Goal: Task Accomplishment & Management: Use online tool/utility

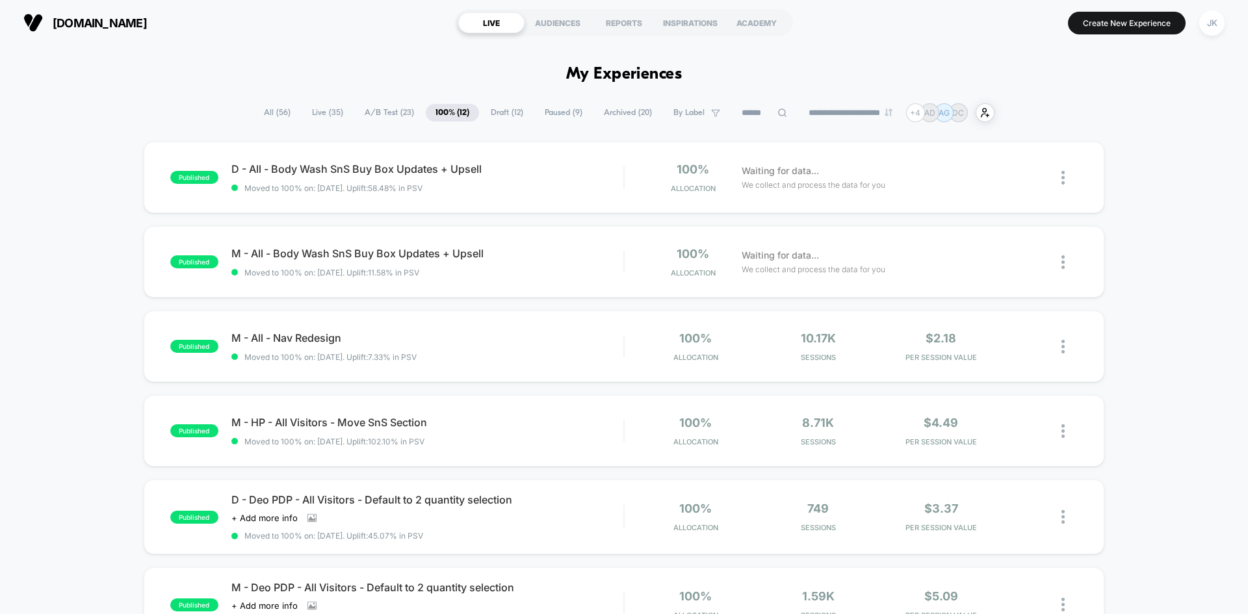
click at [506, 112] on span "Draft ( 12 )" at bounding box center [507, 113] width 52 height 18
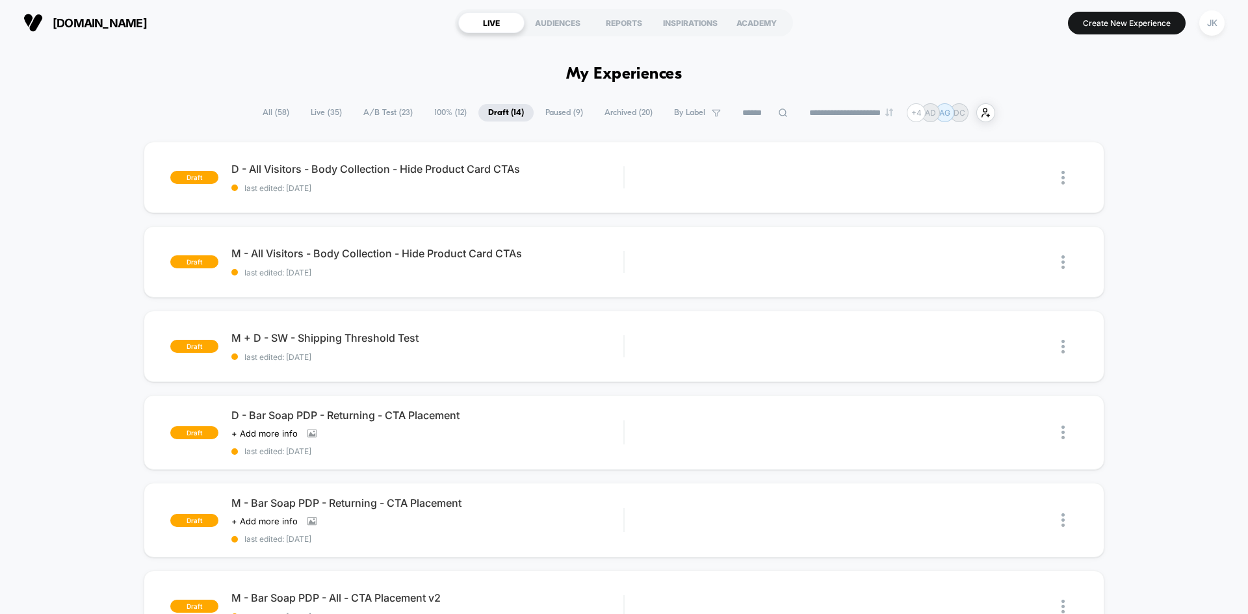
click at [430, 108] on span "100% ( 12 )" at bounding box center [450, 113] width 52 height 18
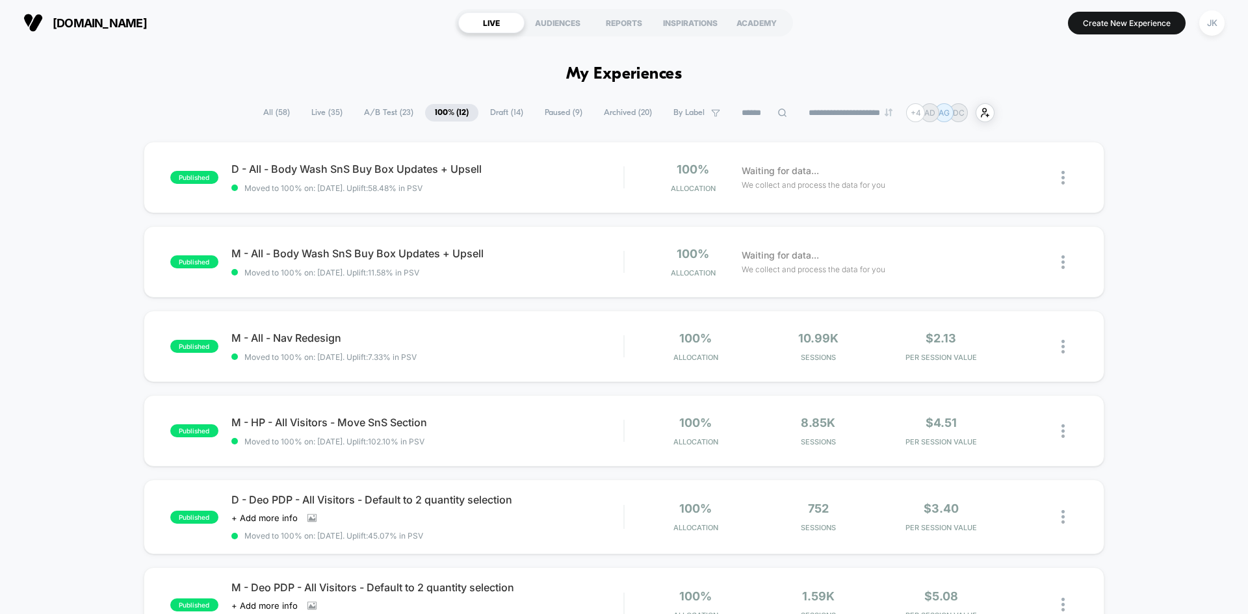
click at [376, 111] on span "A/B Test ( 23 )" at bounding box center [388, 113] width 69 height 18
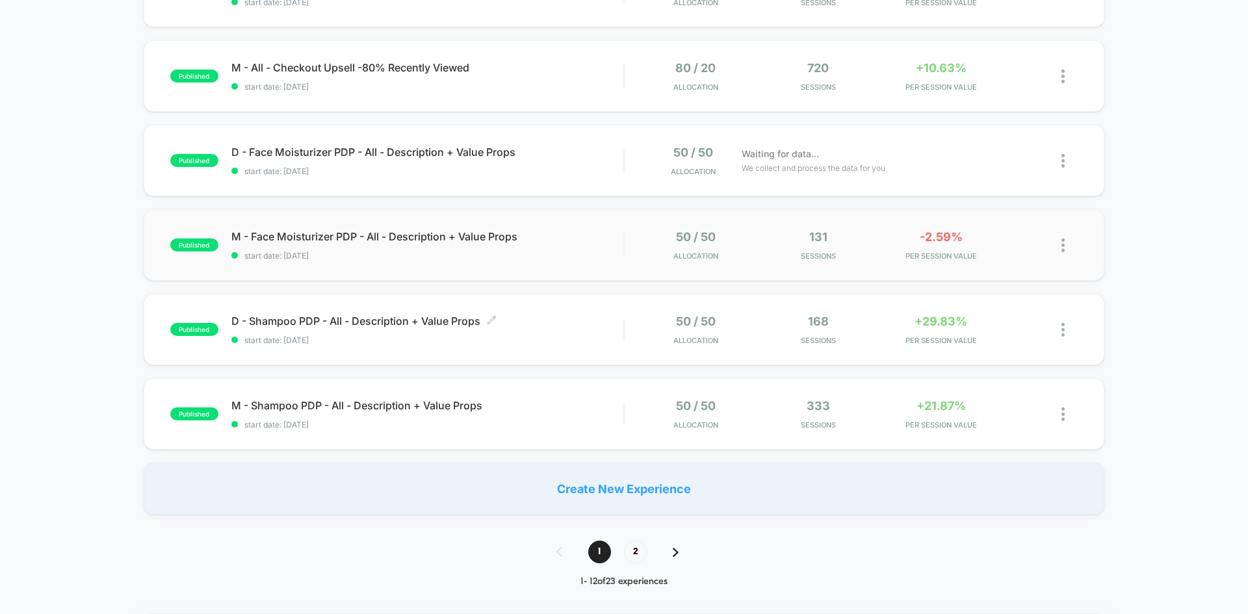
scroll to position [694, 0]
click at [636, 553] on span "2" at bounding box center [635, 551] width 23 height 23
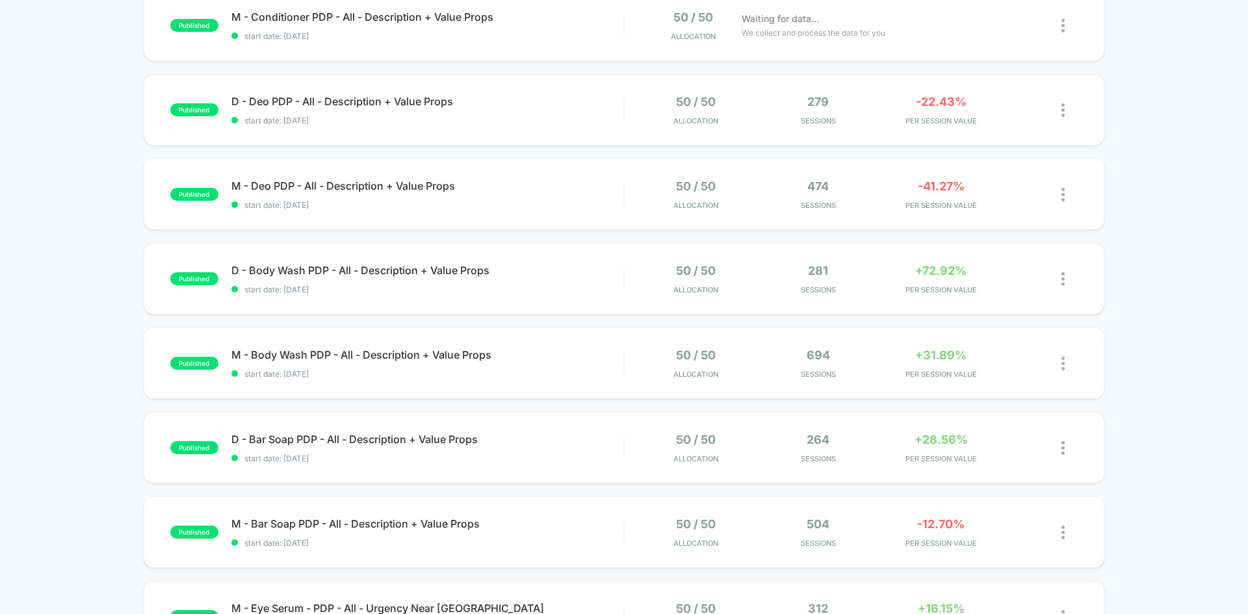
scroll to position [240, 0]
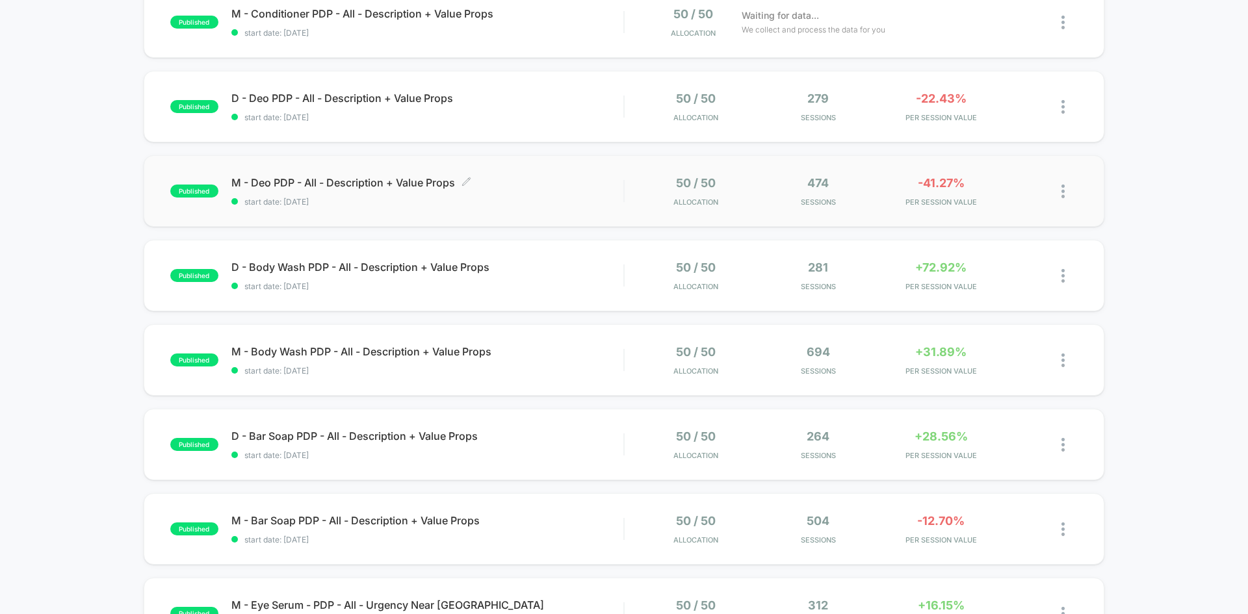
click at [341, 182] on span "M - Deo PDP - All - Description + Value Props Click to edit experience details" at bounding box center [427, 182] width 392 height 13
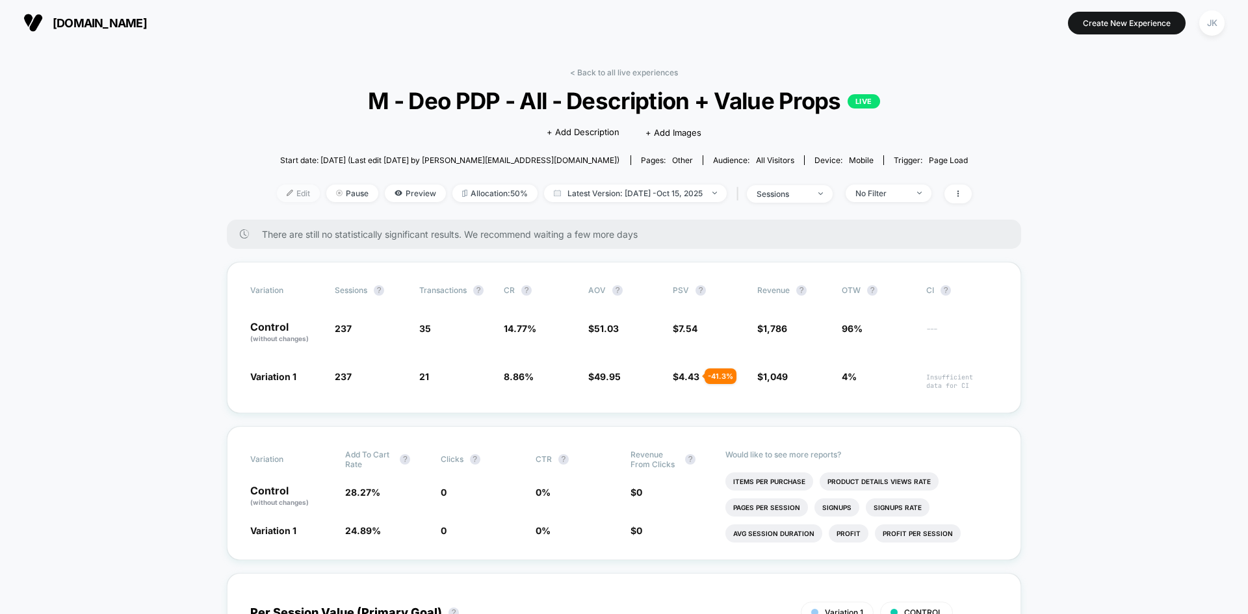
click at [294, 193] on span "Edit" at bounding box center [298, 194] width 43 height 18
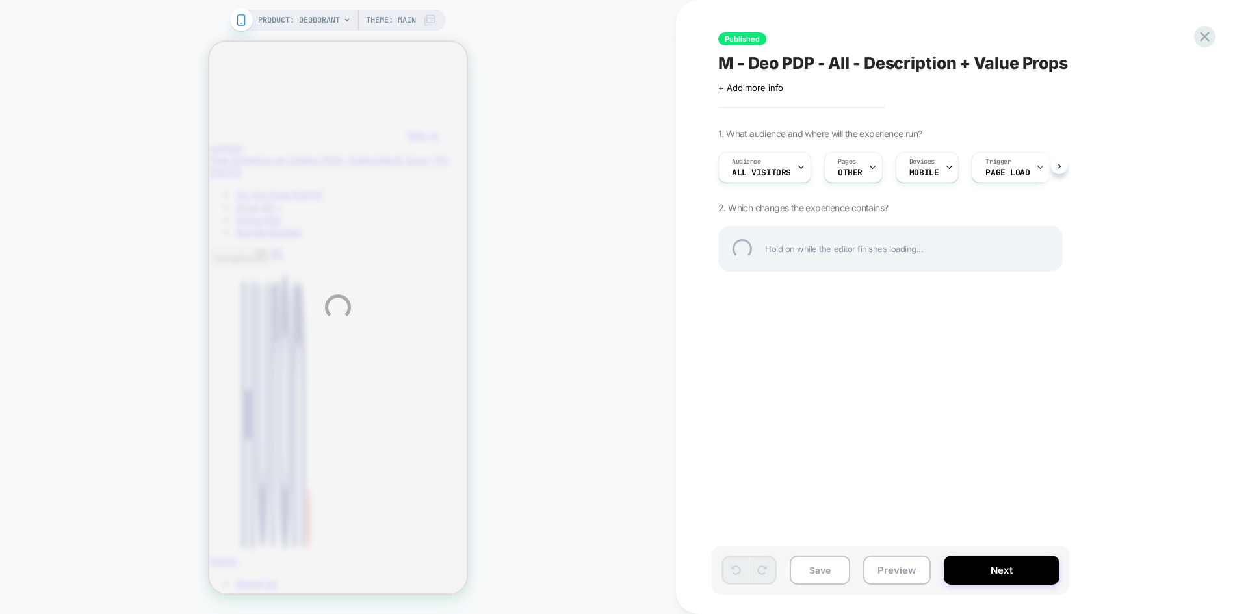
type input "*"
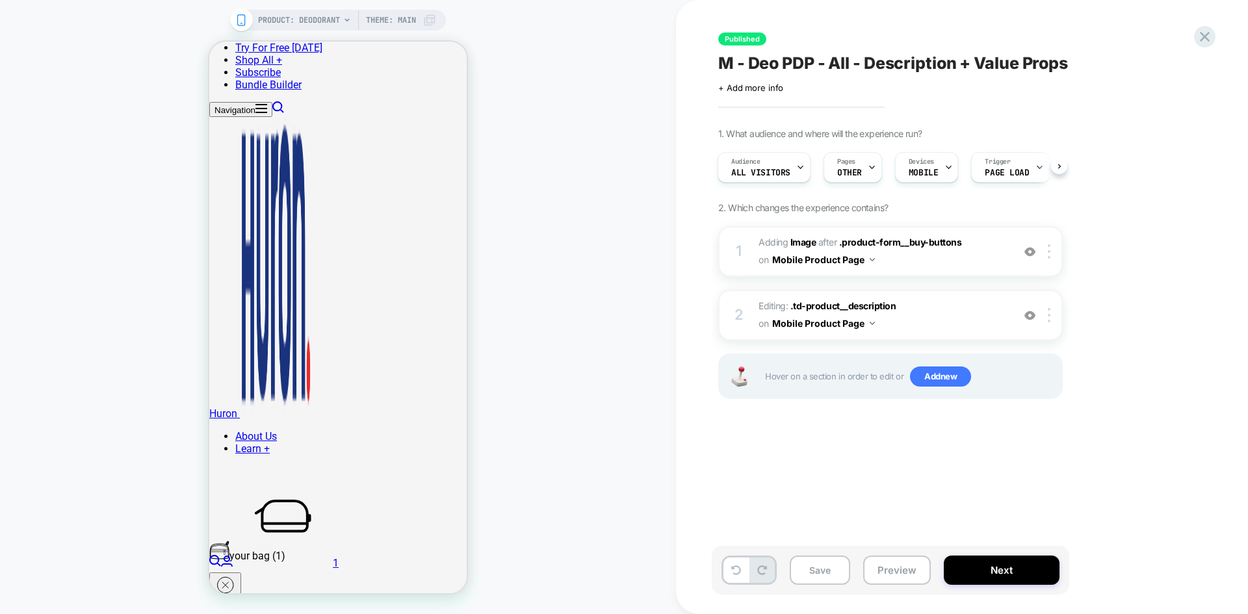
scroll to position [157, 0]
click at [830, 567] on button "Save" at bounding box center [820, 570] width 60 height 29
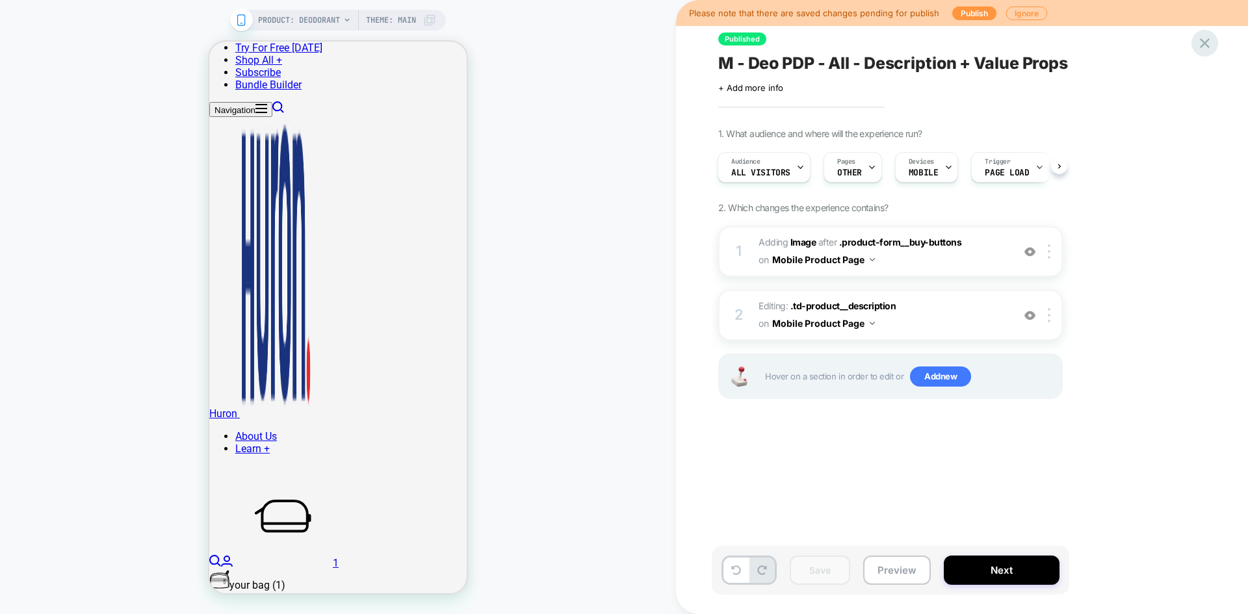
click at [1209, 47] on icon at bounding box center [1205, 43] width 10 height 10
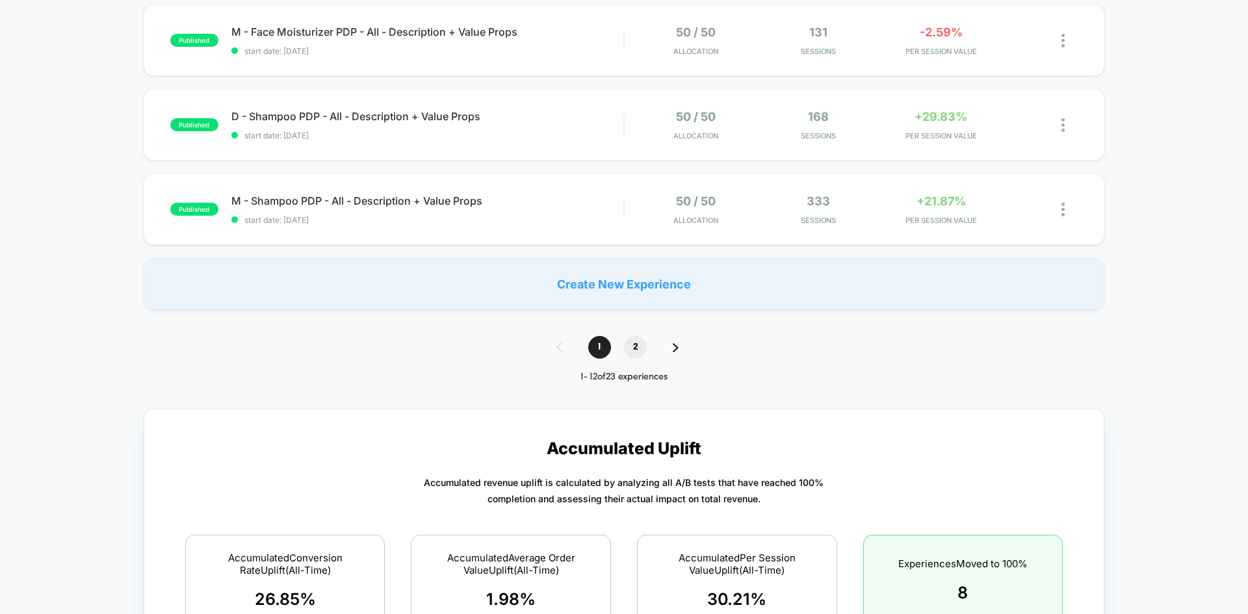
click at [632, 350] on span "2" at bounding box center [635, 347] width 23 height 23
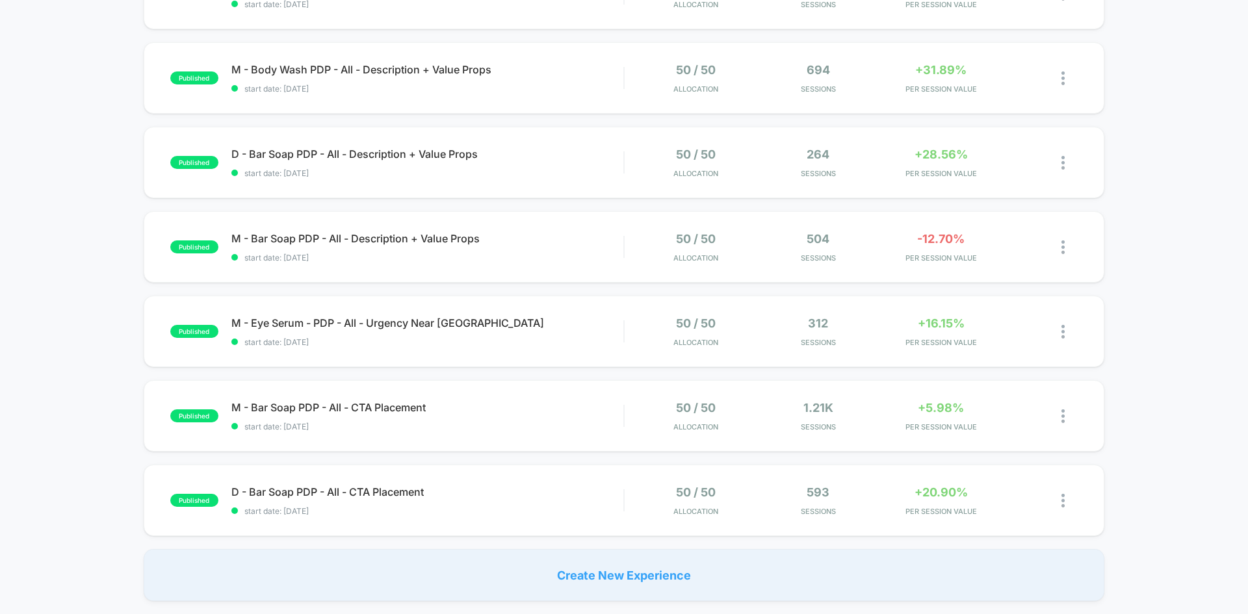
scroll to position [521, 0]
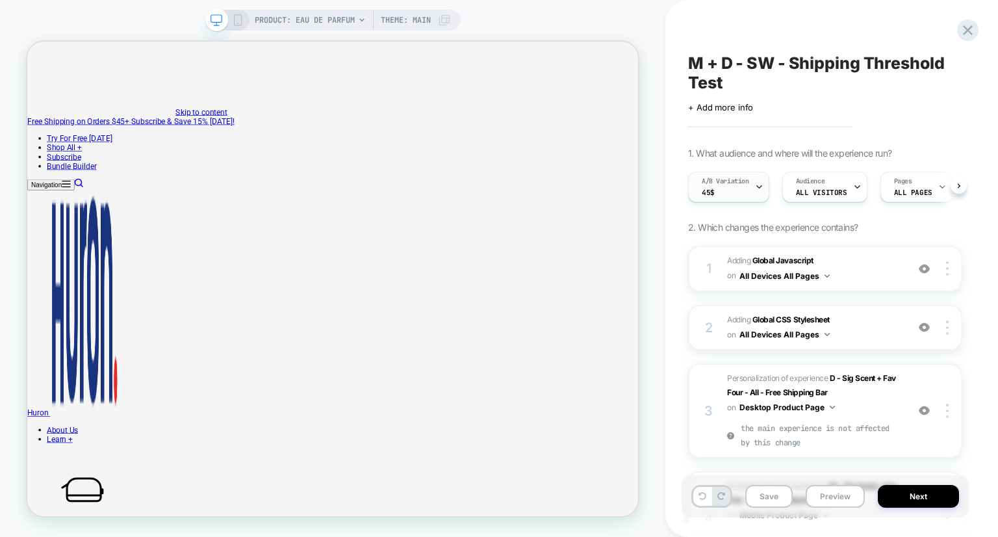
click at [724, 193] on div "A/B Variation 45$" at bounding box center [725, 186] width 73 height 29
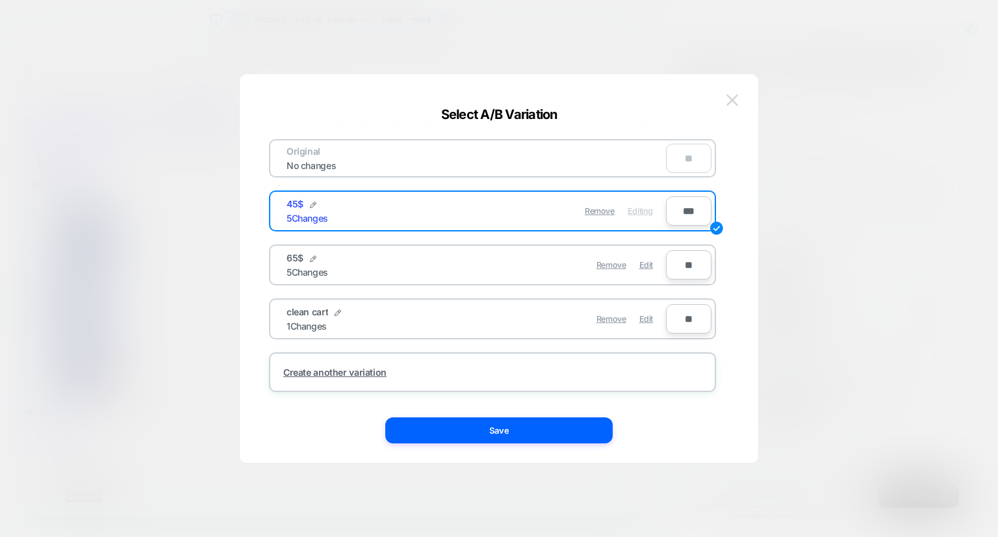
click at [733, 97] on img at bounding box center [733, 99] width 12 height 11
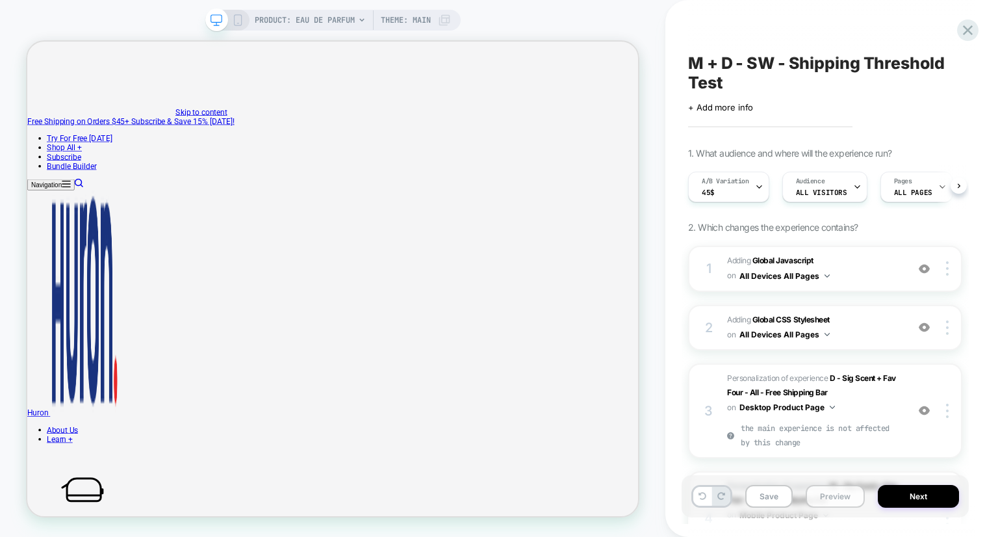
click at [826, 492] on button "Preview" at bounding box center [835, 496] width 59 height 23
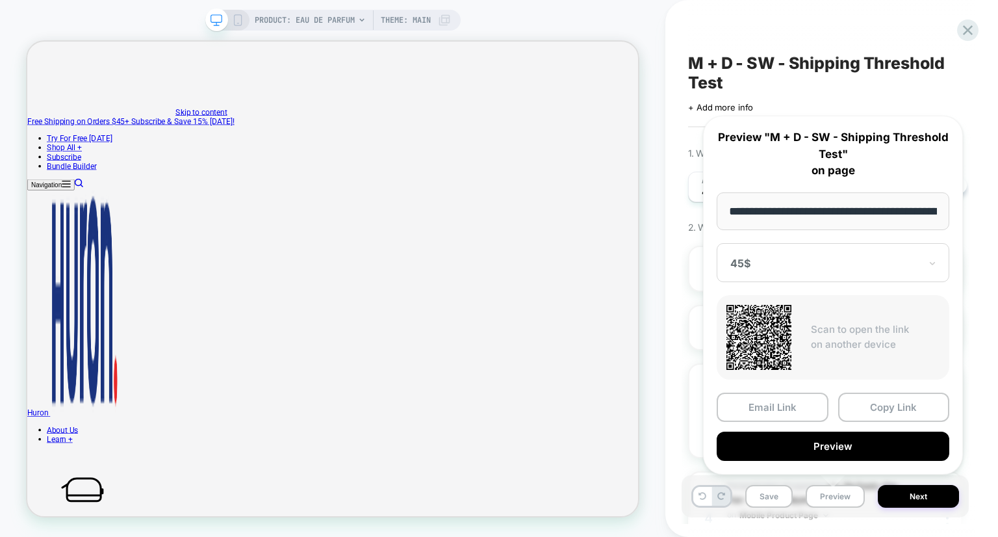
click at [850, 18] on div "M + D - SW - Shipping Threshold Test Click to edit experience details + Add mor…" at bounding box center [825, 268] width 287 height 511
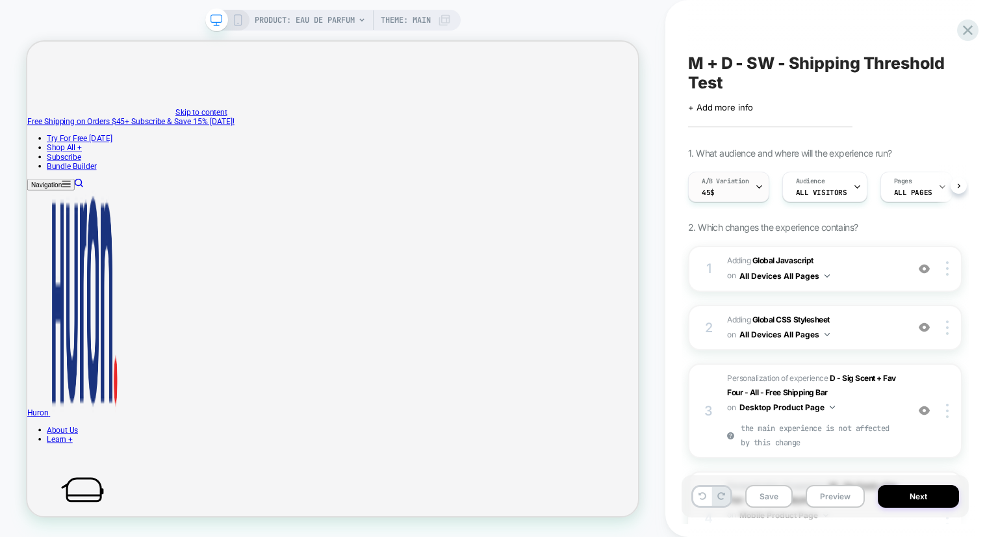
click at [740, 185] on span "A/B Variation" at bounding box center [725, 181] width 47 height 9
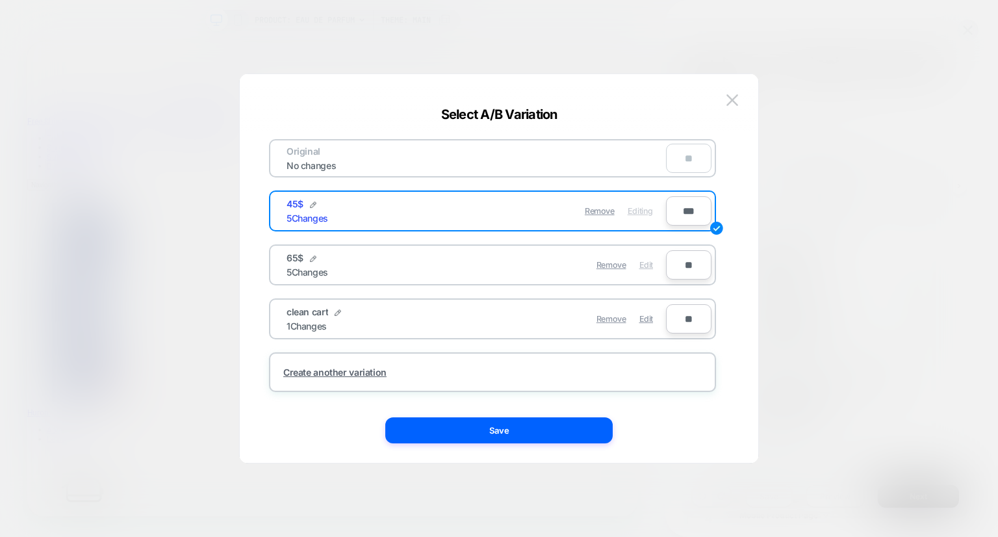
click at [649, 270] on div "Edit" at bounding box center [647, 264] width 14 height 25
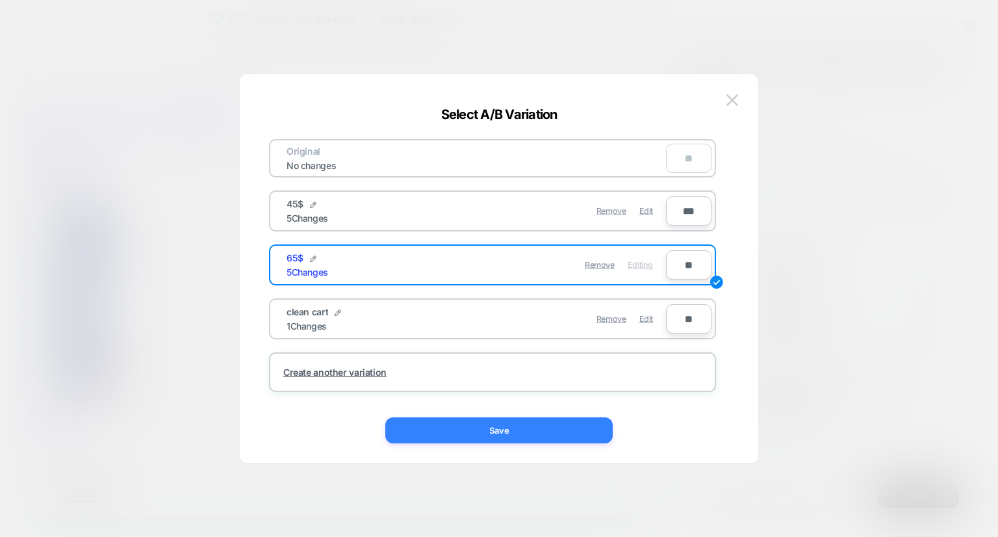
click at [487, 428] on button "Save" at bounding box center [499, 430] width 228 height 26
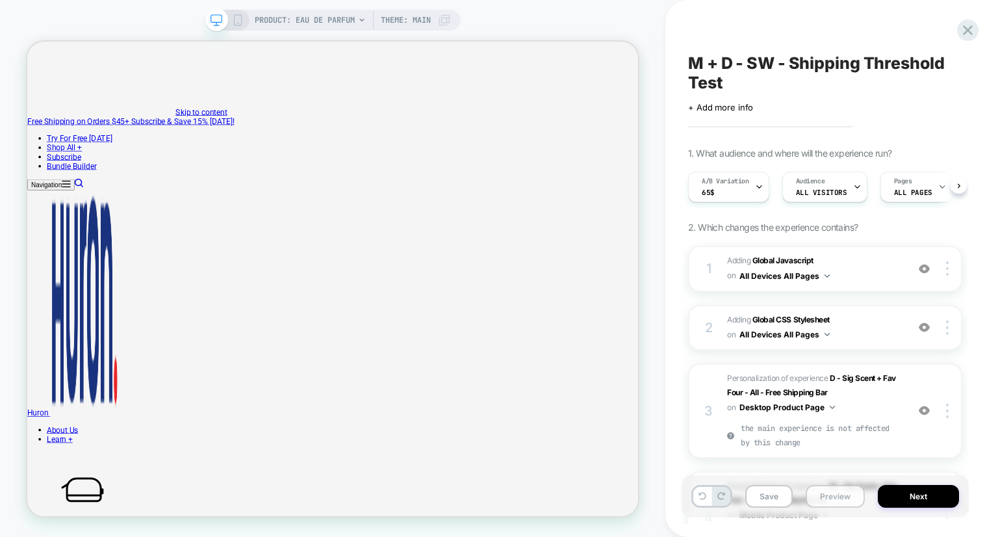
click at [818, 491] on button "Preview" at bounding box center [835, 496] width 59 height 23
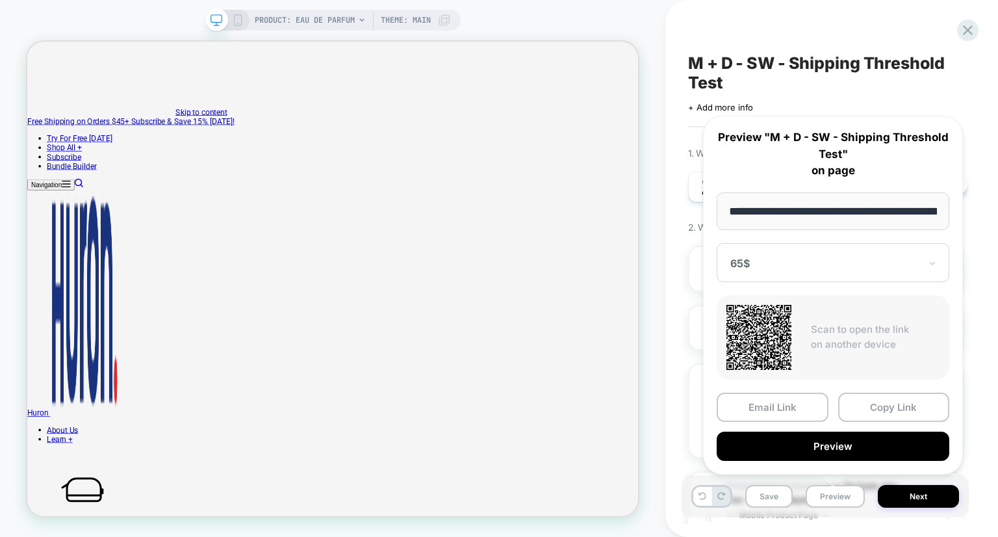
click at [884, 24] on div "M + D - SW - Shipping Threshold Test Click to edit experience details + Add mor…" at bounding box center [825, 268] width 287 height 511
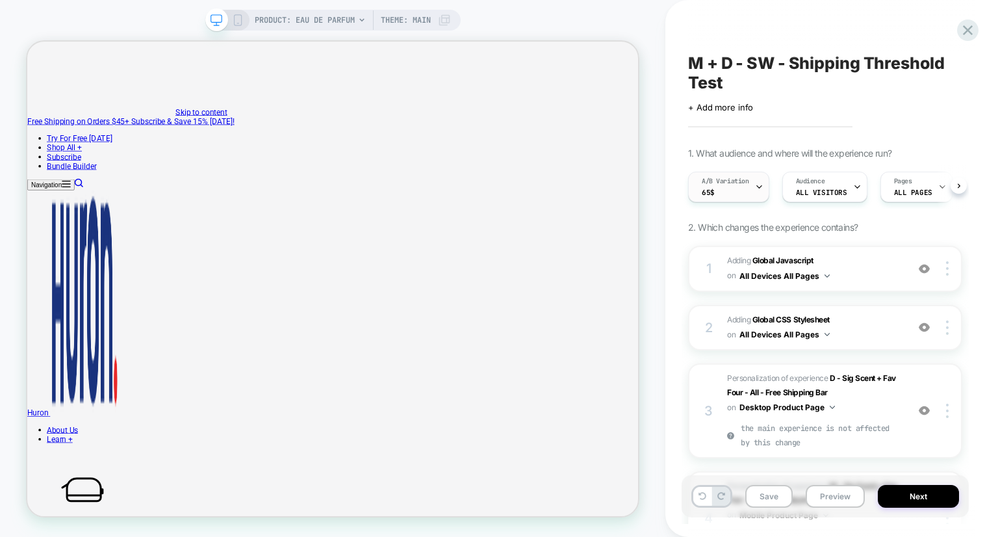
click at [731, 194] on div "A/B Variation 65$" at bounding box center [725, 186] width 73 height 29
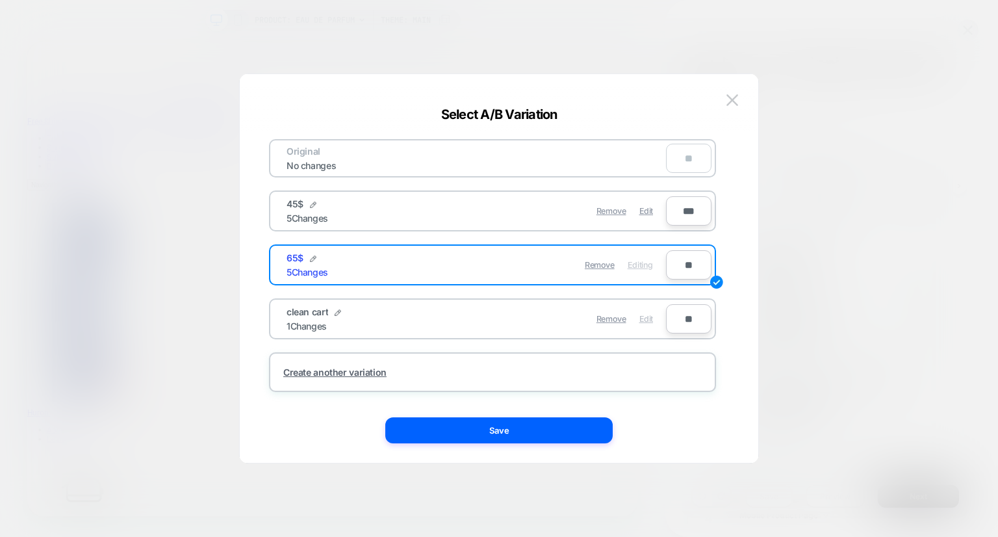
click at [640, 320] on span "Edit" at bounding box center [647, 319] width 14 height 10
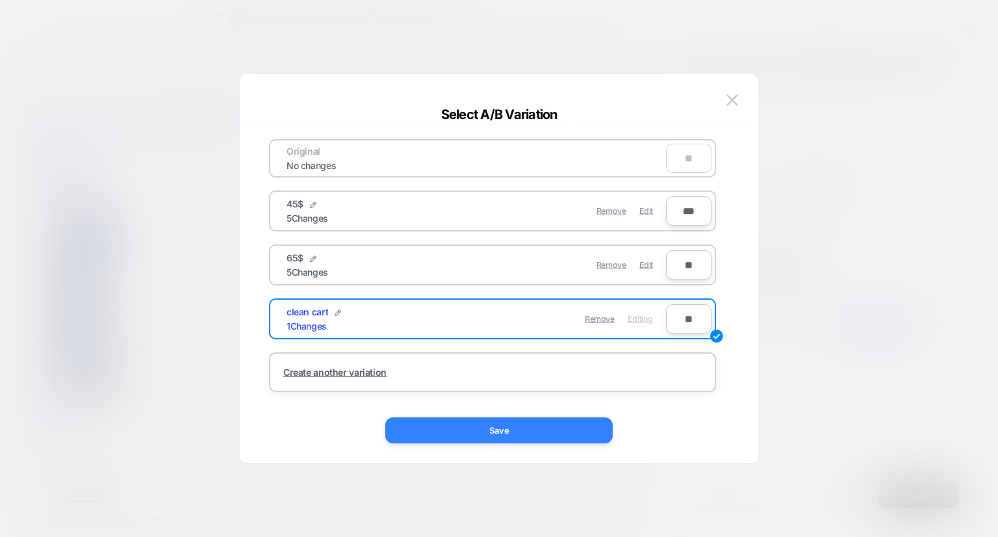
click at [515, 429] on button "Save" at bounding box center [499, 430] width 228 height 26
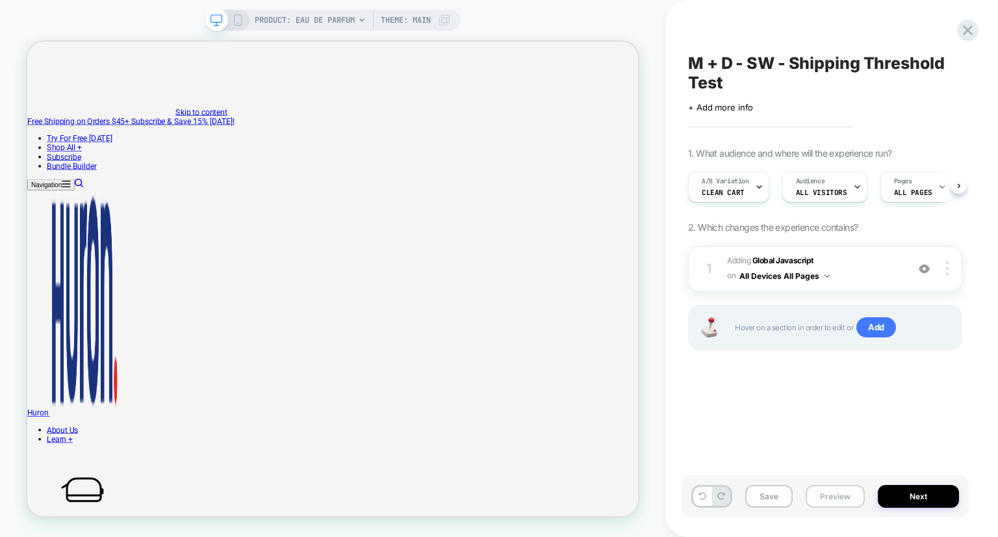
click at [822, 506] on button "Preview" at bounding box center [835, 496] width 59 height 23
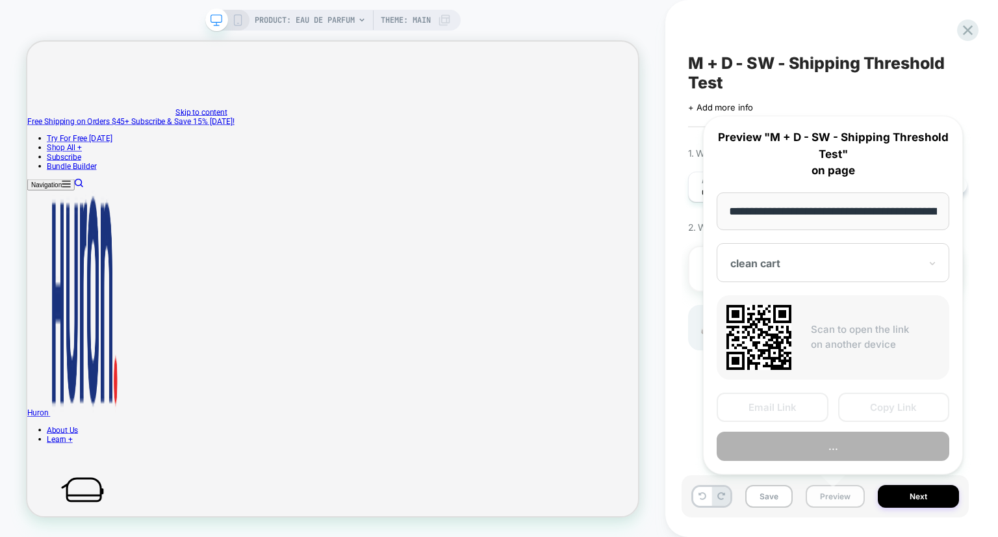
scroll to position [0, 137]
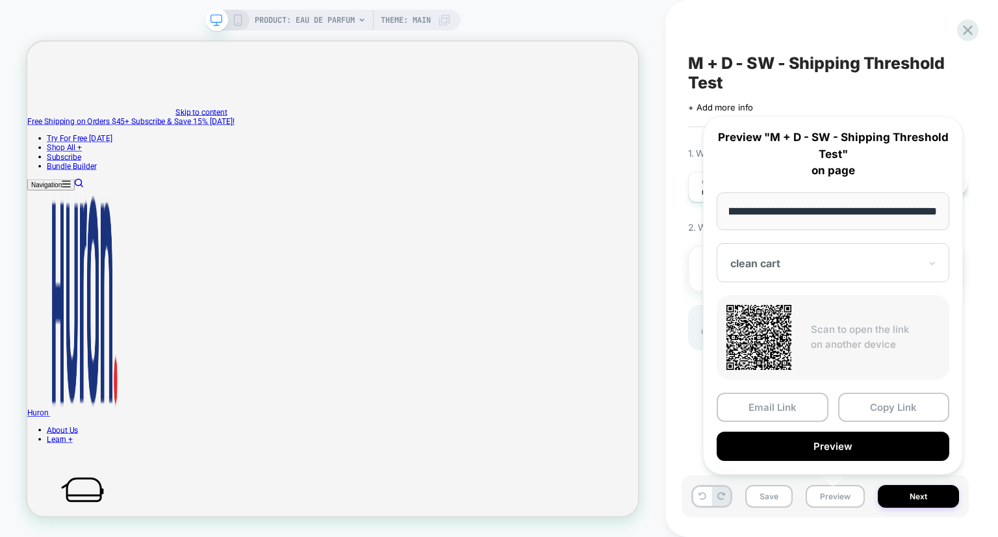
click at [829, 14] on div "M + D - SW - Shipping Threshold Test Click to edit experience details + Add mor…" at bounding box center [825, 268] width 287 height 511
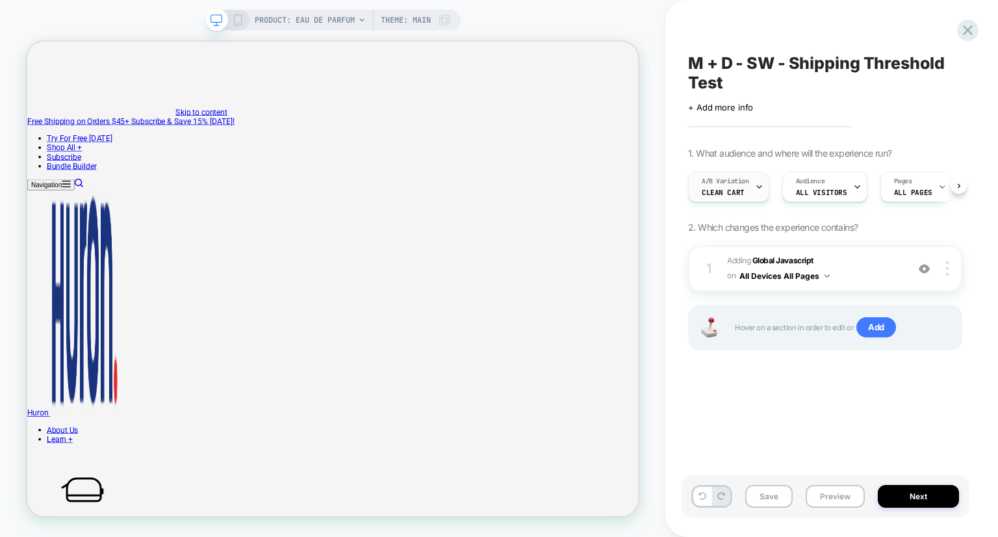
click at [739, 196] on span "clean cart" at bounding box center [723, 192] width 43 height 9
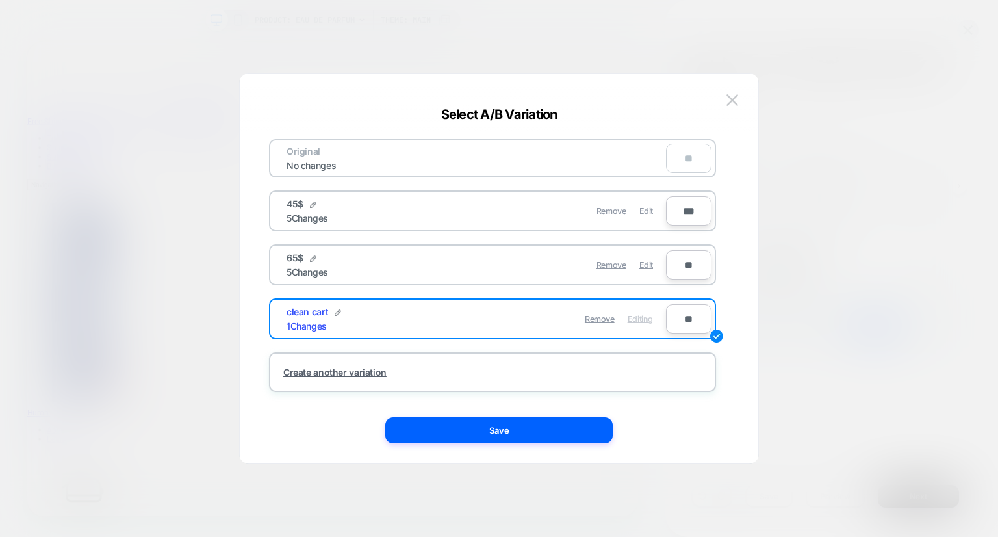
click at [588, 167] on div "Original No changes **" at bounding box center [492, 158] width 447 height 38
click at [441, 227] on div "45$ 5 Changes Remove Edit ***" at bounding box center [492, 210] width 447 height 41
click at [437, 222] on div "45$ 5 Changes" at bounding box center [382, 210] width 190 height 25
click at [612, 151] on div "Original No changes **" at bounding box center [492, 158] width 447 height 38
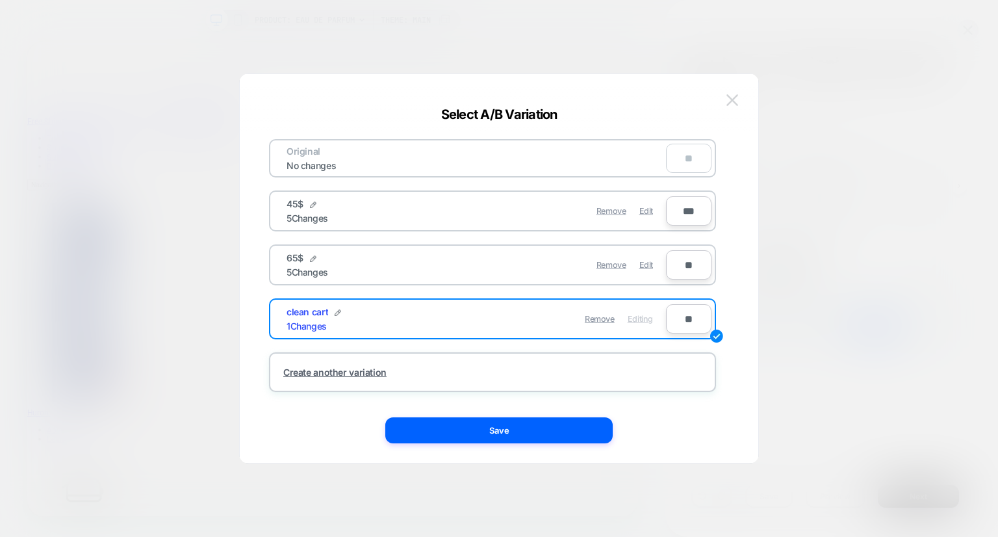
click at [735, 100] on img at bounding box center [733, 99] width 12 height 11
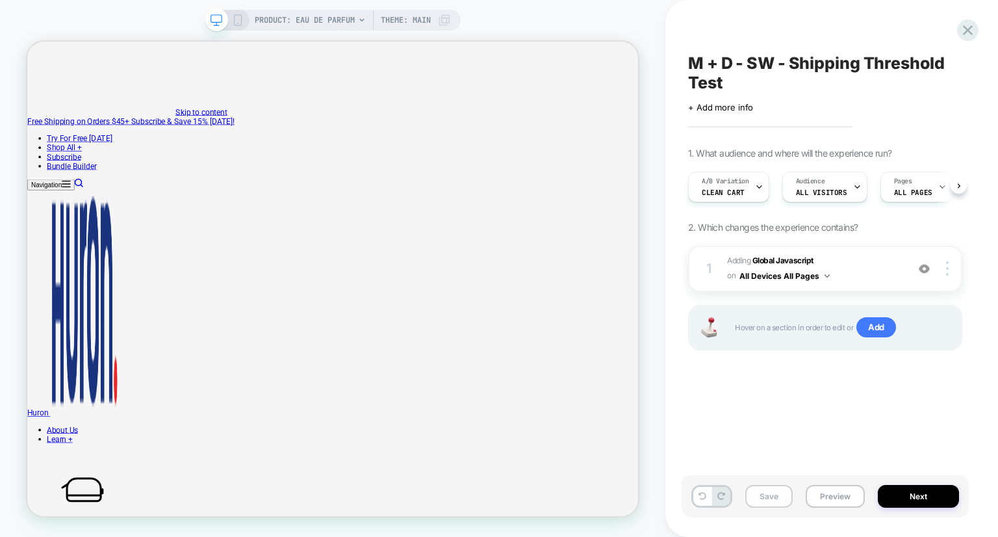
click at [766, 487] on button "Save" at bounding box center [769, 496] width 47 height 23
click at [963, 40] on div "M + D - SW - Shipping Threshold Test Click to edit experience details + Add mor…" at bounding box center [825, 268] width 287 height 511
click at [969, 25] on icon at bounding box center [968, 30] width 18 height 18
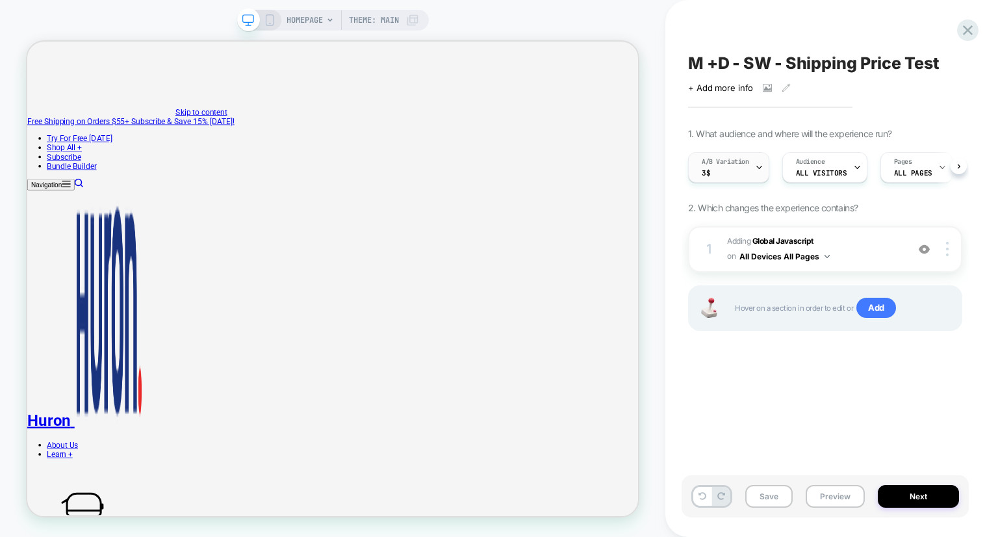
click at [736, 159] on span "A/B Variation" at bounding box center [725, 161] width 47 height 9
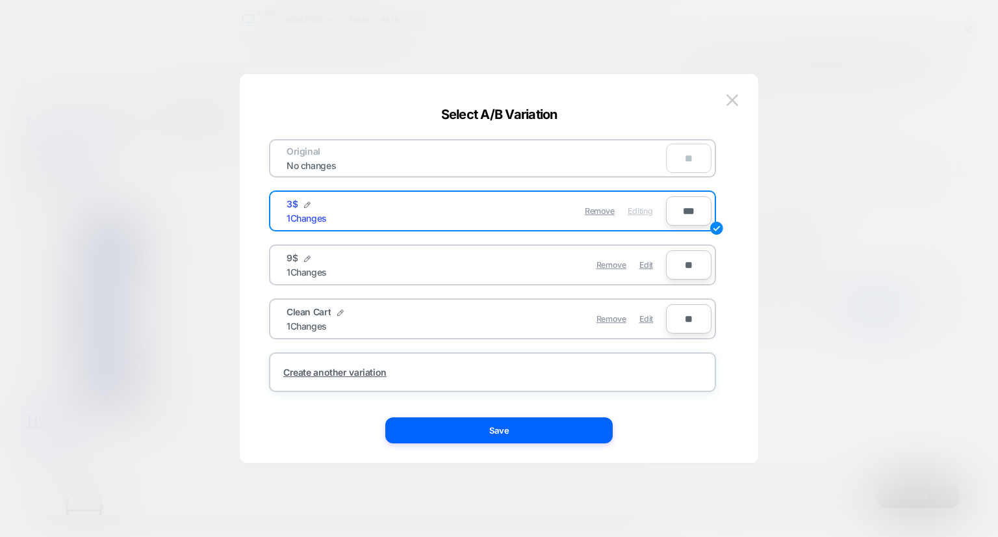
click at [795, 402] on div at bounding box center [499, 268] width 998 height 537
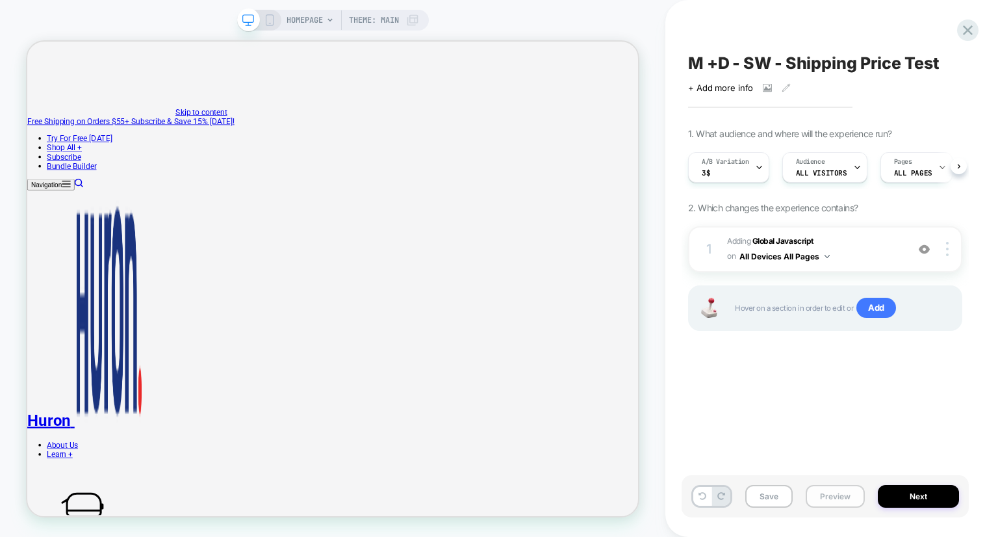
click at [832, 489] on button "Preview" at bounding box center [835, 496] width 59 height 23
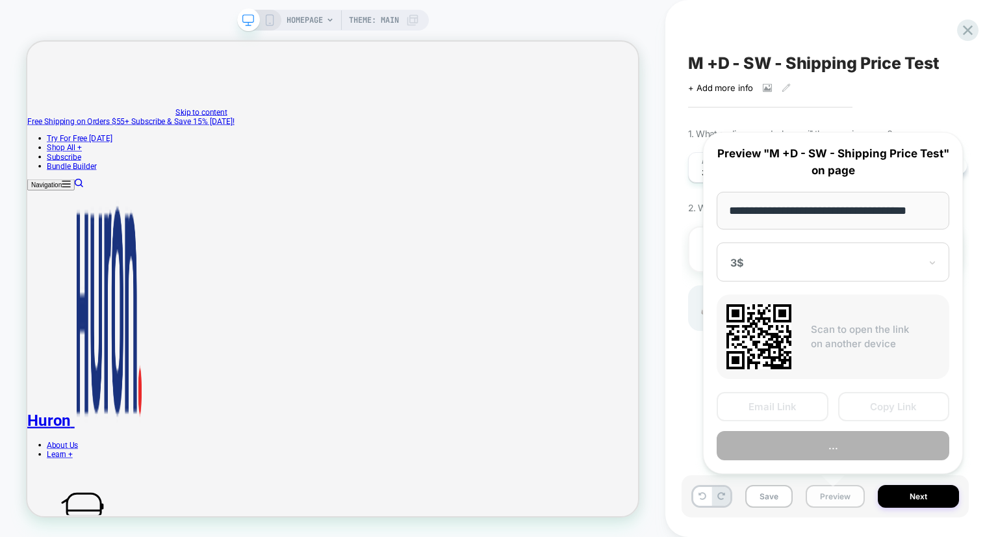
scroll to position [0, 12]
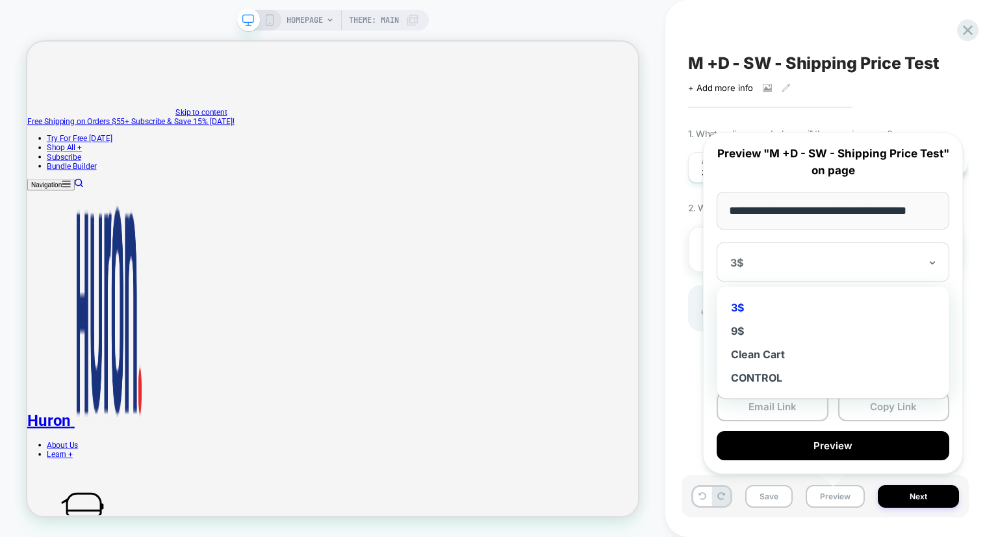
click at [855, 268] on div at bounding box center [826, 262] width 190 height 13
click at [743, 330] on div "9$" at bounding box center [834, 330] width 220 height 23
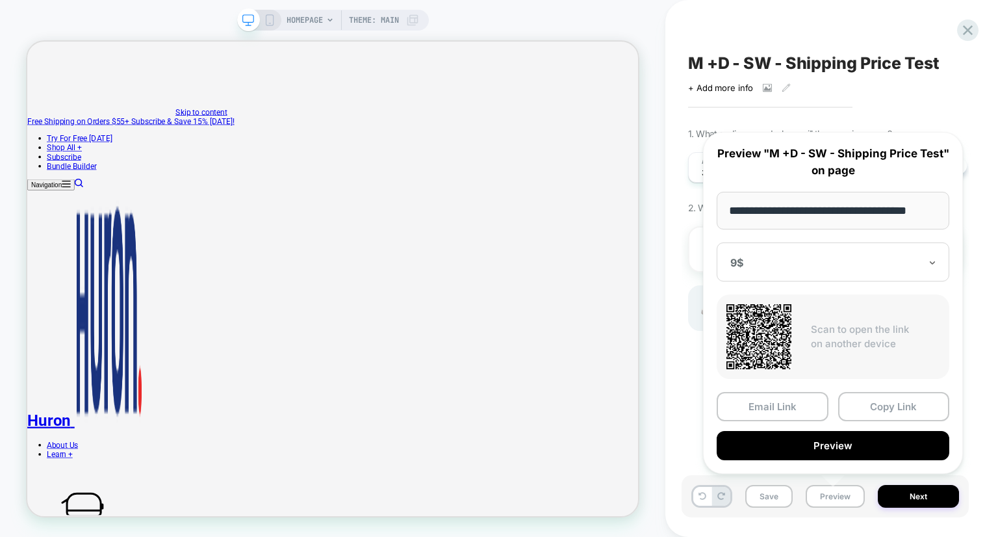
click at [796, 266] on div at bounding box center [826, 262] width 190 height 13
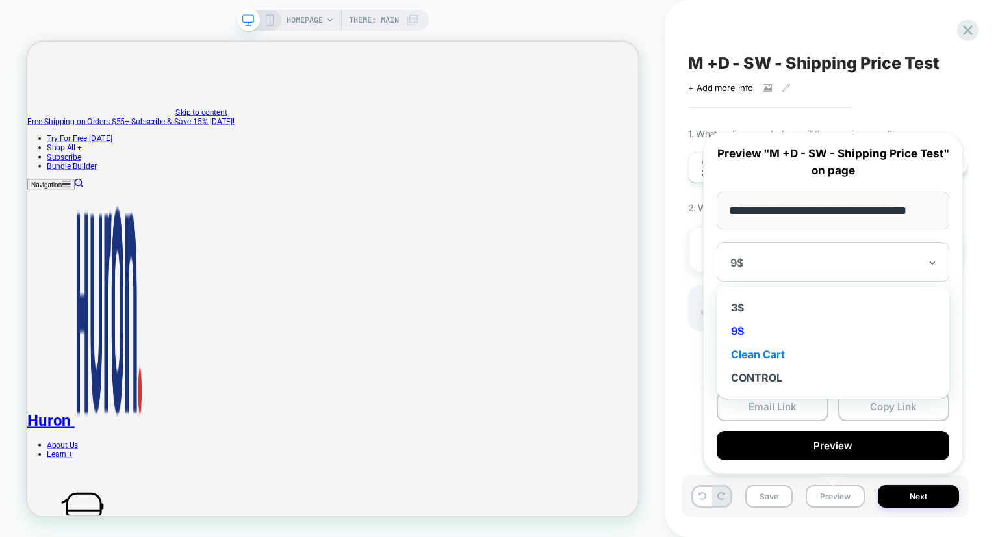
click at [766, 361] on div "Clean Cart" at bounding box center [834, 354] width 220 height 23
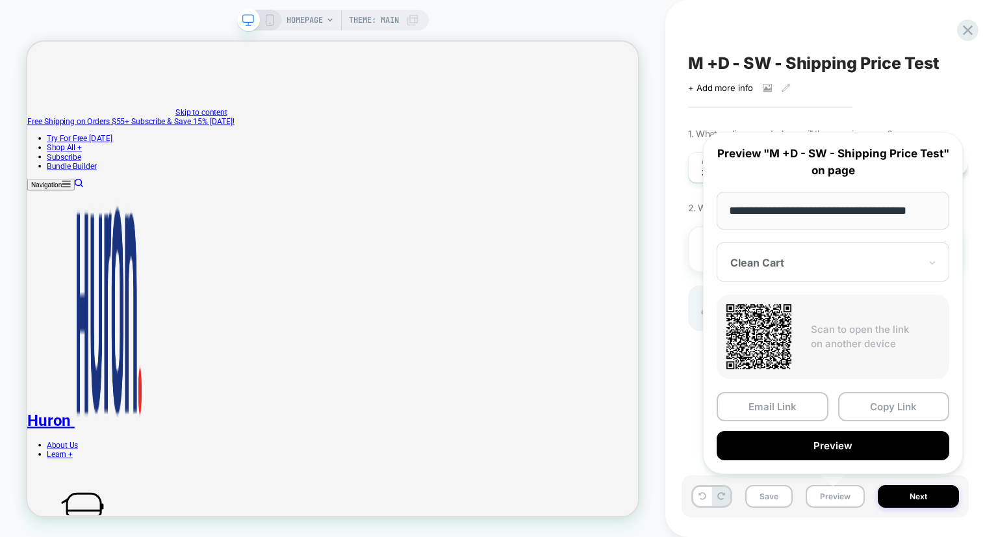
click at [933, 116] on div "M +D - SW - Shipping Price Test Click to view images Click to edit experience d…" at bounding box center [825, 268] width 287 height 511
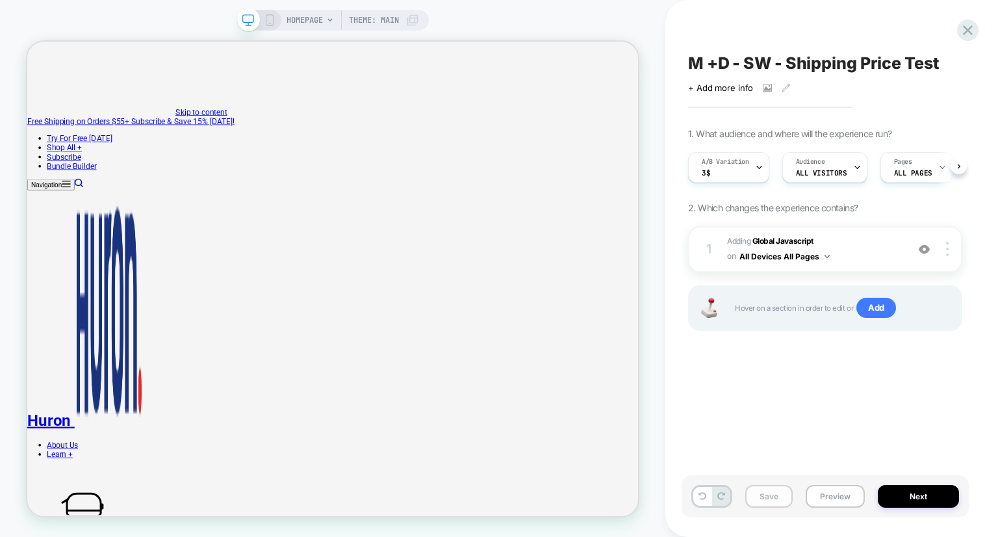
click at [776, 499] on button "Save" at bounding box center [769, 496] width 47 height 23
click at [972, 31] on icon at bounding box center [968, 30] width 18 height 18
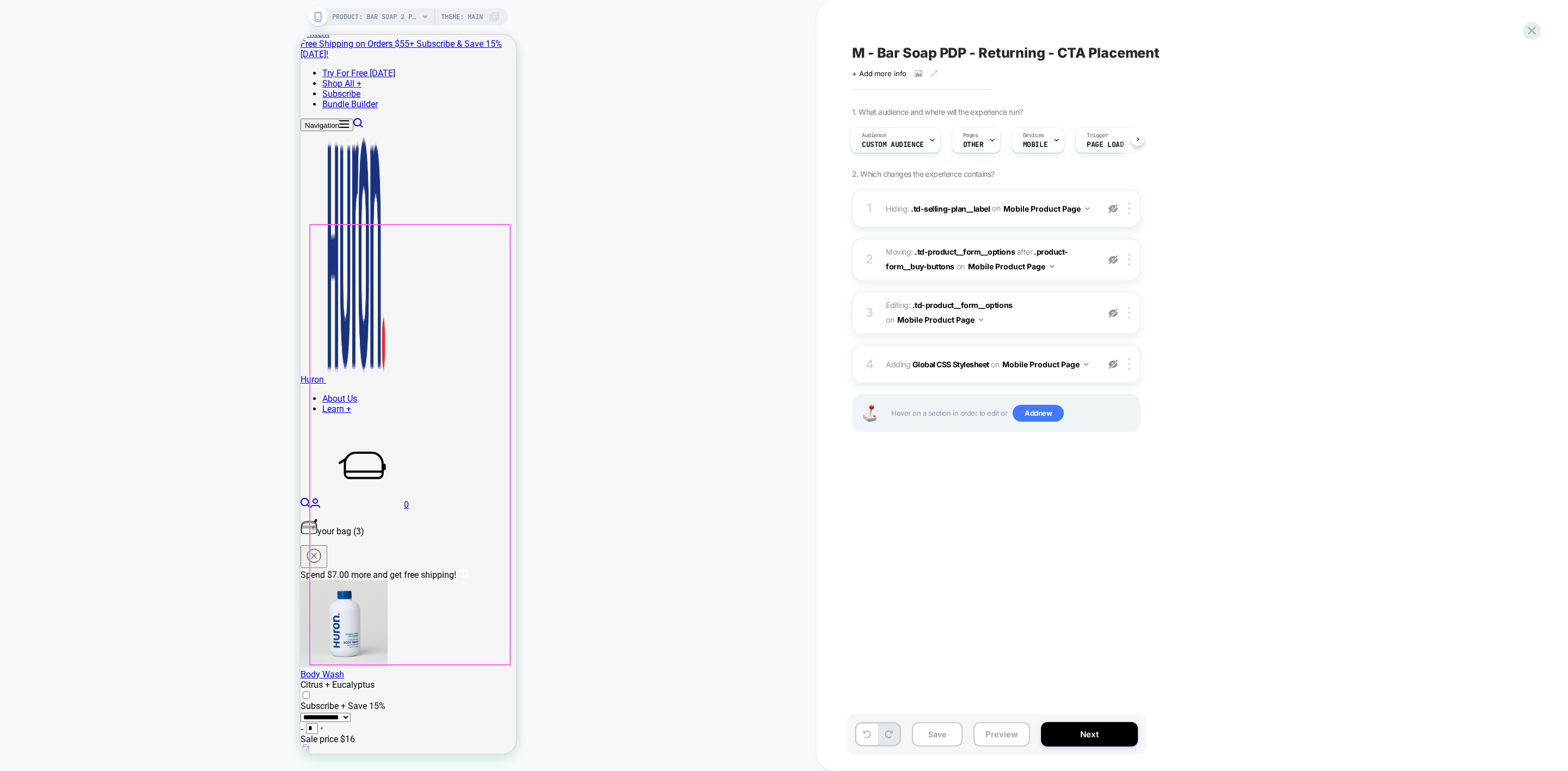
scroll to position [91, 0]
click at [910, 132] on div "Audience Custom Audience" at bounding box center [893, 140] width 84 height 24
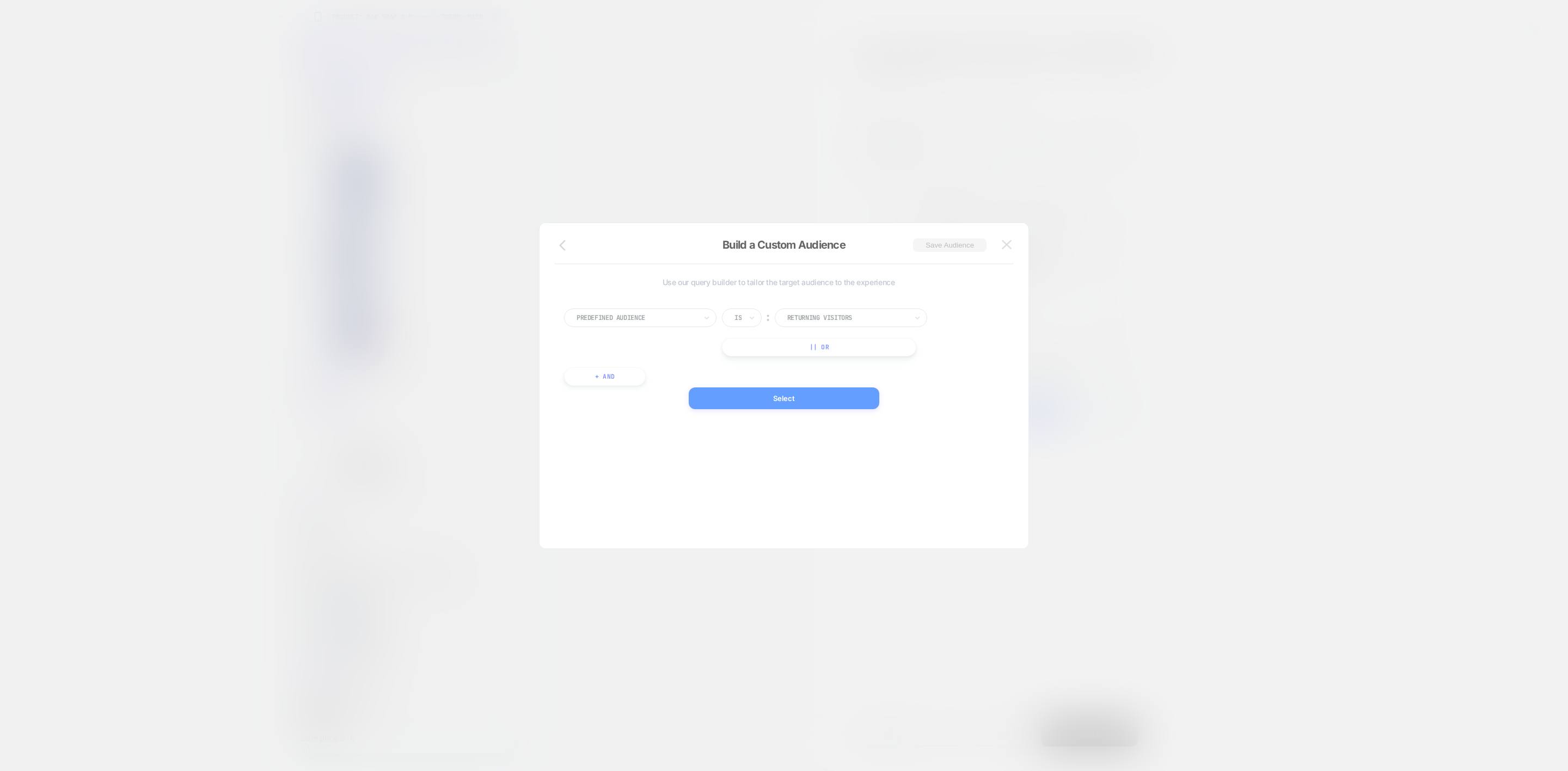
click at [910, 132] on div at bounding box center [784, 385] width 1568 height 771
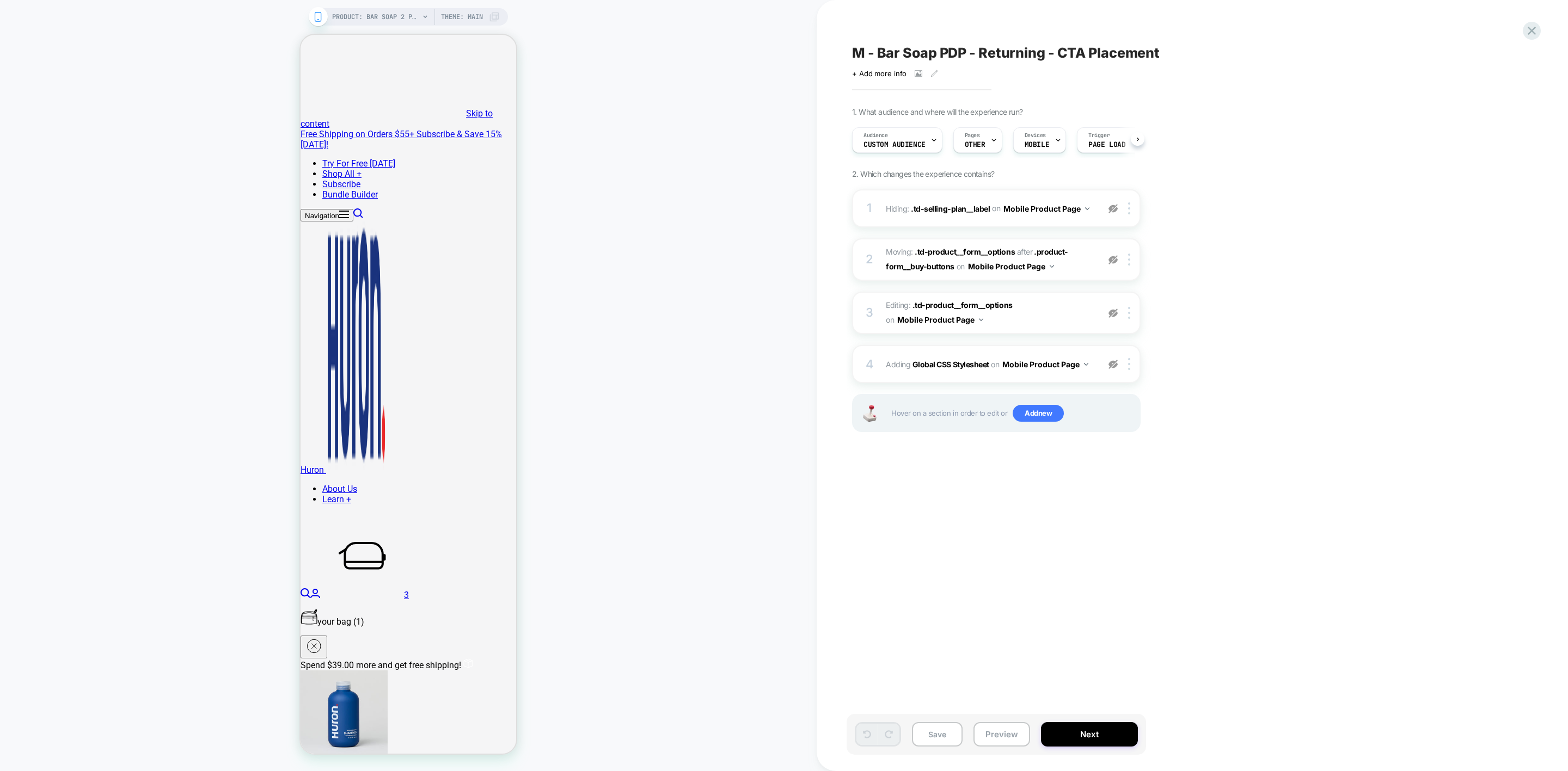
scroll to position [0, 1]
click at [903, 137] on div "Audience Custom Audience" at bounding box center [894, 140] width 84 height 24
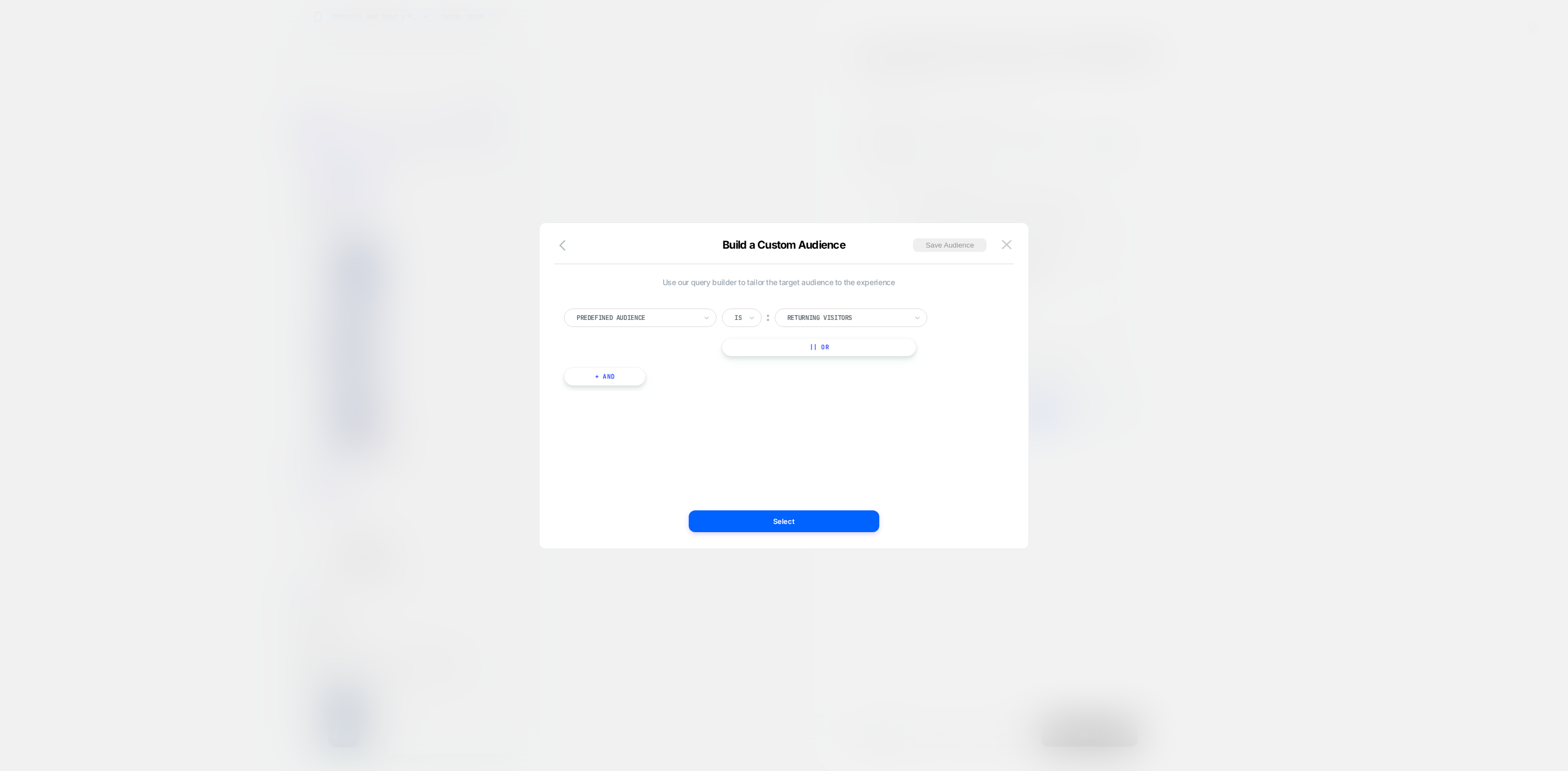
click at [1197, 323] on div at bounding box center [784, 385] width 1568 height 771
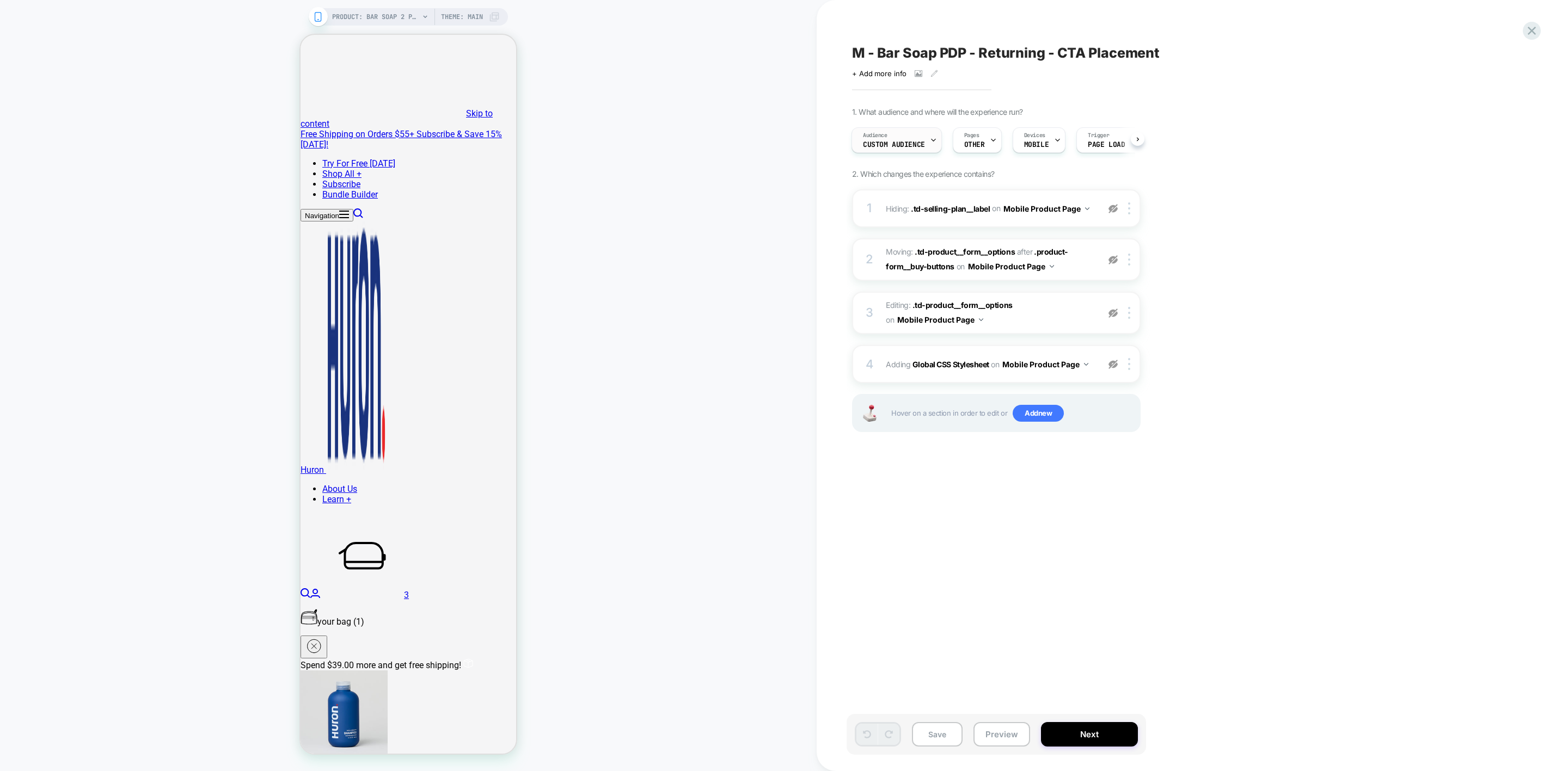
click at [920, 131] on div "Audience Custom Audience" at bounding box center [894, 140] width 84 height 24
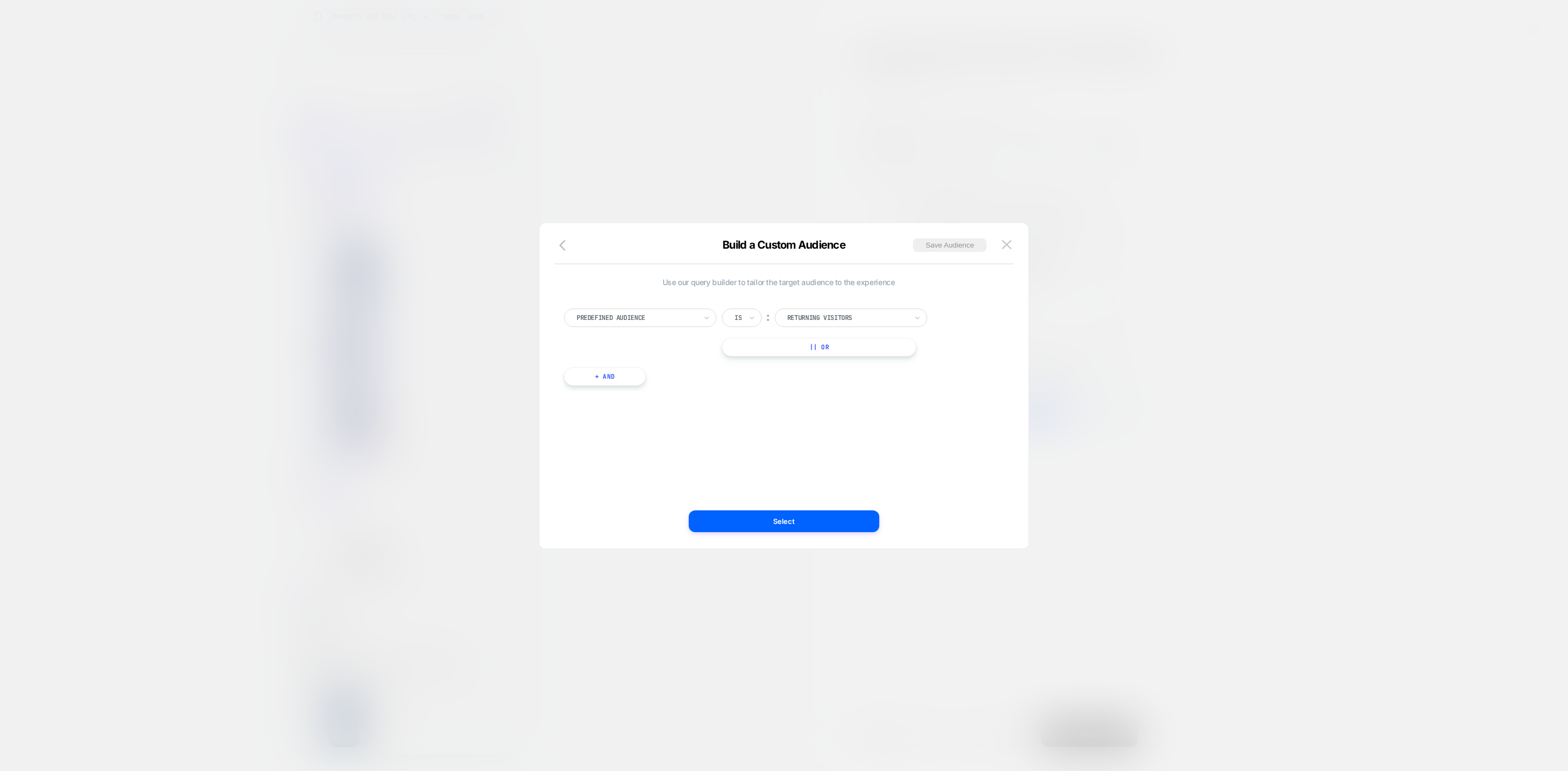
click at [1194, 521] on div at bounding box center [784, 385] width 1568 height 771
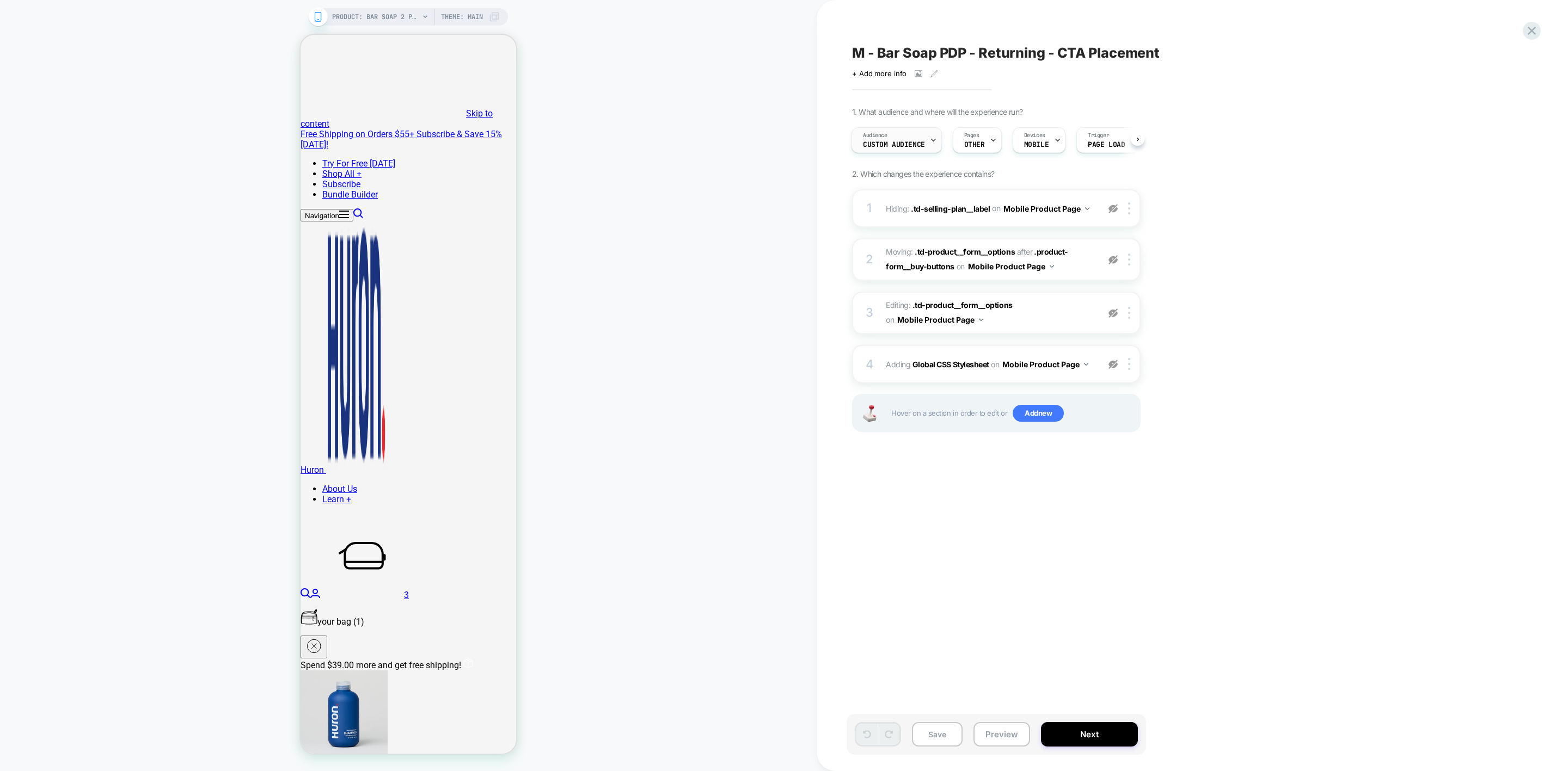
click at [907, 148] on div "Audience Custom Audience" at bounding box center [894, 140] width 84 height 24
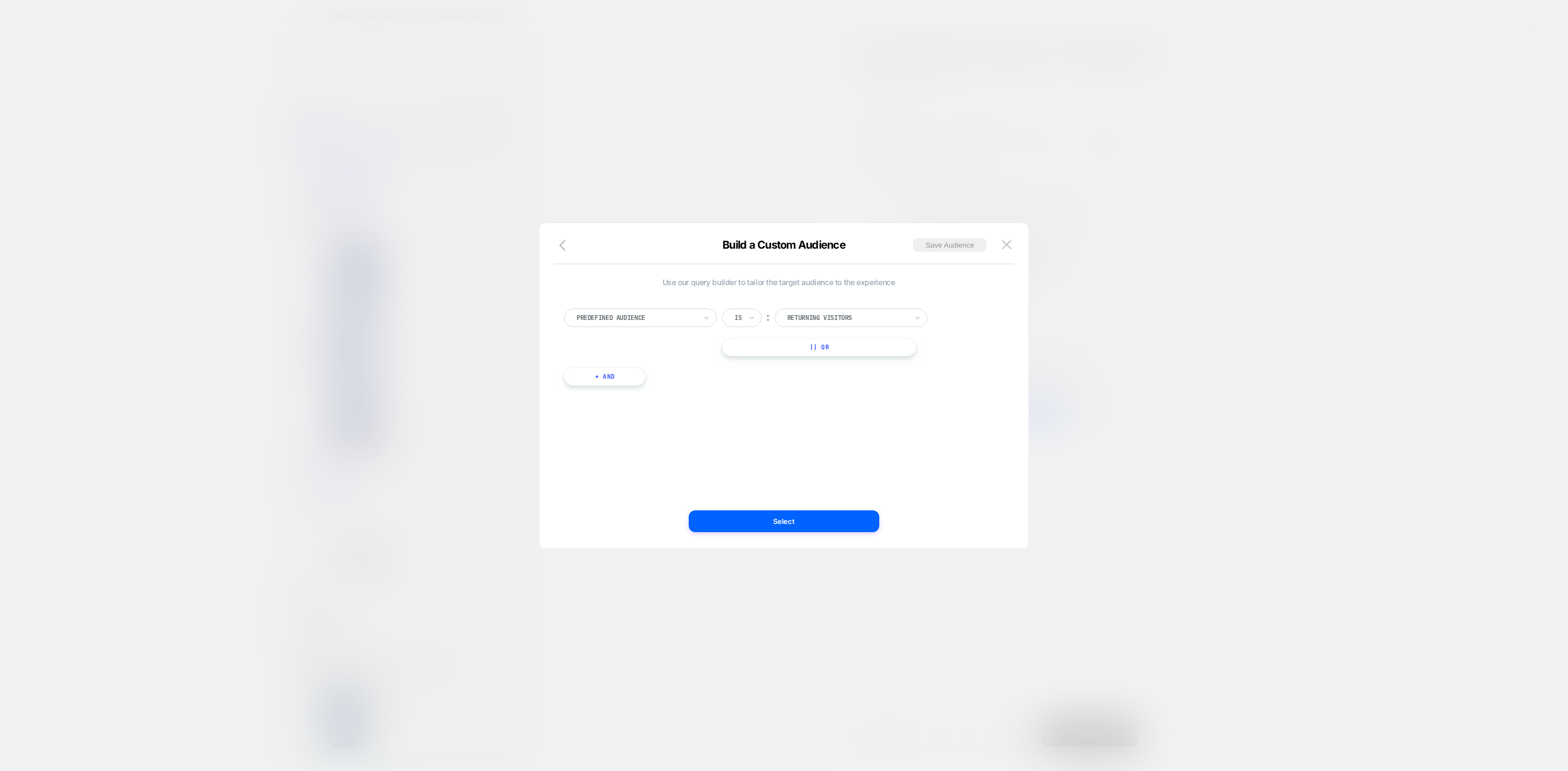
click at [1099, 430] on div at bounding box center [784, 385] width 1568 height 771
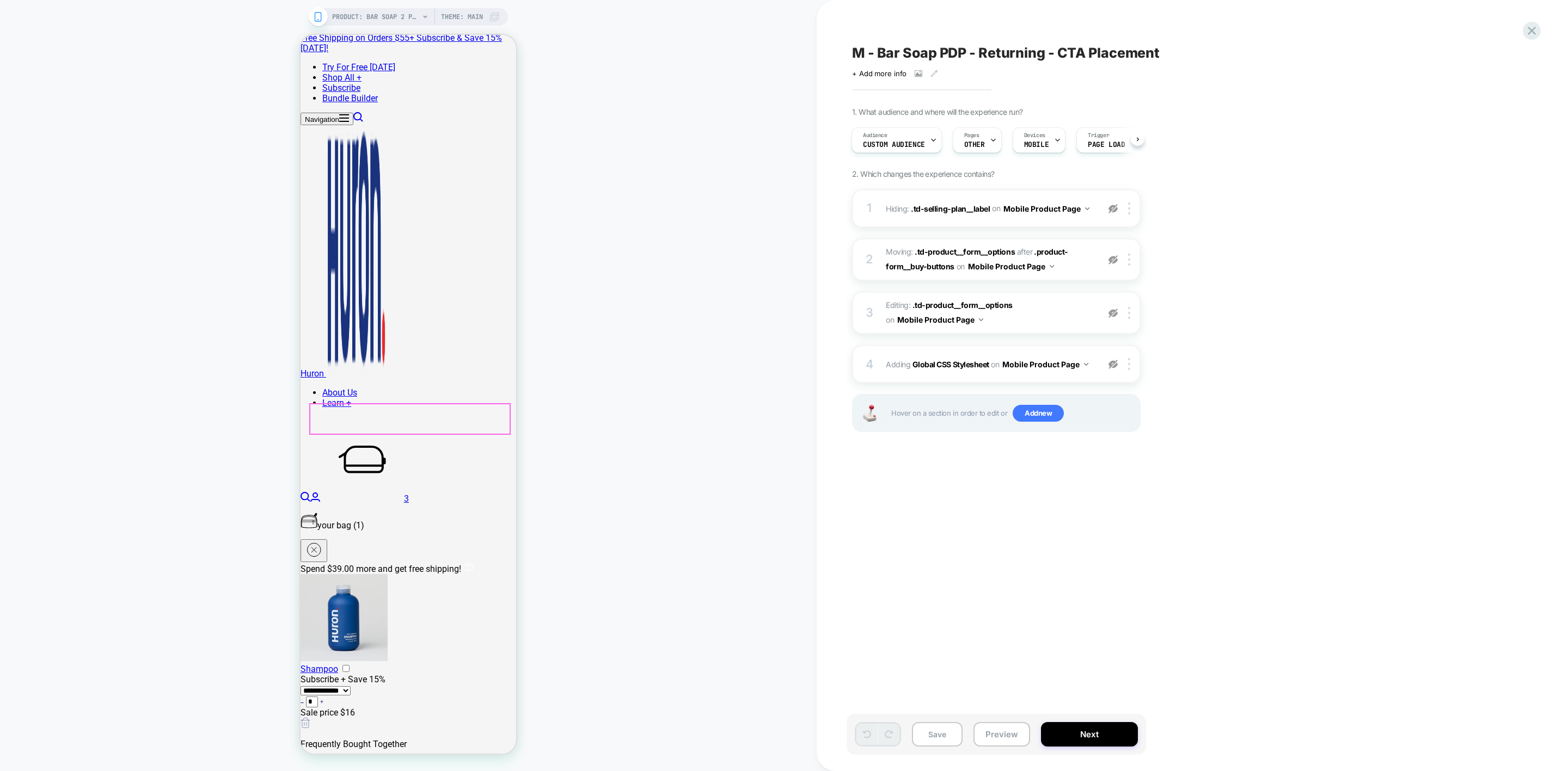
scroll to position [97, 0]
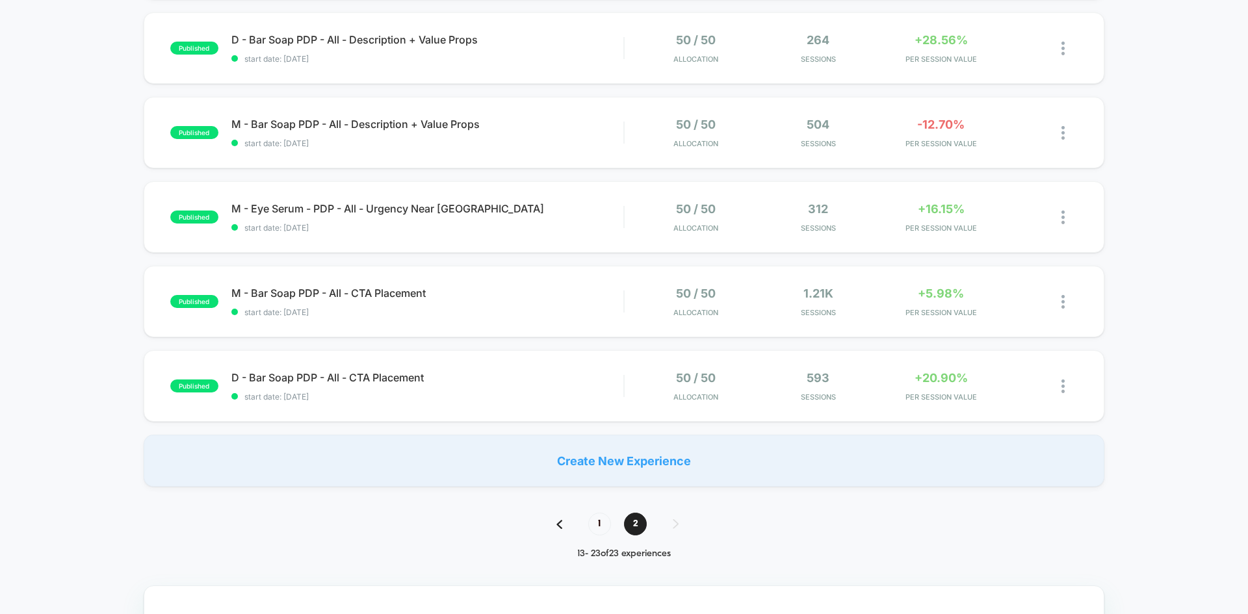
scroll to position [637, 0]
click at [595, 518] on span "1" at bounding box center [599, 523] width 23 height 23
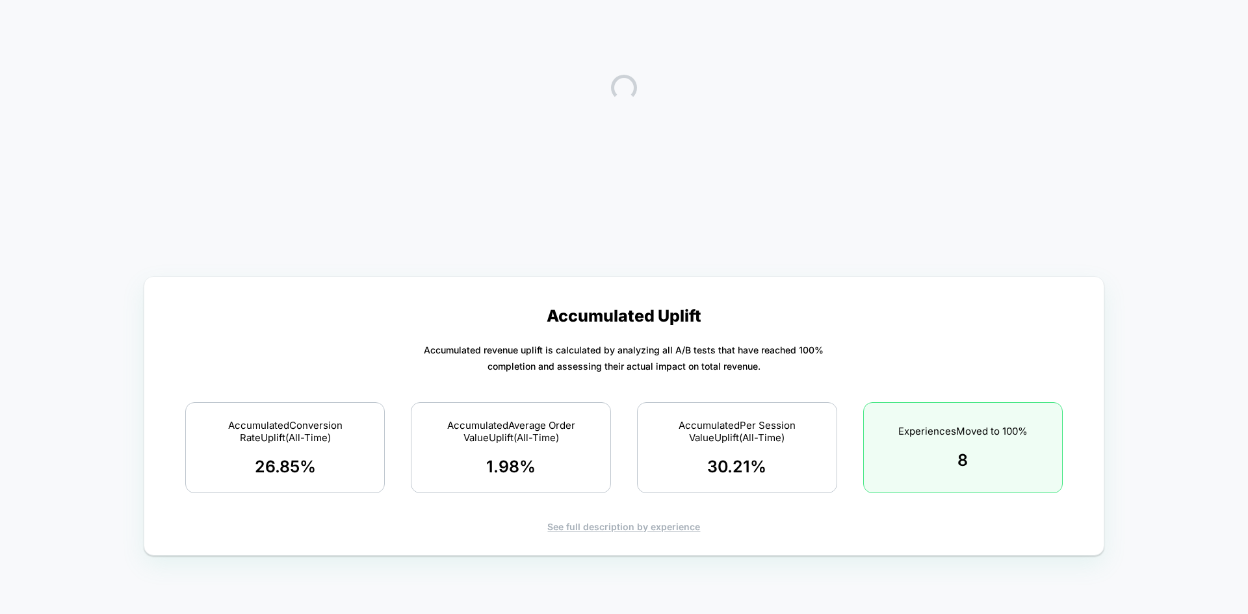
scroll to position [0, 0]
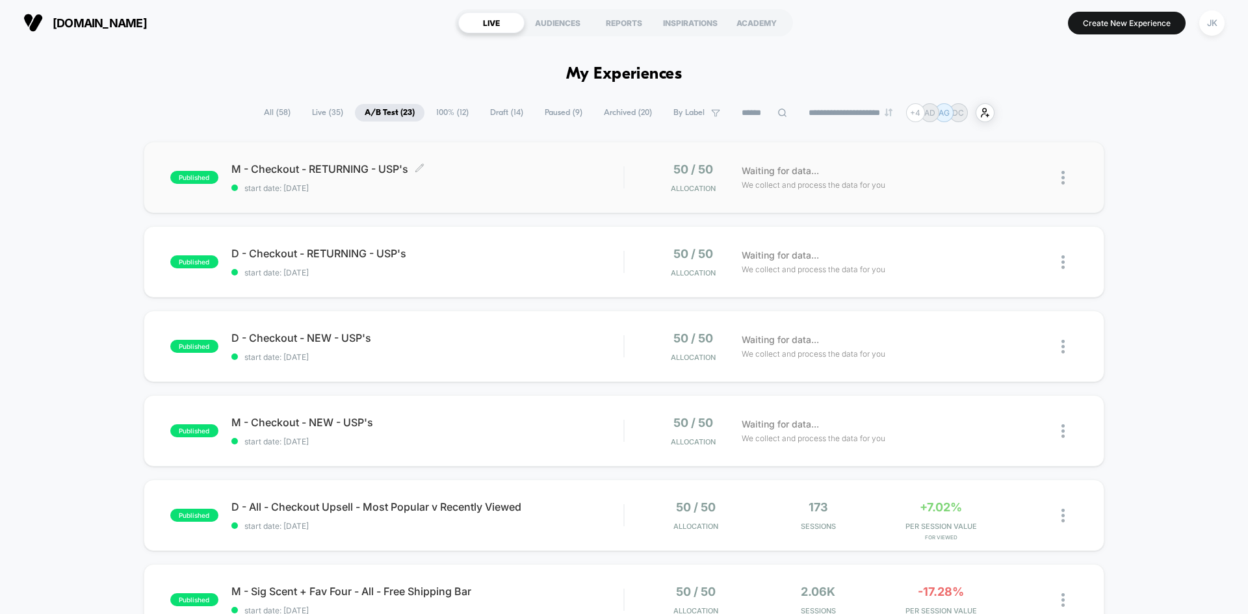
click at [387, 173] on span "M - Checkout - RETURNING - USP's Click to edit experience details" at bounding box center [427, 169] width 392 height 13
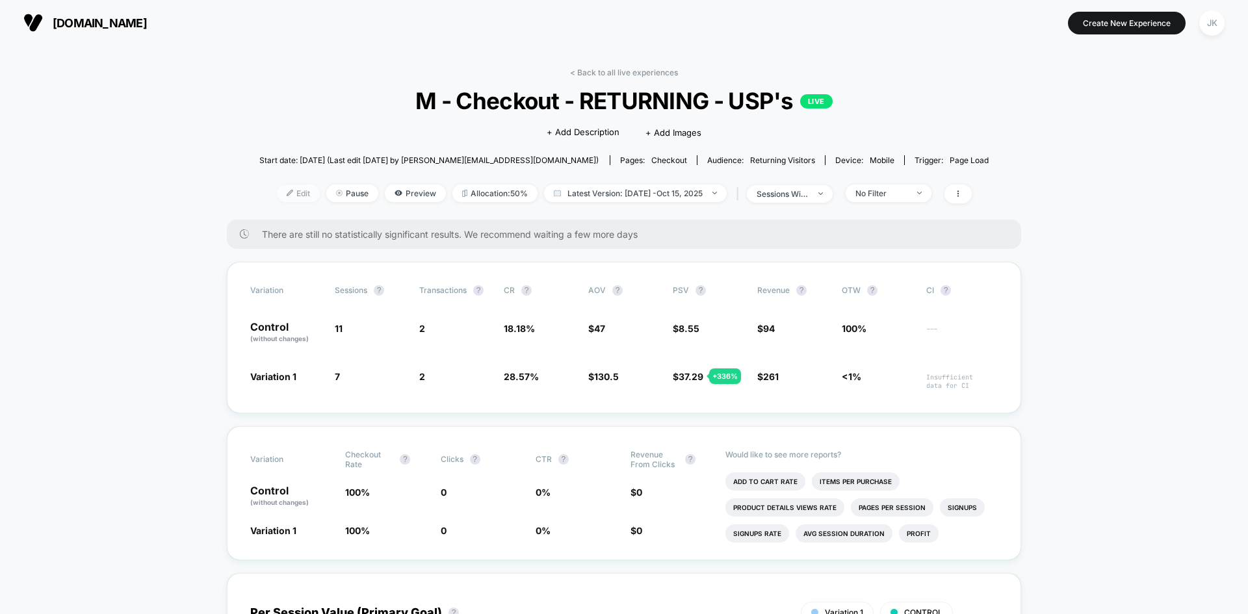
click at [282, 187] on span "Edit" at bounding box center [298, 194] width 43 height 18
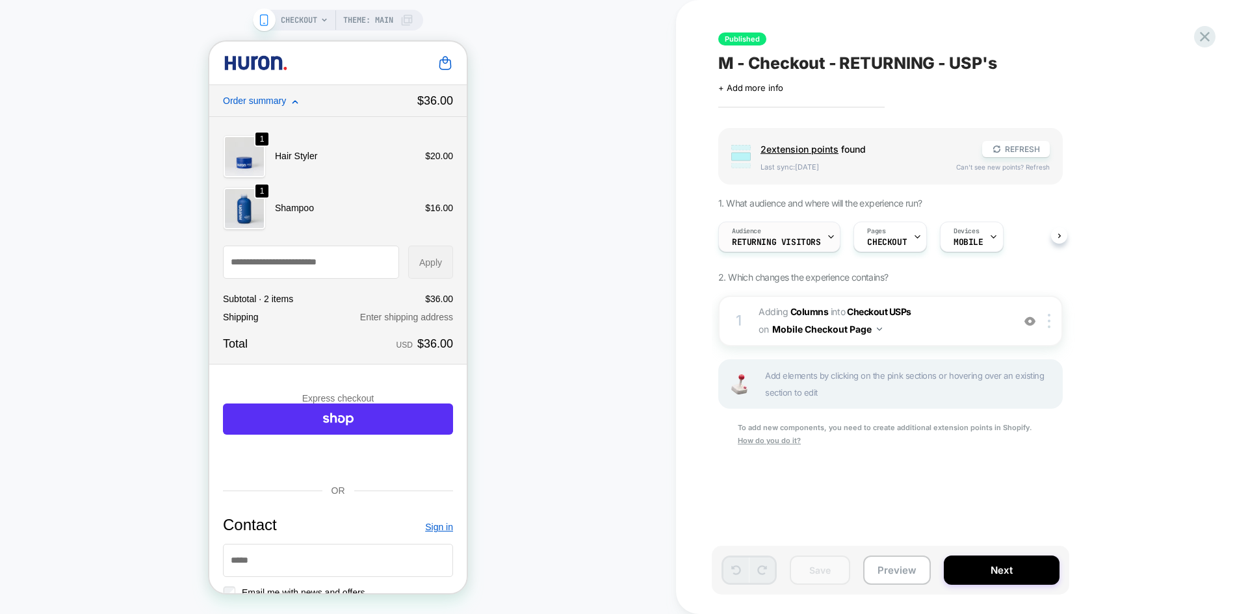
click at [811, 239] on span "Returning Visitors" at bounding box center [776, 242] width 88 height 9
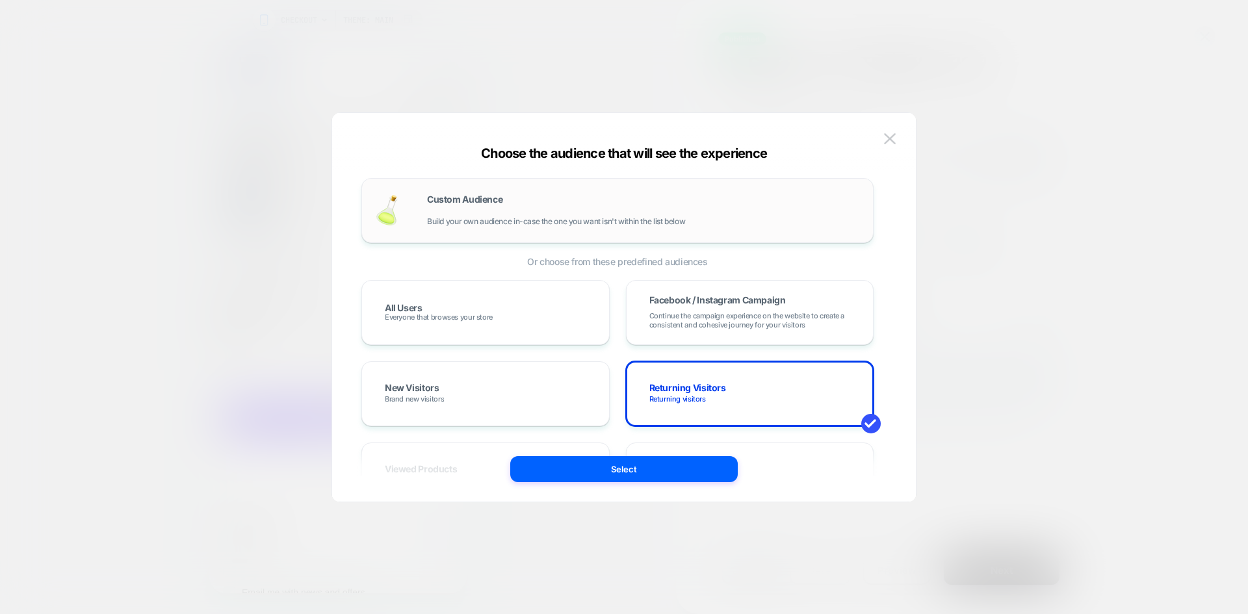
click at [520, 226] on span "Build your own audience in-case the one you want isn't within the list below" at bounding box center [556, 221] width 258 height 9
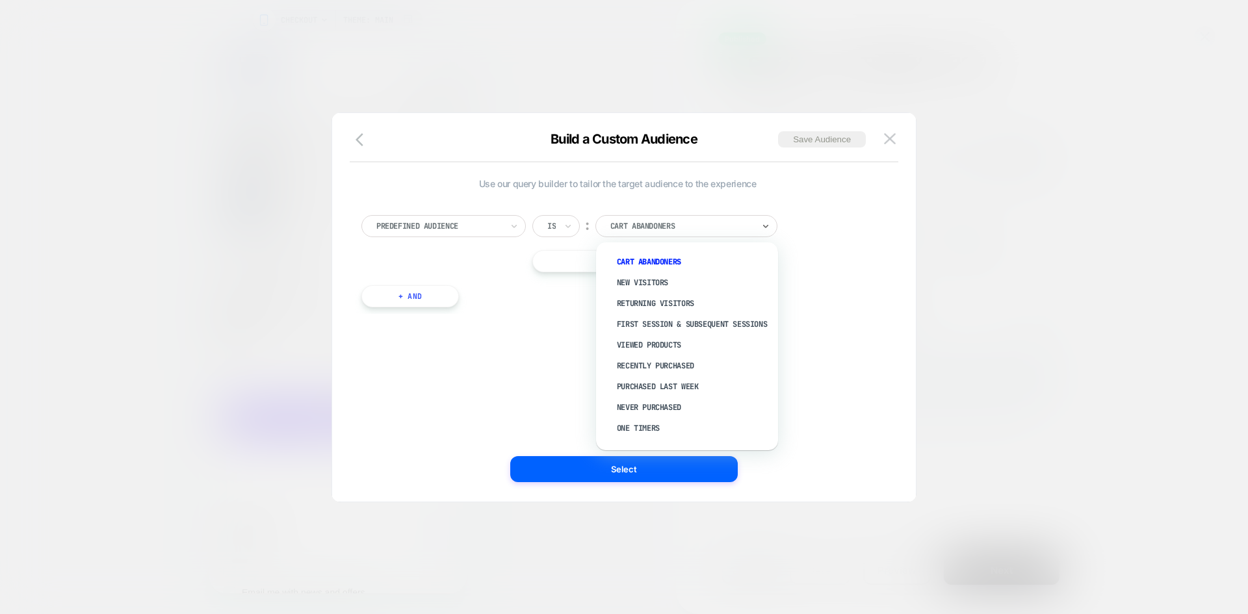
click at [641, 218] on div "Cart Abandoners" at bounding box center [686, 226] width 182 height 22
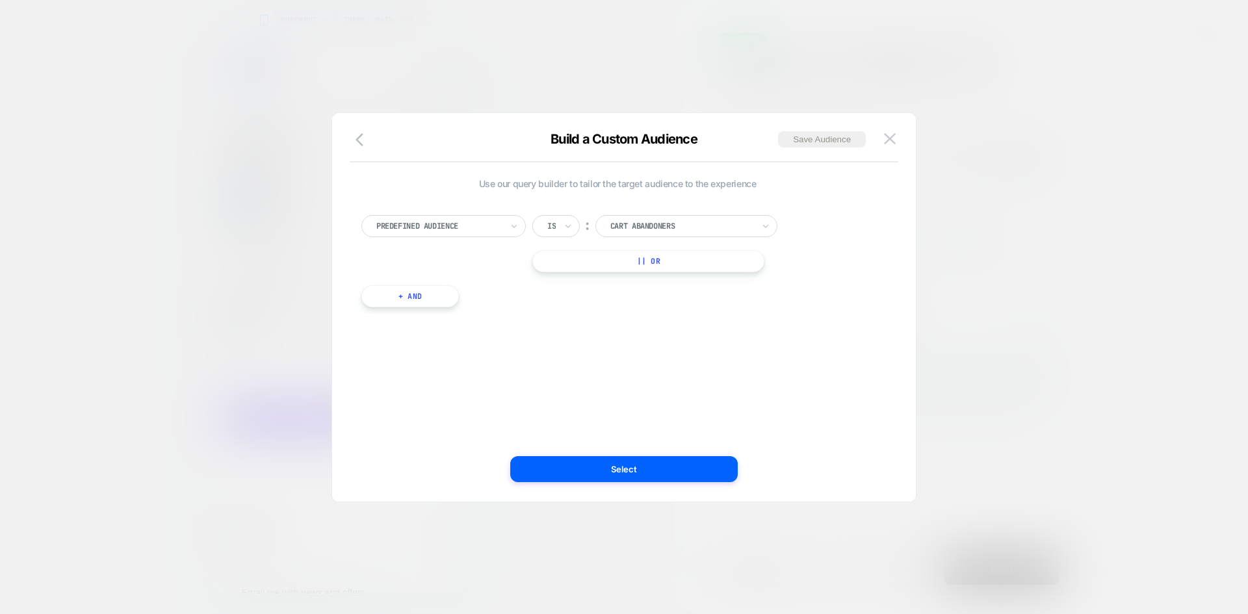
click at [702, 169] on div "Use our query builder to tailor the target audience to the experience Predefine…" at bounding box center [617, 307] width 545 height 337
click at [893, 137] on img at bounding box center [890, 138] width 12 height 11
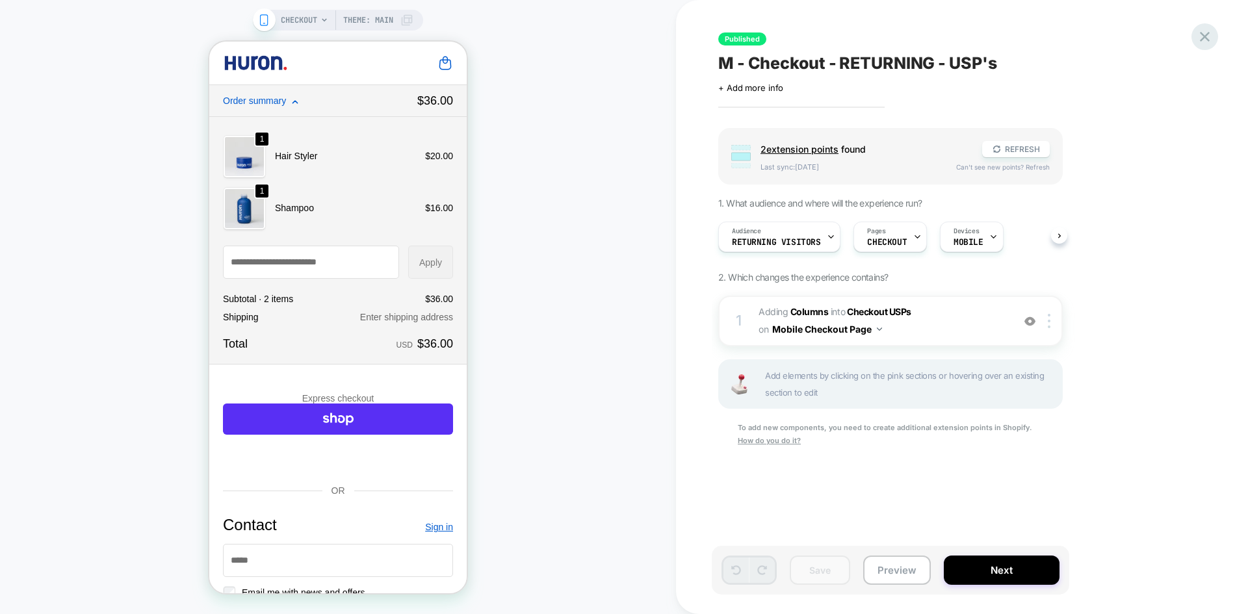
click at [1206, 32] on icon at bounding box center [1205, 37] width 18 height 18
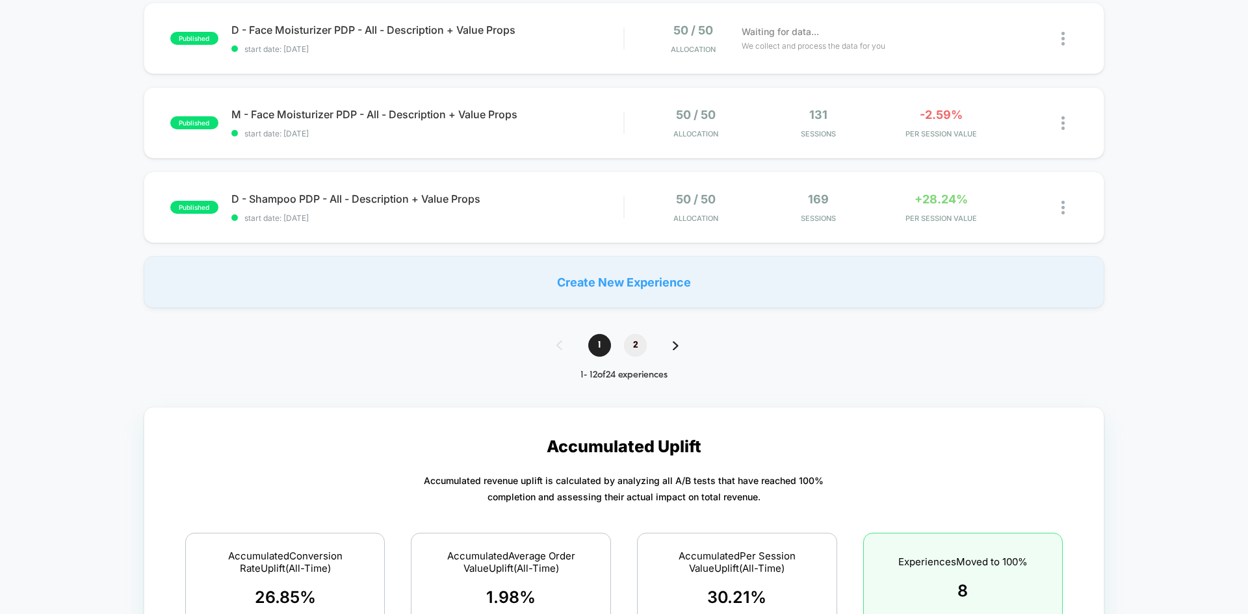
click at [642, 344] on span "2" at bounding box center [635, 345] width 23 height 23
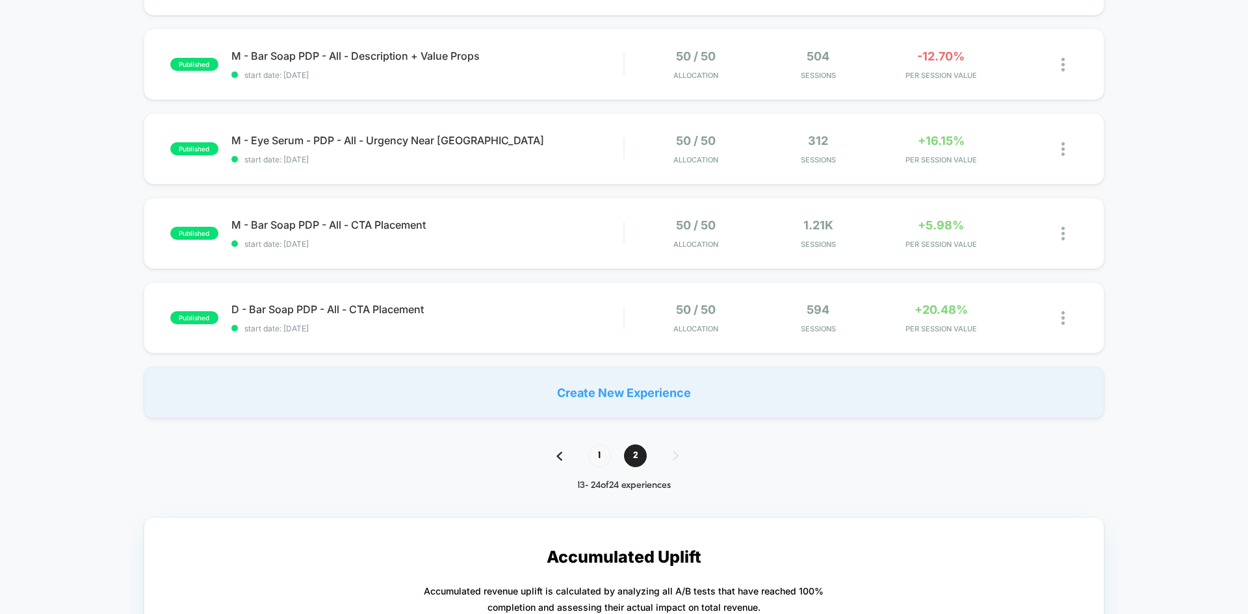
scroll to position [789, 0]
click at [365, 307] on span "D - Bar Soap PDP - All - CTA Placement Click to edit experience details" at bounding box center [427, 310] width 392 height 13
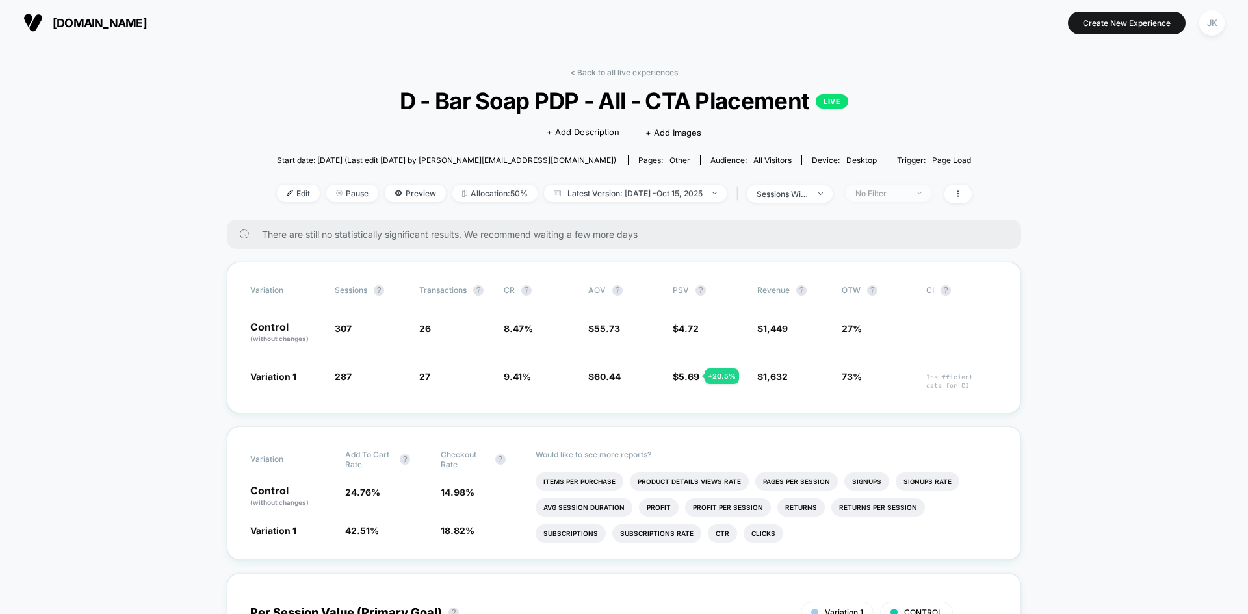
click at [885, 198] on div "No Filter" at bounding box center [881, 194] width 52 height 10
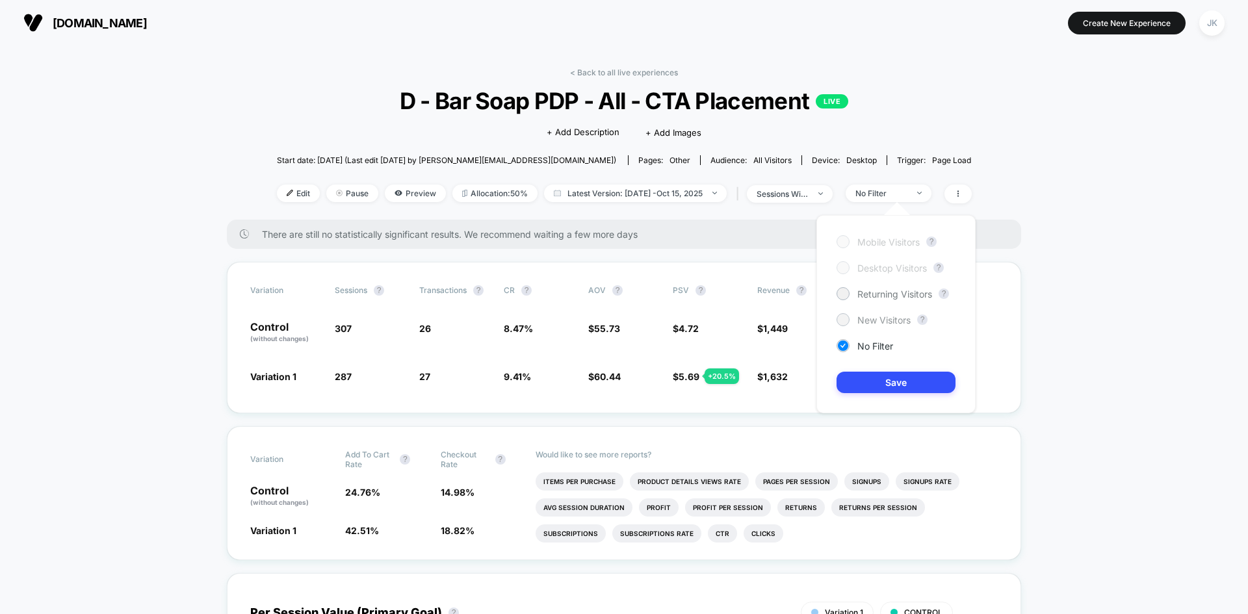
click at [891, 324] on span "New Visitors" at bounding box center [883, 320] width 53 height 11
click at [902, 381] on button "Save" at bounding box center [896, 382] width 119 height 21
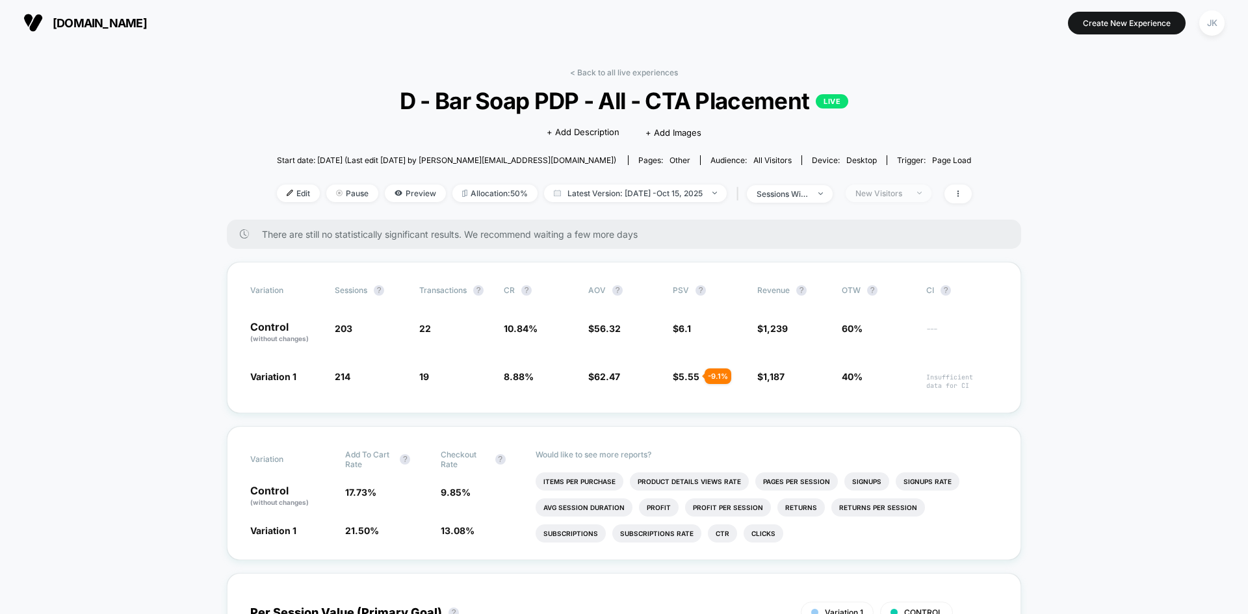
click at [900, 189] on div "New Visitors" at bounding box center [881, 194] width 52 height 10
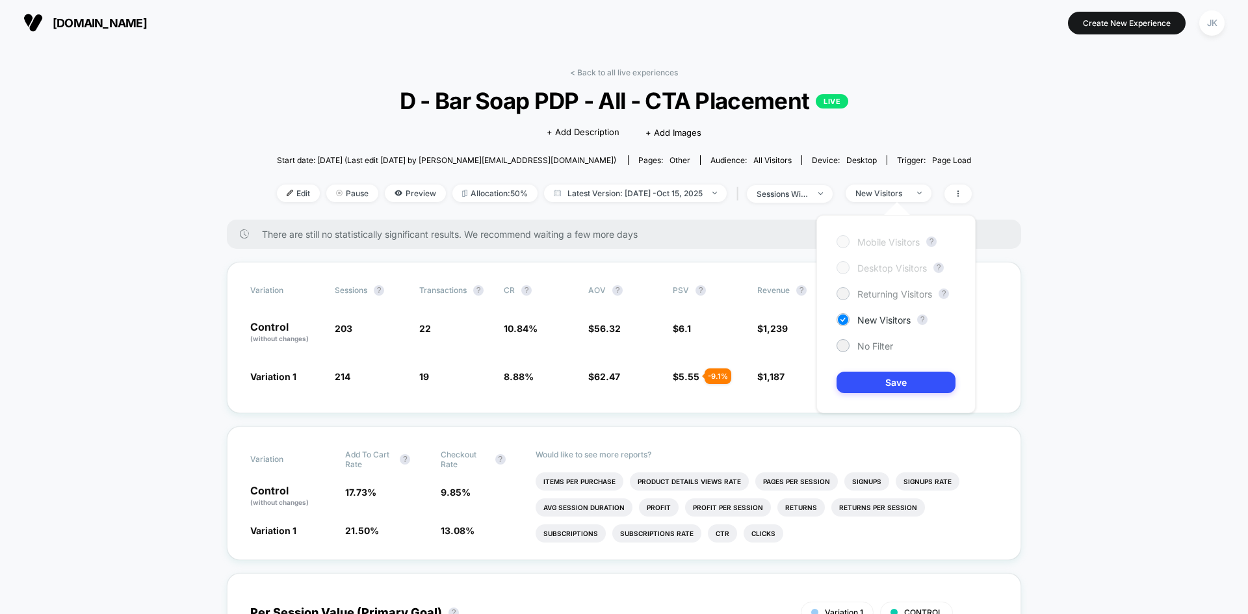
click at [876, 290] on span "Returning Visitors" at bounding box center [894, 294] width 75 height 11
click at [898, 377] on button "Save" at bounding box center [896, 382] width 119 height 21
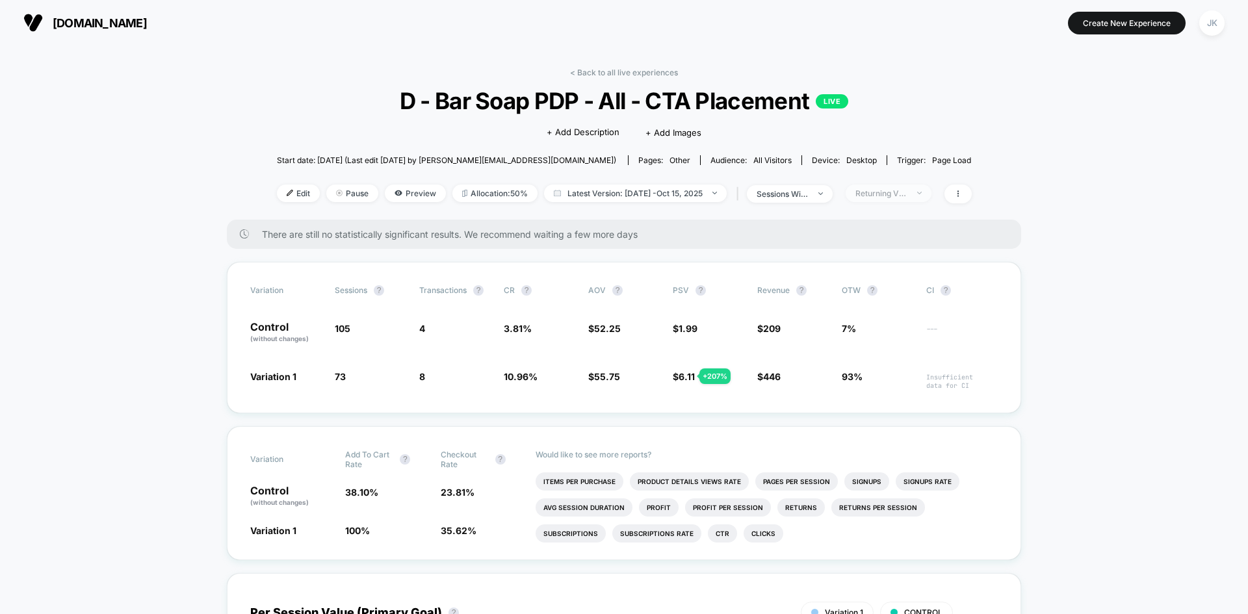
click at [901, 190] on div "Returning Visitors" at bounding box center [881, 194] width 52 height 10
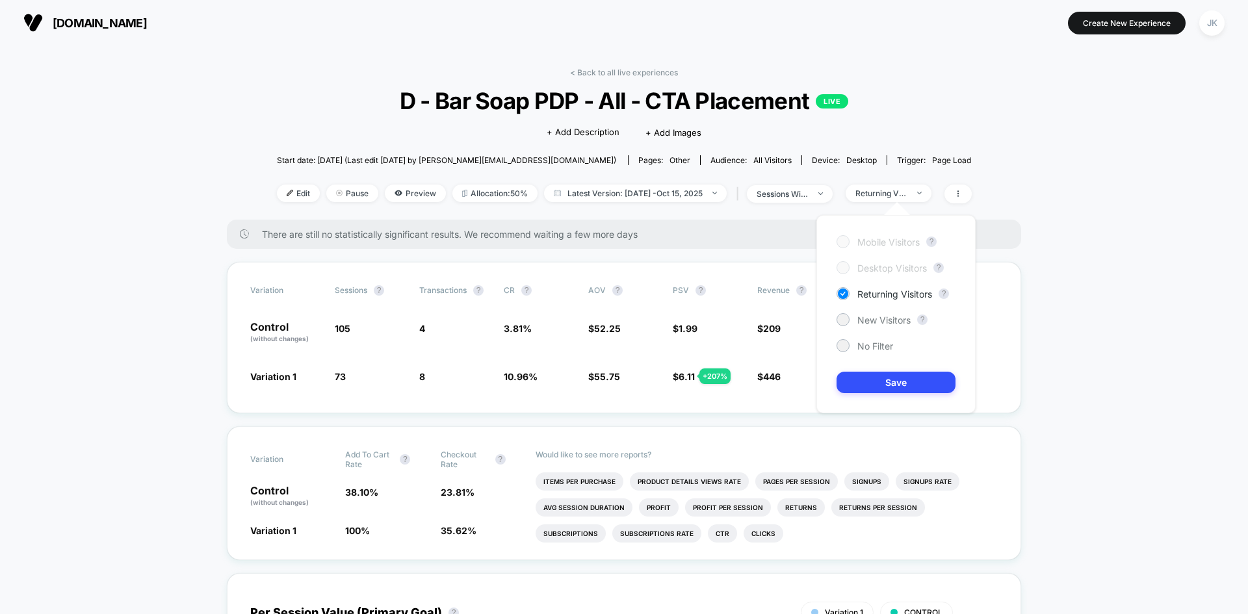
click at [876, 352] on div "Mobile Visitors ? Desktop Visitors ? Returning Visitors ? New Visitors ? No Fil…" at bounding box center [895, 314] width 159 height 198
click at [874, 345] on span "No Filter" at bounding box center [875, 346] width 36 height 11
click at [888, 387] on button "Save" at bounding box center [896, 382] width 119 height 21
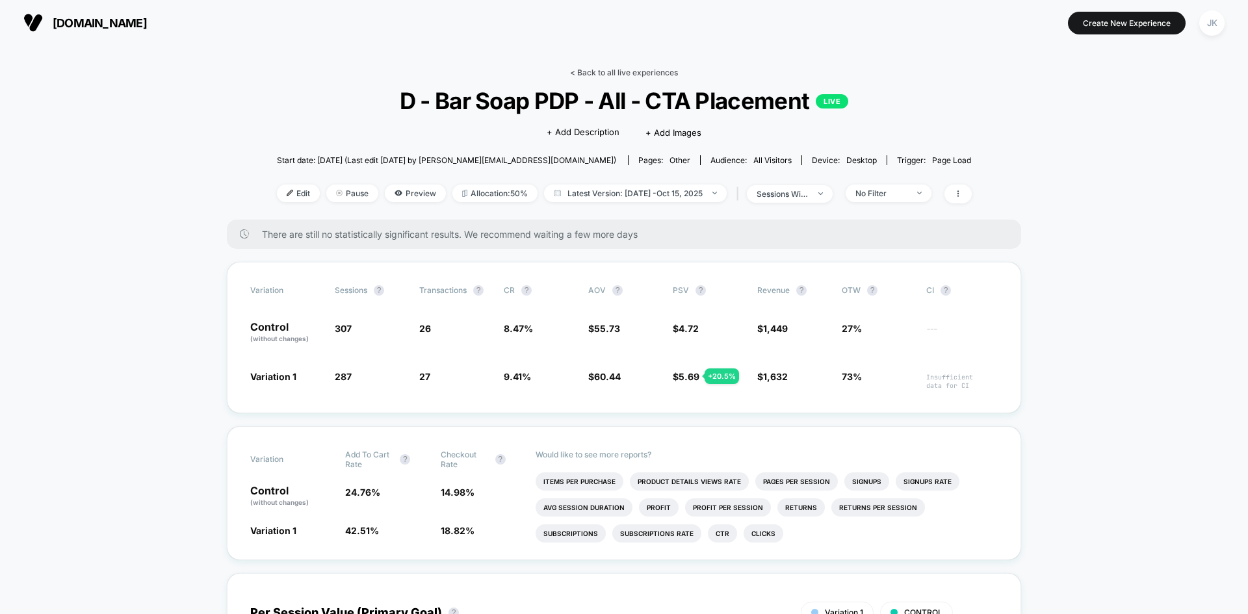
click at [640, 72] on link "< Back to all live experiences" at bounding box center [624, 73] width 108 height 10
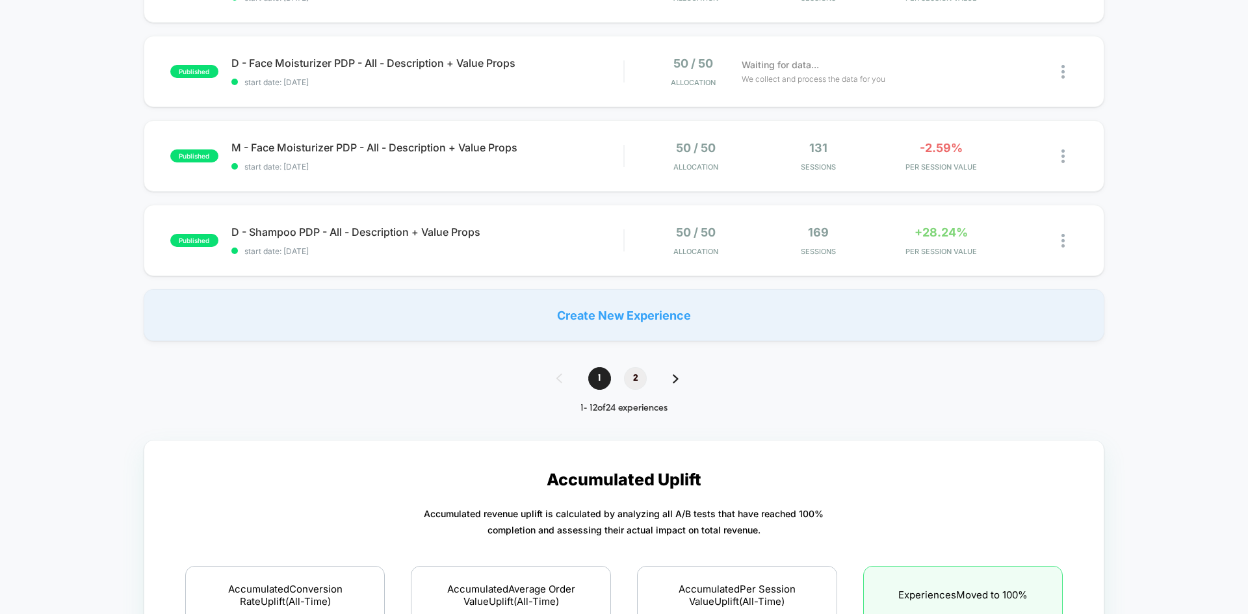
click at [636, 382] on span "2" at bounding box center [635, 378] width 23 height 23
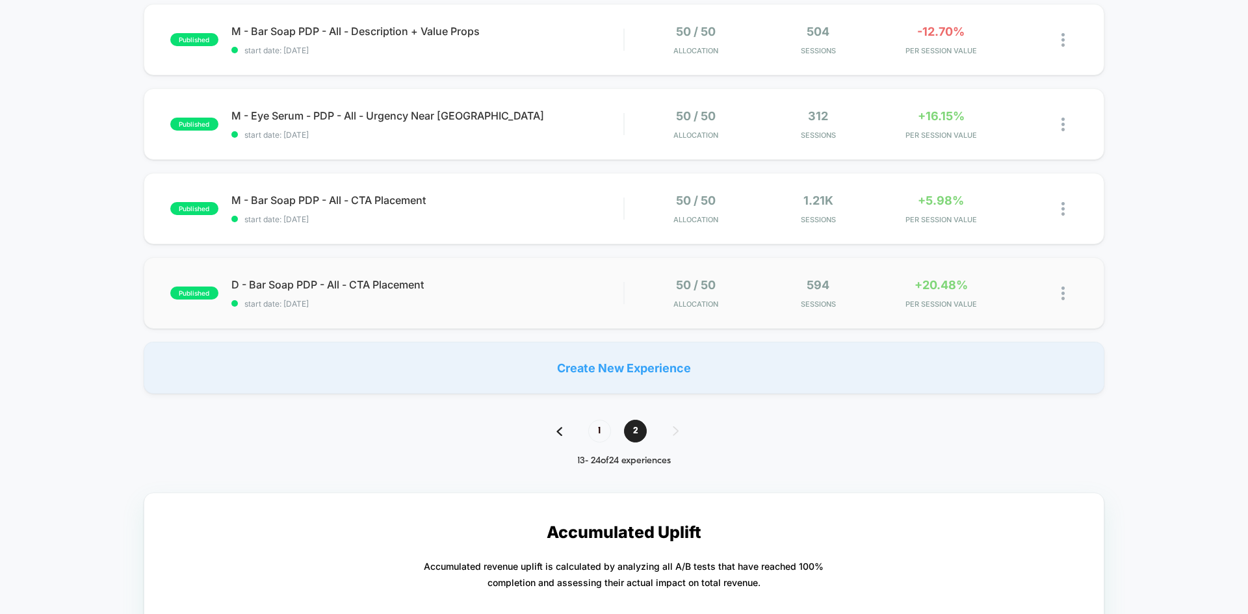
scroll to position [813, 0]
click at [1062, 297] on img at bounding box center [1063, 294] width 3 height 14
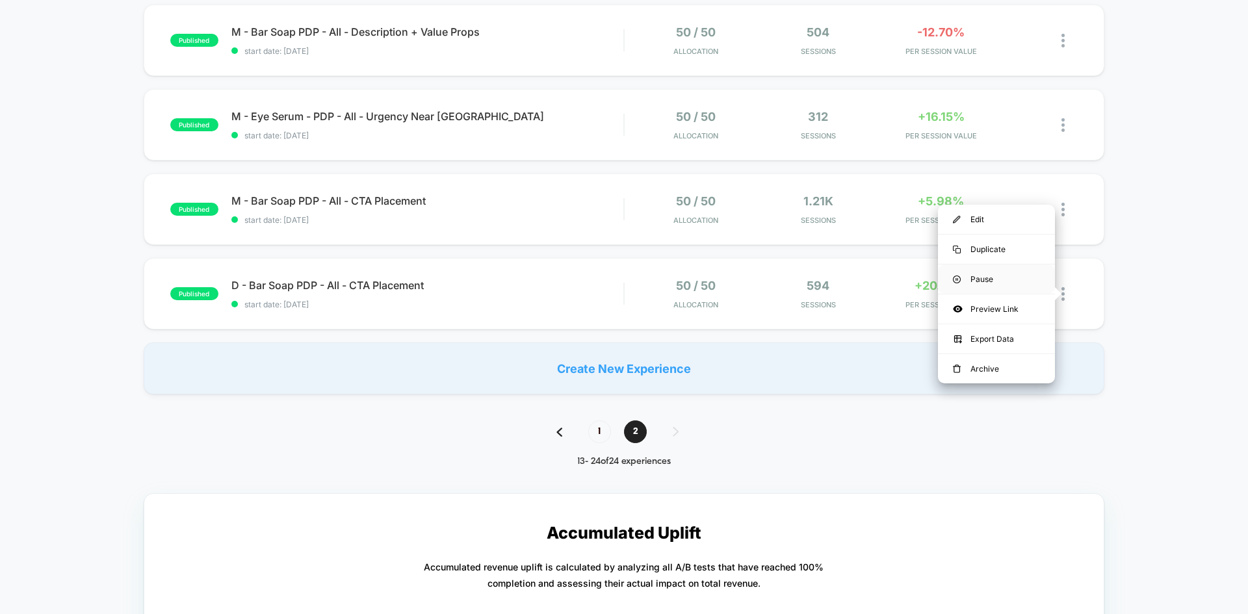
click at [1025, 274] on div "Pause" at bounding box center [996, 279] width 117 height 29
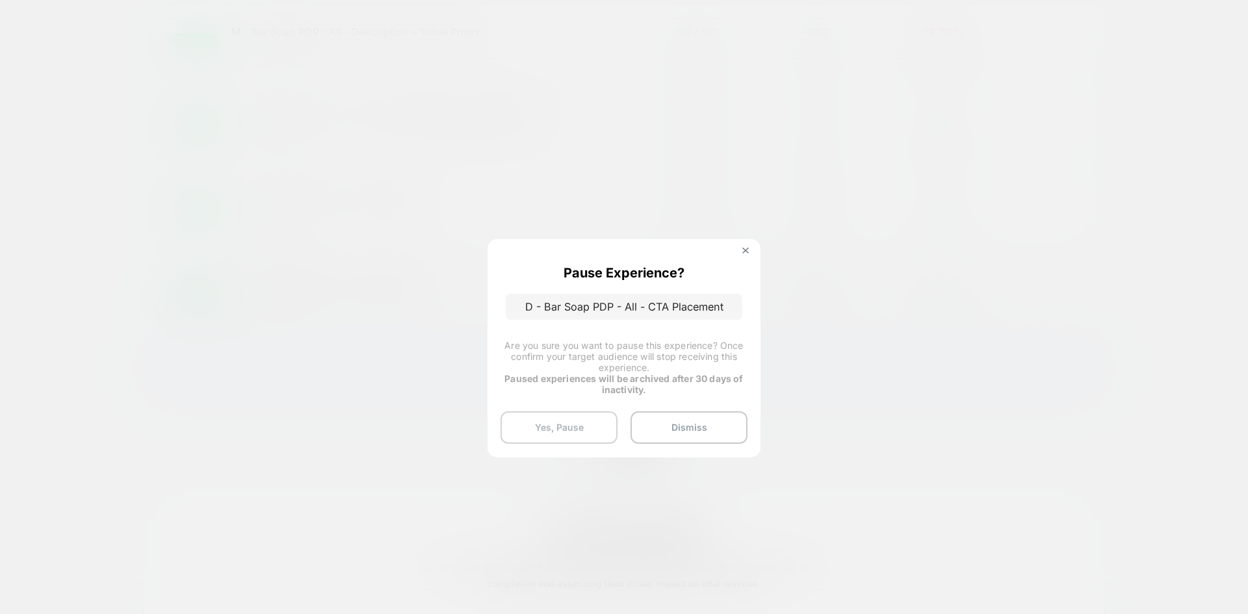
click at [579, 430] on button "Yes, Pause" at bounding box center [559, 427] width 117 height 33
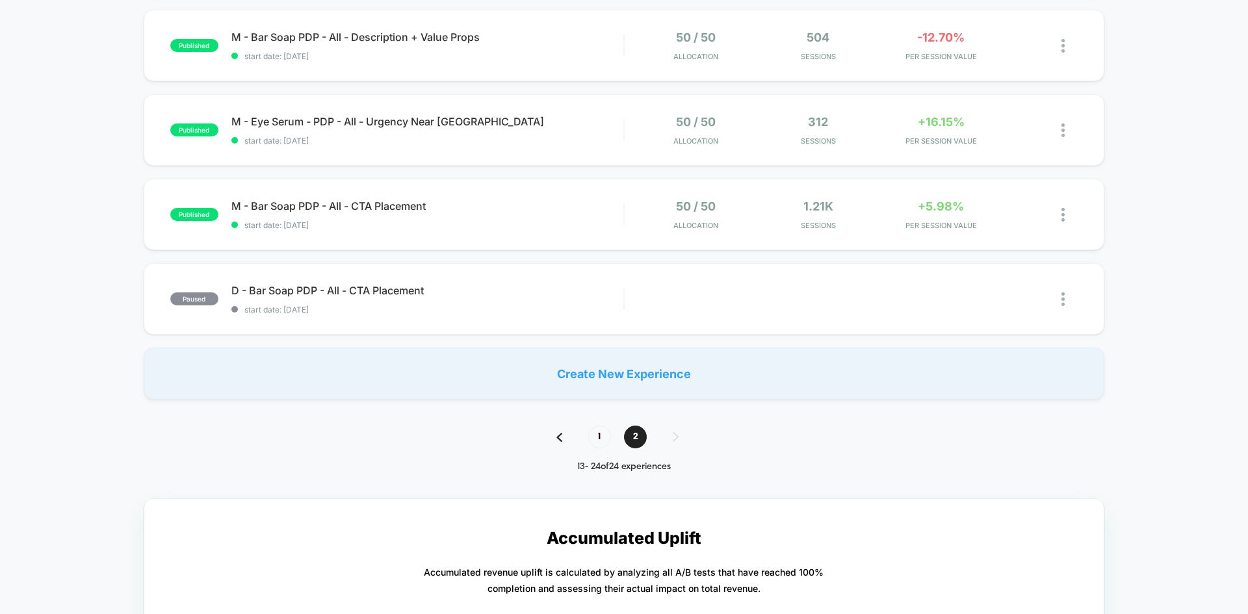
scroll to position [809, 0]
click at [1063, 216] on img at bounding box center [1063, 214] width 3 height 14
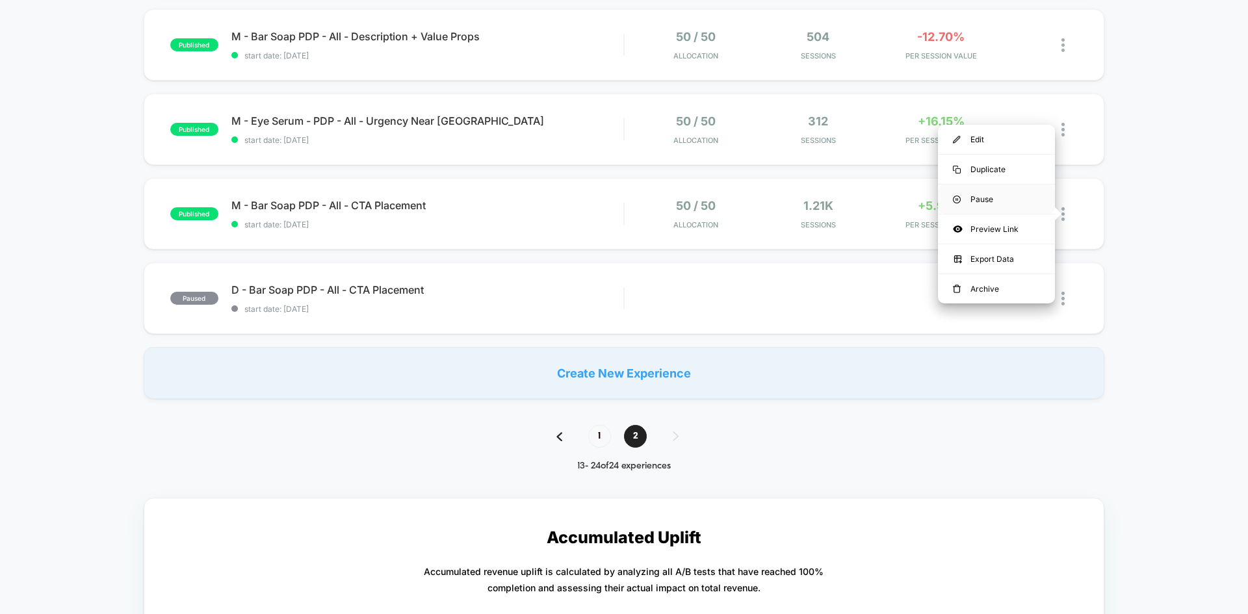
click at [996, 197] on div "Pause" at bounding box center [996, 199] width 117 height 29
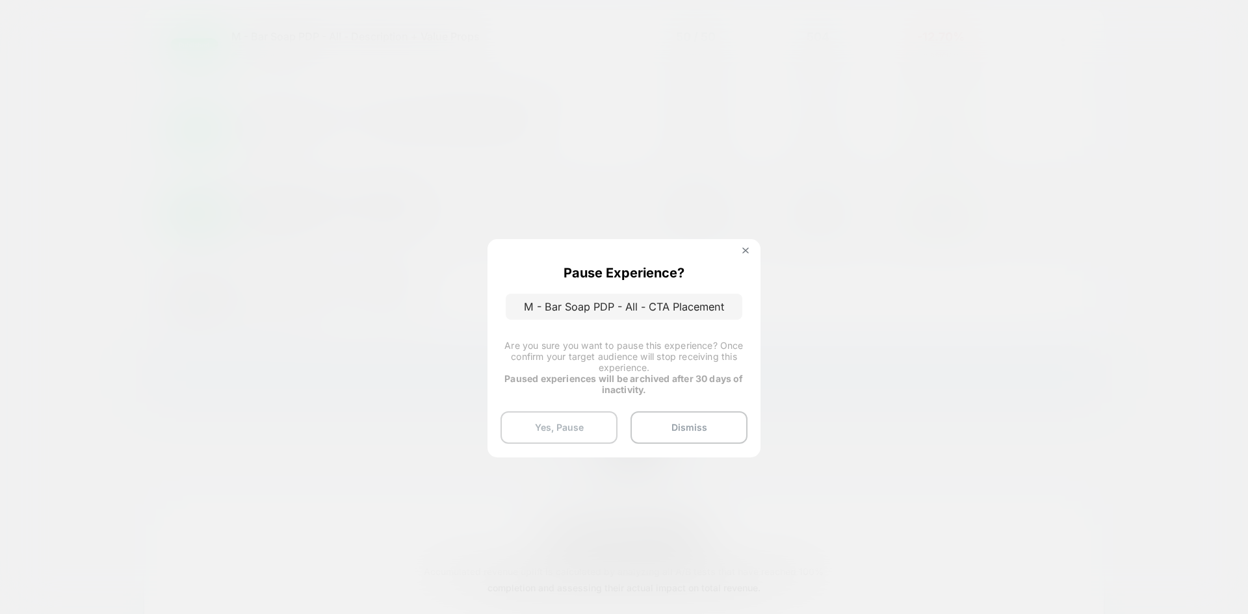
click at [603, 424] on button "Yes, Pause" at bounding box center [559, 427] width 117 height 33
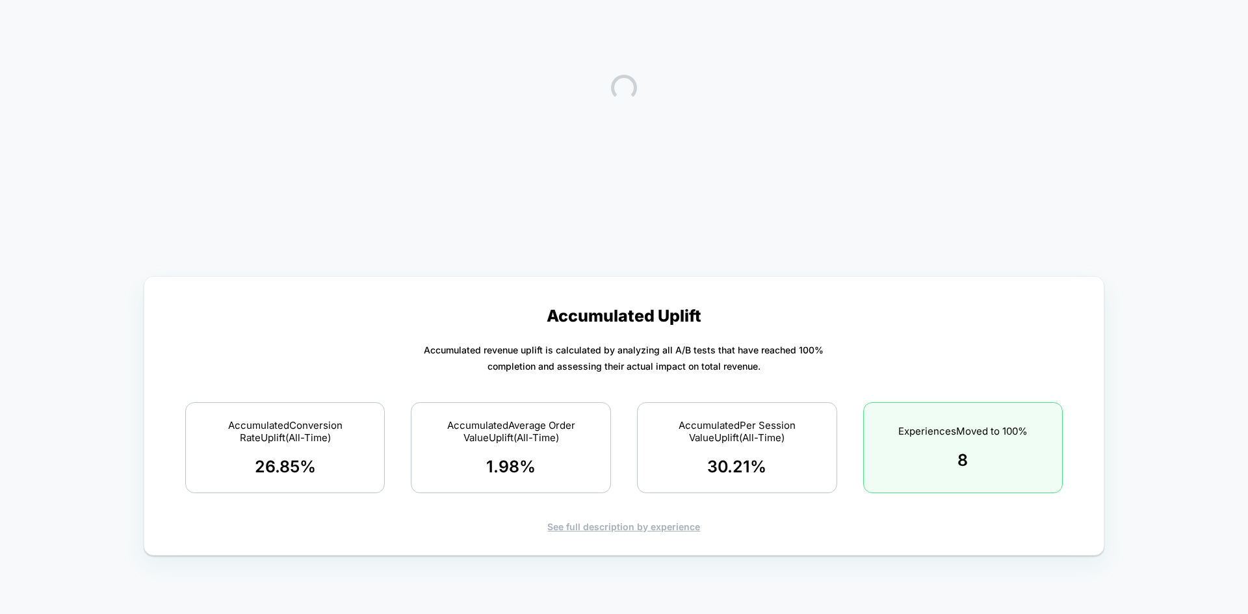
scroll to position [0, 0]
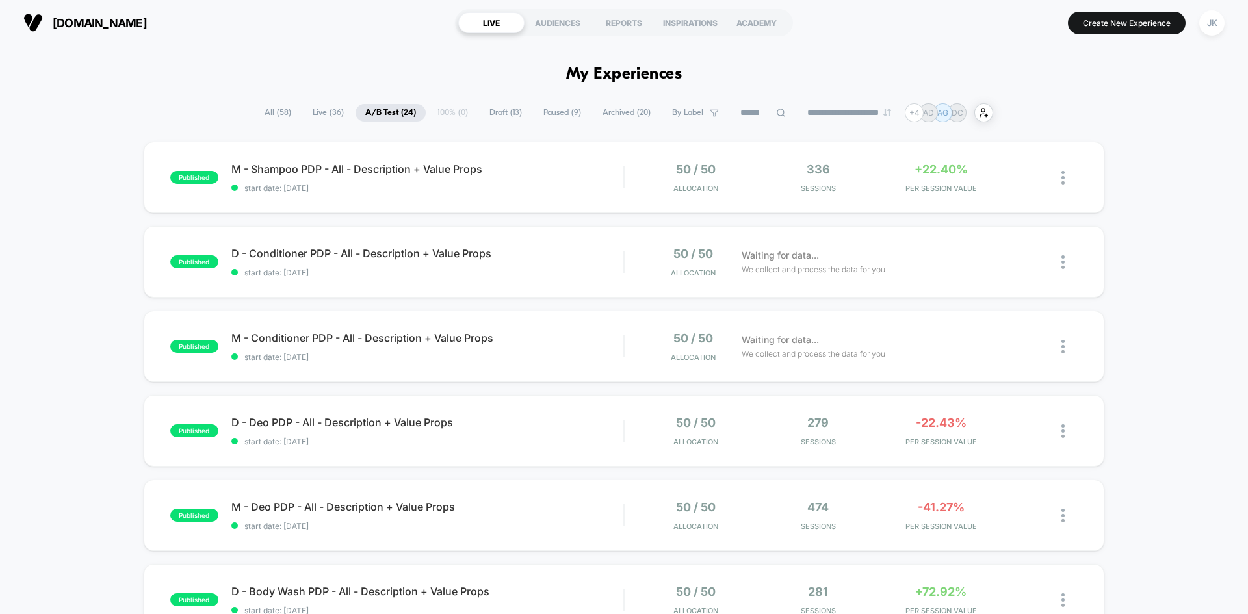
click at [495, 113] on span "Draft ( 13 )" at bounding box center [506, 113] width 52 height 18
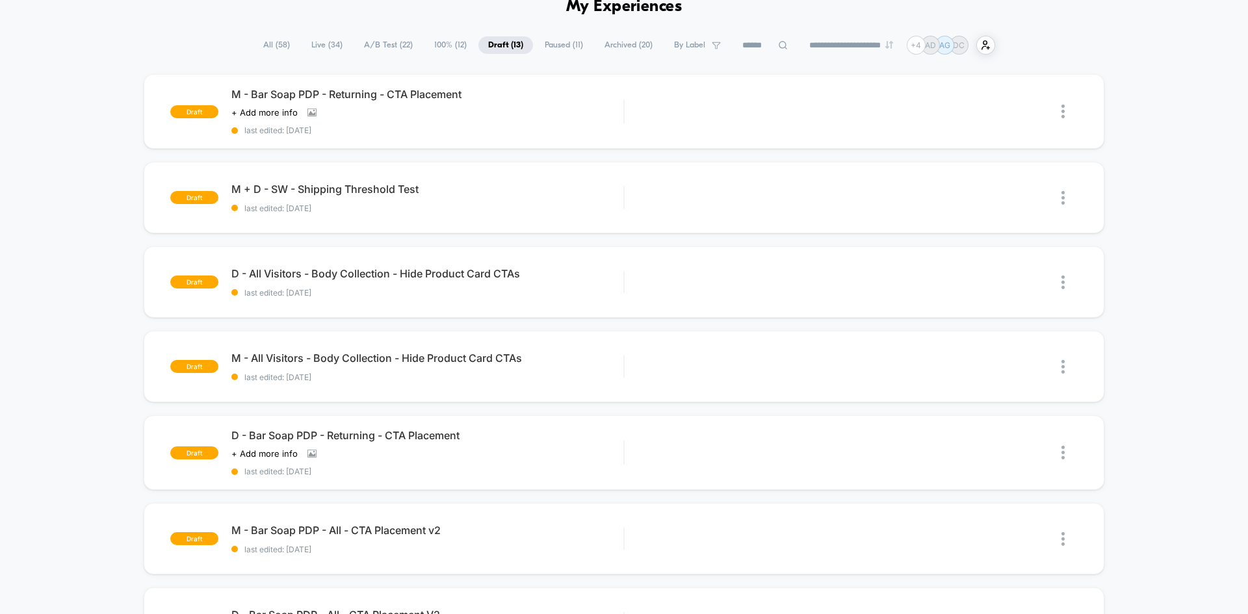
scroll to position [68, 0]
click at [376, 437] on span "D - Bar Soap PDP - Returning - CTA Placement" at bounding box center [427, 434] width 392 height 13
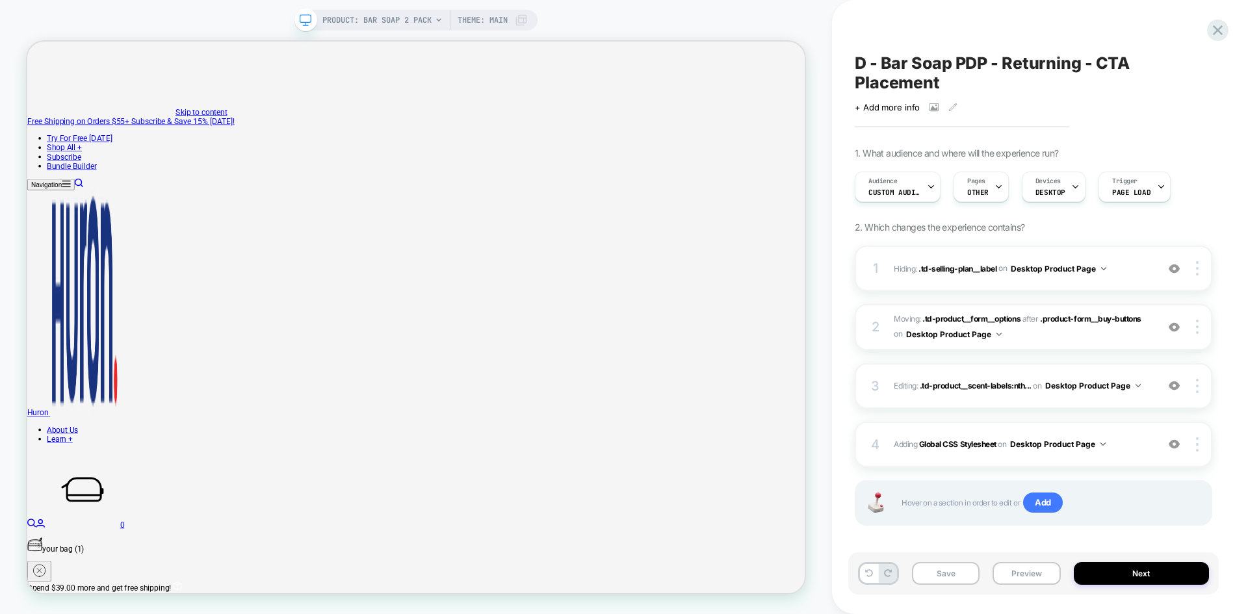
scroll to position [0, 1]
click at [946, 566] on button "Save" at bounding box center [946, 573] width 68 height 23
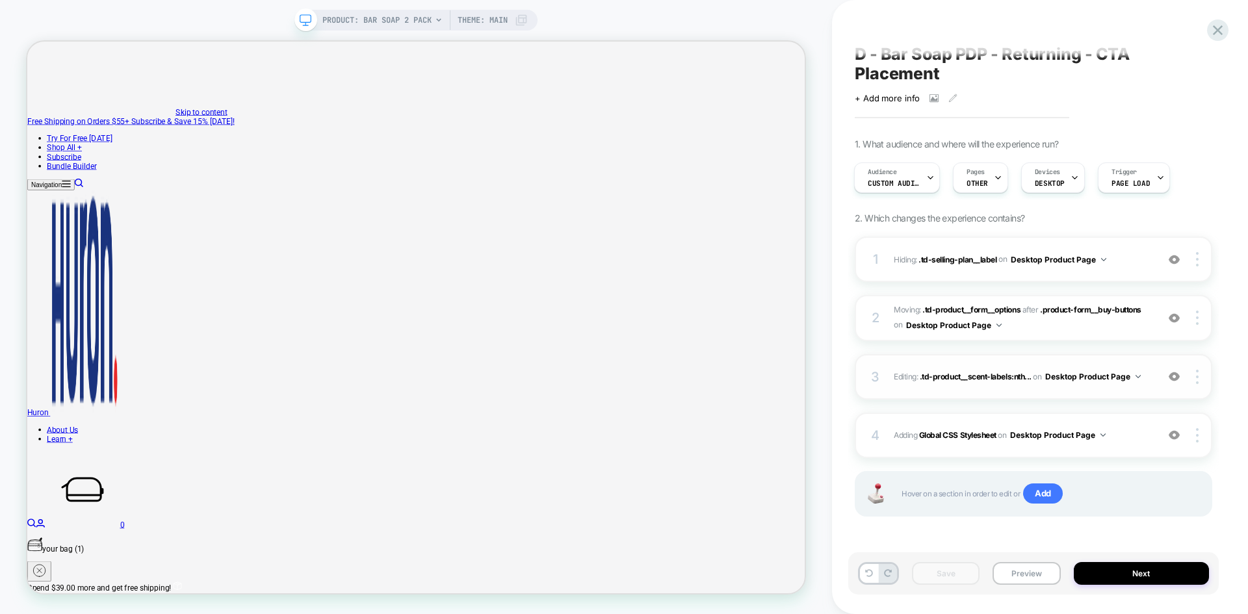
scroll to position [0, 0]
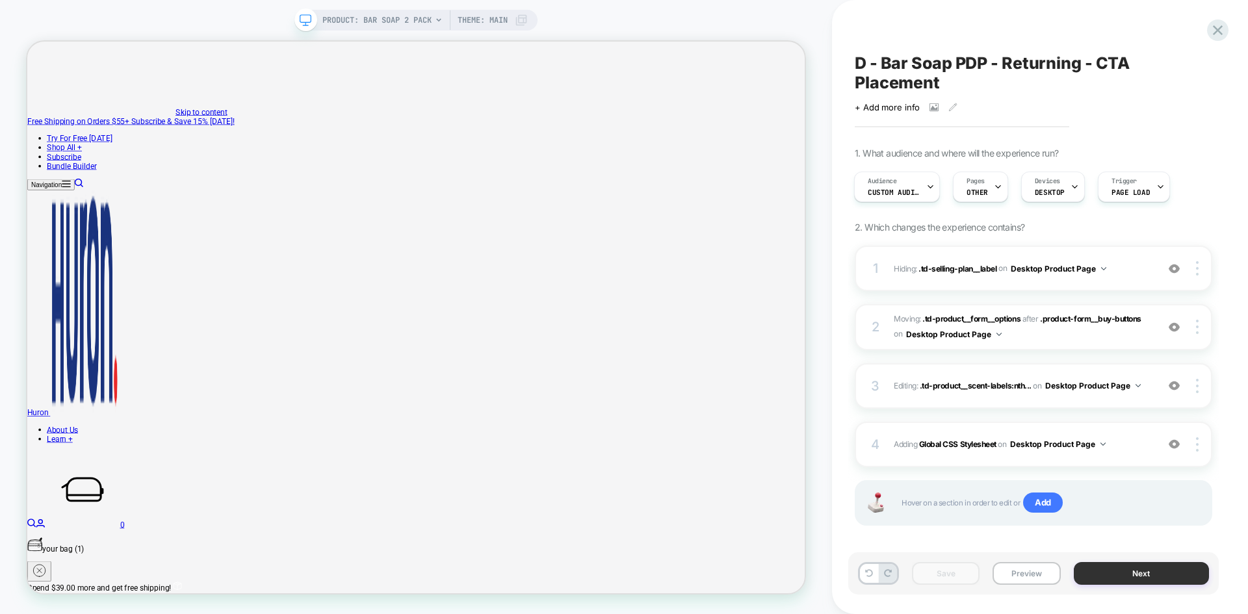
click at [1130, 572] on button "Next" at bounding box center [1142, 573] width 136 height 23
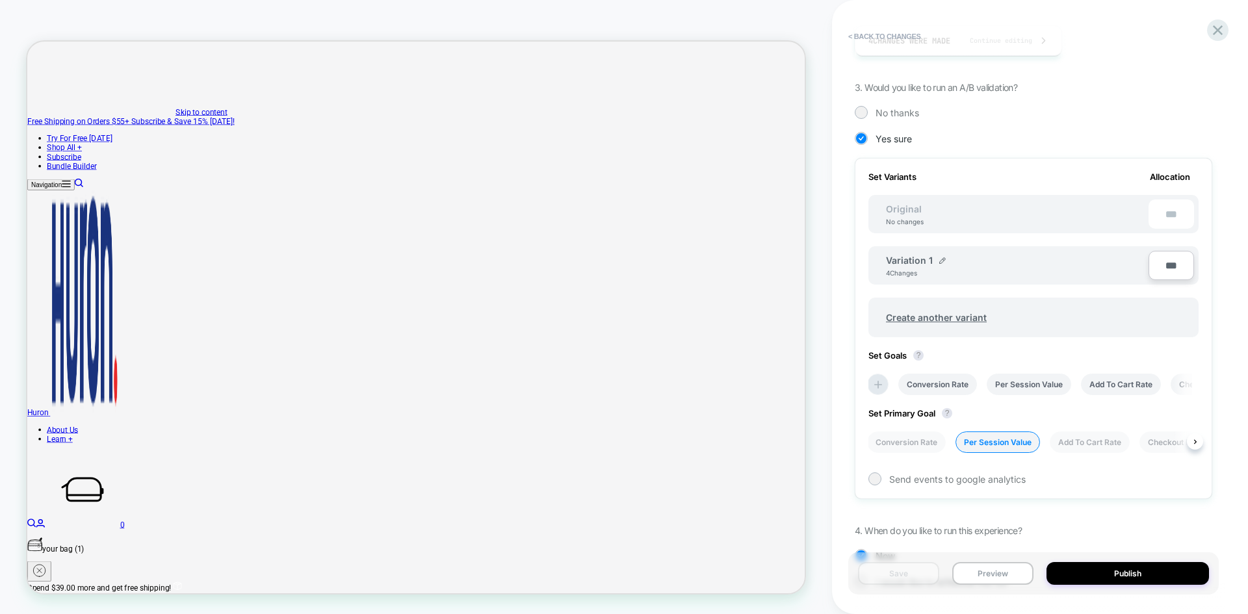
scroll to position [271, 0]
click at [1127, 382] on li "Add To Cart Rate" at bounding box center [1121, 383] width 80 height 21
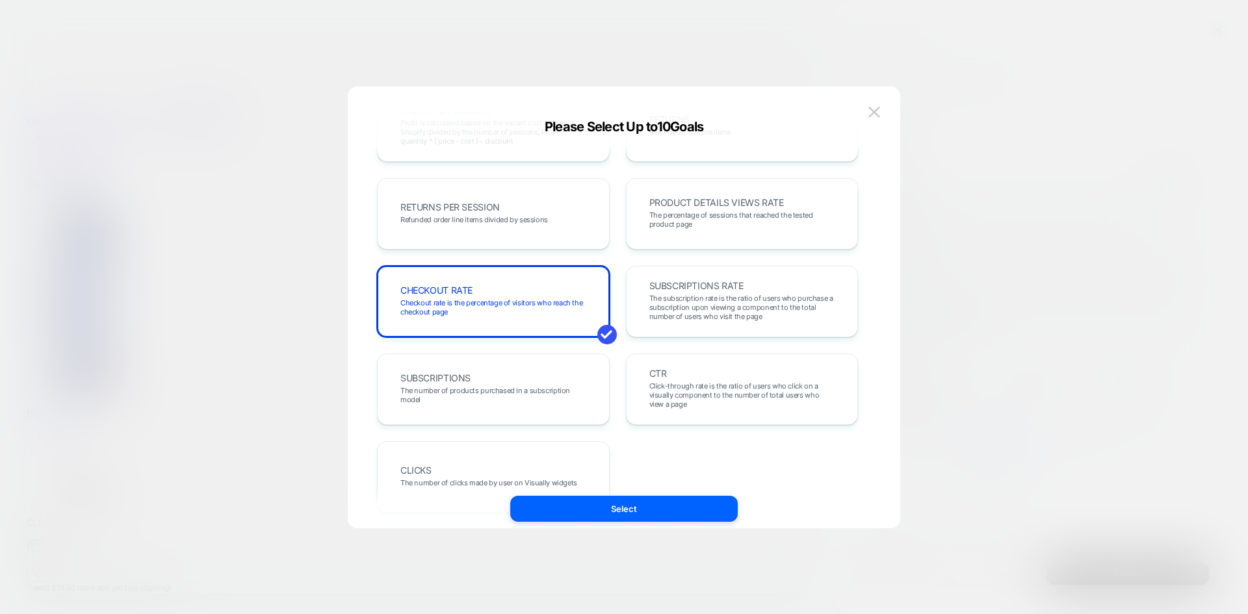
scroll to position [449, 0]
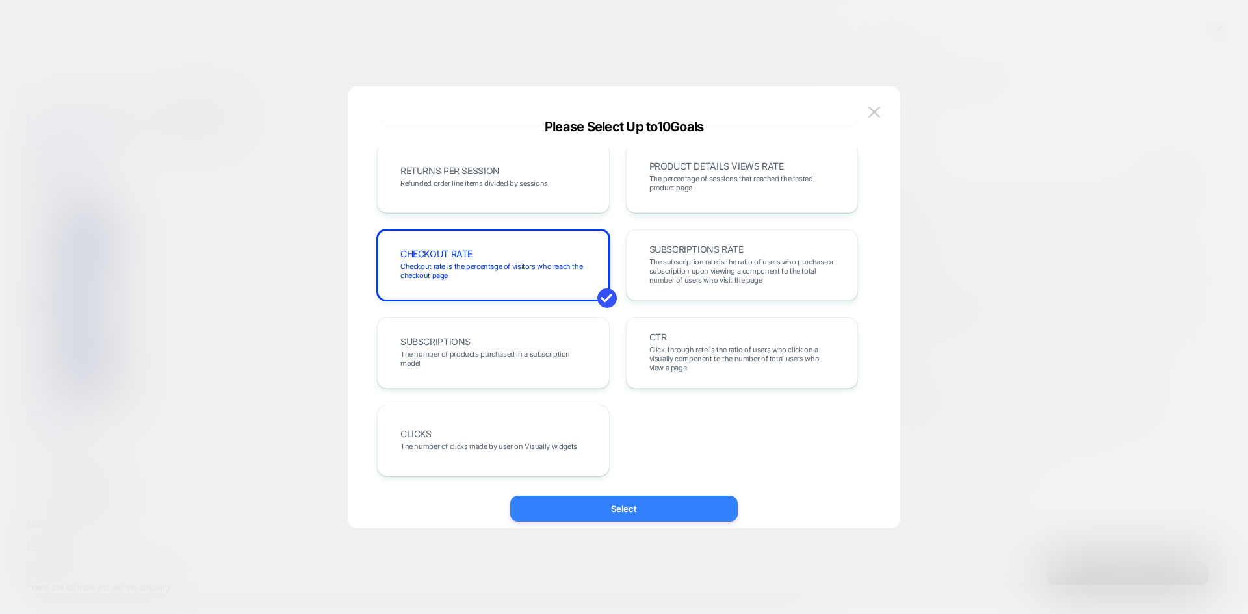
click at [679, 509] on button "Select" at bounding box center [624, 509] width 228 height 26
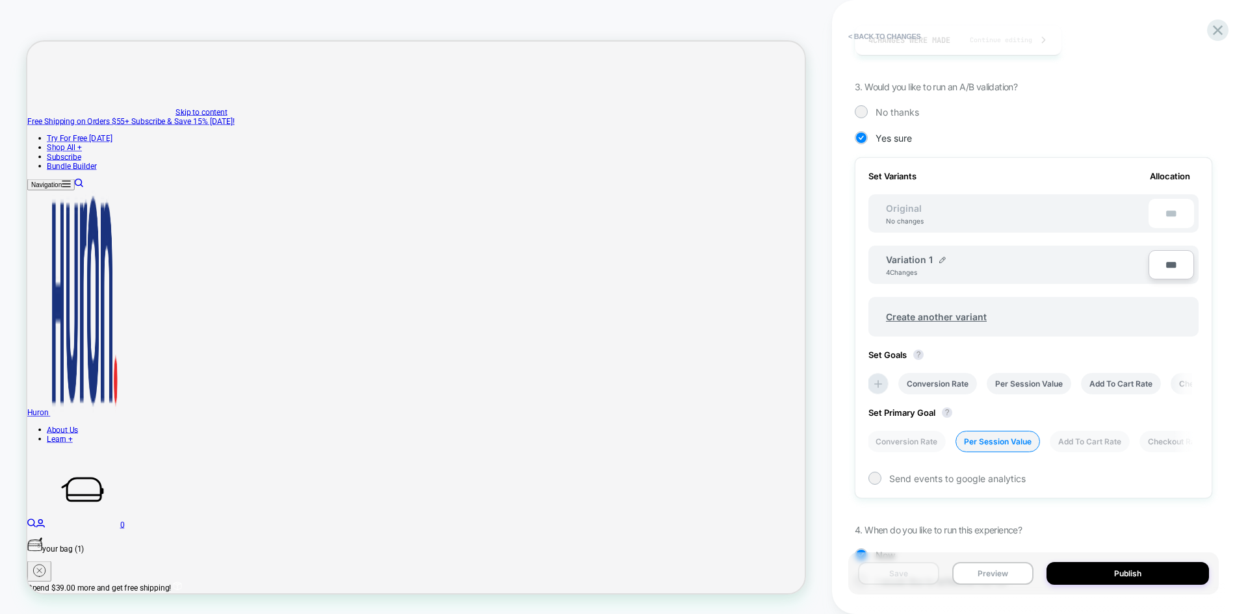
scroll to position [329, 0]
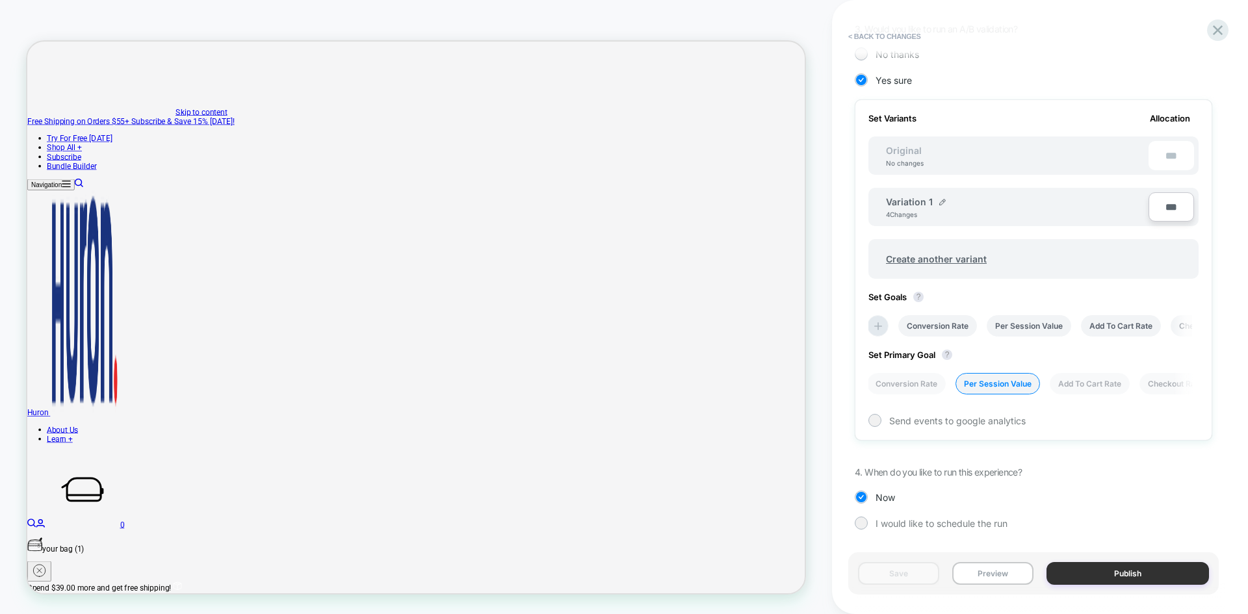
click at [1097, 567] on button "Publish" at bounding box center [1128, 573] width 163 height 23
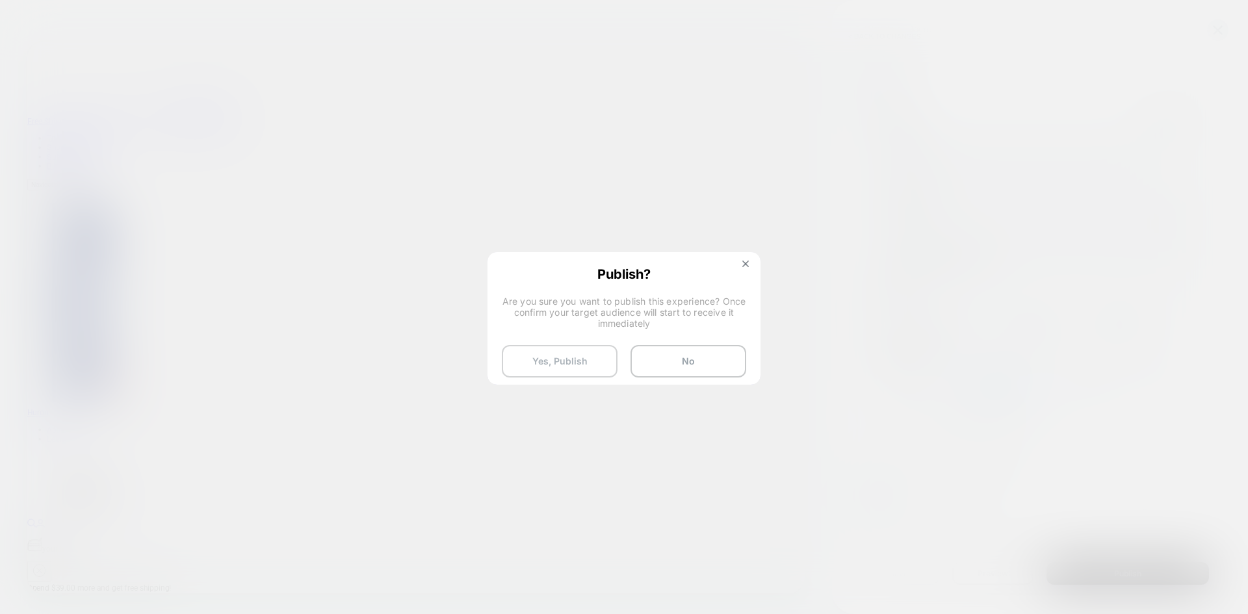
click at [561, 358] on button "Yes, Publish" at bounding box center [560, 361] width 116 height 33
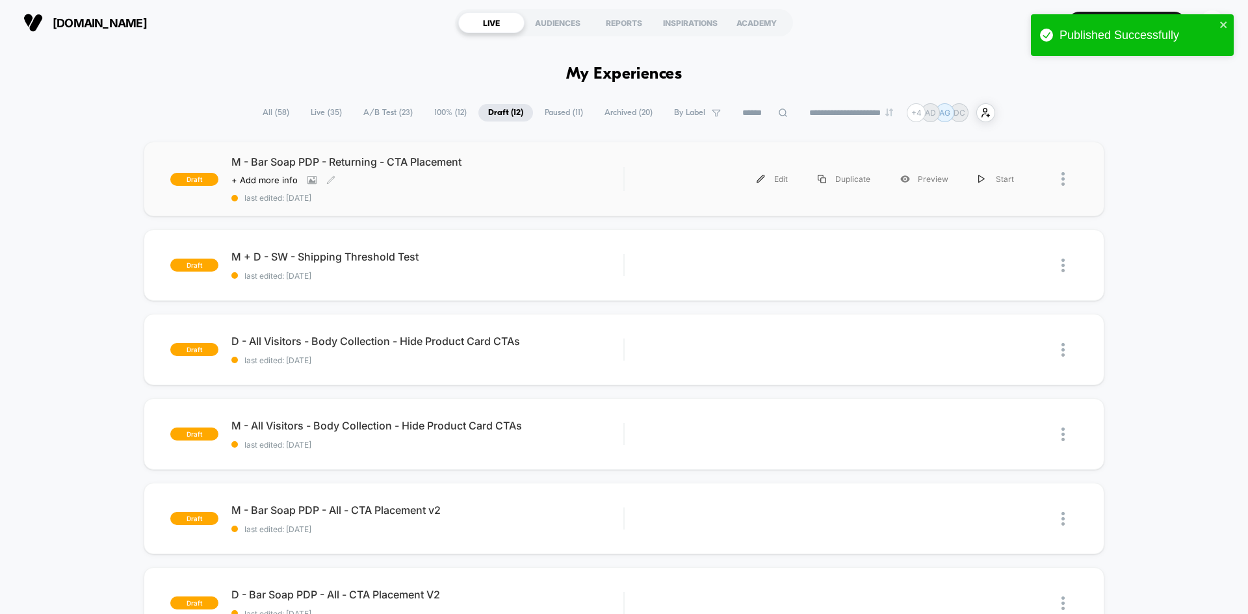
click at [379, 161] on span "M - Bar Soap PDP - Returning - CTA Placement" at bounding box center [427, 161] width 392 height 13
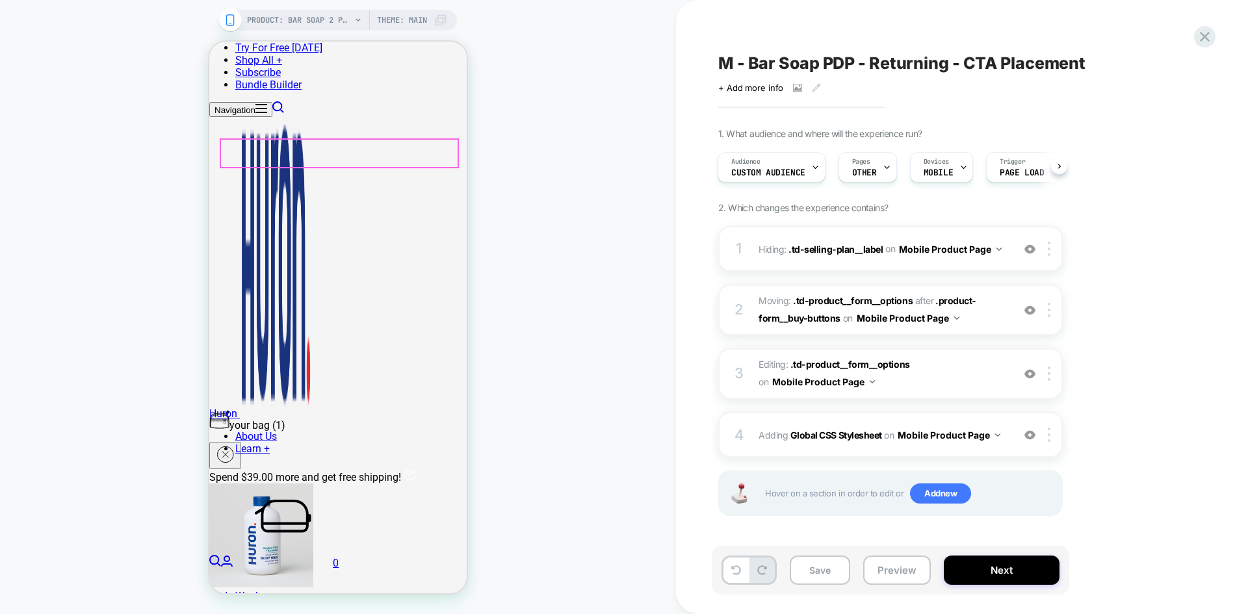
scroll to position [319, 0]
click at [824, 579] on button "Save" at bounding box center [820, 570] width 60 height 29
click at [997, 578] on button "Next" at bounding box center [1002, 570] width 116 height 29
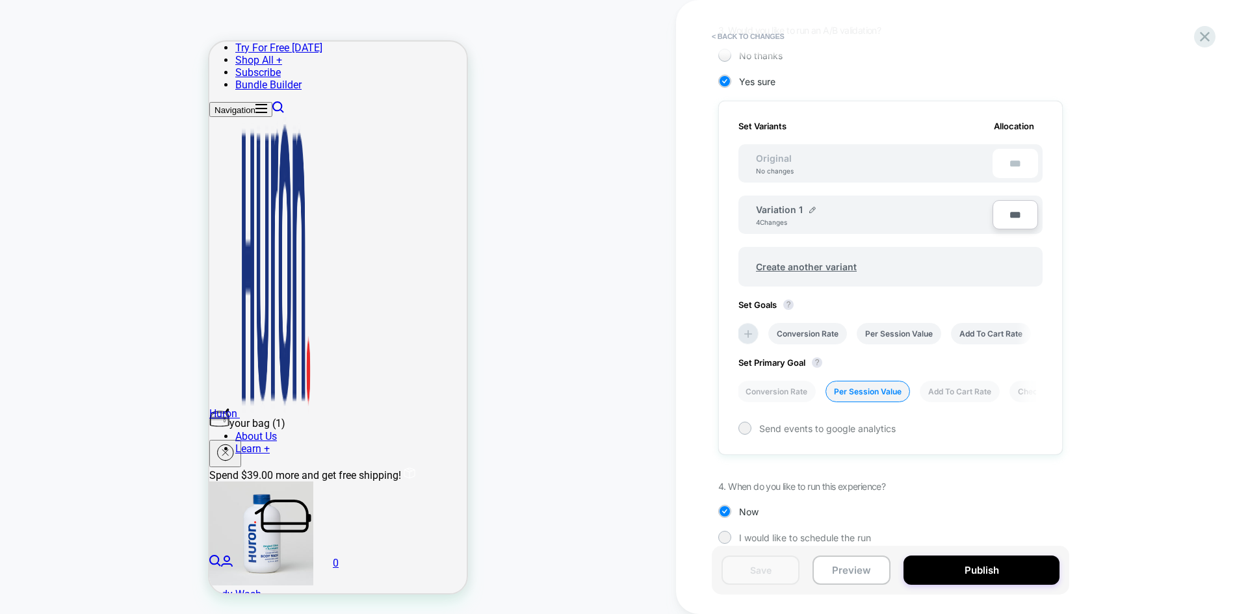
scroll to position [342, 0]
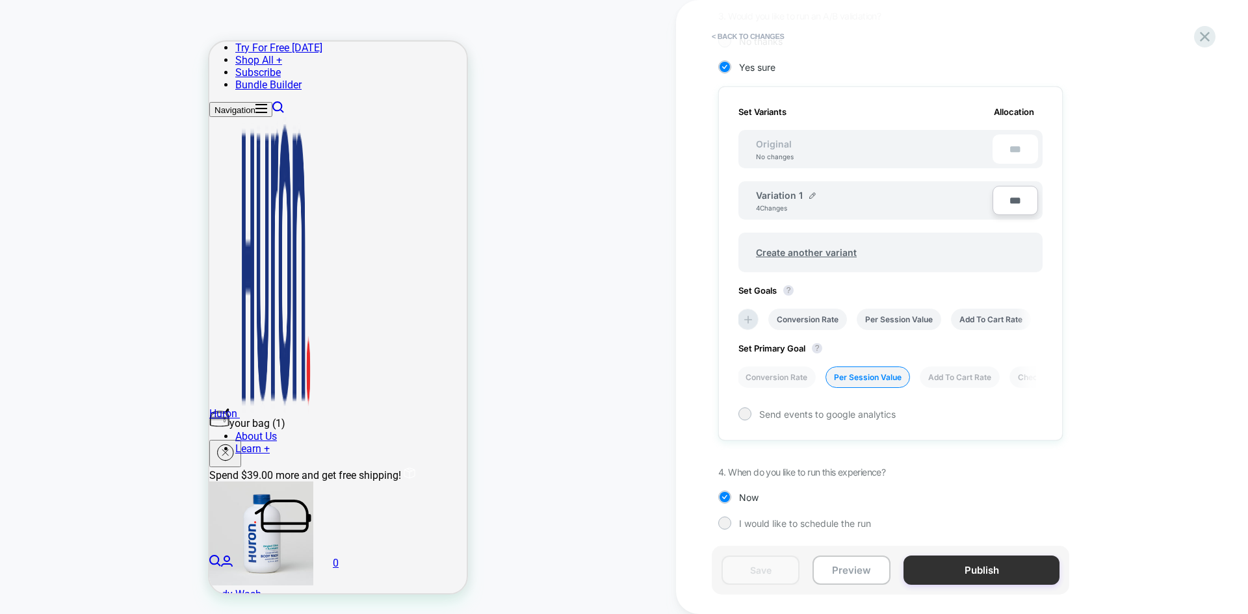
click at [969, 569] on button "Publish" at bounding box center [982, 570] width 156 height 29
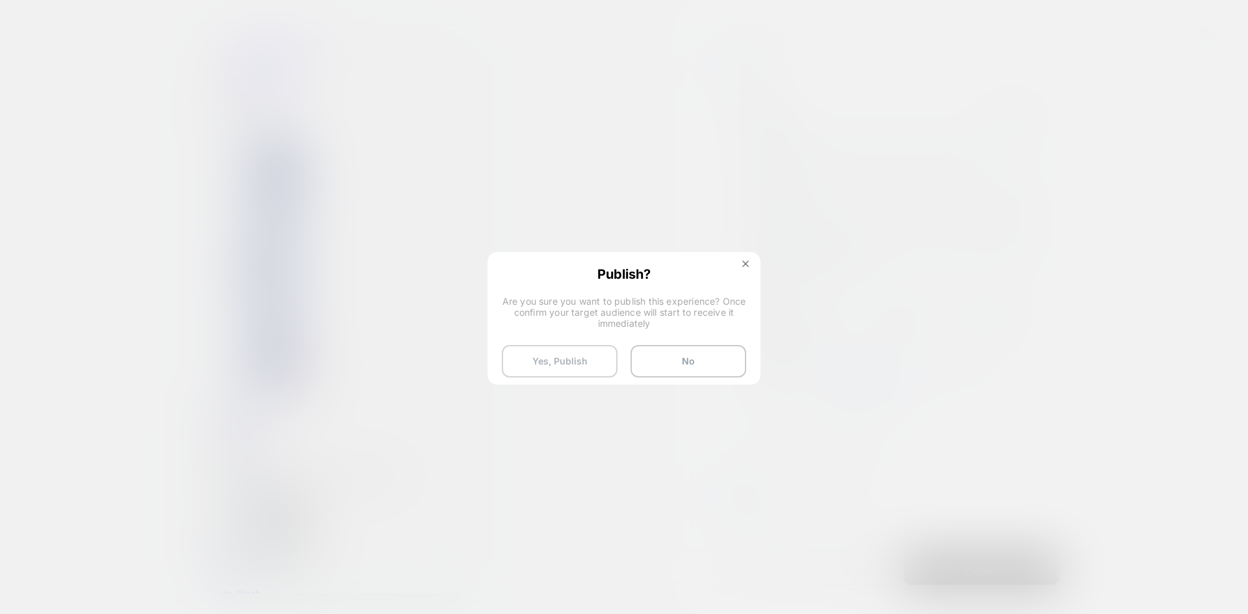
click at [577, 362] on button "Yes, Publish" at bounding box center [560, 361] width 116 height 33
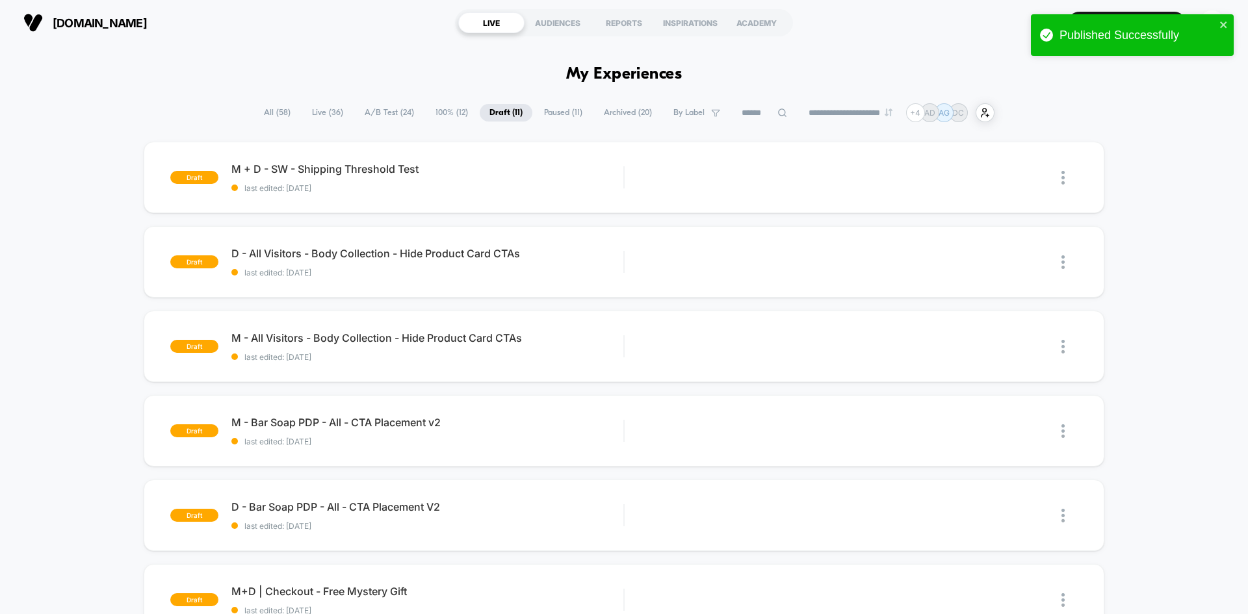
click at [395, 112] on span "A/B Test ( 24 )" at bounding box center [389, 113] width 69 height 18
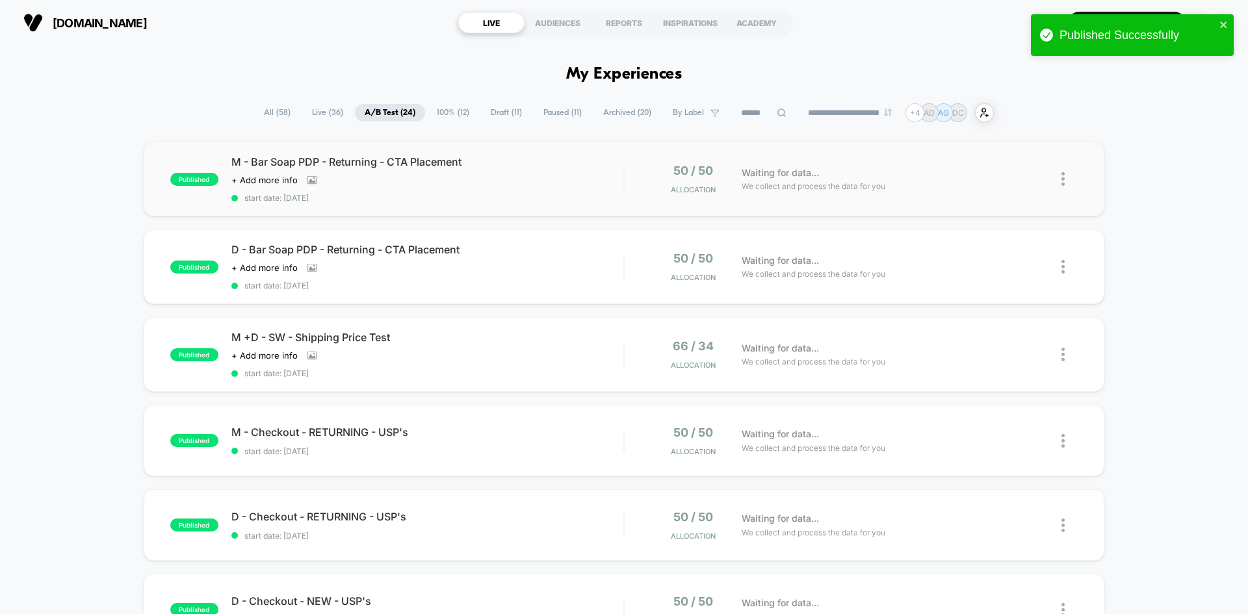
click at [1065, 176] on img at bounding box center [1063, 179] width 3 height 14
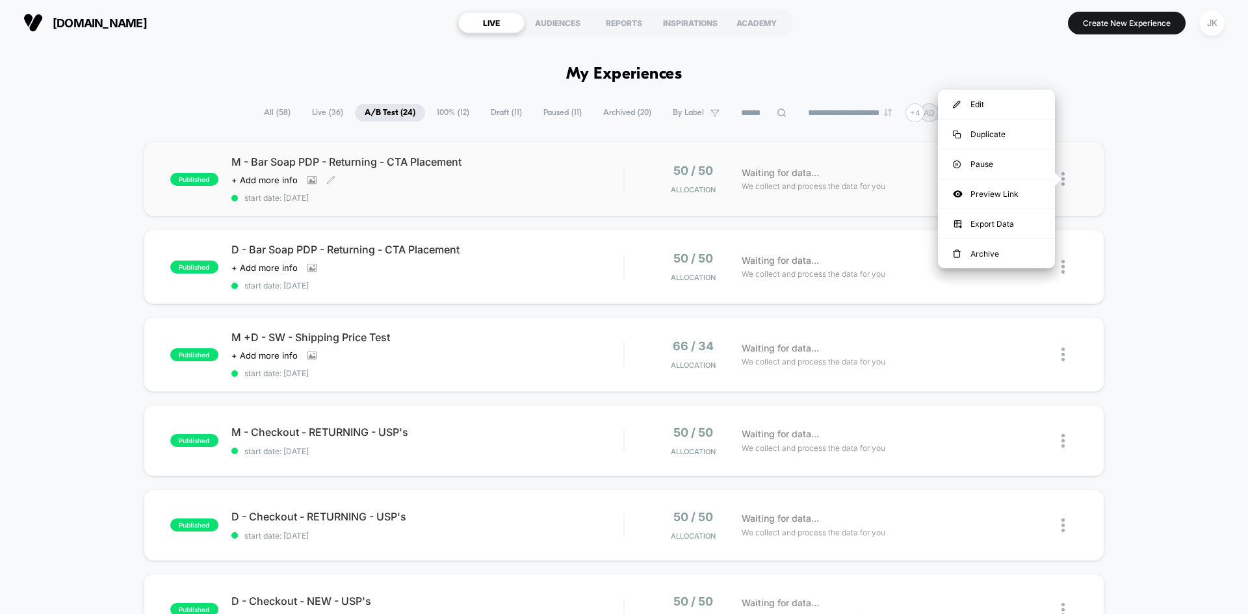
click at [432, 158] on span "M - Bar Soap PDP - Returning - CTA Placement" at bounding box center [427, 161] width 392 height 13
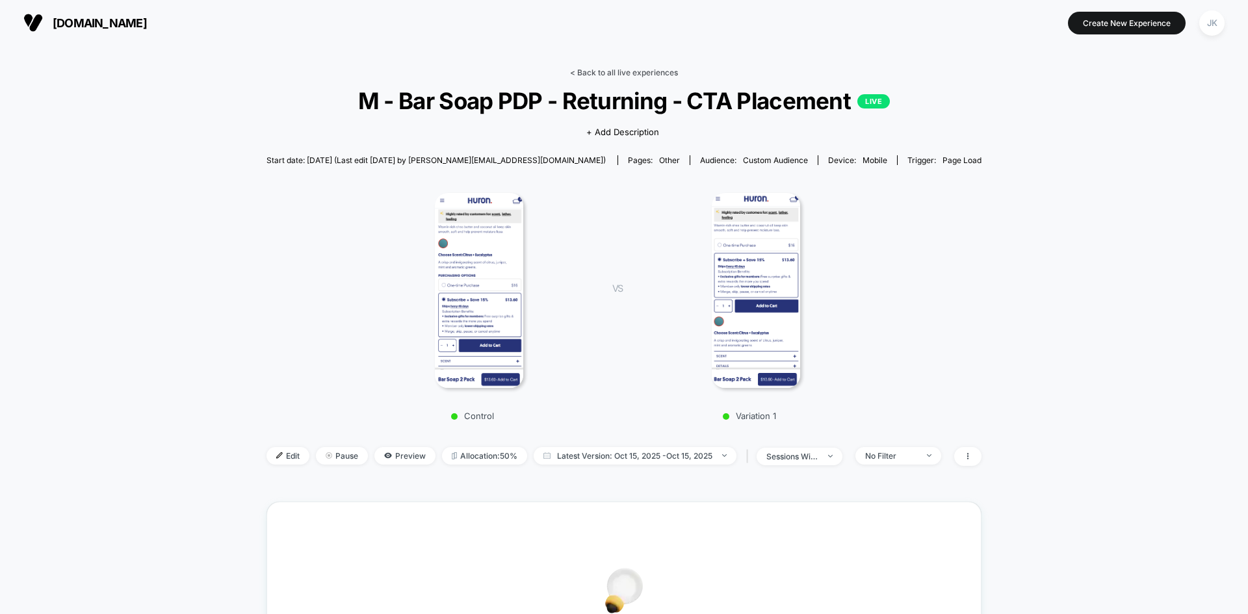
click at [628, 70] on link "< Back to all live experiences" at bounding box center [624, 73] width 108 height 10
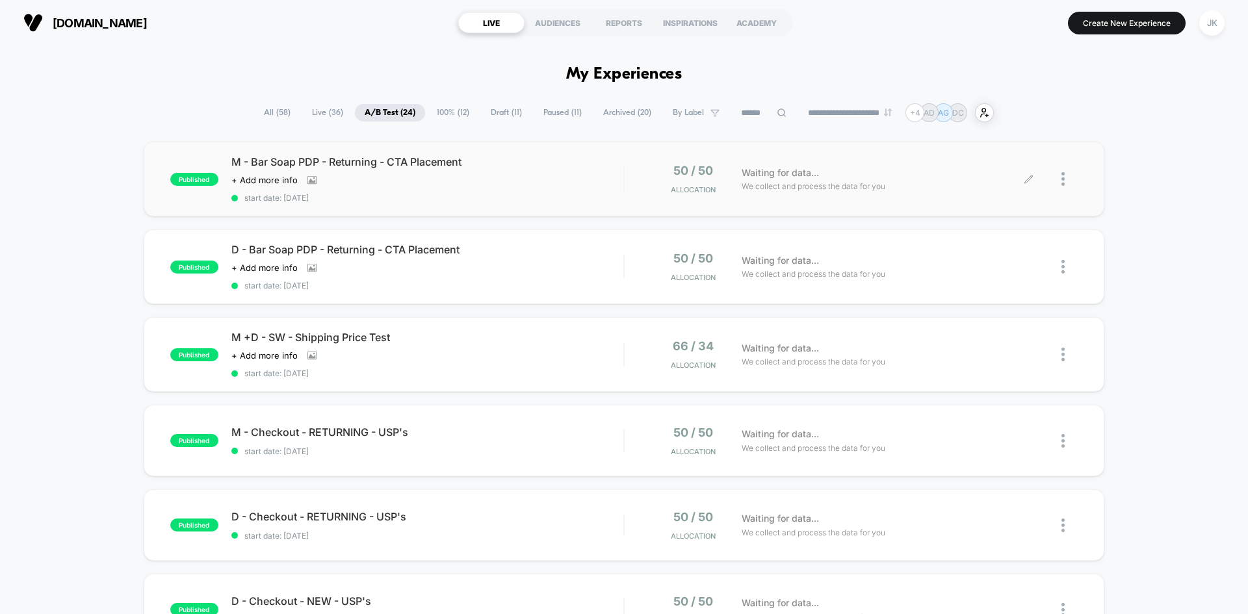
click at [1030, 179] on icon at bounding box center [1028, 179] width 8 height 8
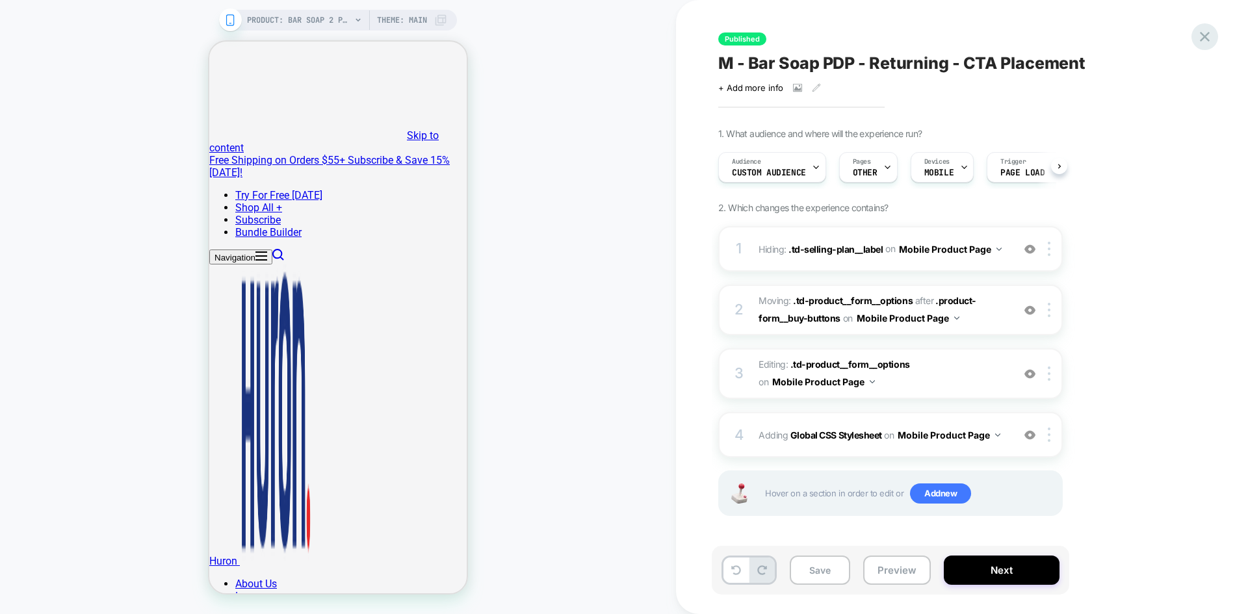
scroll to position [0, 1]
click at [991, 567] on button "Next" at bounding box center [1002, 570] width 116 height 29
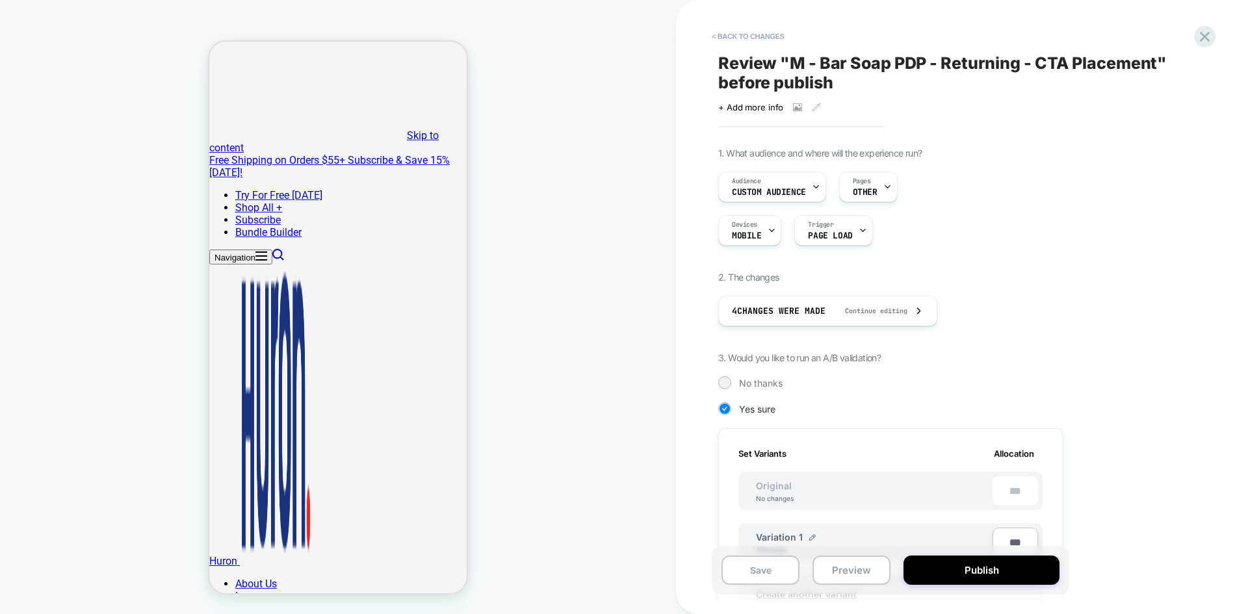
scroll to position [164, 0]
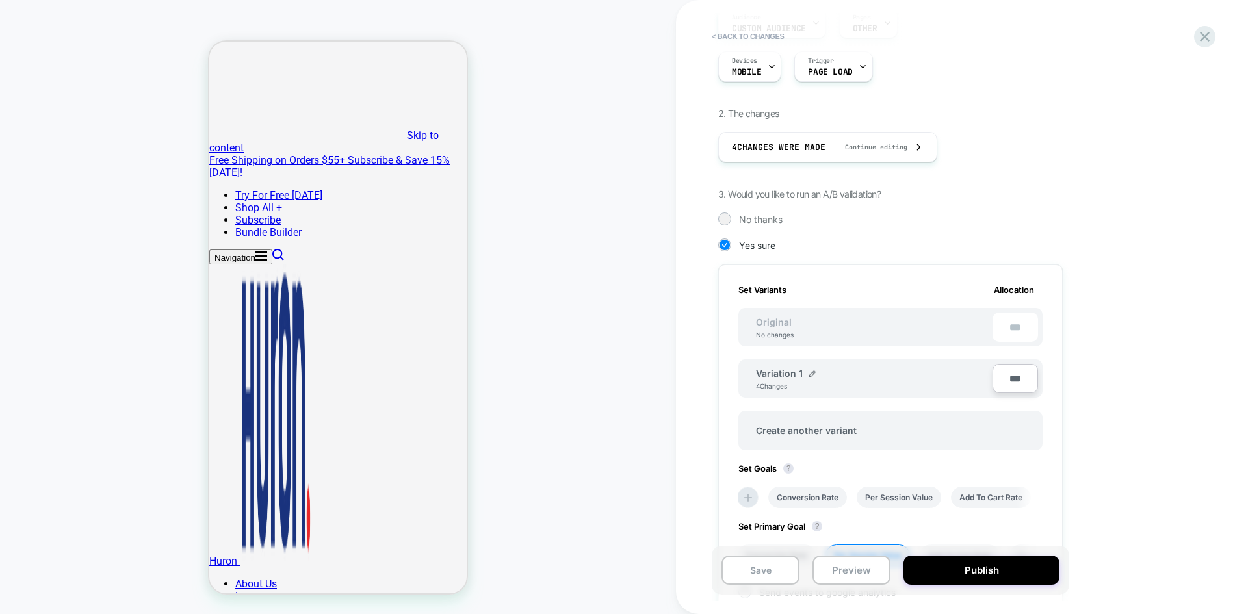
click at [1011, 379] on input "***" at bounding box center [1016, 378] width 46 height 29
type input "***"
type input "**"
type input "****"
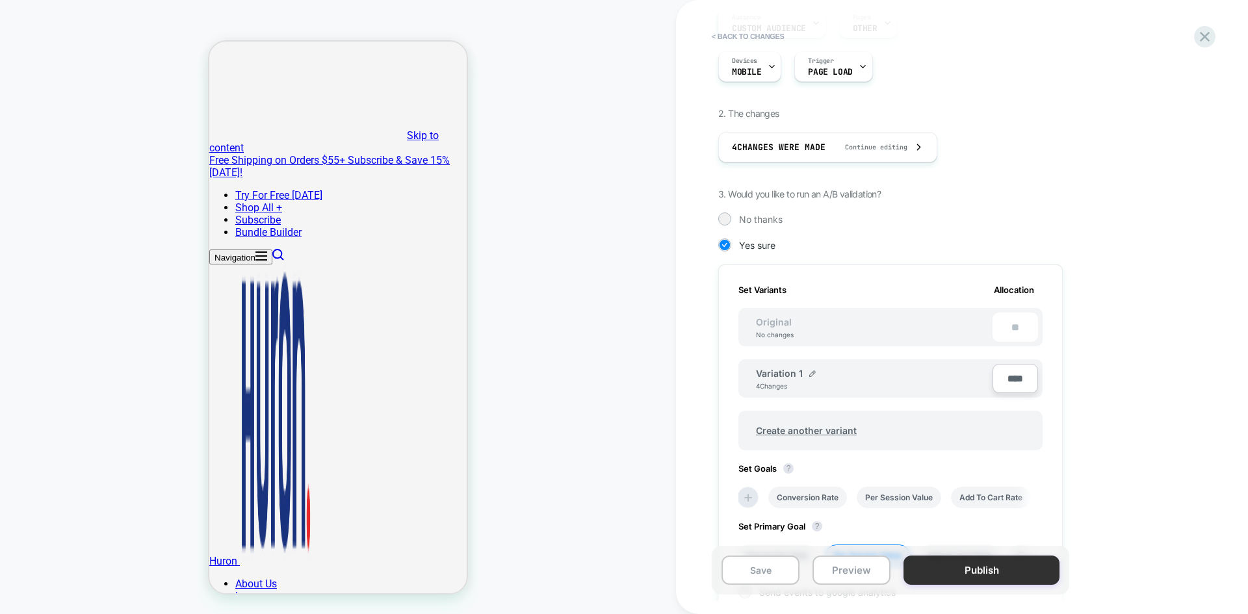
click at [971, 571] on button "Publish" at bounding box center [982, 570] width 156 height 29
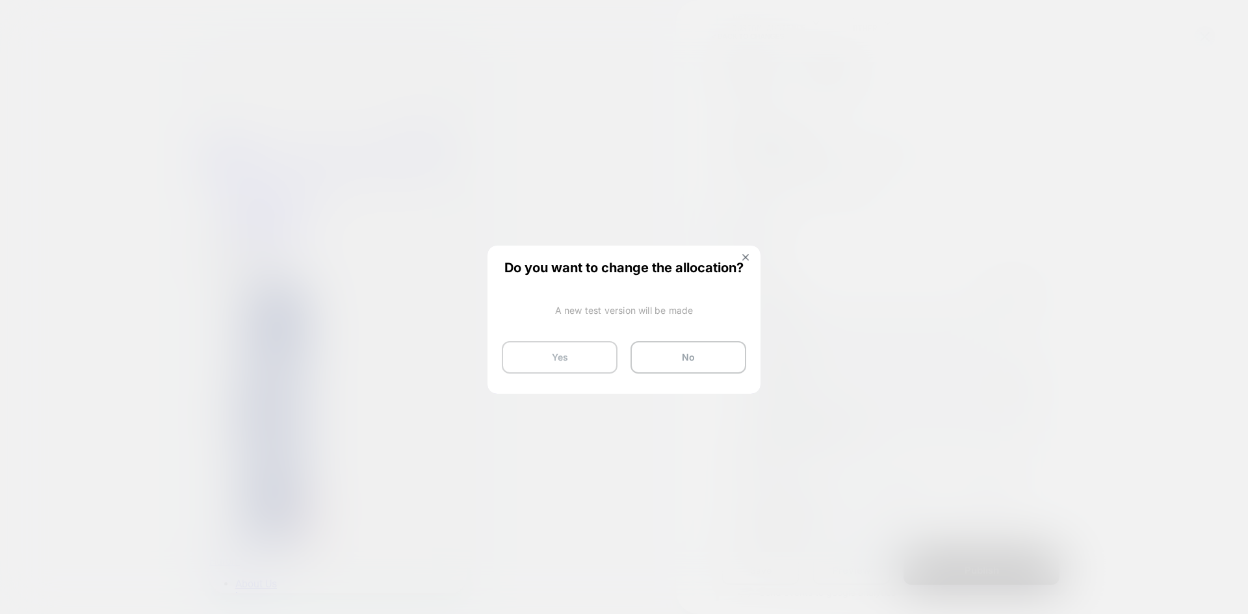
click at [549, 365] on button "Yes" at bounding box center [560, 357] width 116 height 33
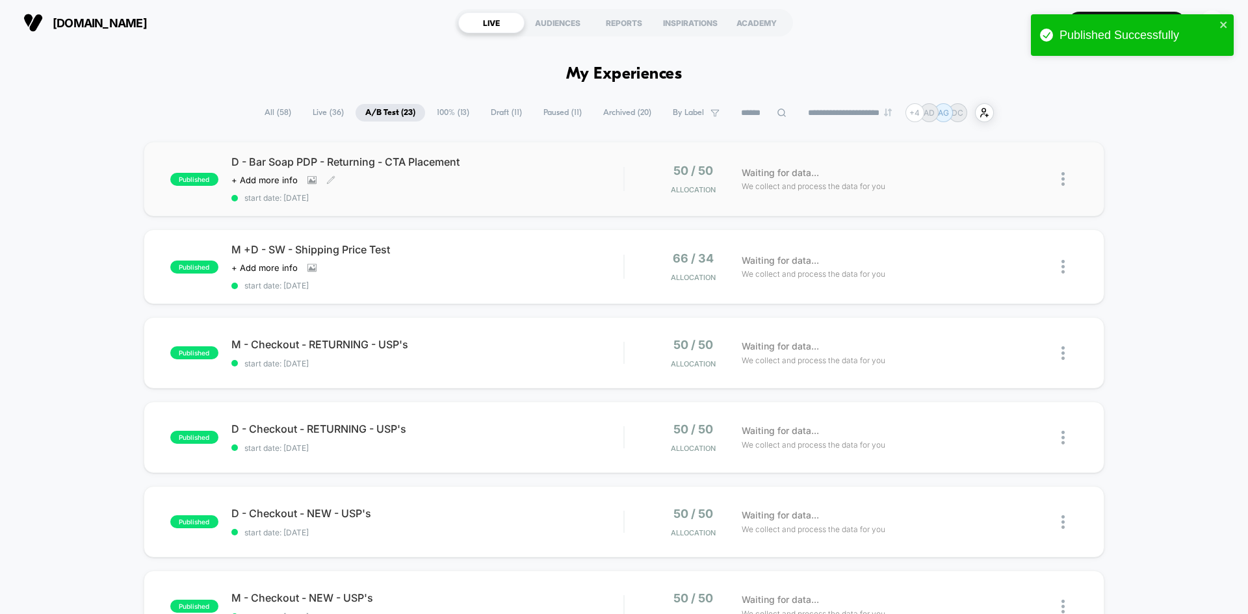
click at [407, 165] on span "D - Bar Soap PDP - Returning - CTA Placement" at bounding box center [427, 161] width 392 height 13
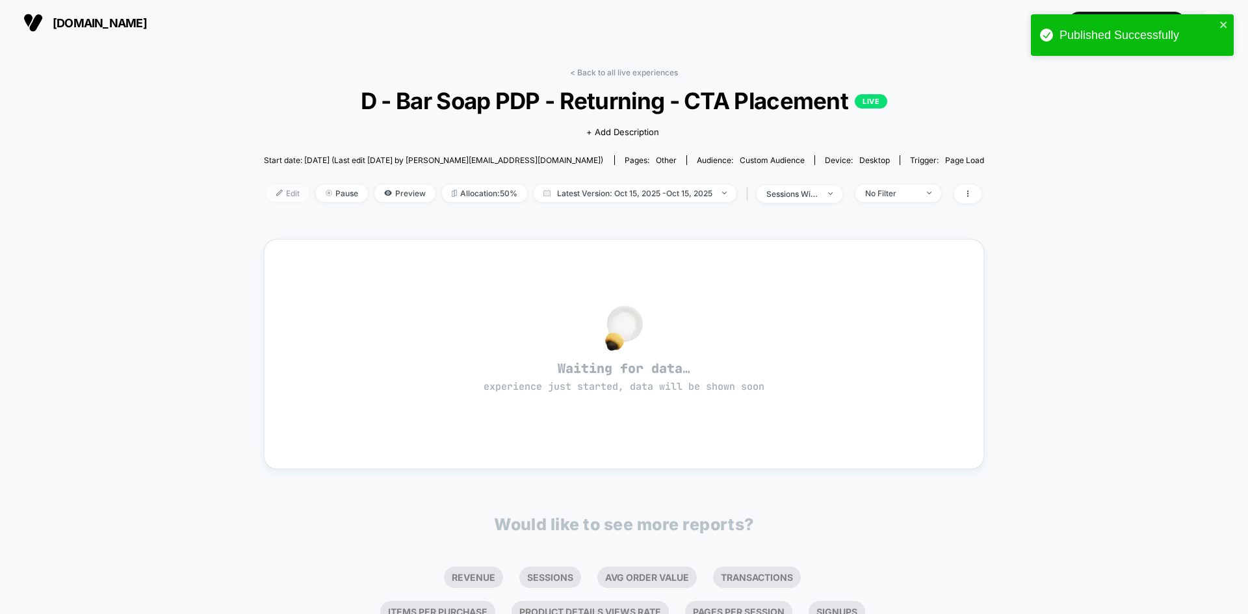
click at [298, 188] on span "Edit" at bounding box center [288, 194] width 43 height 18
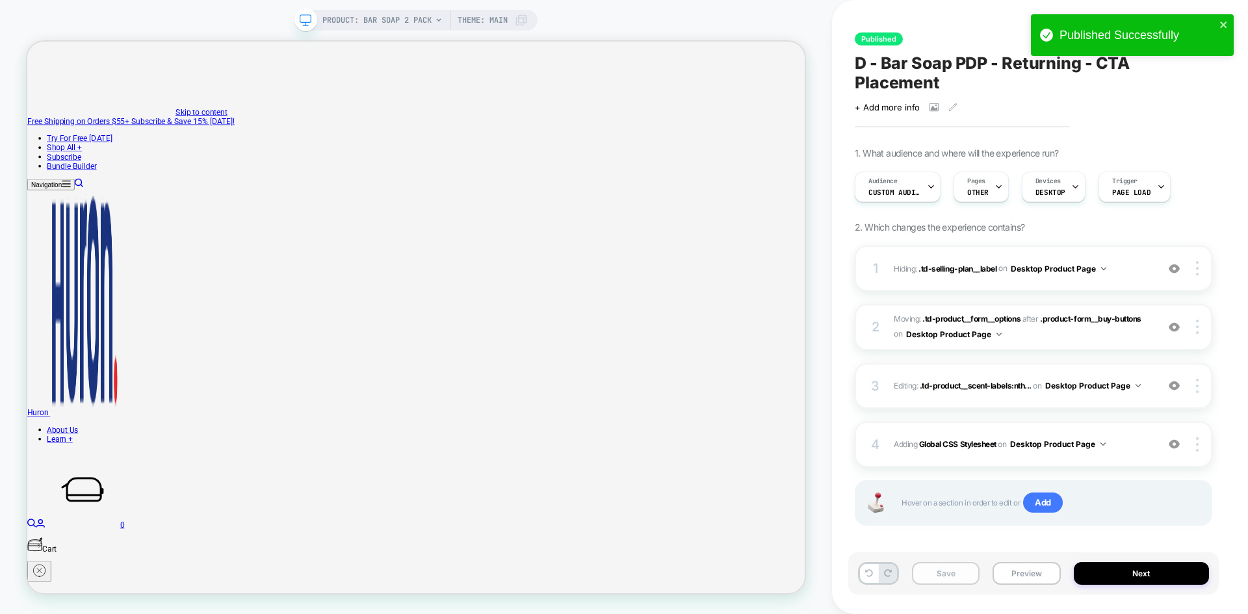
click at [934, 568] on button "Save" at bounding box center [946, 573] width 68 height 23
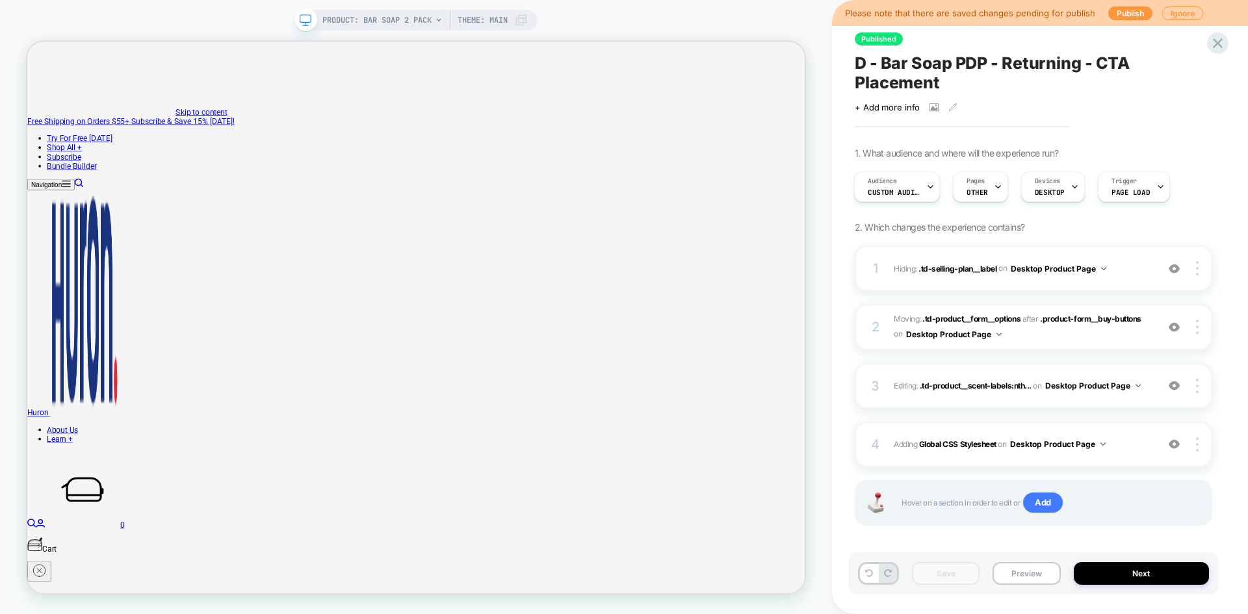
click at [1143, 593] on div "Save Preview Next" at bounding box center [1033, 574] width 371 height 42
click at [1134, 573] on button "Next" at bounding box center [1142, 573] width 136 height 23
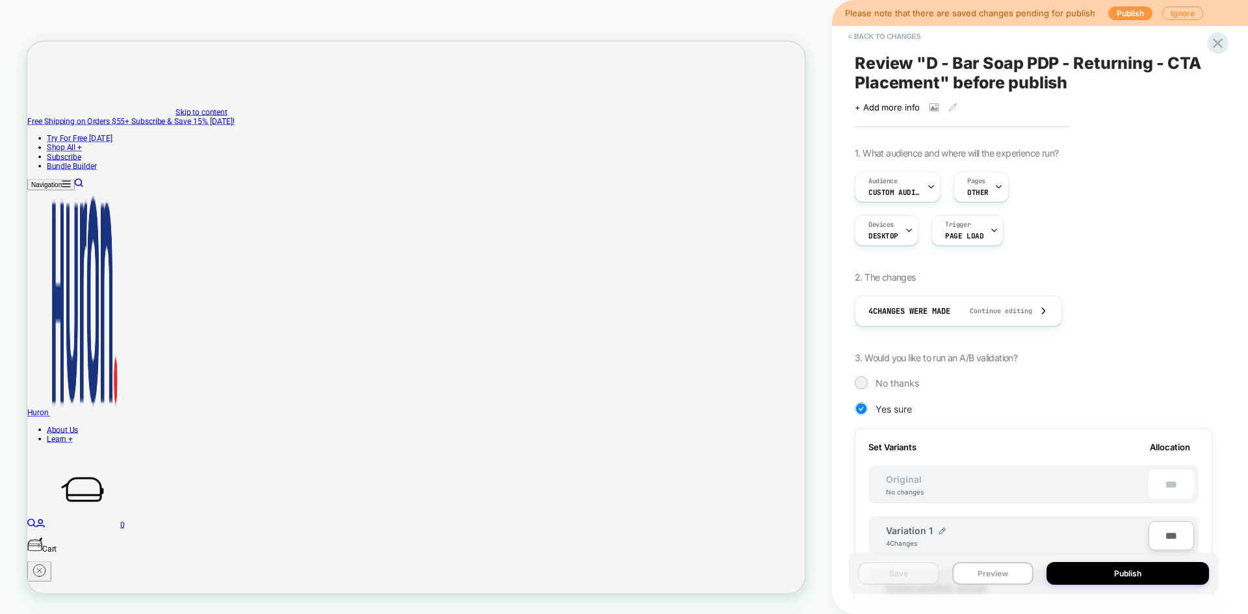
scroll to position [0, 1]
click at [1164, 533] on input "***" at bounding box center [1172, 535] width 46 height 29
type input "***"
type input "**"
type input "***"
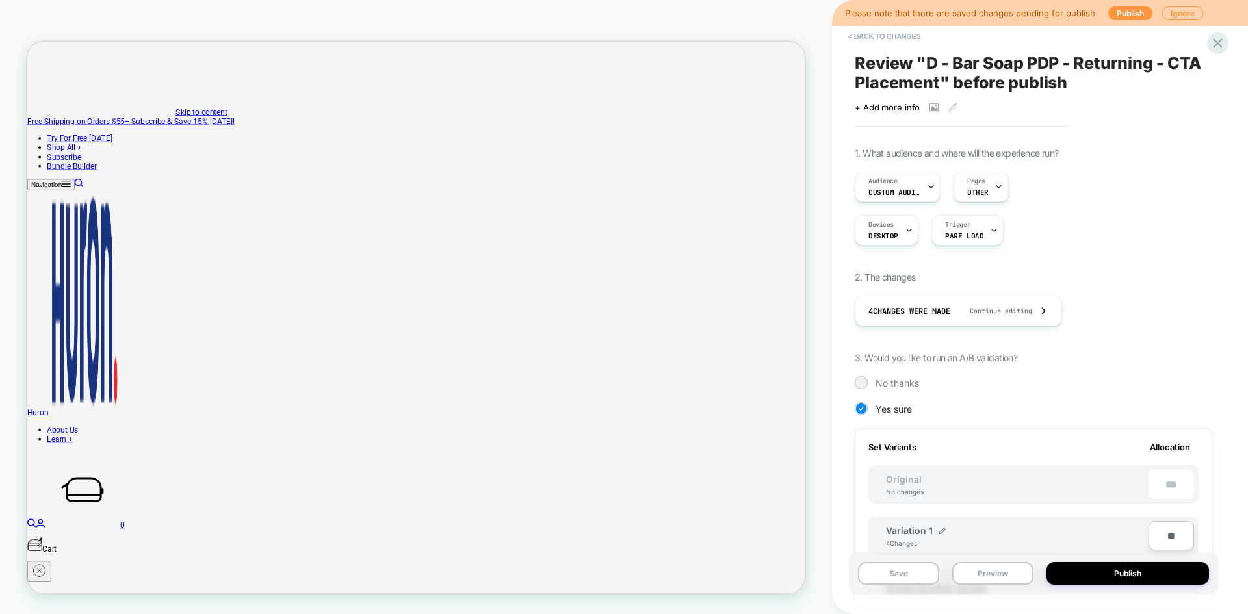
type input "***"
type input "**"
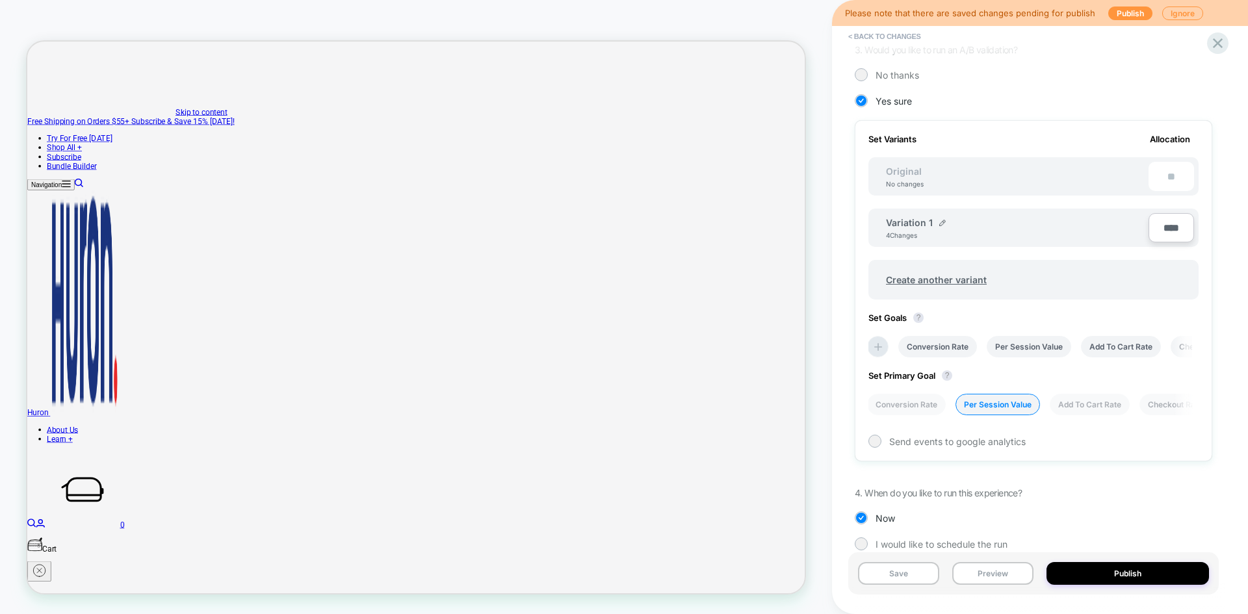
scroll to position [329, 0]
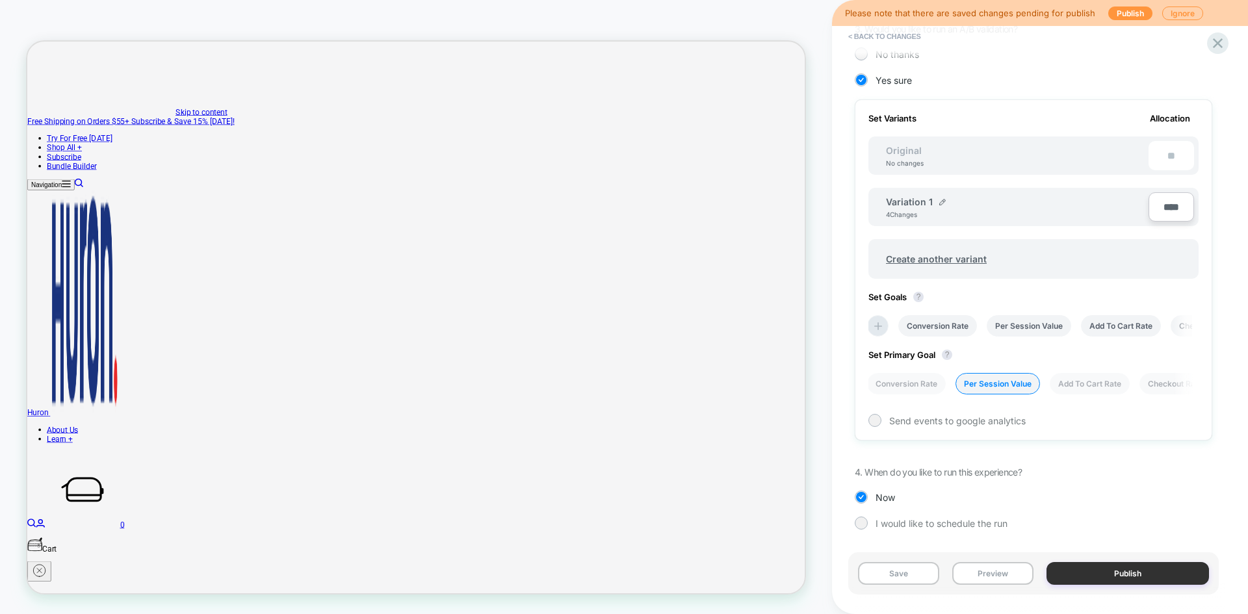
type input "****"
click at [1145, 577] on button "Publish" at bounding box center [1128, 573] width 163 height 23
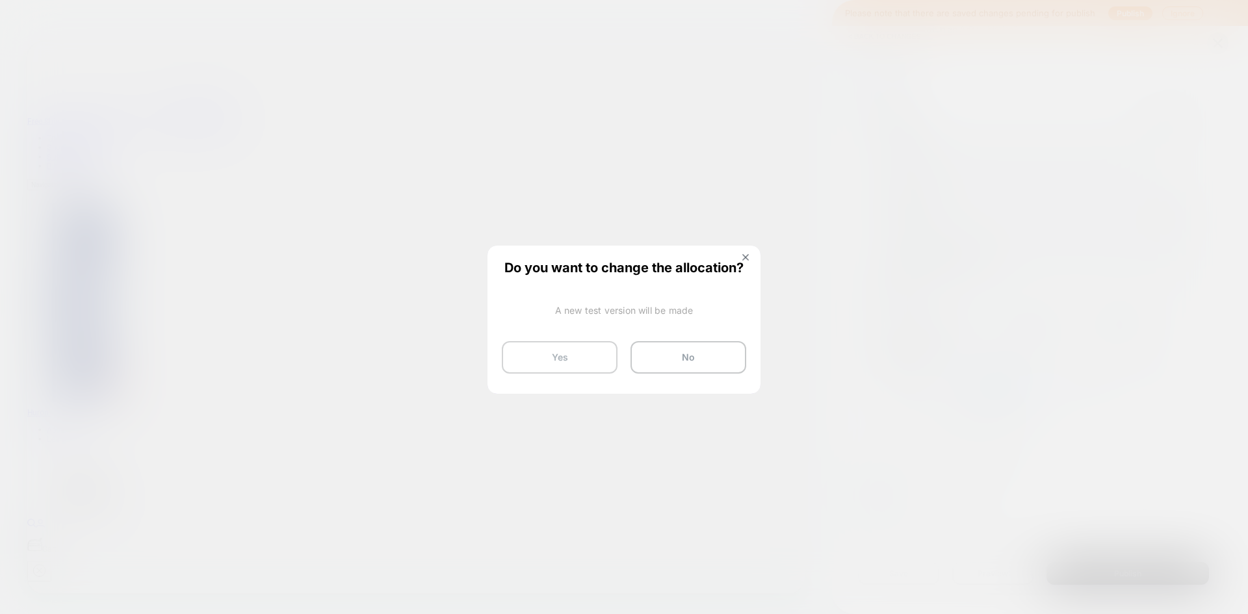
click at [600, 355] on button "Yes" at bounding box center [560, 357] width 116 height 33
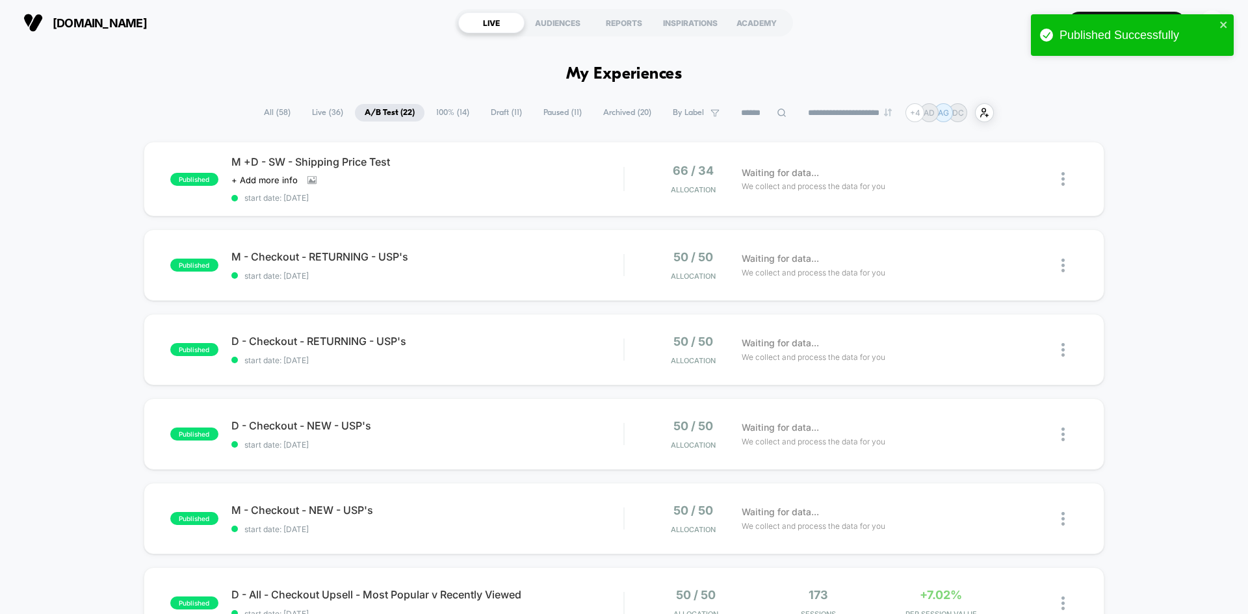
click at [442, 112] on span "100% ( 14 )" at bounding box center [452, 113] width 53 height 18
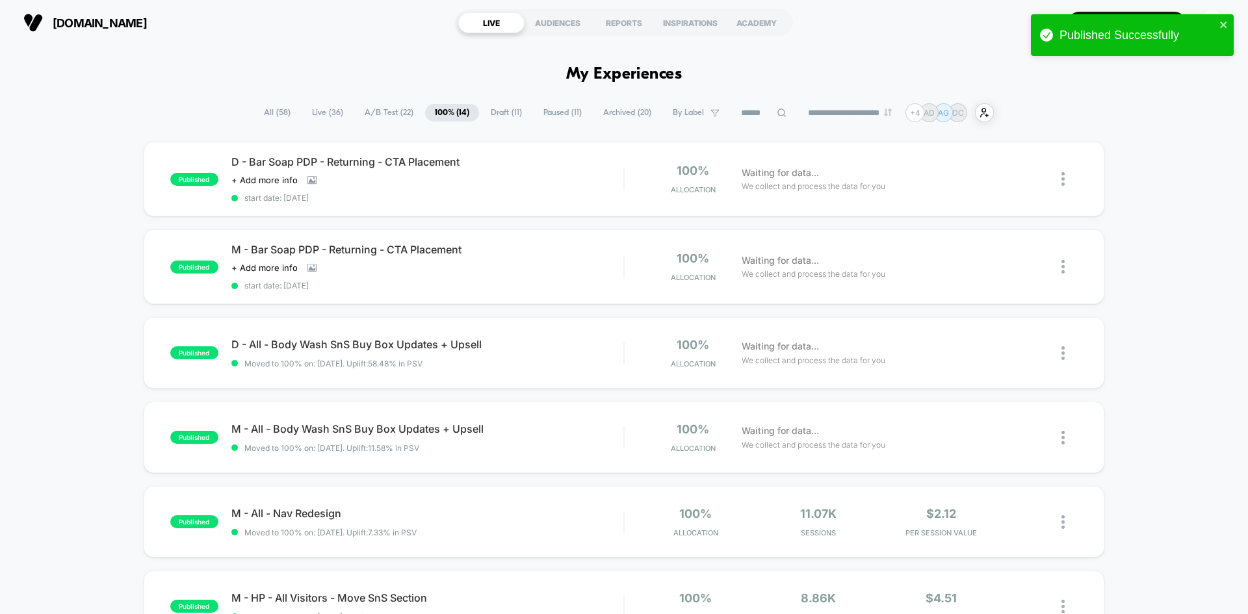
click at [495, 114] on span "Draft ( 11 )" at bounding box center [506, 113] width 51 height 18
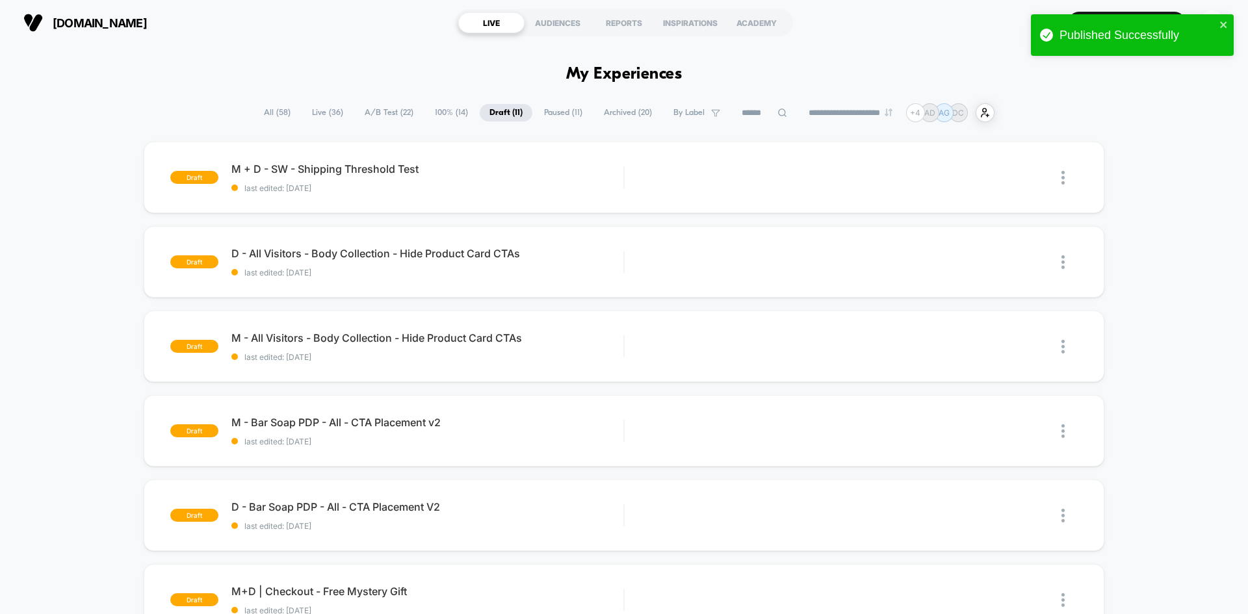
click at [394, 111] on span "A/B Test ( 22 )" at bounding box center [389, 113] width 68 height 18
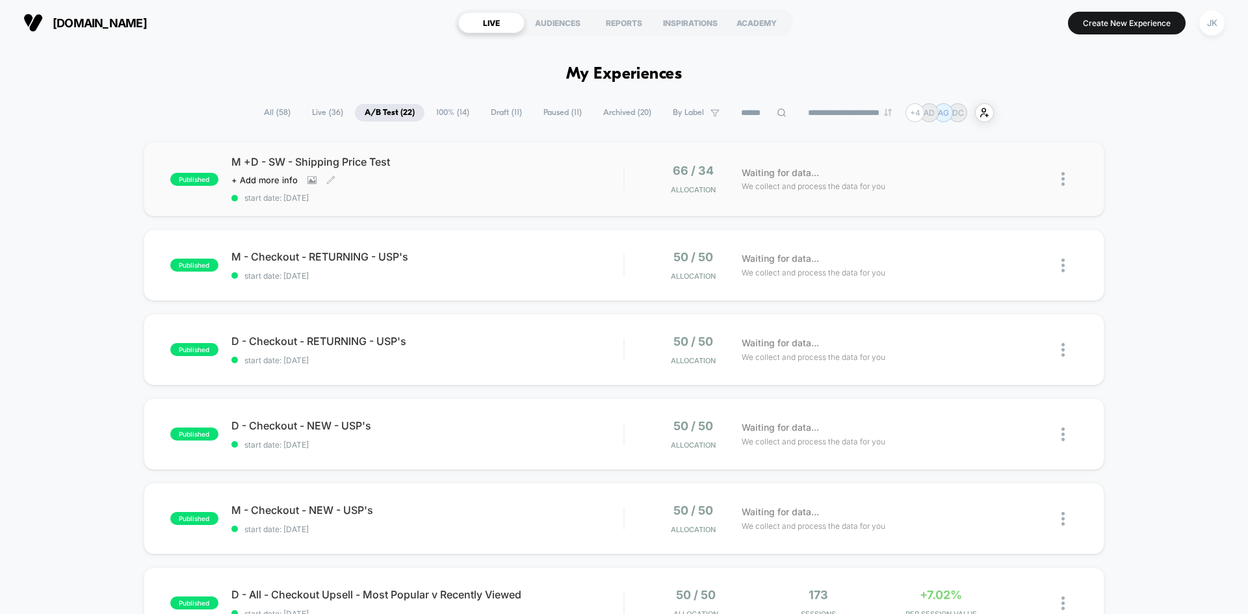
drag, startPoint x: 406, startPoint y: 159, endPoint x: 233, endPoint y: 159, distance: 173.6
click at [233, 159] on span "M +D - SW - Shipping Price Test" at bounding box center [427, 161] width 392 height 13
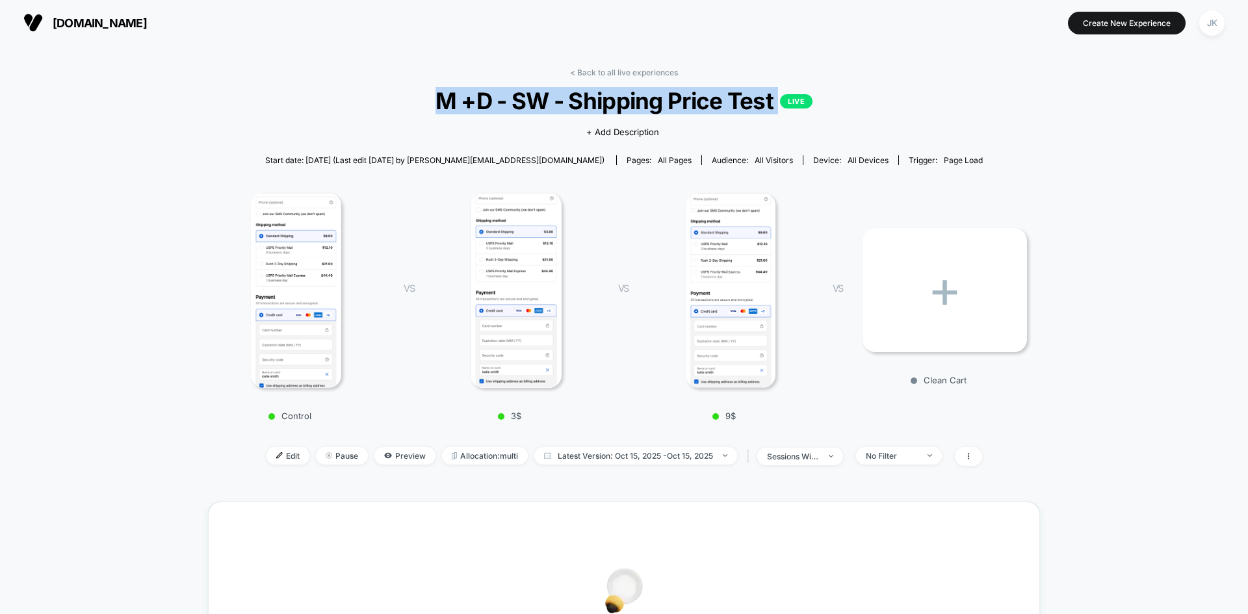
drag, startPoint x: 424, startPoint y: 96, endPoint x: 785, endPoint y: 105, distance: 360.9
click at [785, 105] on span "M +D - SW - Shipping Price Test LIVE" at bounding box center [624, 100] width 749 height 27
copy span "M +D - SW - Shipping Price Test LIVE"
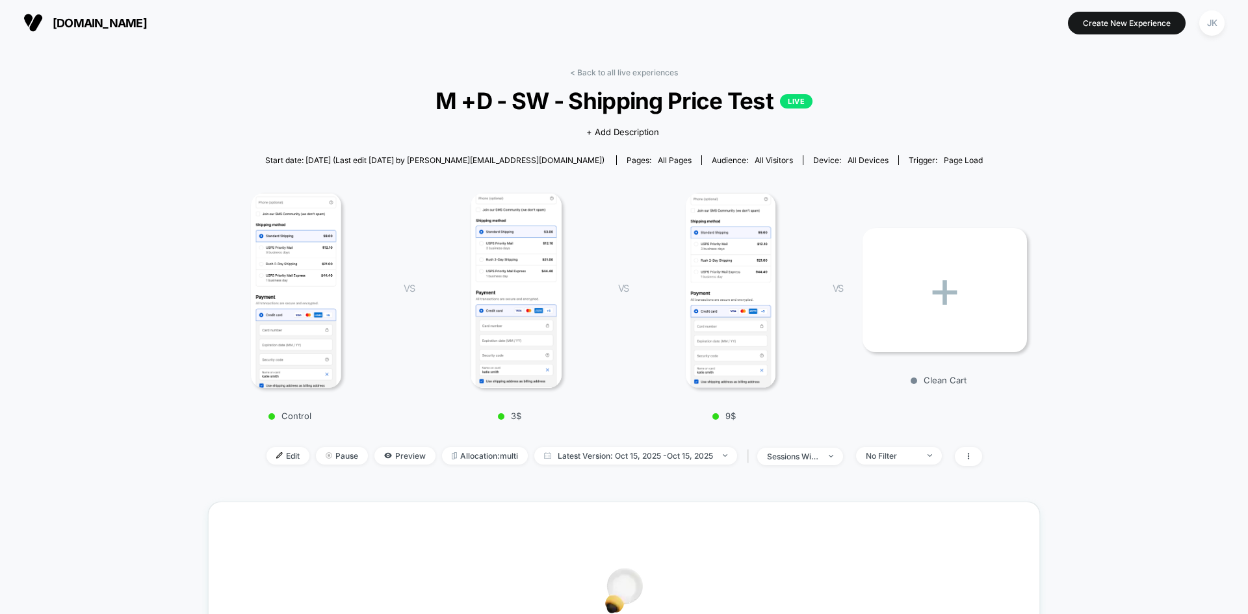
click at [376, 157] on span "Start date: 10/15/2025 (Last edit 10/15/2025 by katie@visually.io)" at bounding box center [434, 160] width 339 height 10
click at [626, 70] on link "< Back to all live experiences" at bounding box center [624, 73] width 108 height 10
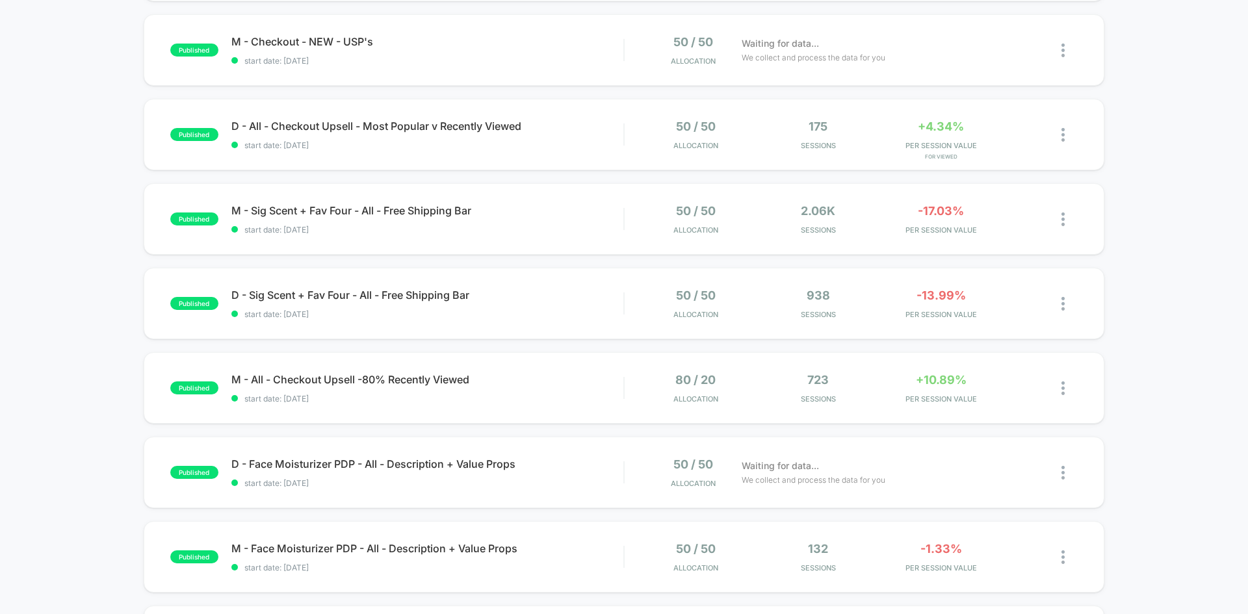
scroll to position [497, 0]
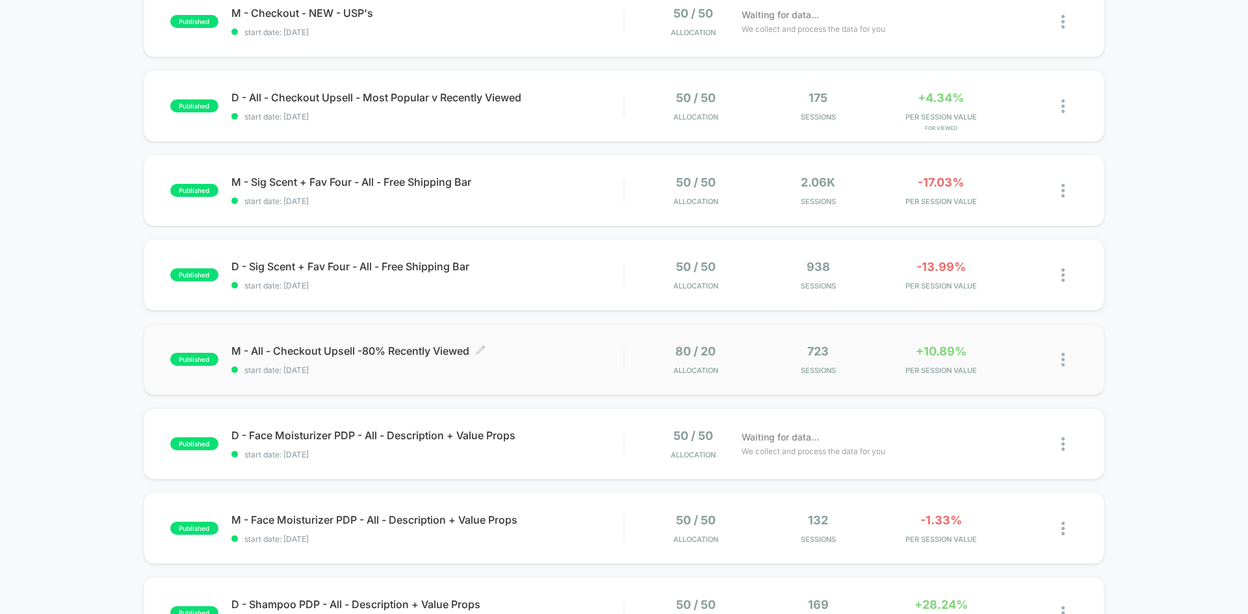
click at [430, 349] on span "M - All - Checkout Upsell -80% Recently Viewed Click to edit experience details" at bounding box center [427, 351] width 392 height 13
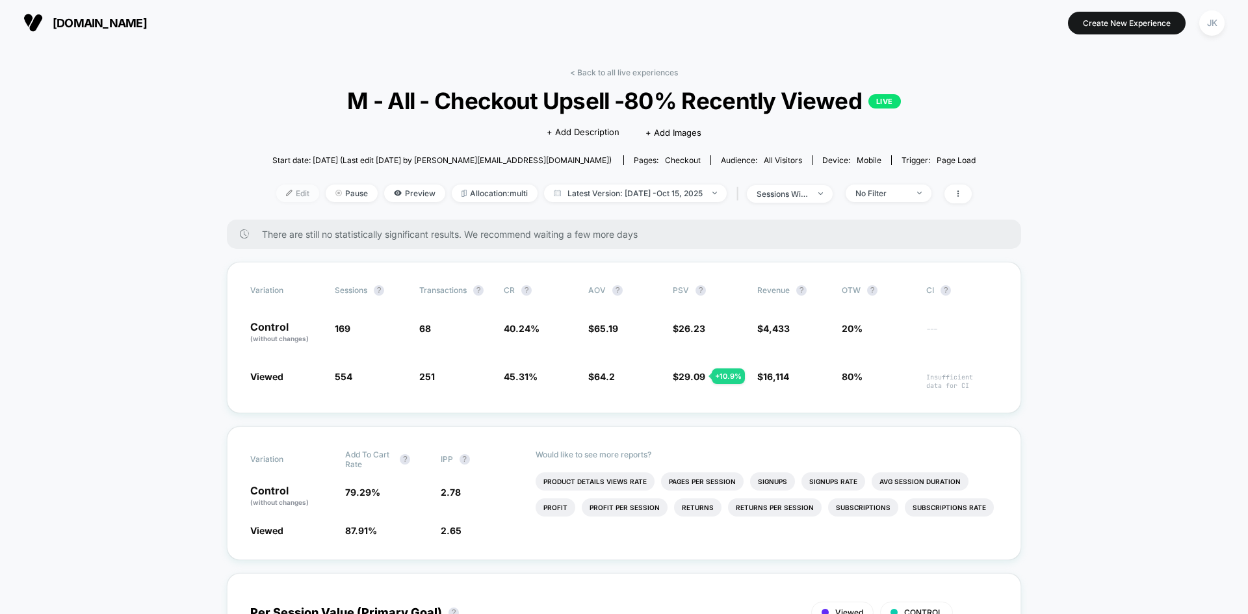
click at [290, 186] on span "Edit" at bounding box center [297, 194] width 43 height 18
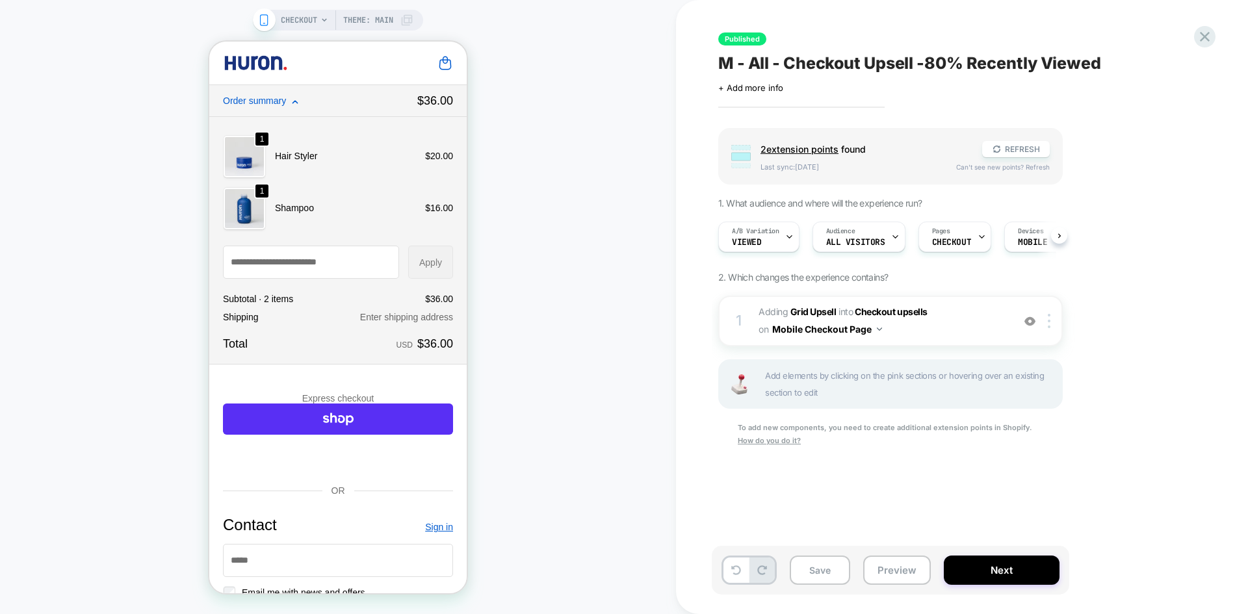
scroll to position [0, 1]
click at [824, 568] on button "Save" at bounding box center [820, 570] width 60 height 29
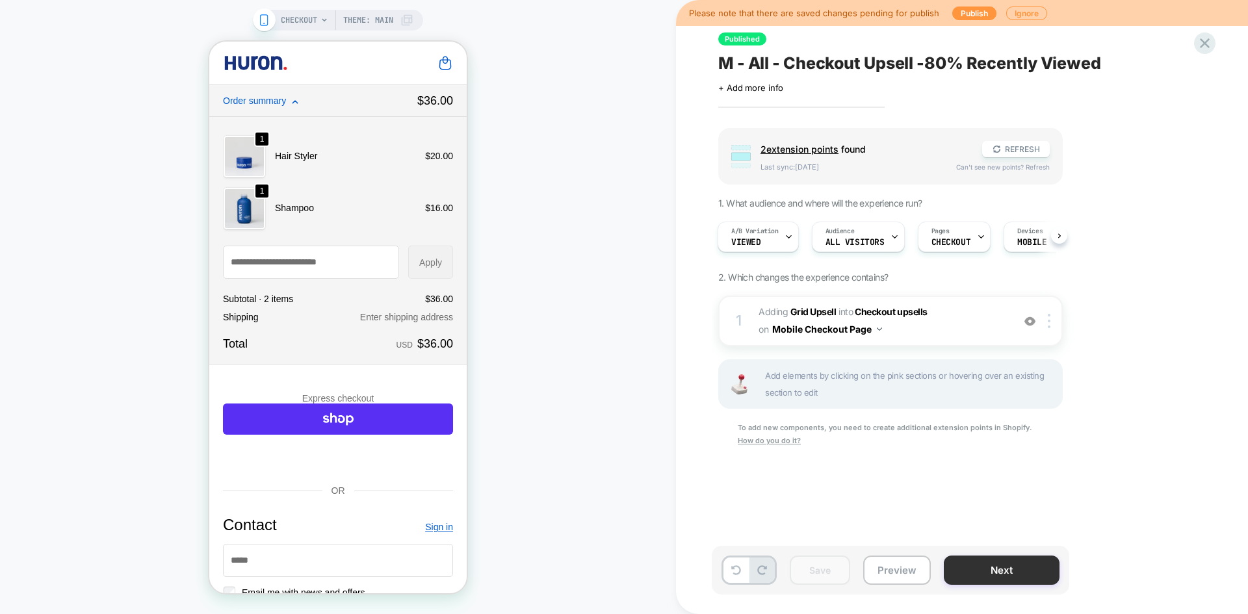
click at [997, 569] on button "Next" at bounding box center [1002, 570] width 116 height 29
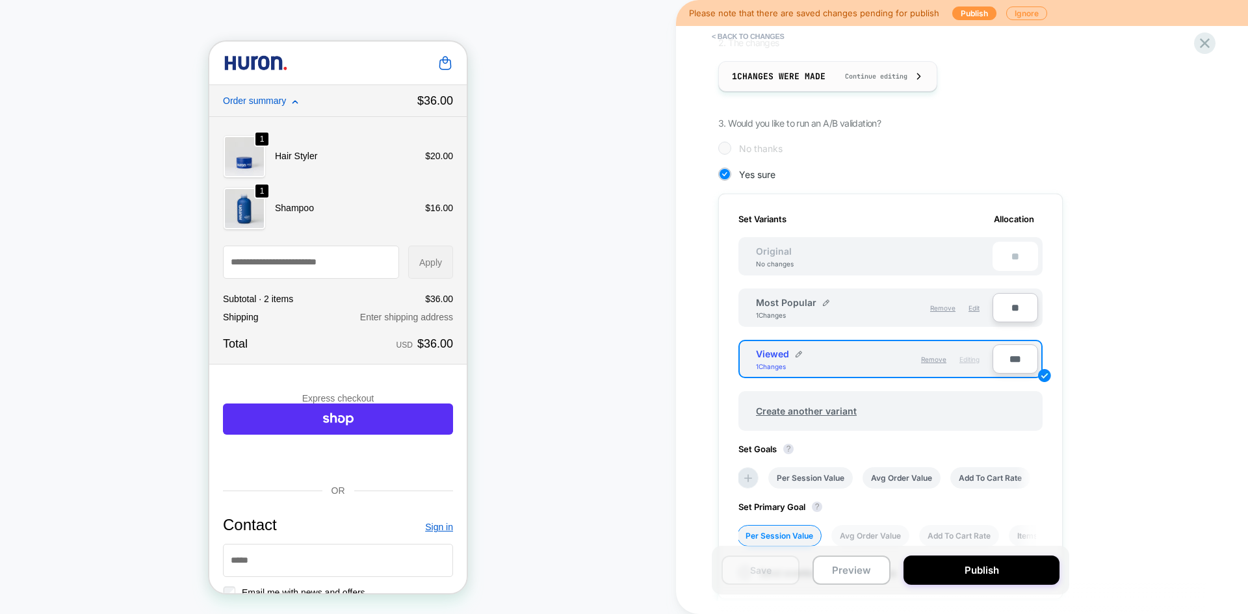
scroll to position [237, 0]
click at [974, 307] on span "Edit" at bounding box center [974, 306] width 11 height 8
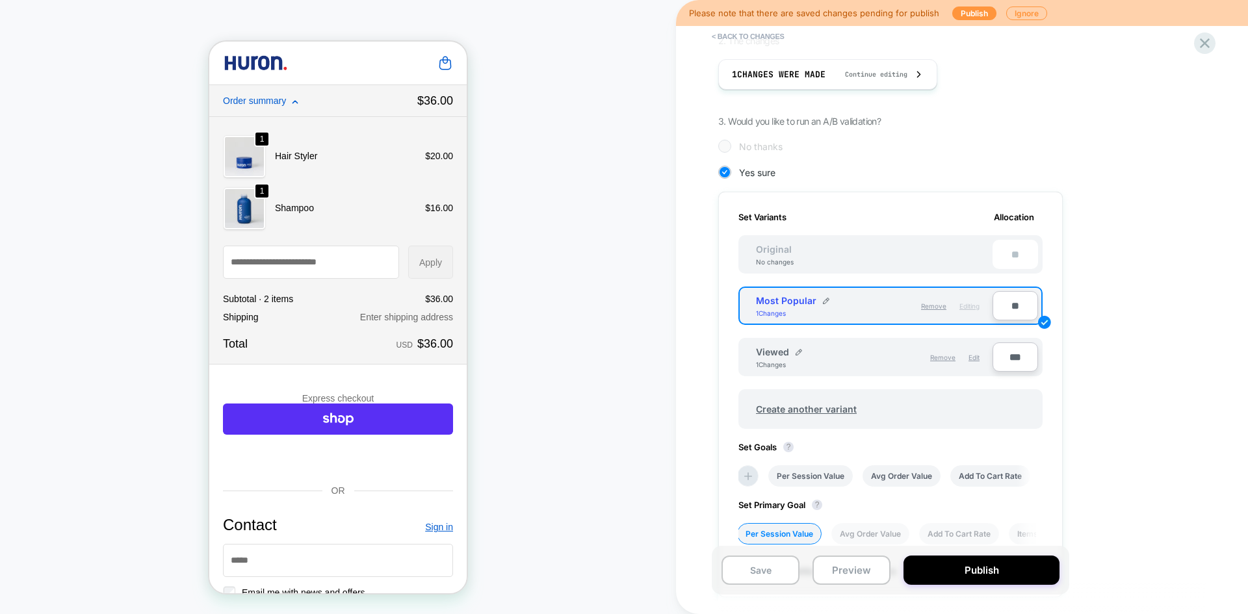
scroll to position [0, 0]
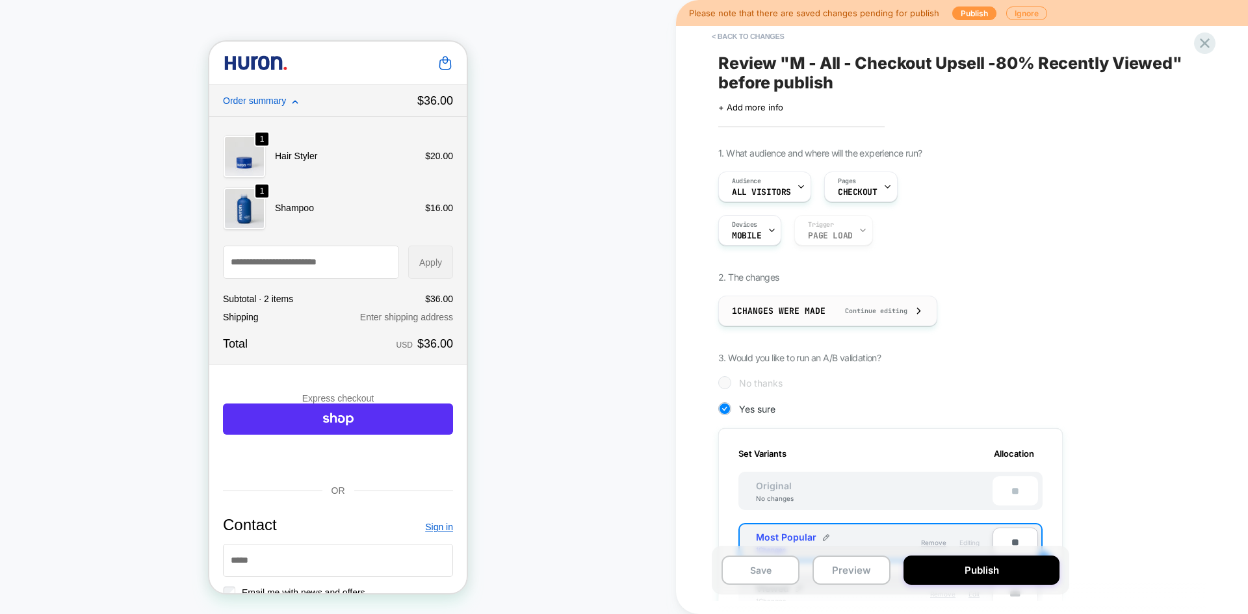
click at [763, 310] on span "1 Changes were made" at bounding box center [779, 311] width 94 height 11
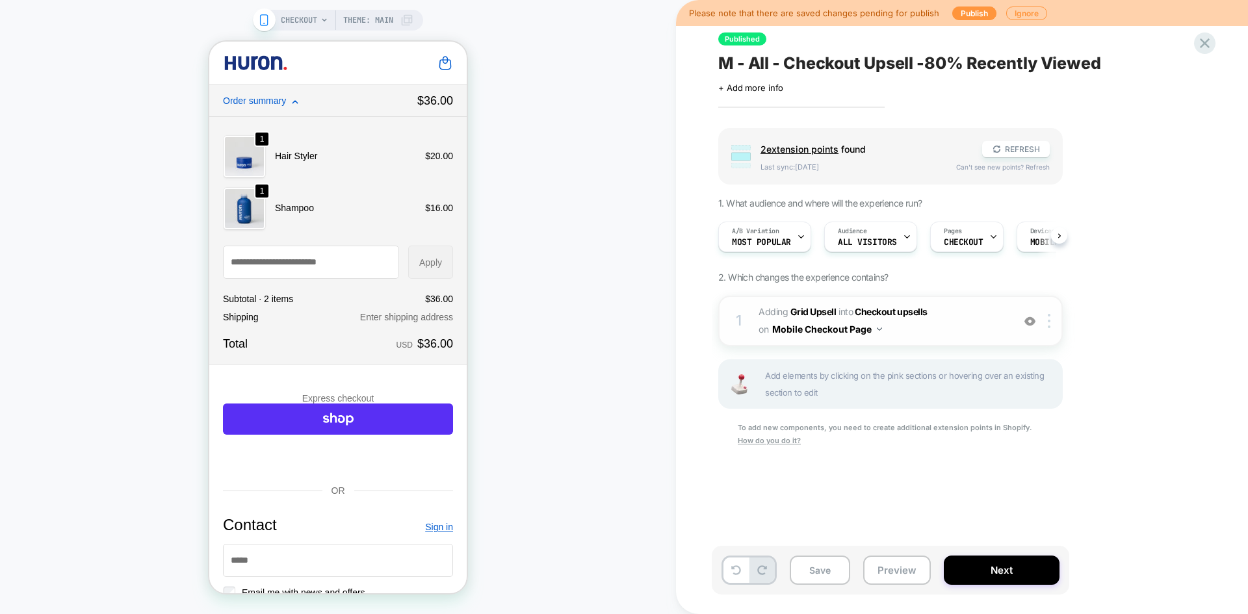
scroll to position [0, 1]
click at [820, 303] on div "1 #_loomi_addon_1755267525103_dup1758214085 Adding Grid Upsell INTO Checkout up…" at bounding box center [890, 321] width 345 height 51
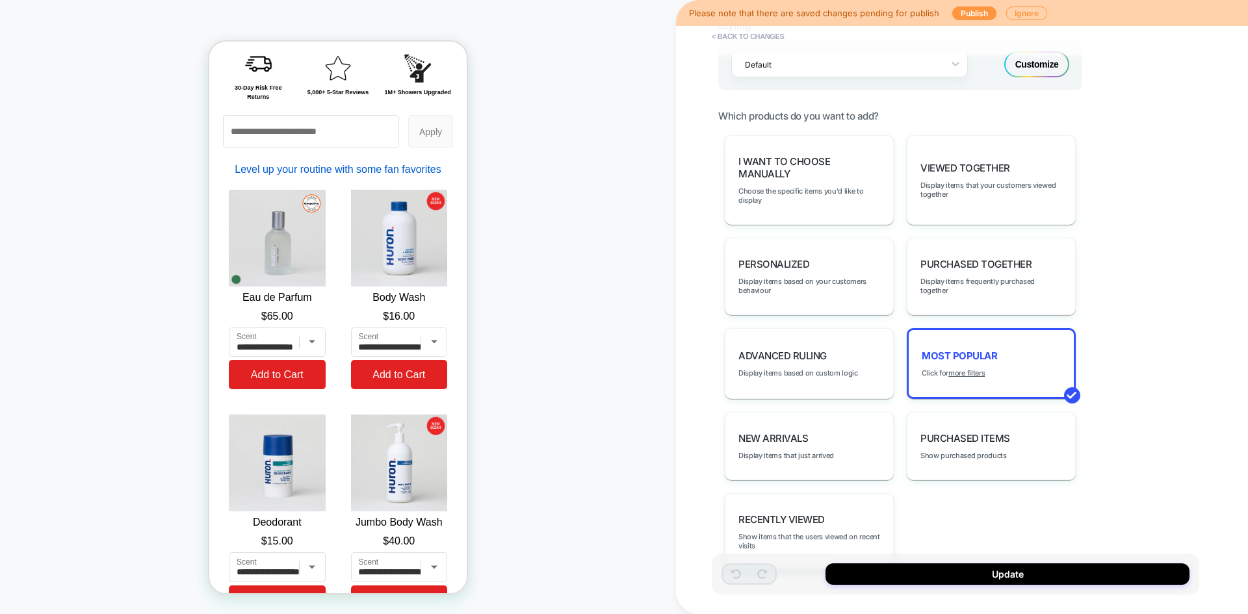
scroll to position [829, 0]
click at [804, 254] on div "personalized Display items based on your customers behaviour" at bounding box center [809, 277] width 169 height 77
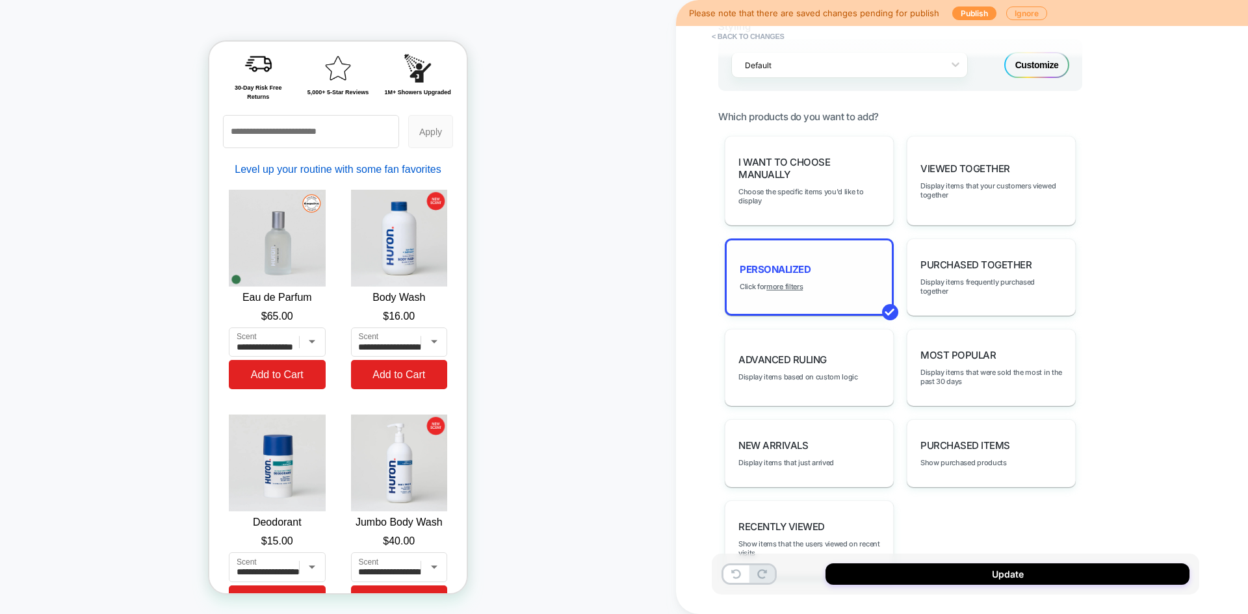
type textarea "*"
click at [785, 285] on u "more filters" at bounding box center [784, 286] width 36 height 9
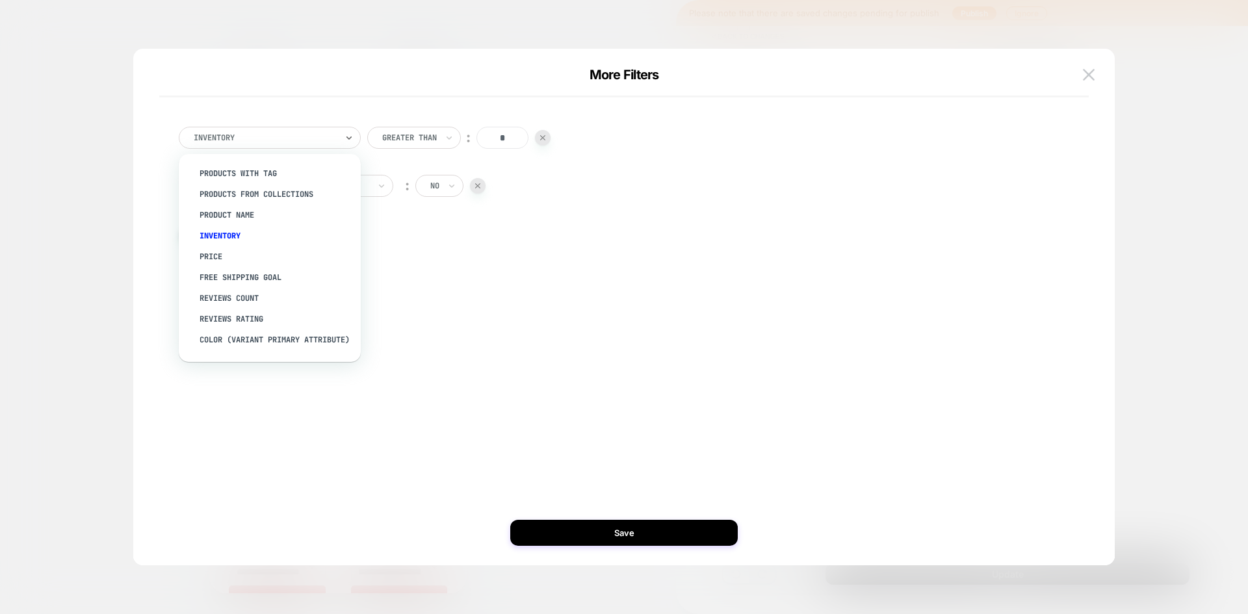
click at [306, 140] on div at bounding box center [265, 138] width 143 height 12
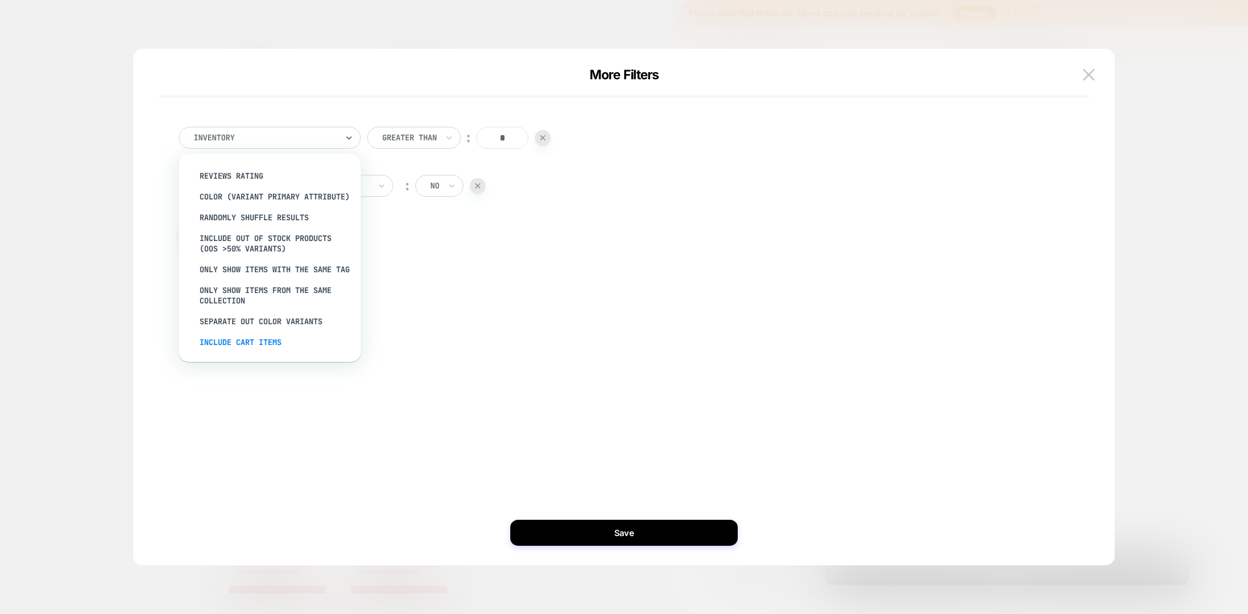
click at [255, 342] on div "Include Cart Items" at bounding box center [276, 342] width 169 height 21
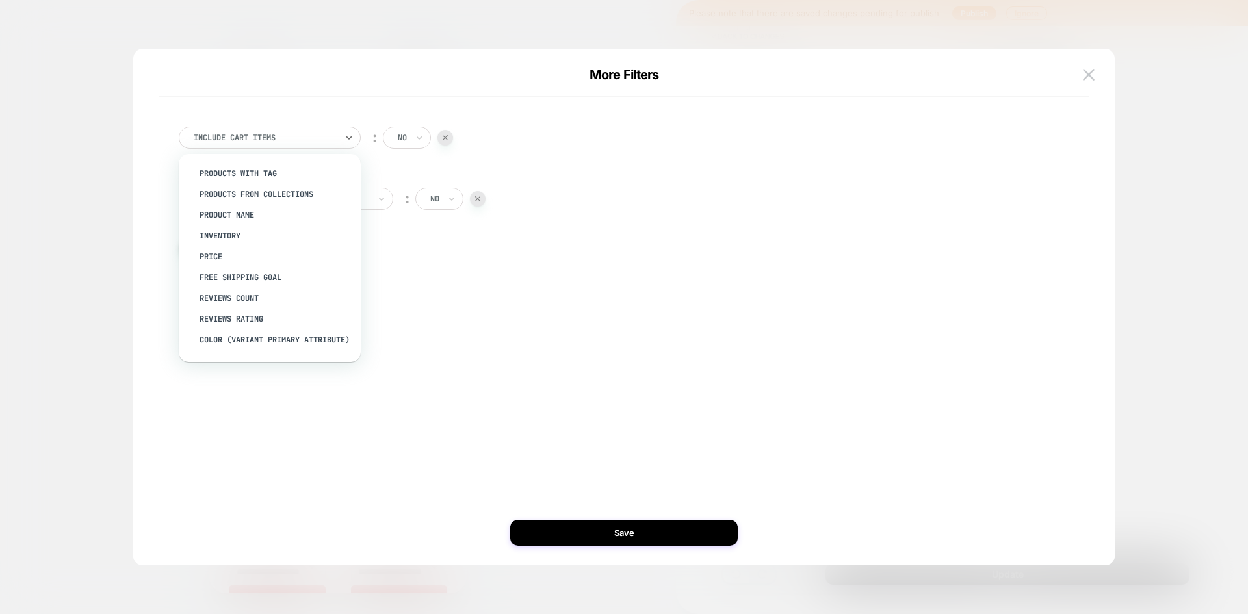
click at [339, 138] on div "Include Cart Items" at bounding box center [270, 138] width 182 height 22
click at [285, 236] on div "free shipping goal" at bounding box center [276, 234] width 169 height 21
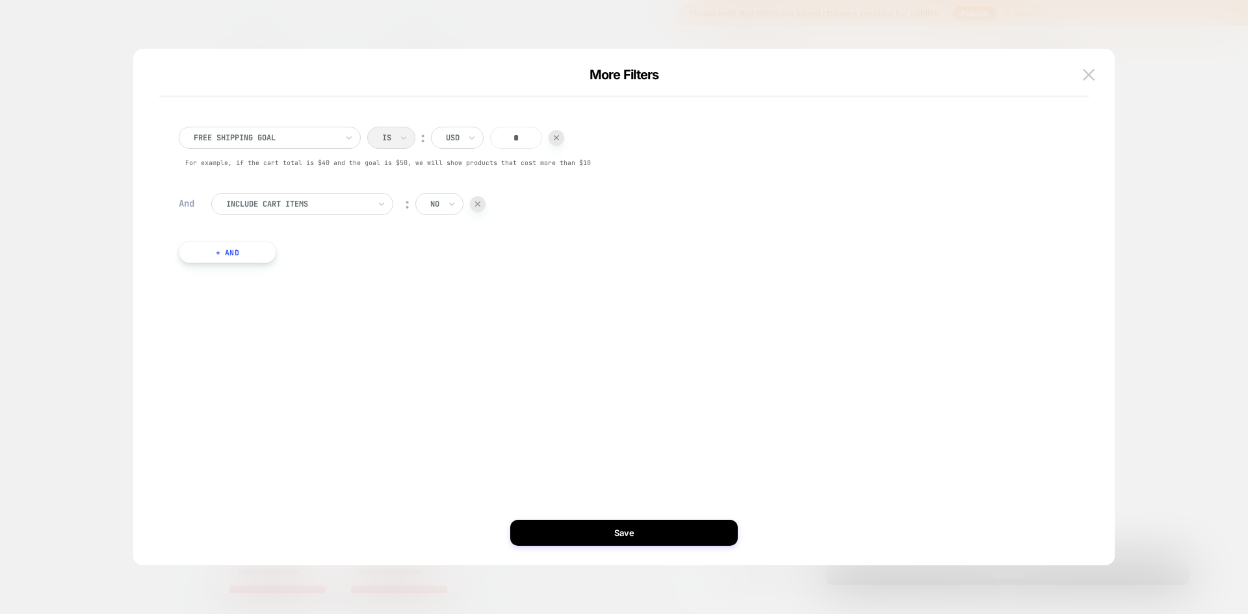
drag, startPoint x: 263, startPoint y: 164, endPoint x: 421, endPoint y: 165, distance: 158.6
click at [421, 165] on span "For example, if the cart total is $40 and the goal is $50, we will show product…" at bounding box center [388, 163] width 406 height 8
click at [336, 138] on div at bounding box center [265, 138] width 143 height 12
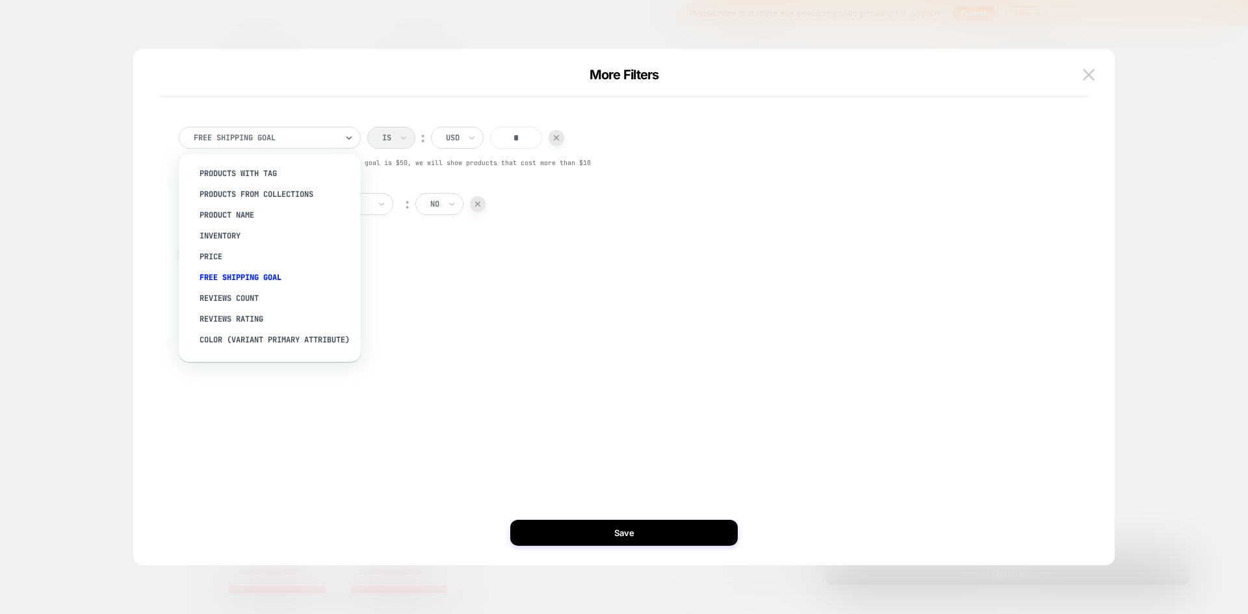
click at [515, 135] on input "*" at bounding box center [516, 138] width 52 height 22
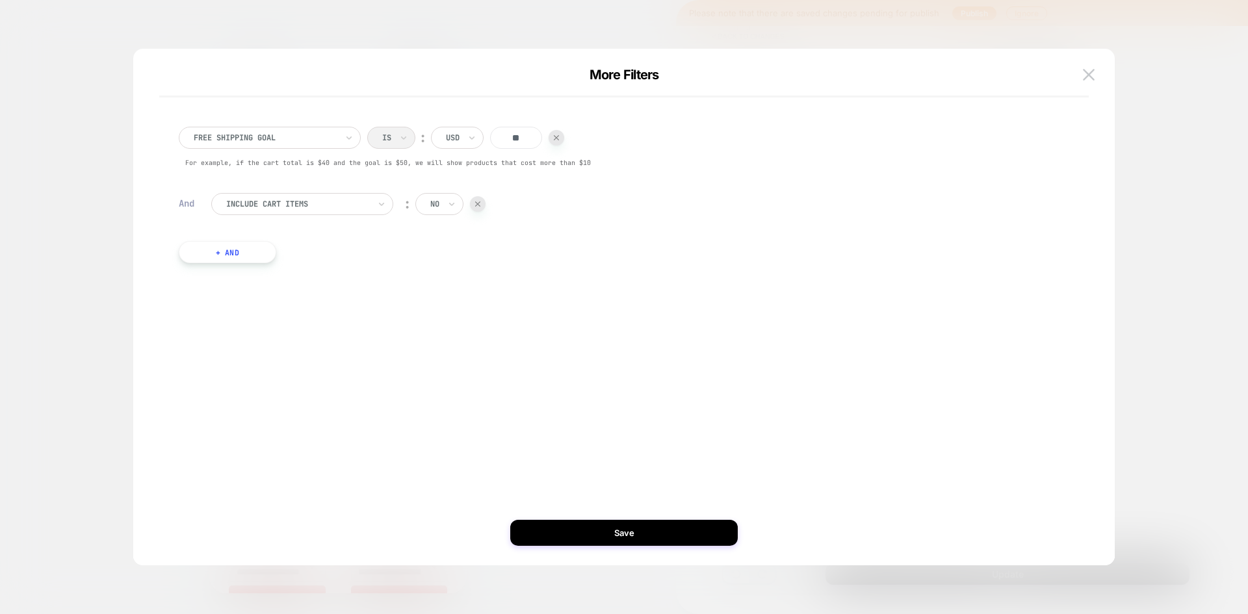
type input "**"
click at [557, 157] on div "Is ︰ USD ** For example, if the cart total is $40 and the goal is $50, we will …" at bounding box center [479, 147] width 224 height 40
click at [346, 143] on icon at bounding box center [349, 137] width 9 height 13
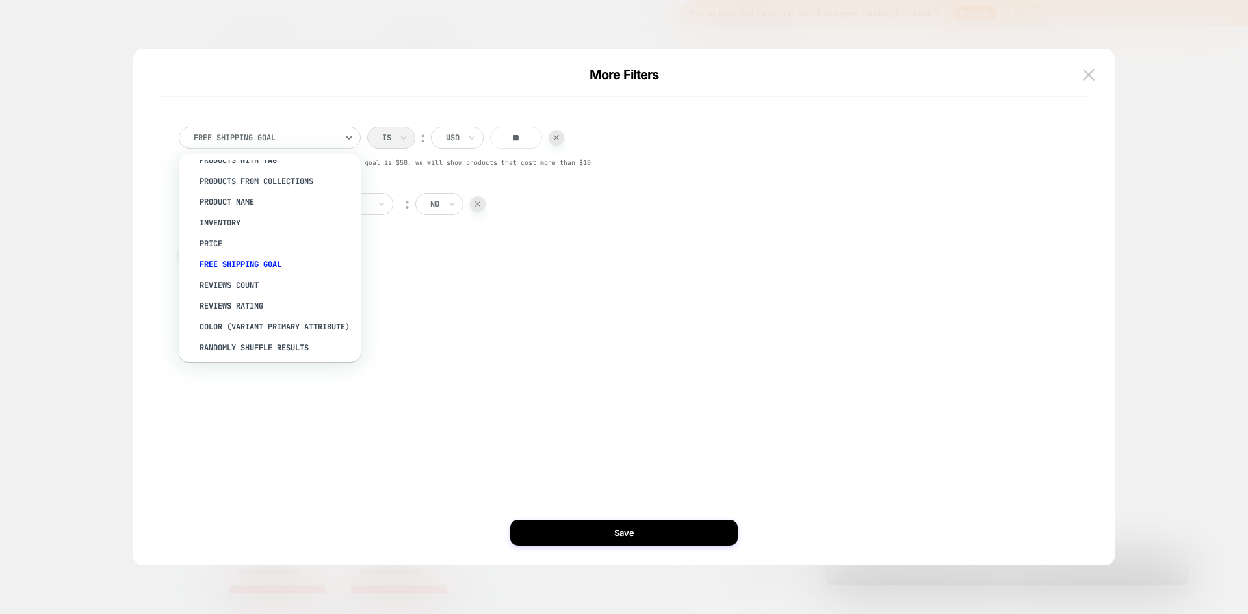
scroll to position [0, 0]
click at [232, 257] on div "Price" at bounding box center [276, 256] width 169 height 21
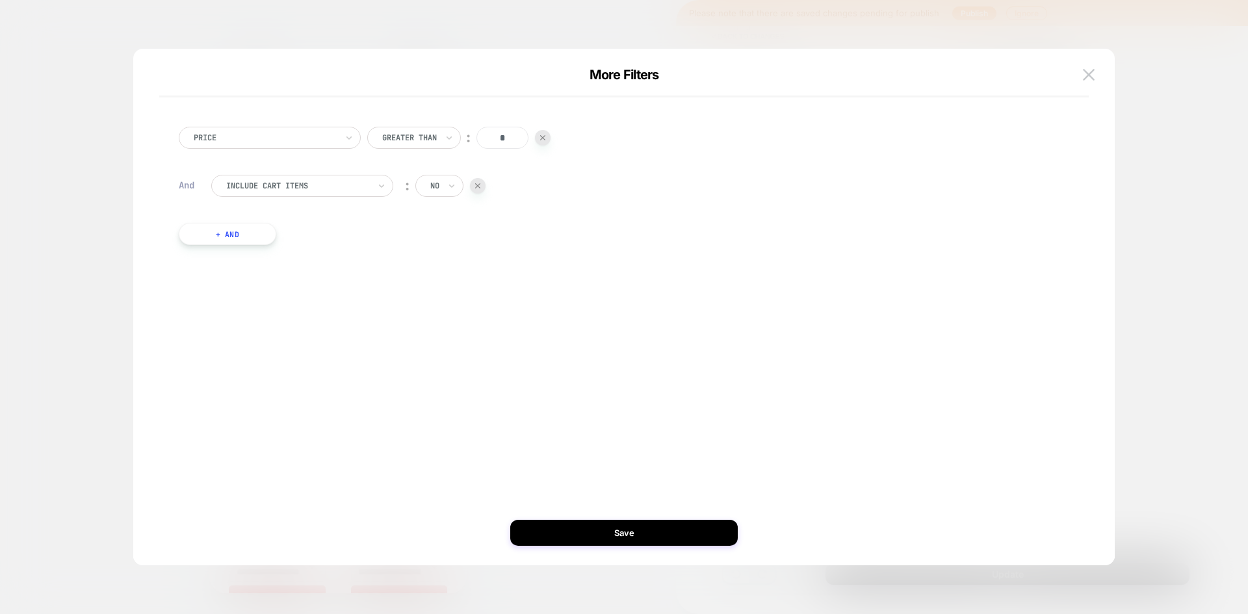
click at [302, 139] on div at bounding box center [265, 138] width 143 height 12
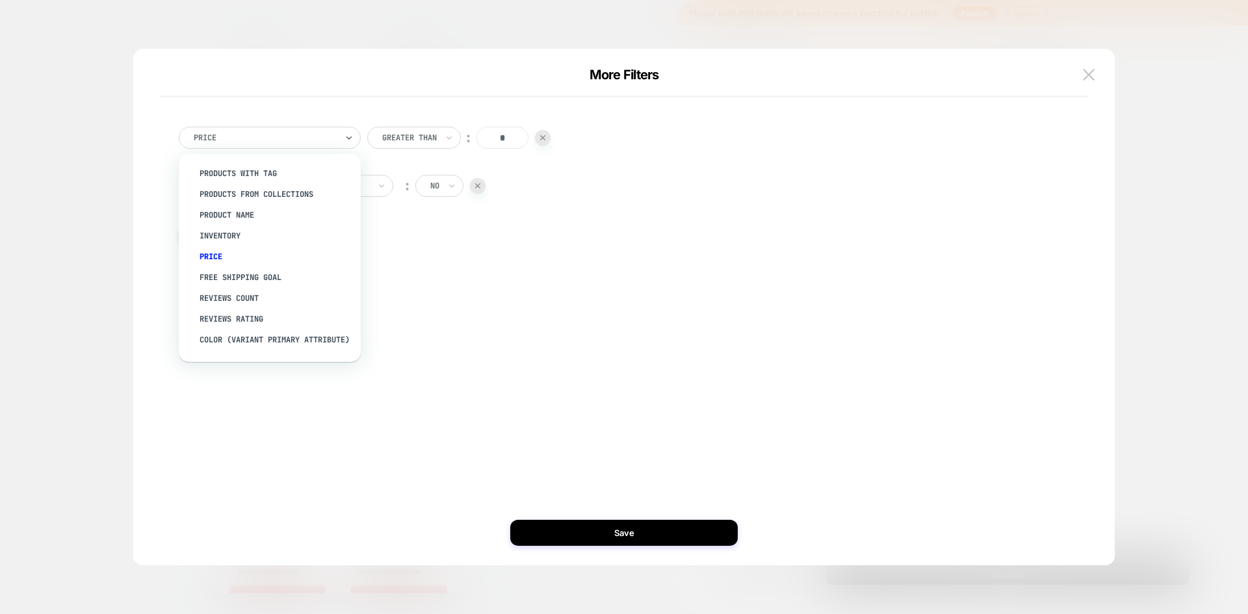
click at [391, 256] on div "option products from collections focused, 2 of 15. 15 results available. Use Up…" at bounding box center [617, 185] width 891 height 157
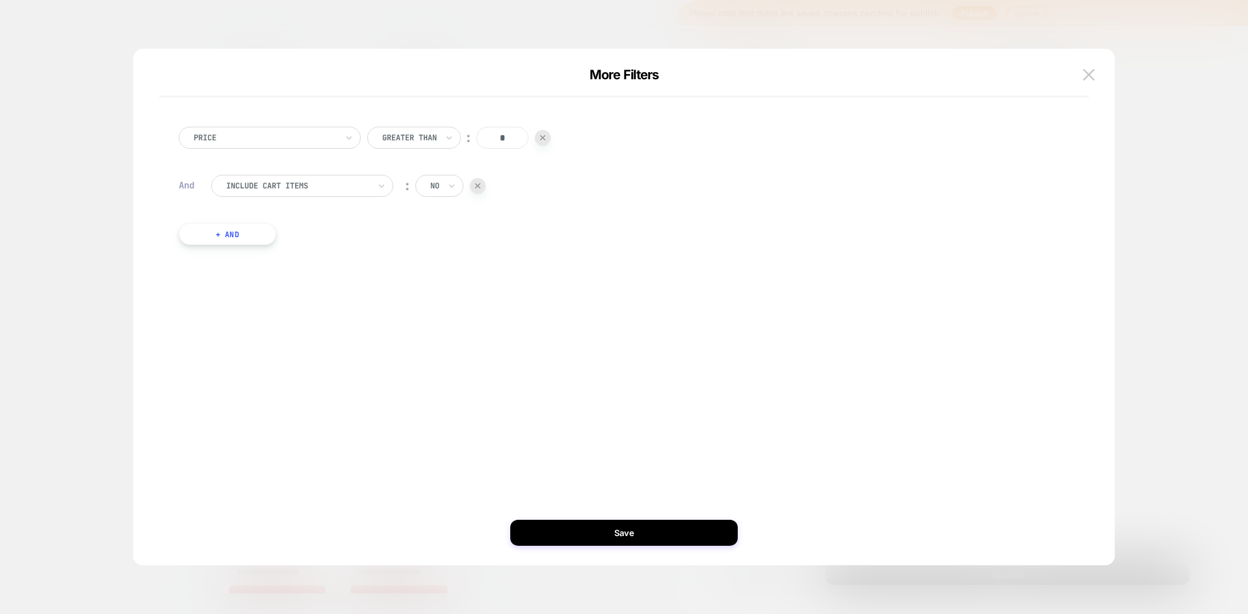
click at [319, 133] on div at bounding box center [265, 138] width 143 height 12
click at [429, 254] on div "Price Greater Than ︰ * And Include Cart Items ︰ no + And" at bounding box center [617, 185] width 891 height 157
click at [1087, 71] on img at bounding box center [1089, 74] width 12 height 11
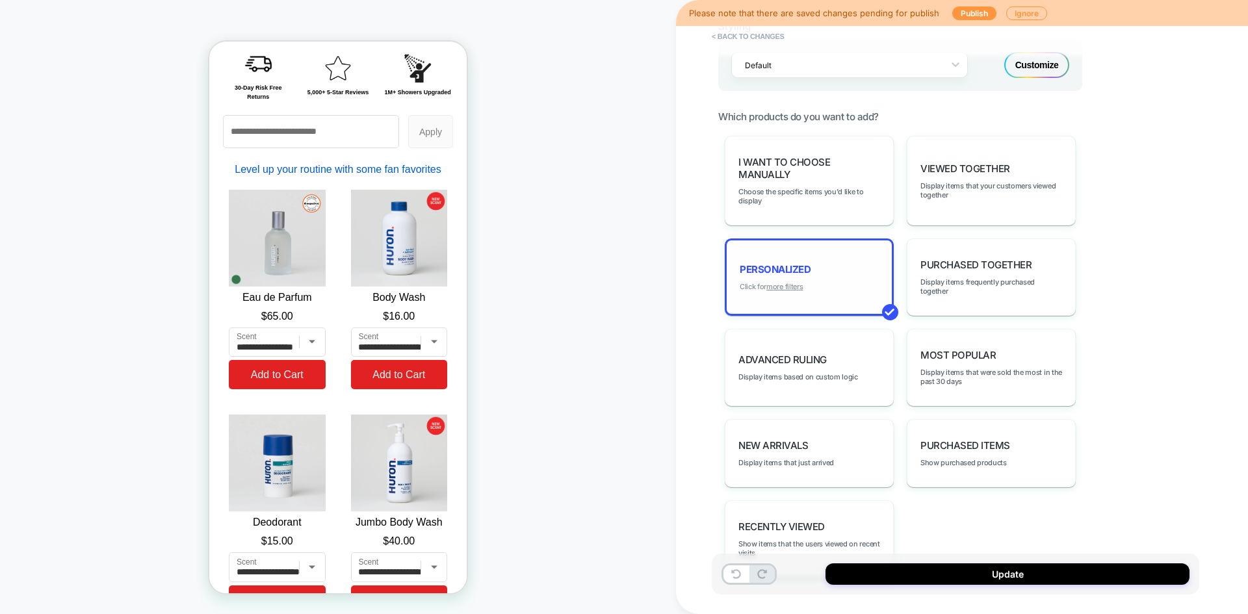
click at [783, 284] on u "more filters" at bounding box center [784, 286] width 36 height 9
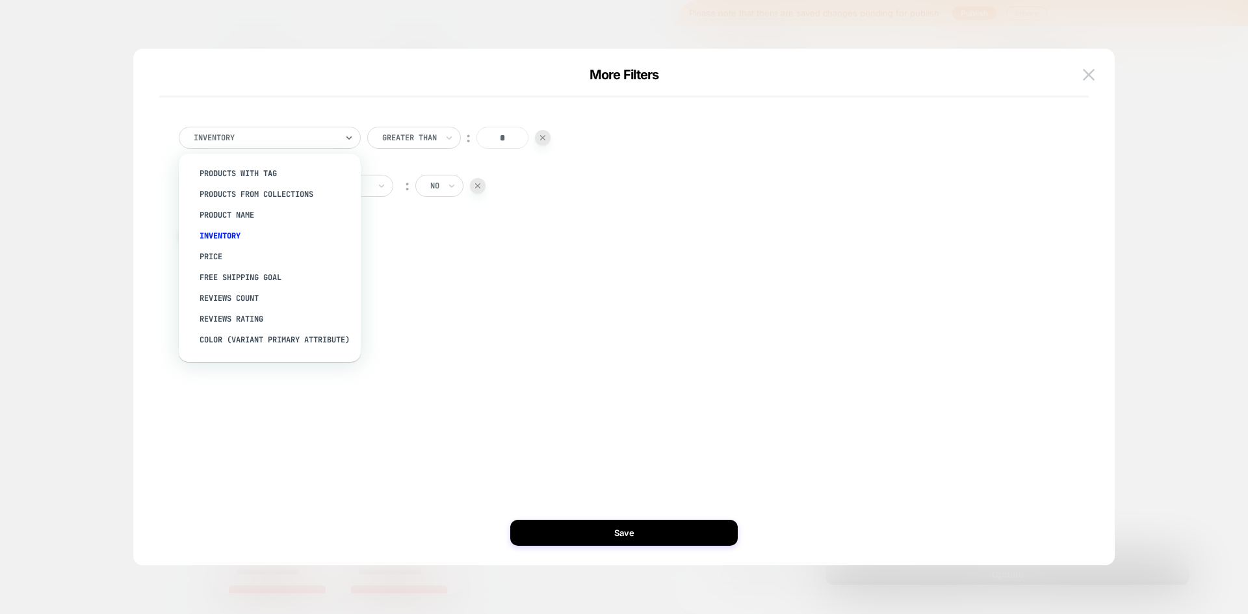
click at [328, 142] on div at bounding box center [265, 138] width 143 height 12
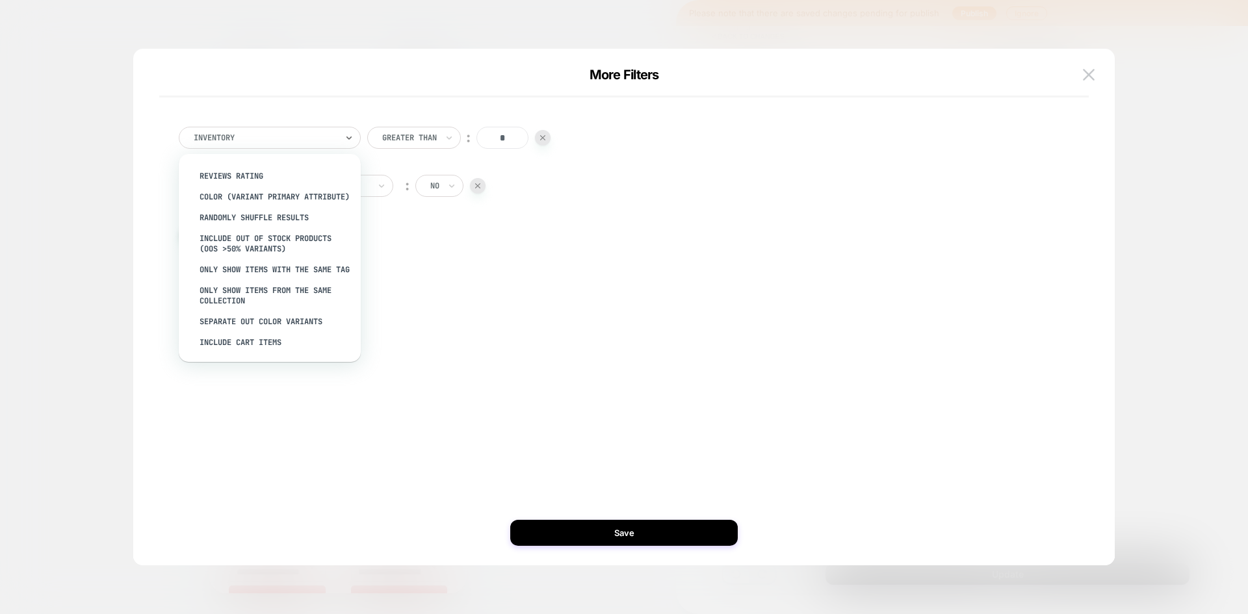
click at [422, 307] on div "option Separate out color variants focused, 14 of 15. 15 results available. Use…" at bounding box center [617, 307] width 943 height 465
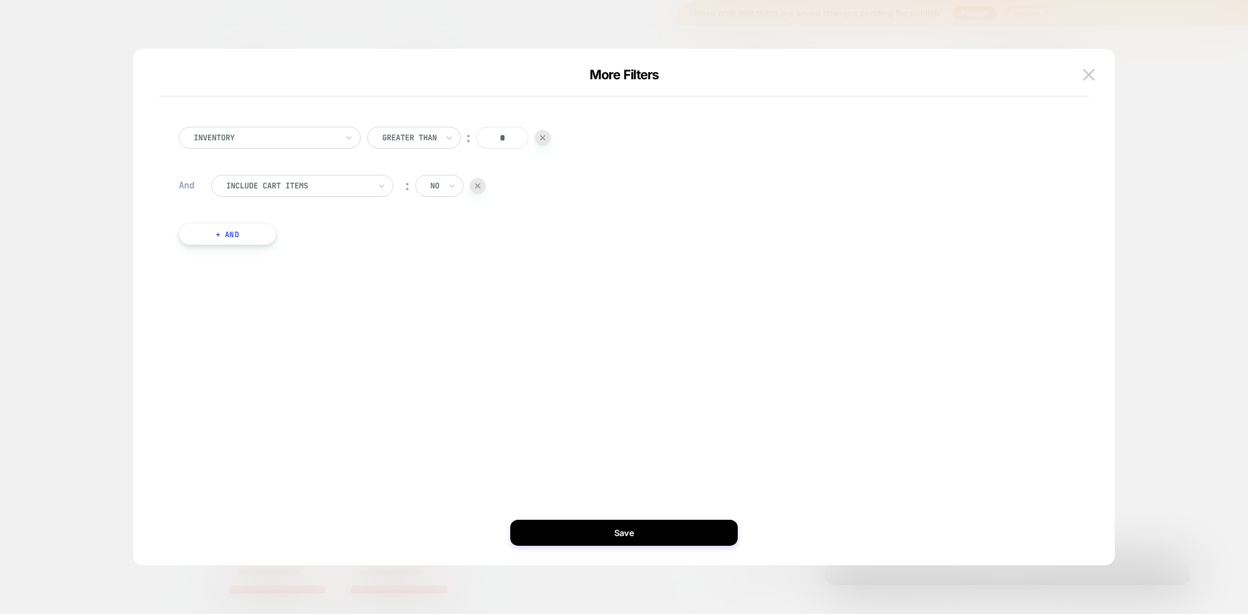
click at [443, 183] on div "no" at bounding box center [439, 186] width 48 height 22
click at [444, 238] on div "yes" at bounding box center [470, 242] width 85 height 21
click at [631, 519] on div "Inventory Greater Than ︰ * And Include Cart Items ︰ yes + And" at bounding box center [617, 307] width 943 height 465
click at [633, 532] on button "Save" at bounding box center [624, 533] width 228 height 26
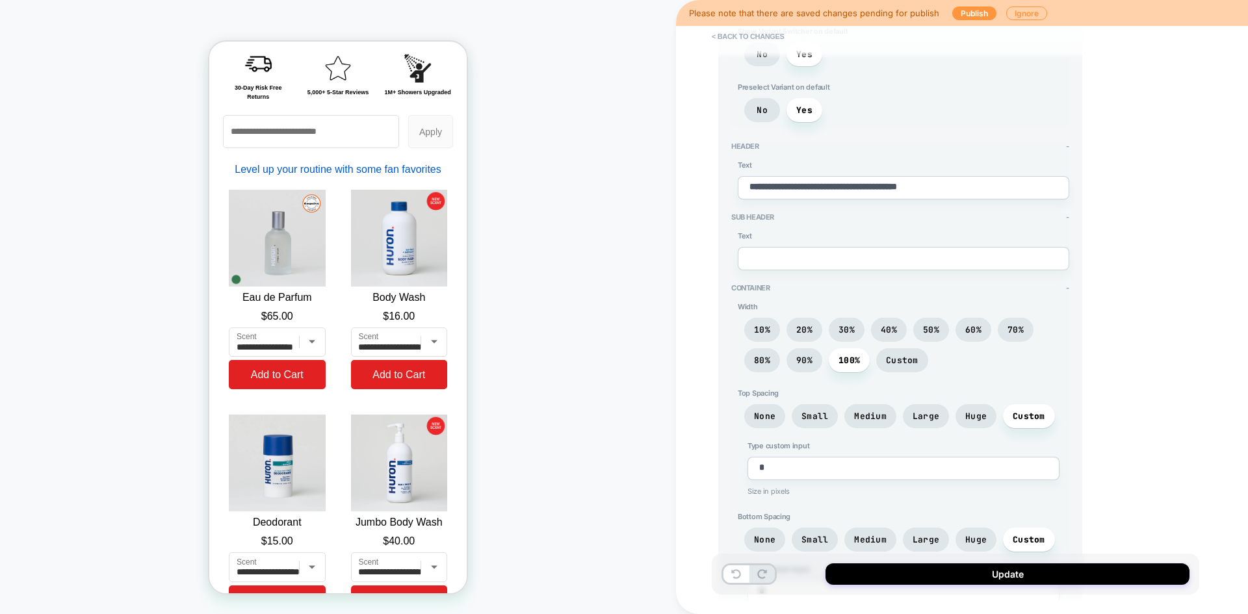
scroll to position [195, 0]
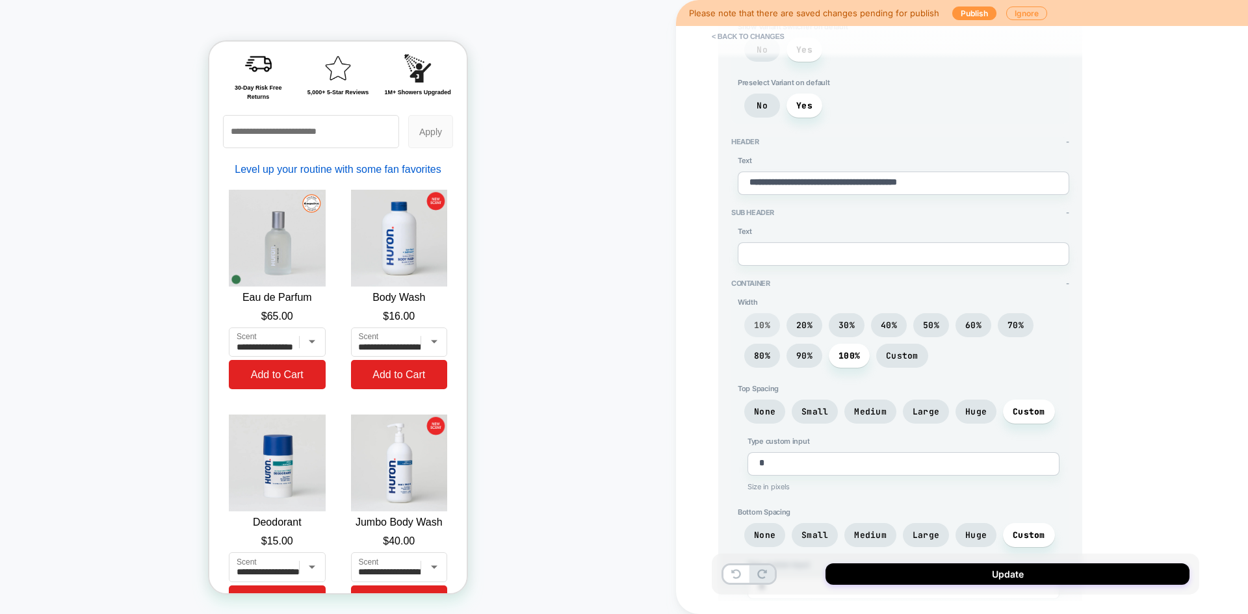
click at [768, 330] on span "10%" at bounding box center [762, 325] width 16 height 11
click at [802, 326] on span "20%" at bounding box center [804, 325] width 16 height 11
click at [838, 330] on span "30%" at bounding box center [847, 325] width 36 height 24
click at [805, 359] on span "90%" at bounding box center [804, 355] width 16 height 11
click at [770, 356] on span "80%" at bounding box center [762, 356] width 36 height 24
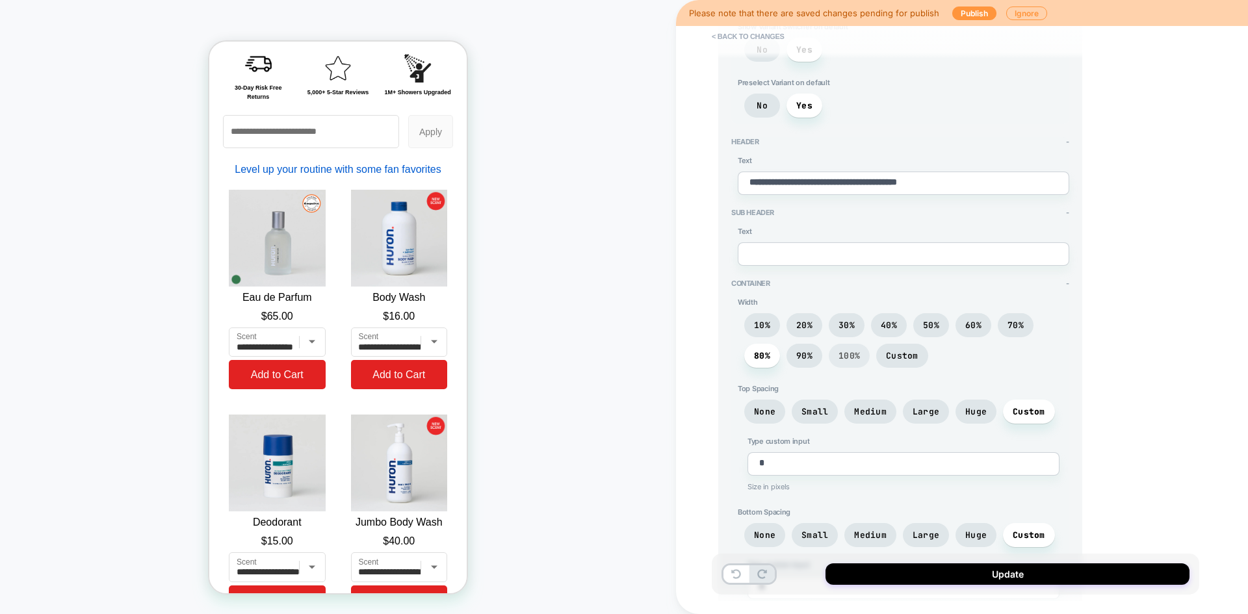
click at [838, 358] on span "100%" at bounding box center [849, 356] width 41 height 24
click at [887, 361] on span "Custom" at bounding box center [902, 355] width 33 height 11
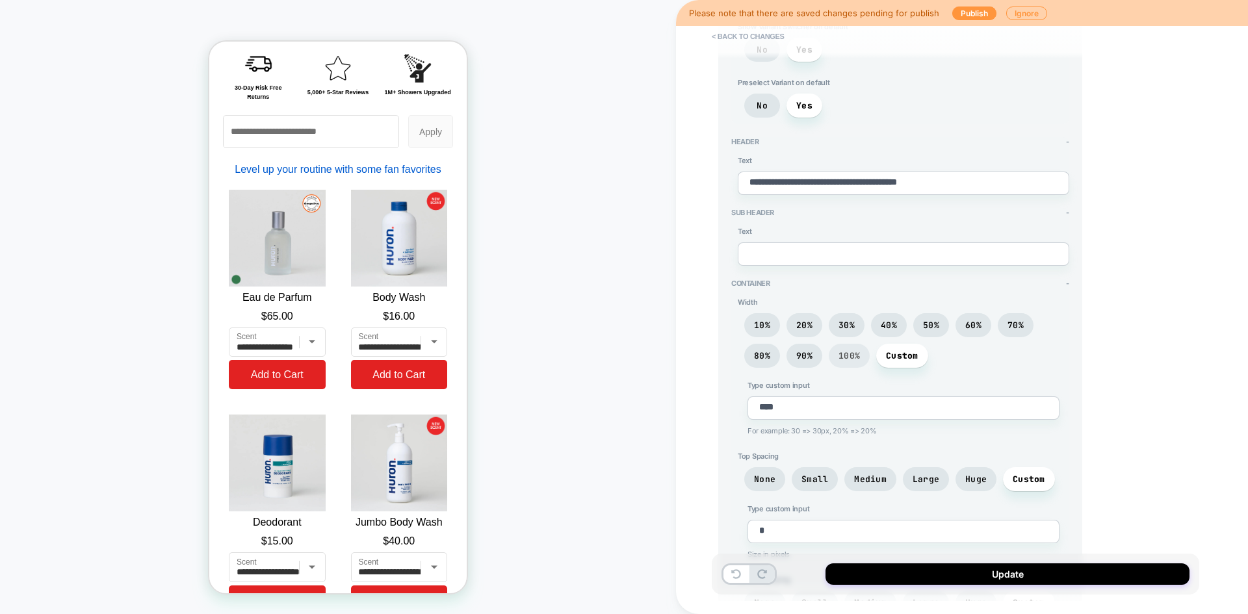
click at [841, 363] on span "100%" at bounding box center [849, 356] width 41 height 24
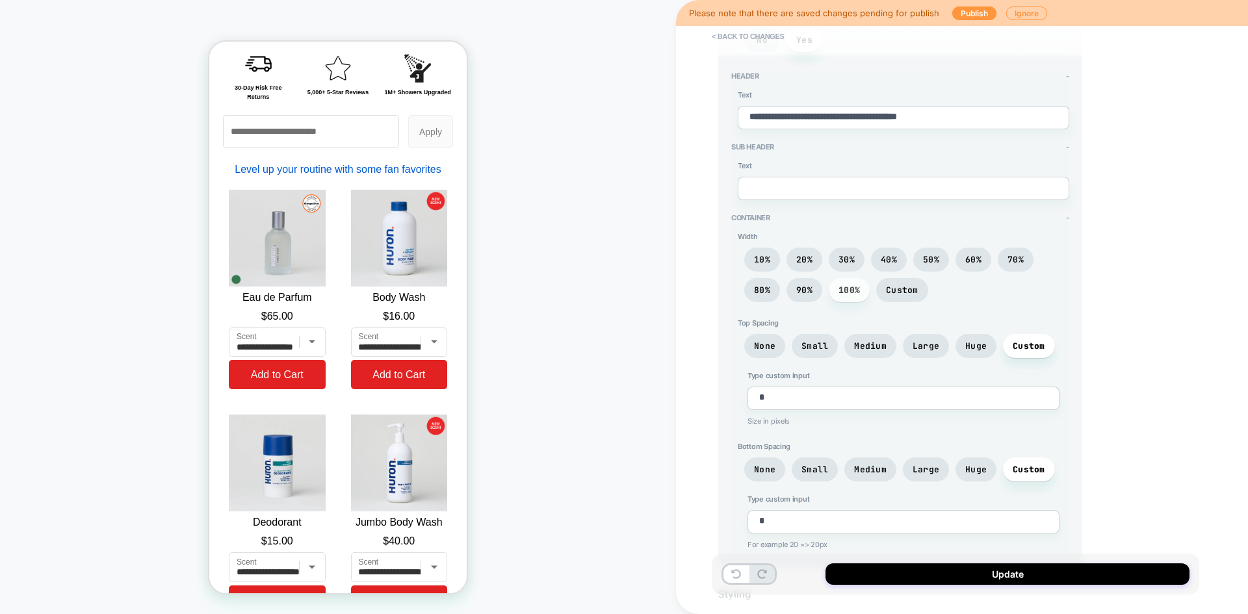
scroll to position [262, 0]
click at [761, 350] on span "None" at bounding box center [764, 344] width 21 height 11
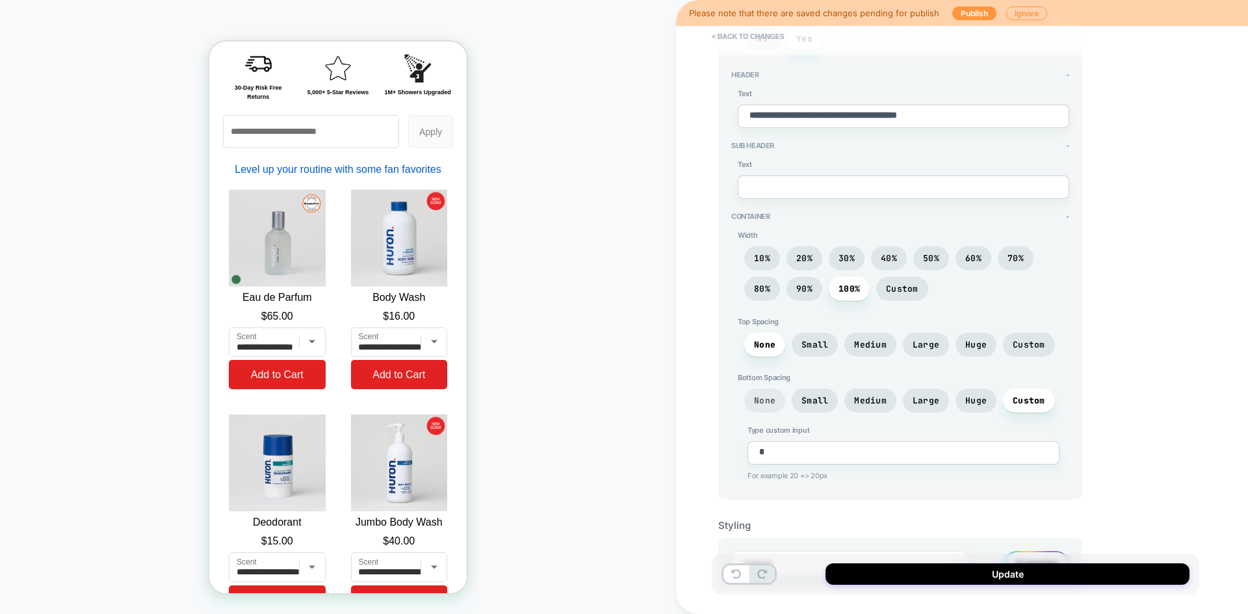
click at [772, 406] on span "None" at bounding box center [764, 401] width 41 height 24
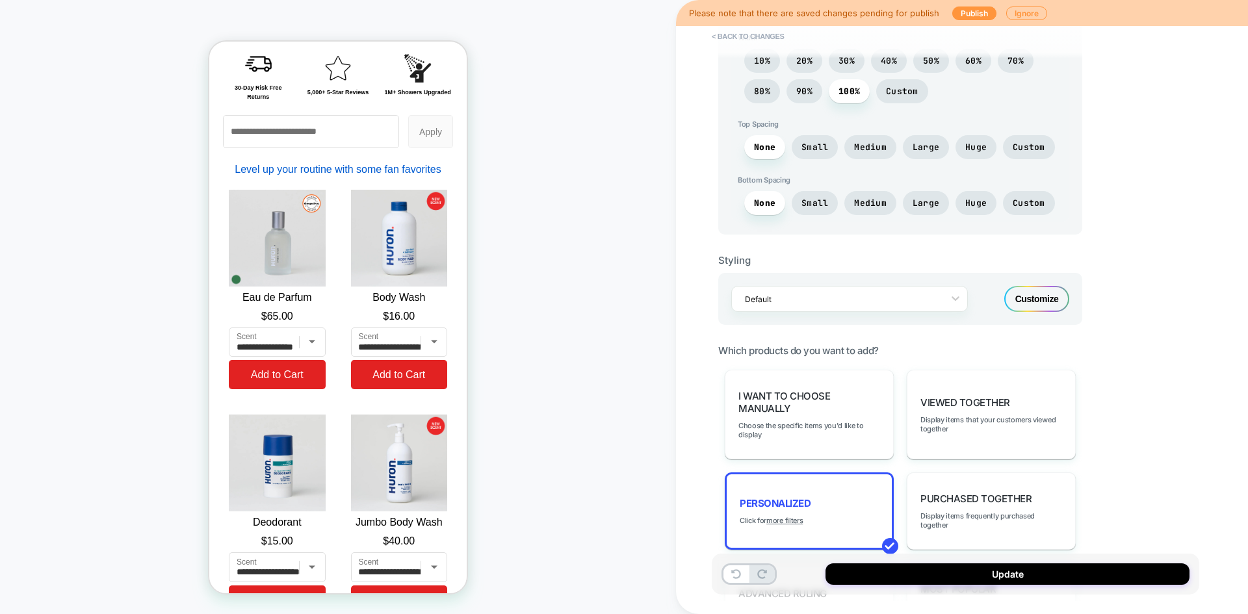
scroll to position [461, 0]
click at [1026, 312] on div "Default Customize" at bounding box center [900, 298] width 364 height 52
click at [1027, 307] on div "Customize" at bounding box center [1036, 298] width 65 height 26
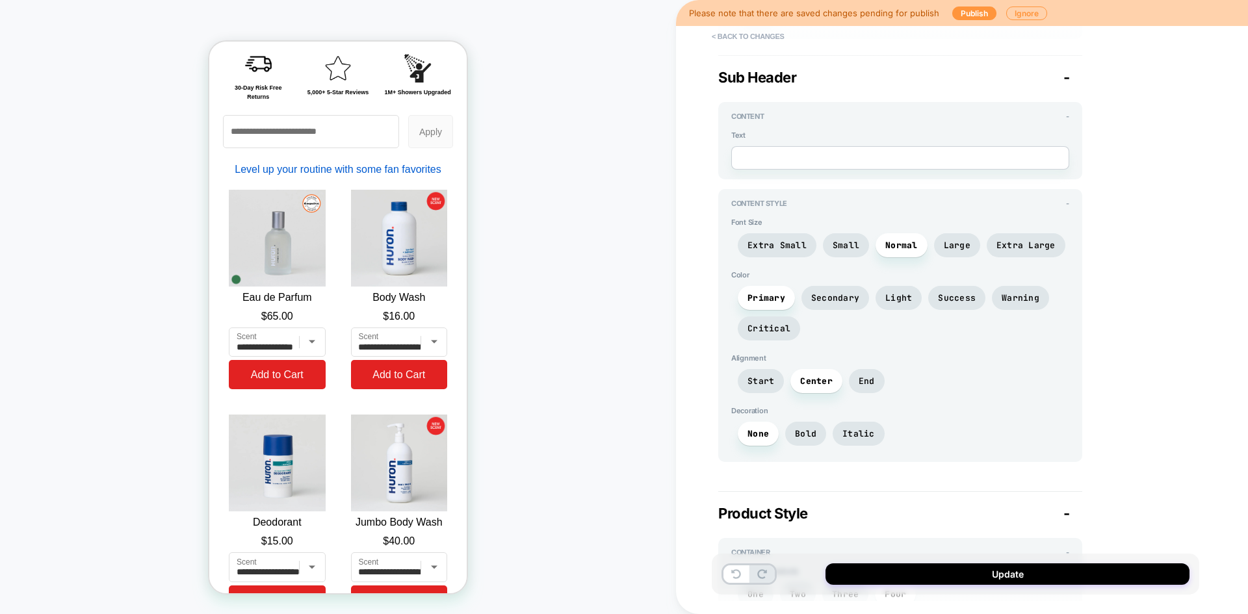
scroll to position [449, 0]
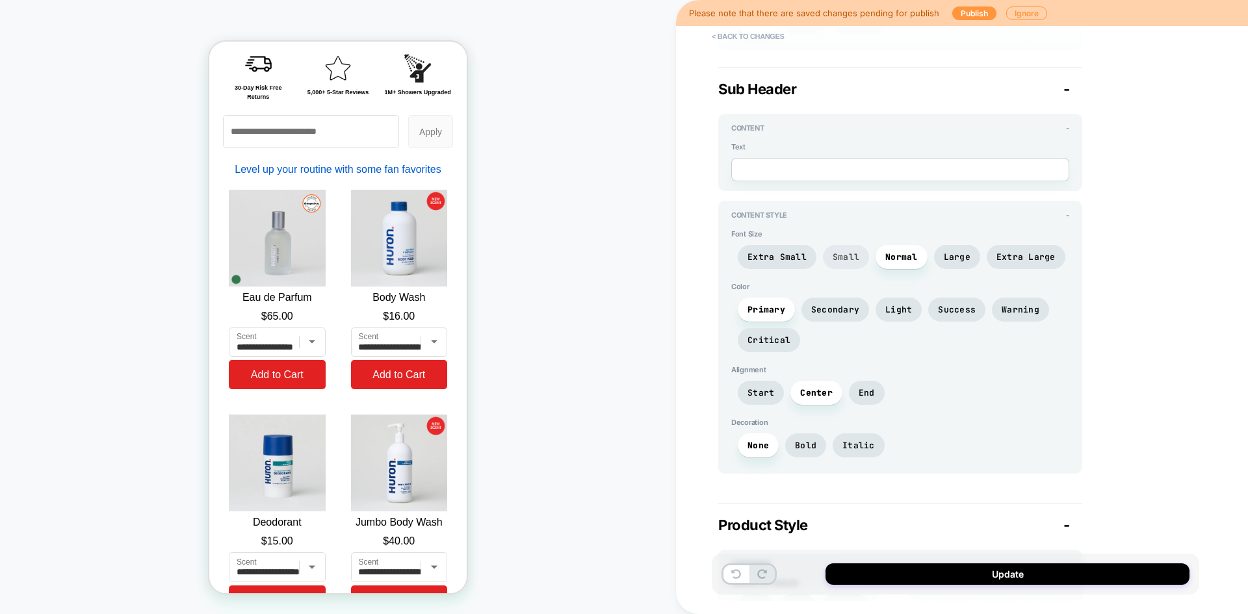
click at [846, 261] on span "Small" at bounding box center [846, 257] width 27 height 11
click at [792, 261] on span "Extra Small" at bounding box center [777, 257] width 59 height 11
click at [850, 261] on span "Small" at bounding box center [846, 257] width 27 height 11
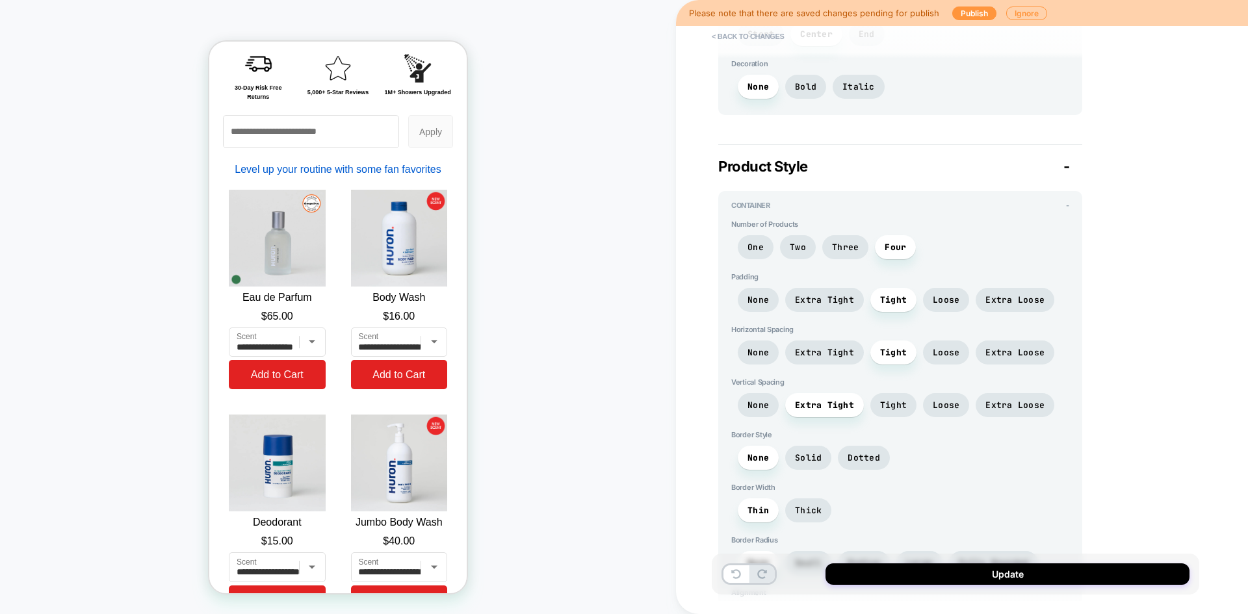
scroll to position [809, 0]
click at [822, 298] on span "Extra Tight" at bounding box center [824, 299] width 59 height 11
click at [822, 352] on span "Extra Tight" at bounding box center [824, 351] width 59 height 11
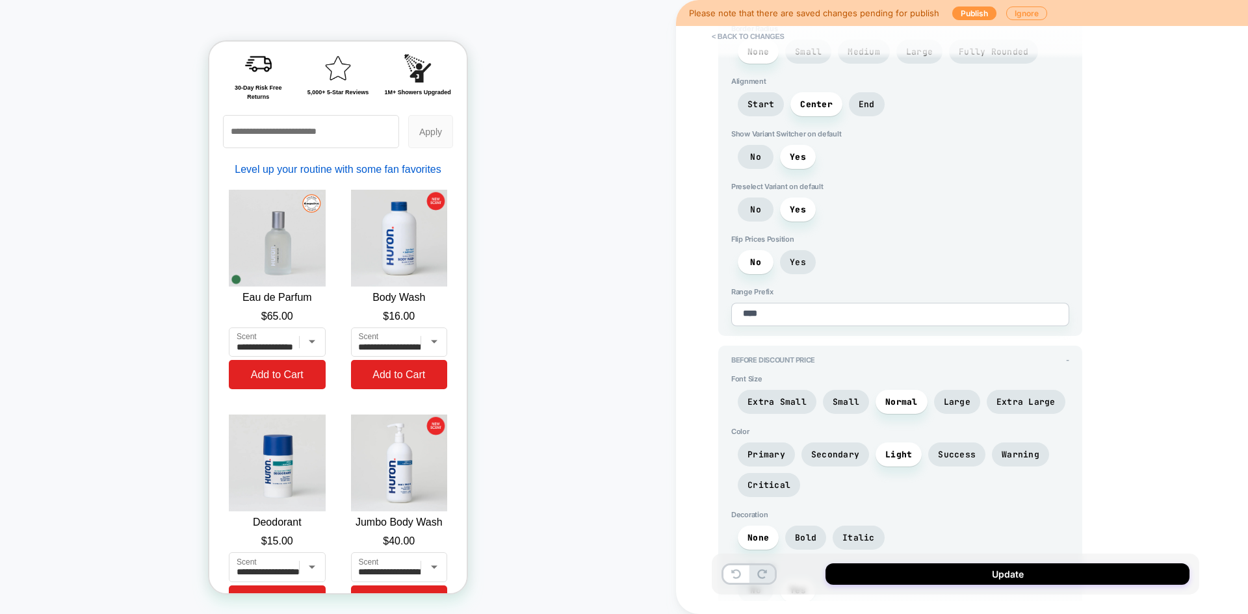
scroll to position [1320, 0]
click at [842, 409] on span "Small" at bounding box center [846, 401] width 46 height 24
click at [889, 405] on span "Normal" at bounding box center [901, 401] width 33 height 11
click at [847, 404] on span "Small" at bounding box center [846, 401] width 27 height 11
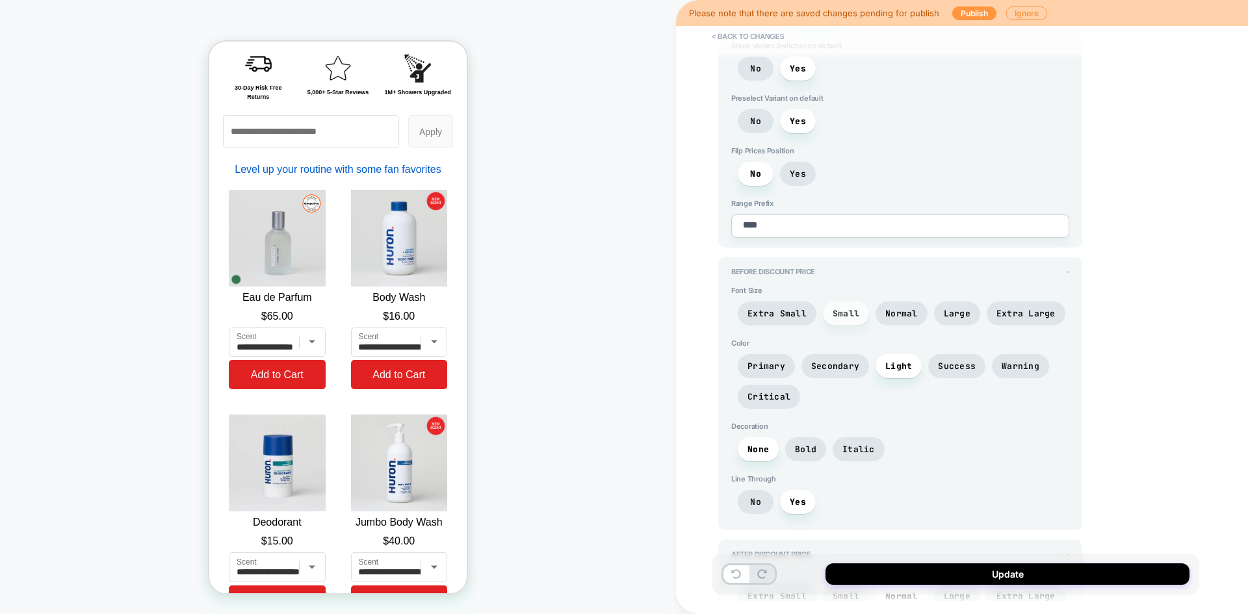
scroll to position [1416, 0]
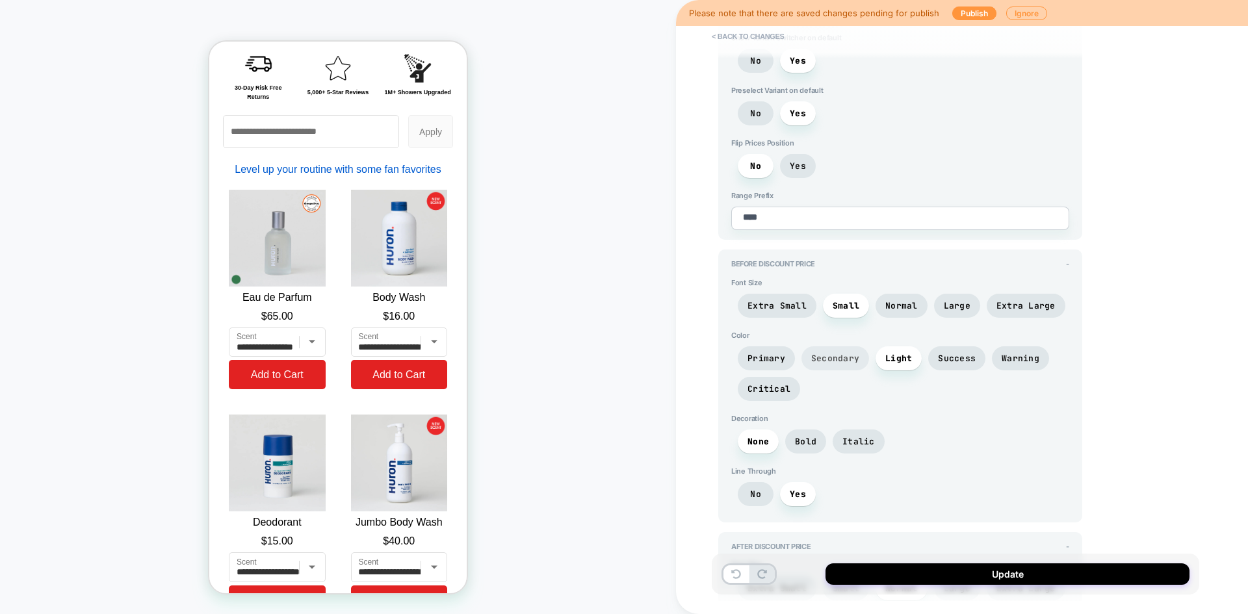
click at [831, 356] on span "Secondary" at bounding box center [835, 358] width 48 height 11
click at [913, 358] on span "Light" at bounding box center [899, 358] width 46 height 24
click at [806, 441] on span "Bold" at bounding box center [805, 441] width 21 height 11
click at [853, 439] on span "Italic" at bounding box center [858, 441] width 33 height 11
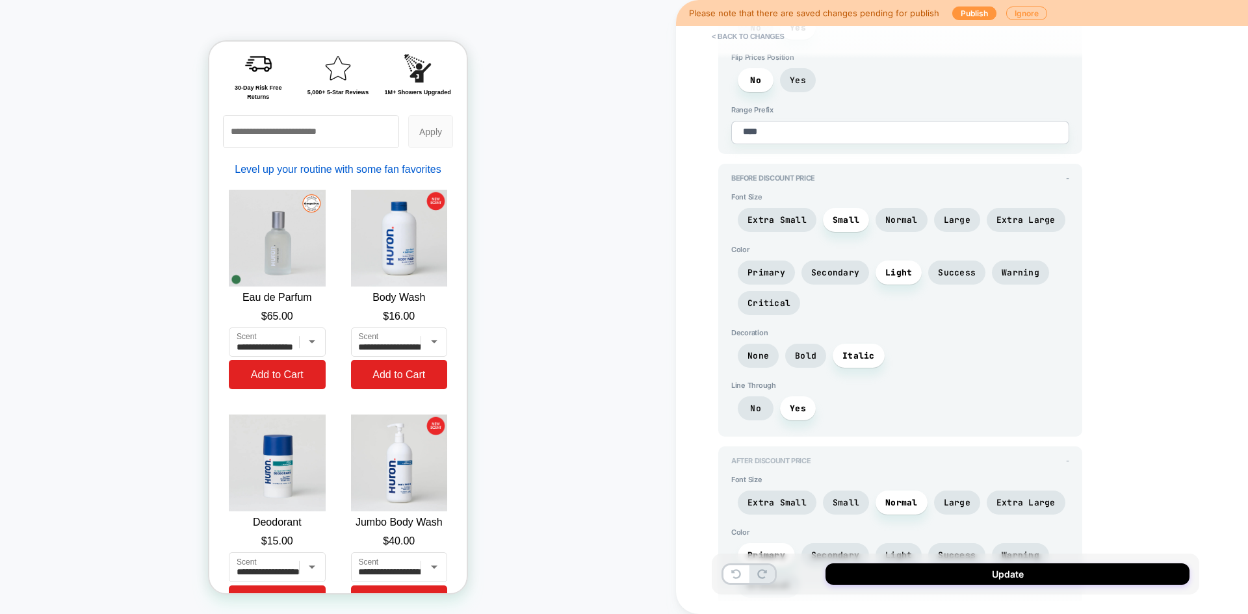
scroll to position [1502, 0]
click at [809, 361] on span "Bold" at bounding box center [805, 355] width 21 height 11
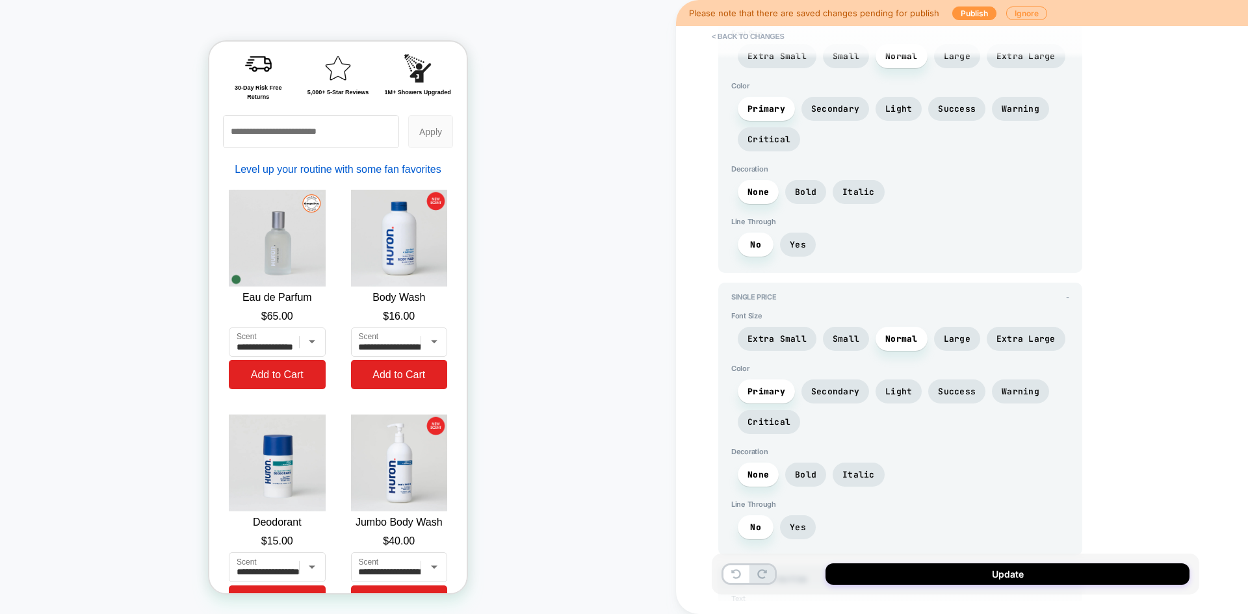
scroll to position [1949, 0]
click at [840, 339] on span "Small" at bounding box center [846, 338] width 27 height 11
click at [807, 339] on span "Extra Small" at bounding box center [777, 338] width 79 height 24
click at [824, 400] on span "Secondary" at bounding box center [836, 391] width 68 height 24
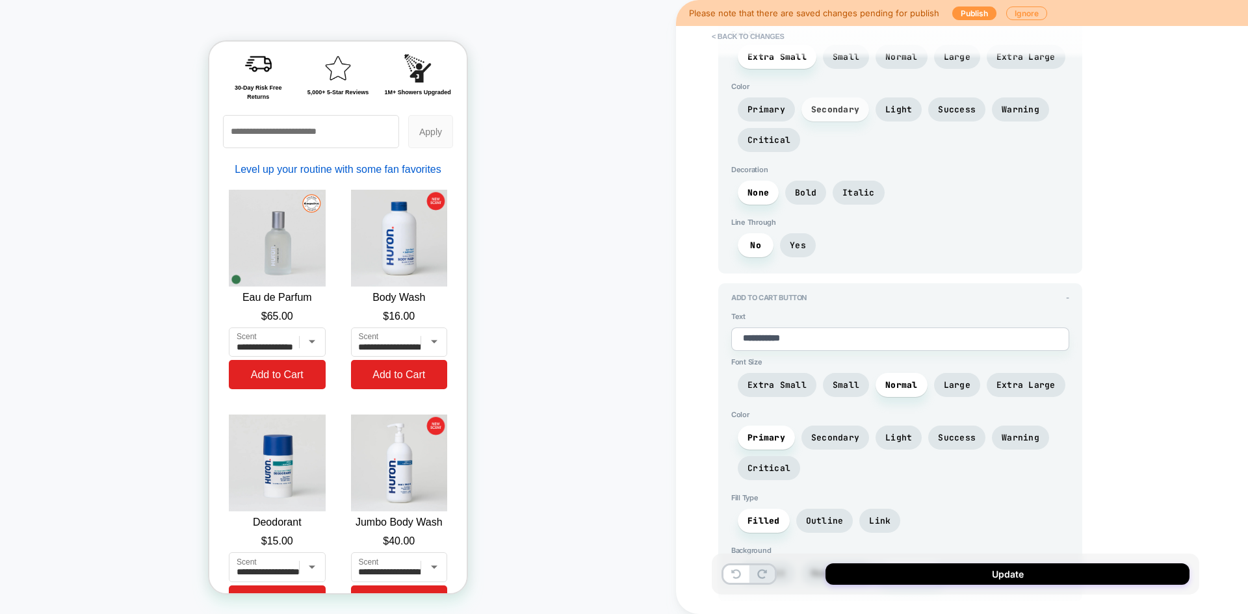
scroll to position [2231, 0]
click at [830, 393] on span "Small" at bounding box center [846, 384] width 46 height 24
click at [780, 389] on span "Extra Small" at bounding box center [777, 384] width 59 height 11
click at [844, 441] on span "Secondary" at bounding box center [835, 437] width 48 height 11
click at [900, 439] on span "Light" at bounding box center [898, 437] width 27 height 11
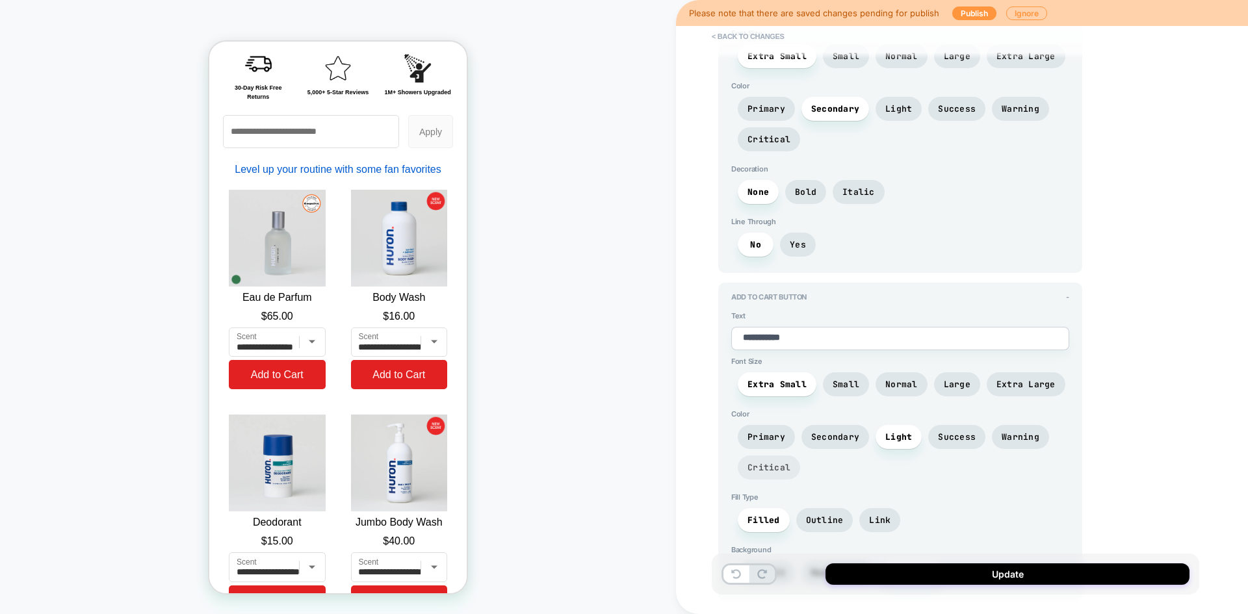
click at [762, 469] on span "Critical" at bounding box center [769, 467] width 43 height 11
click at [818, 525] on span "Outline" at bounding box center [825, 520] width 38 height 11
click at [871, 515] on span "Link" at bounding box center [879, 520] width 21 height 11
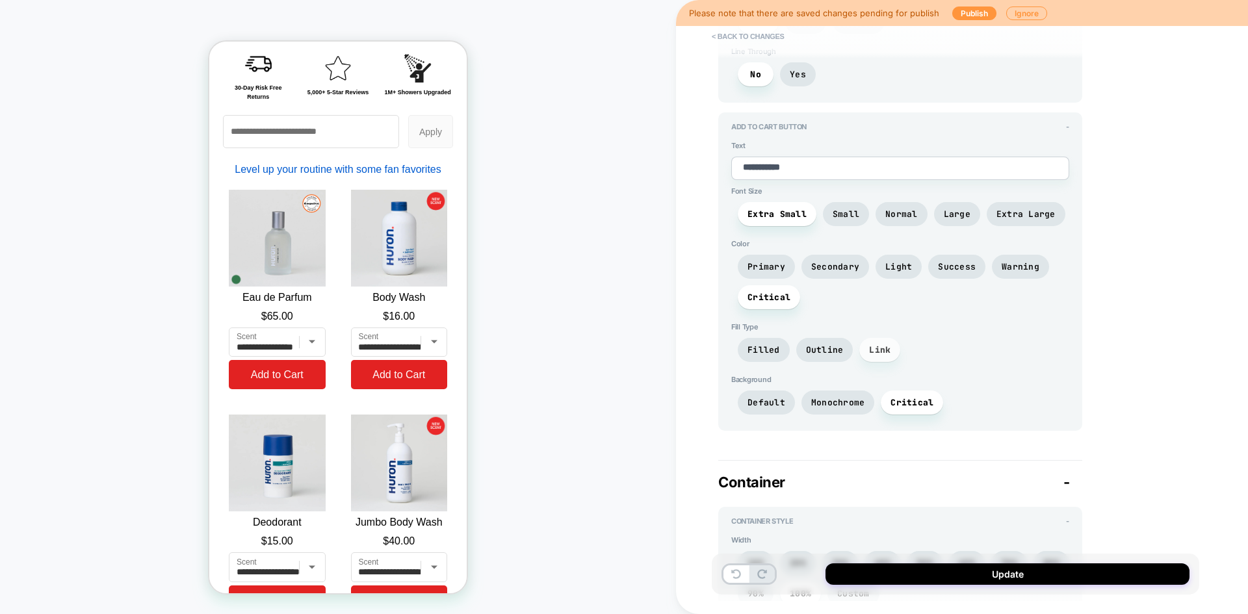
scroll to position [2450, 0]
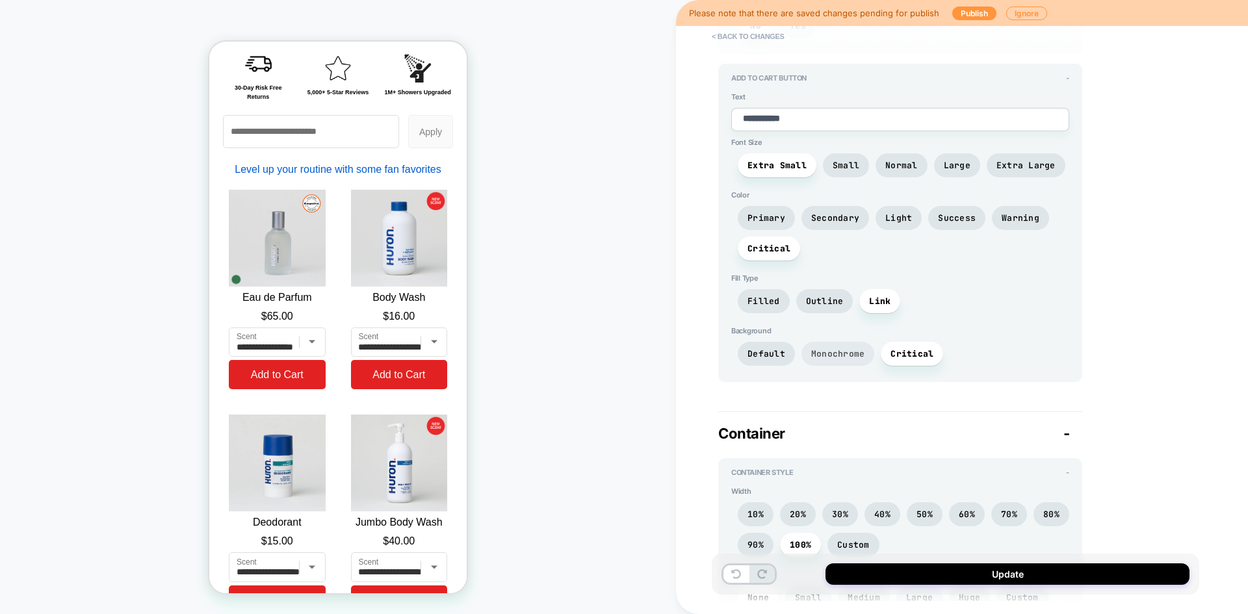
click at [842, 361] on span "Monochrome" at bounding box center [838, 354] width 73 height 24
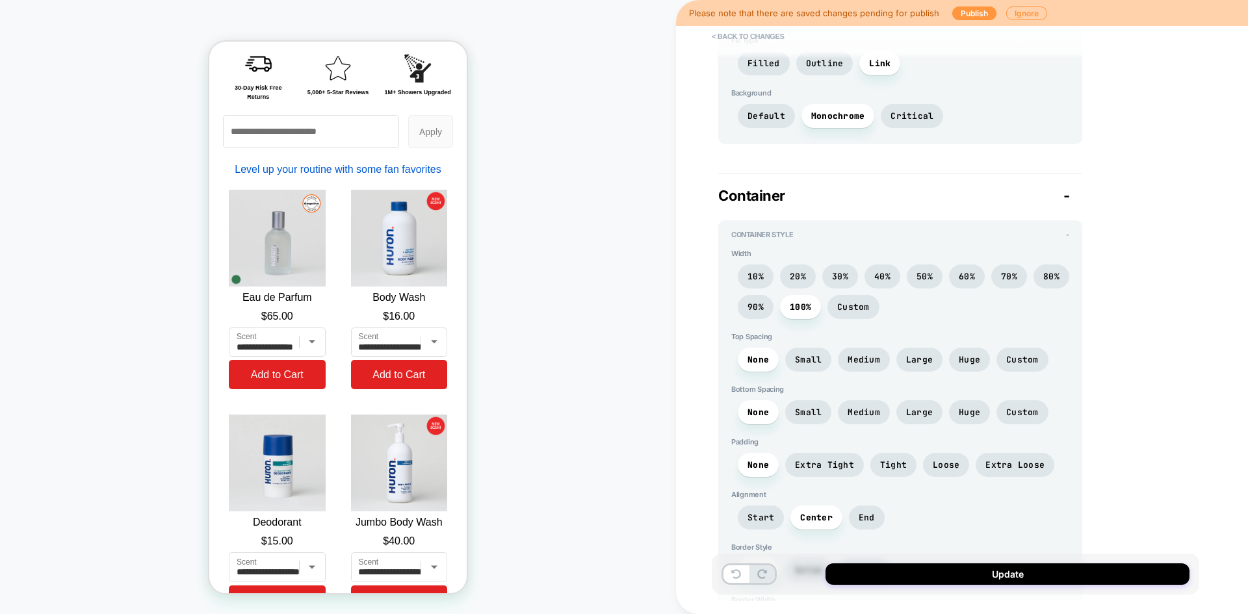
scroll to position [2689, 0]
click at [867, 302] on span "Custom" at bounding box center [853, 306] width 33 height 11
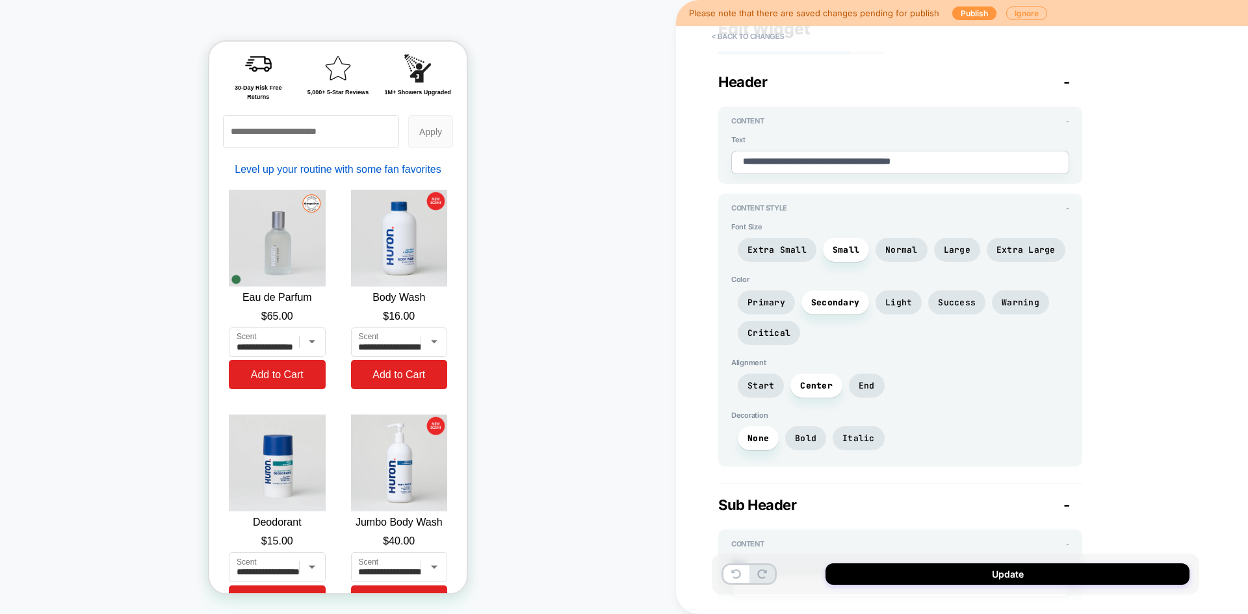
scroll to position [0, 0]
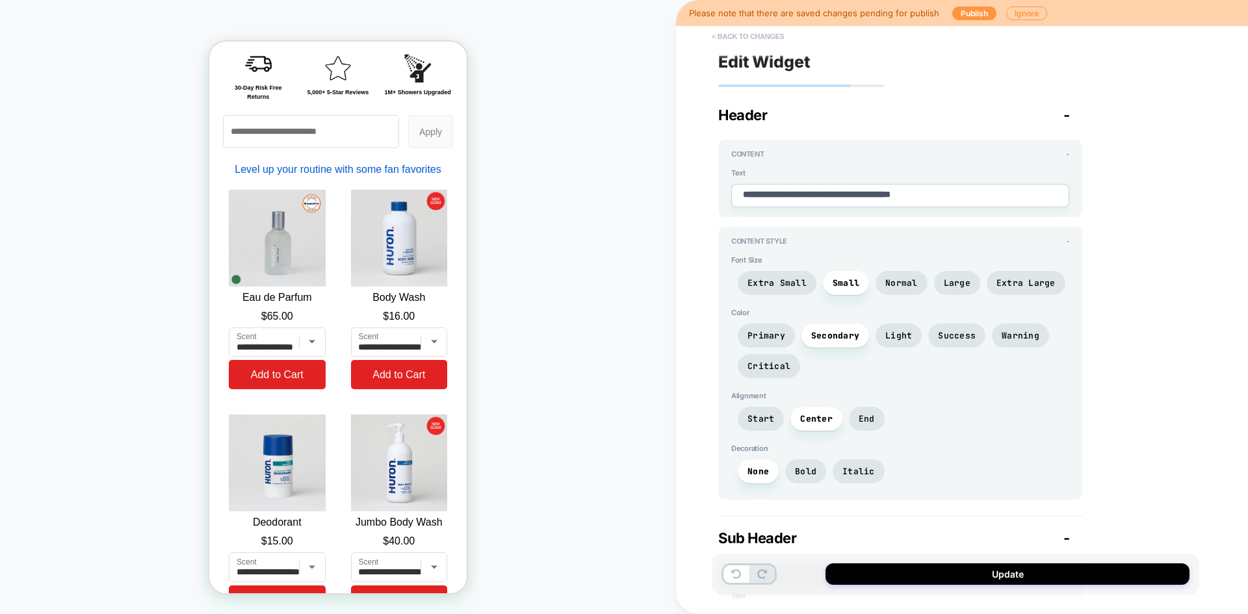
click at [768, 35] on button "< Back to changes" at bounding box center [748, 36] width 86 height 21
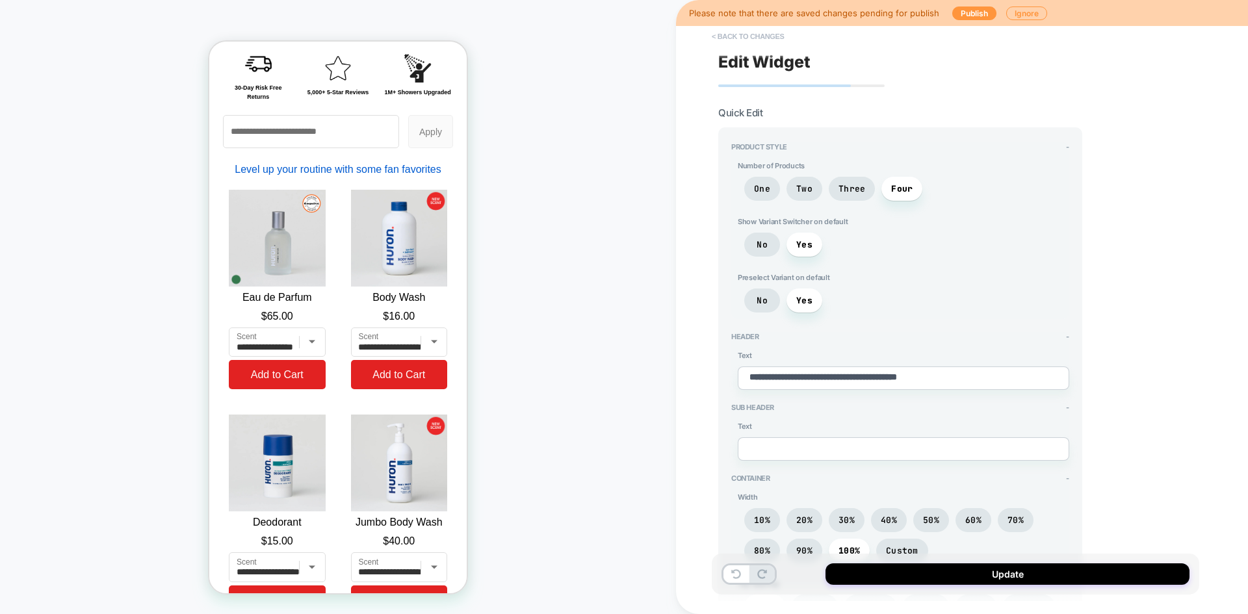
click at [777, 36] on button "< Back to changes" at bounding box center [748, 36] width 86 height 21
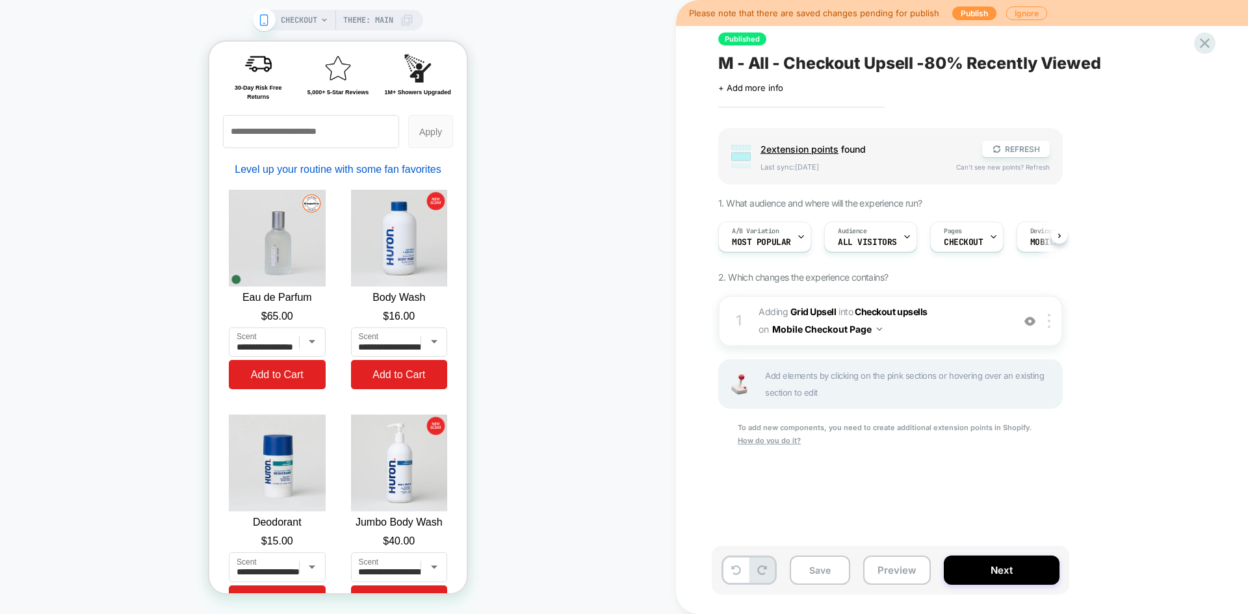
scroll to position [0, 1]
click at [809, 309] on b "Grid Upsell" at bounding box center [813, 311] width 46 height 11
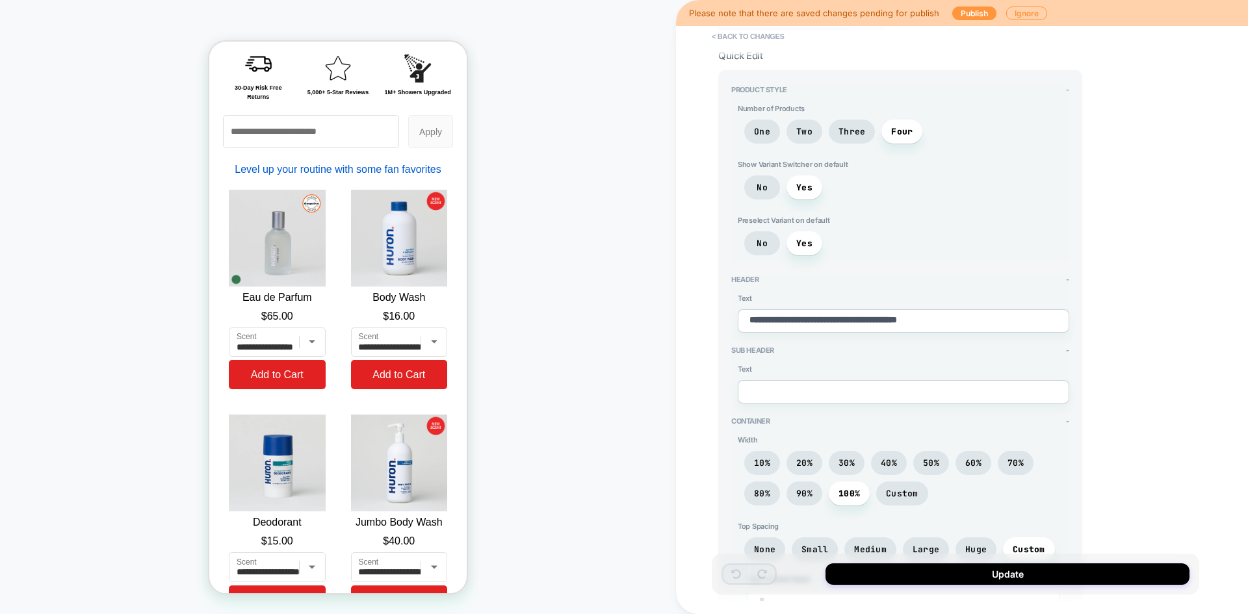
scroll to position [0, 0]
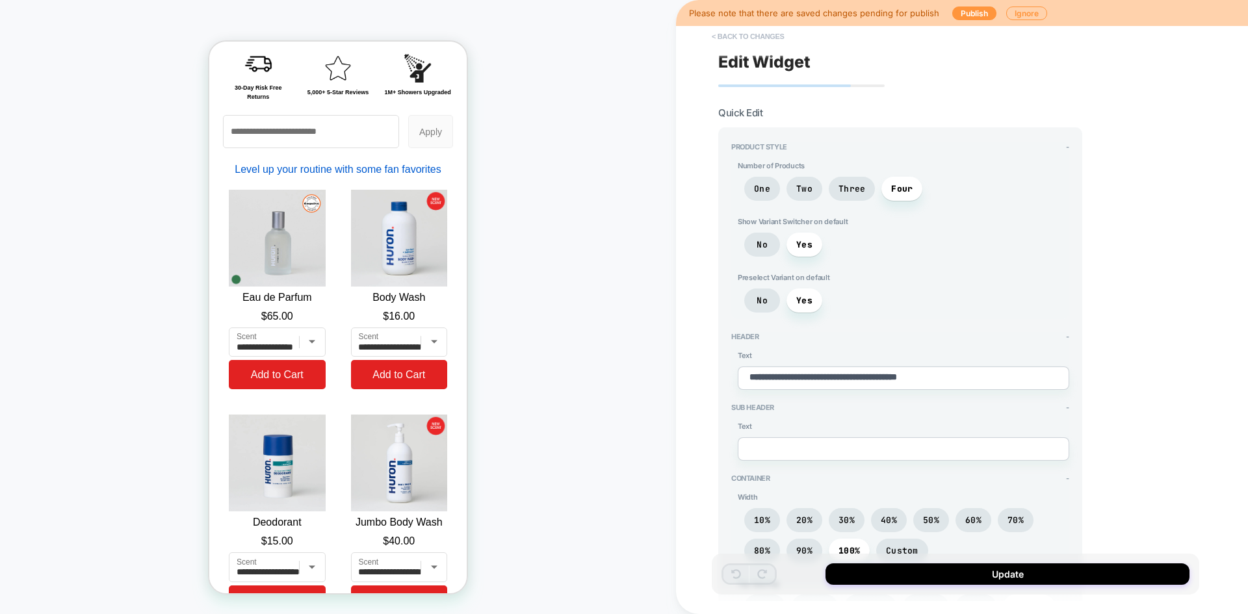
click at [754, 33] on button "< Back to changes" at bounding box center [748, 36] width 86 height 21
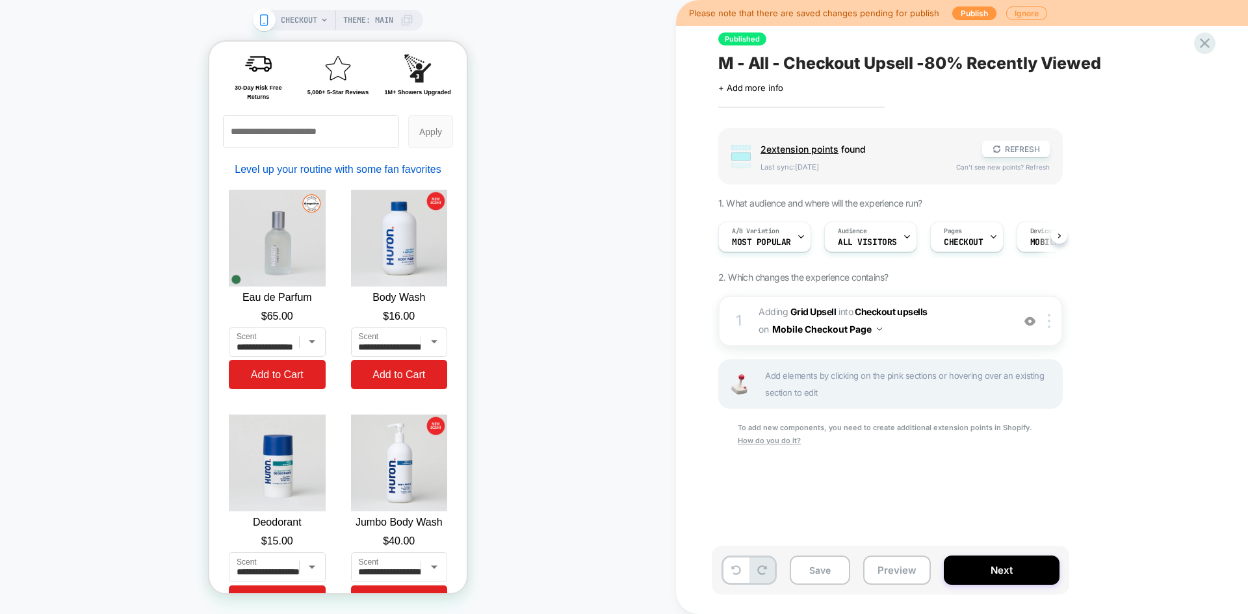
scroll to position [0, 1]
click at [819, 312] on b "Grid Upsell" at bounding box center [813, 311] width 46 height 11
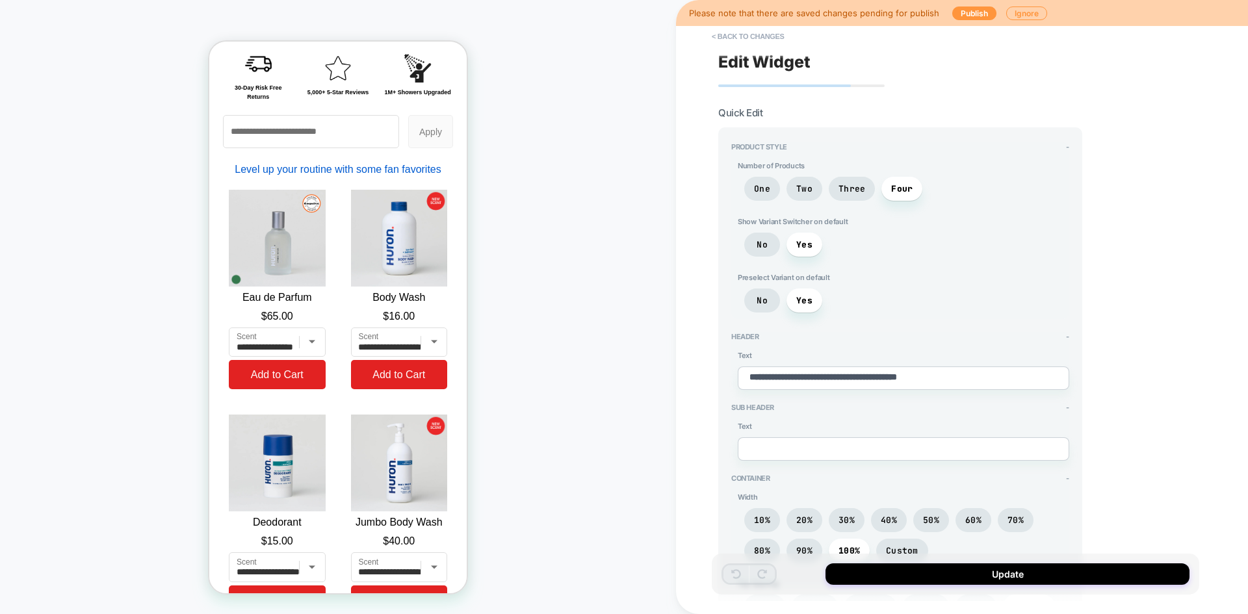
type textarea "*"
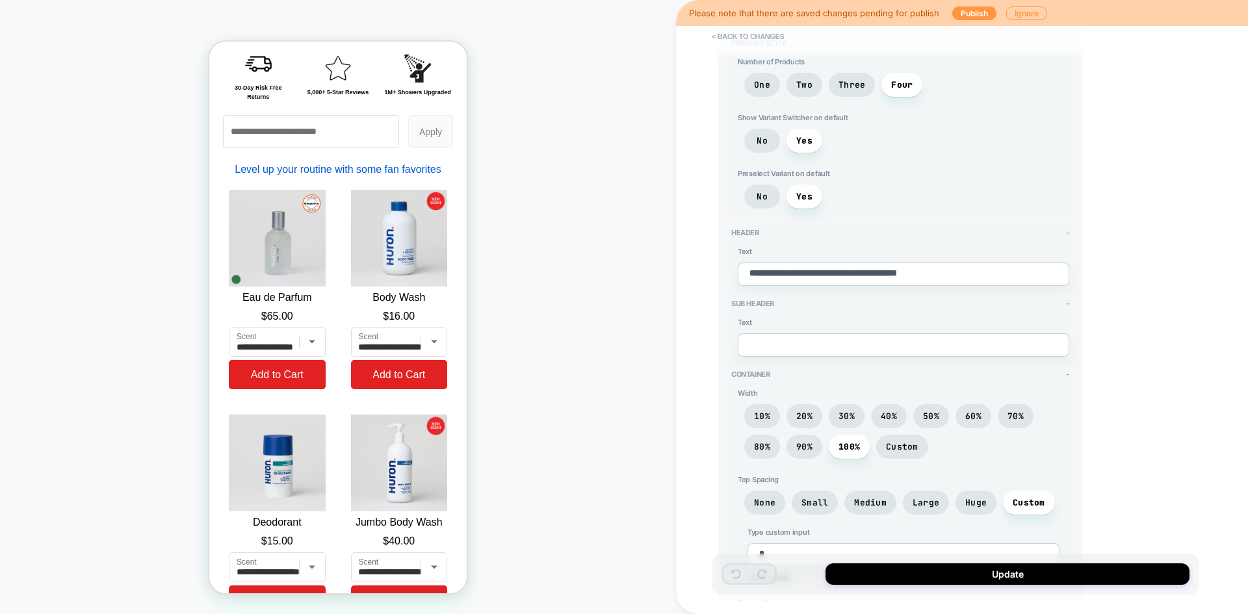
scroll to position [0, 0]
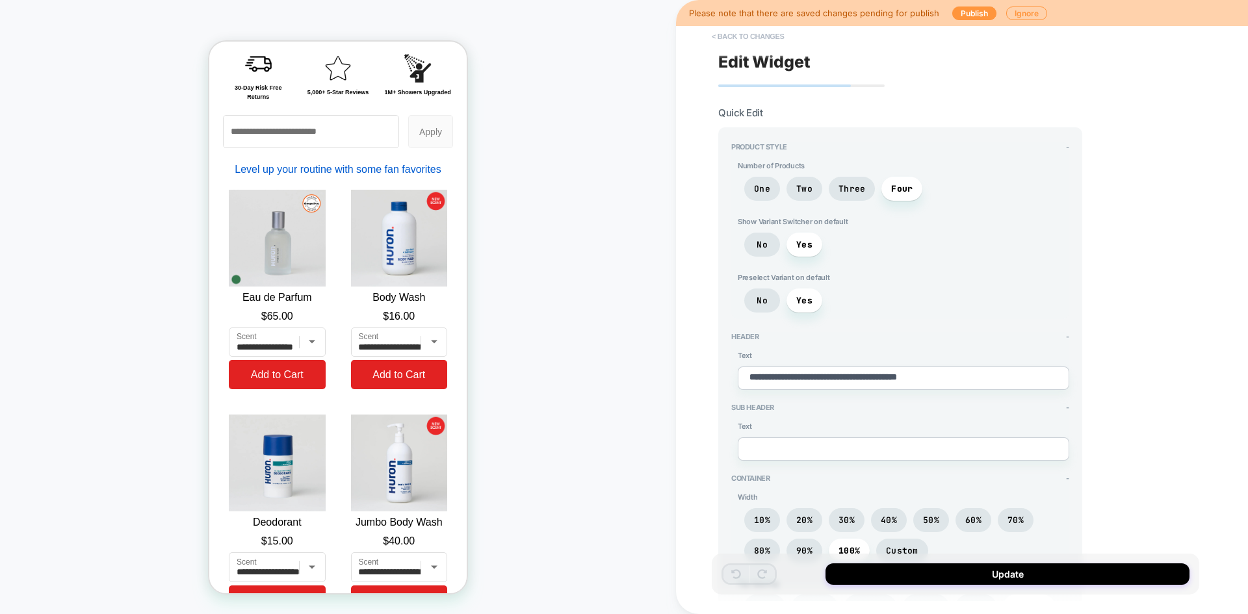
click at [751, 40] on button "< Back to changes" at bounding box center [748, 36] width 86 height 21
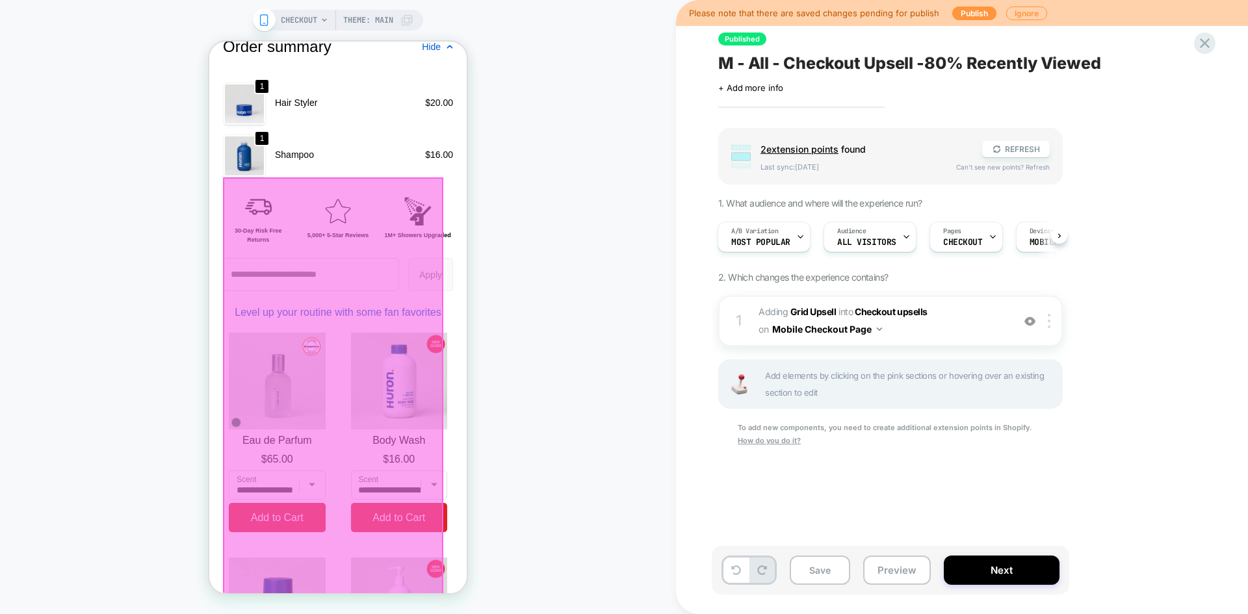
scroll to position [1586, 0]
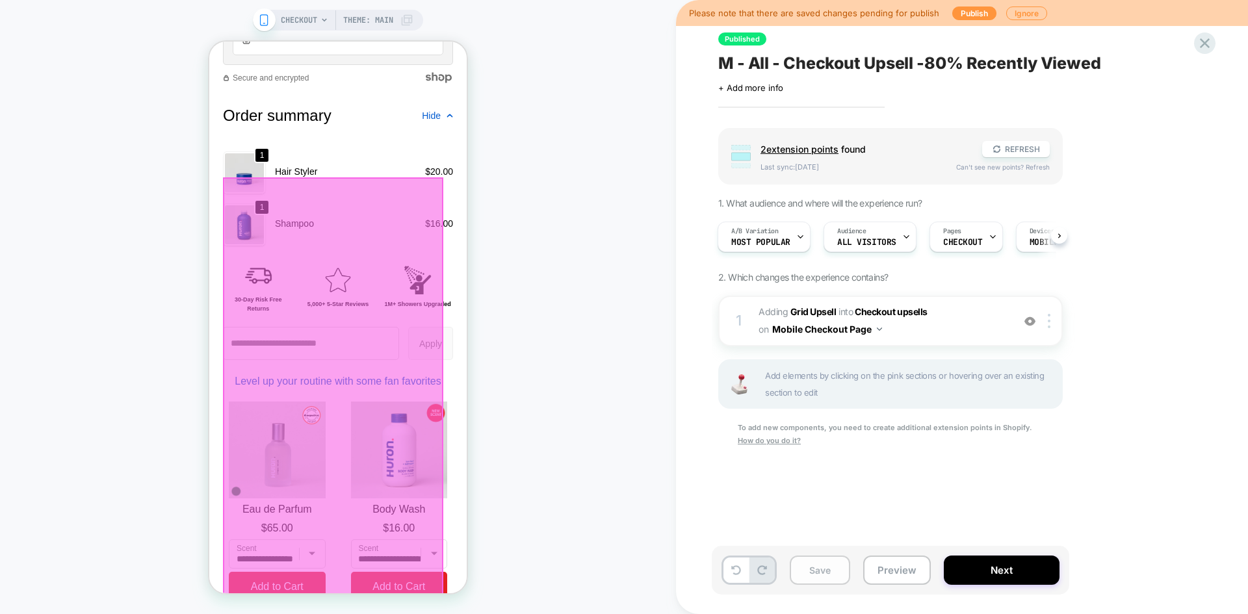
click at [828, 565] on button "Save" at bounding box center [820, 570] width 60 height 29
click at [982, 571] on button "Next" at bounding box center [1002, 570] width 116 height 29
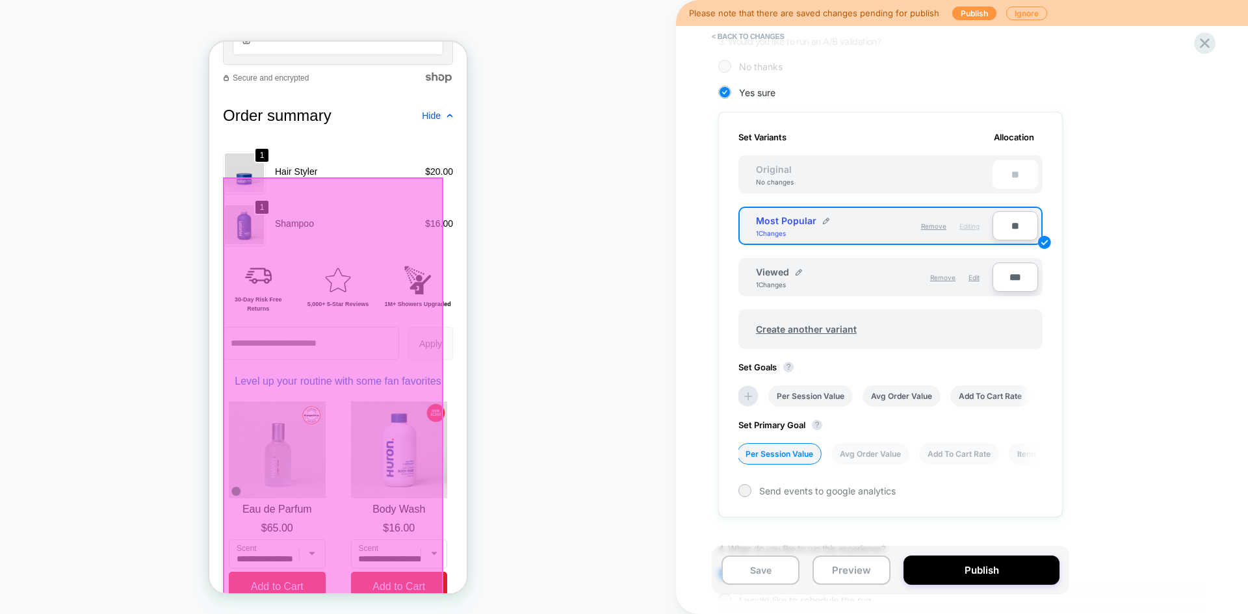
scroll to position [317, 0]
click at [1102, 370] on div "1. What audience and where will the experience run? Audience All Visitors Pages…" at bounding box center [955, 227] width 475 height 795
click at [1054, 304] on div "Set Variants Allocation Original No changes ** Most Popular 1 Changes Remove Ed…" at bounding box center [890, 314] width 345 height 406
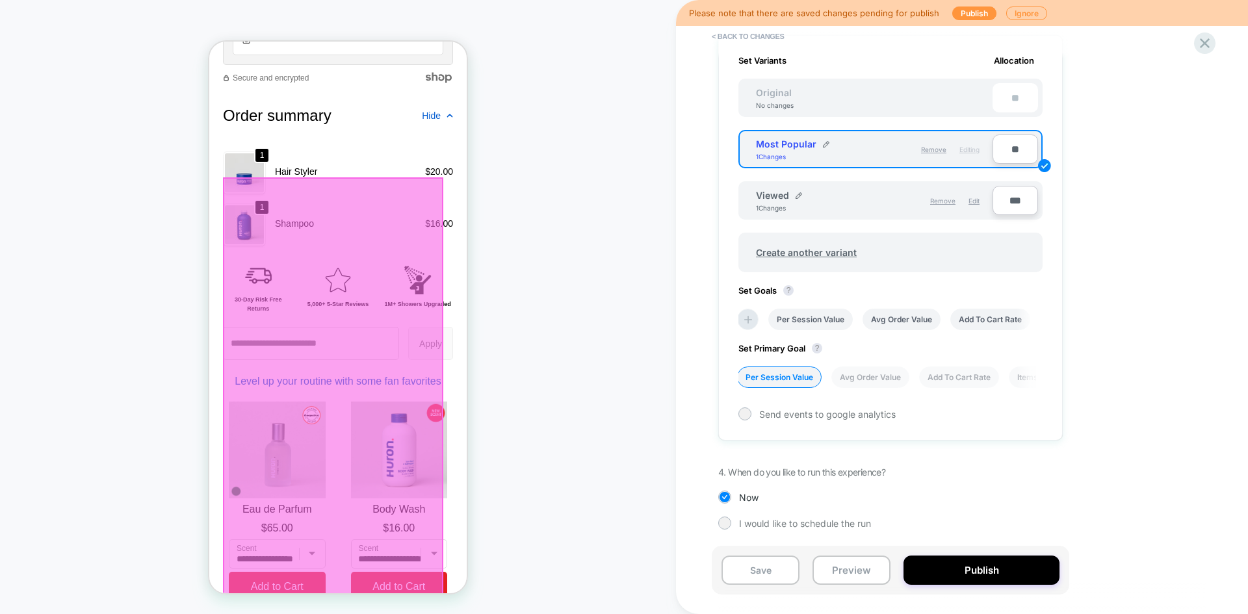
scroll to position [0, 0]
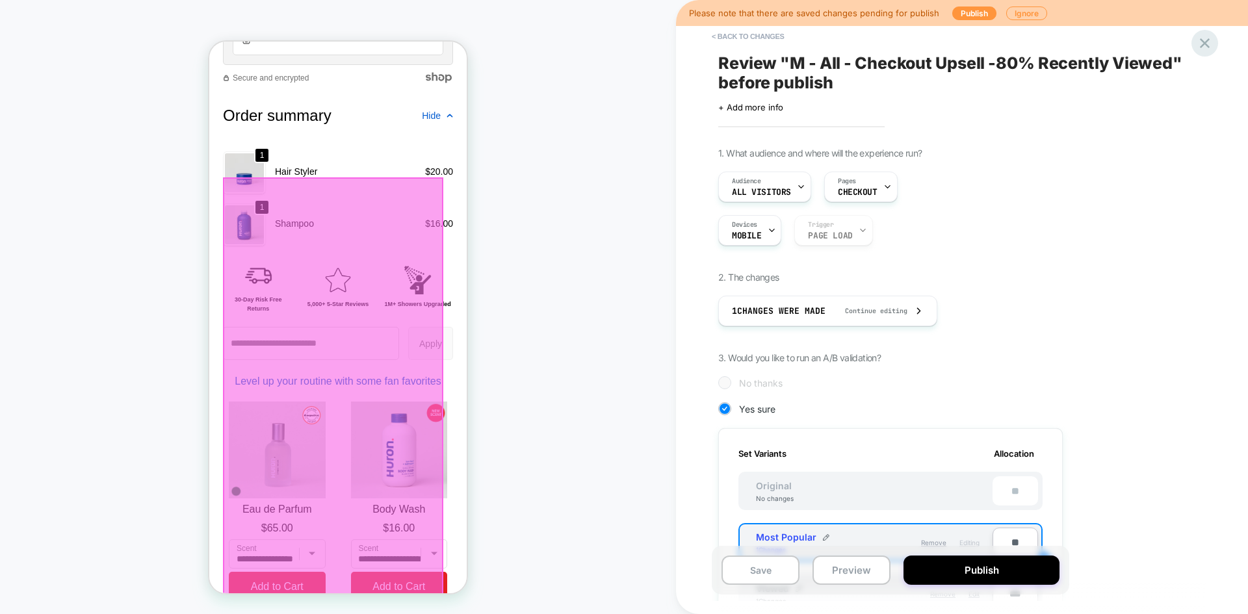
click at [1203, 42] on icon at bounding box center [1205, 43] width 18 height 18
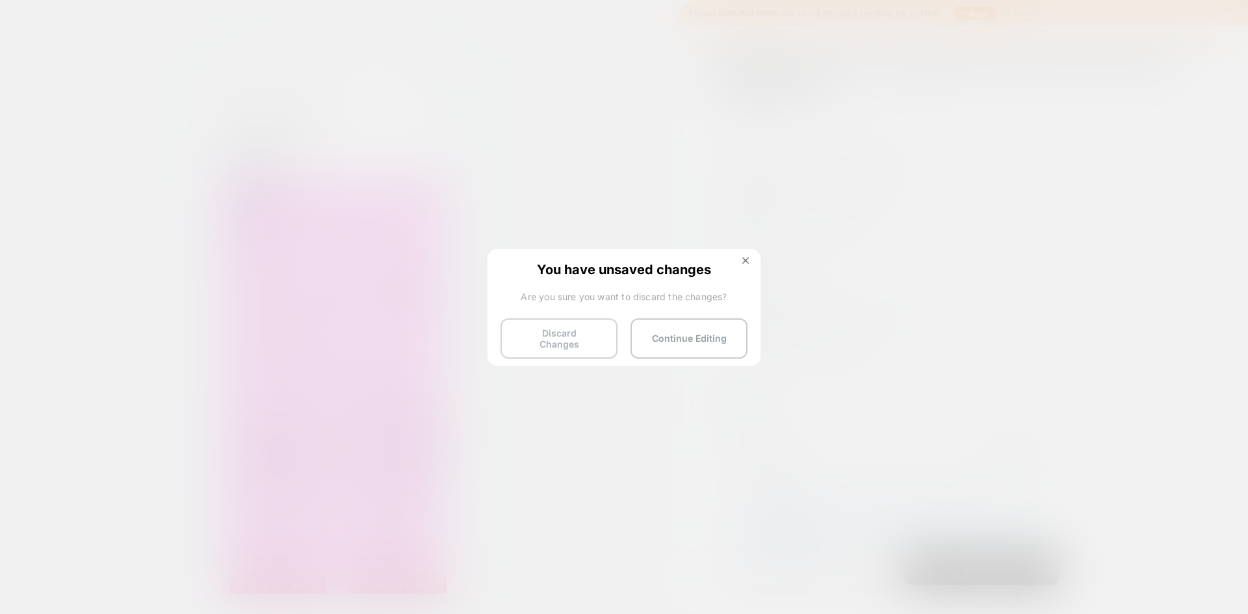
click at [579, 331] on button "Discard Changes" at bounding box center [559, 339] width 117 height 40
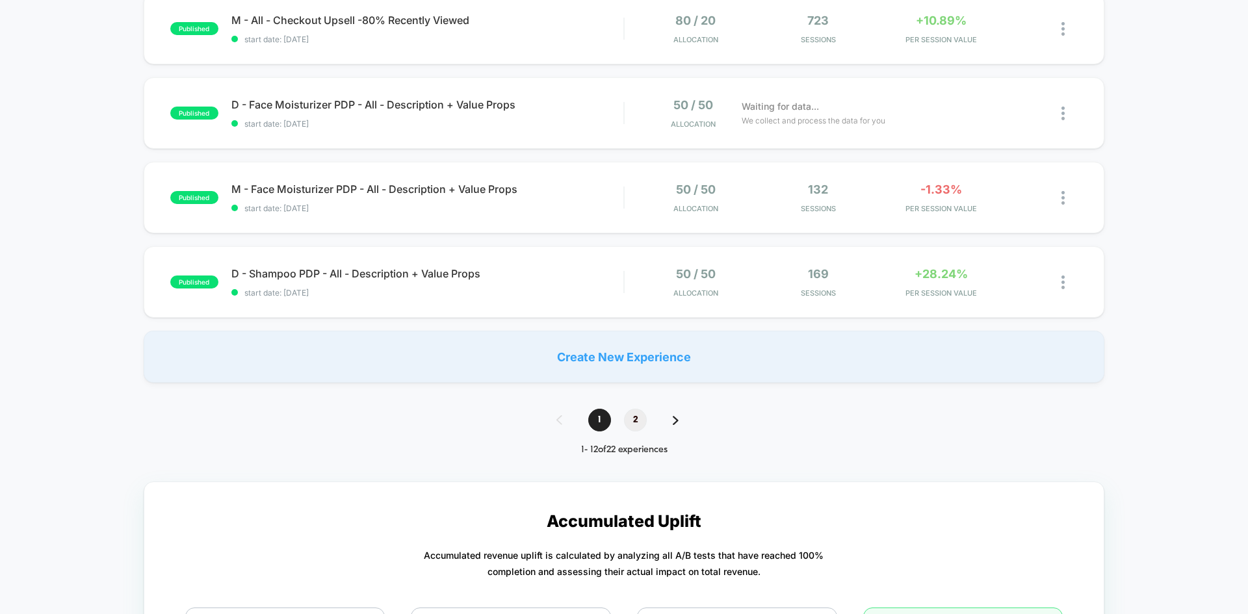
click at [642, 414] on span "2" at bounding box center [635, 420] width 23 height 23
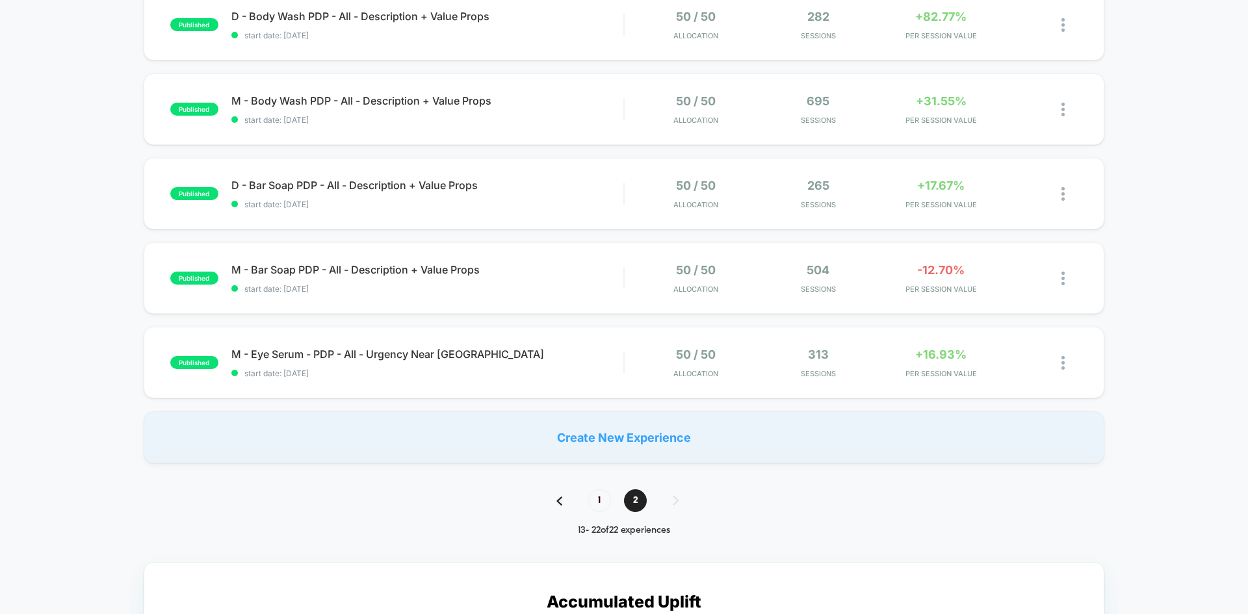
scroll to position [613, 0]
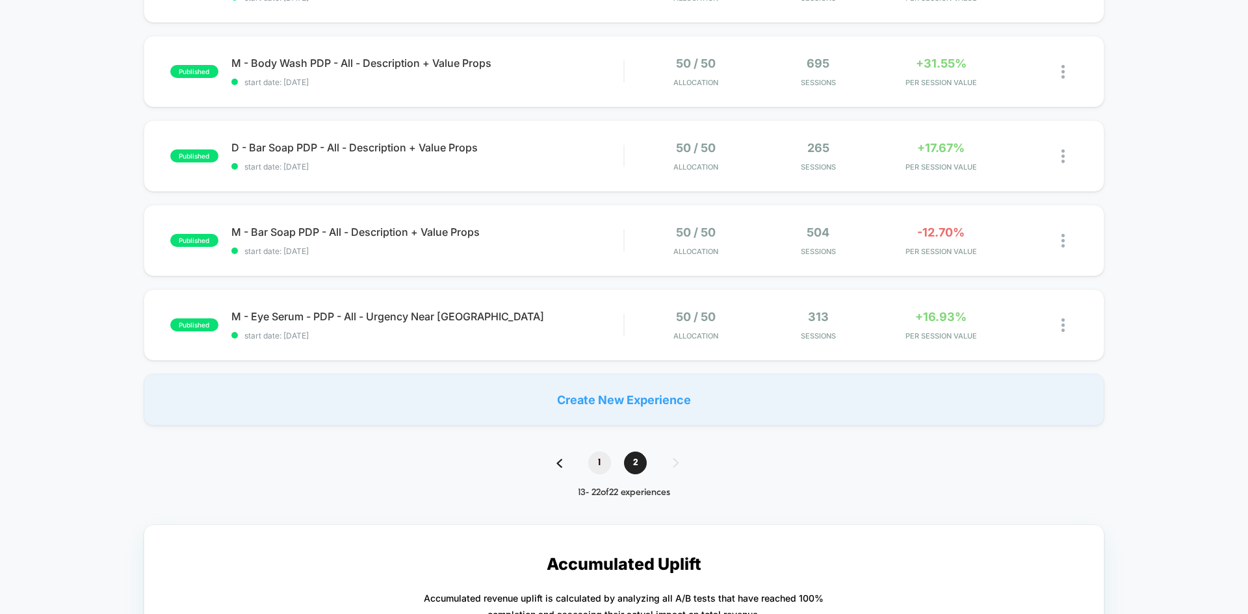
click at [592, 460] on span "1" at bounding box center [599, 463] width 23 height 23
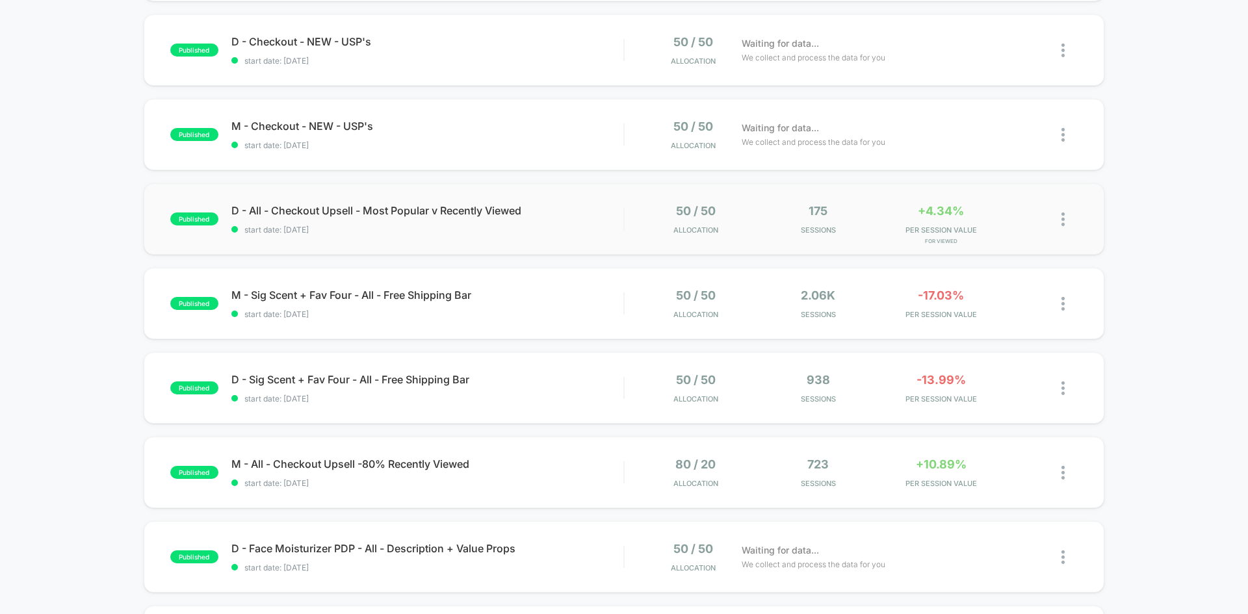
scroll to position [0, 0]
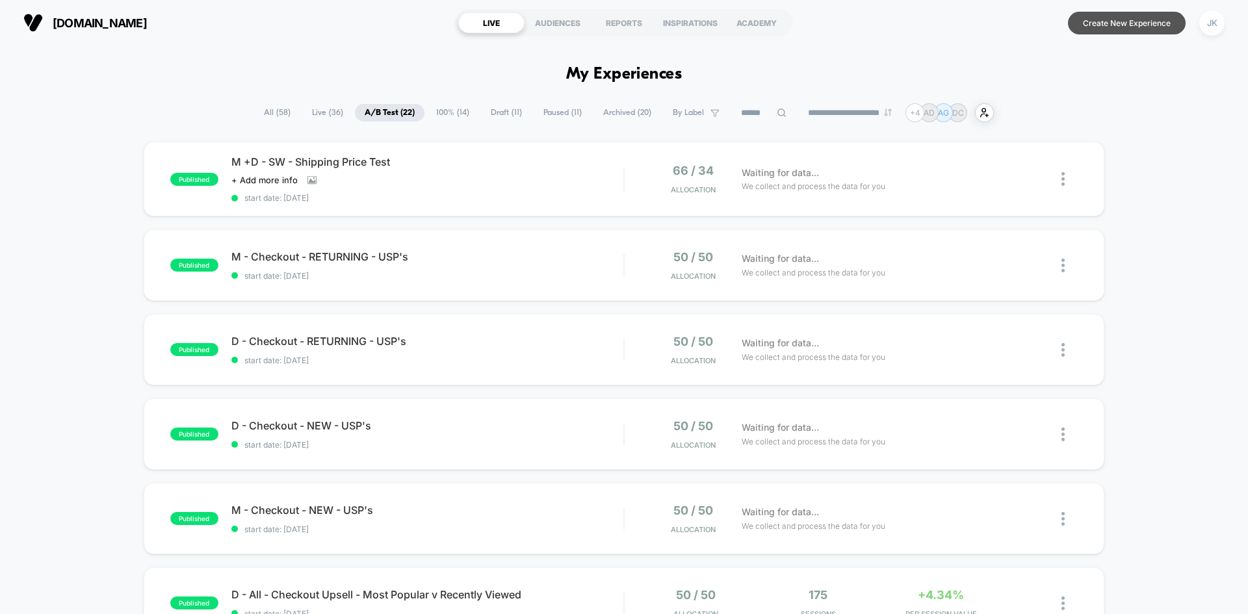
click at [1099, 29] on button "Create New Experience" at bounding box center [1127, 23] width 118 height 23
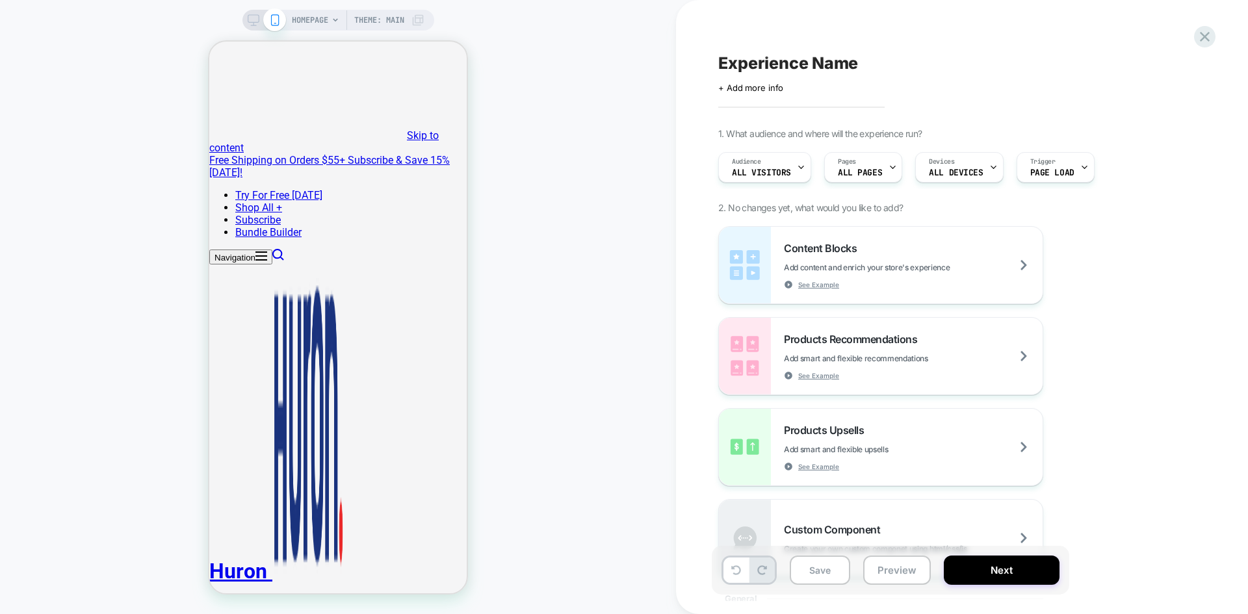
click at [324, 21] on span "HOMEPAGE" at bounding box center [310, 20] width 36 height 21
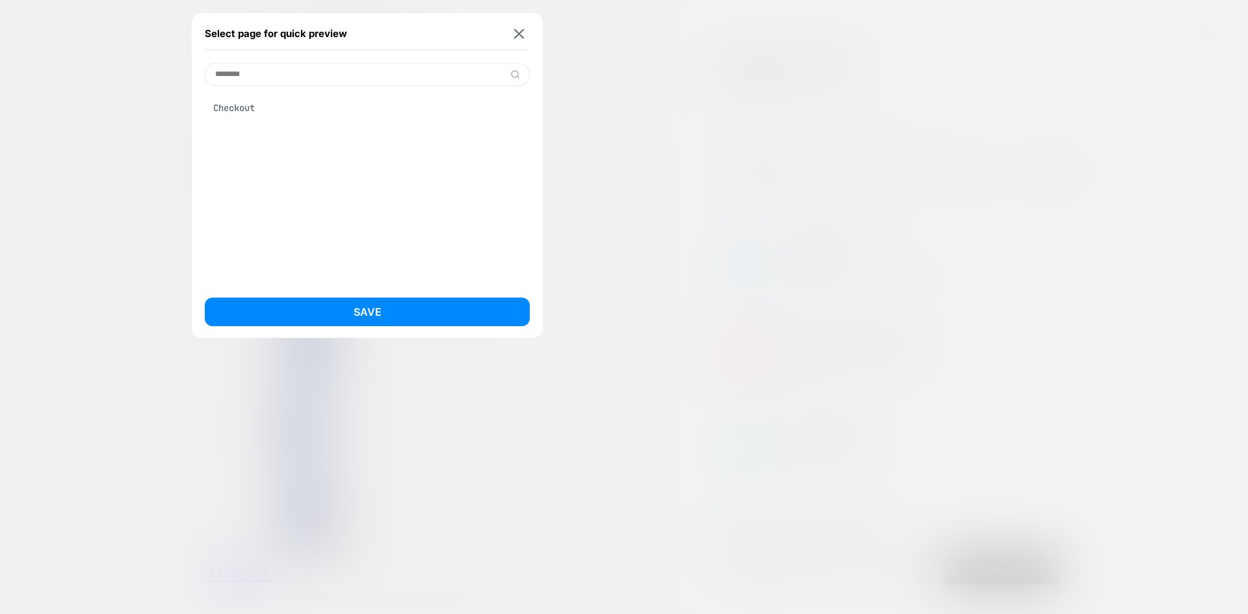
type input "********"
click at [271, 109] on div "Checkout" at bounding box center [367, 108] width 325 height 25
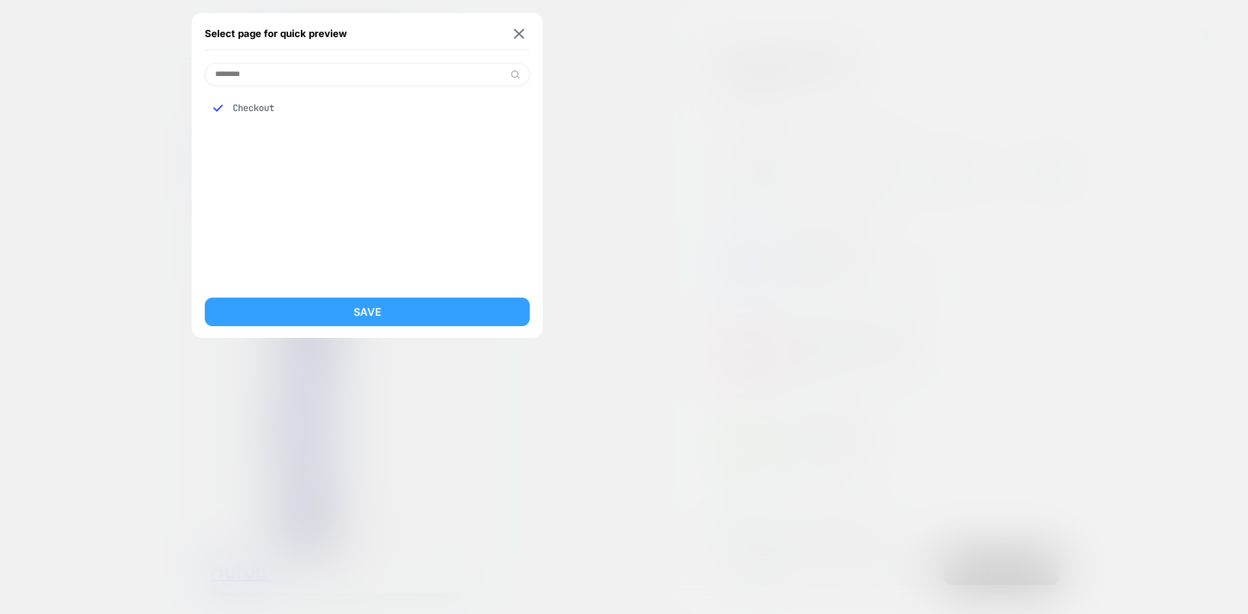
click at [349, 301] on button "Save" at bounding box center [367, 312] width 325 height 29
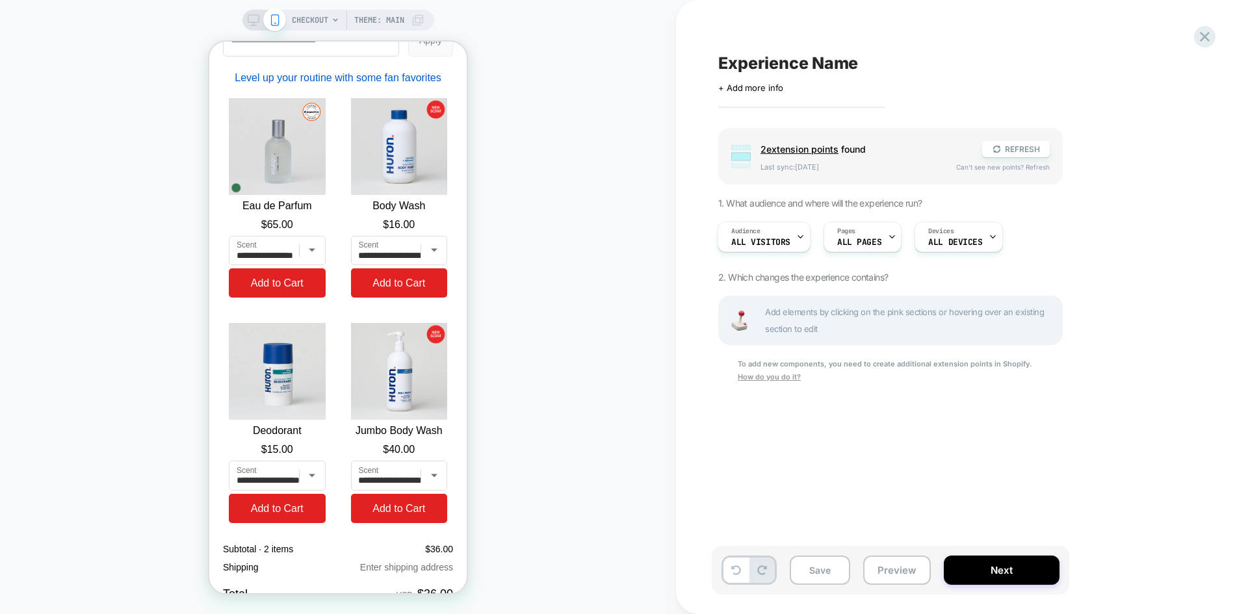
scroll to position [1890, 0]
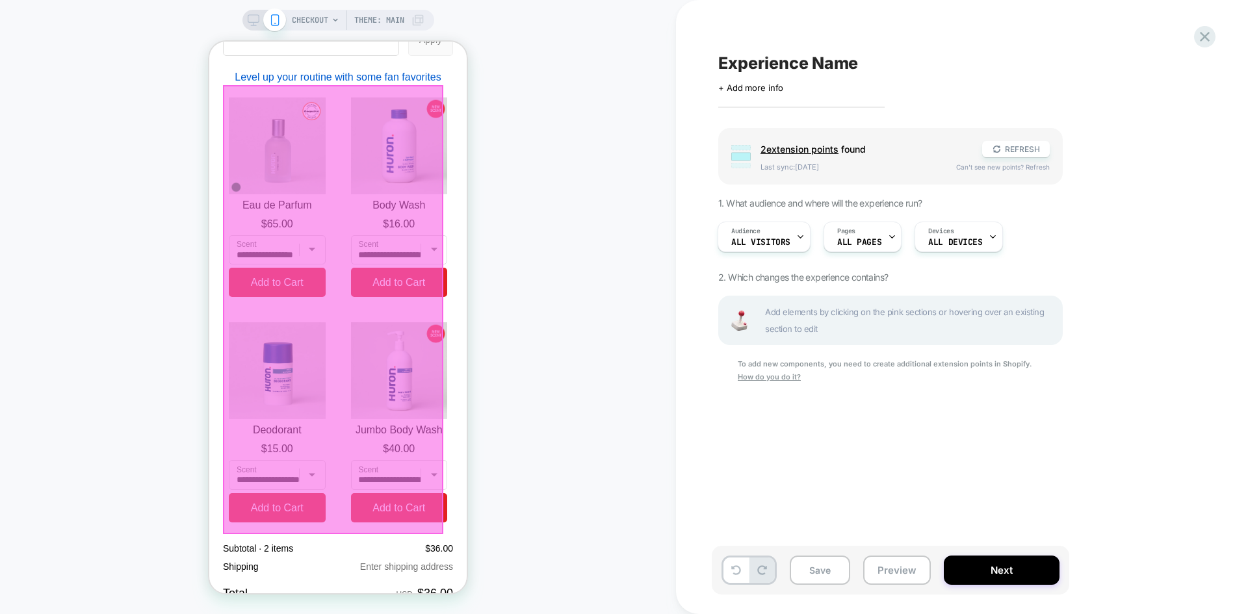
click at [424, 321] on div "**********" at bounding box center [331, 415] width 244 height 225
click at [1203, 42] on icon at bounding box center [1205, 37] width 18 height 18
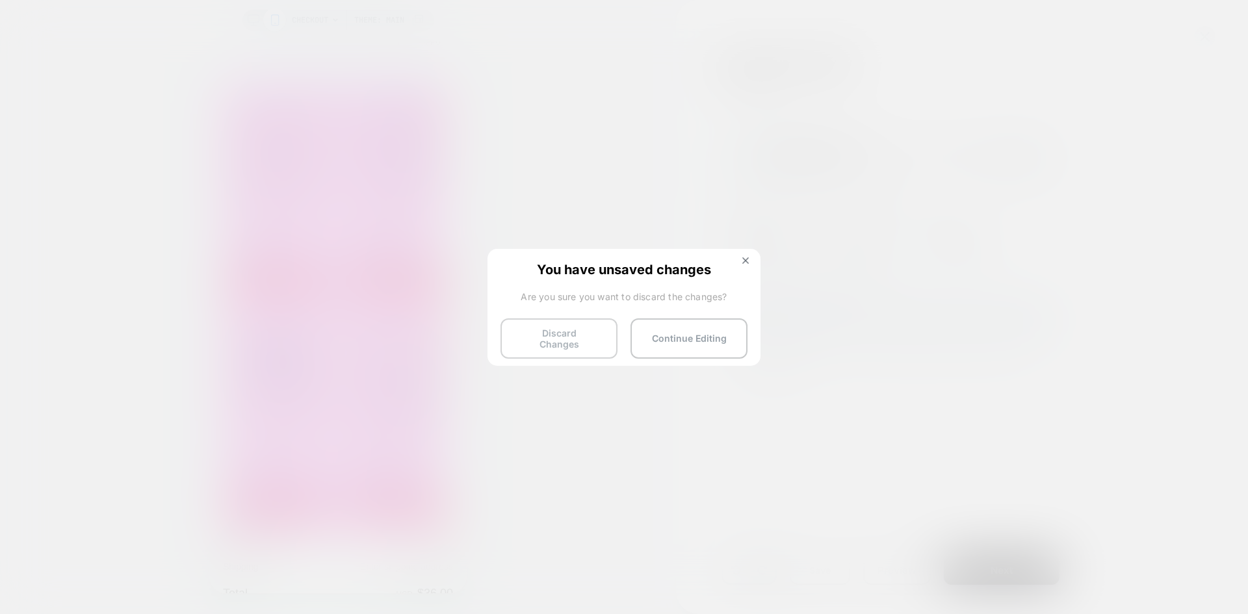
click at [572, 340] on button "Discard Changes" at bounding box center [559, 339] width 117 height 40
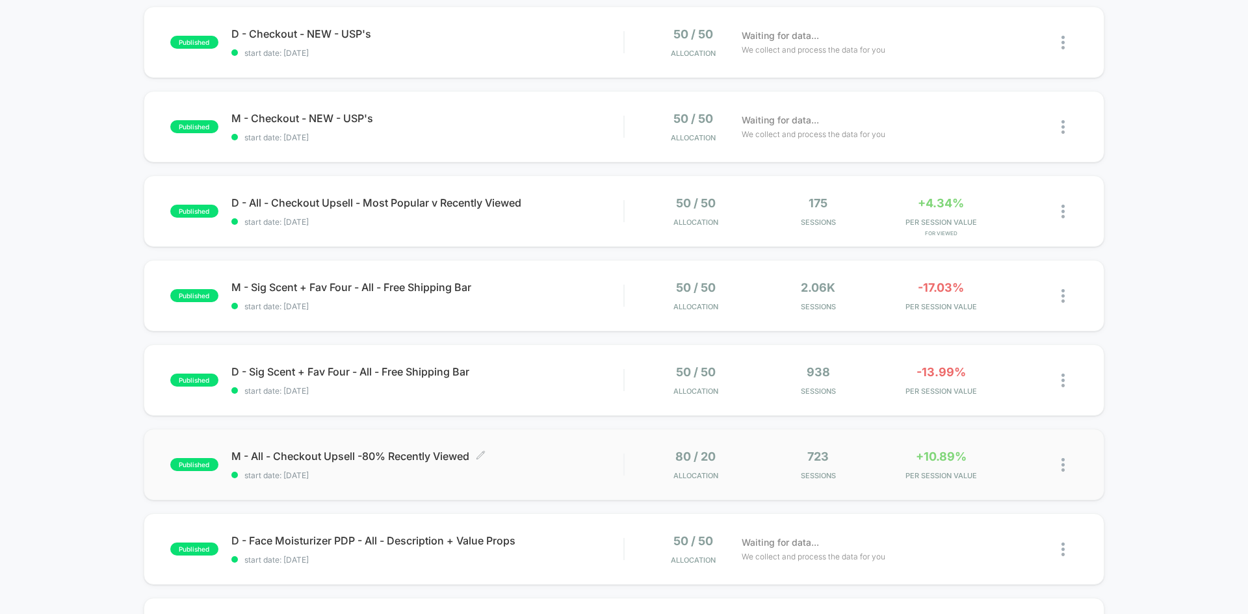
scroll to position [404, 0]
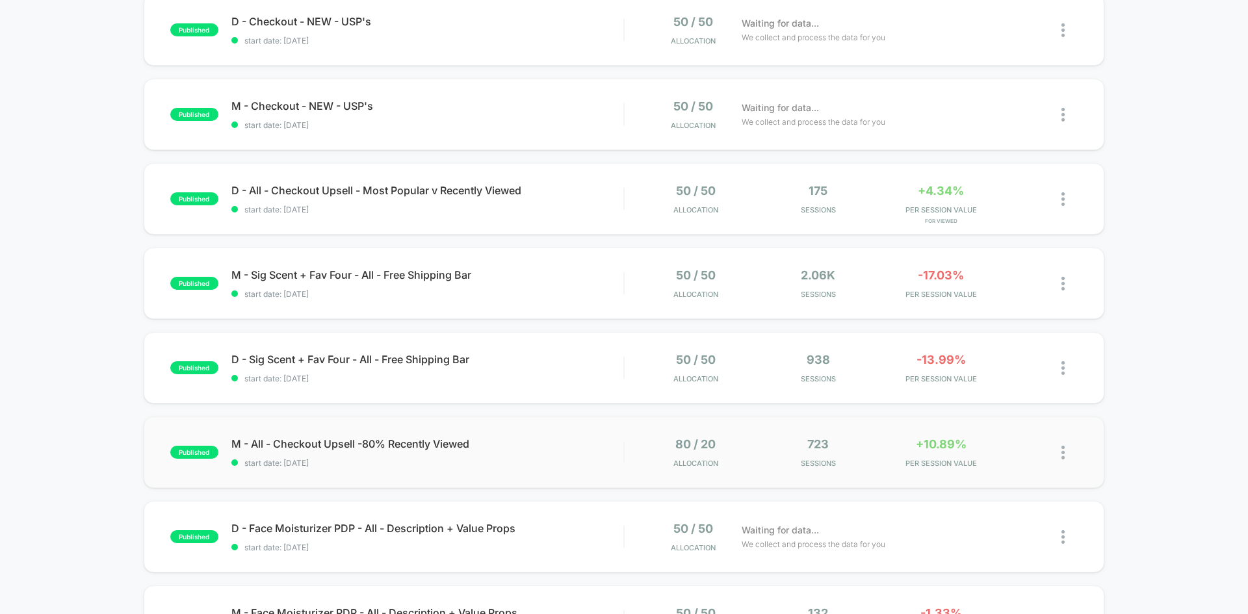
click at [1063, 451] on img at bounding box center [1063, 453] width 3 height 14
click at [998, 406] on div "Duplicate" at bounding box center [996, 407] width 117 height 29
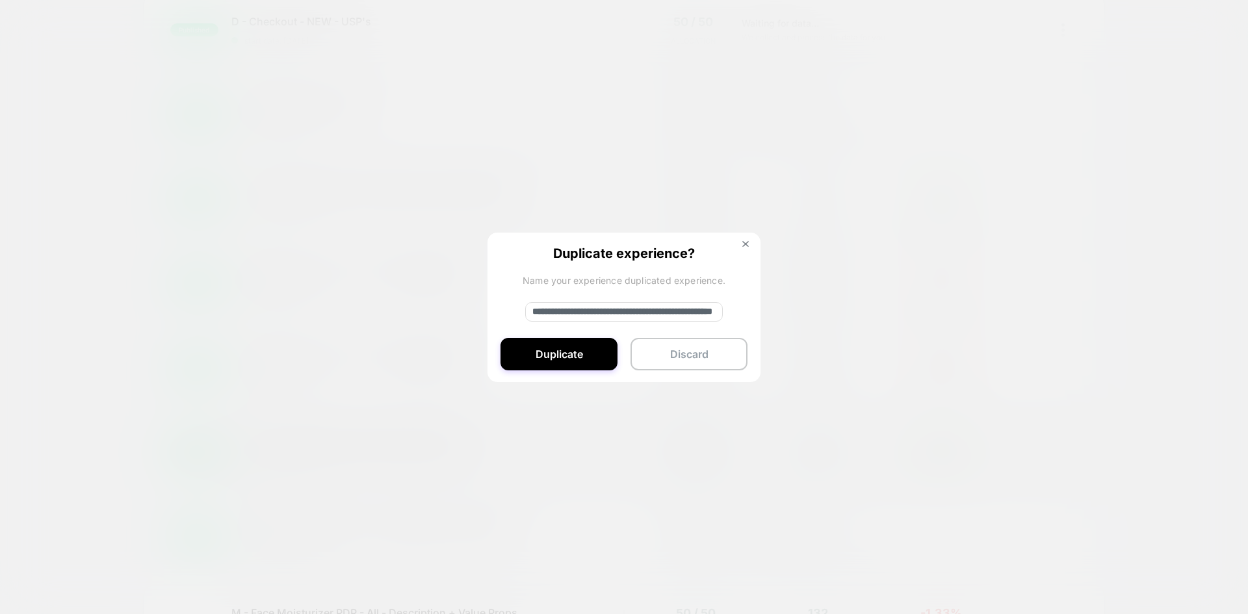
drag, startPoint x: 577, startPoint y: 313, endPoint x: 506, endPoint y: 310, distance: 70.9
click at [506, 310] on div "**********" at bounding box center [624, 308] width 273 height 151
type input "**********"
click at [578, 339] on button "Duplicate" at bounding box center [559, 354] width 117 height 33
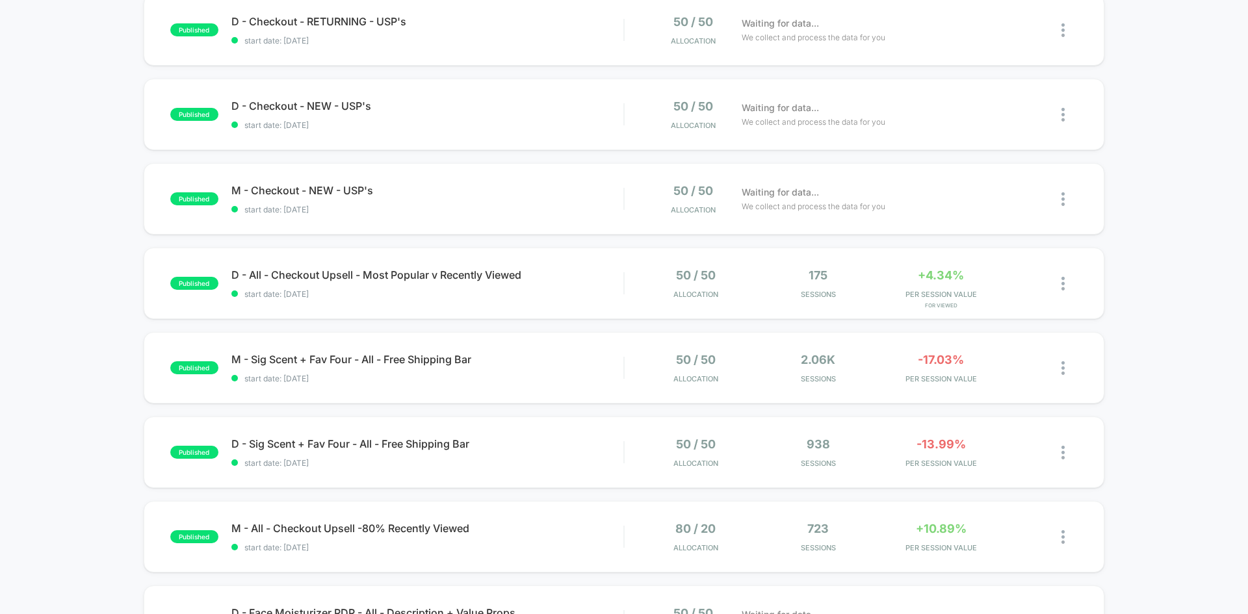
scroll to position [0, 0]
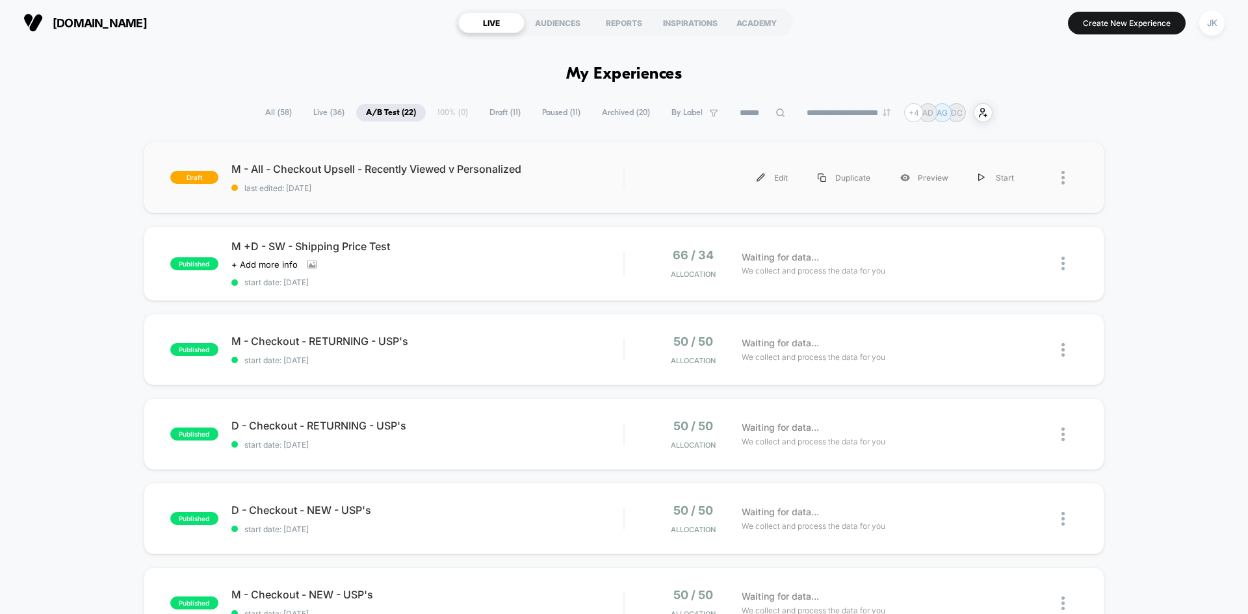
click at [396, 159] on div "draft M - All - Checkout Upsell - Recently Viewed v Personalized last edited: 1…" at bounding box center [624, 178] width 961 height 72
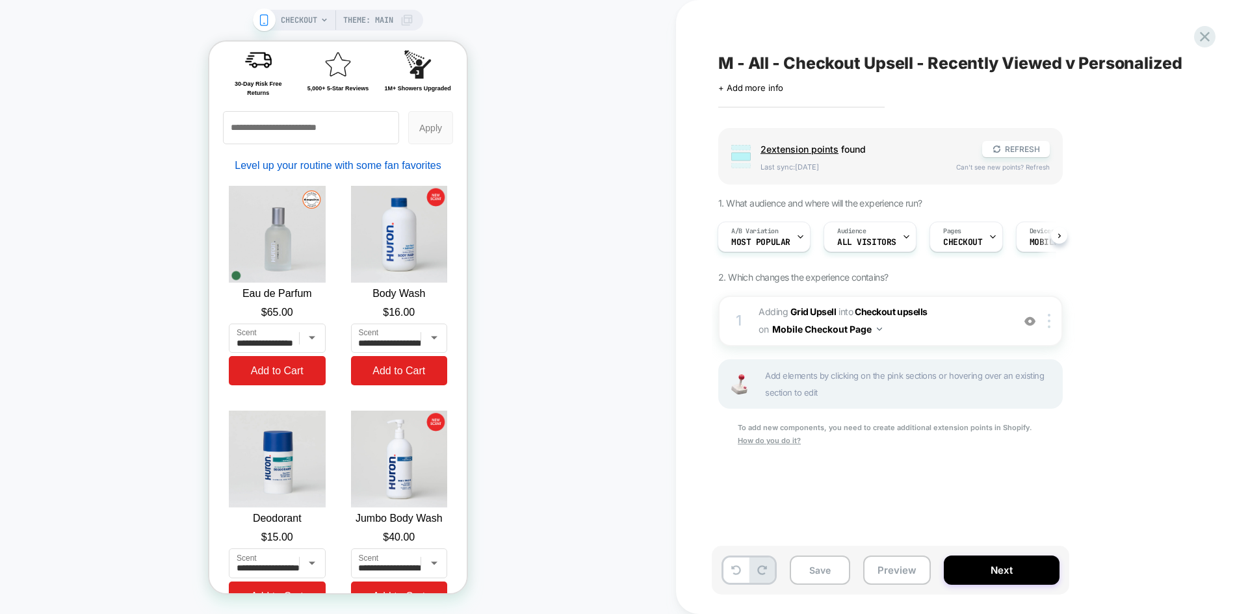
scroll to position [1803, 0]
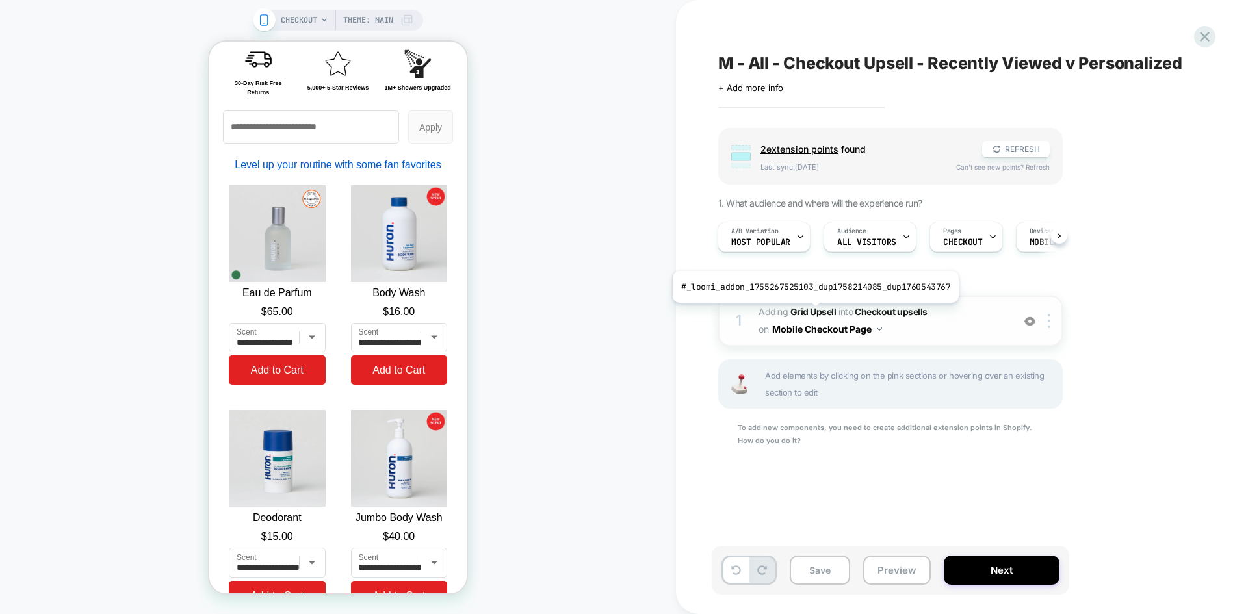
click at [813, 312] on b "Grid Upsell" at bounding box center [813, 311] width 46 height 11
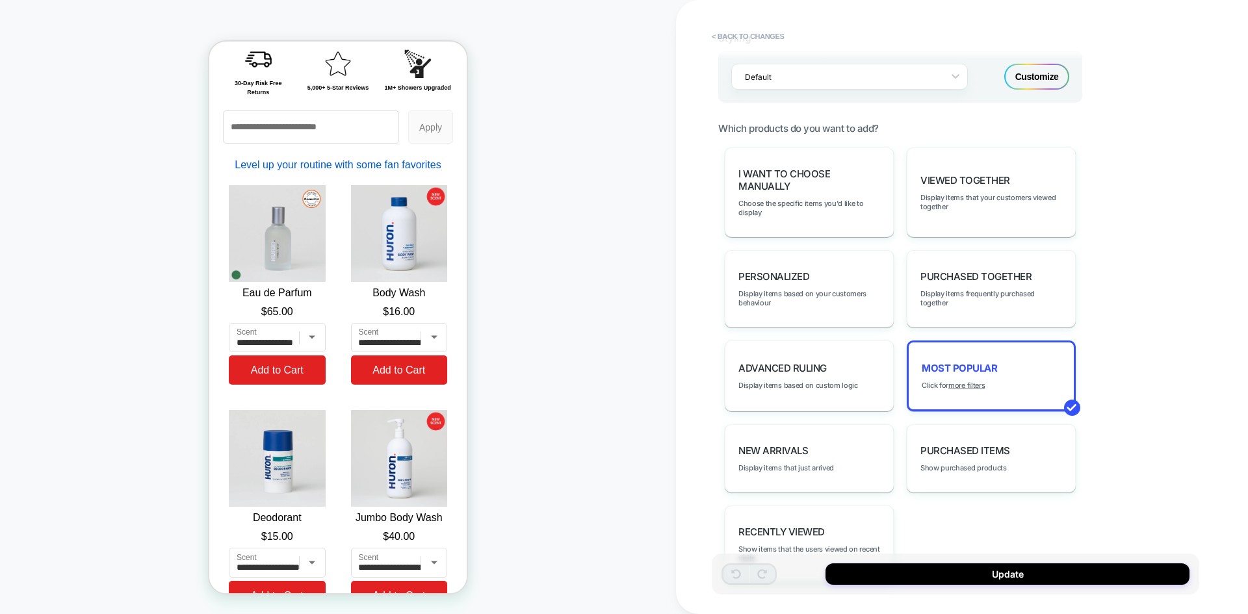
scroll to position [877, 0]
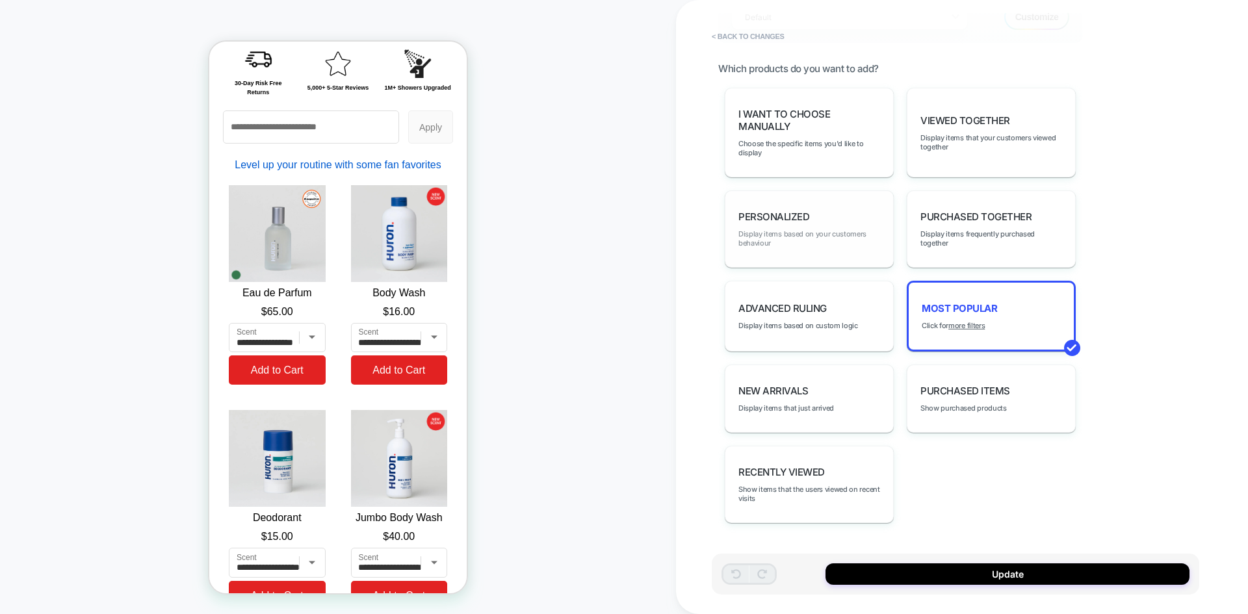
click at [813, 241] on span "Display items based on your customers behaviour" at bounding box center [809, 238] width 142 height 18
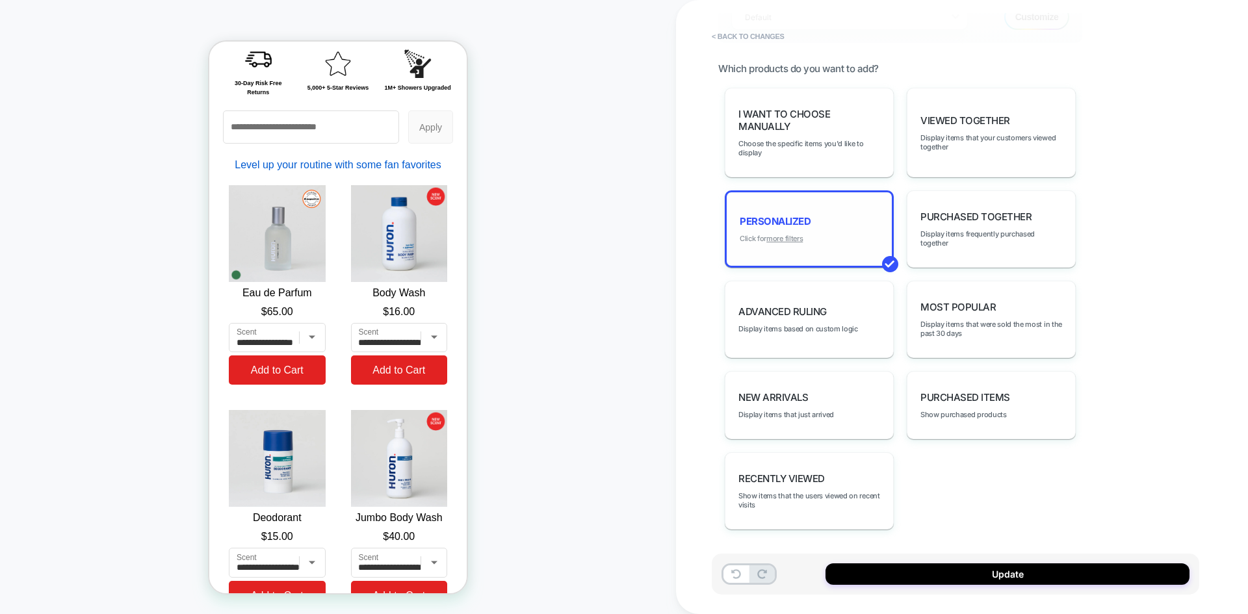
click at [780, 234] on u "more filters" at bounding box center [784, 238] width 36 height 9
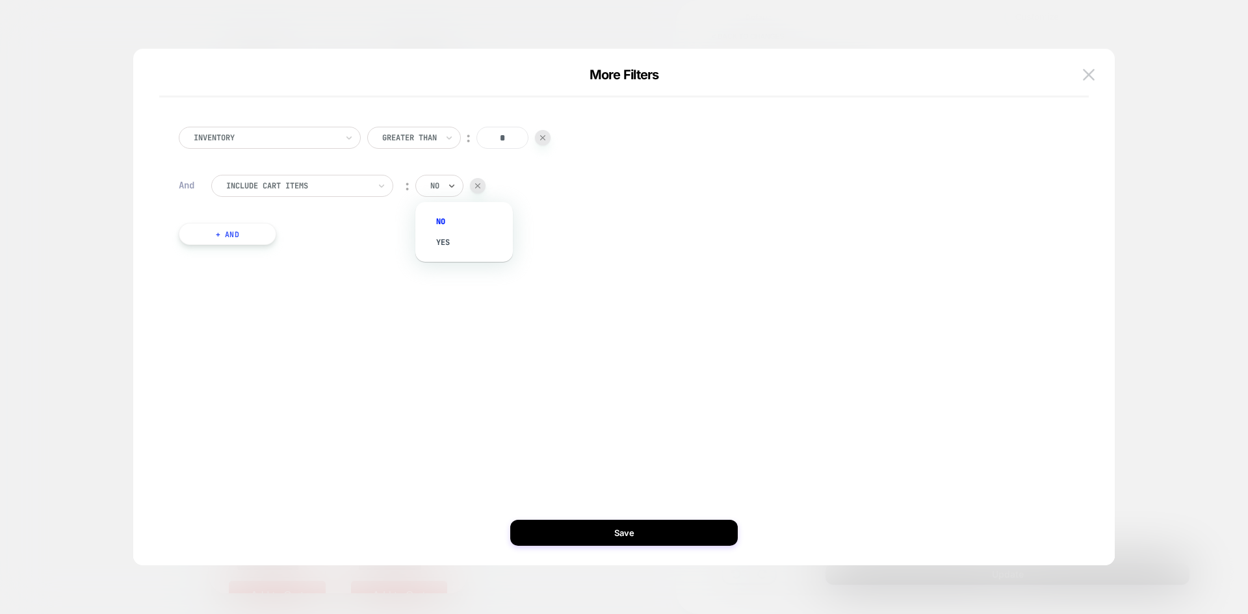
click at [436, 185] on div at bounding box center [434, 186] width 9 height 12
click at [450, 232] on div "yes" at bounding box center [470, 242] width 85 height 21
click at [640, 527] on button "Save" at bounding box center [624, 533] width 228 height 26
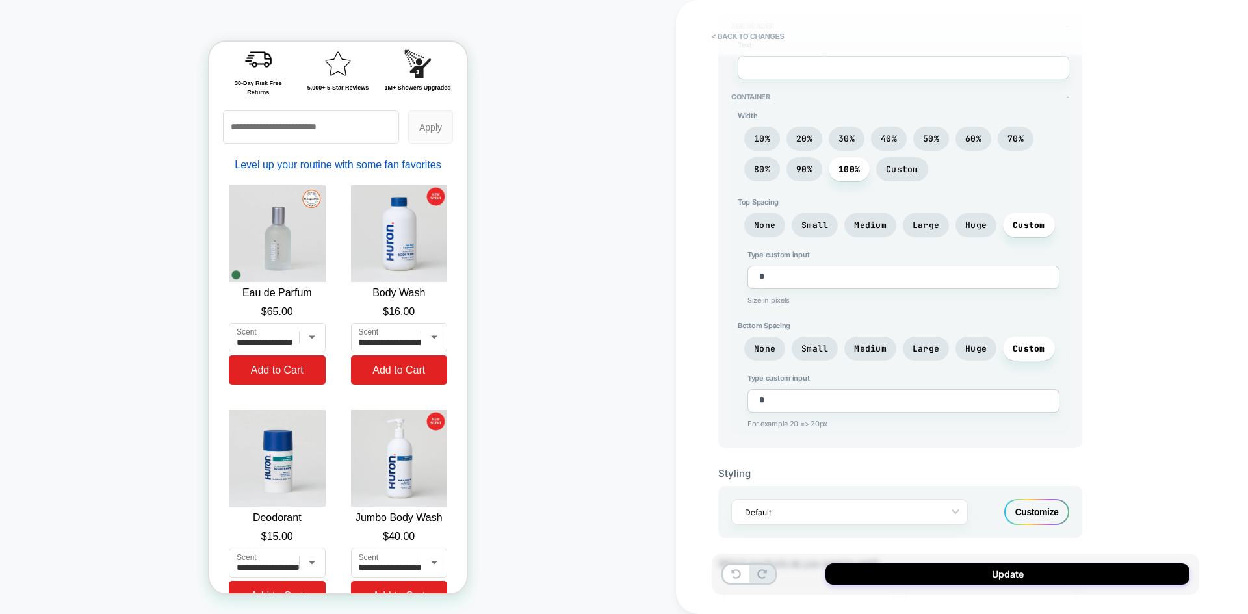
scroll to position [381, 0]
click at [1041, 520] on div "Customize" at bounding box center [1036, 513] width 65 height 26
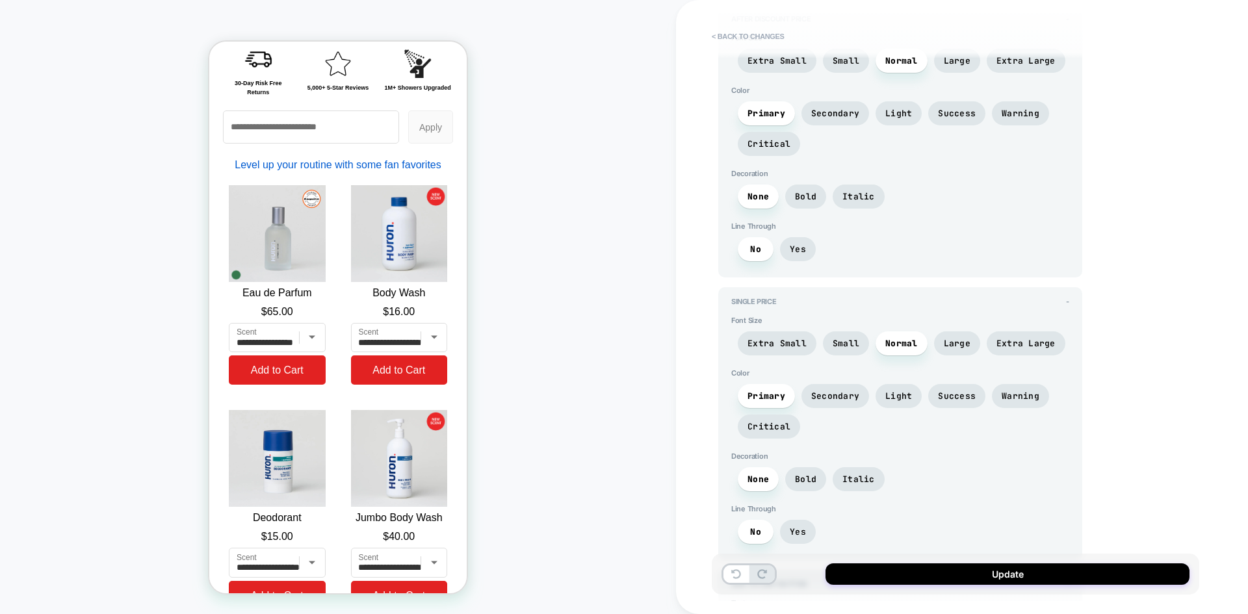
scroll to position [1984, 0]
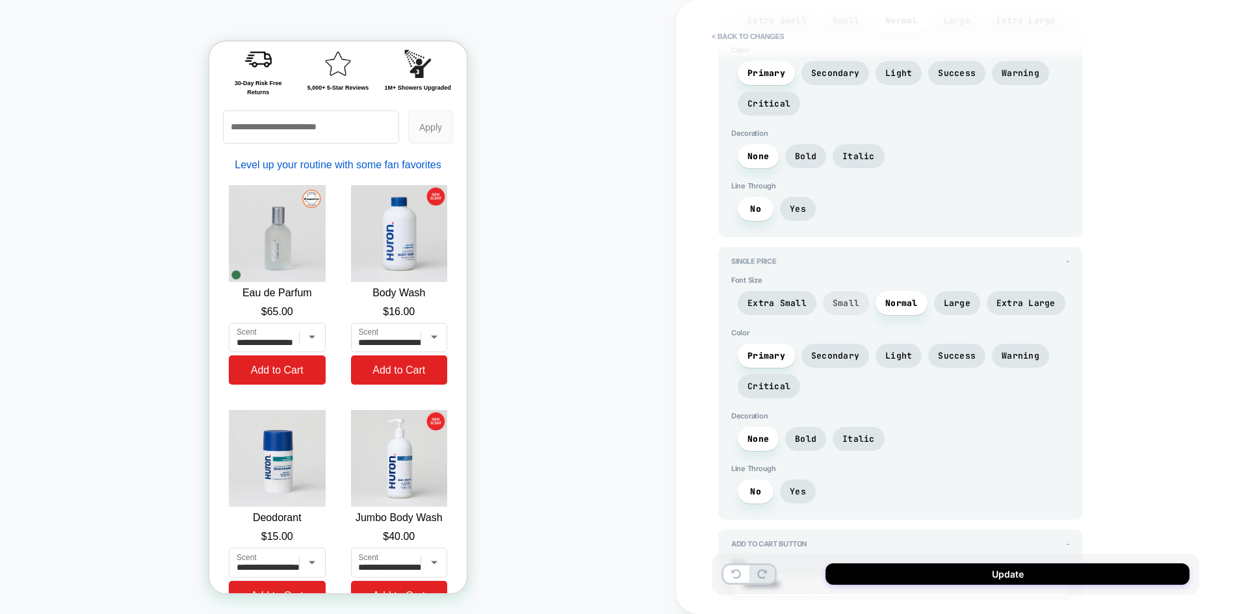
click at [841, 300] on span "Small" at bounding box center [846, 303] width 27 height 11
click at [893, 303] on span "Normal" at bounding box center [901, 303] width 33 height 11
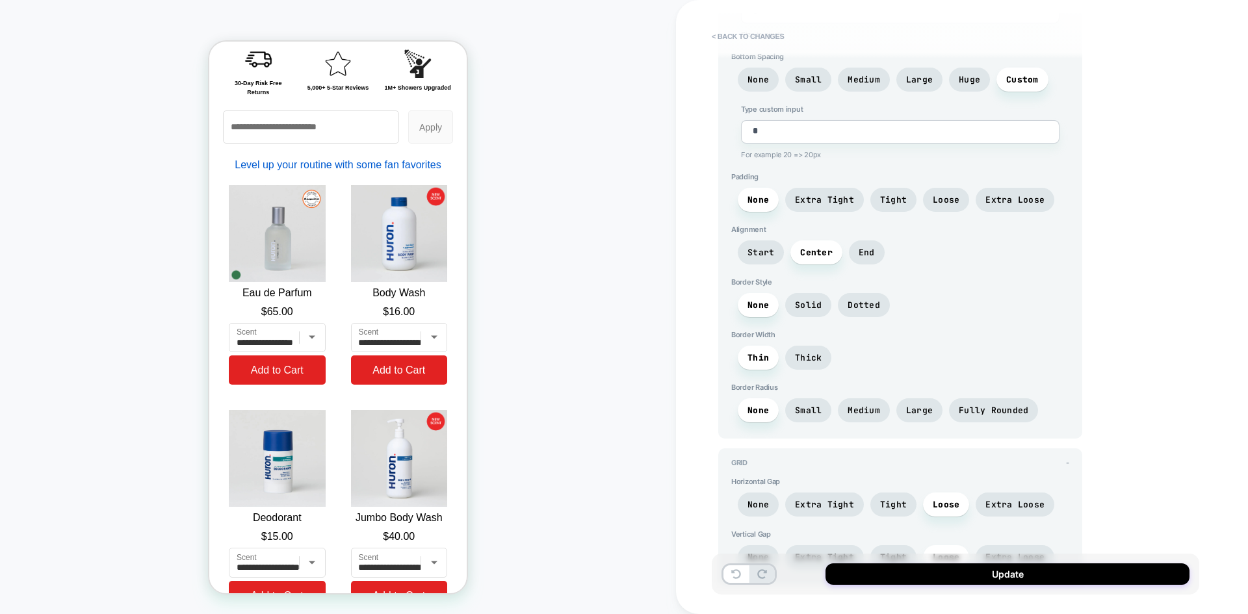
scroll to position [3138, 0]
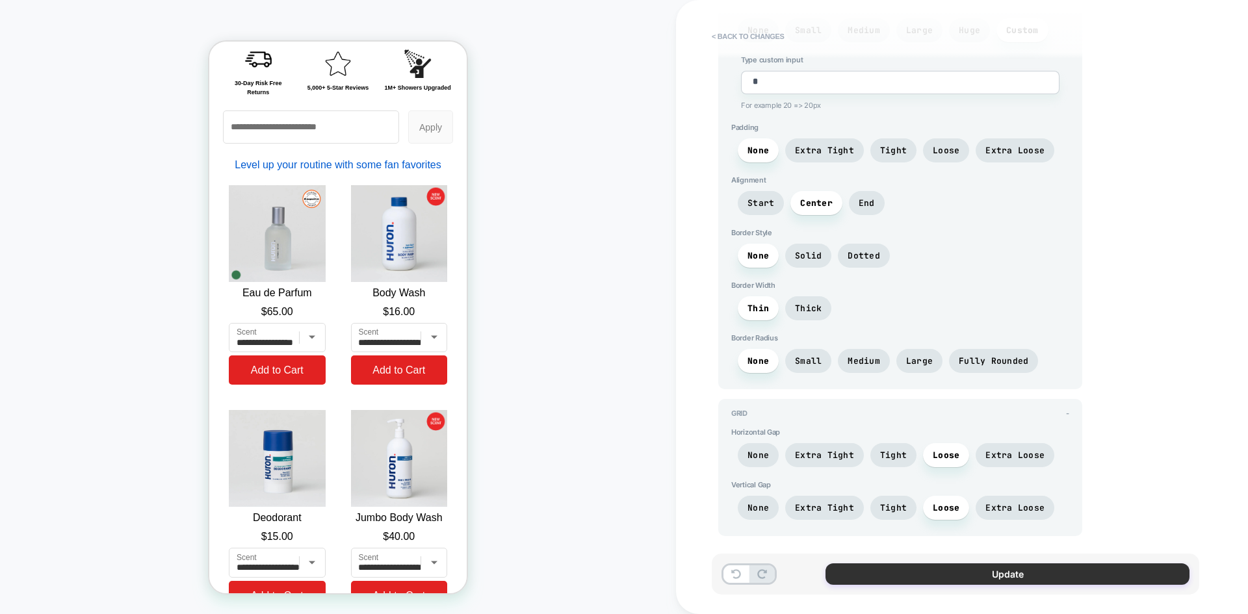
click at [924, 579] on button "Update" at bounding box center [1008, 574] width 364 height 21
type textarea "*"
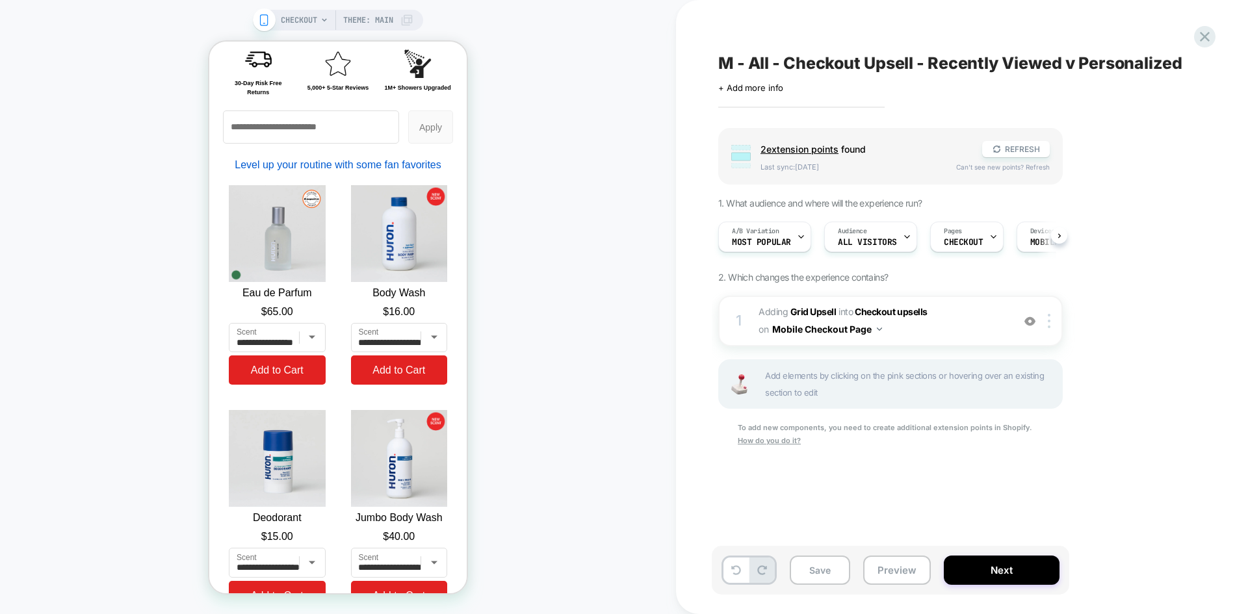
scroll to position [0, 1]
click at [823, 576] on button "Save" at bounding box center [820, 570] width 60 height 29
click at [773, 234] on span "A/B Variation" at bounding box center [754, 231] width 47 height 9
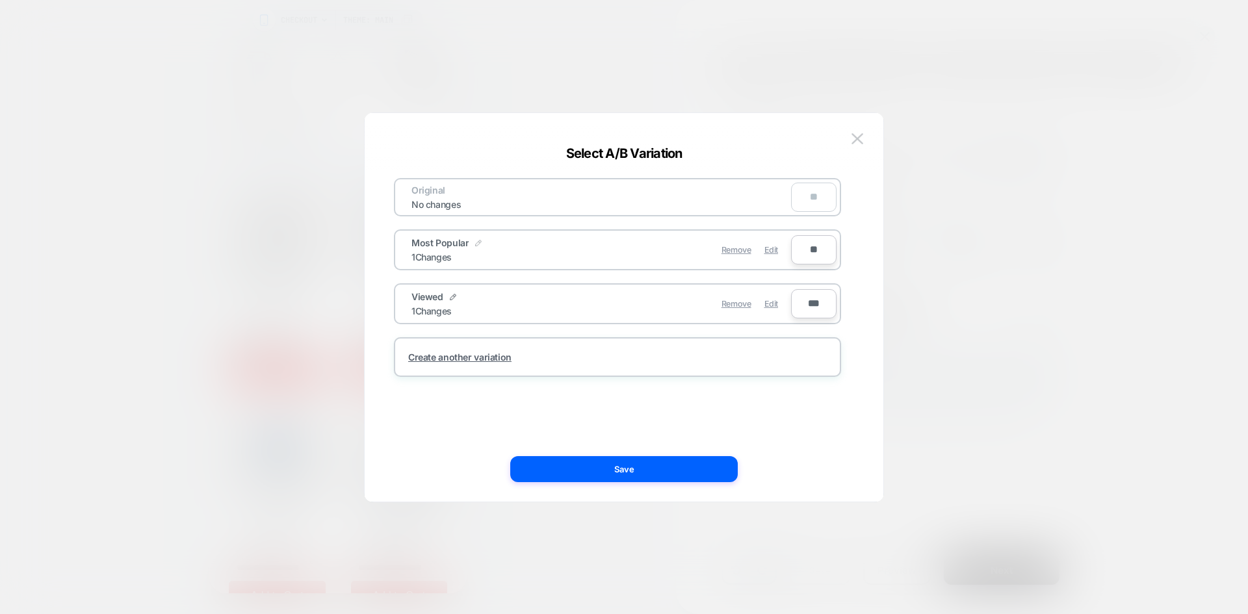
click at [475, 244] on img at bounding box center [478, 243] width 7 height 7
drag, startPoint x: 489, startPoint y: 257, endPoint x: 345, endPoint y: 257, distance: 143.7
click at [712, 257] on div "**********" at bounding box center [884, 237] width 345 height 44
type input "**********"
click at [556, 255] on strong "Save" at bounding box center [554, 250] width 21 height 10
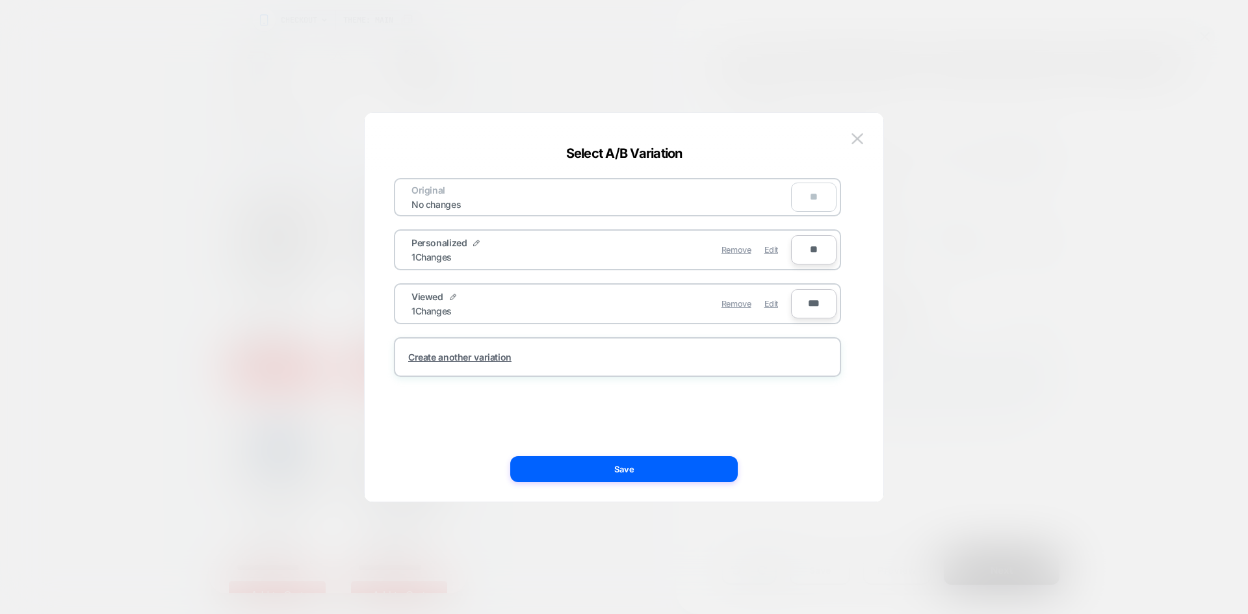
click at [812, 255] on input "**" at bounding box center [814, 249] width 46 height 29
type input "***"
type input "**"
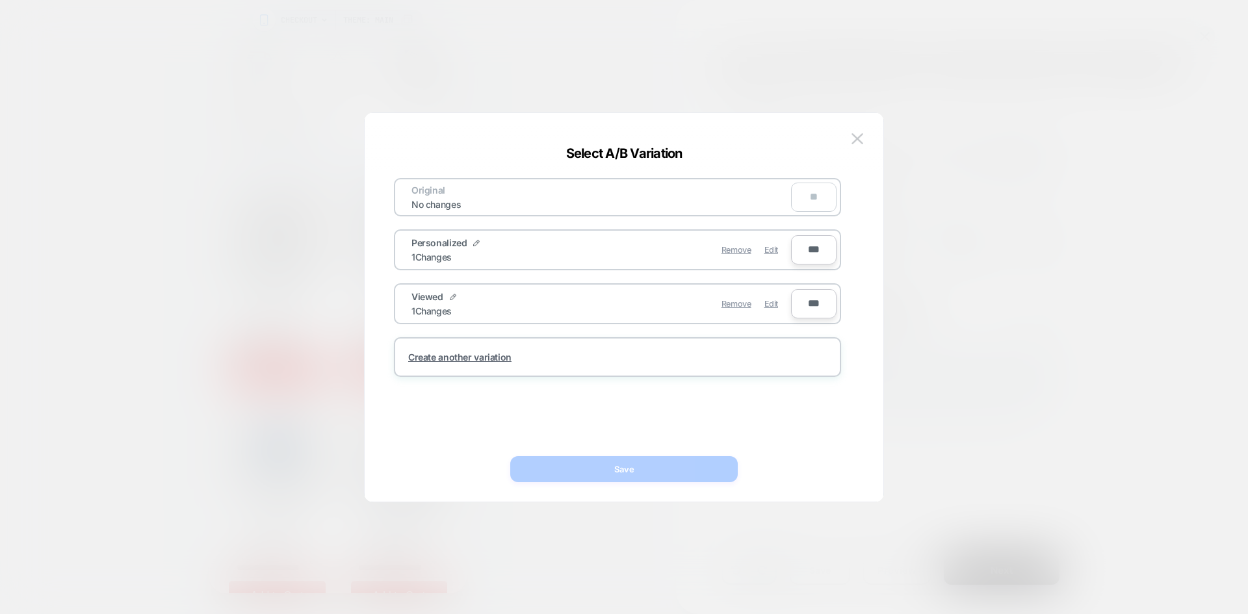
type input "***"
click at [811, 309] on input "***" at bounding box center [814, 303] width 46 height 29
type input "***"
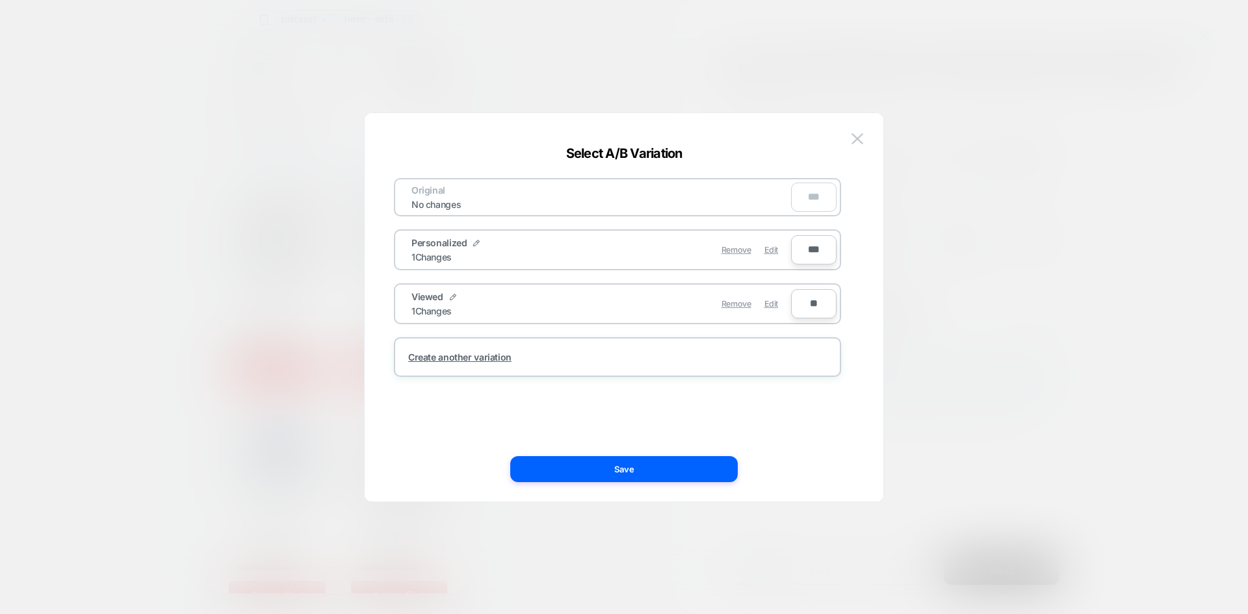
type input "***"
type input "**"
type input "***"
click at [629, 472] on button "Save" at bounding box center [624, 469] width 228 height 26
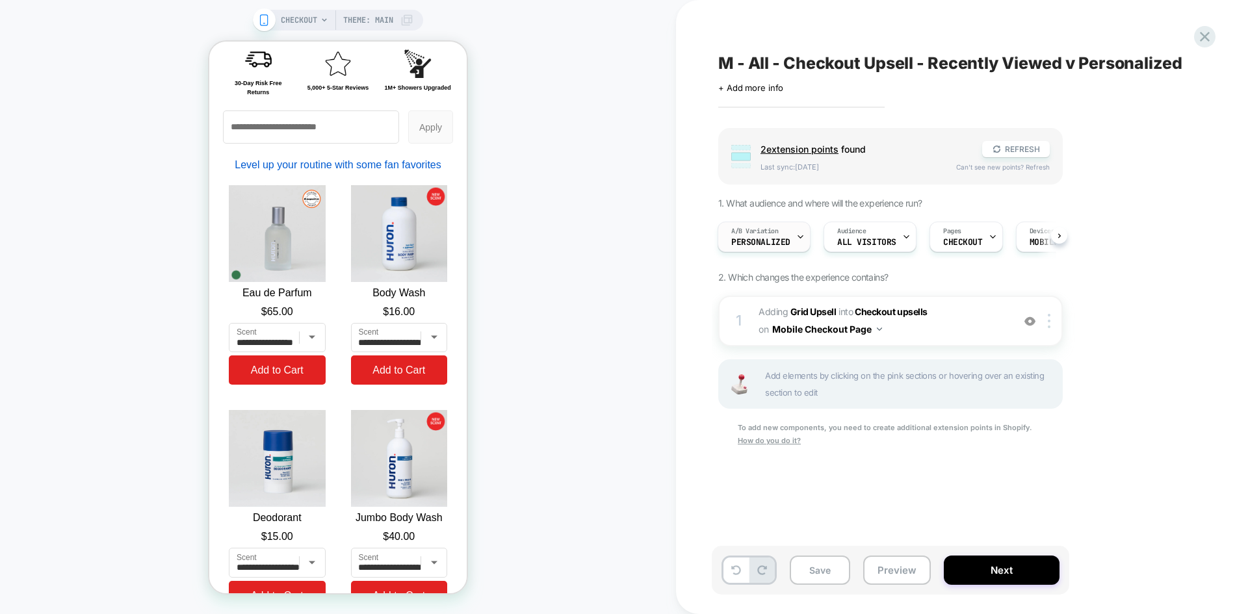
click at [788, 241] on span "Personalized" at bounding box center [760, 242] width 59 height 9
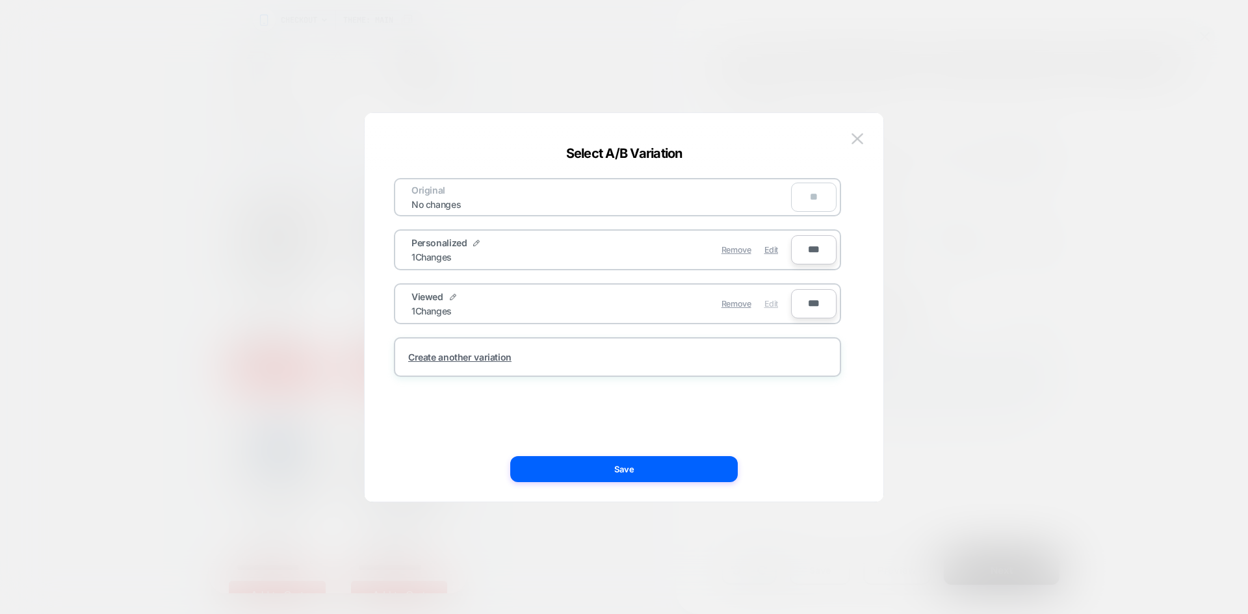
click at [774, 304] on span "Edit" at bounding box center [771, 304] width 14 height 10
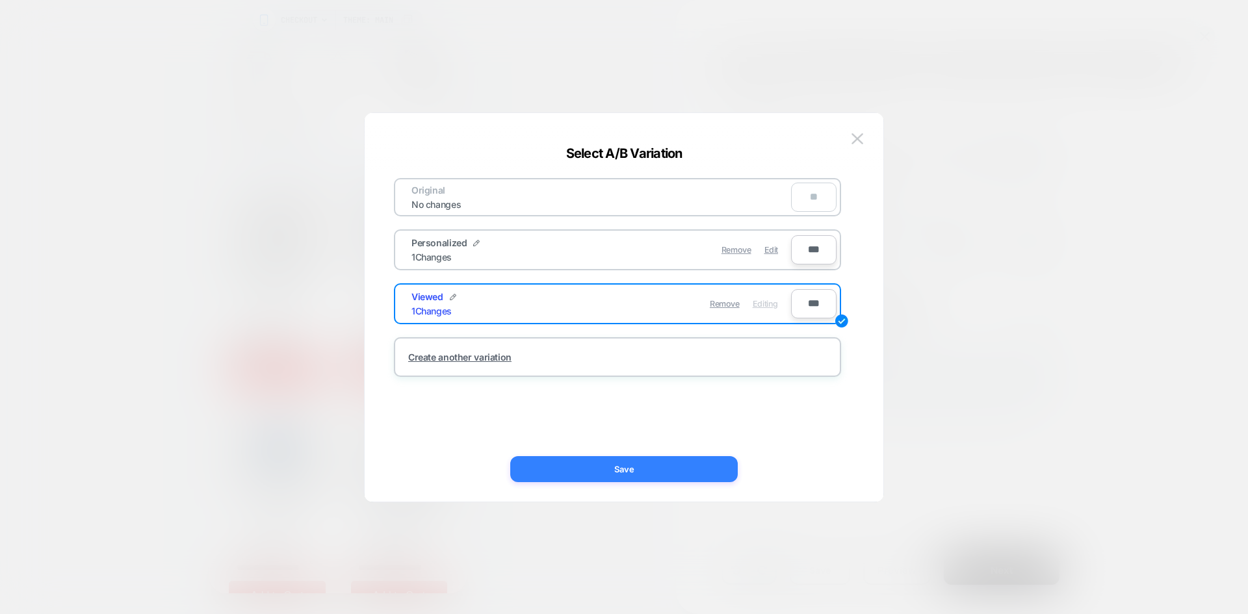
click at [614, 472] on button "Save" at bounding box center [624, 469] width 228 height 26
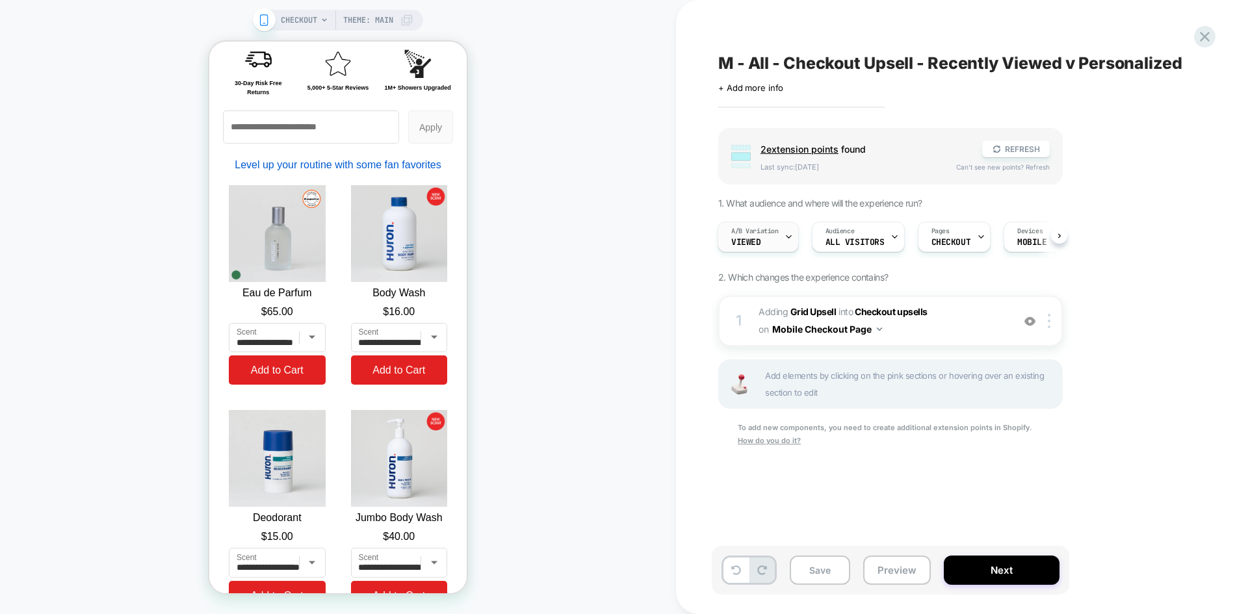
click at [752, 242] on span "Viewed" at bounding box center [745, 242] width 29 height 9
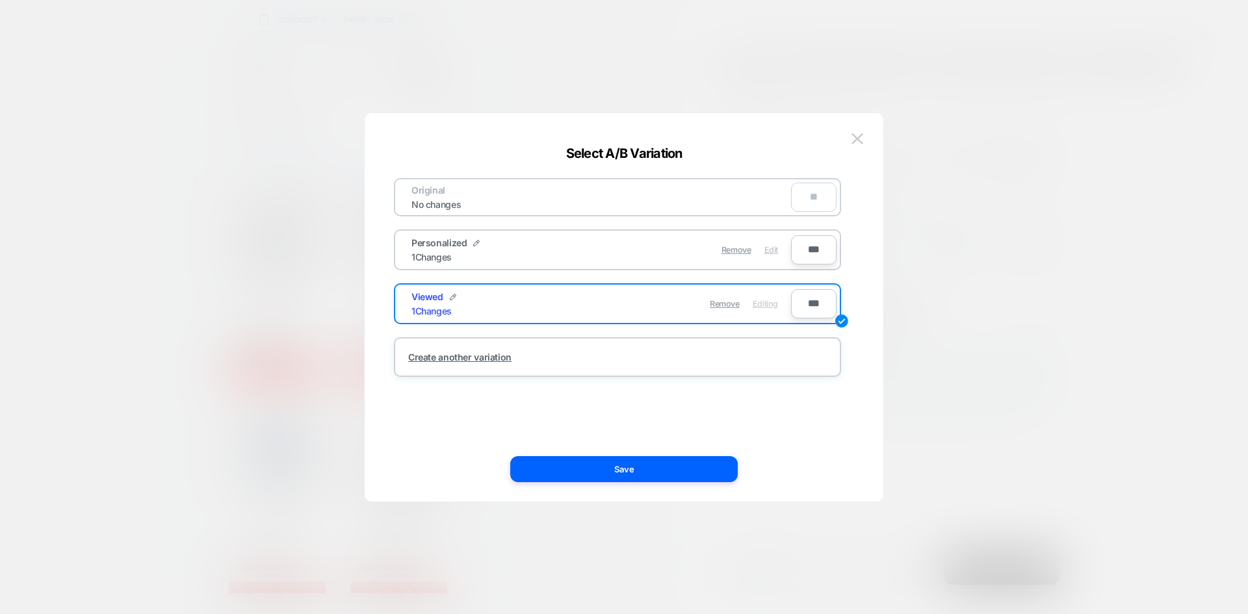
click at [769, 252] on span "Edit" at bounding box center [771, 250] width 14 height 10
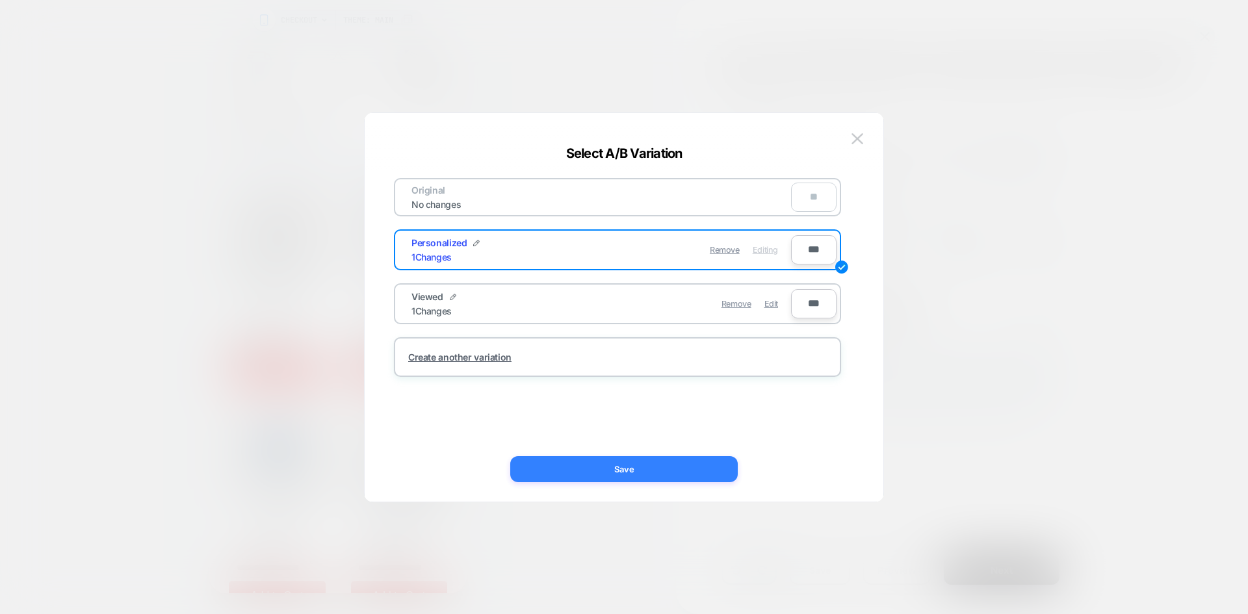
click at [632, 469] on button "Save" at bounding box center [624, 469] width 228 height 26
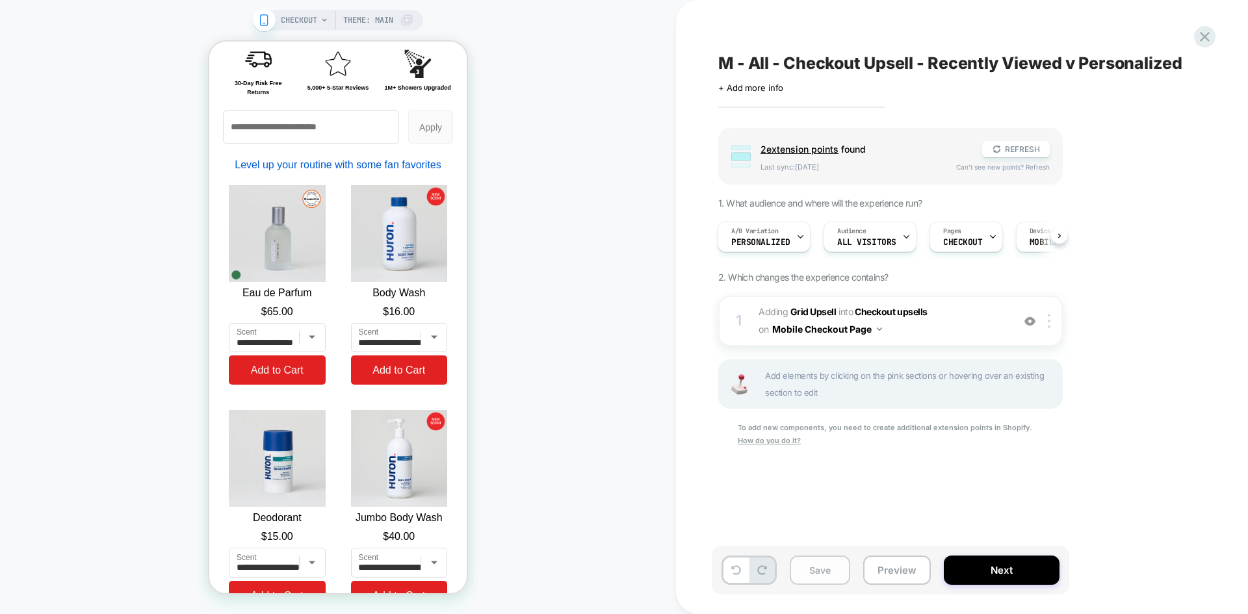
click at [811, 580] on button "Save" at bounding box center [820, 570] width 60 height 29
click at [980, 567] on button "Next" at bounding box center [1002, 570] width 116 height 29
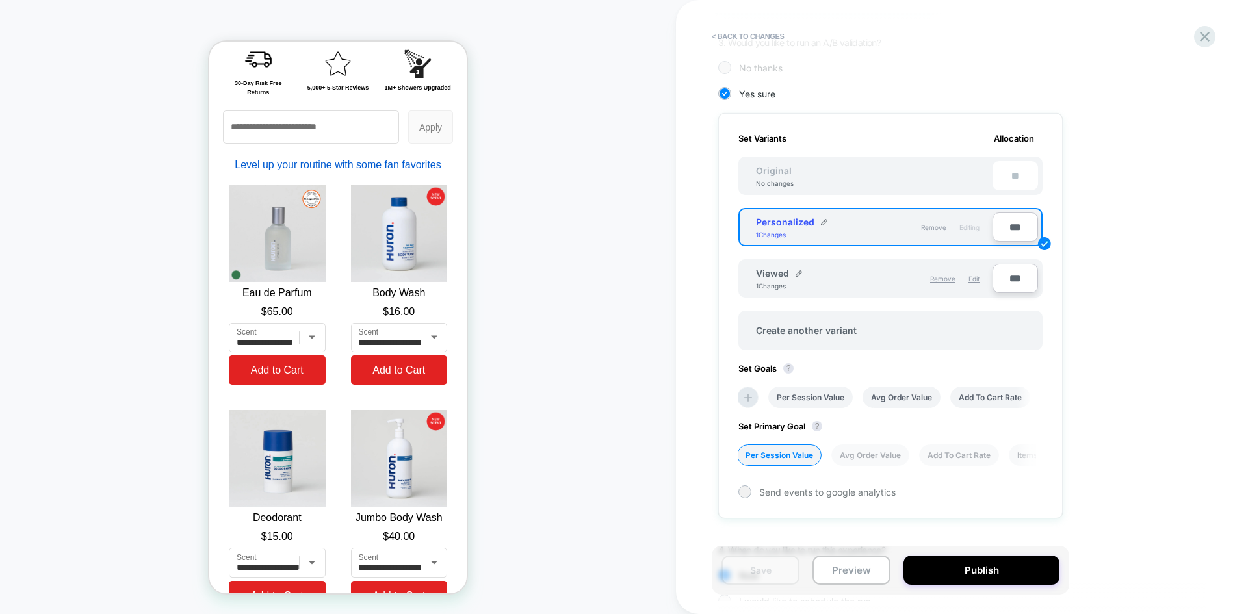
scroll to position [393, 0]
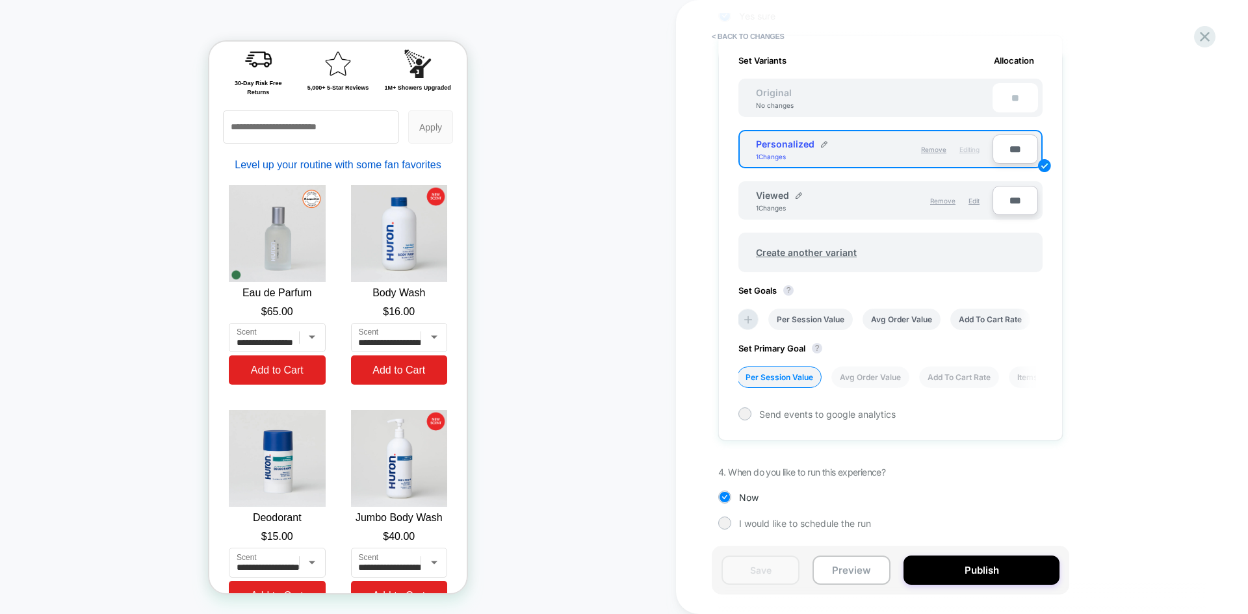
click at [1216, 34] on div "< Back to changes Review " M - All - Checkout Upsell - Recently Viewed v Person…" at bounding box center [962, 307] width 572 height 614
click at [1203, 37] on icon at bounding box center [1205, 37] width 18 height 18
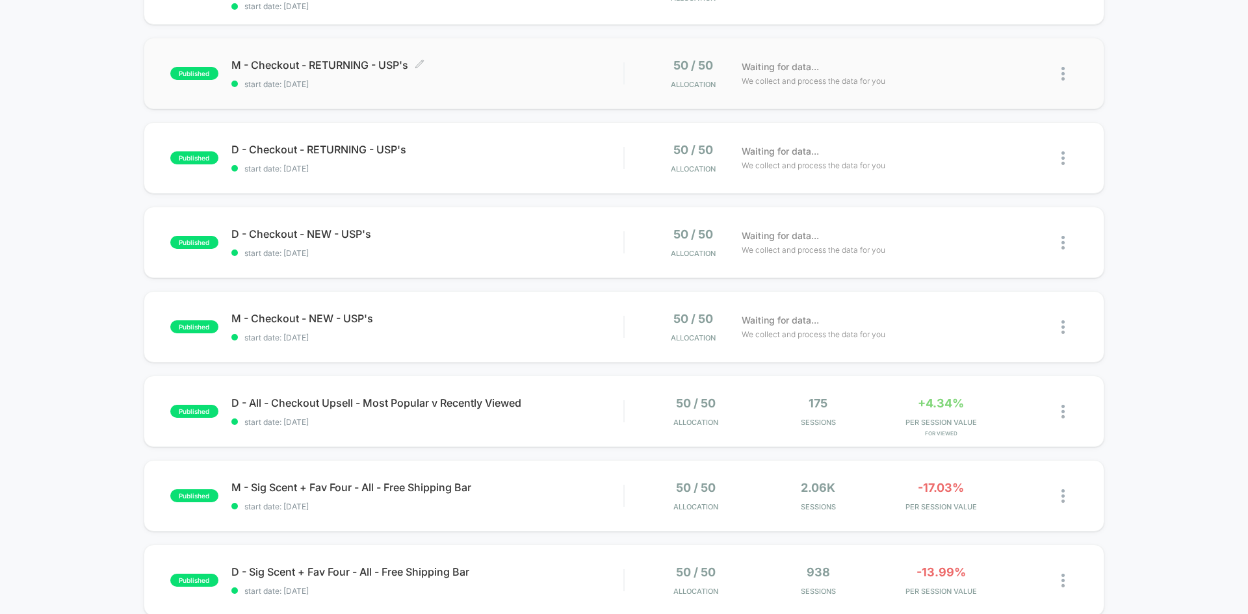
scroll to position [192, 0]
click at [1063, 408] on img at bounding box center [1063, 411] width 3 height 14
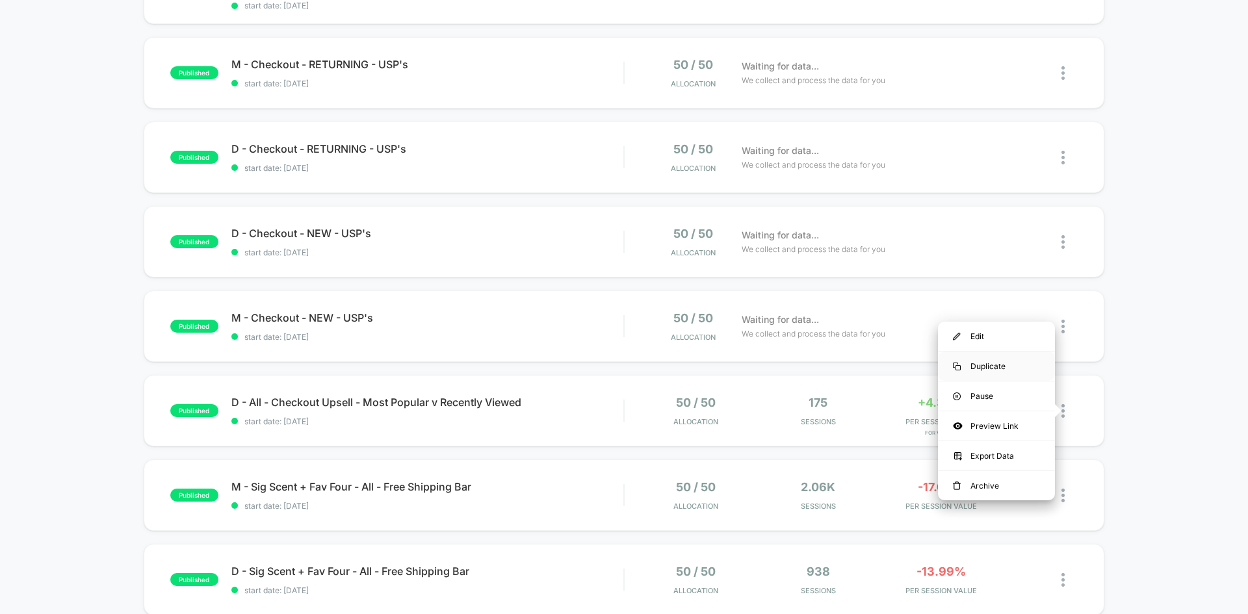
click at [990, 363] on div "Duplicate" at bounding box center [996, 366] width 117 height 29
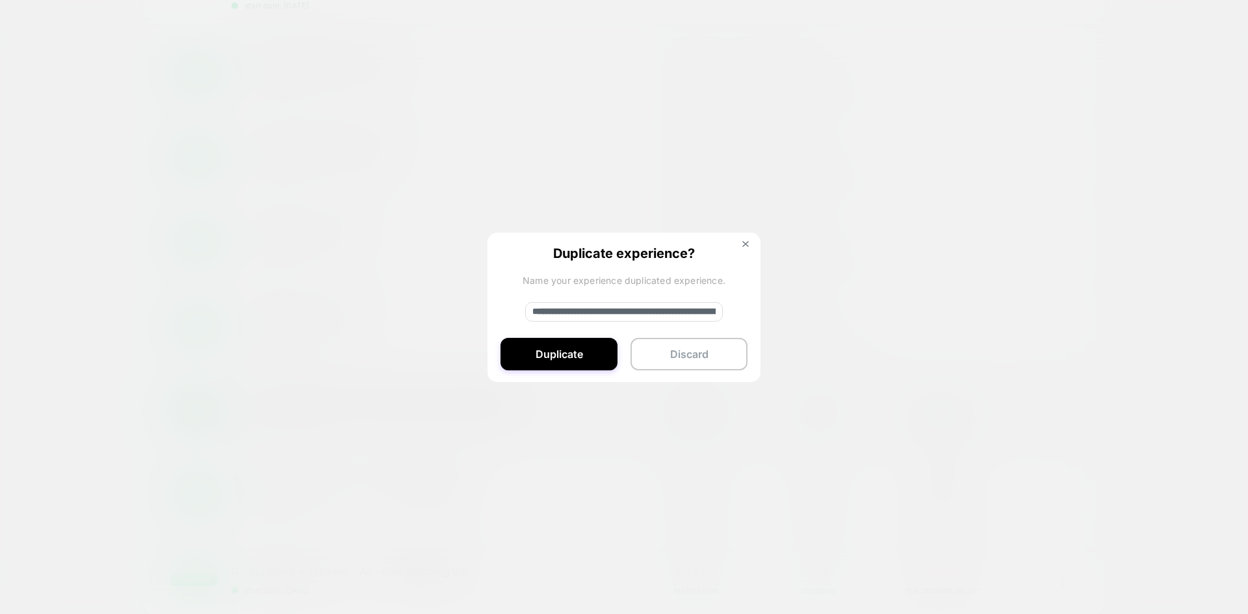
drag, startPoint x: 575, startPoint y: 311, endPoint x: 404, endPoint y: 300, distance: 171.3
click at [1062, 396] on div "**********" at bounding box center [1070, 411] width 16 height 31
type input "**********"
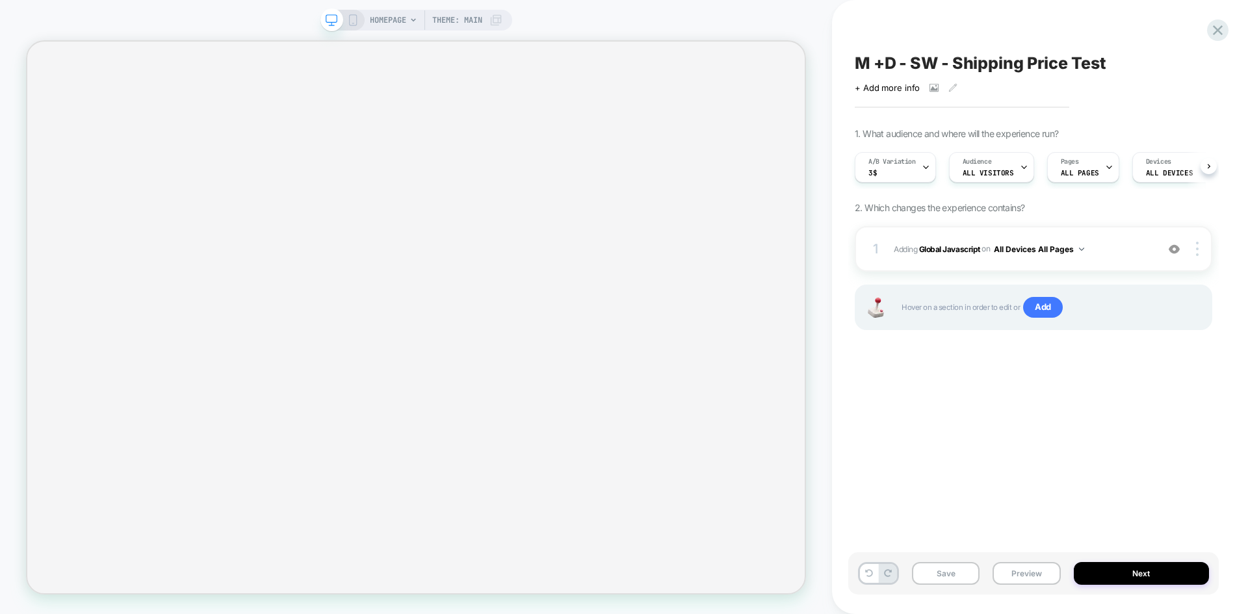
scroll to position [0, 1]
click at [1017, 576] on button "Preview" at bounding box center [1027, 573] width 68 height 23
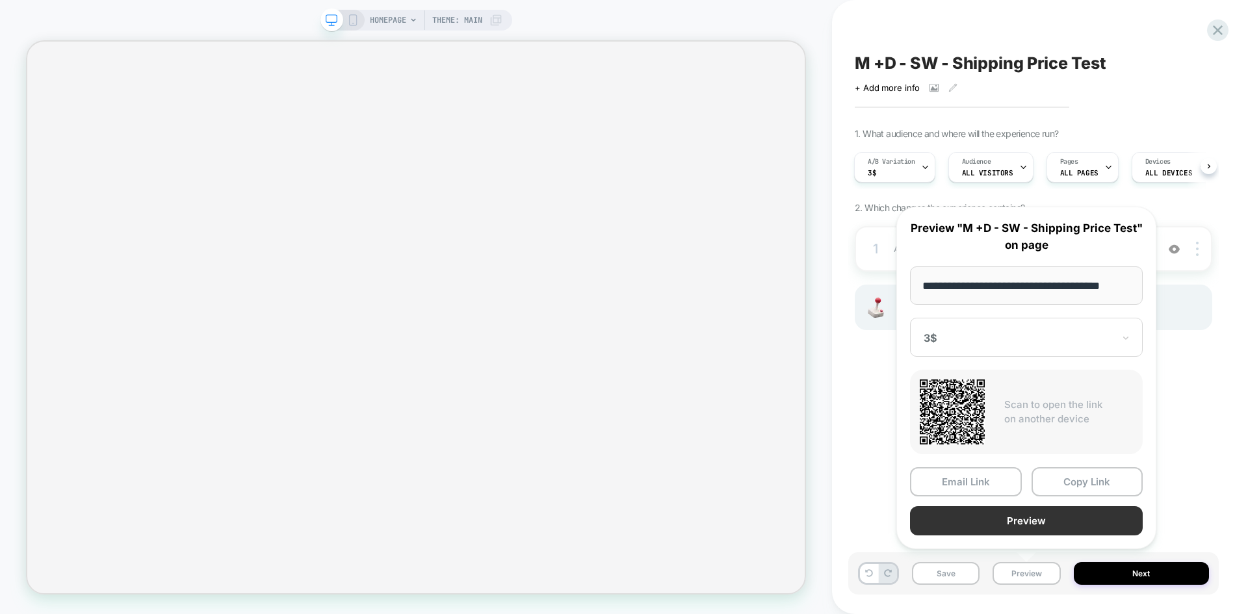
scroll to position [0, 0]
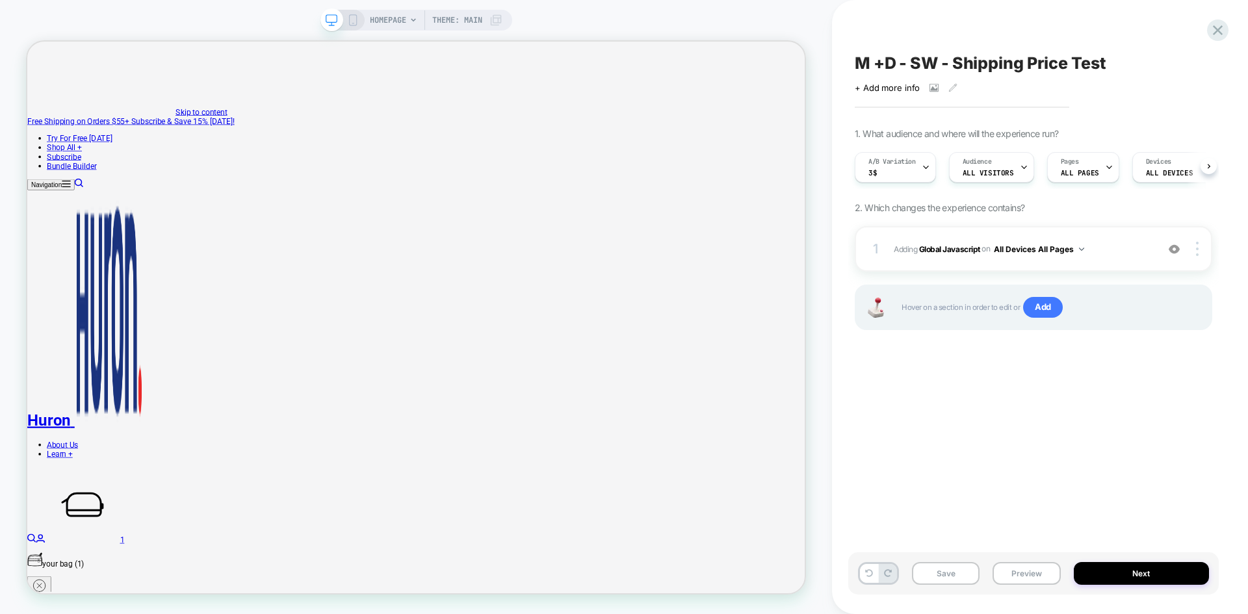
scroll to position [0, 1]
click at [1027, 569] on button "Preview" at bounding box center [1027, 573] width 68 height 23
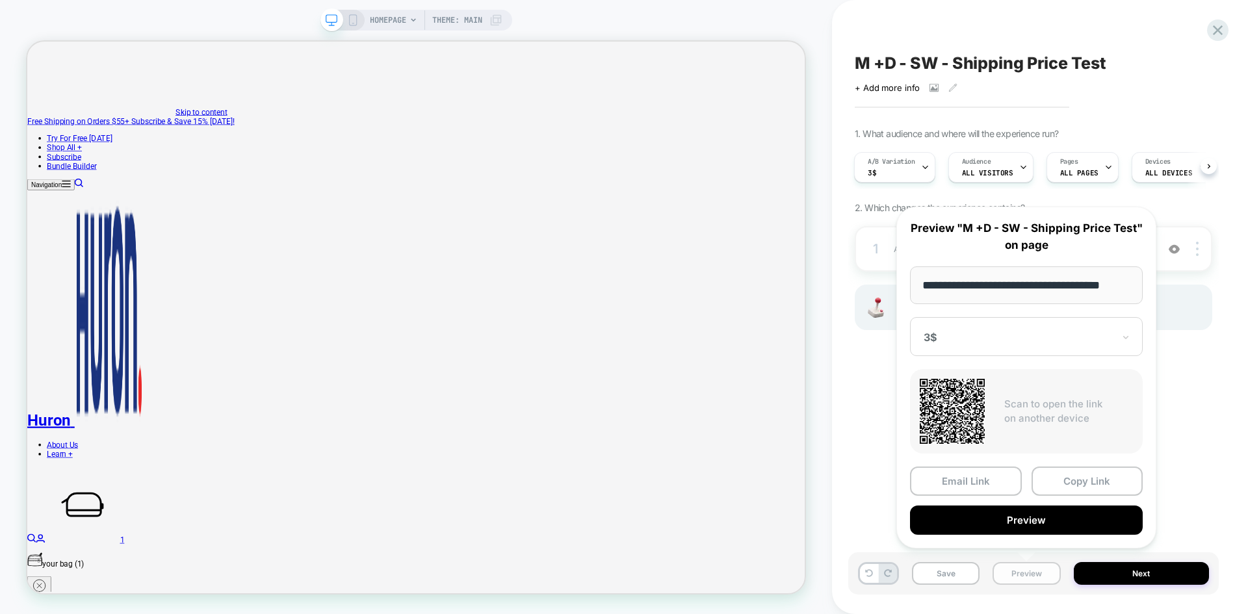
scroll to position [0, 13]
click at [985, 324] on div "3$" at bounding box center [1026, 337] width 233 height 39
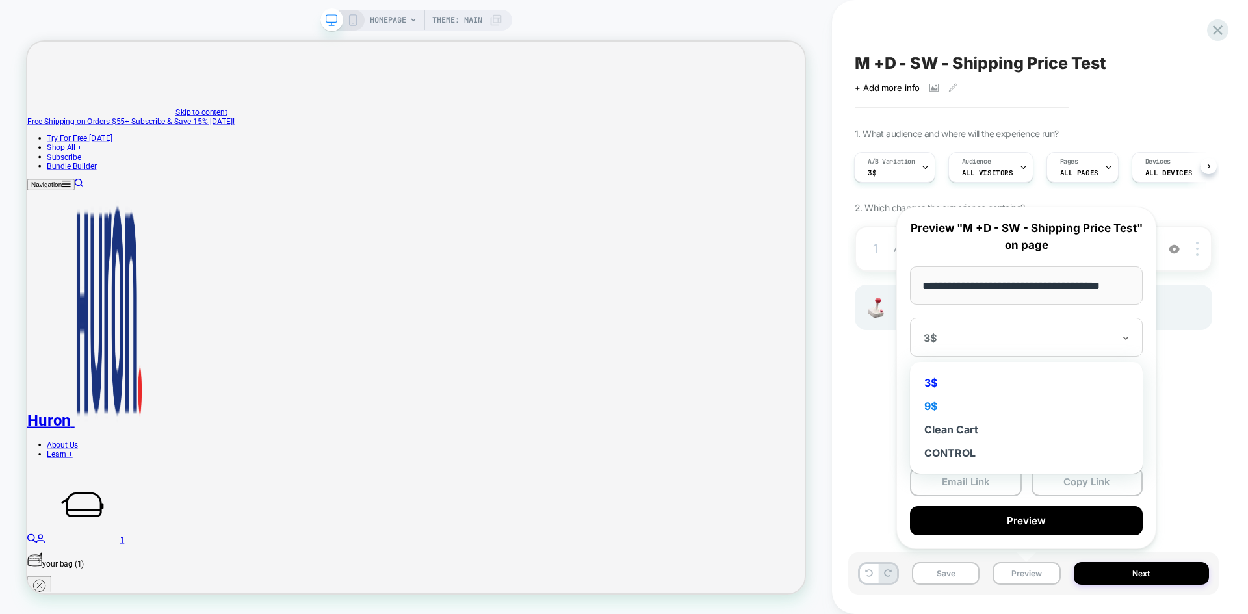
click at [939, 405] on div "9$" at bounding box center [1027, 406] width 220 height 23
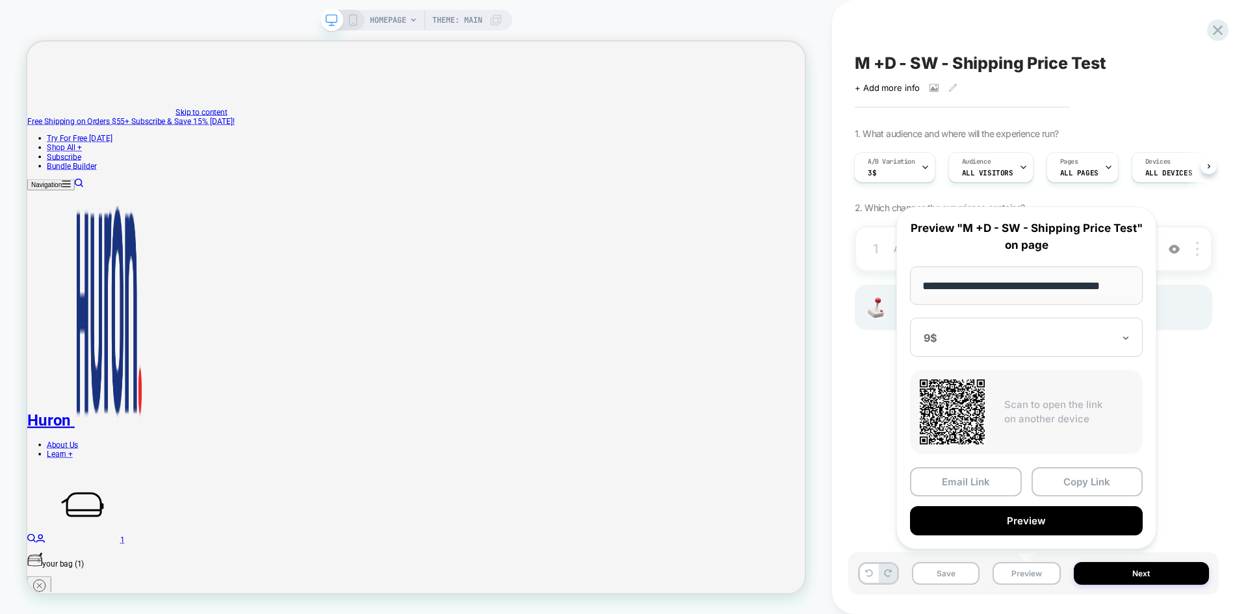
click at [966, 356] on div "9$" at bounding box center [1026, 337] width 233 height 39
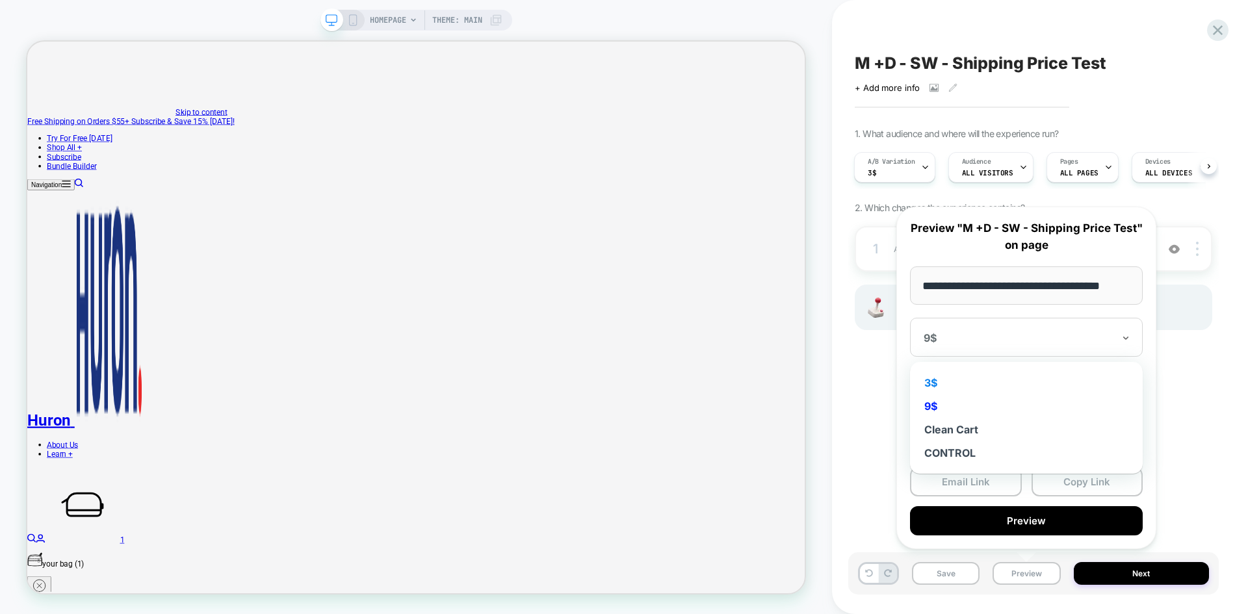
click at [941, 376] on div "3$" at bounding box center [1027, 382] width 220 height 23
click at [985, 322] on div "3$" at bounding box center [1026, 337] width 233 height 39
click at [946, 403] on div "9$" at bounding box center [1027, 406] width 220 height 23
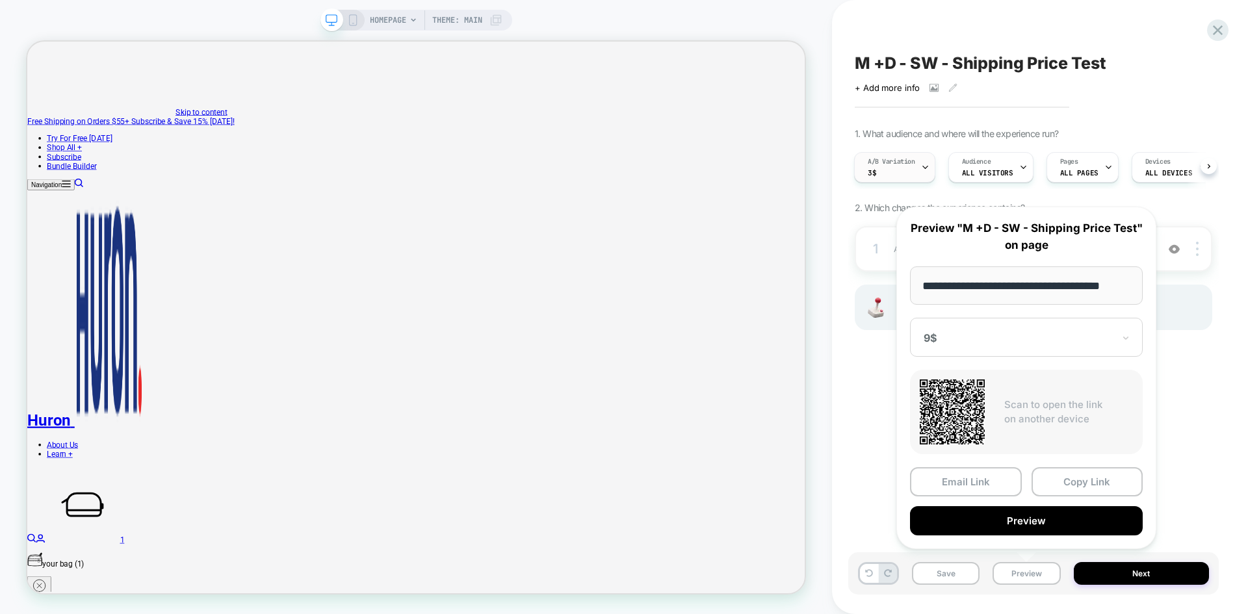
click at [896, 170] on div "A/B Variation 3$" at bounding box center [891, 167] width 73 height 29
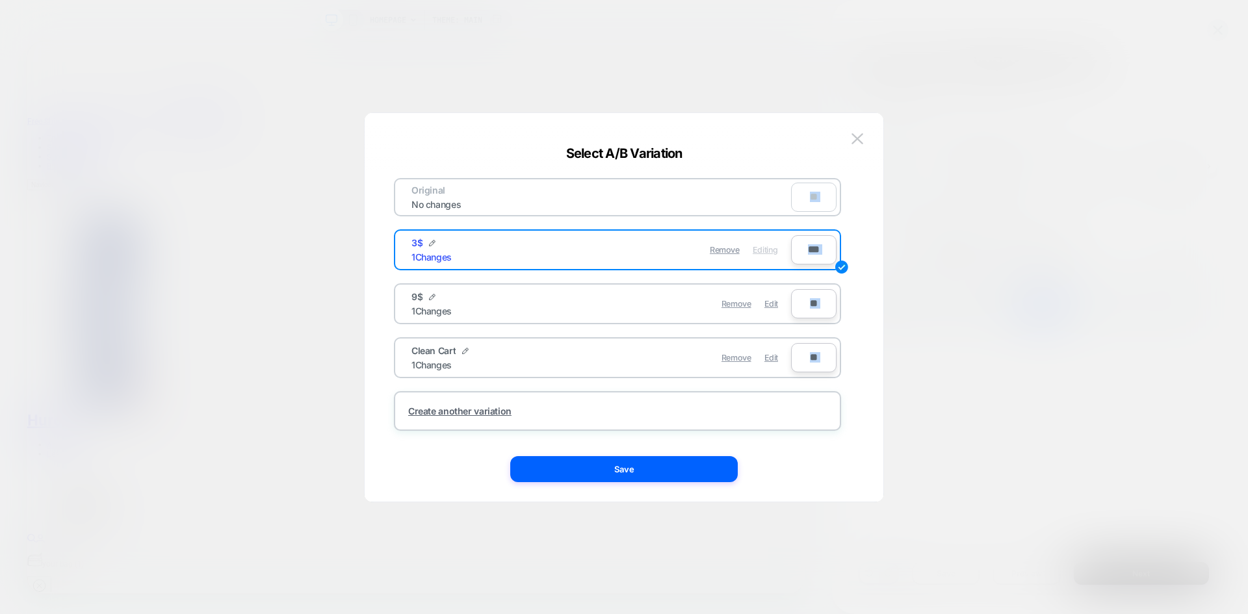
drag, startPoint x: 896, startPoint y: 170, endPoint x: 857, endPoint y: 307, distance: 142.0
click at [857, 189] on div "Select A/B Variation Original No changes ** 3$ 1 Changes Remove Editing *** 9$ …" at bounding box center [1027, 168] width 358 height 44
click at [800, 293] on input "**" at bounding box center [814, 303] width 46 height 29
click at [809, 256] on input "***" at bounding box center [814, 249] width 46 height 29
type input "***"
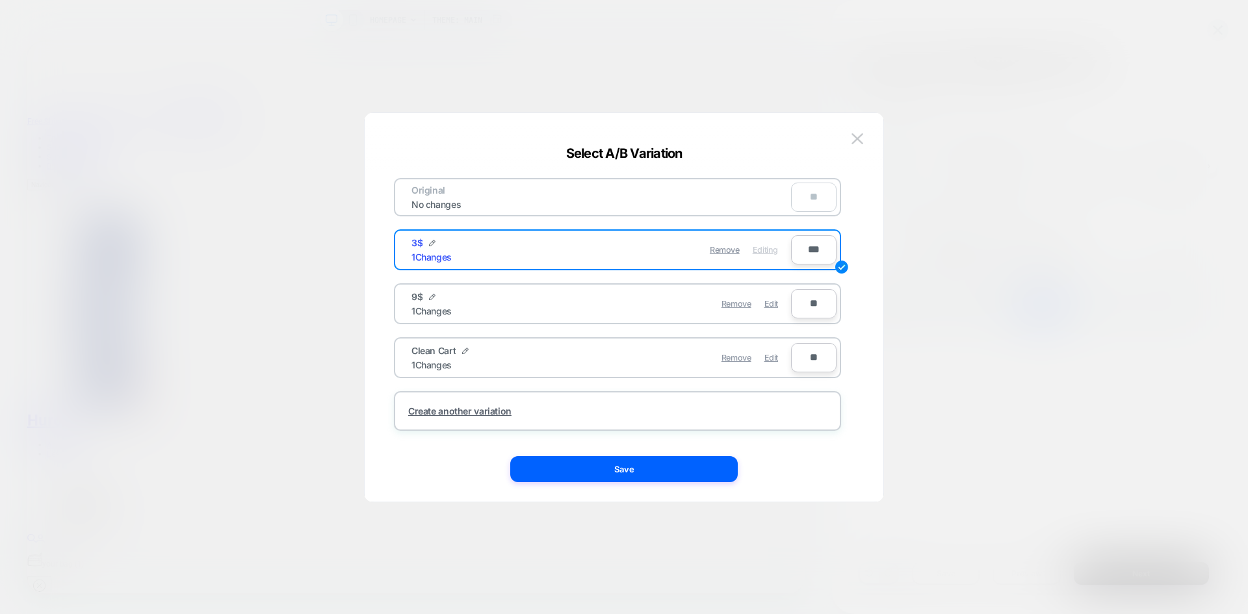
click at [809, 303] on input "**" at bounding box center [814, 303] width 46 height 29
type input "***"
click at [809, 366] on input "**" at bounding box center [814, 357] width 46 height 29
type input "***"
type input "**"
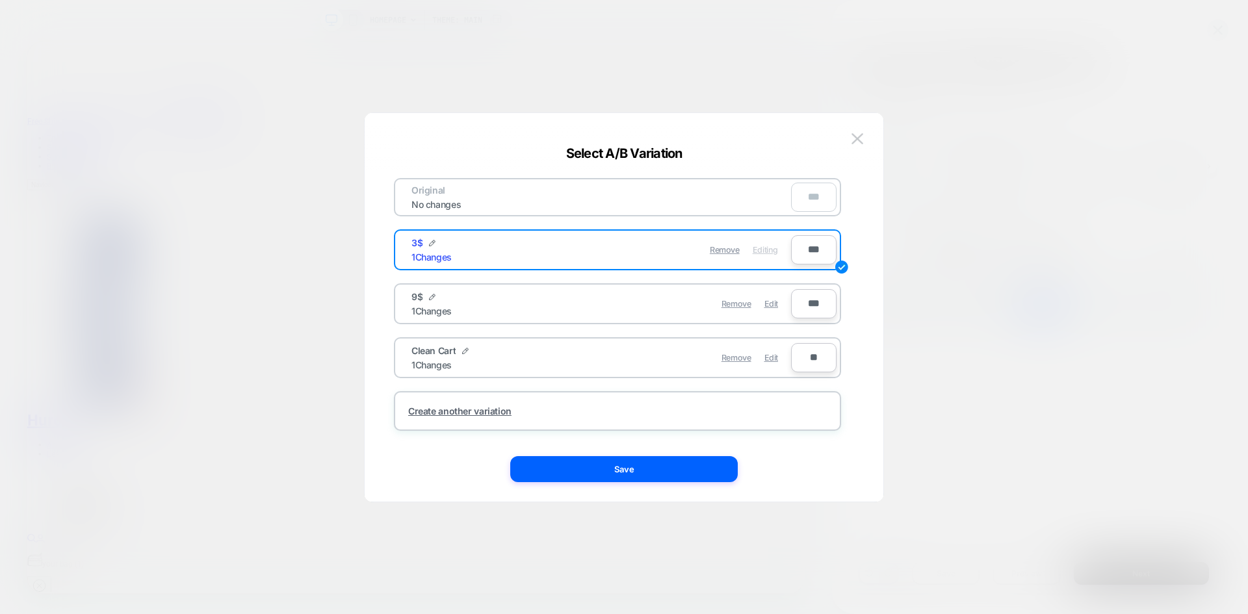
type input "**"
type input "***"
type input "**"
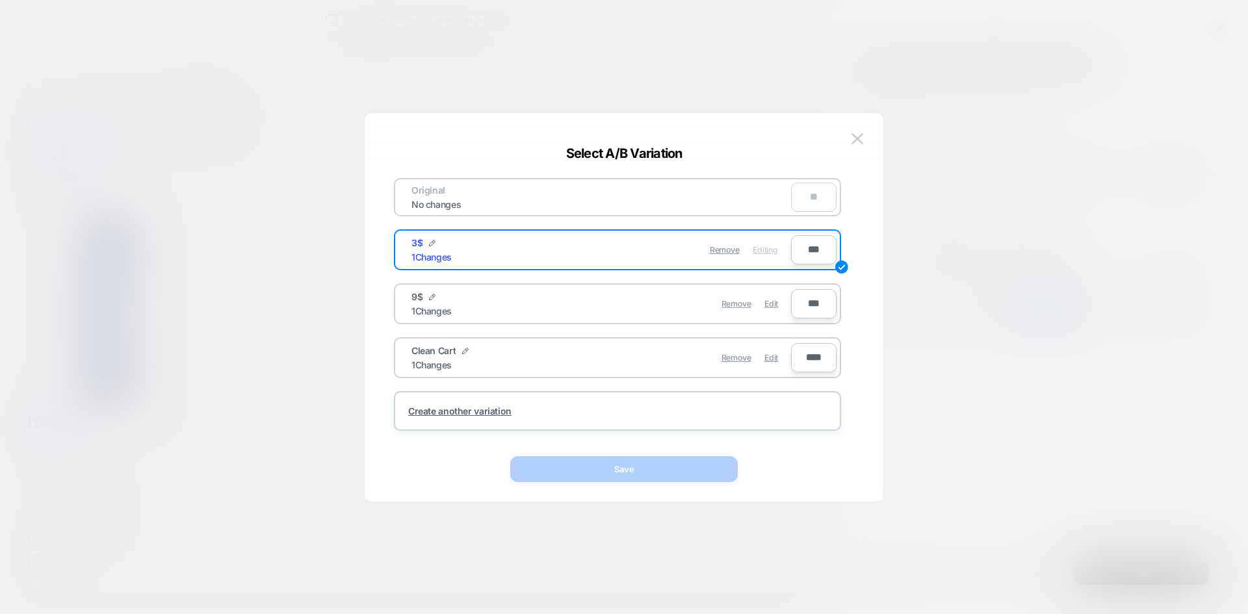
click at [805, 350] on input "****" at bounding box center [814, 357] width 46 height 29
type input "****"
click at [805, 350] on input "****" at bounding box center [814, 357] width 46 height 29
type input "***"
type input "**"
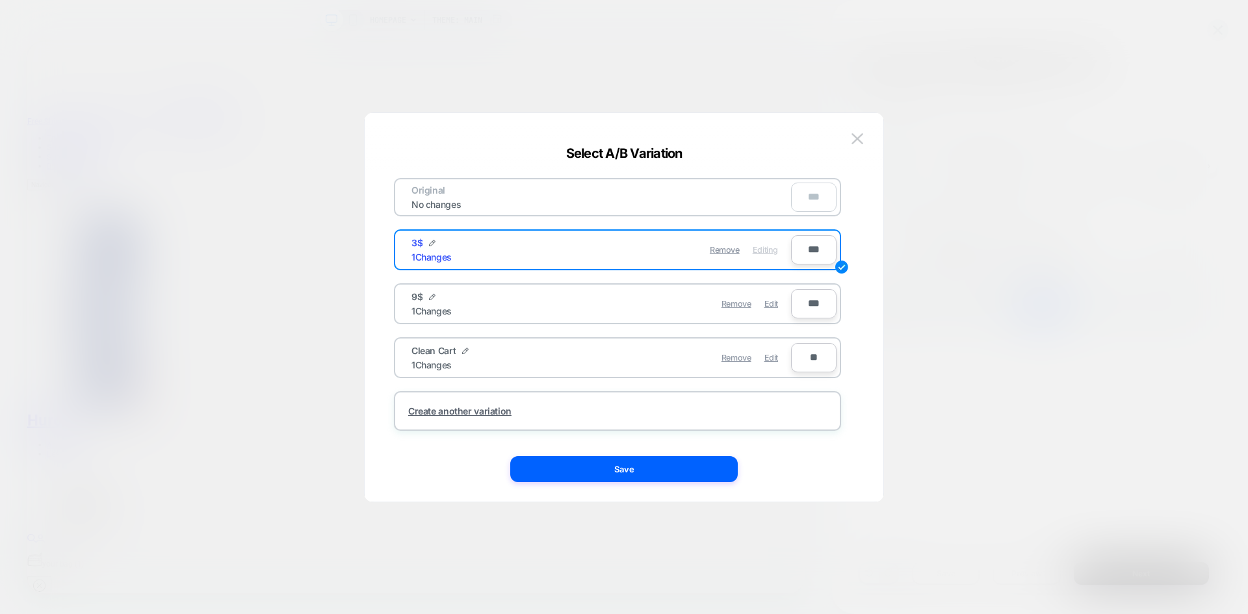
type input "**"
type input "***"
type input "**"
click at [807, 357] on input "**" at bounding box center [814, 357] width 46 height 29
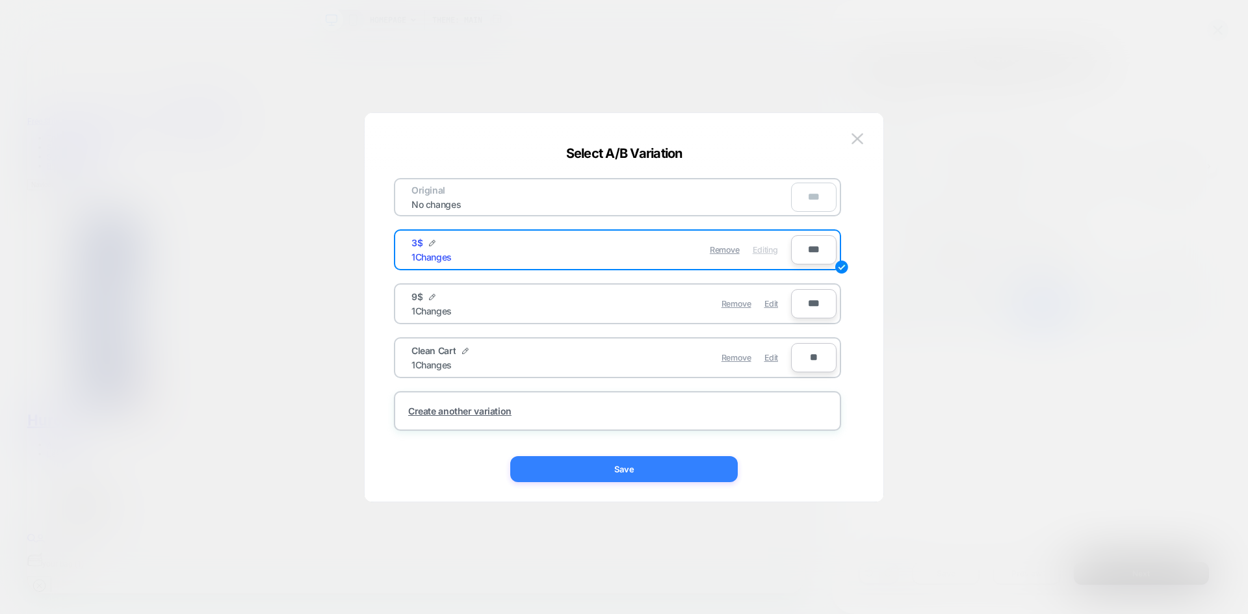
click at [668, 465] on button "Save" at bounding box center [624, 469] width 228 height 26
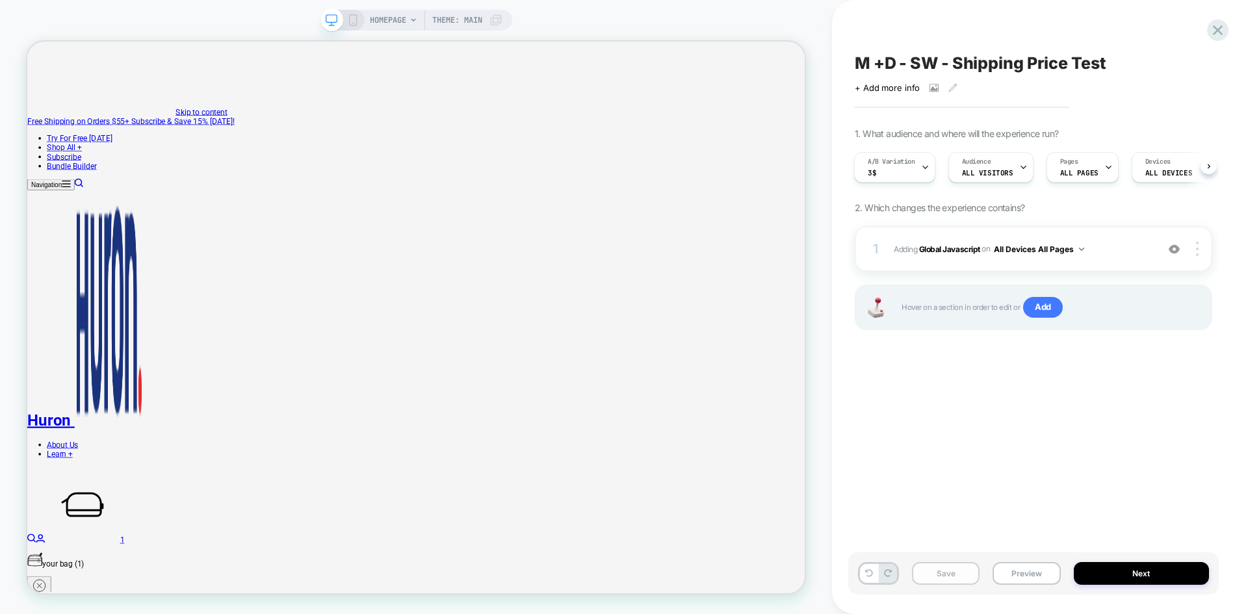
click at [943, 579] on button "Save" at bounding box center [946, 573] width 68 height 23
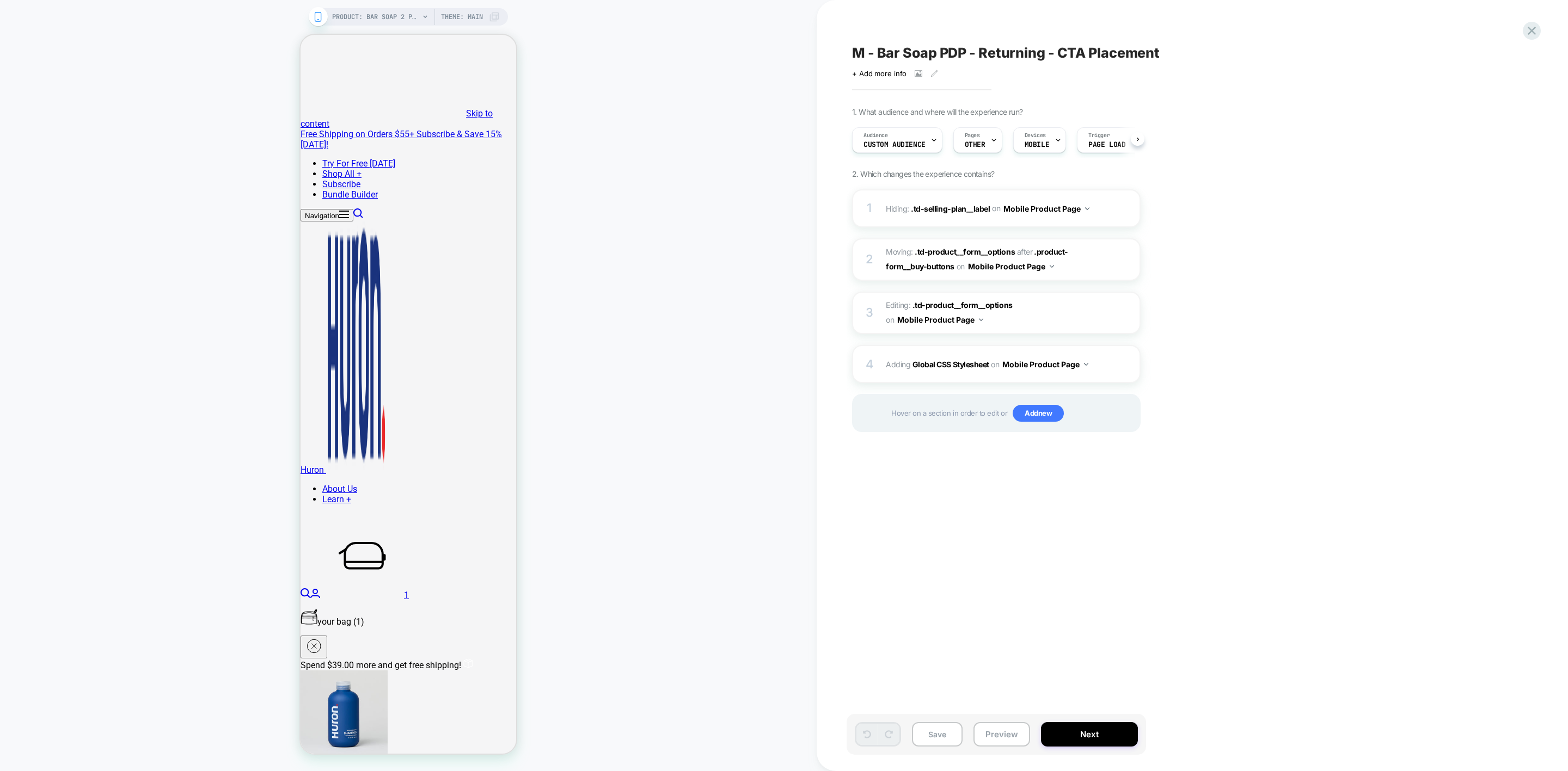
scroll to position [0, 1]
click at [1117, 209] on img at bounding box center [1113, 208] width 9 height 9
click at [1113, 261] on img at bounding box center [1113, 260] width 9 height 9
click at [1110, 311] on img at bounding box center [1113, 313] width 9 height 9
click at [1112, 366] on img at bounding box center [1113, 364] width 9 height 9
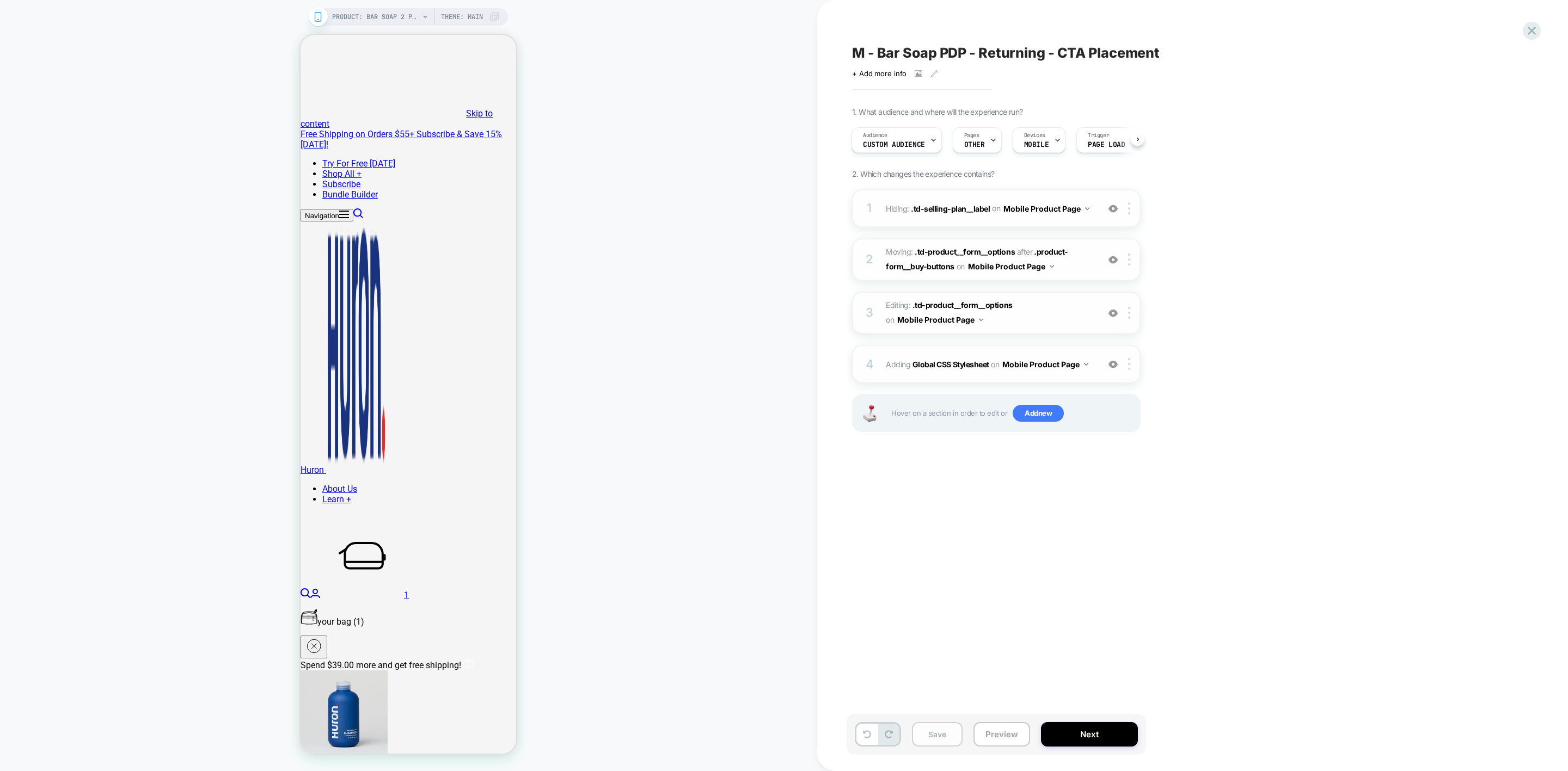
click at [942, 742] on button "Save" at bounding box center [937, 734] width 50 height 24
click at [1529, 18] on div "M - Bar Soap PDP - Returning - CTA Placement Click to view images Click to edit…" at bounding box center [1192, 385] width 751 height 771
click at [1533, 33] on icon at bounding box center [1532, 31] width 8 height 8
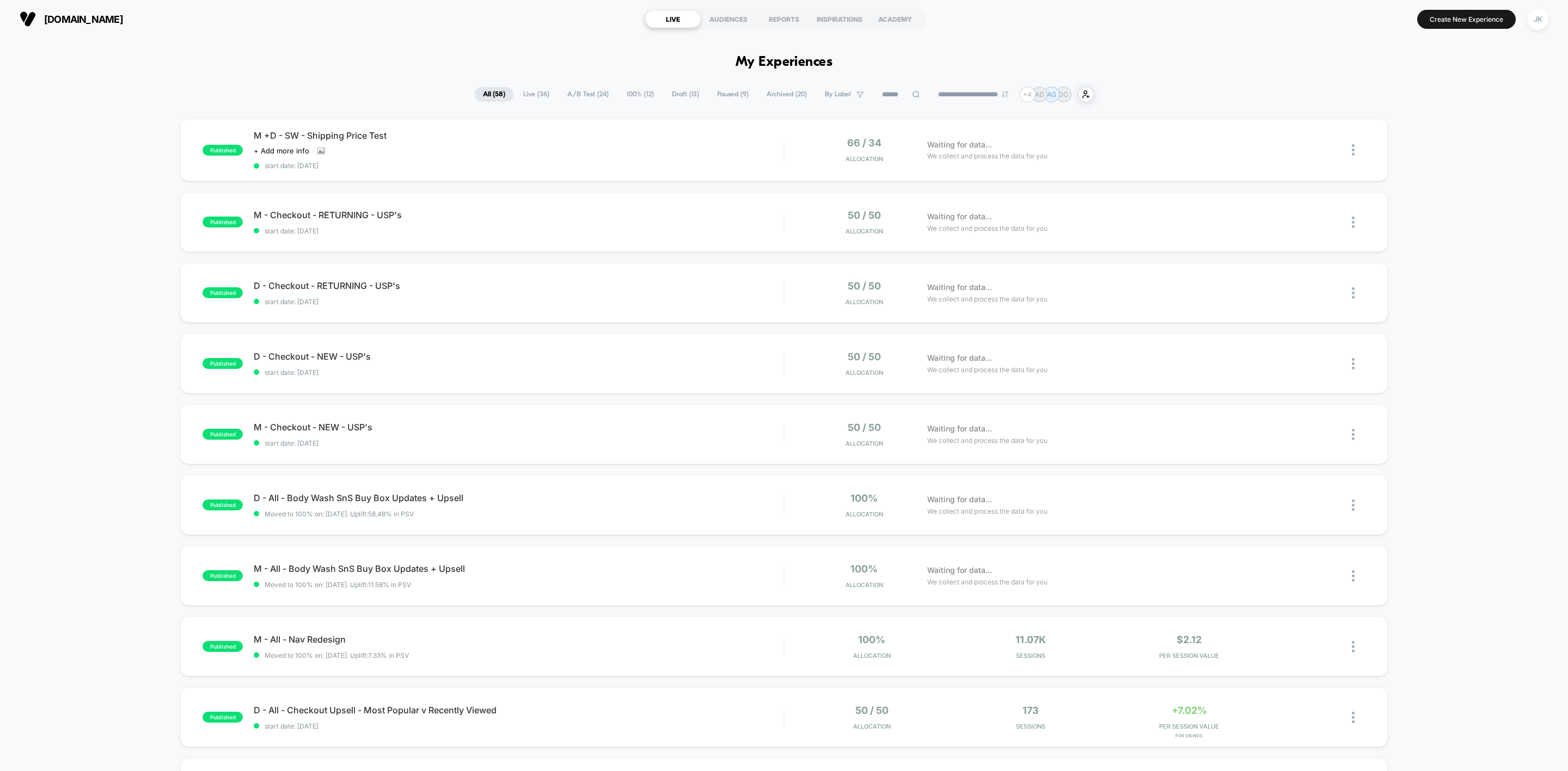
click at [522, 90] on span "Live ( 36 )" at bounding box center [536, 95] width 43 height 15
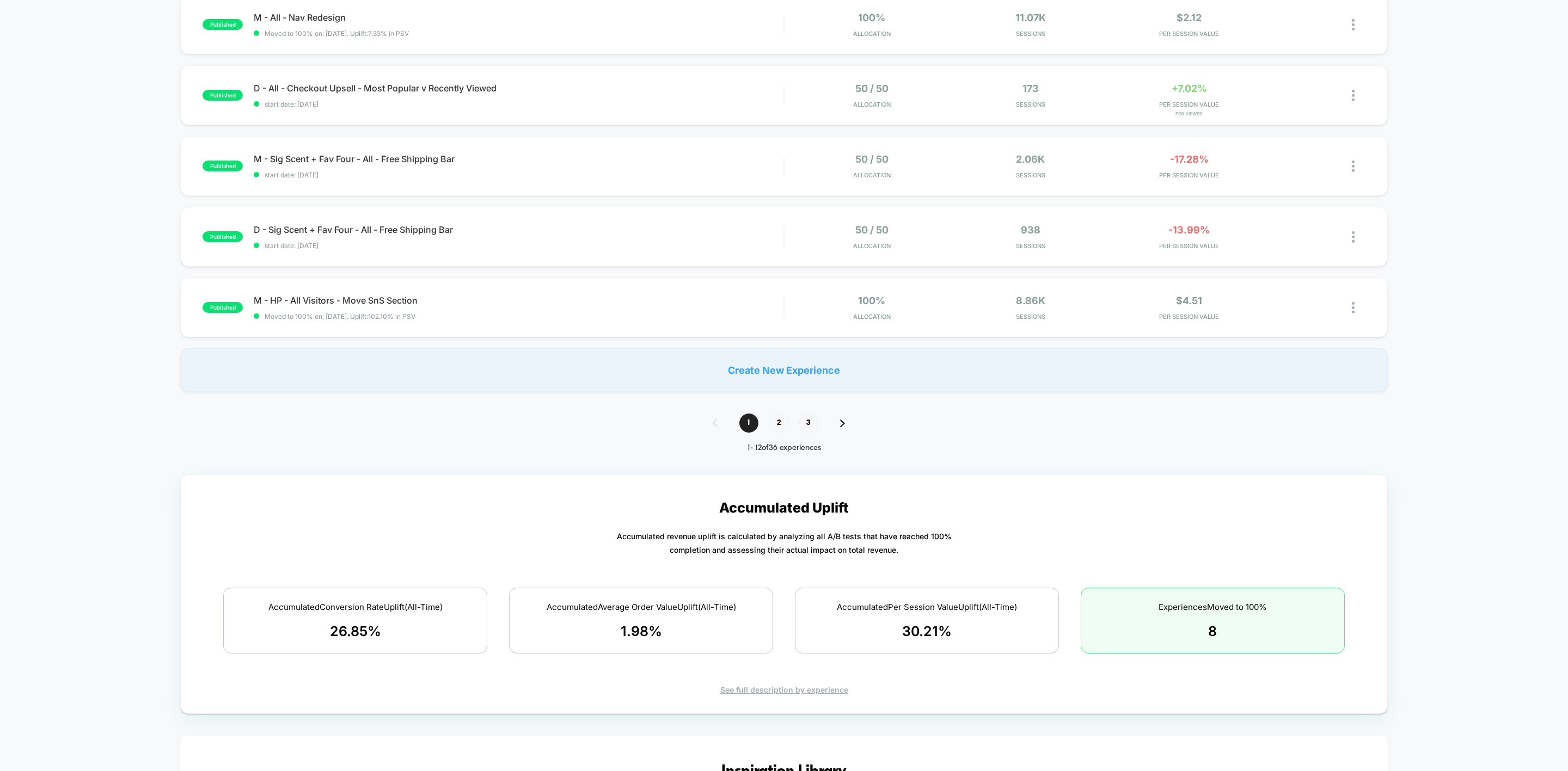
scroll to position [640, 0]
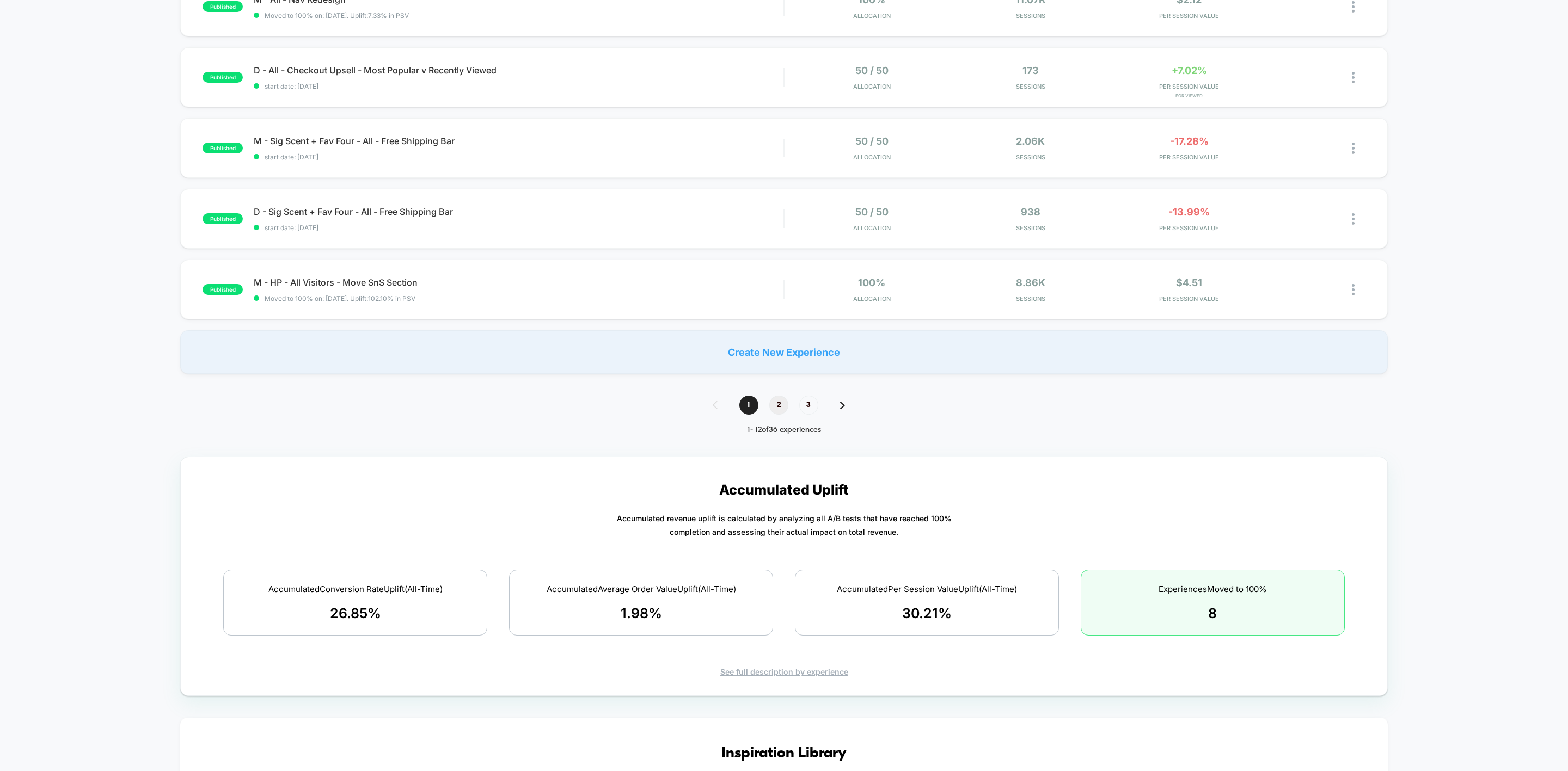
click at [781, 405] on span "2" at bounding box center [779, 405] width 19 height 19
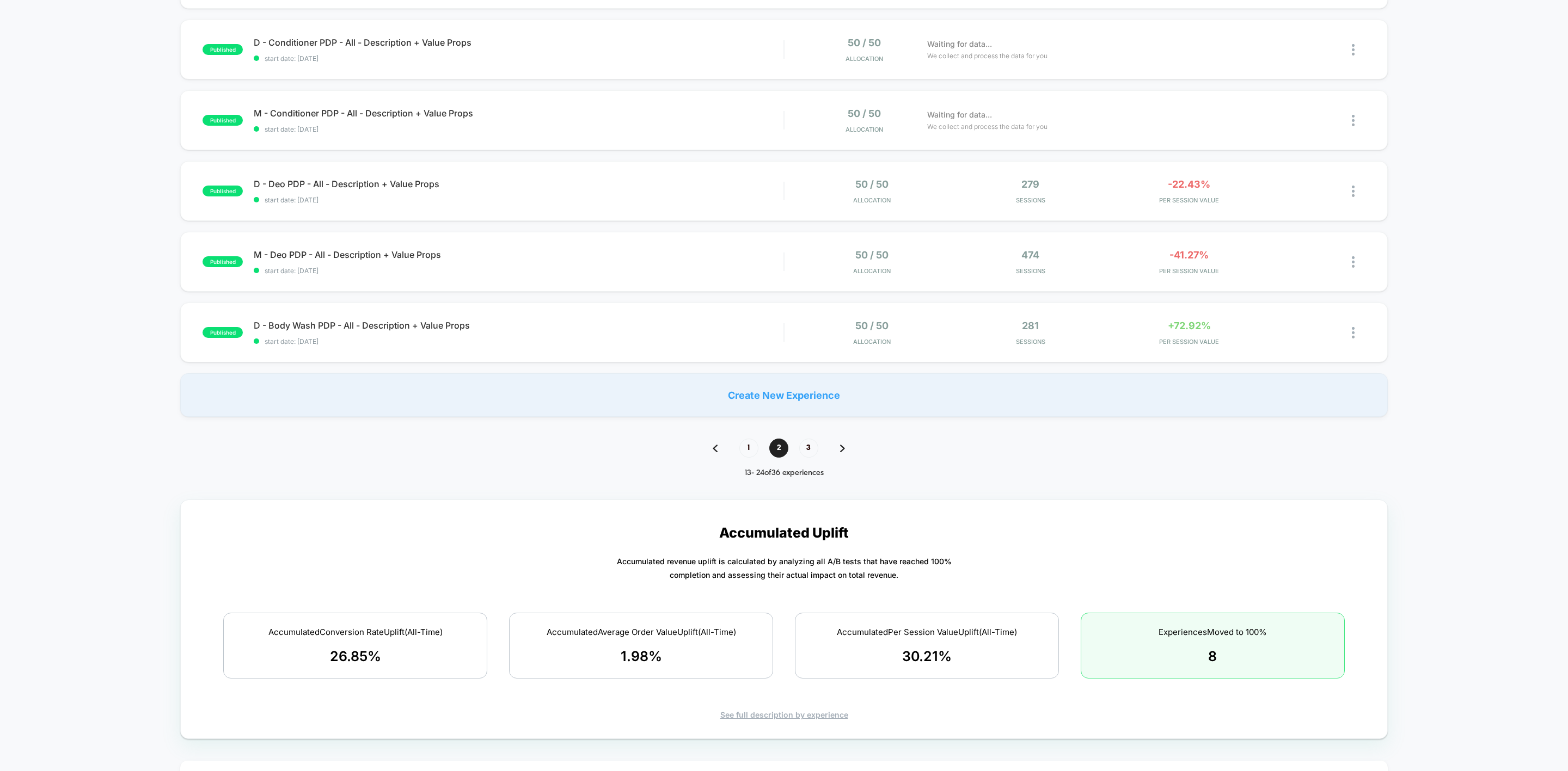
scroll to position [601, 0]
click at [812, 451] on span "3" at bounding box center [808, 447] width 19 height 19
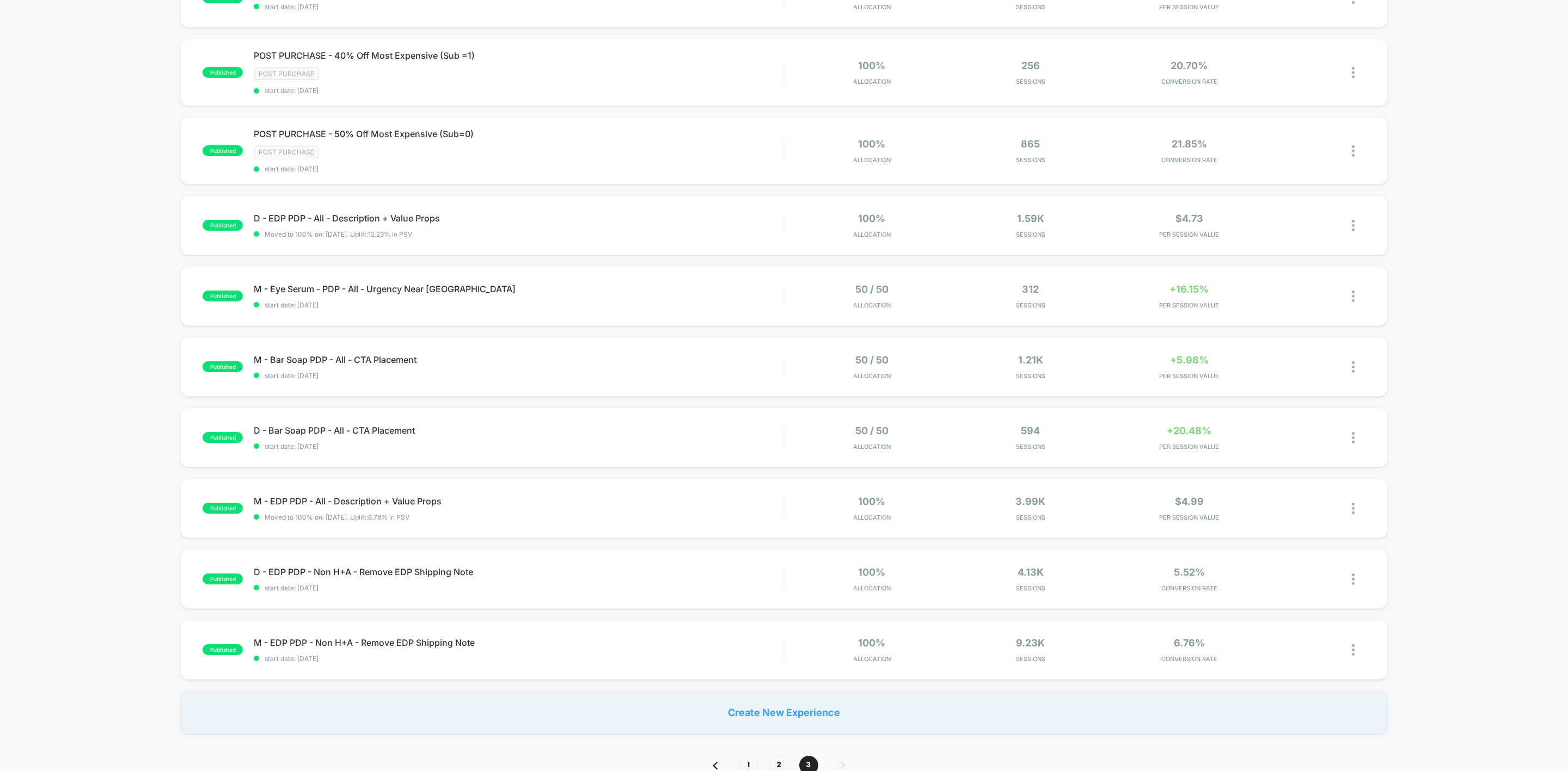
scroll to position [450, 0]
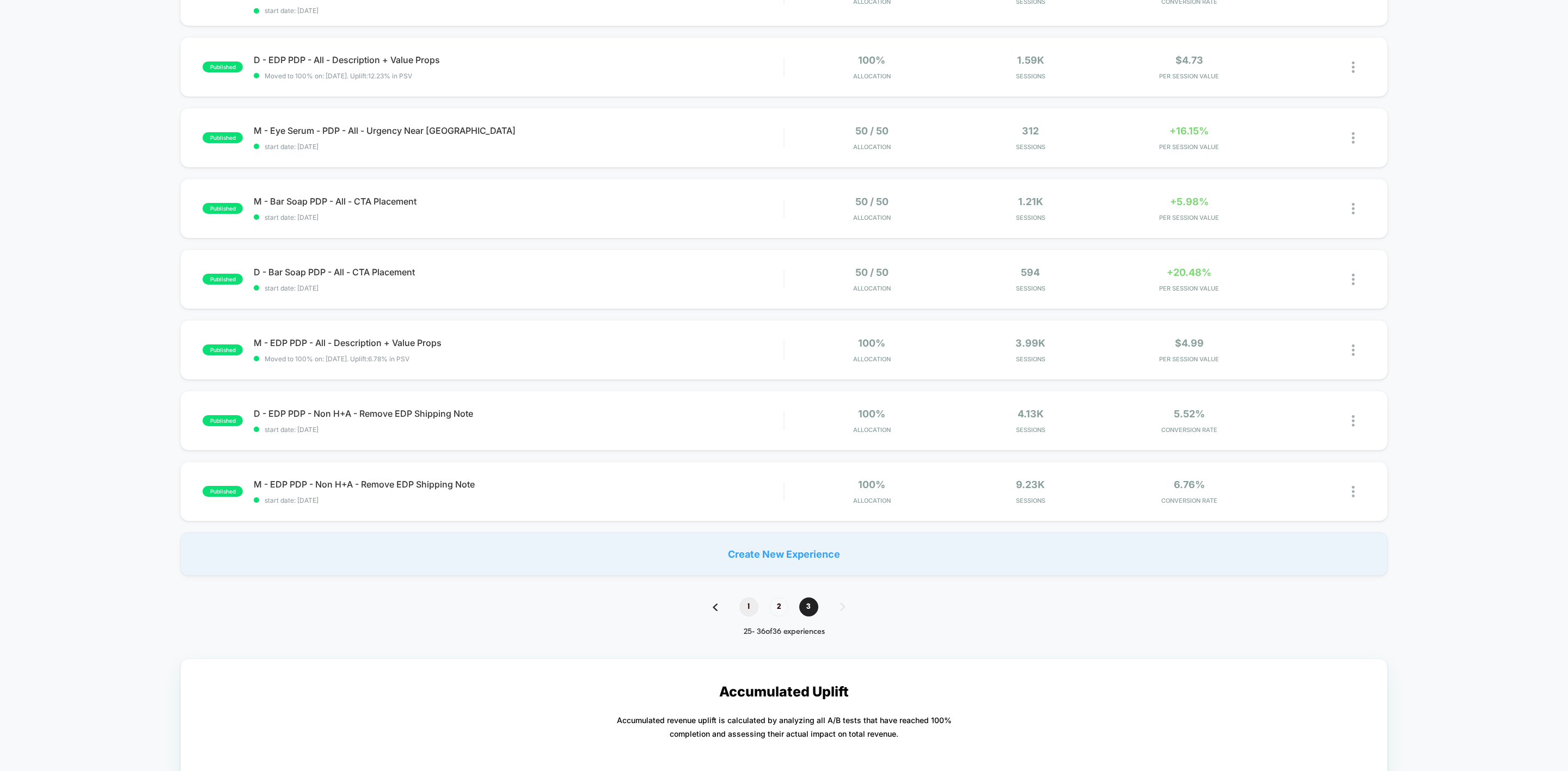
click at [751, 607] on span "1" at bounding box center [749, 607] width 19 height 19
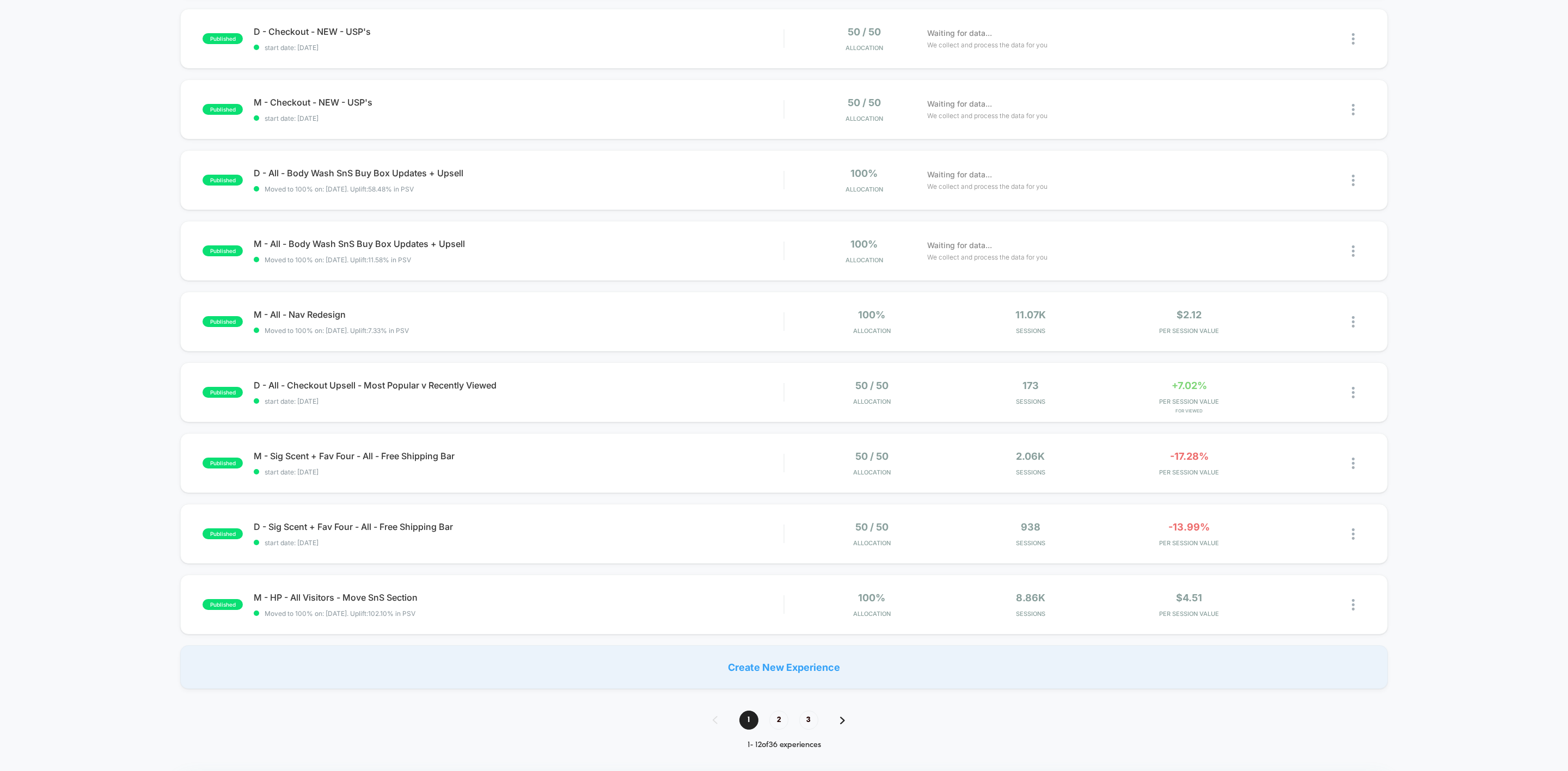
scroll to position [335, 0]
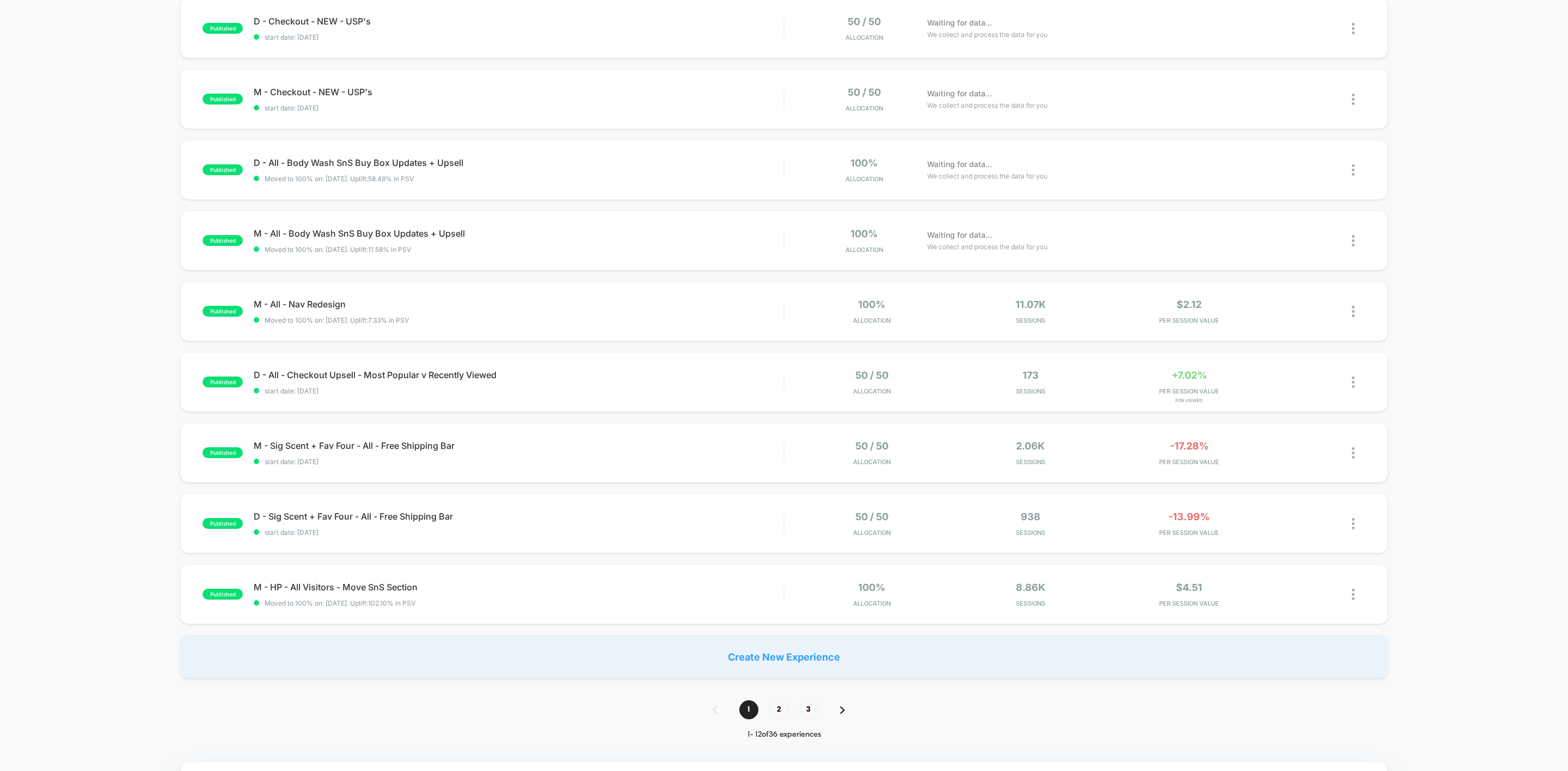
click at [821, 704] on div "1 2 3" at bounding box center [784, 710] width 165 height 19
click at [816, 708] on span "3" at bounding box center [808, 710] width 19 height 19
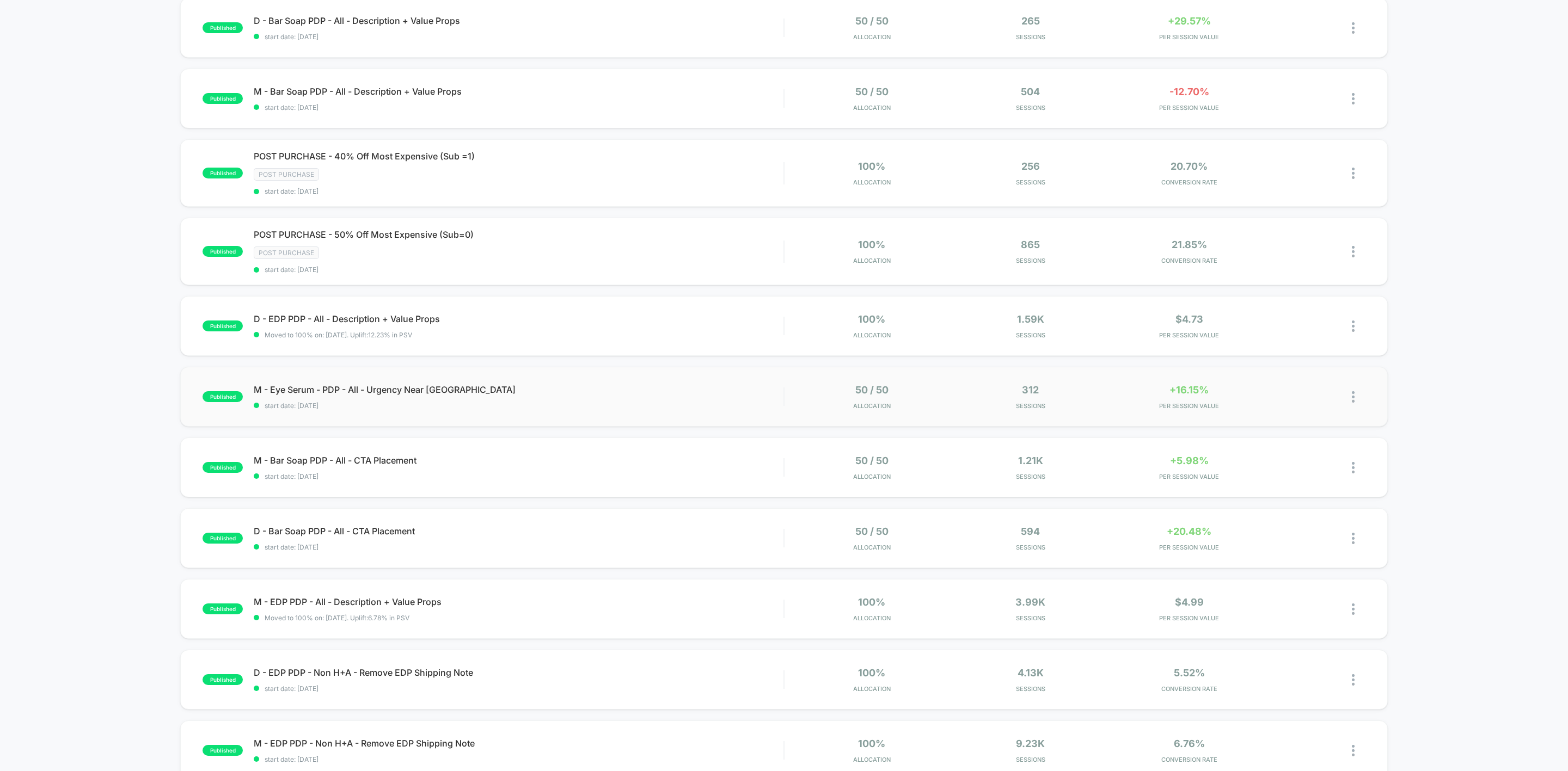
scroll to position [0, 0]
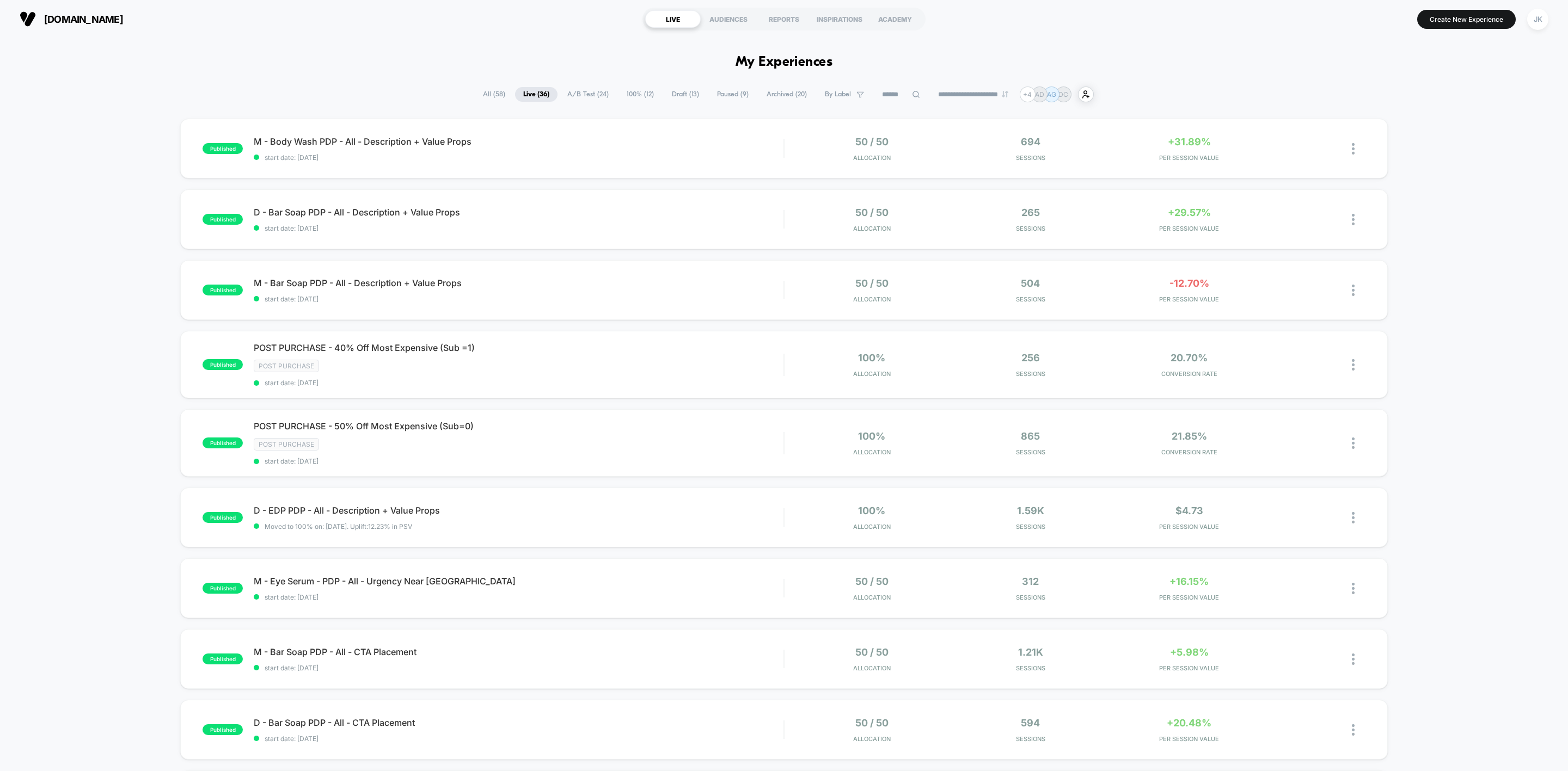
click at [588, 97] on span "A/B Test ( 24 )" at bounding box center [588, 95] width 58 height 15
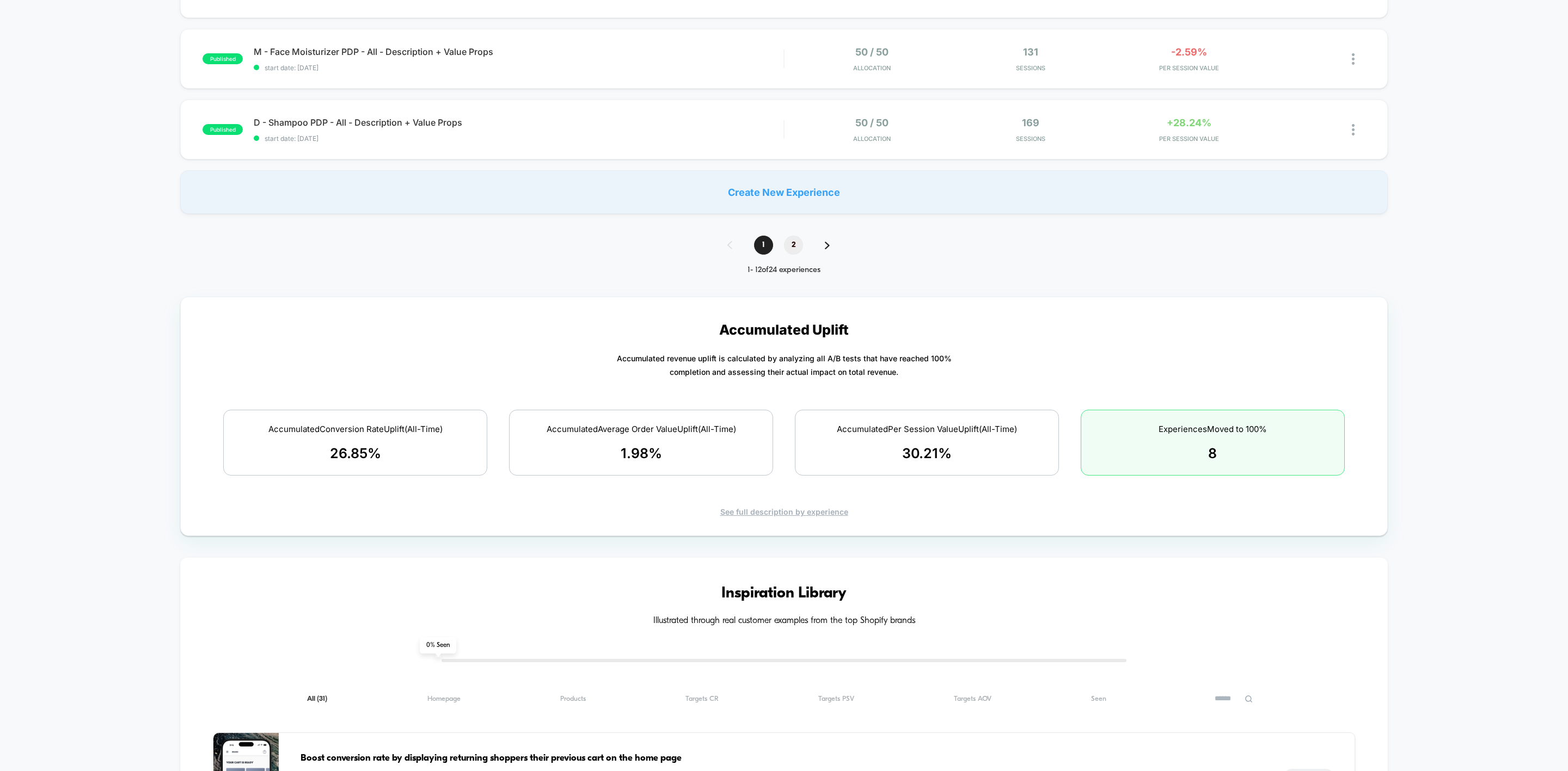
scroll to position [799, 0]
click at [801, 247] on span "2" at bounding box center [793, 246] width 19 height 19
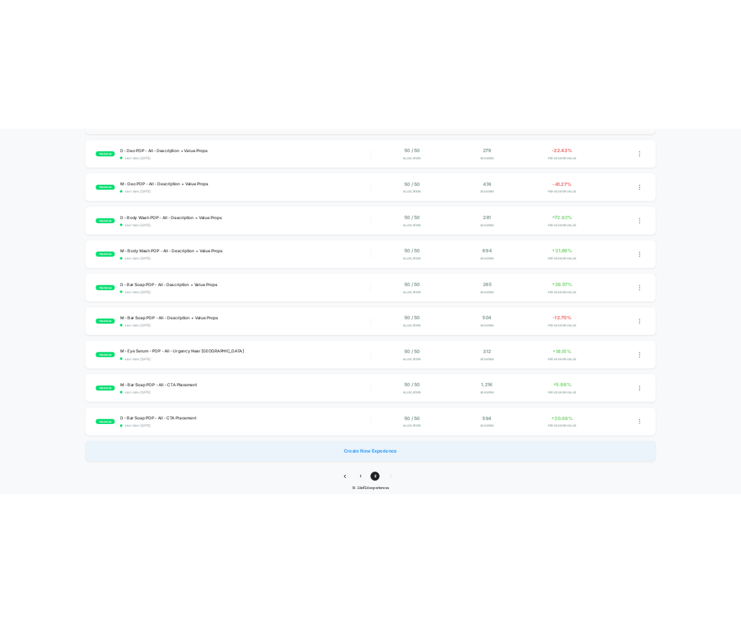
scroll to position [367, 0]
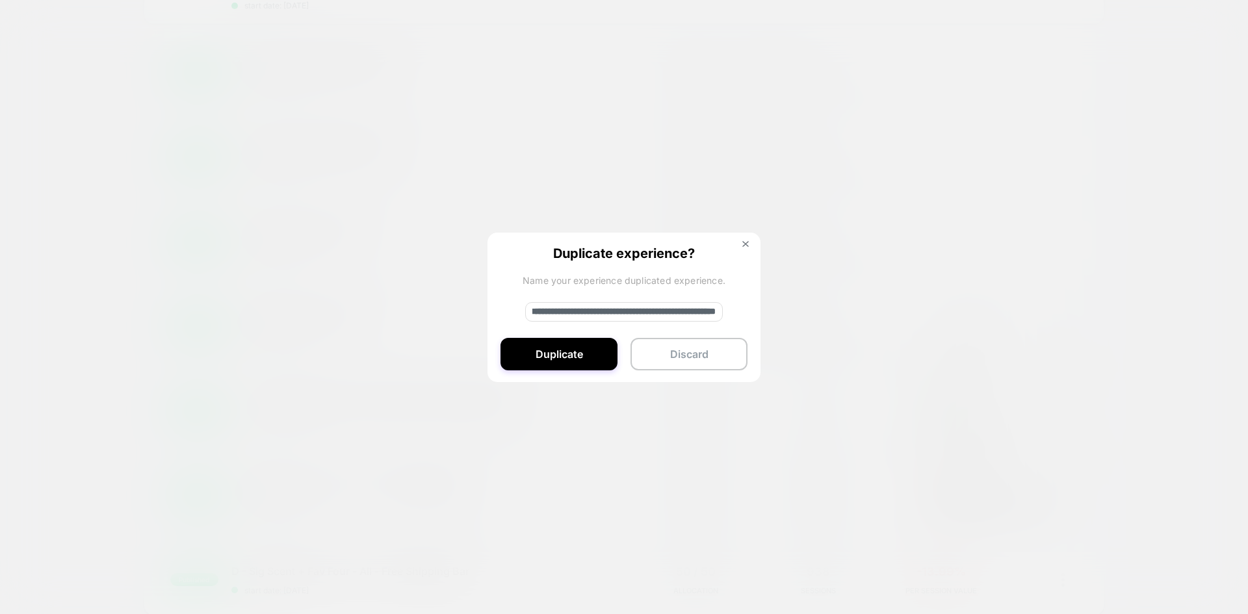
scroll to position [0, 133]
type input "**********"
click at [537, 352] on button "Duplicate" at bounding box center [559, 354] width 117 height 33
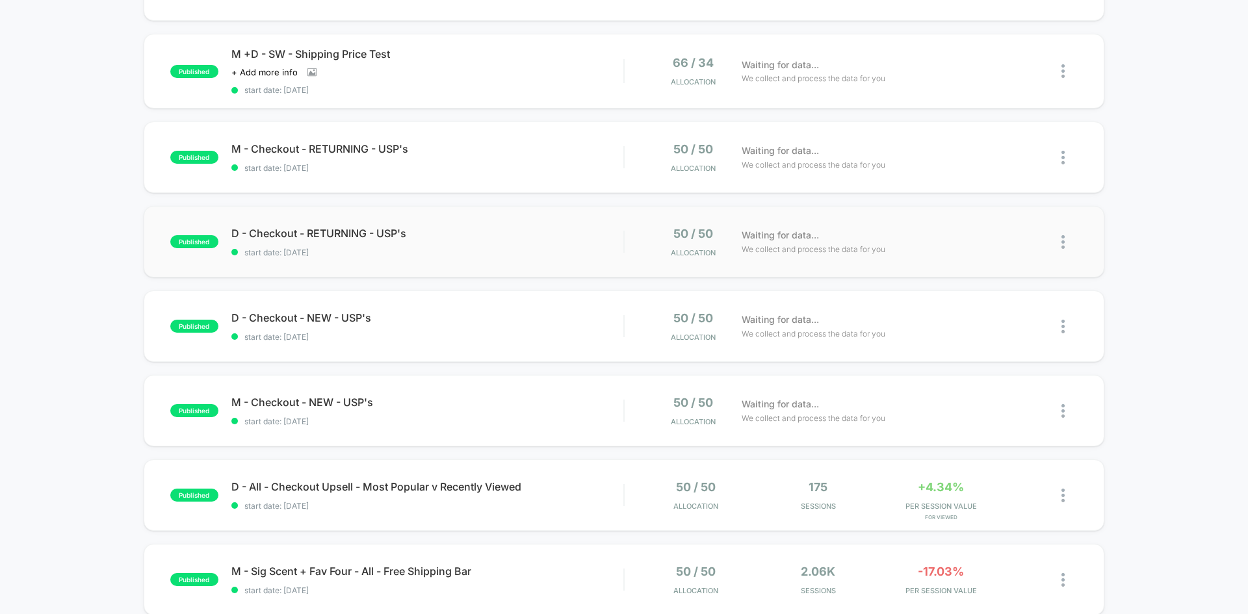
scroll to position [0, 0]
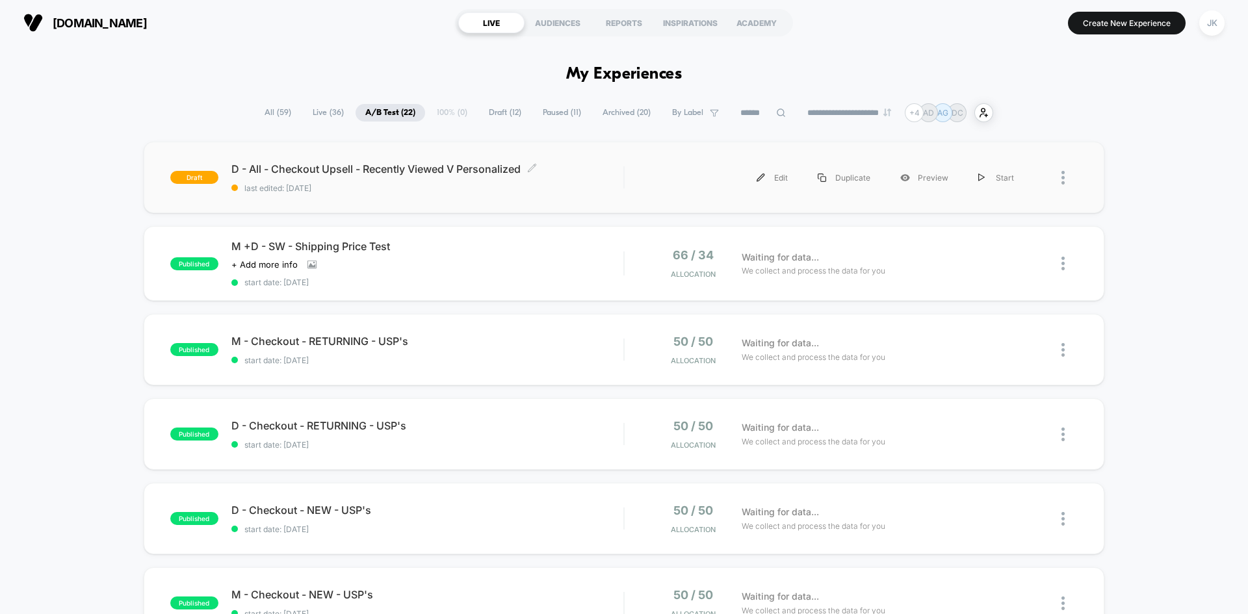
click at [398, 170] on span "D - All - Checkout Upsell - Recently Viewed V Personalized Click to edit experi…" at bounding box center [427, 169] width 392 height 13
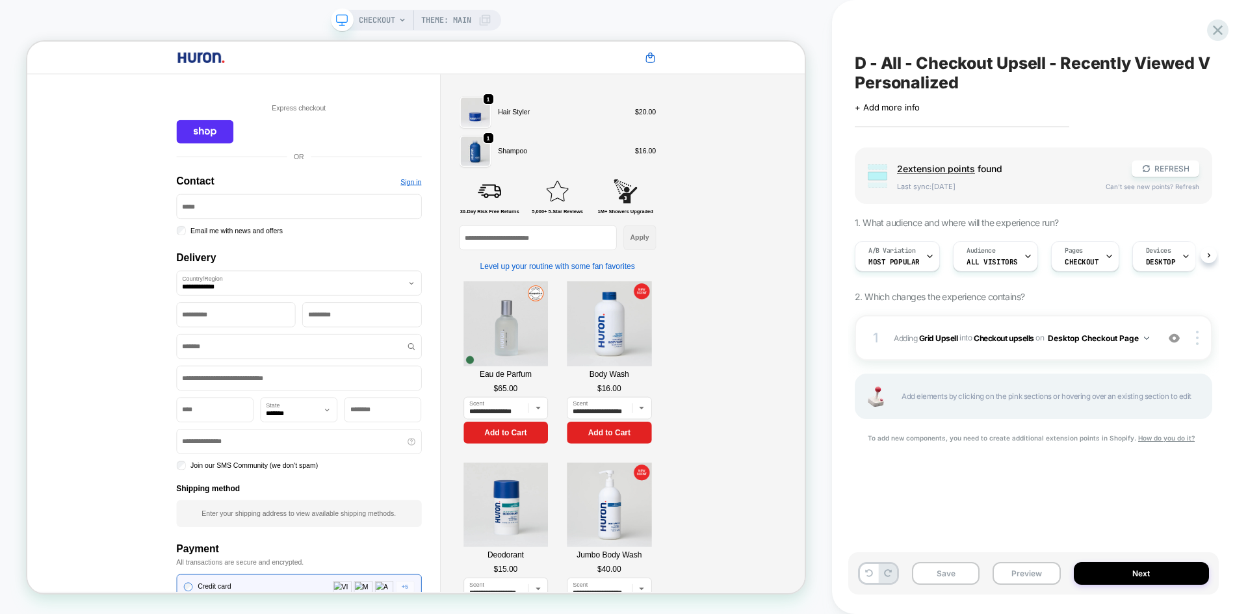
scroll to position [0, 1]
click at [945, 333] on b "Grid Upsell" at bounding box center [938, 338] width 39 height 10
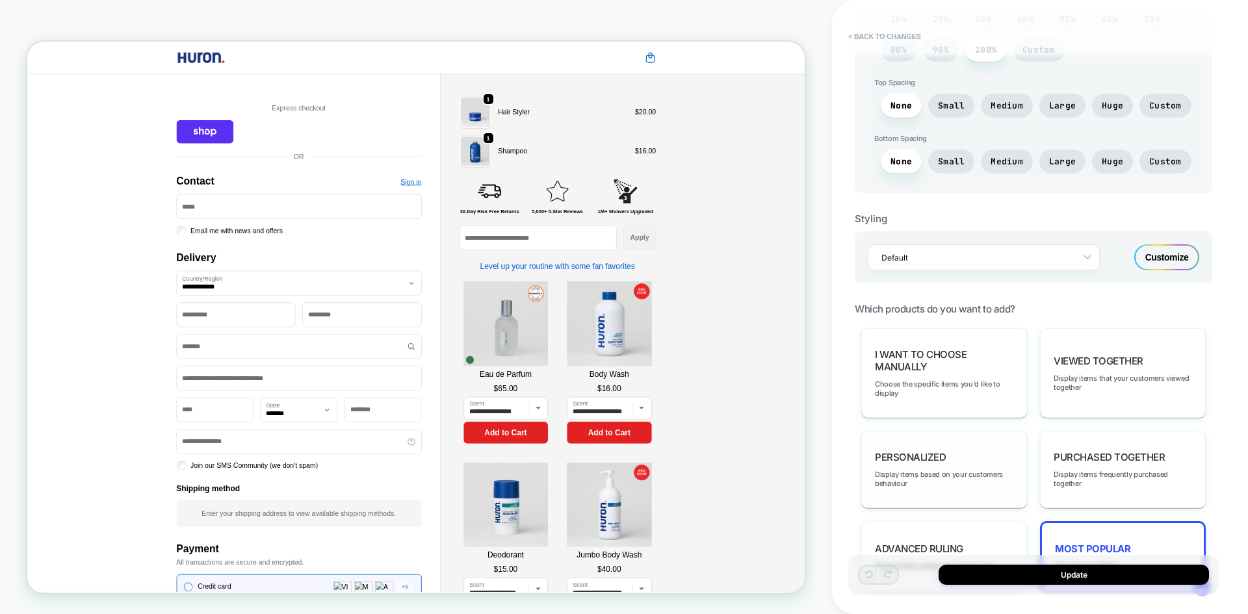
scroll to position [574, 0]
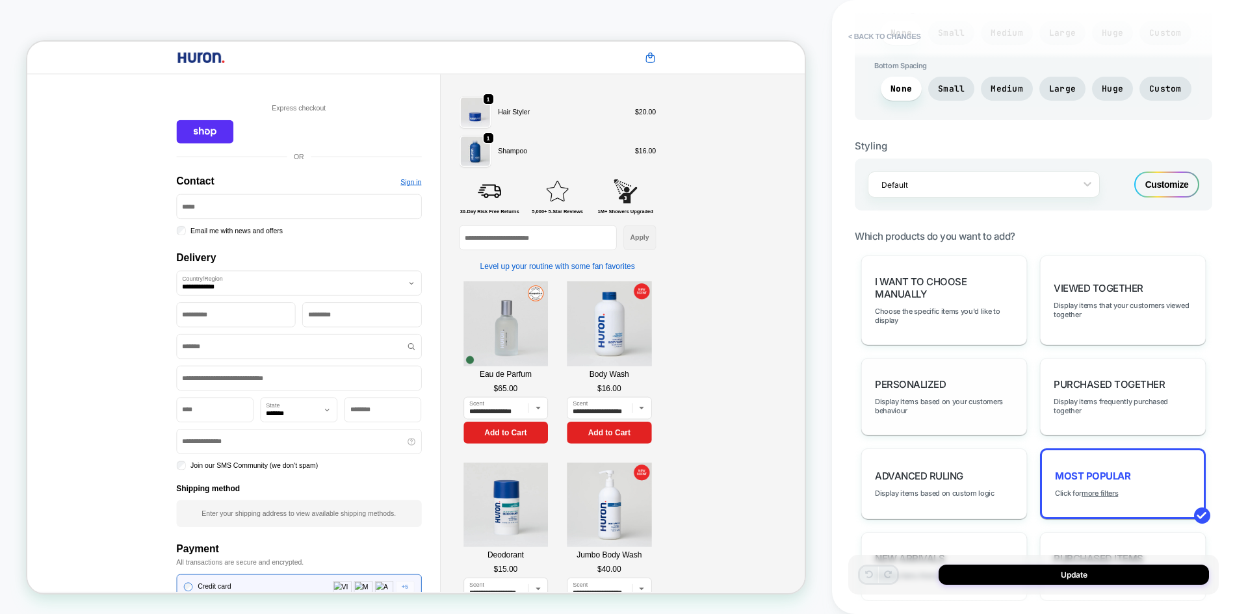
click at [932, 434] on div "personalized Display items based on your customers behaviour" at bounding box center [944, 396] width 166 height 77
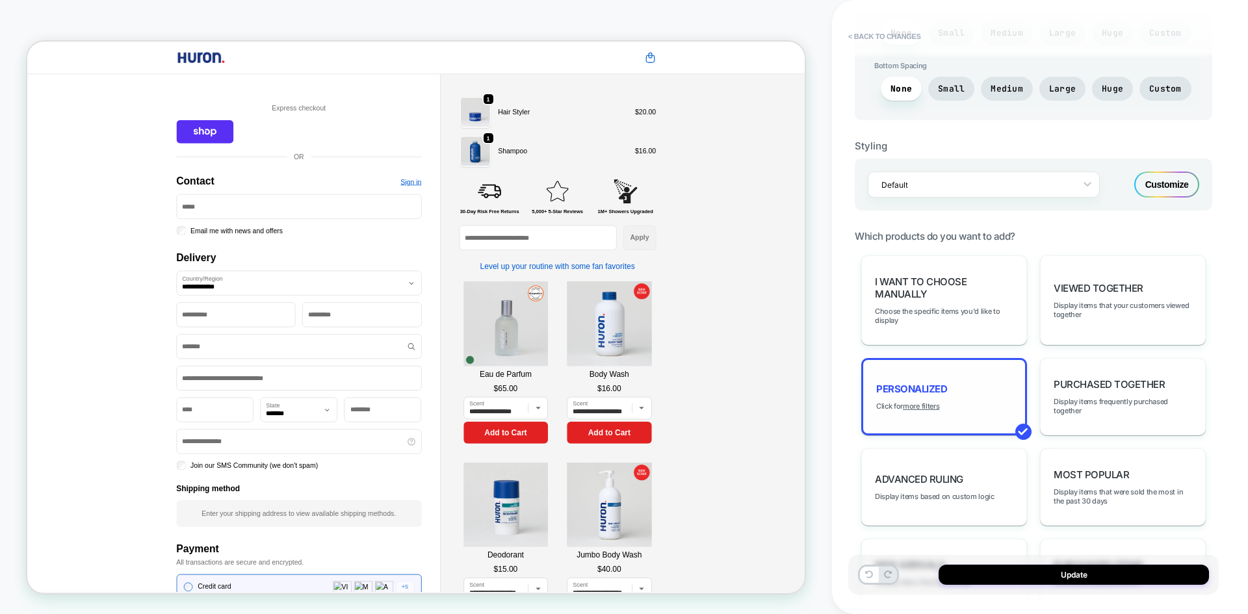
click at [926, 401] on div "personalized Click for more filters" at bounding box center [944, 396] width 166 height 77
click at [923, 404] on u "more filters" at bounding box center [921, 406] width 36 height 9
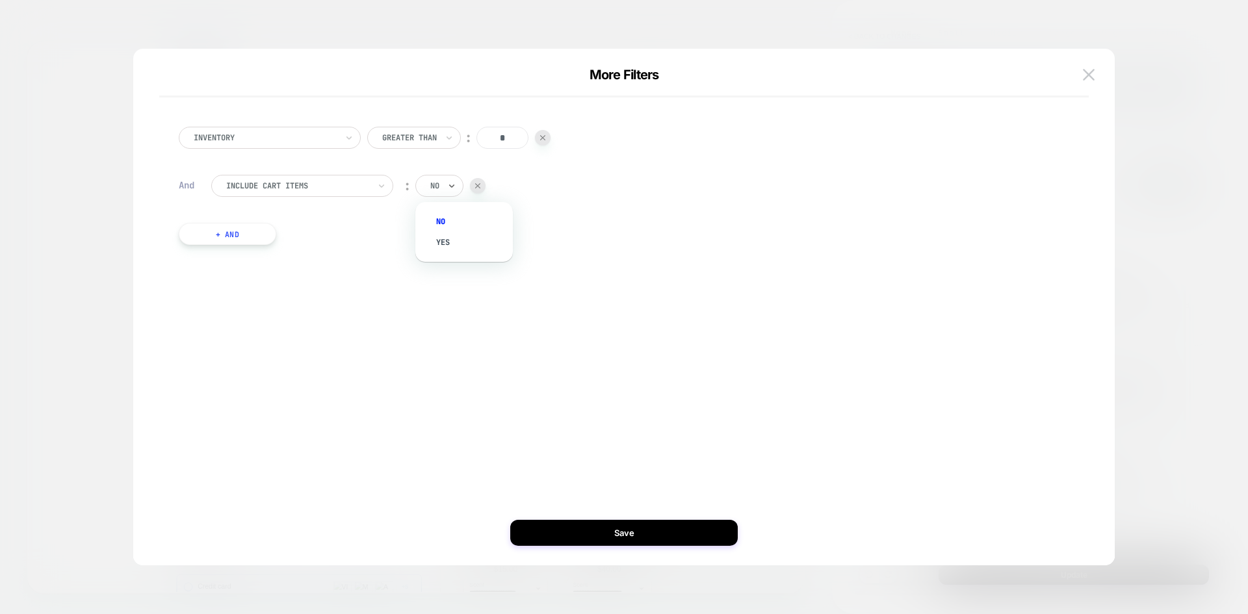
click at [432, 189] on input "text" at bounding box center [432, 186] width 5 height 12
click at [449, 240] on div "yes" at bounding box center [470, 242] width 85 height 21
click at [638, 549] on div "Inventory Greater Than ︰ * And Include Cart Items ︰ yes + And" at bounding box center [624, 314] width 943 height 504
click at [637, 535] on button "Save" at bounding box center [624, 533] width 228 height 26
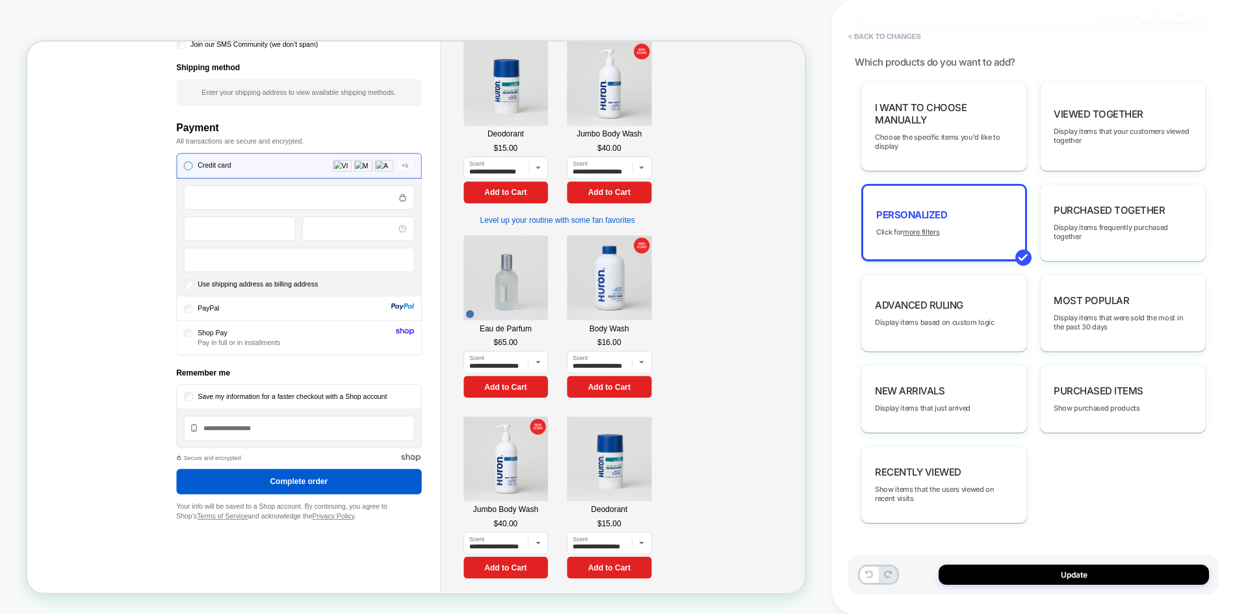
scroll to position [650, 0]
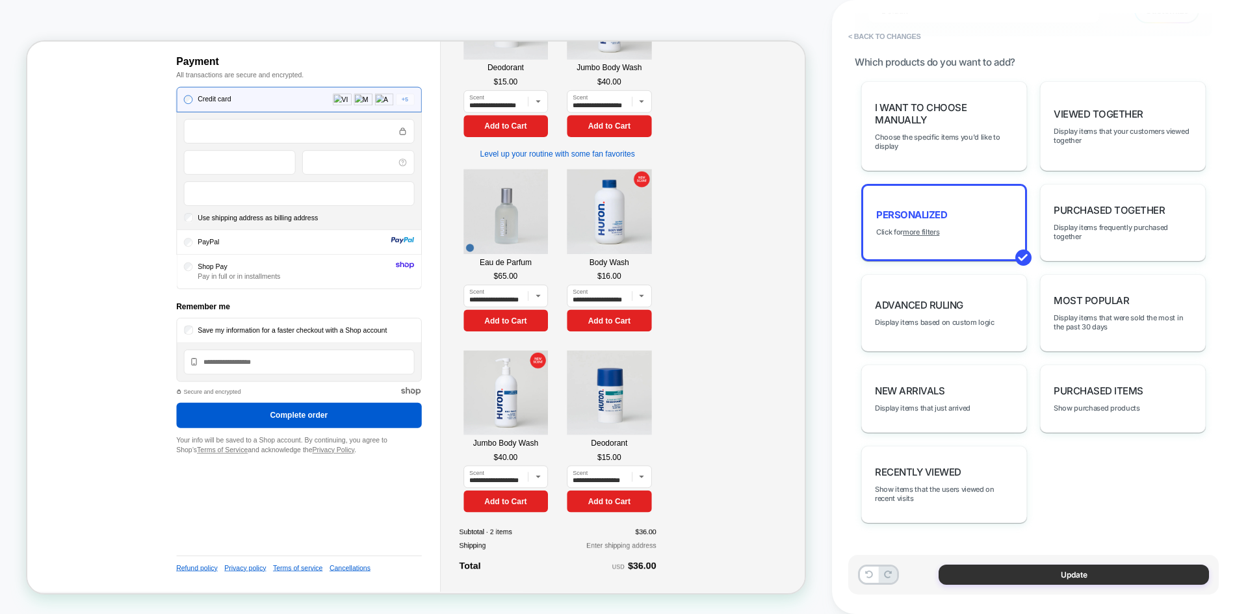
click at [1057, 572] on button "Update" at bounding box center [1074, 575] width 270 height 20
type textarea "*"
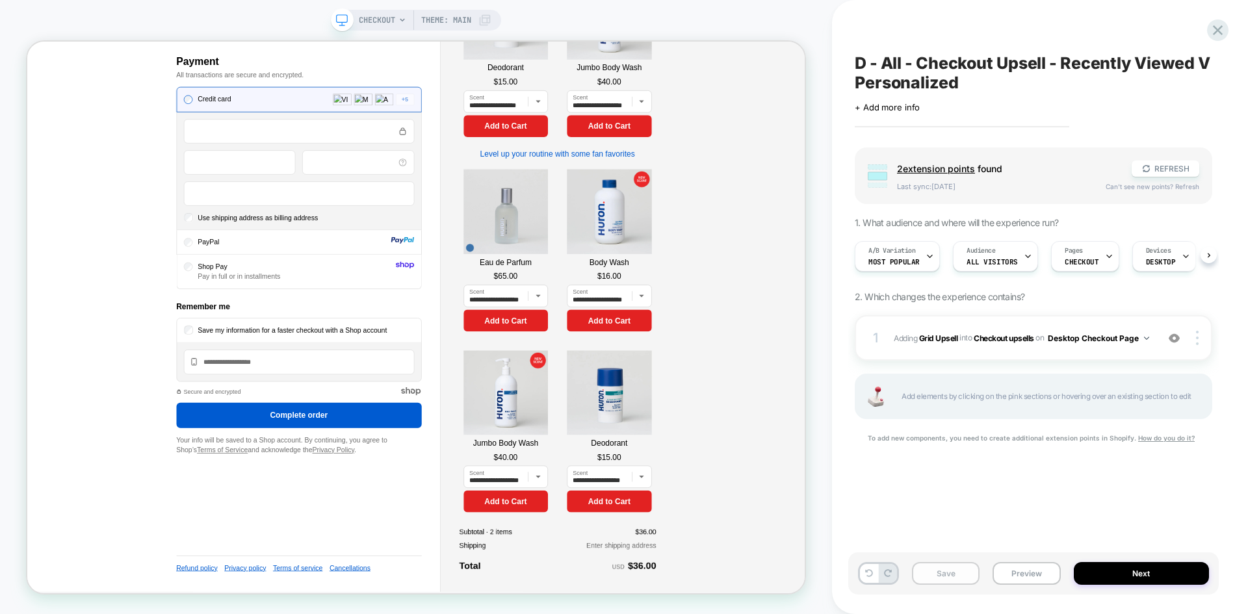
scroll to position [0, 1]
click at [965, 567] on button "Save" at bounding box center [946, 573] width 68 height 23
click at [925, 267] on div at bounding box center [929, 256] width 8 height 29
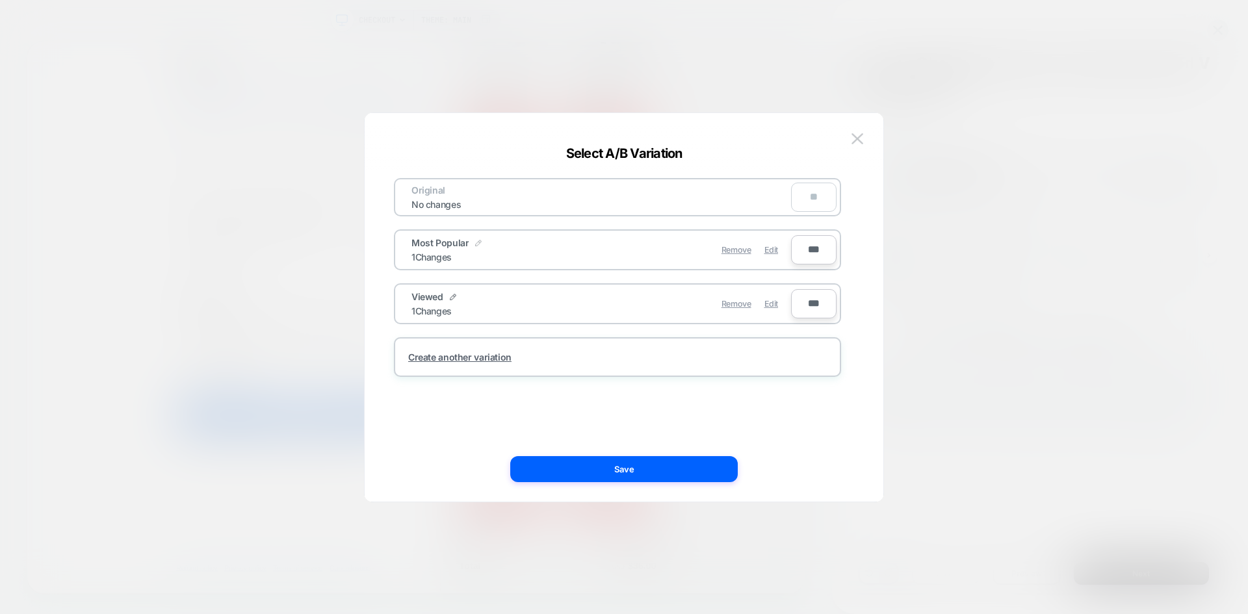
click at [476, 242] on img at bounding box center [478, 243] width 7 height 7
drag, startPoint x: 497, startPoint y: 252, endPoint x: 359, endPoint y: 245, distance: 138.0
click at [848, 245] on div "**********" at bounding box center [1027, 257] width 358 height 44
type input "**********"
click at [561, 252] on strong "Save" at bounding box center [554, 250] width 21 height 10
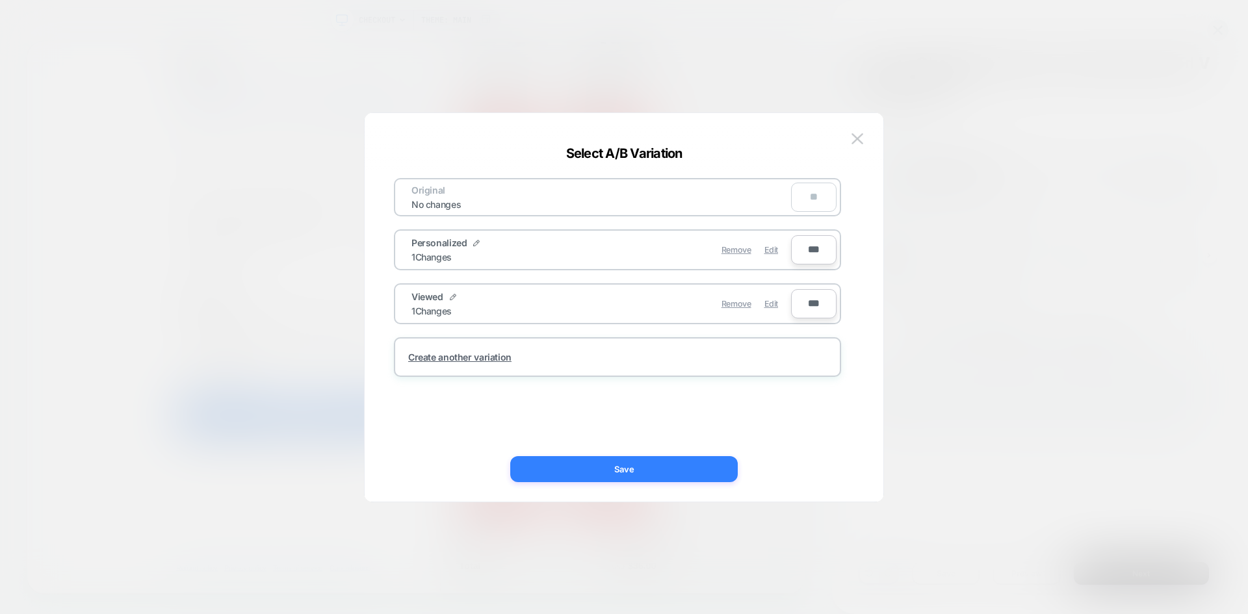
click at [634, 467] on button "Save" at bounding box center [624, 469] width 228 height 26
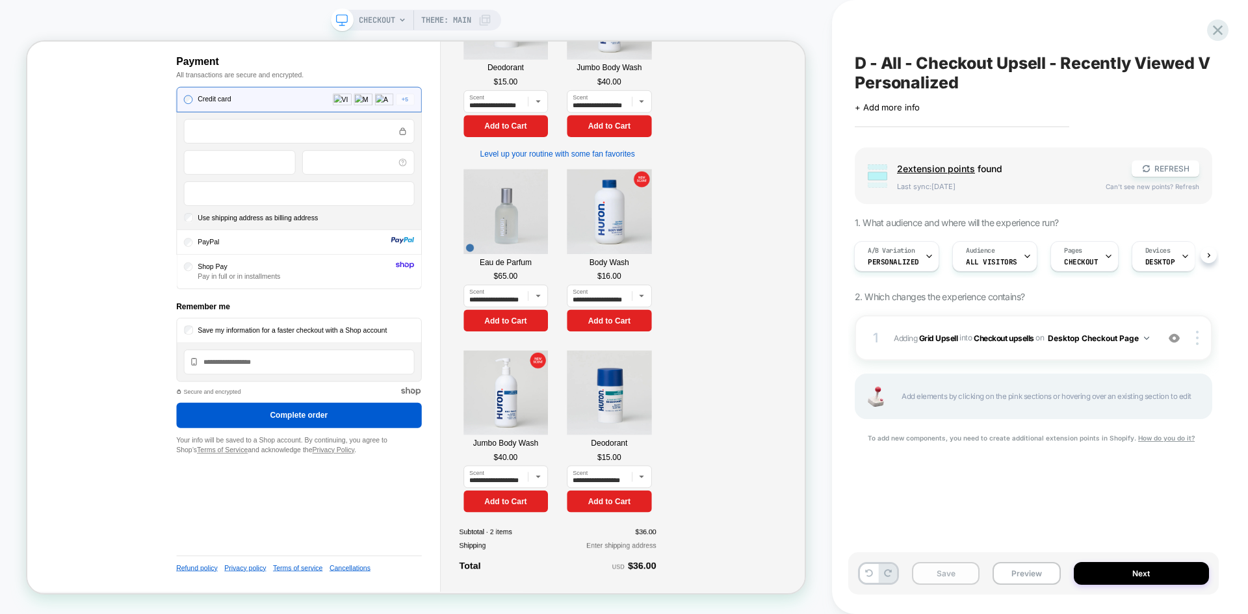
click at [945, 571] on button "Save" at bounding box center [946, 573] width 68 height 23
click at [1136, 569] on button "Next" at bounding box center [1142, 573] width 136 height 23
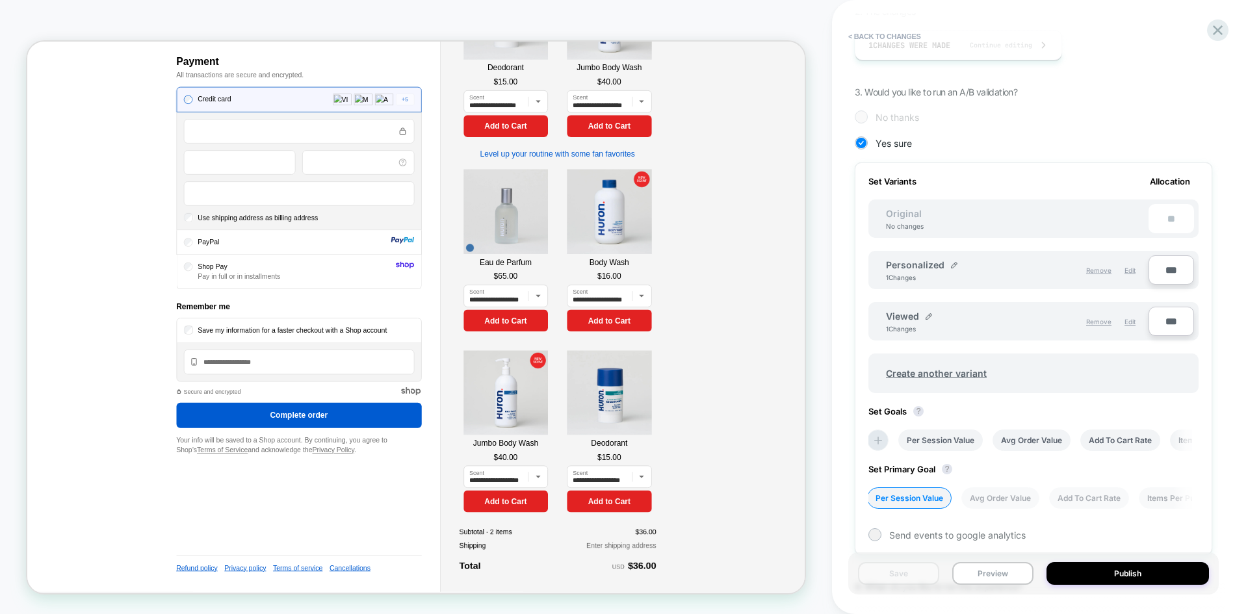
scroll to position [380, 0]
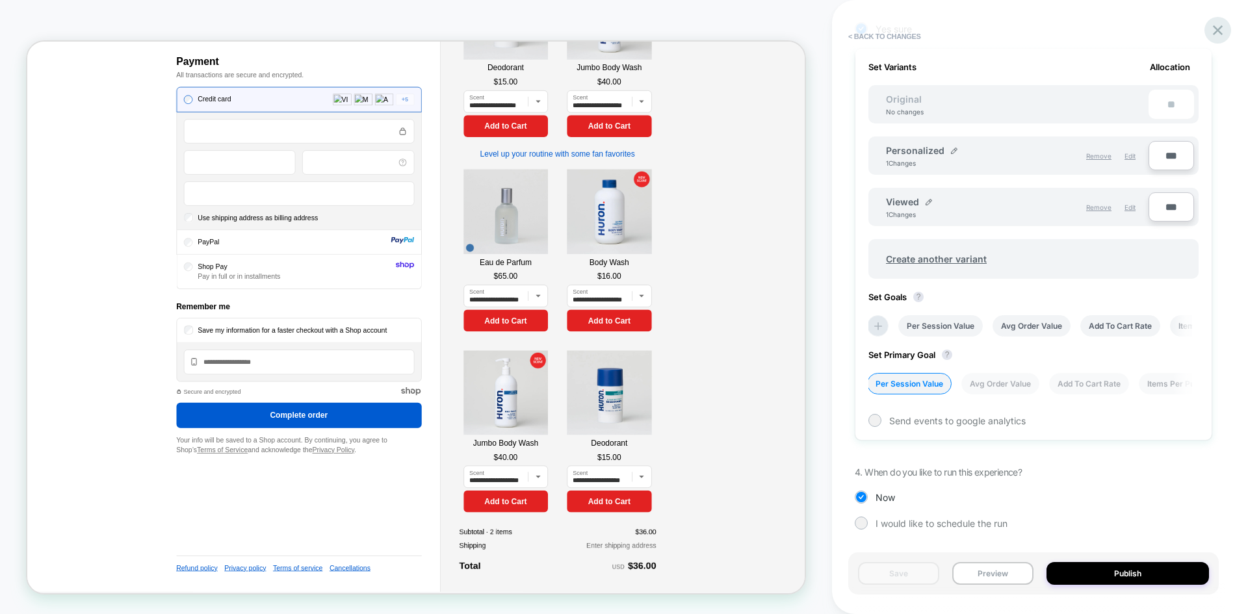
click at [1219, 30] on icon at bounding box center [1218, 30] width 10 height 10
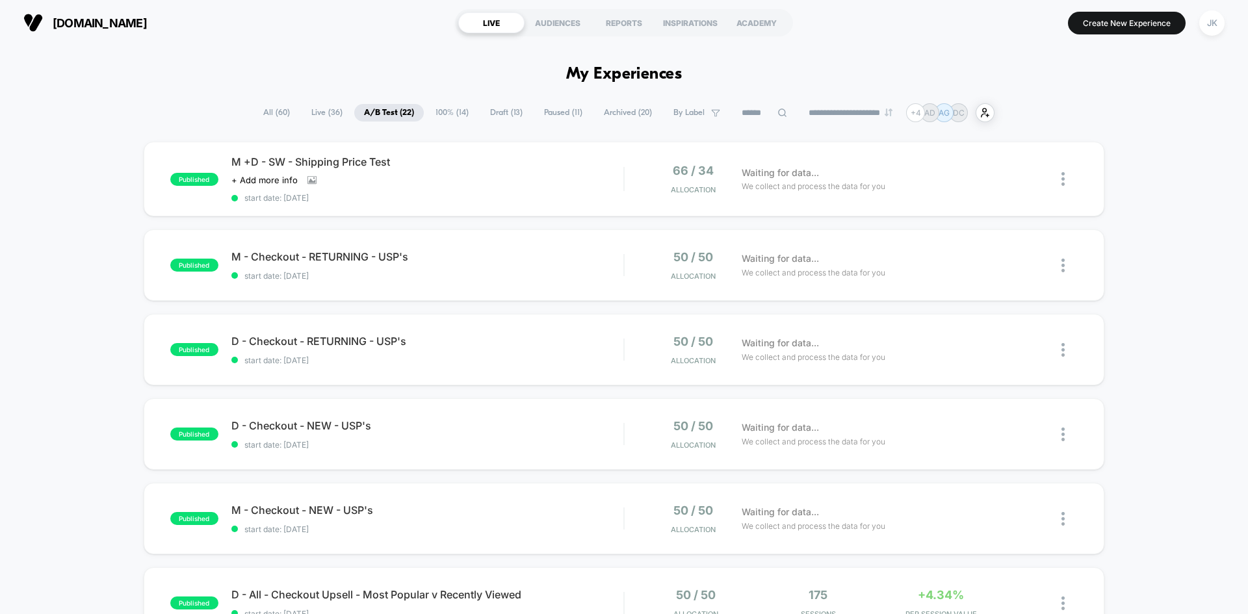
click at [447, 111] on span "100% ( 14 )" at bounding box center [452, 113] width 53 height 18
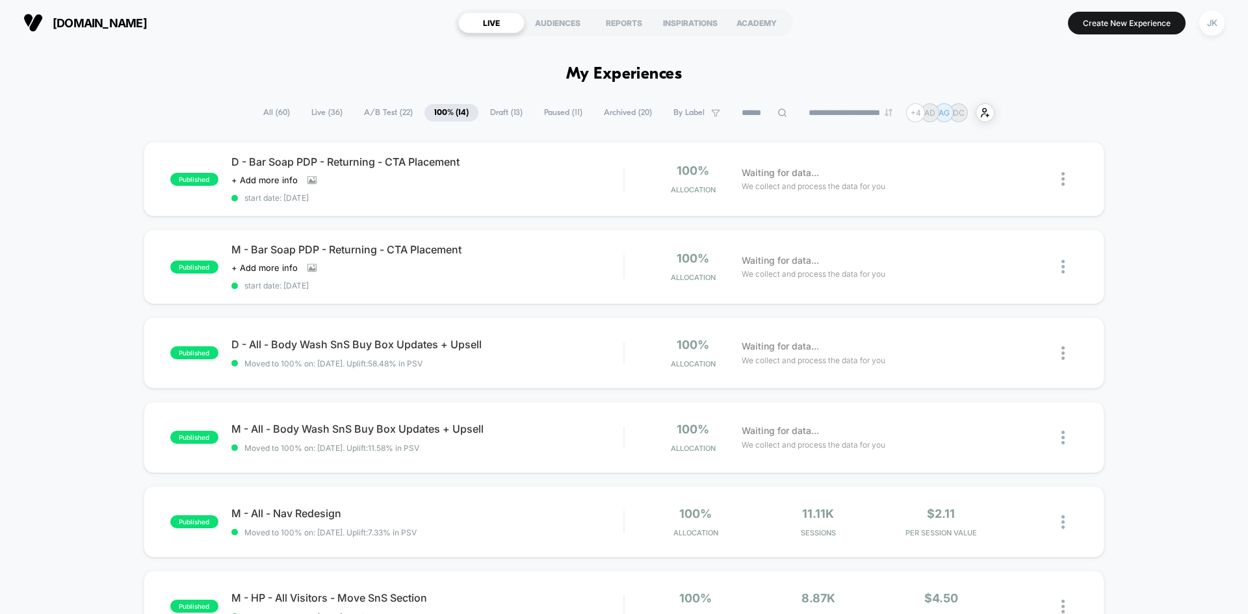
click at [490, 109] on span "Draft ( 13 )" at bounding box center [506, 113] width 52 height 18
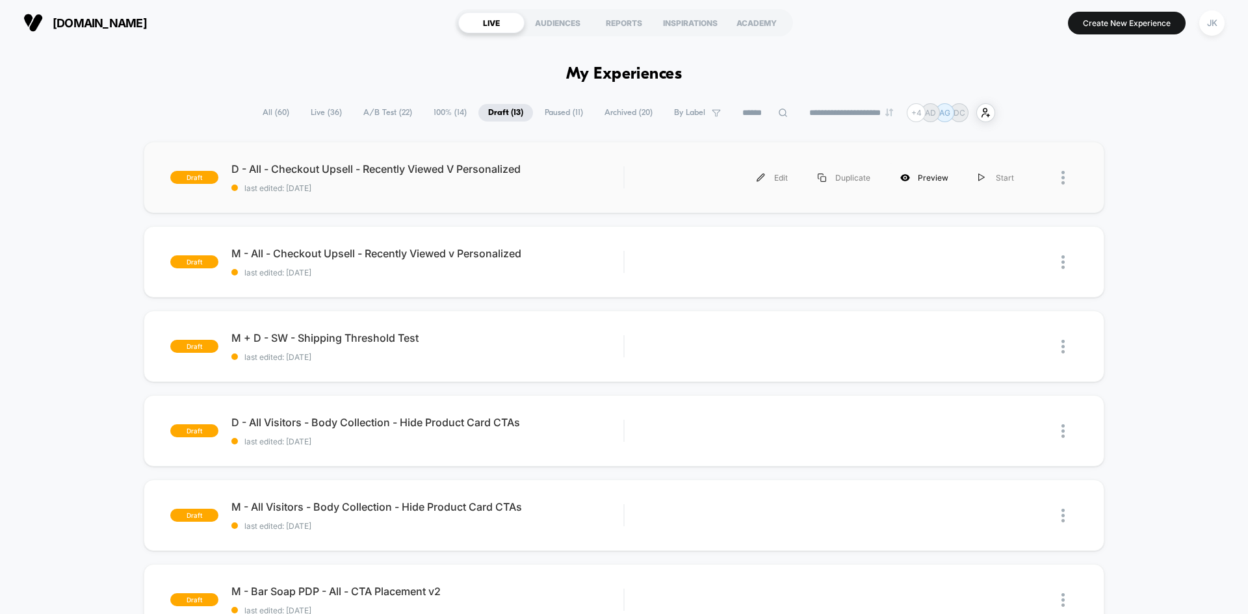
click at [909, 177] on icon at bounding box center [905, 178] width 10 height 10
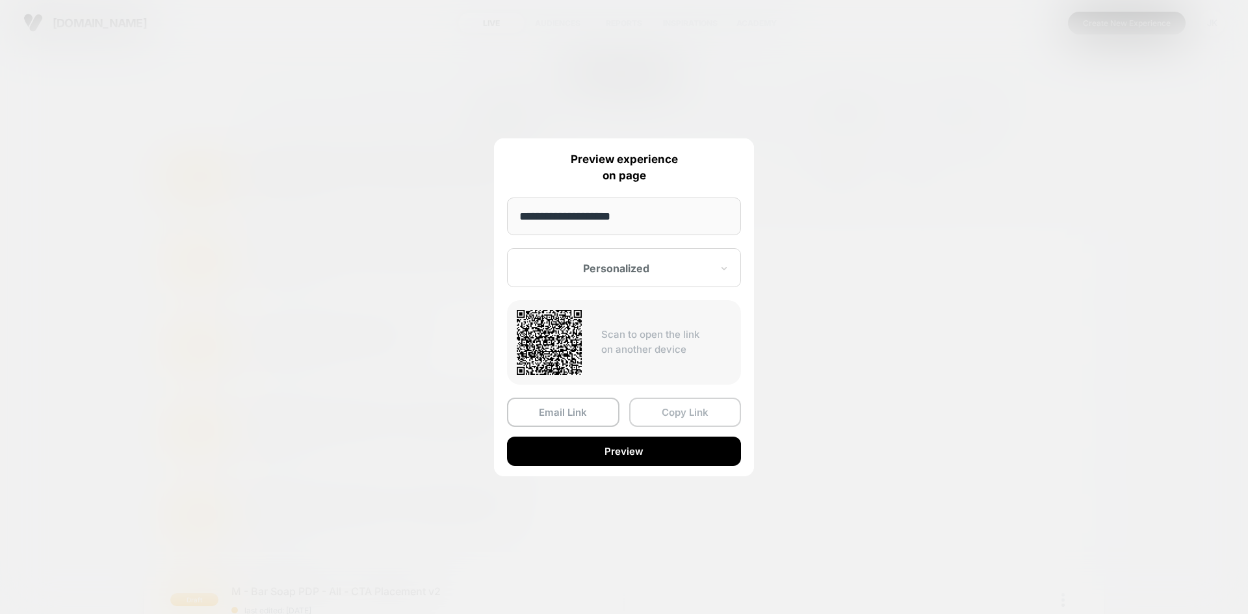
click at [676, 410] on button "Copy Link" at bounding box center [685, 412] width 112 height 29
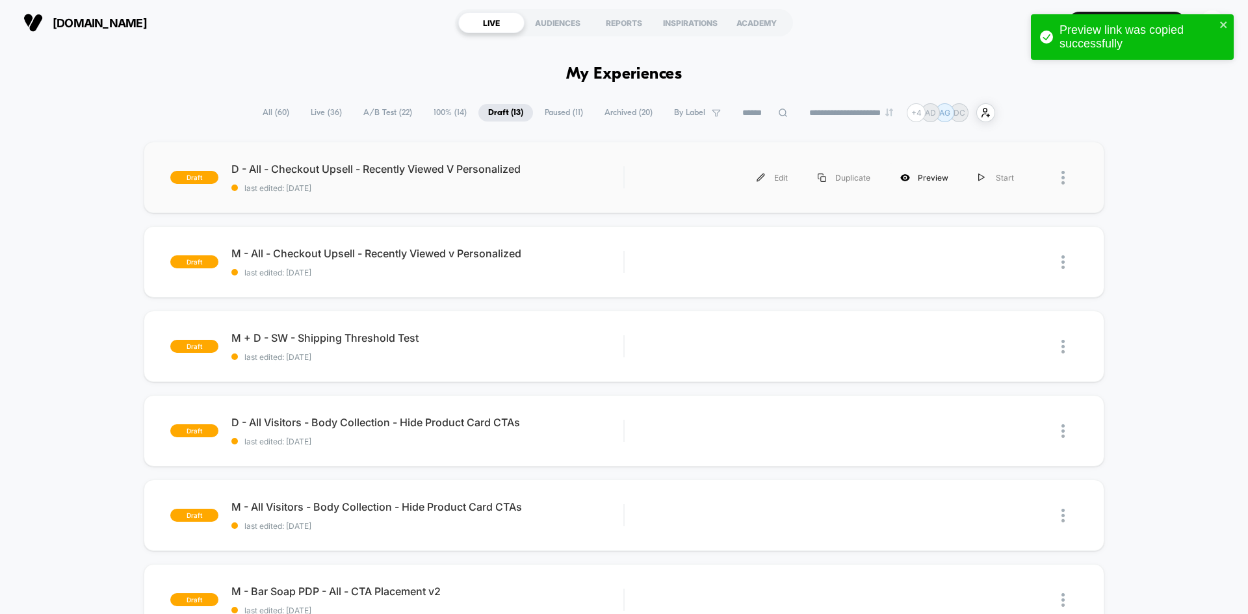
click at [926, 173] on div "Preview" at bounding box center [924, 177] width 78 height 29
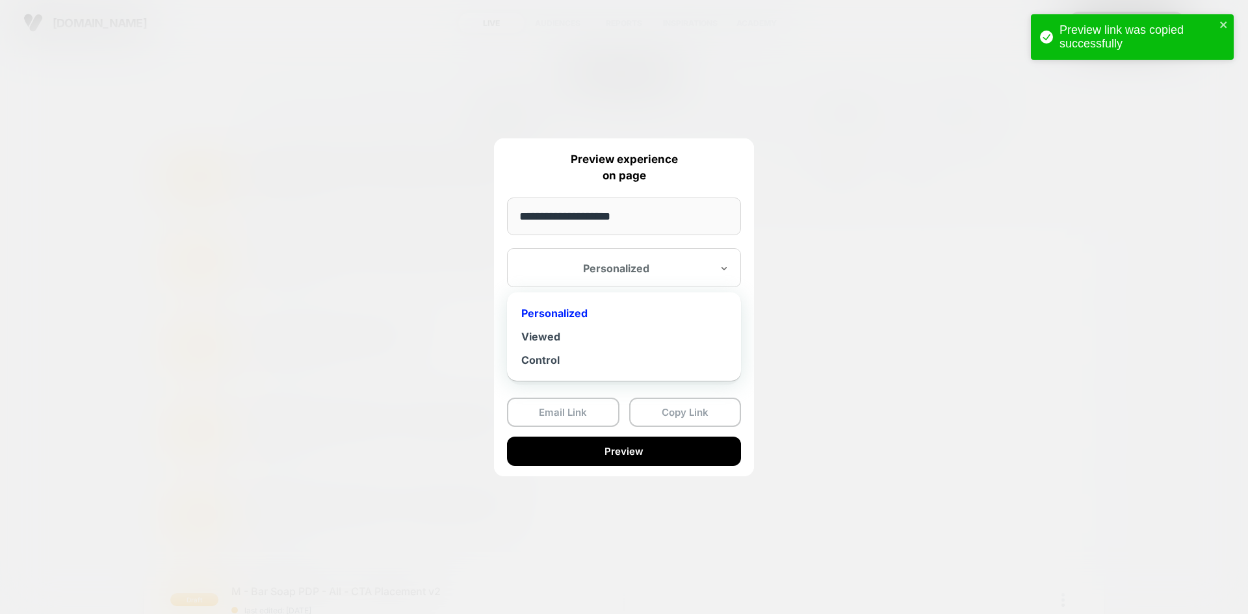
click at [634, 272] on div at bounding box center [616, 268] width 191 height 13
click at [546, 338] on div "Viewed" at bounding box center [624, 336] width 221 height 23
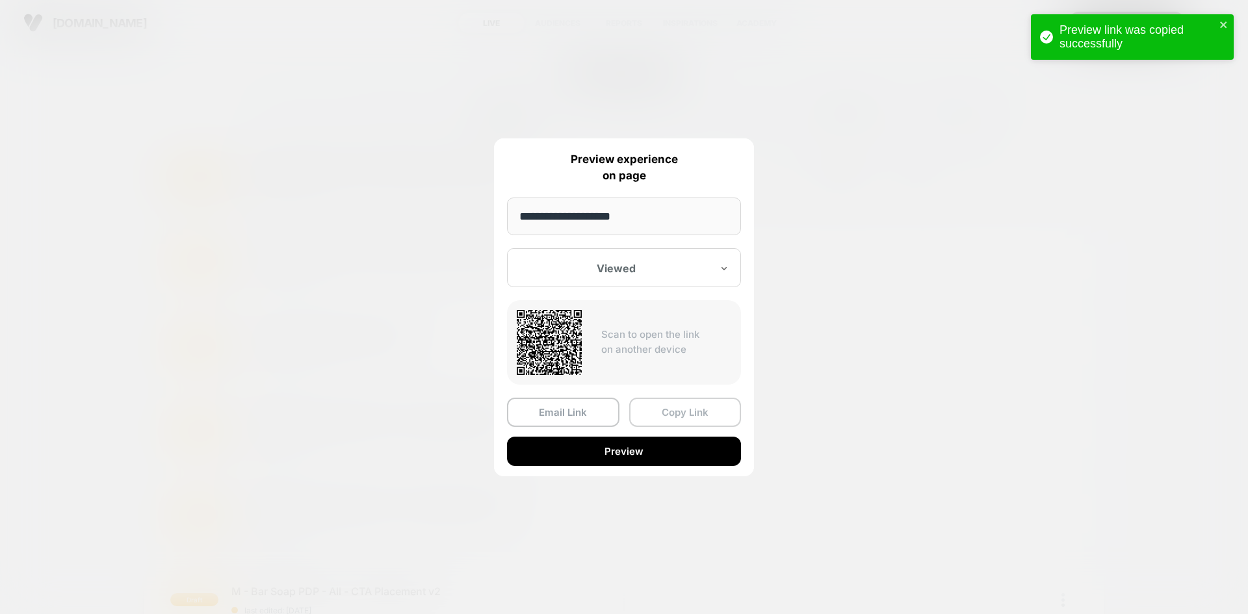
click at [669, 417] on button "Copy Link" at bounding box center [685, 412] width 112 height 29
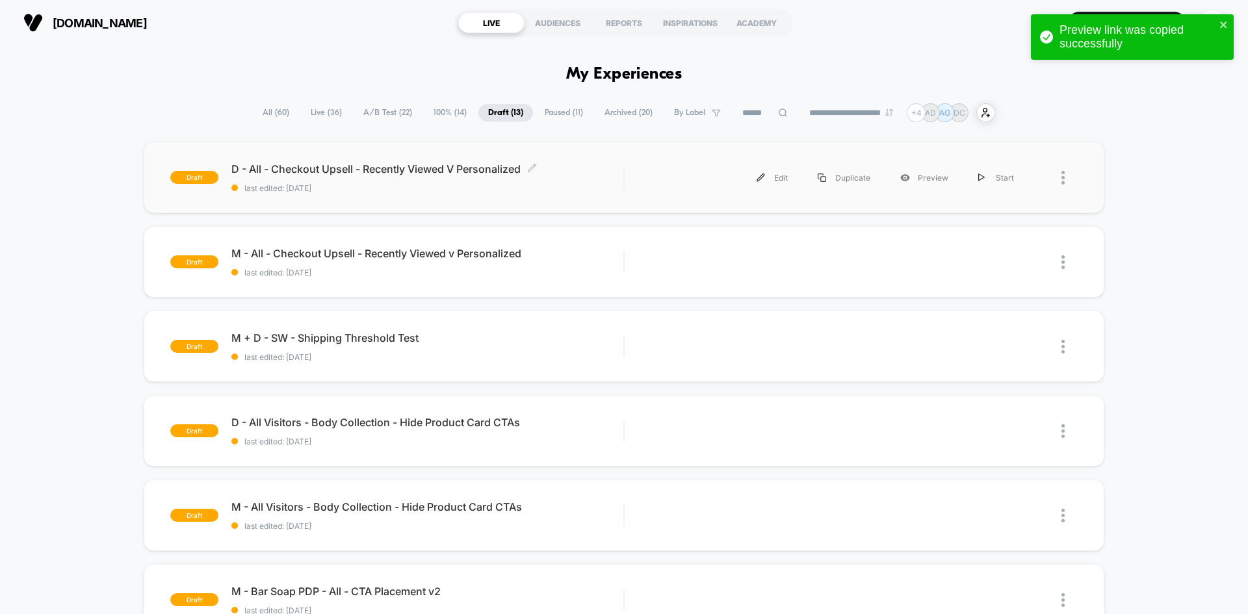
click at [489, 173] on span "D - All - Checkout Upsell - Recently Viewed V Personalized Click to edit experi…" at bounding box center [427, 169] width 392 height 13
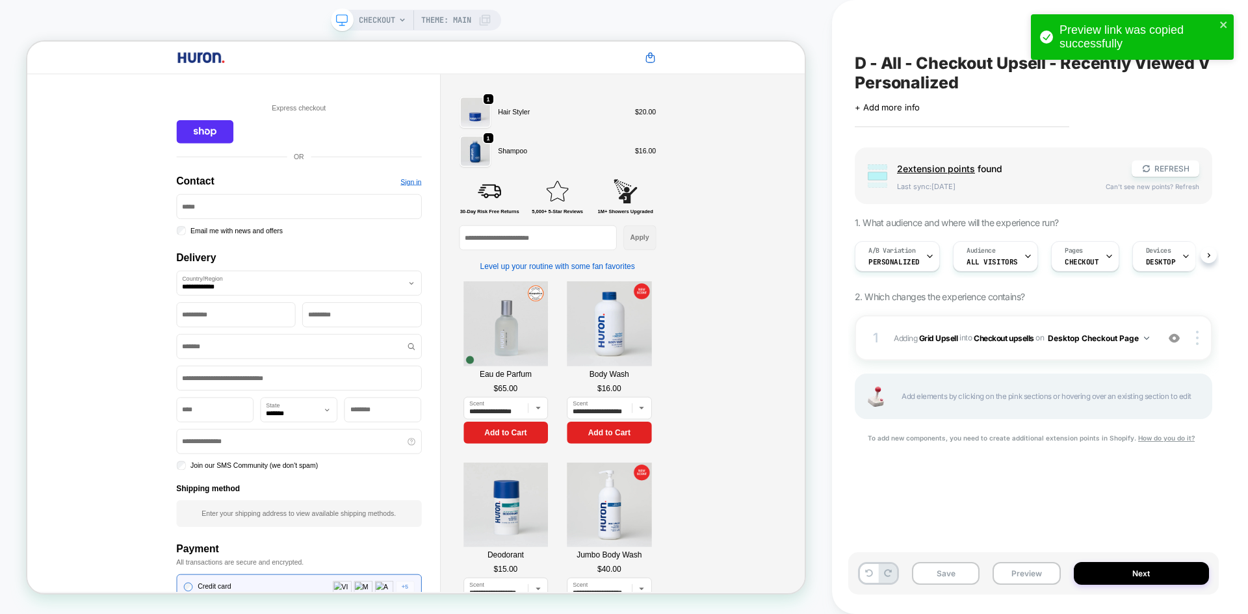
scroll to position [0, 1]
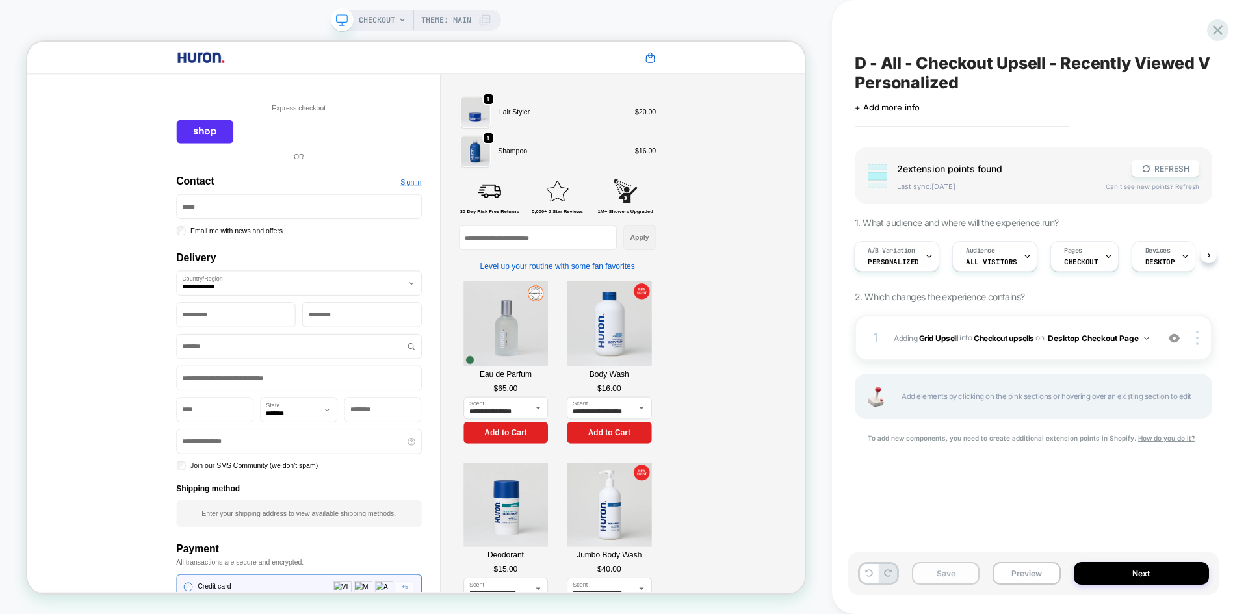
click at [961, 571] on button "Save" at bounding box center [946, 573] width 68 height 23
click at [1138, 575] on button "Next" at bounding box center [1142, 573] width 136 height 23
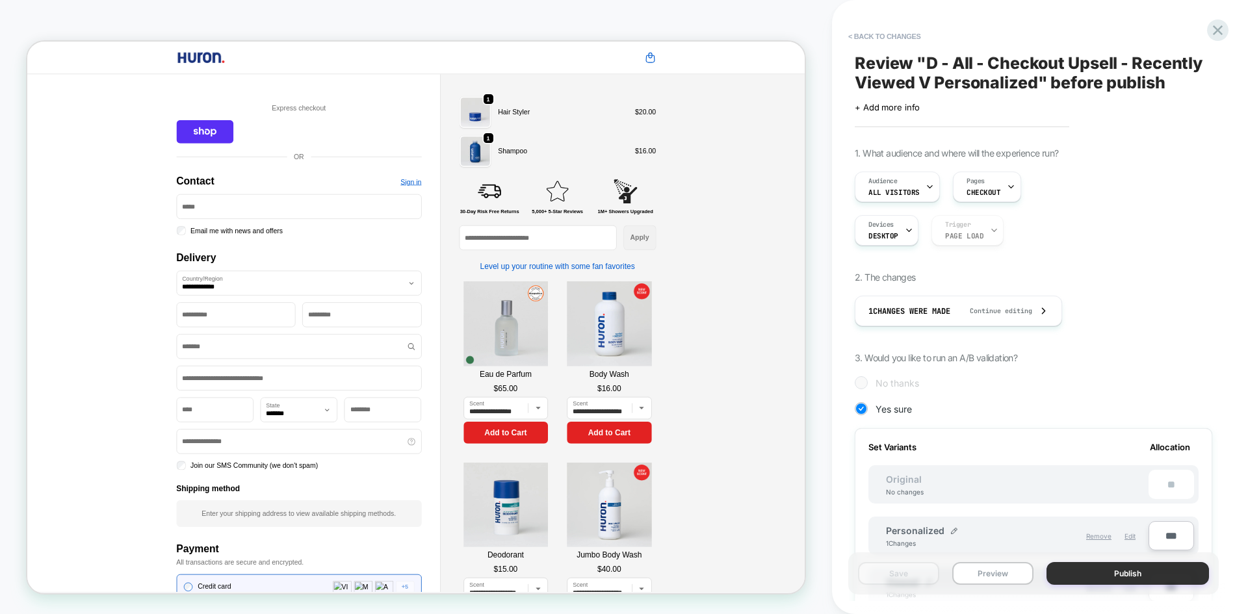
scroll to position [0, 1]
click at [1212, 29] on icon at bounding box center [1218, 30] width 18 height 18
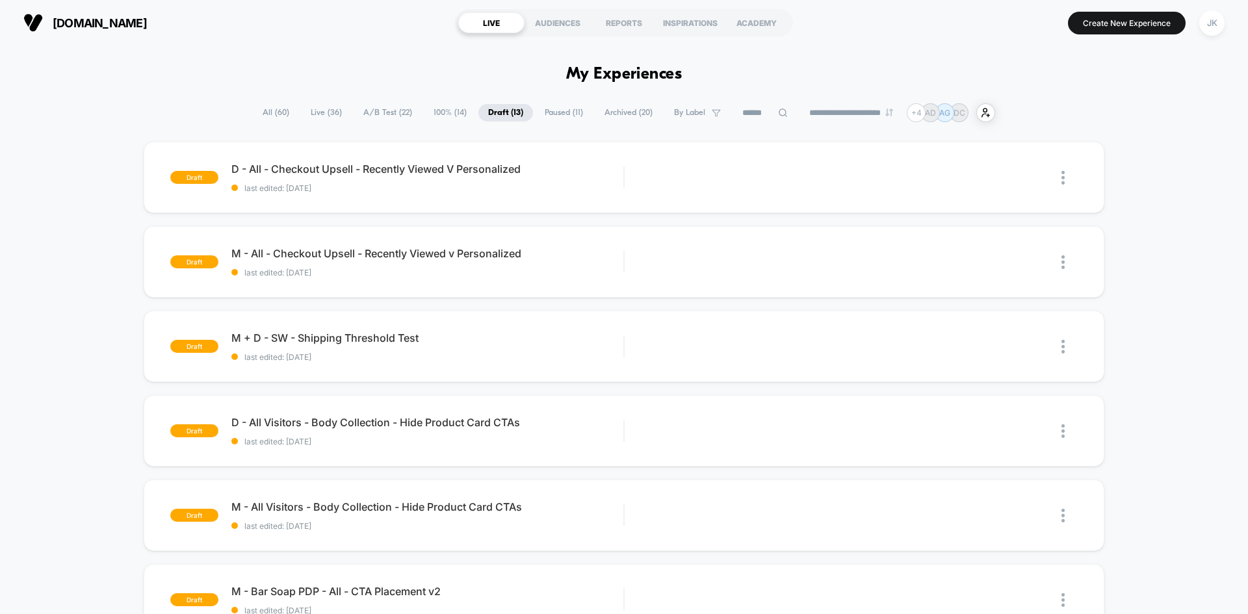
click at [385, 114] on span "A/B Test ( 22 )" at bounding box center [388, 113] width 68 height 18
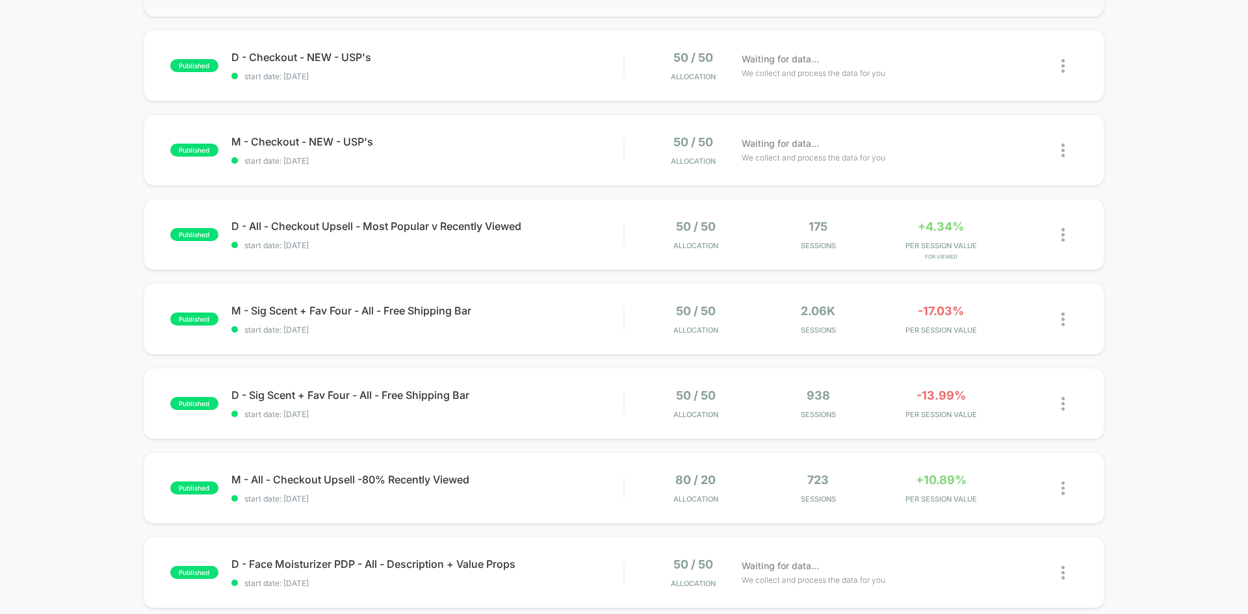
scroll to position [372, 0]
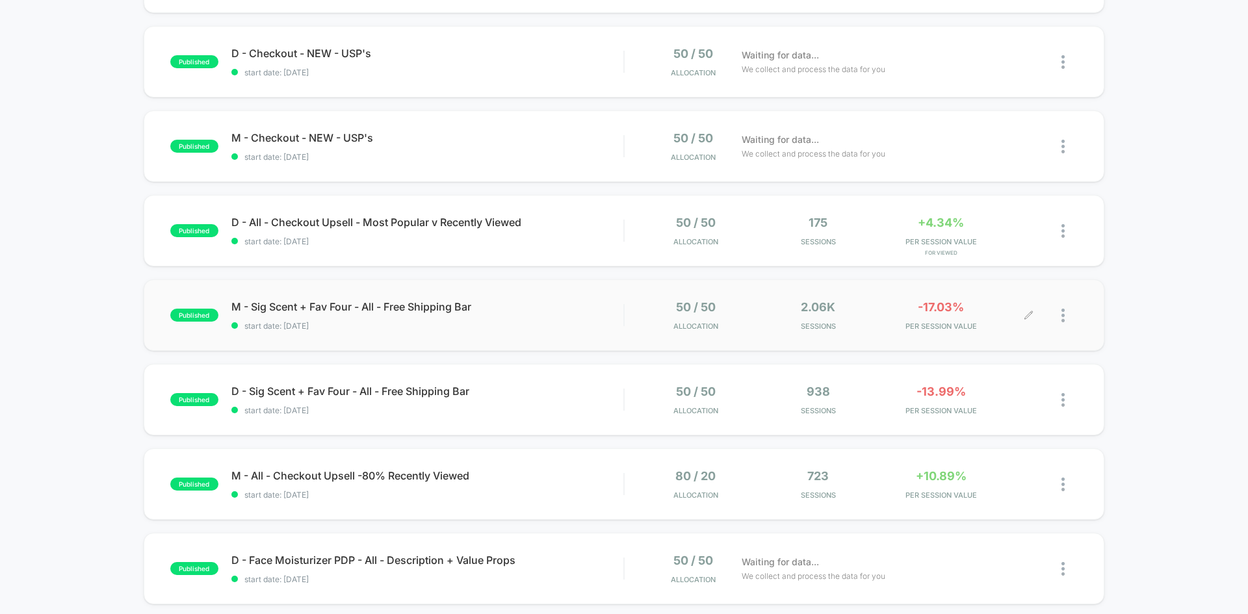
click at [1061, 317] on div at bounding box center [1053, 315] width 49 height 31
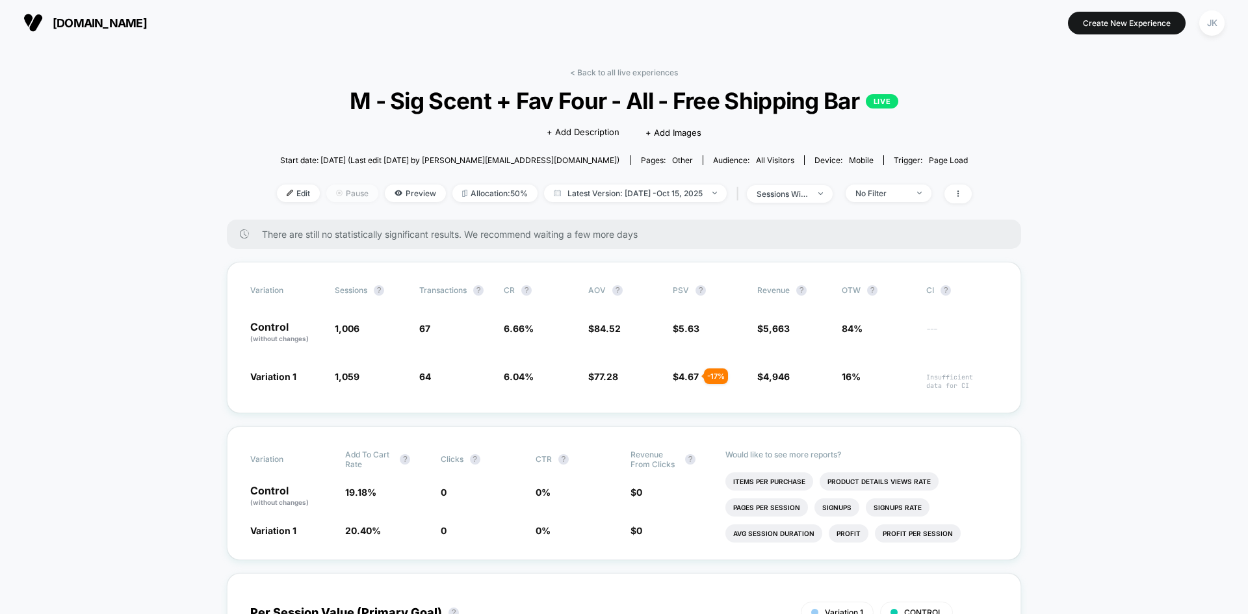
click at [354, 187] on span "Pause" at bounding box center [352, 194] width 52 height 18
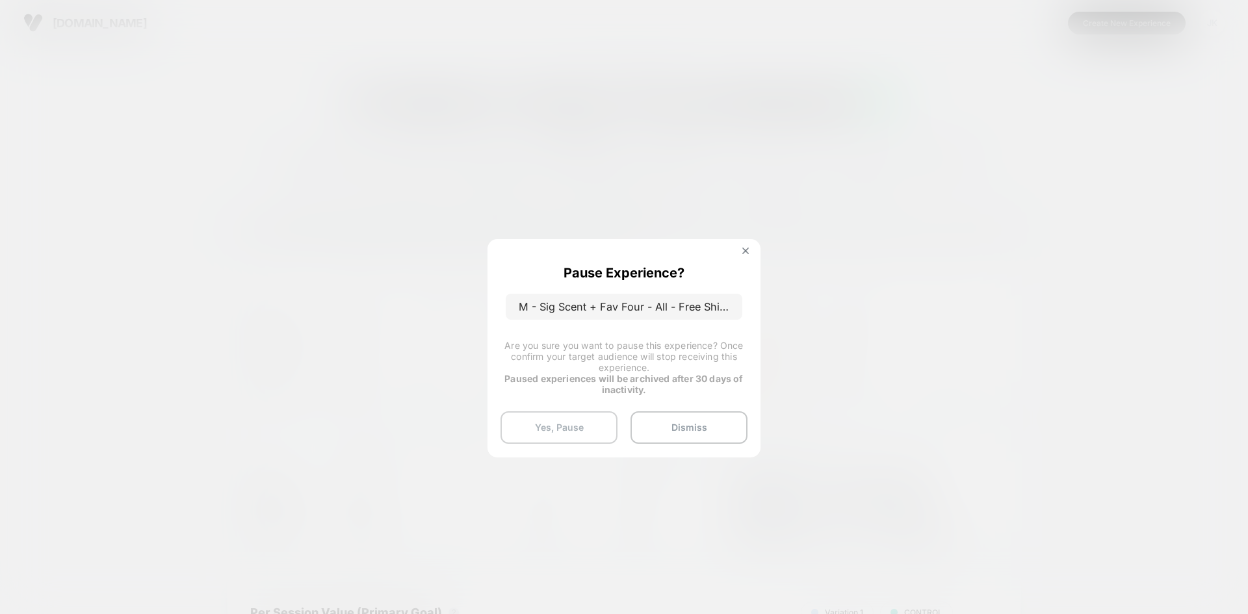
click at [590, 426] on button "Yes, Pause" at bounding box center [559, 427] width 117 height 33
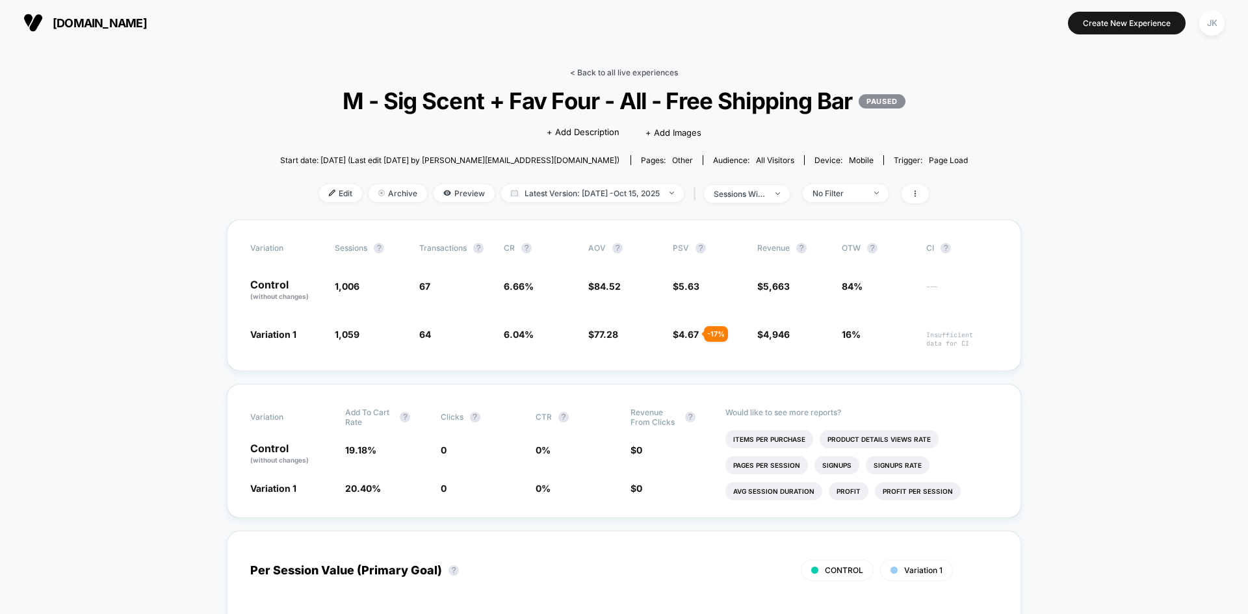
click at [620, 76] on link "< Back to all live experiences" at bounding box center [624, 73] width 108 height 10
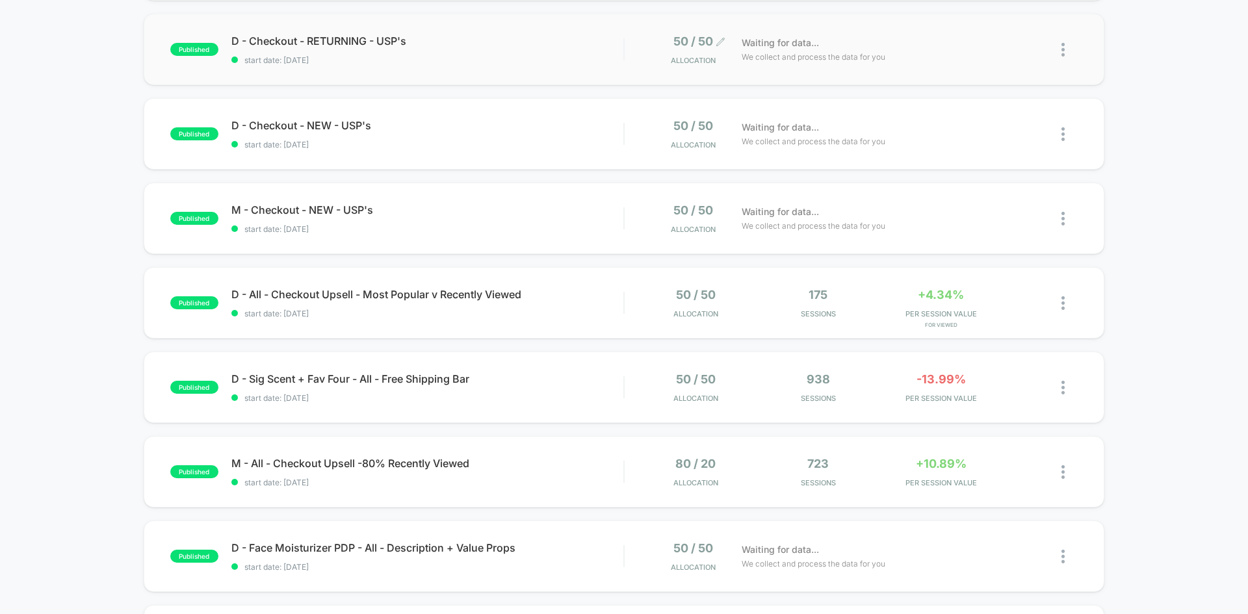
scroll to position [301, 0]
click at [1064, 391] on img at bounding box center [1063, 387] width 3 height 14
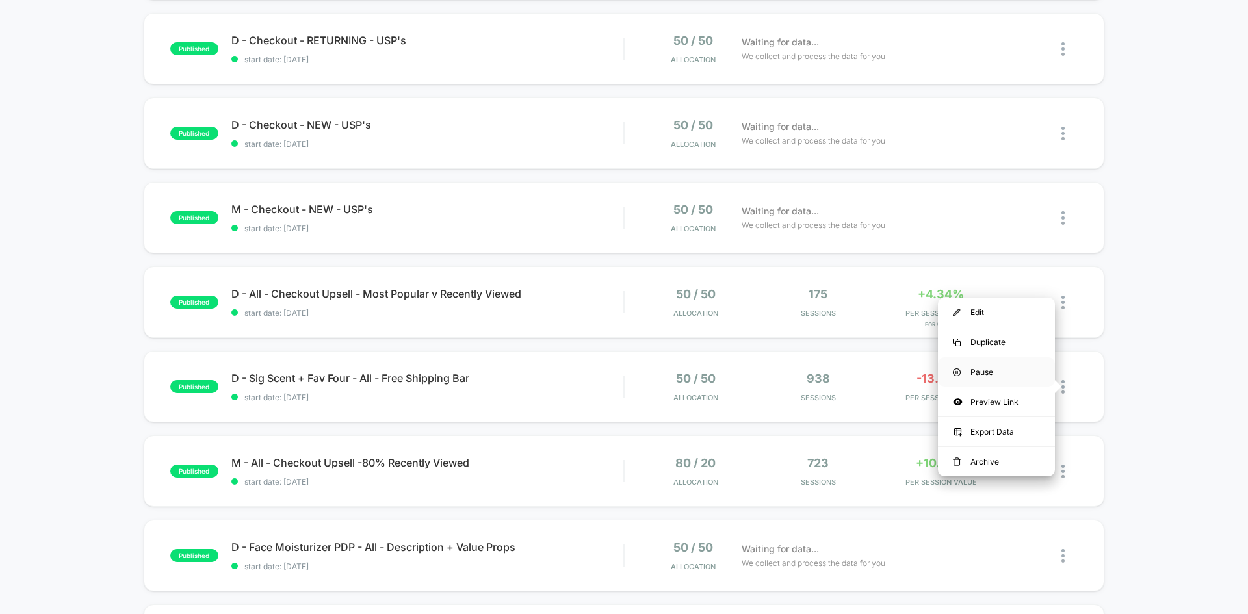
click at [1004, 372] on div "Pause" at bounding box center [996, 372] width 117 height 29
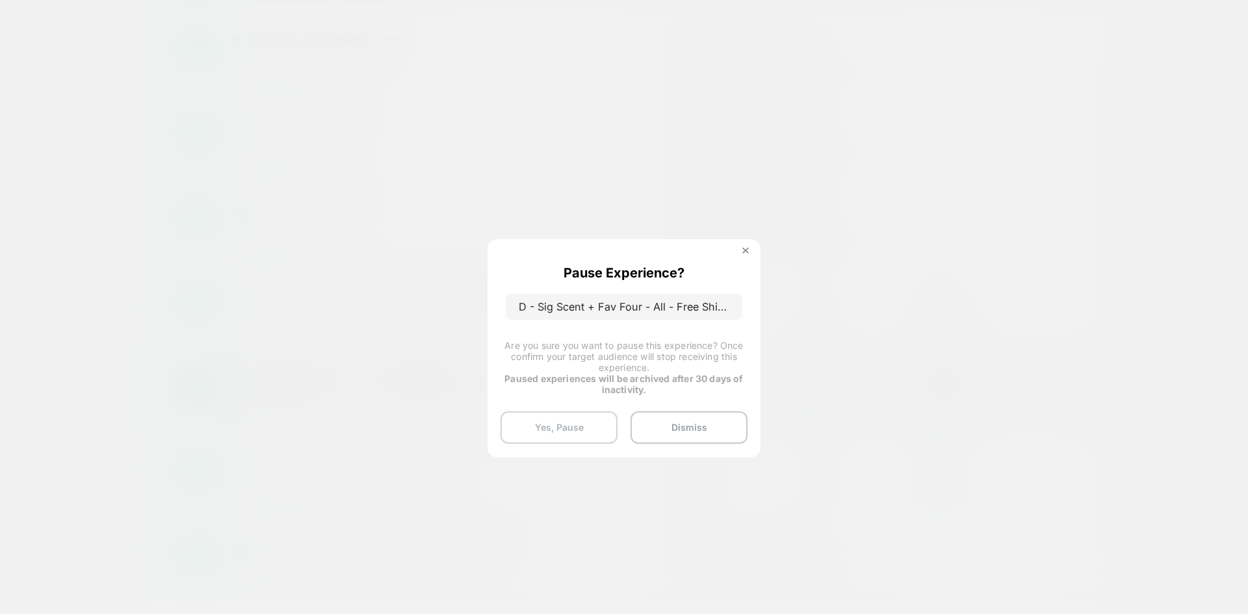
click at [564, 428] on button "Yes, Pause" at bounding box center [559, 427] width 117 height 33
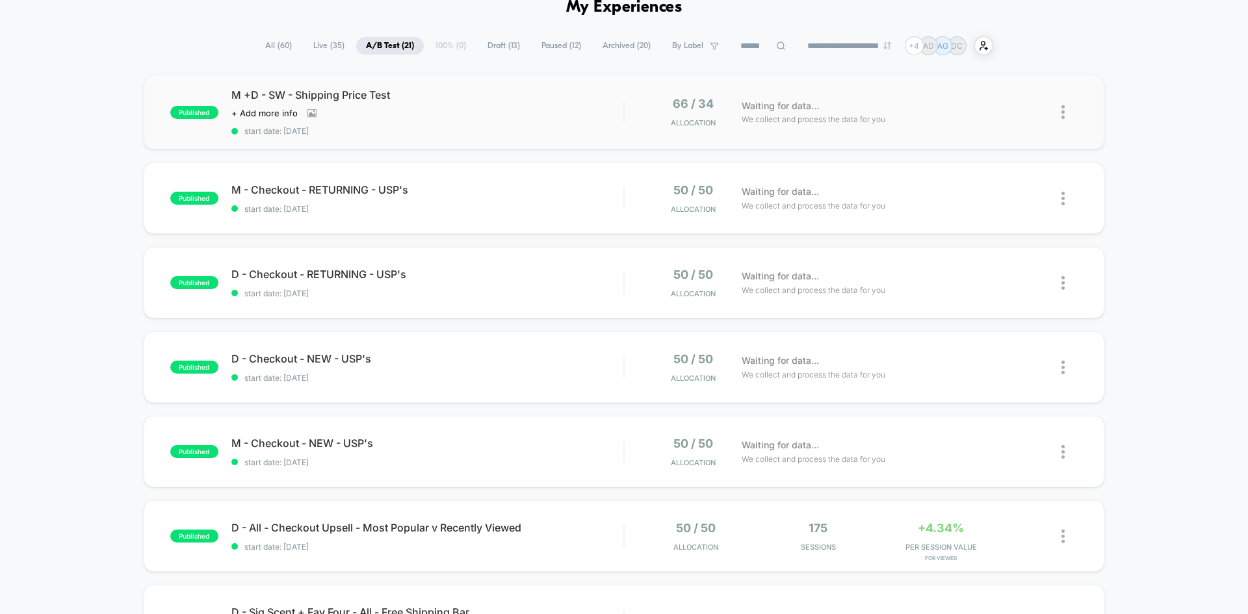
scroll to position [0, 0]
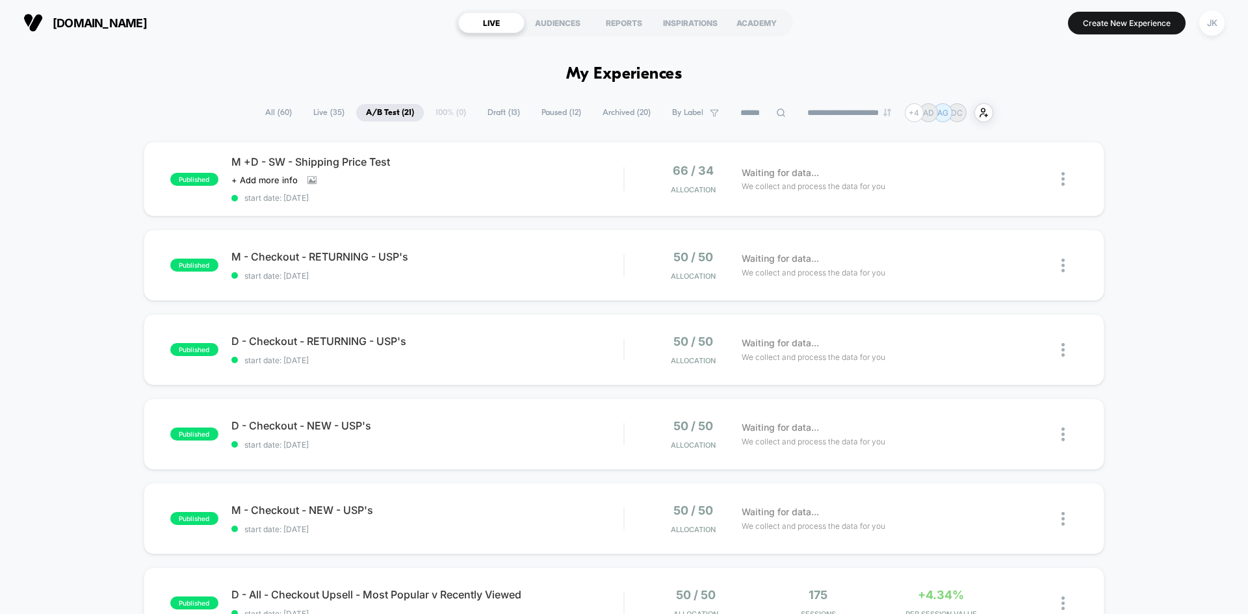
click at [547, 114] on span "Paused ( 12 )" at bounding box center [561, 113] width 59 height 18
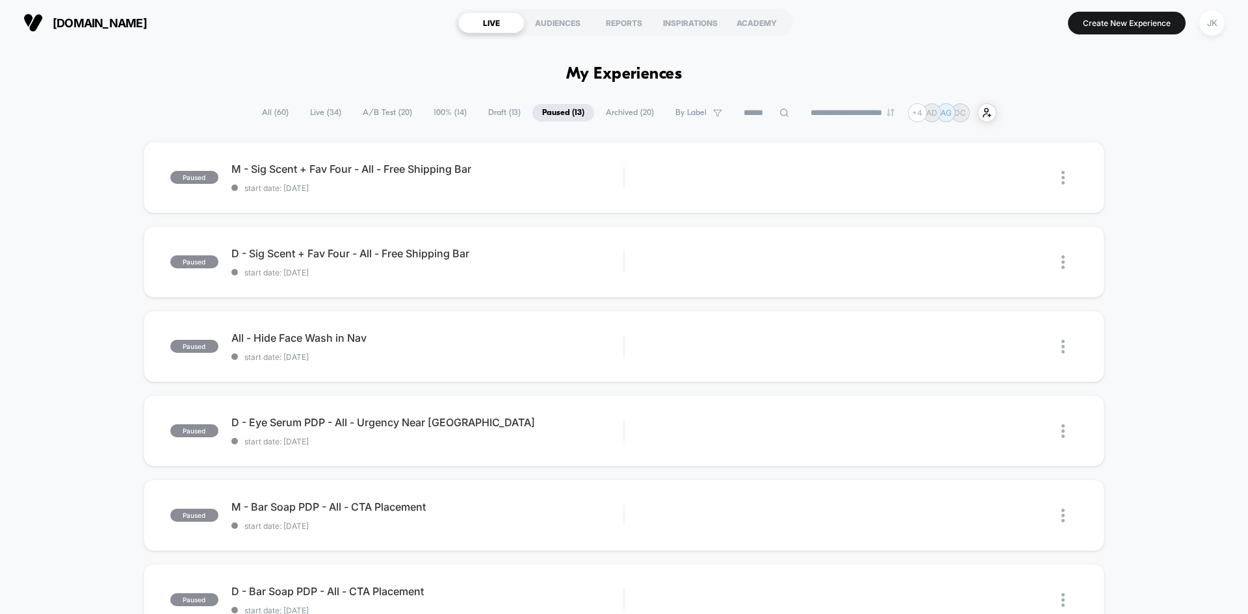
click at [450, 112] on span "100% ( 14 )" at bounding box center [450, 113] width 53 height 18
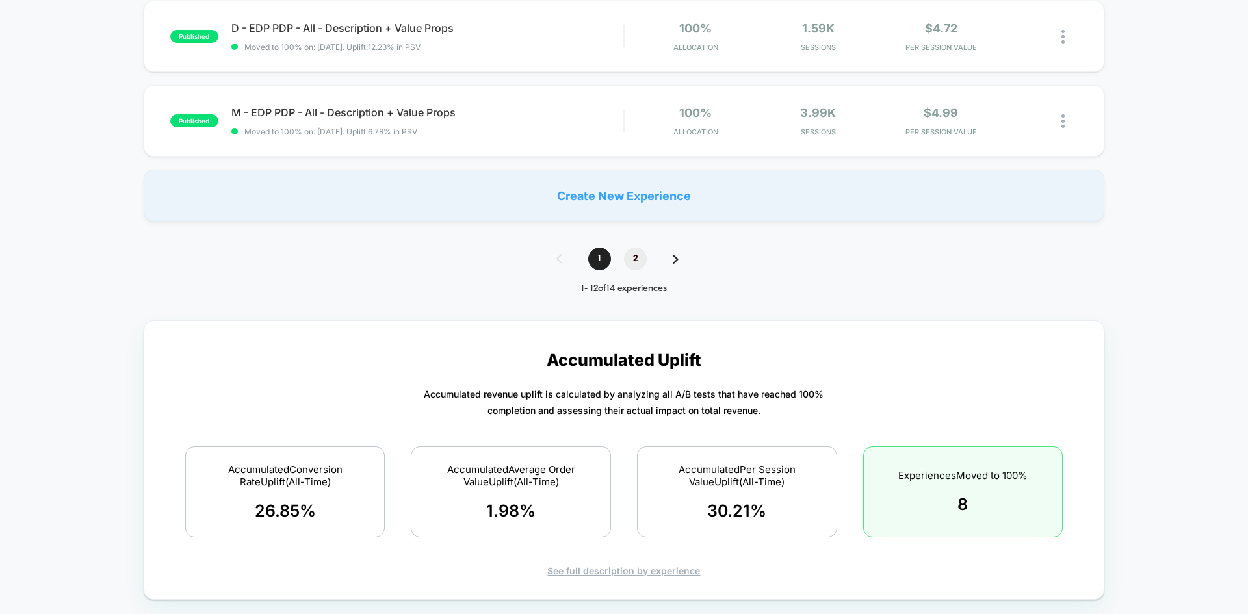
click at [641, 261] on span "2" at bounding box center [635, 259] width 23 height 23
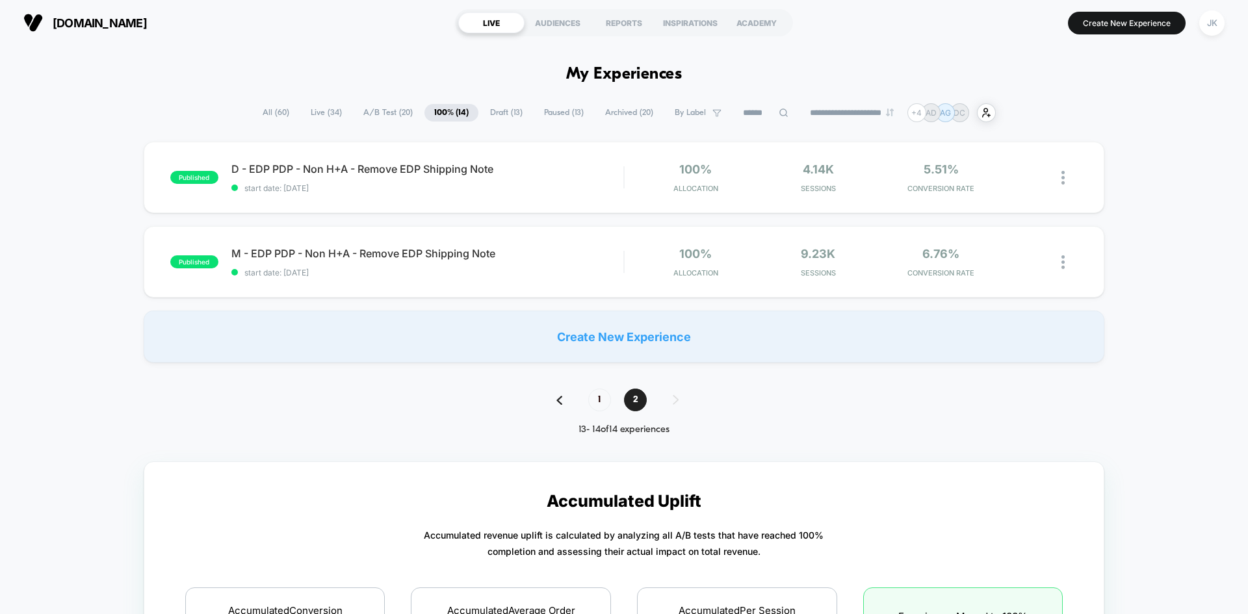
click at [494, 114] on span "Draft ( 13 )" at bounding box center [506, 113] width 52 height 18
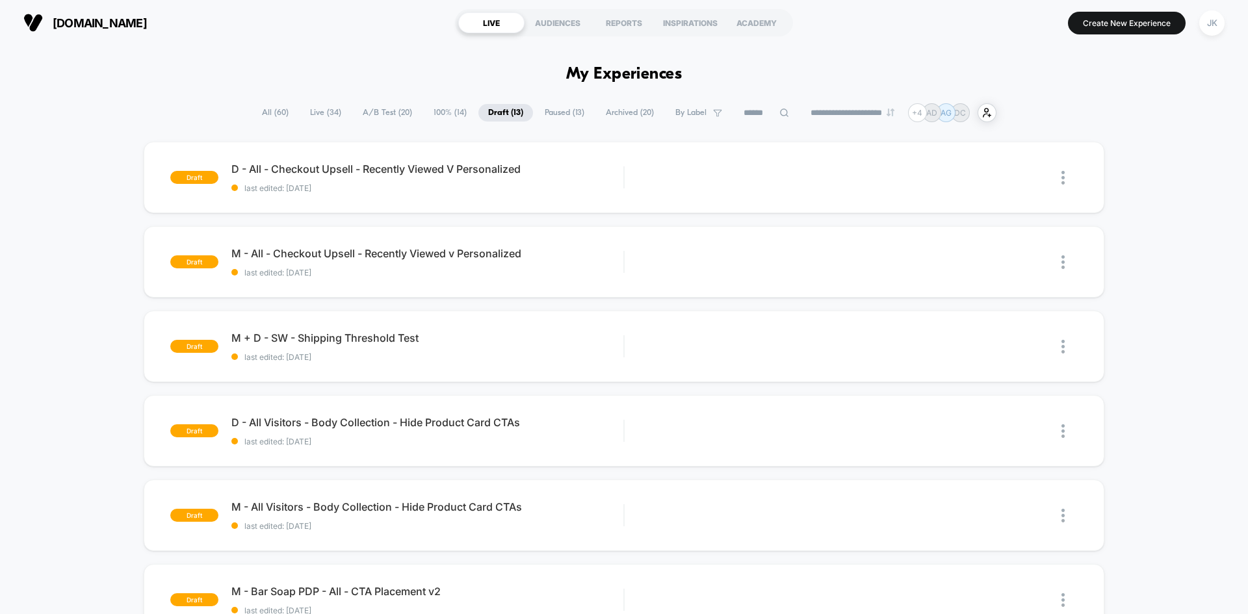
click at [371, 114] on span "A/B Test ( 20 )" at bounding box center [387, 113] width 69 height 18
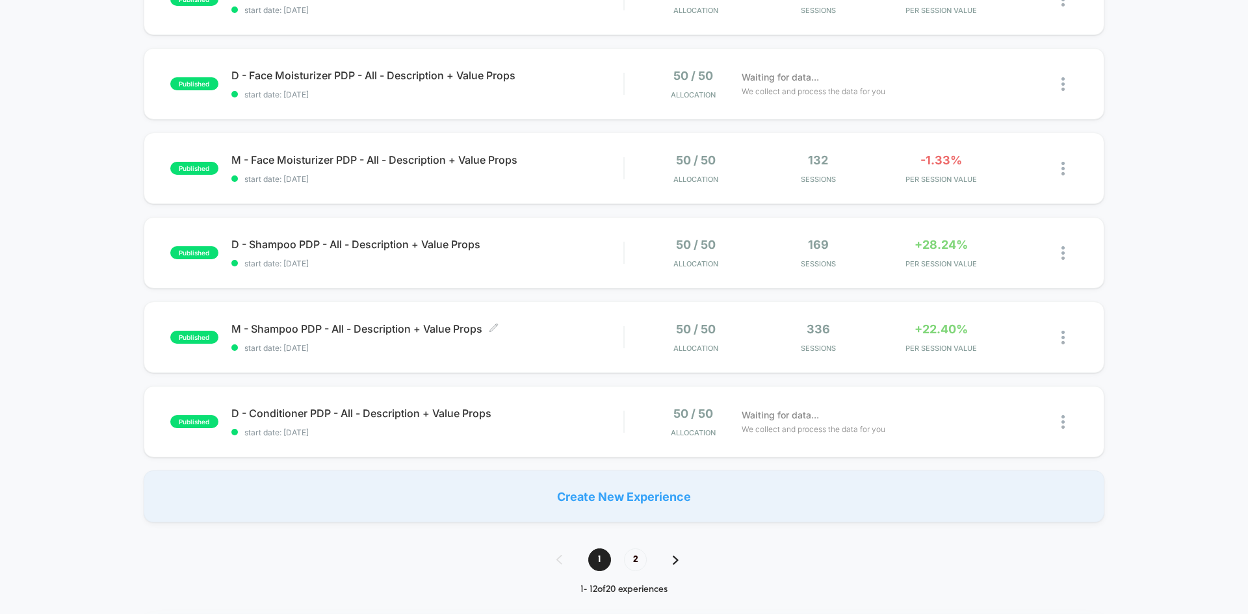
scroll to position [689, 0]
click at [638, 556] on span "2" at bounding box center [635, 559] width 23 height 23
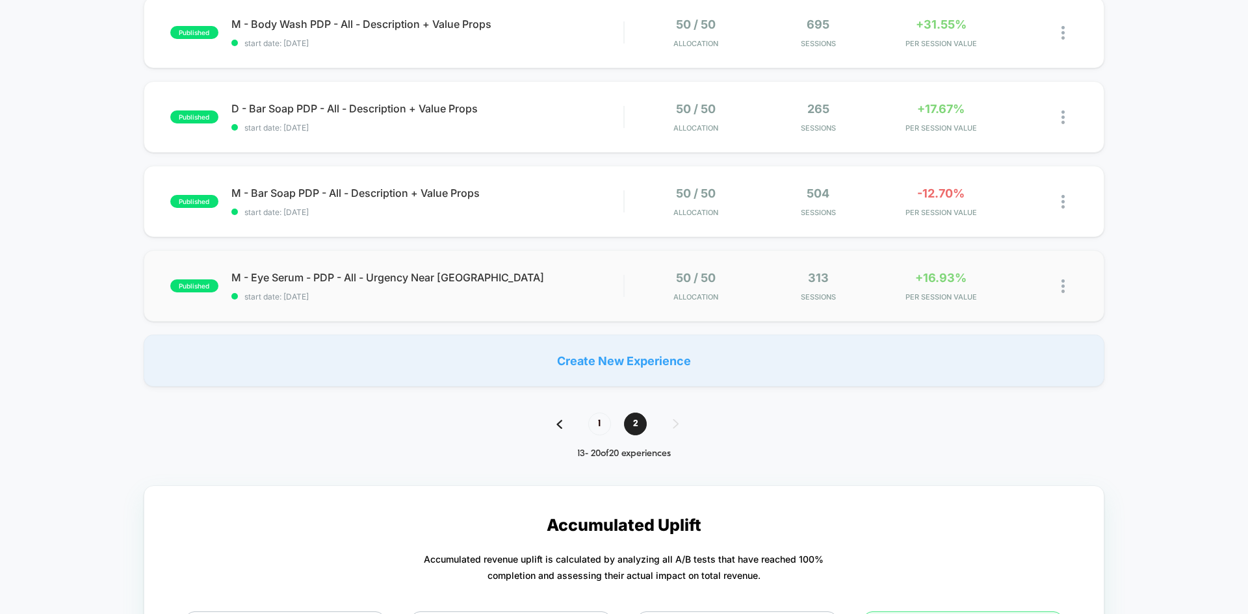
scroll to position [490, 0]
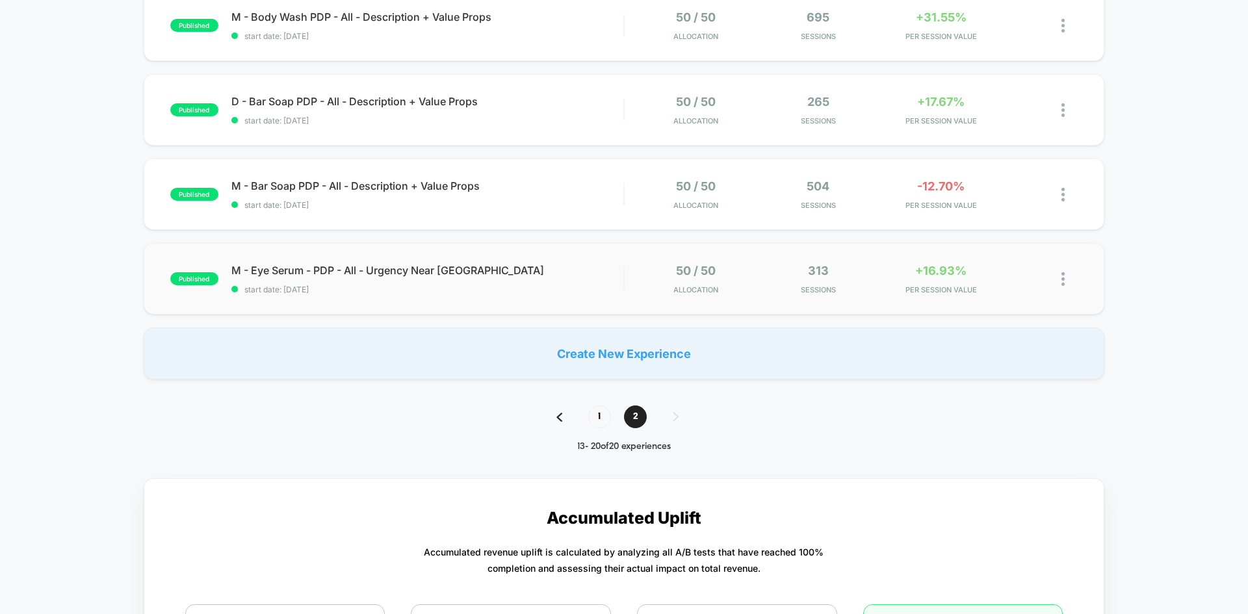
click at [1063, 280] on img at bounding box center [1063, 279] width 3 height 14
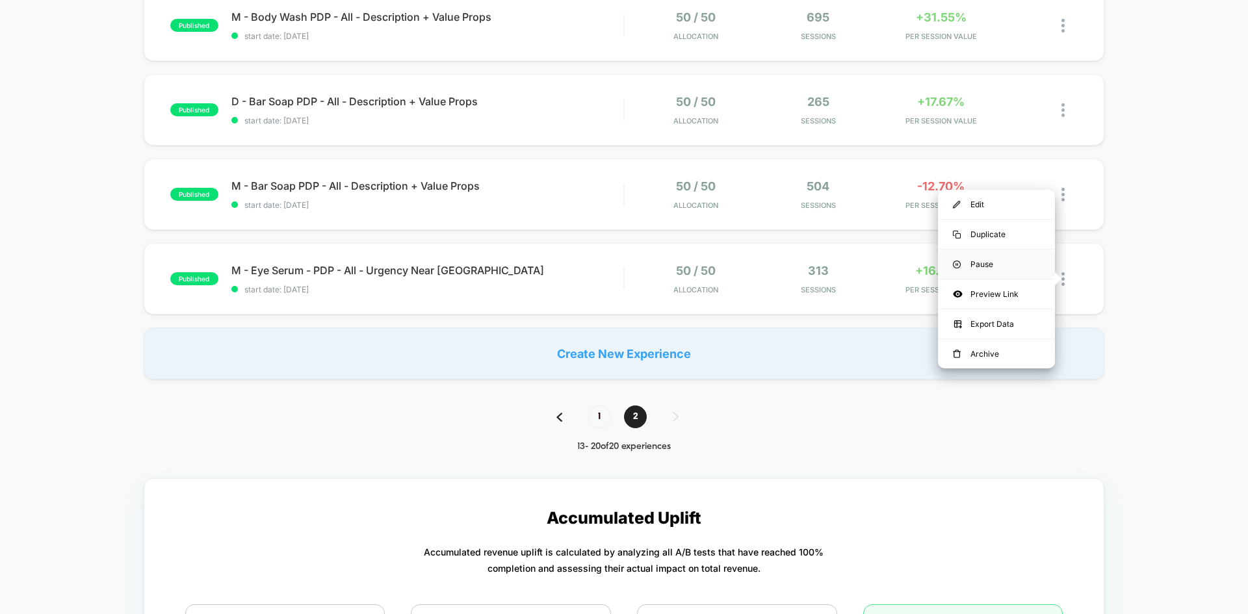
click at [1006, 267] on div "Pause" at bounding box center [996, 264] width 117 height 29
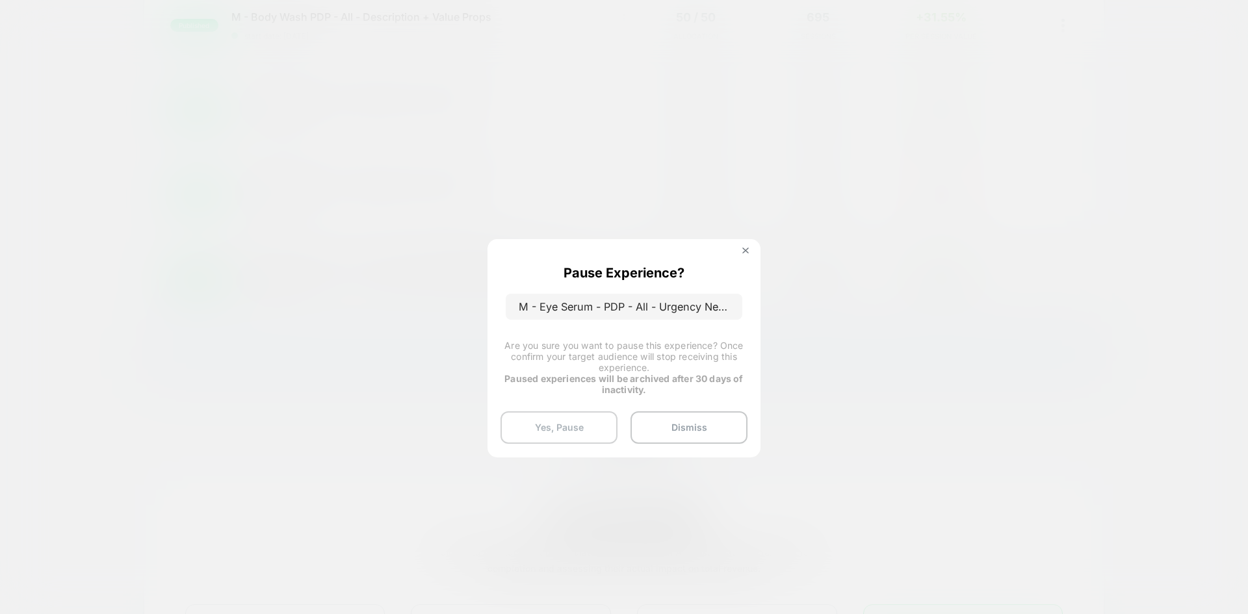
click at [581, 430] on button "Yes, Pause" at bounding box center [559, 427] width 117 height 33
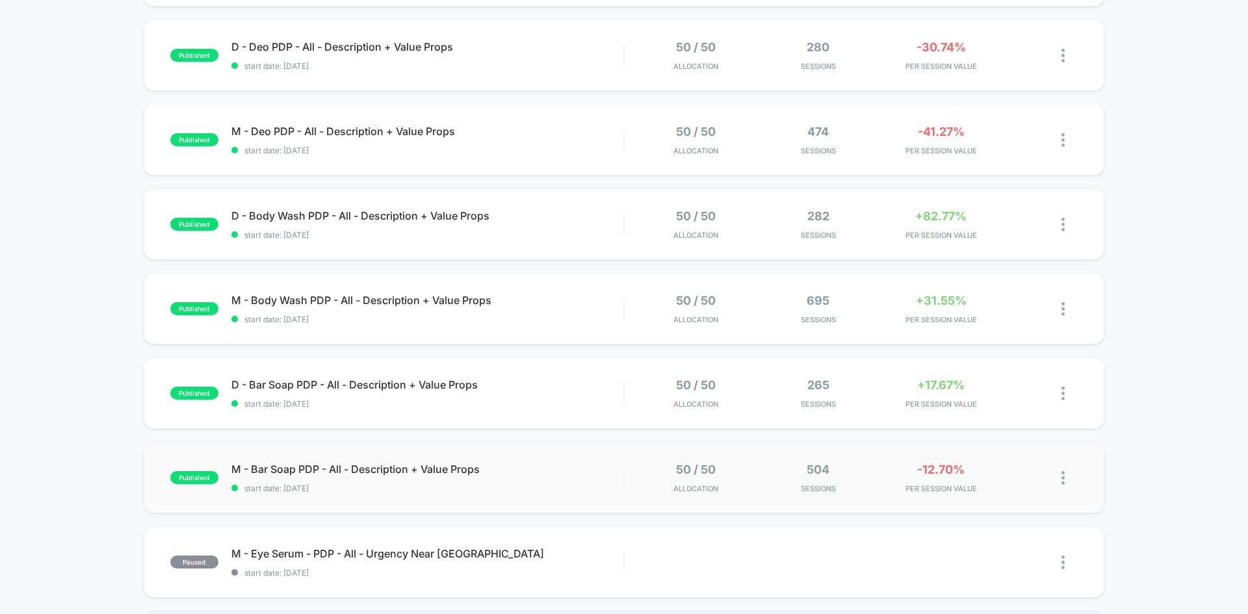
scroll to position [0, 0]
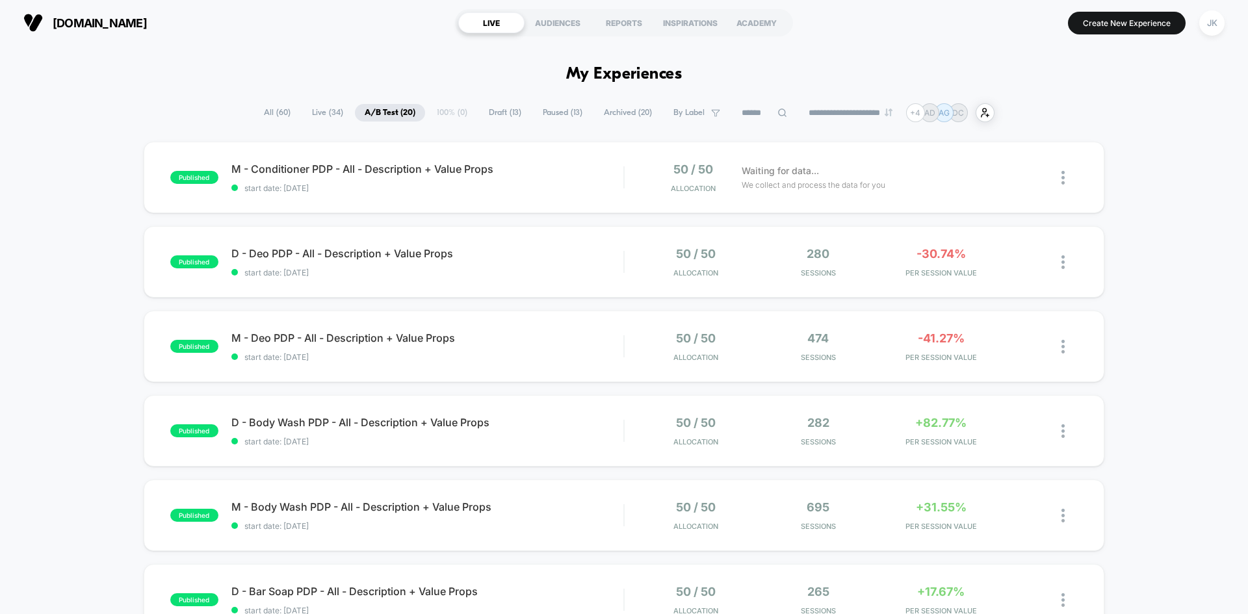
click at [315, 115] on span "Live ( 34 )" at bounding box center [327, 113] width 51 height 18
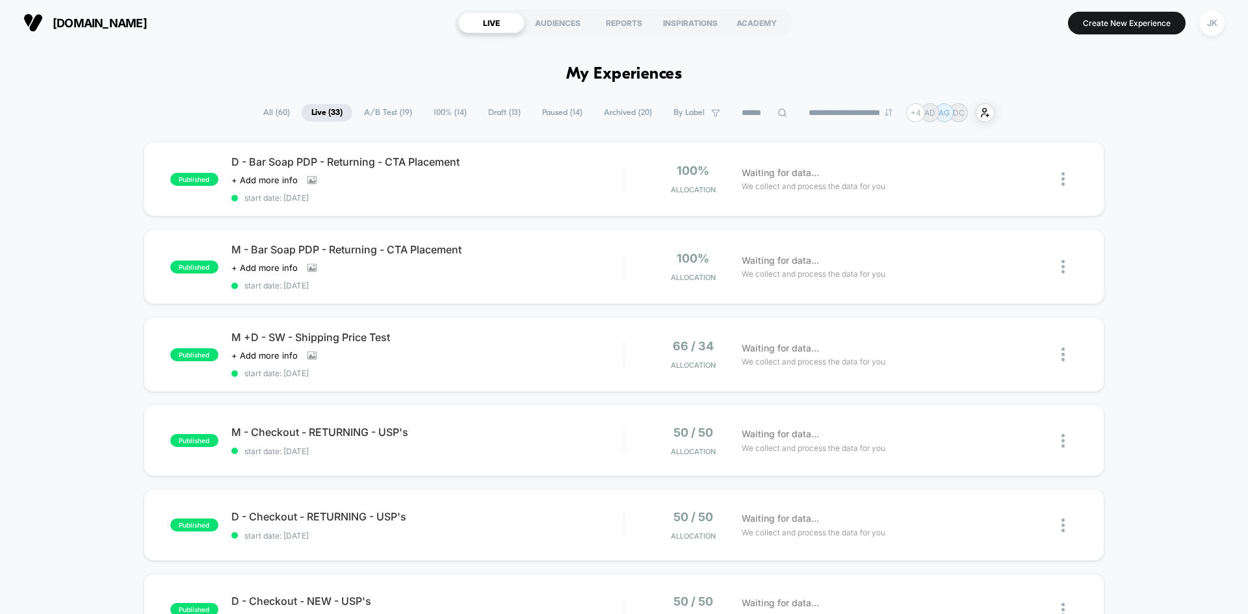
click at [428, 115] on span "100% ( 14 )" at bounding box center [450, 113] width 53 height 18
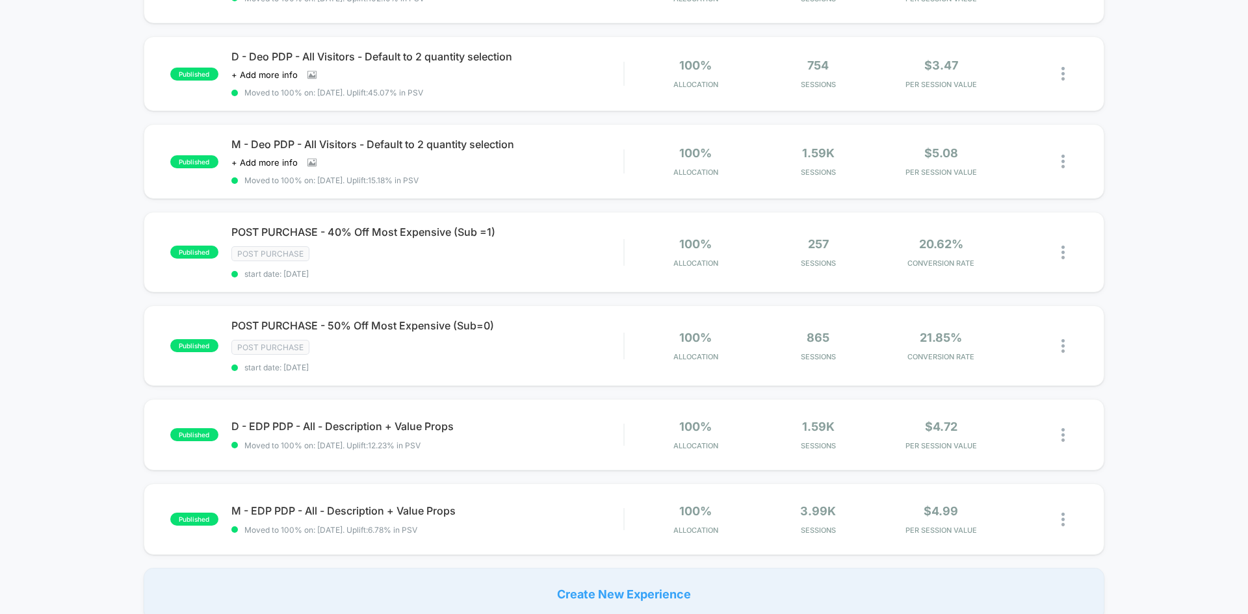
scroll to position [619, 0]
click at [415, 322] on span "POST PURCHASE - 50% Off Most Expensive (Sub=0) Click to edit experience details" at bounding box center [427, 325] width 392 height 13
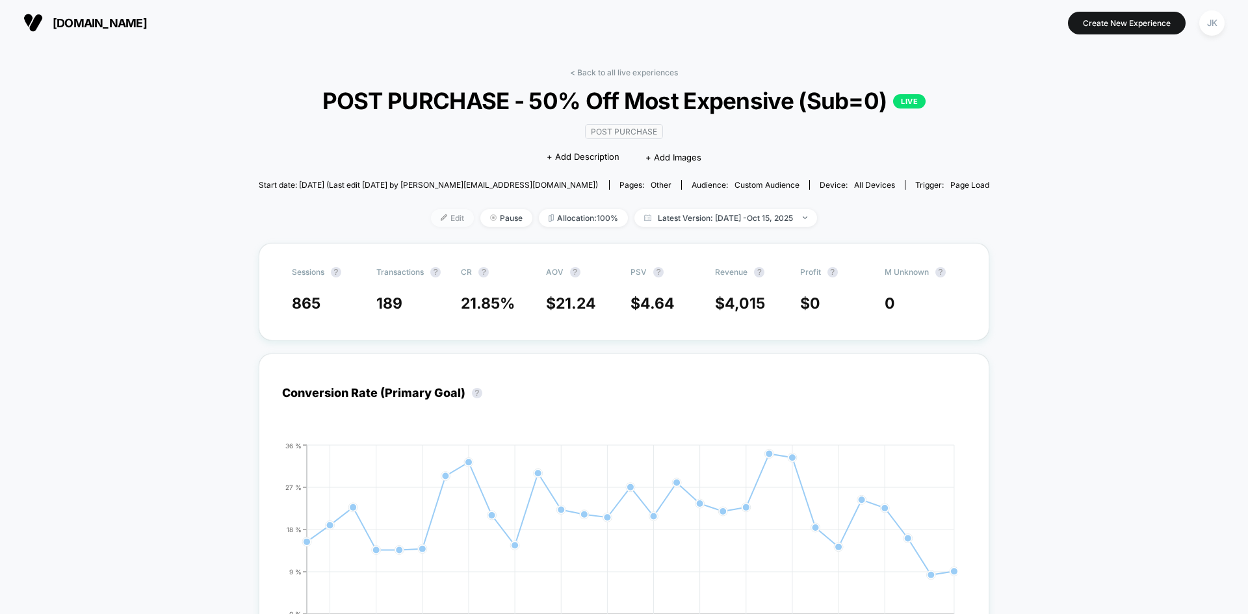
click at [437, 227] on span "Edit" at bounding box center [452, 218] width 43 height 18
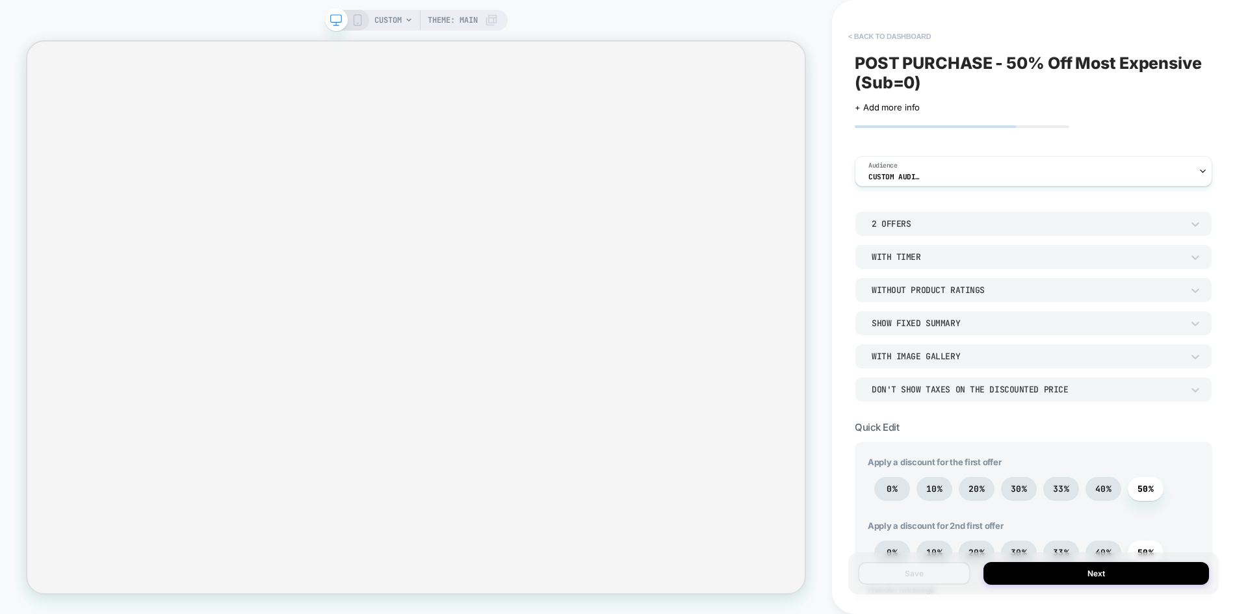
click at [884, 34] on button "< back to dashboard" at bounding box center [890, 36] width 96 height 21
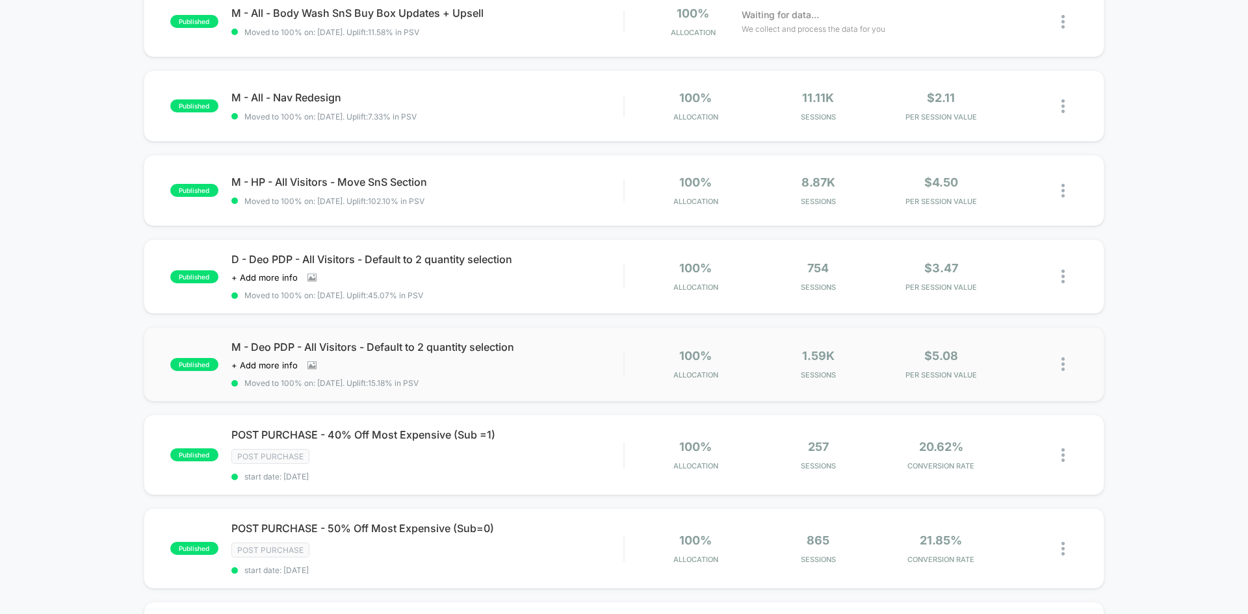
scroll to position [417, 0]
click at [417, 431] on span "POST PURCHASE - 40% Off Most Expensive (Sub =1) Click to edit experience details" at bounding box center [427, 434] width 392 height 13
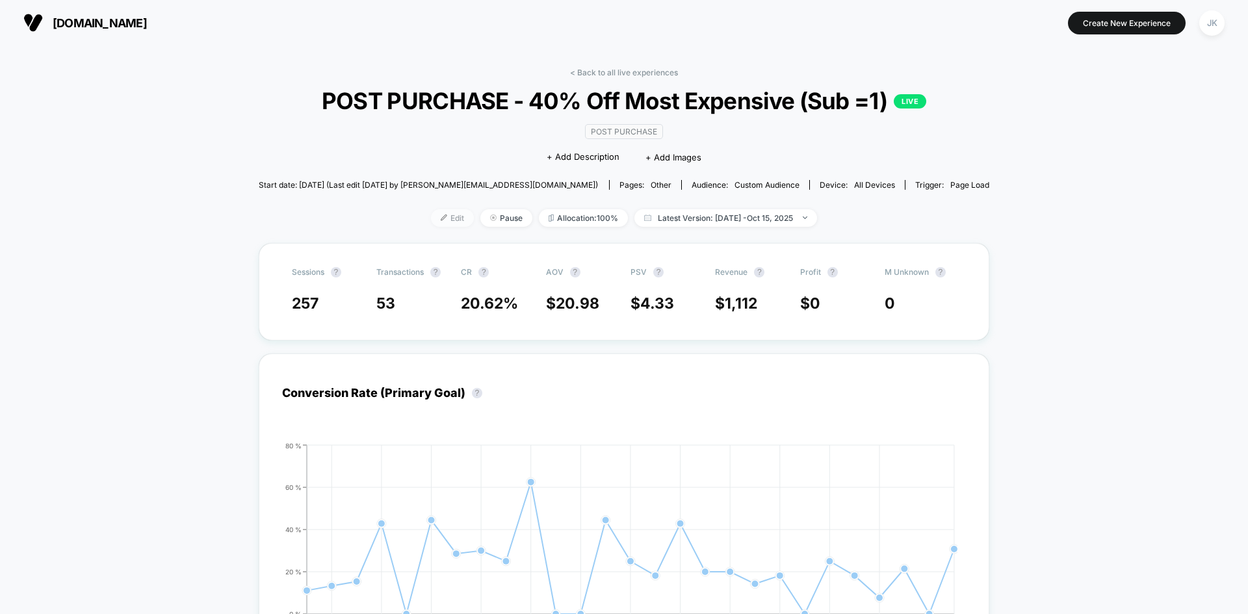
click at [448, 227] on span "Edit" at bounding box center [452, 218] width 43 height 18
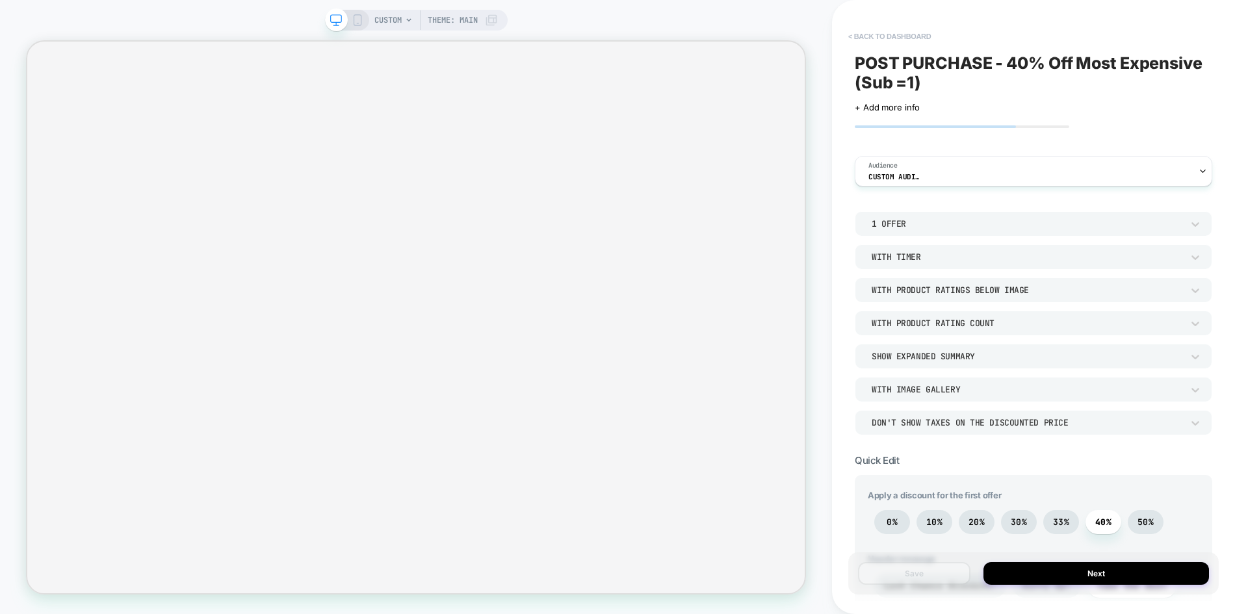
click at [907, 35] on button "< back to dashboard" at bounding box center [890, 36] width 96 height 21
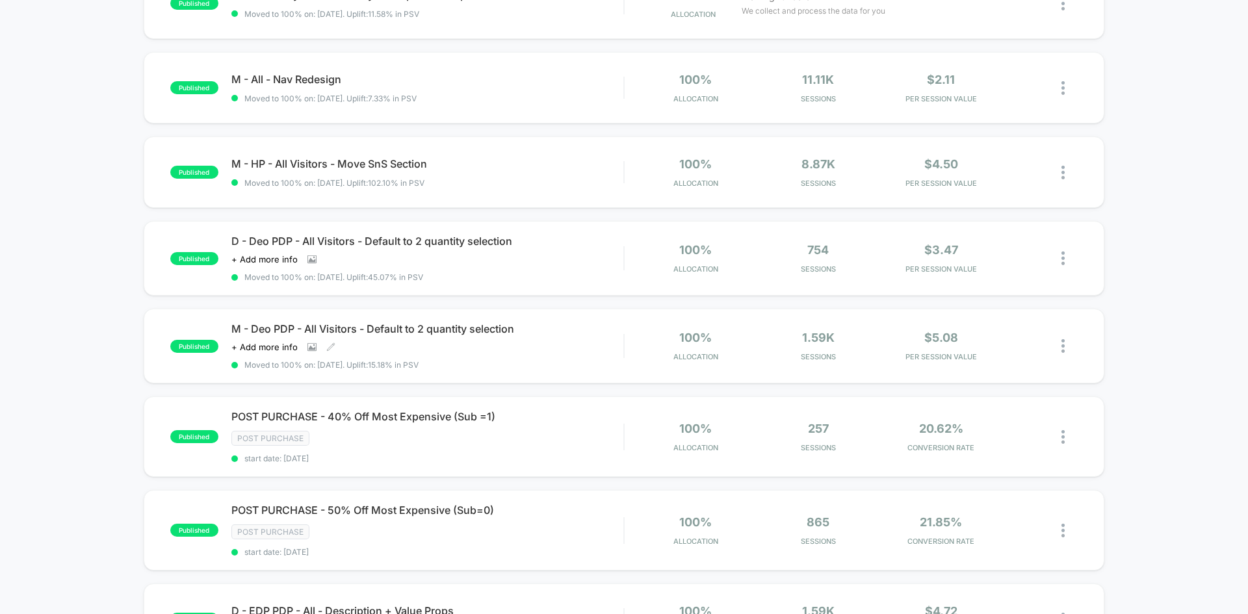
scroll to position [534, 0]
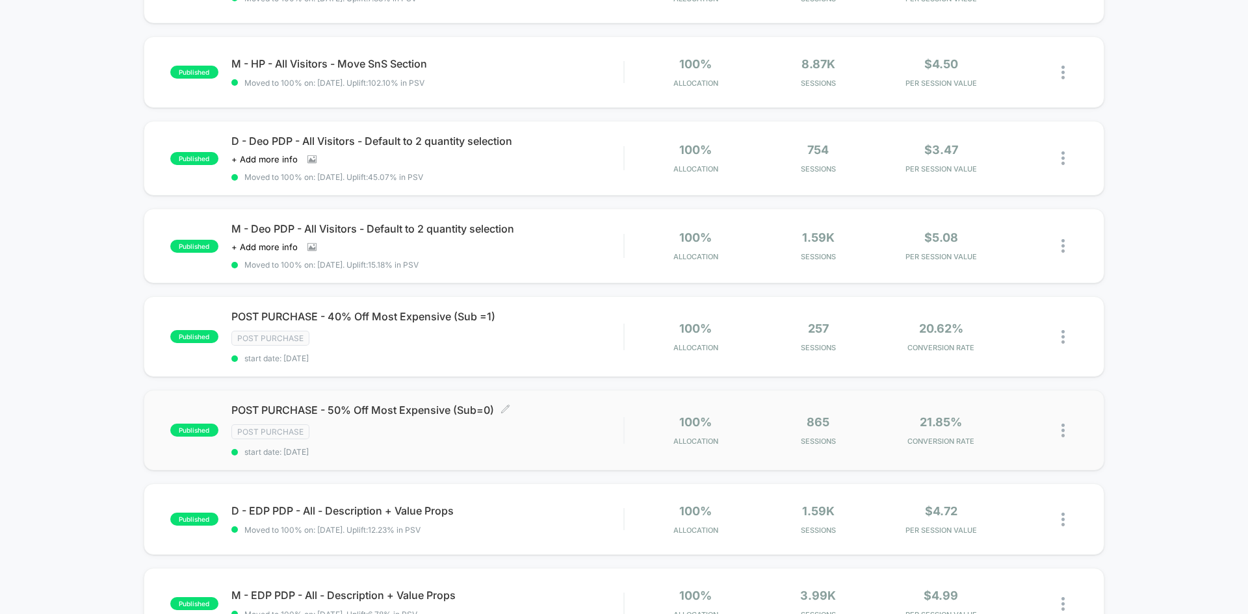
click at [397, 408] on span "POST PURCHASE - 50% Off Most Expensive (Sub=0) Click to edit experience details" at bounding box center [427, 410] width 392 height 13
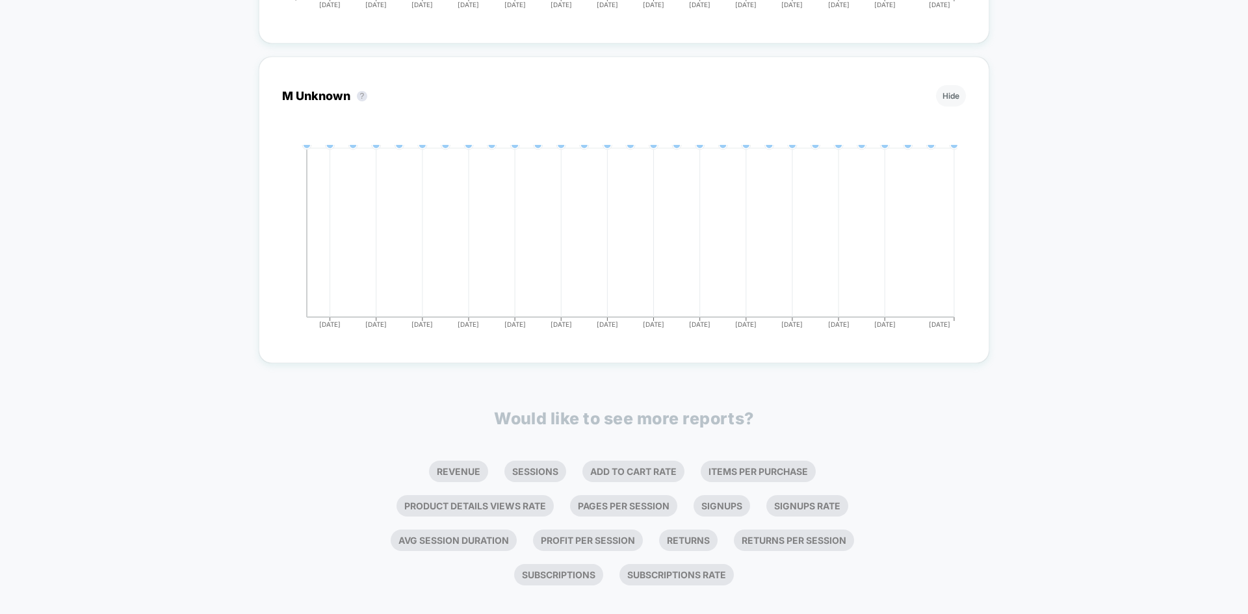
scroll to position [2276, 0]
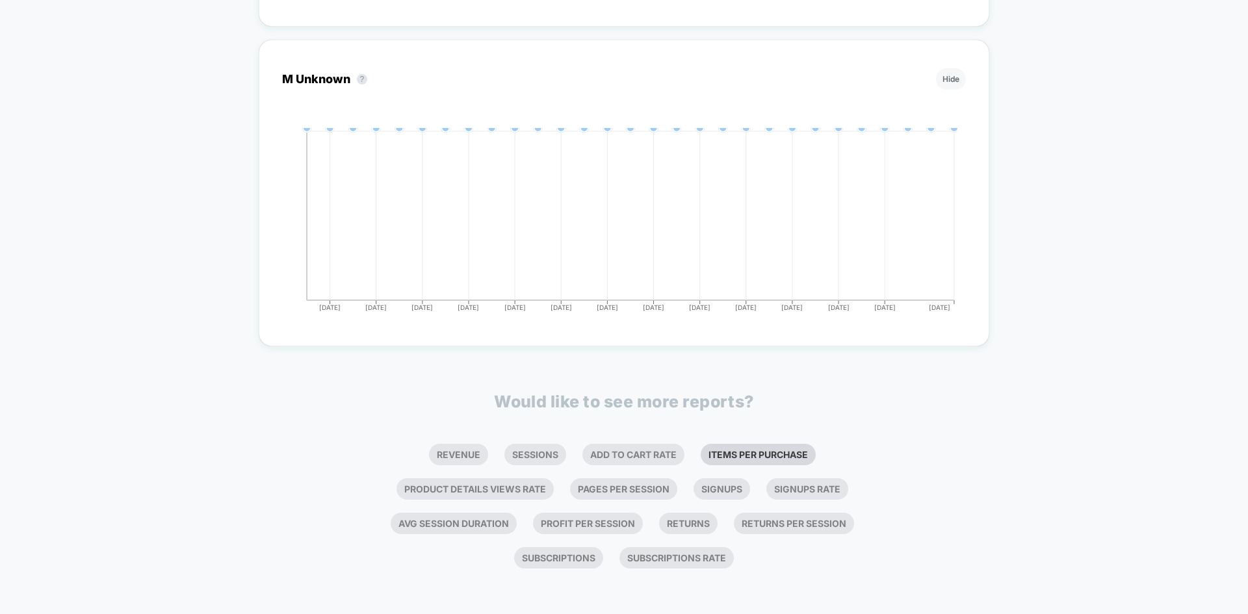
click at [739, 452] on li "Items Per Purchase" at bounding box center [758, 454] width 115 height 21
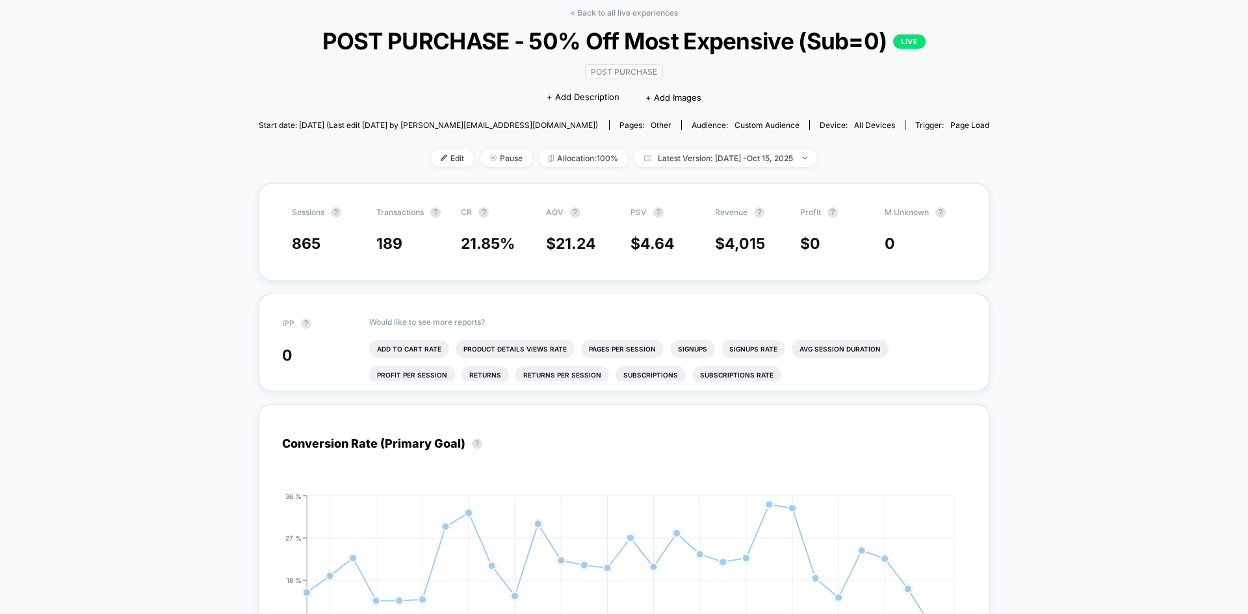
scroll to position [0, 0]
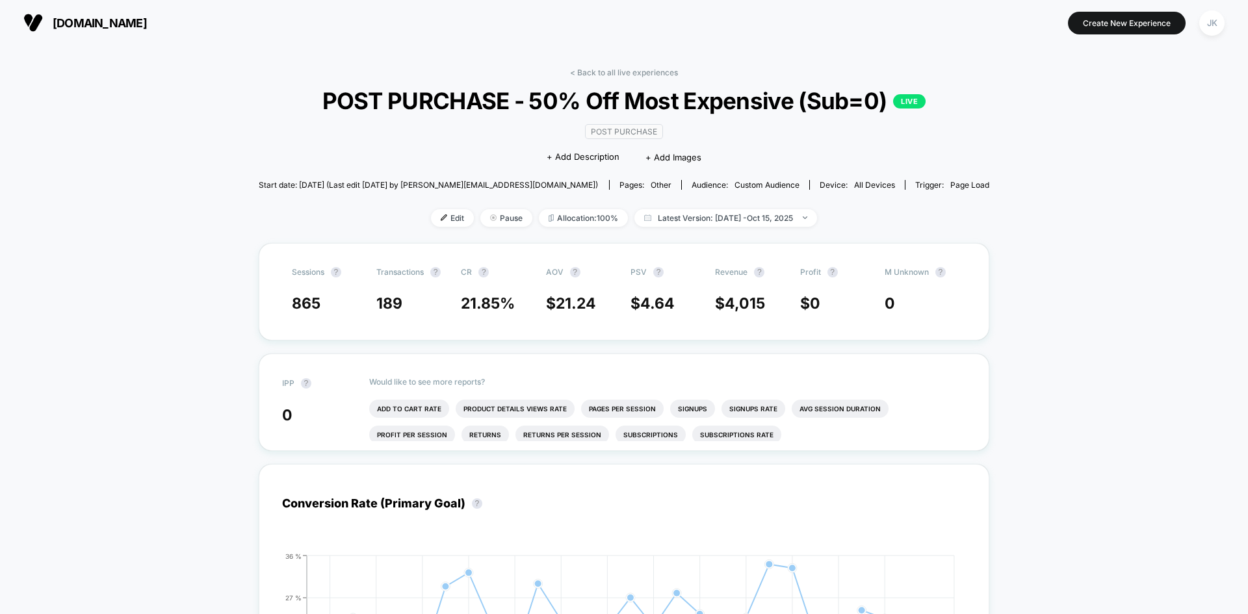
click at [636, 81] on div "< Back to all live experiences POST PURCHASE - 50% Off Most Expensive (Sub=0) L…" at bounding box center [624, 156] width 731 height 176
click at [629, 72] on link "< Back to all live experiences" at bounding box center [624, 73] width 108 height 10
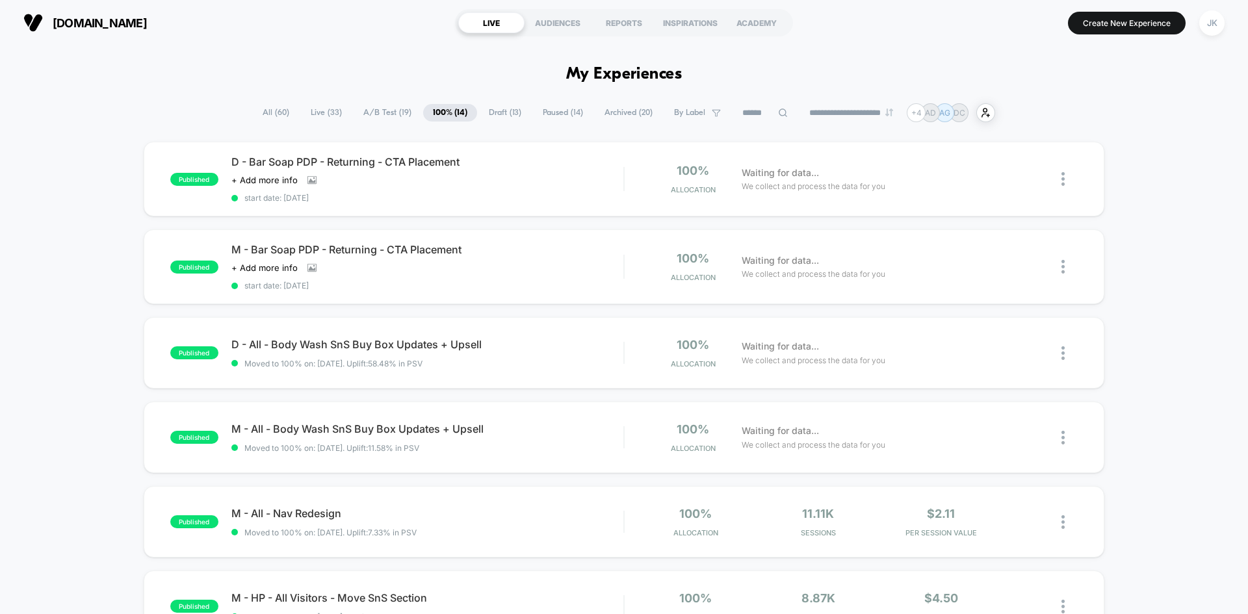
click at [548, 109] on span "Paused ( 14 )" at bounding box center [563, 113] width 60 height 18
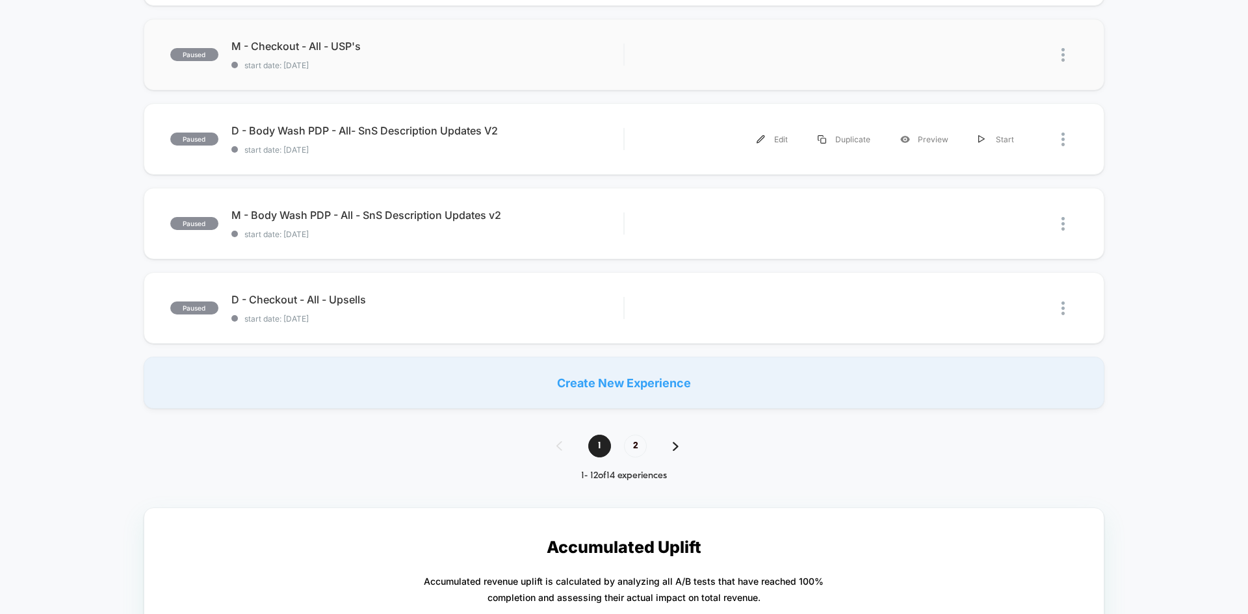
scroll to position [802, 0]
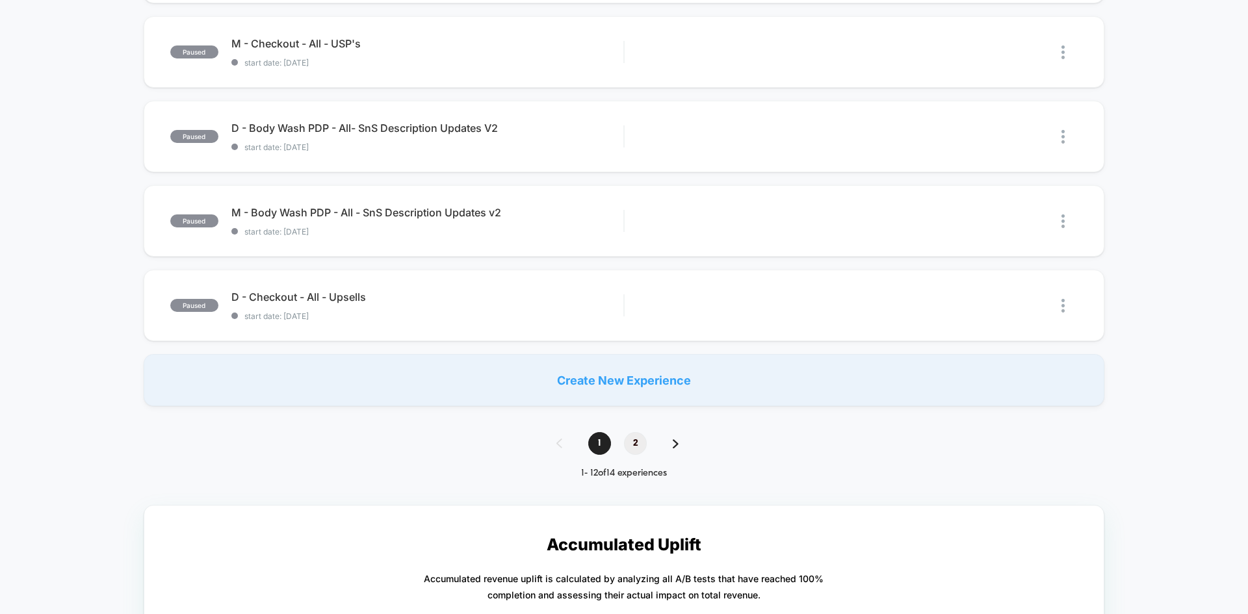
click at [638, 441] on span "2" at bounding box center [635, 443] width 23 height 23
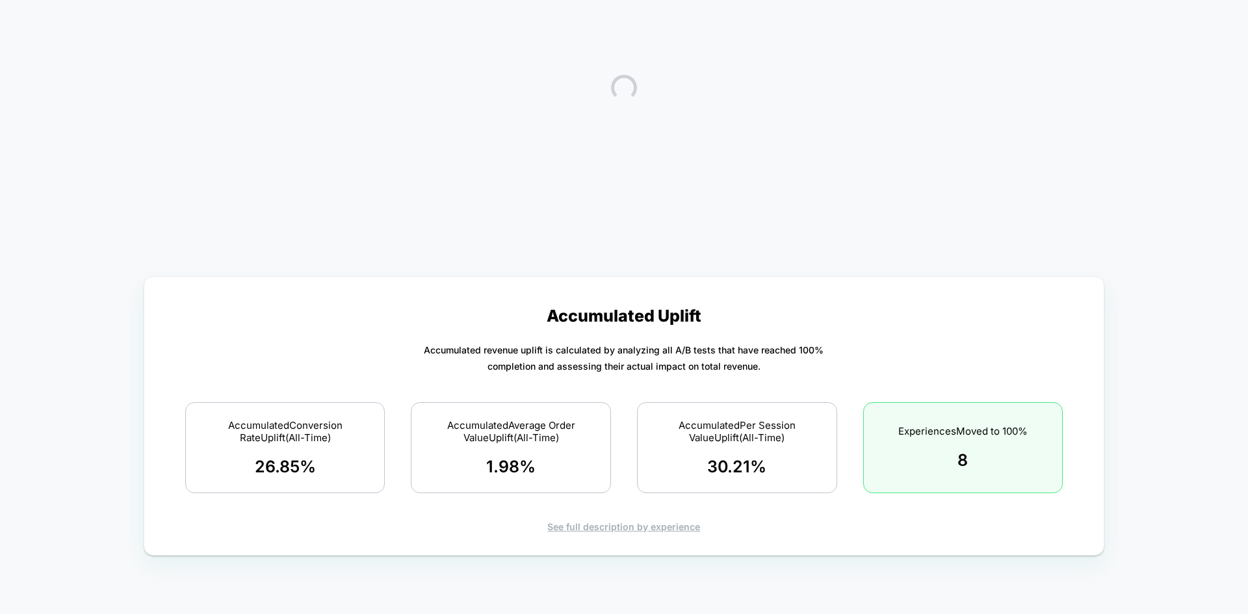
scroll to position [0, 0]
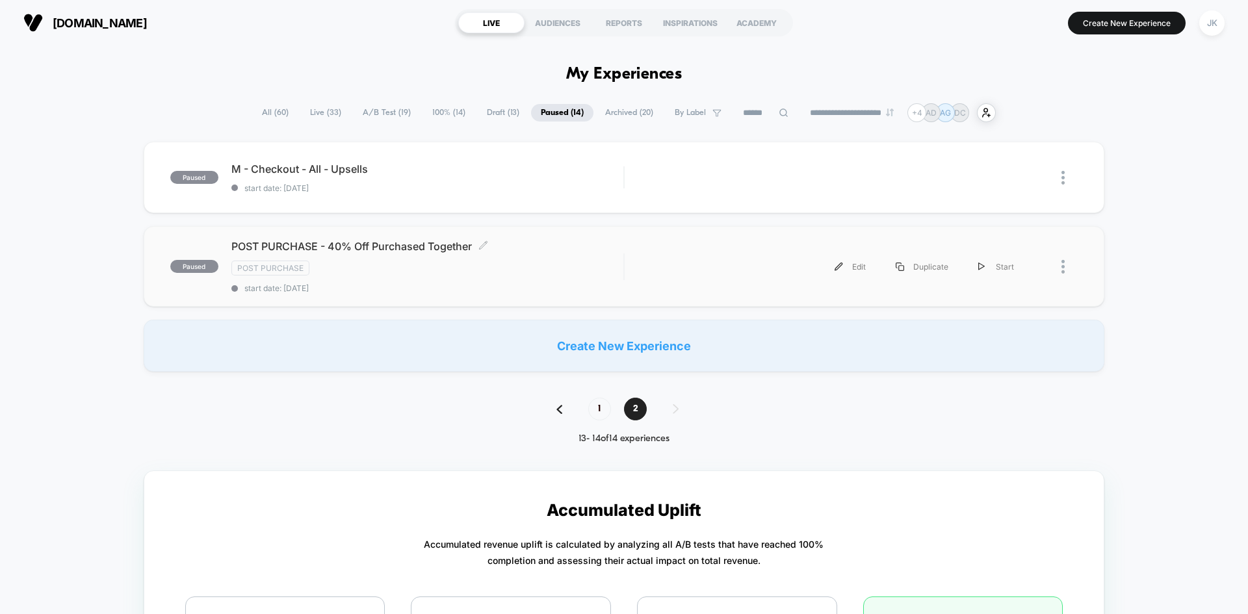
click at [390, 244] on span "POST PURCHASE - 40% Off Purchased Together Click to edit experience details" at bounding box center [427, 246] width 392 height 13
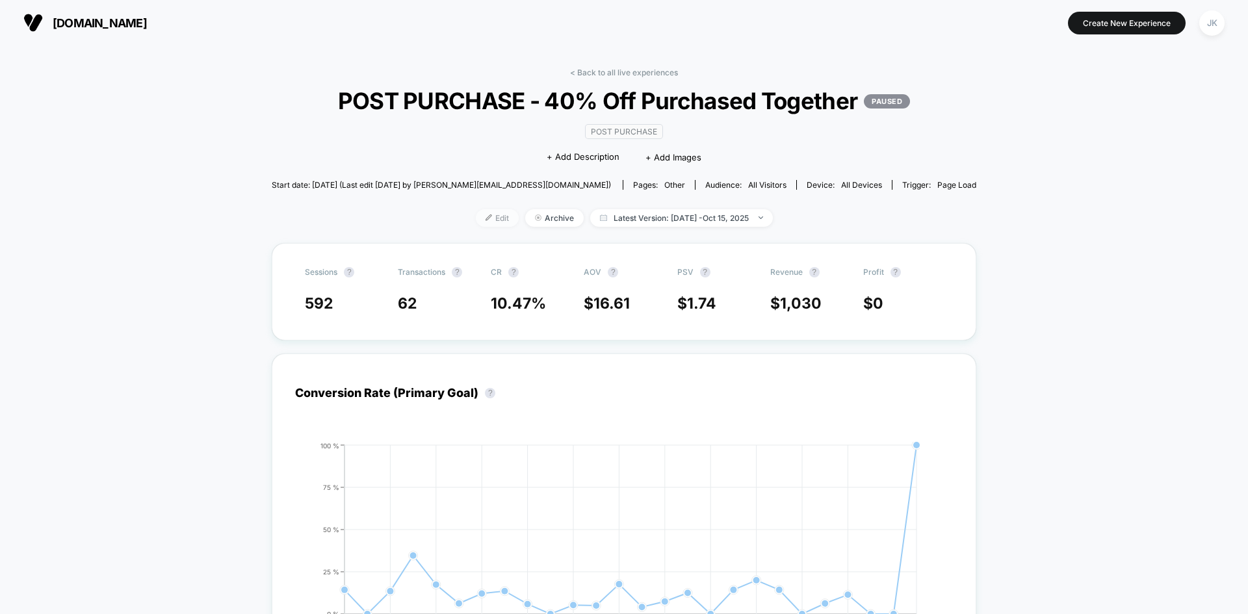
click at [486, 221] on img at bounding box center [489, 218] width 7 height 7
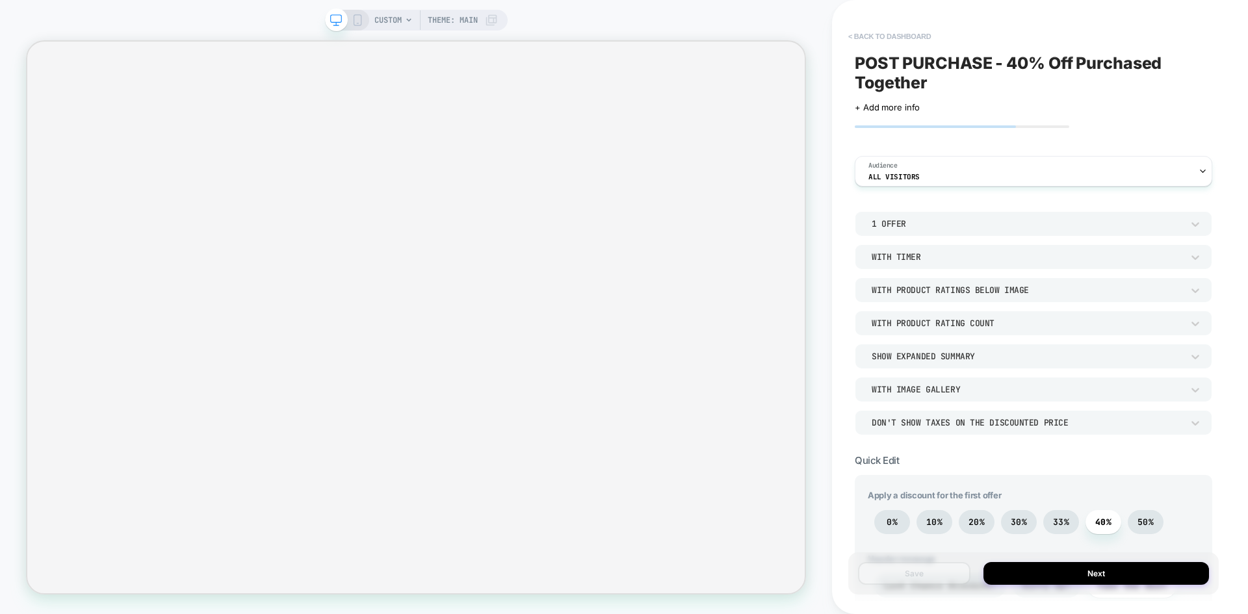
click at [884, 37] on button "< back to dashboard" at bounding box center [890, 36] width 96 height 21
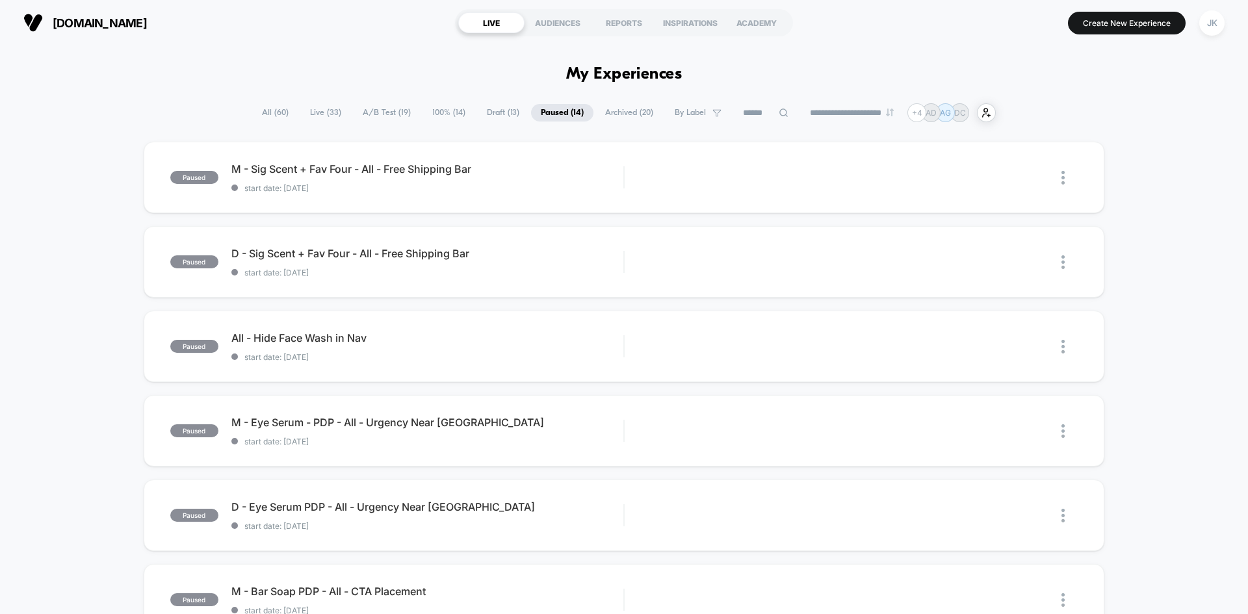
click at [437, 113] on span "100% ( 14 )" at bounding box center [449, 113] width 53 height 18
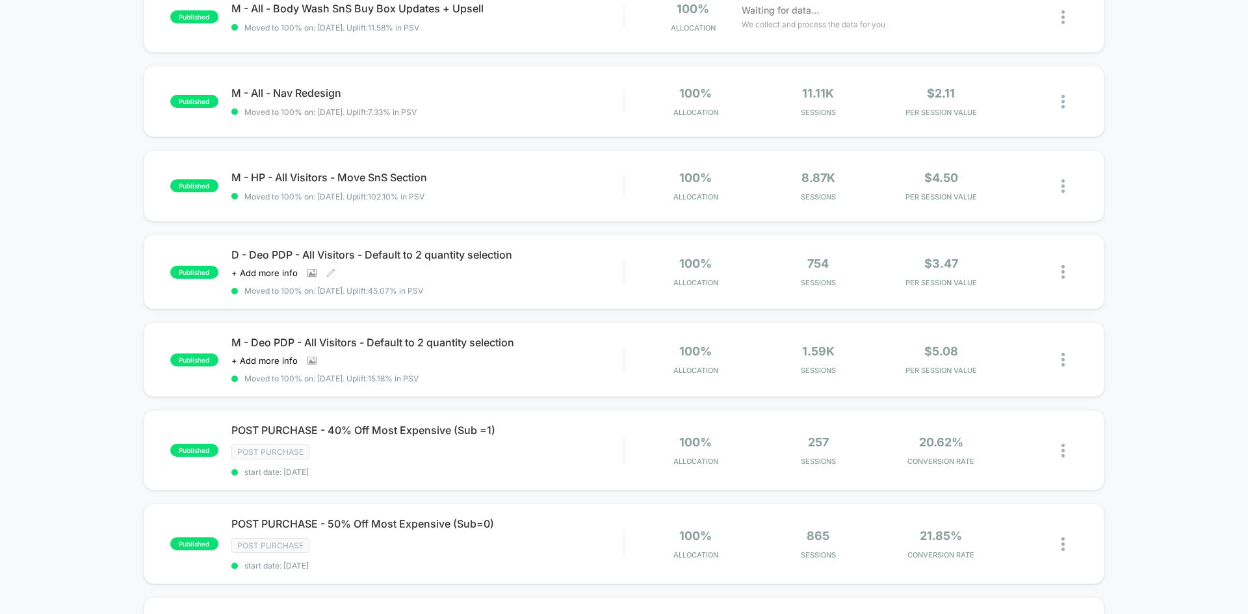
scroll to position [422, 0]
click at [450, 270] on div "Click to view images Click to edit experience details + Add more info" at bounding box center [368, 272] width 274 height 10
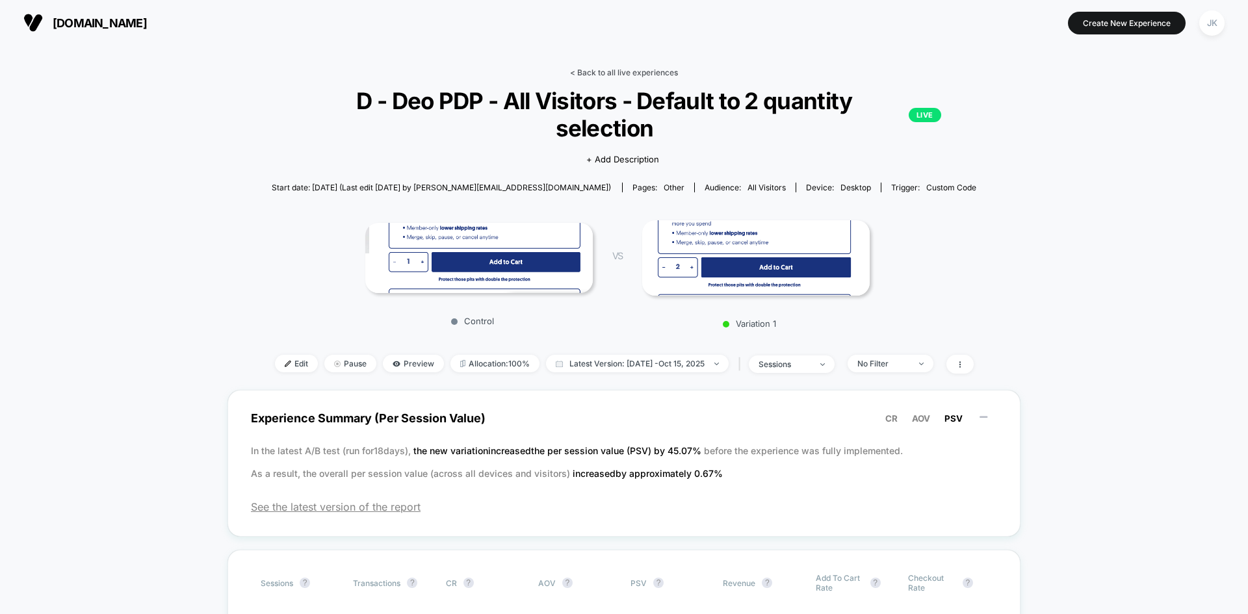
click at [605, 75] on link "< Back to all live experiences" at bounding box center [624, 73] width 108 height 10
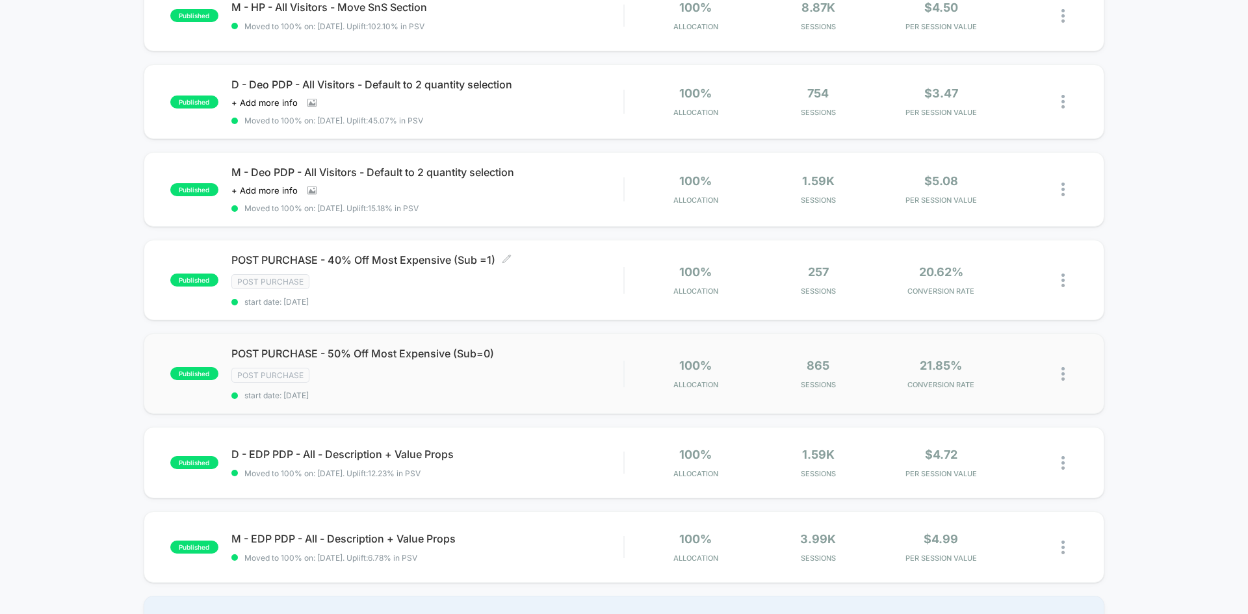
scroll to position [592, 0]
click at [414, 356] on span "POST PURCHASE - 50% Off Most Expensive (Sub=0) Click to edit experience details" at bounding box center [427, 352] width 392 height 13
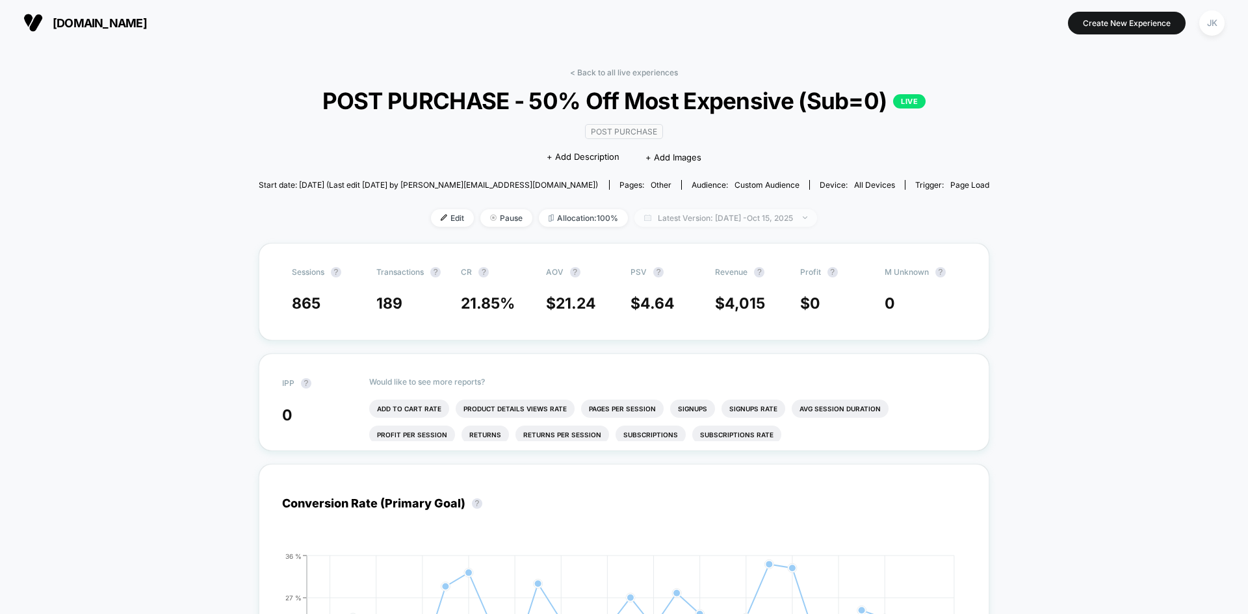
click at [694, 227] on span "Latest Version: [DATE] - [DATE]" at bounding box center [725, 218] width 183 height 18
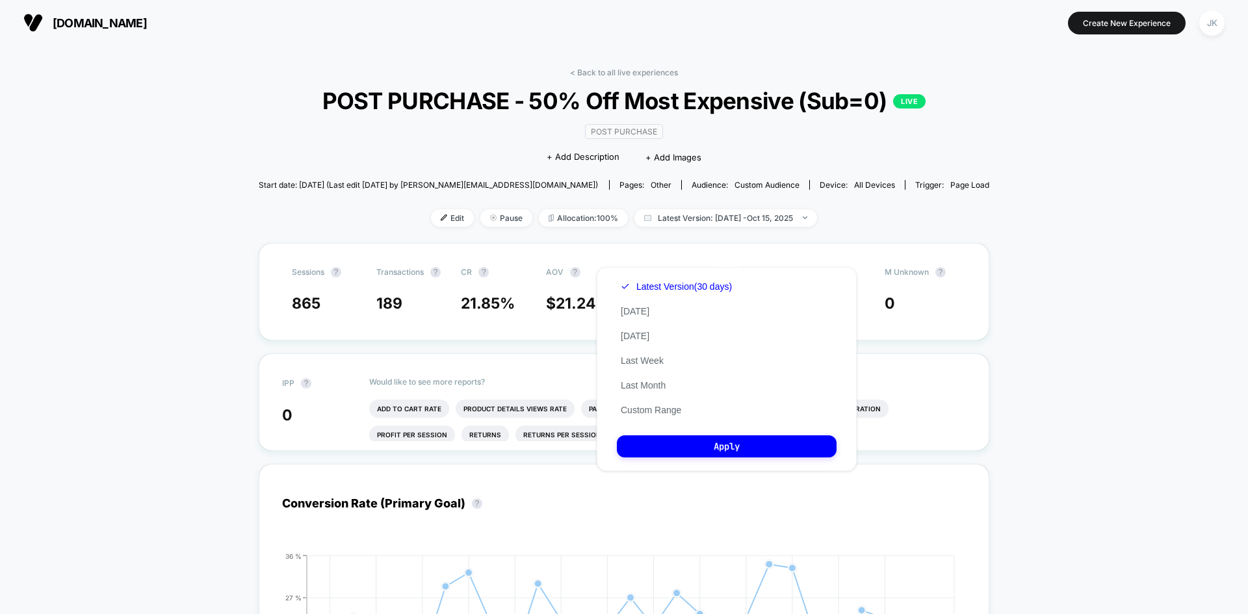
click at [744, 114] on span "POST PURCHASE - 50% Off Most Expensive (Sub=0) LIVE" at bounding box center [624, 100] width 658 height 27
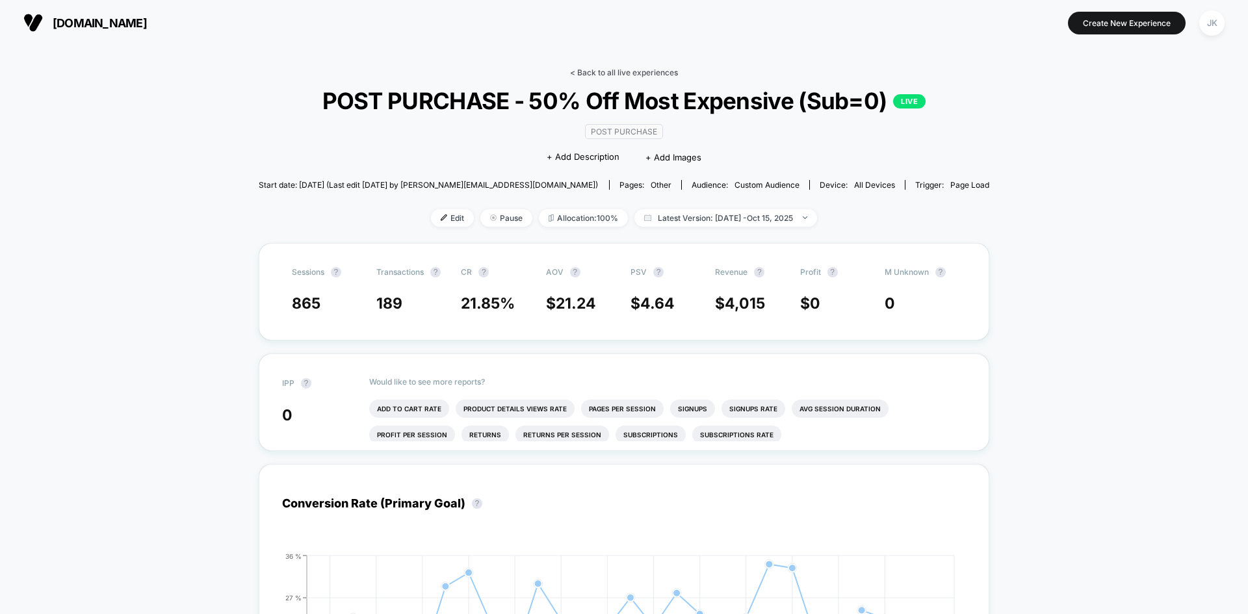
click at [631, 70] on link "< Back to all live experiences" at bounding box center [624, 73] width 108 height 10
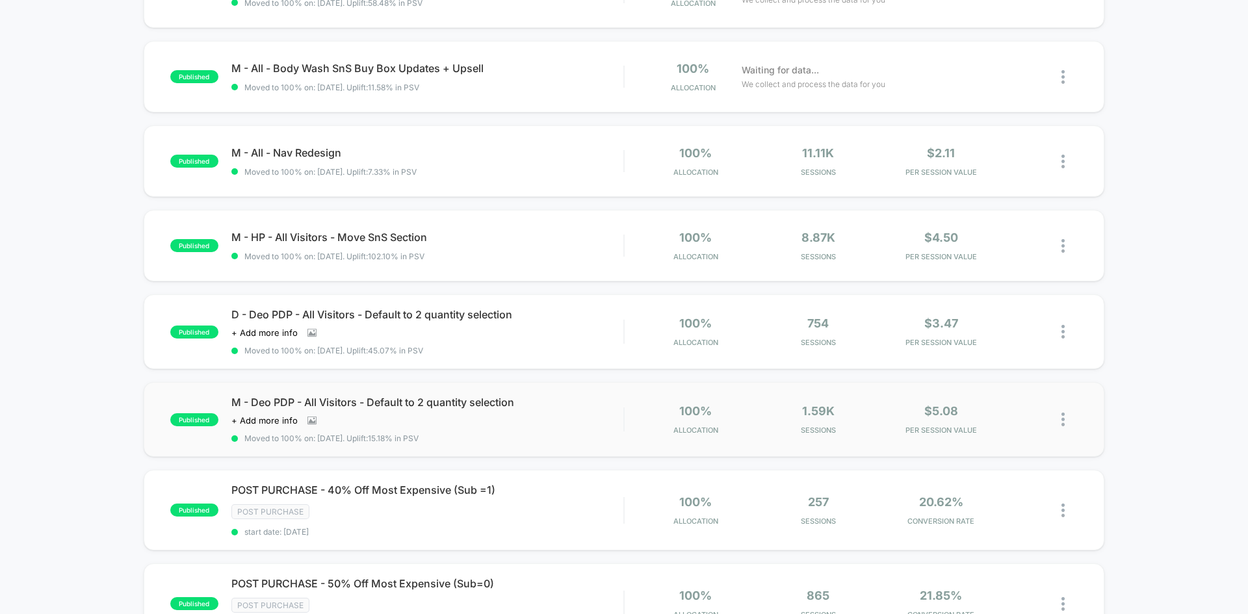
scroll to position [361, 0]
click at [398, 489] on span "POST PURCHASE - 40% Off Most Expensive (Sub =1) Click to edit experience details" at bounding box center [427, 489] width 392 height 13
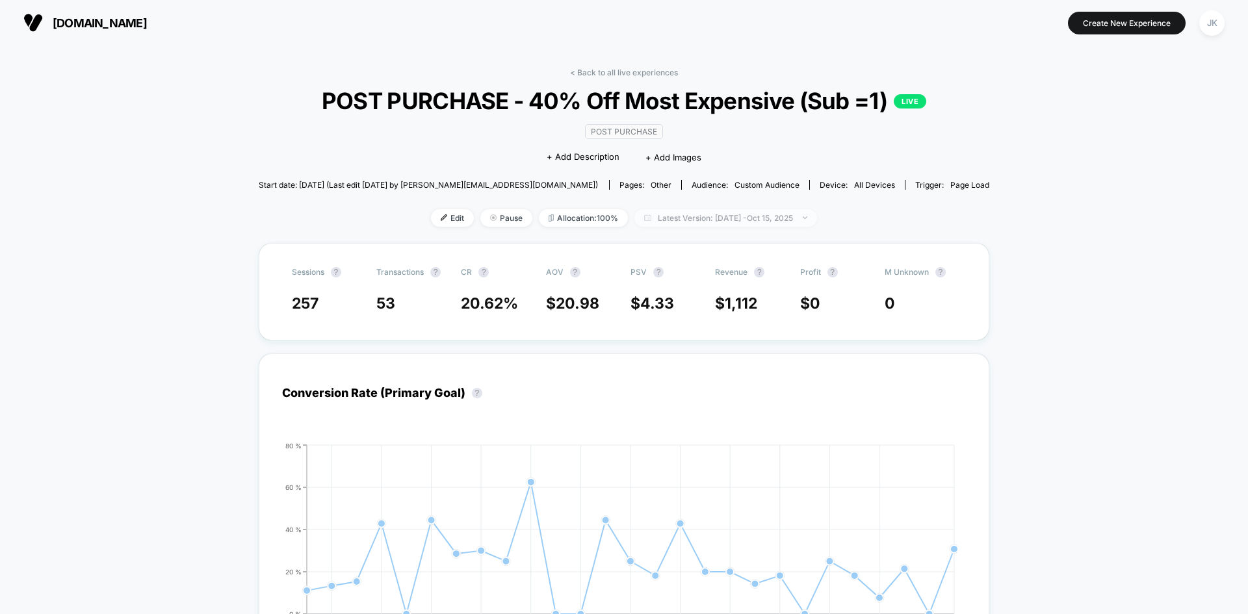
click at [737, 227] on span "Latest Version: [DATE] - [DATE]" at bounding box center [725, 218] width 183 height 18
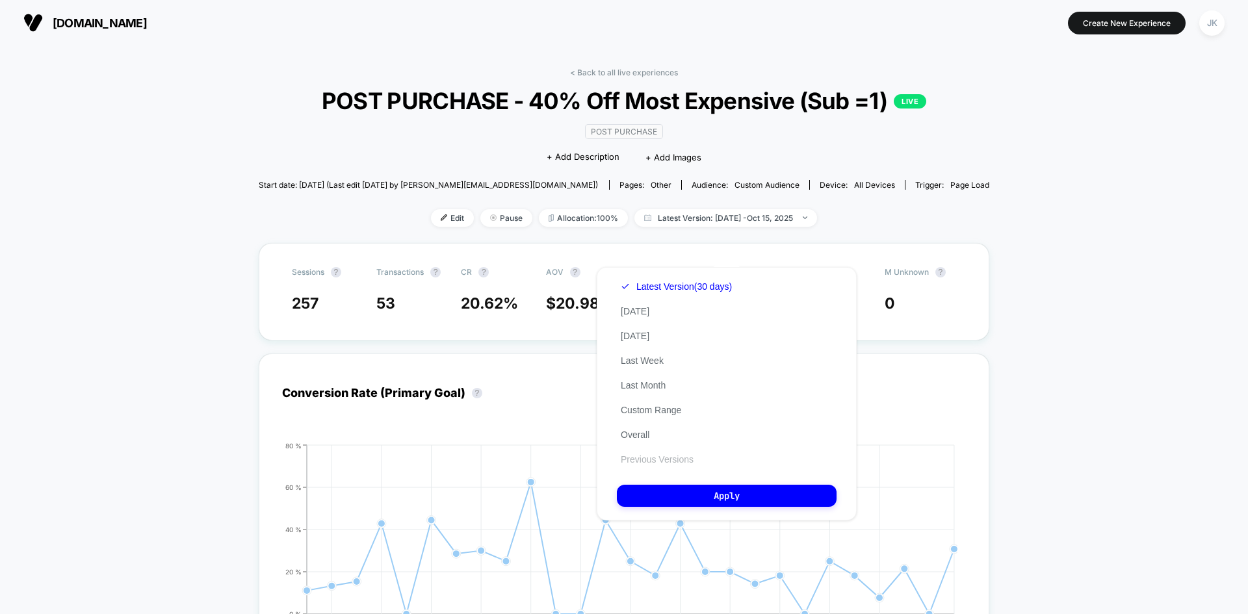
click at [665, 460] on button "Previous Versions" at bounding box center [657, 460] width 81 height 12
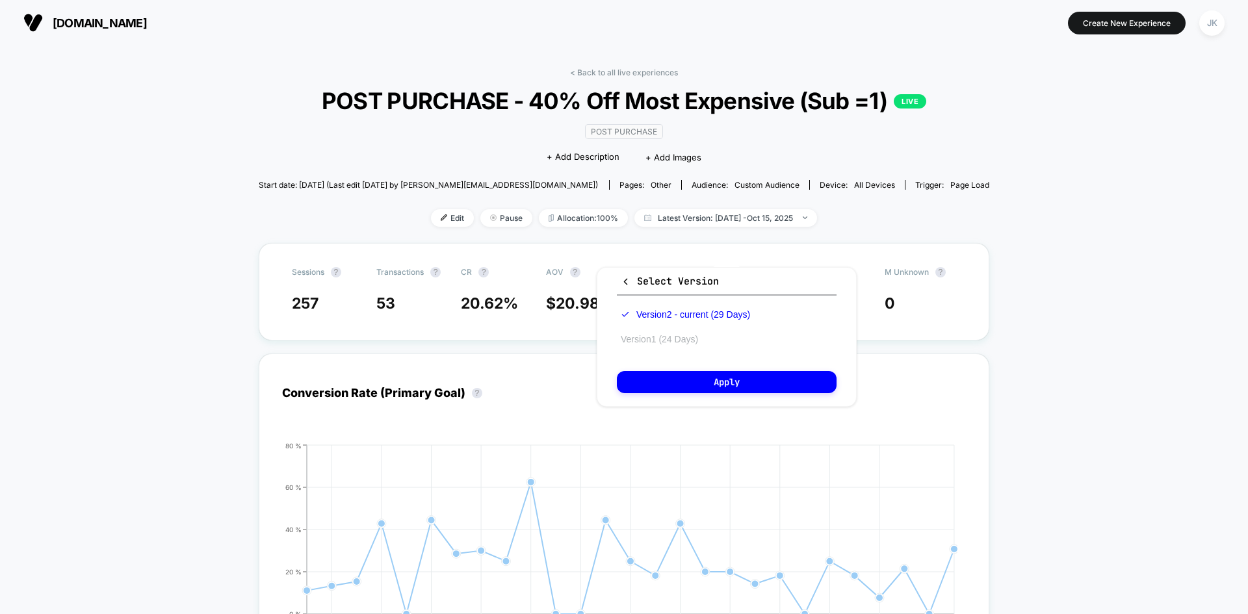
click at [684, 342] on button "Version 1 (24 Days)" at bounding box center [659, 339] width 85 height 12
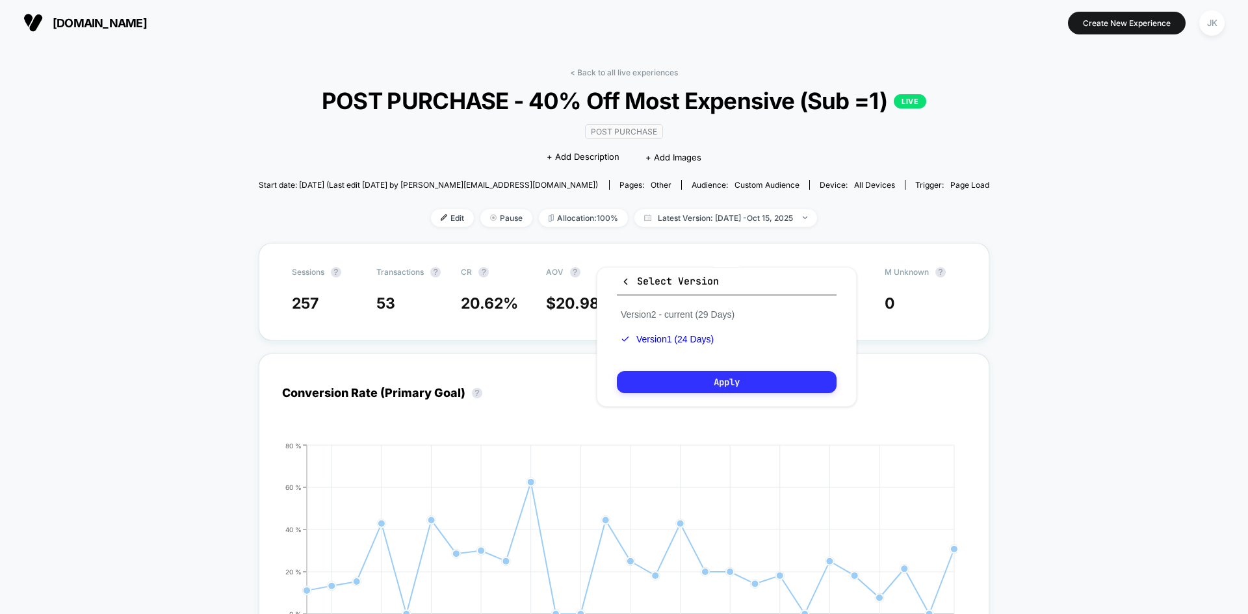
click at [695, 378] on button "Apply" at bounding box center [727, 382] width 220 height 22
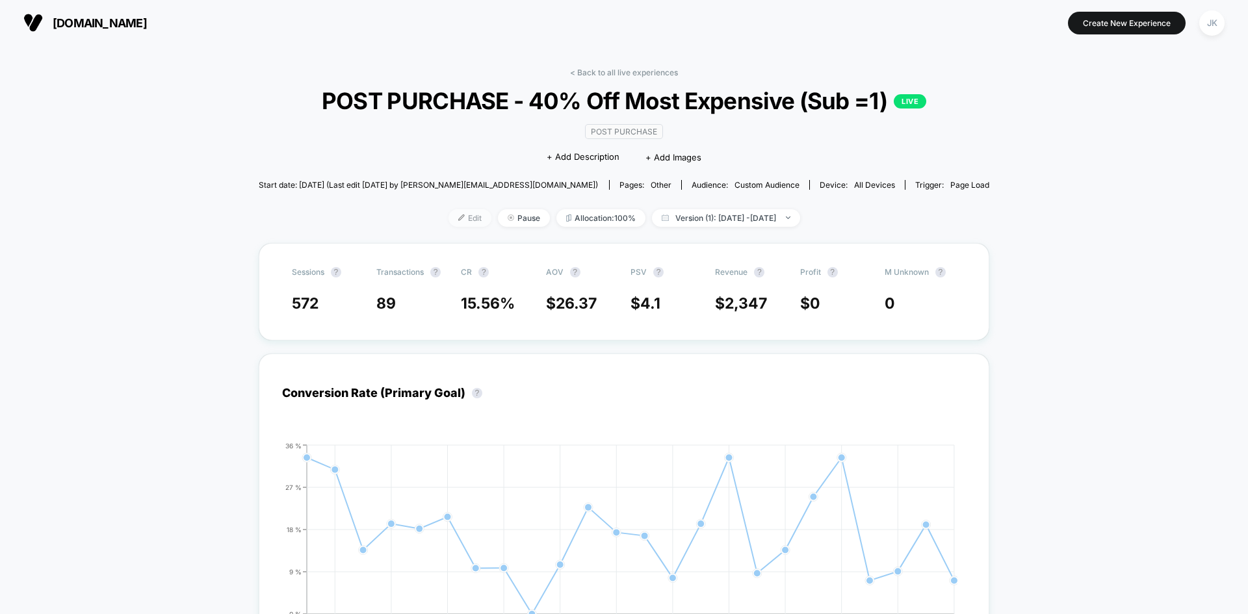
click at [449, 227] on span "Edit" at bounding box center [470, 218] width 43 height 18
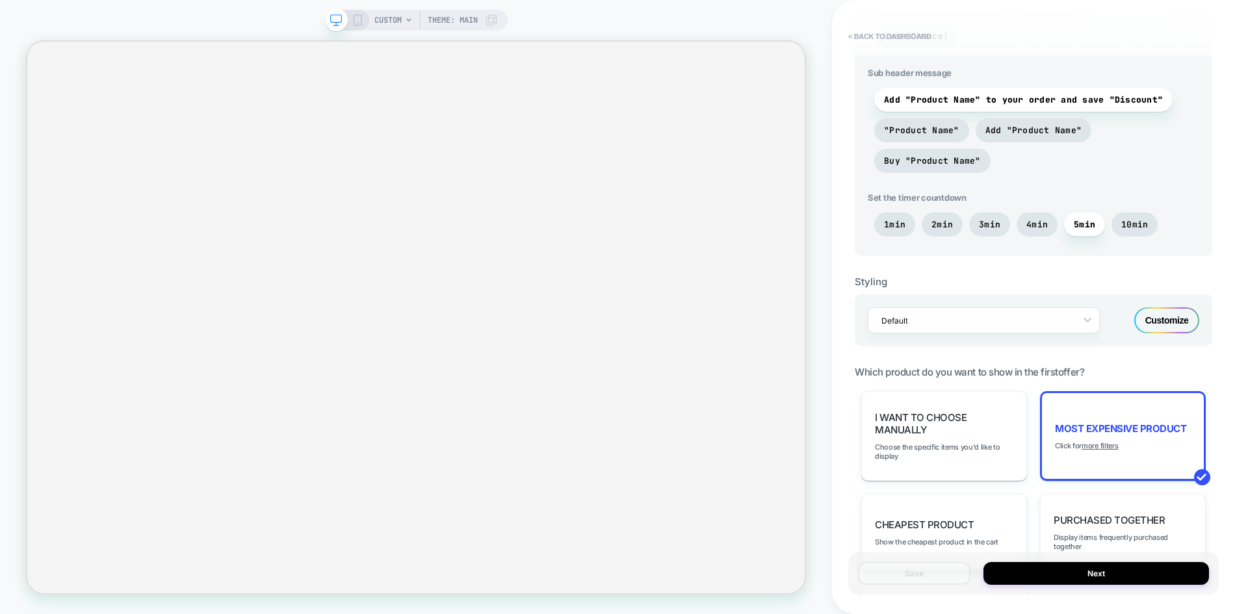
scroll to position [749, 0]
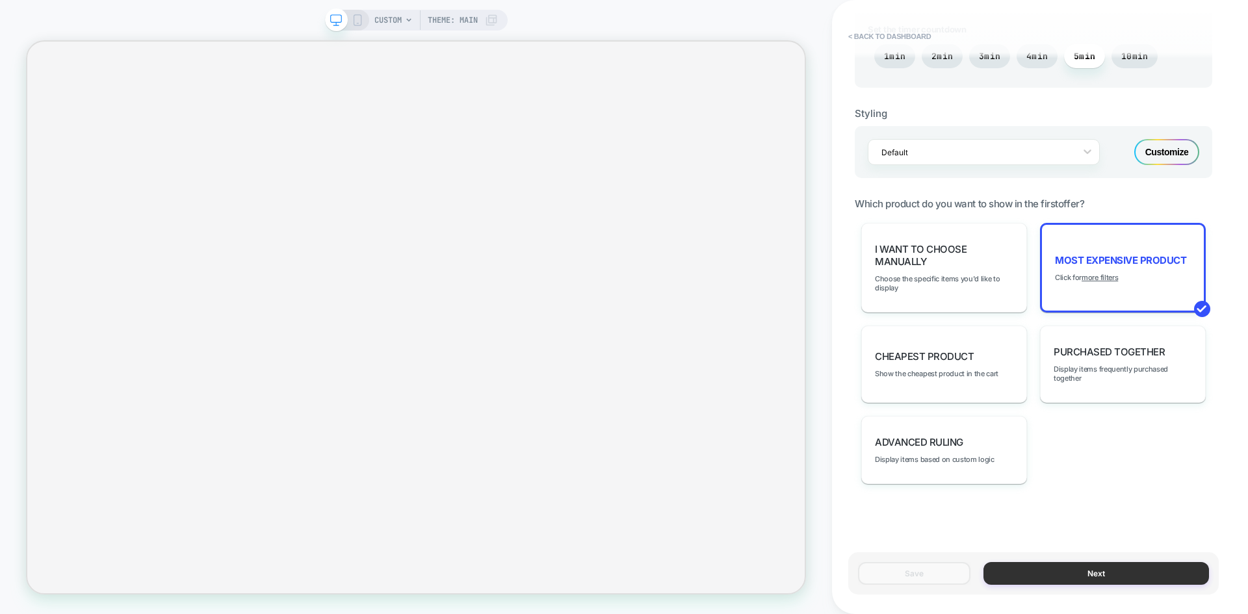
click at [1035, 573] on button "Next" at bounding box center [1097, 573] width 226 height 23
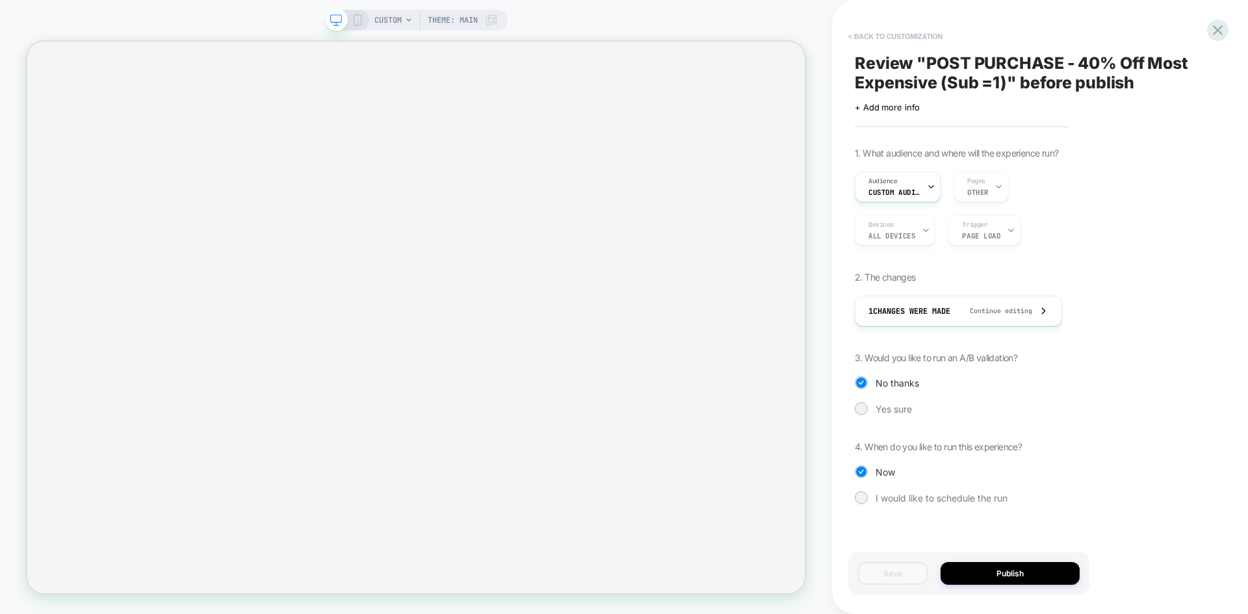
click at [878, 33] on button "< Back to customization" at bounding box center [895, 36] width 107 height 21
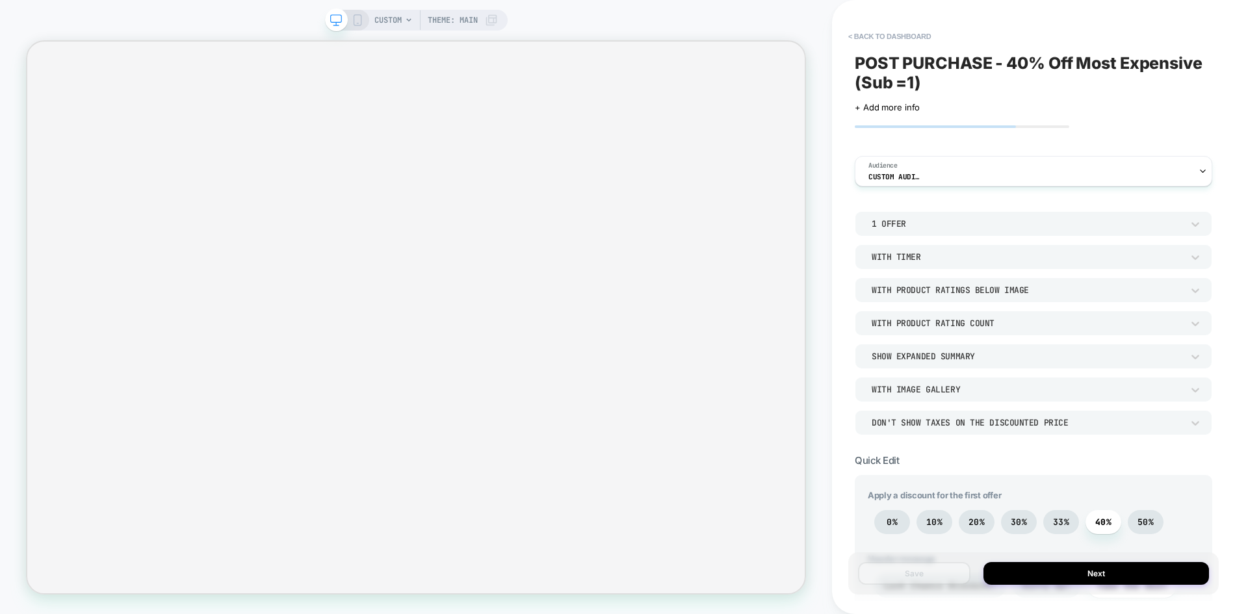
click at [878, 33] on button "< back to dashboard" at bounding box center [890, 36] width 96 height 21
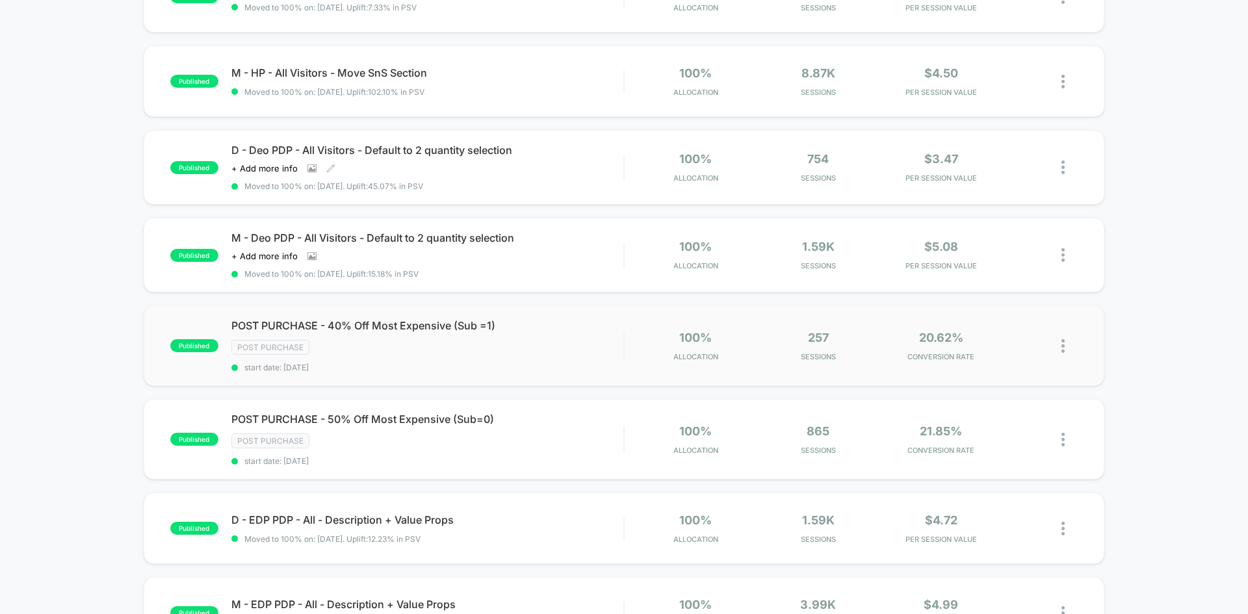
scroll to position [531, 0]
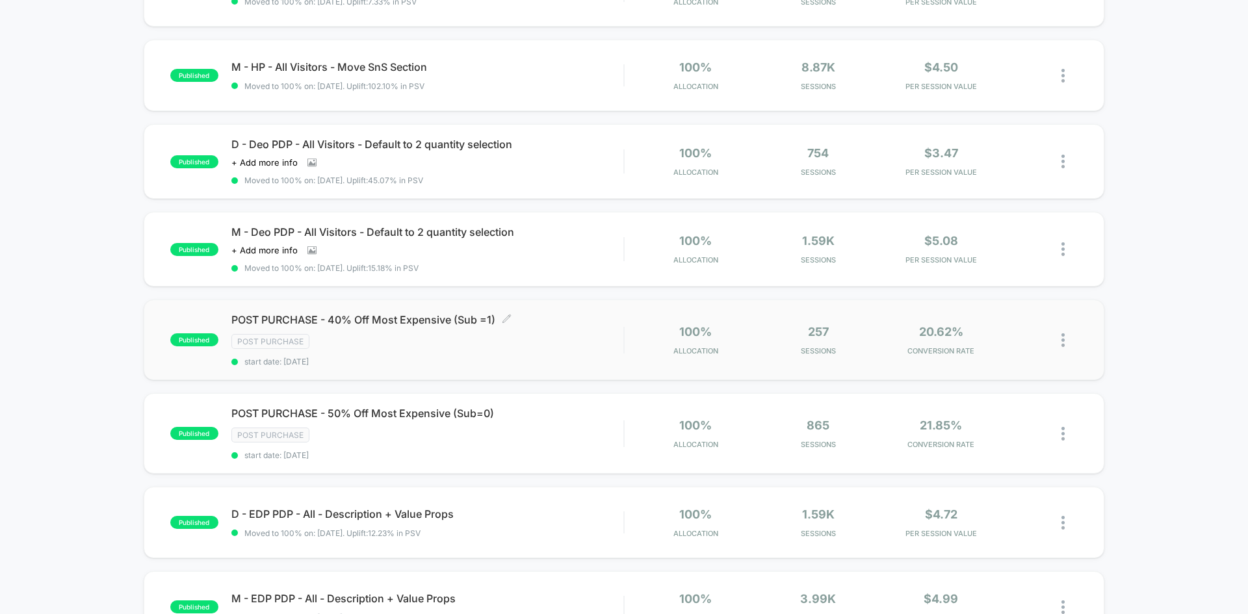
click at [409, 322] on span "POST PURCHASE - 40% Off Most Expensive (Sub =1) Click to edit experience details" at bounding box center [427, 319] width 392 height 13
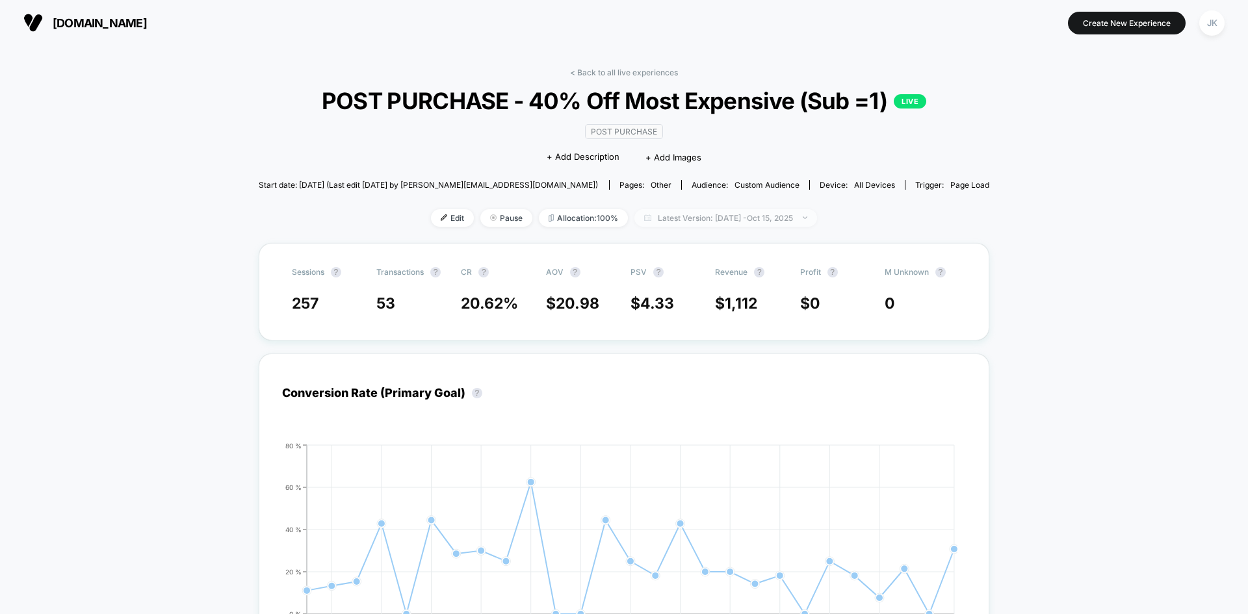
click at [731, 227] on span "Latest Version: [DATE] - [DATE]" at bounding box center [725, 218] width 183 height 18
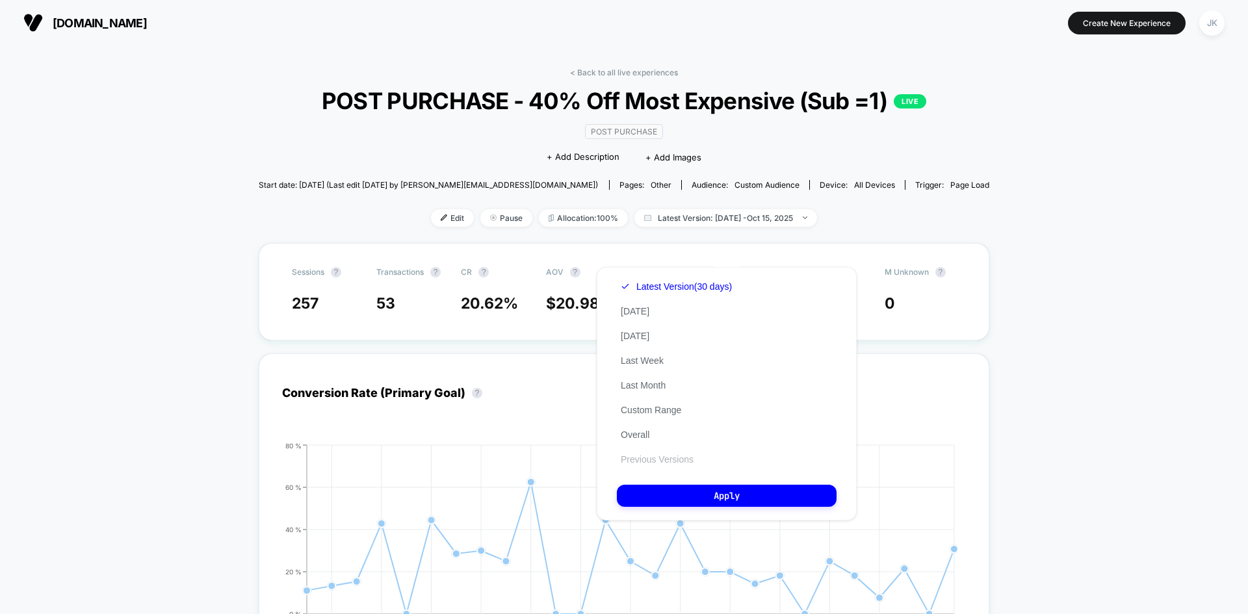
click at [642, 461] on button "Previous Versions" at bounding box center [657, 460] width 81 height 12
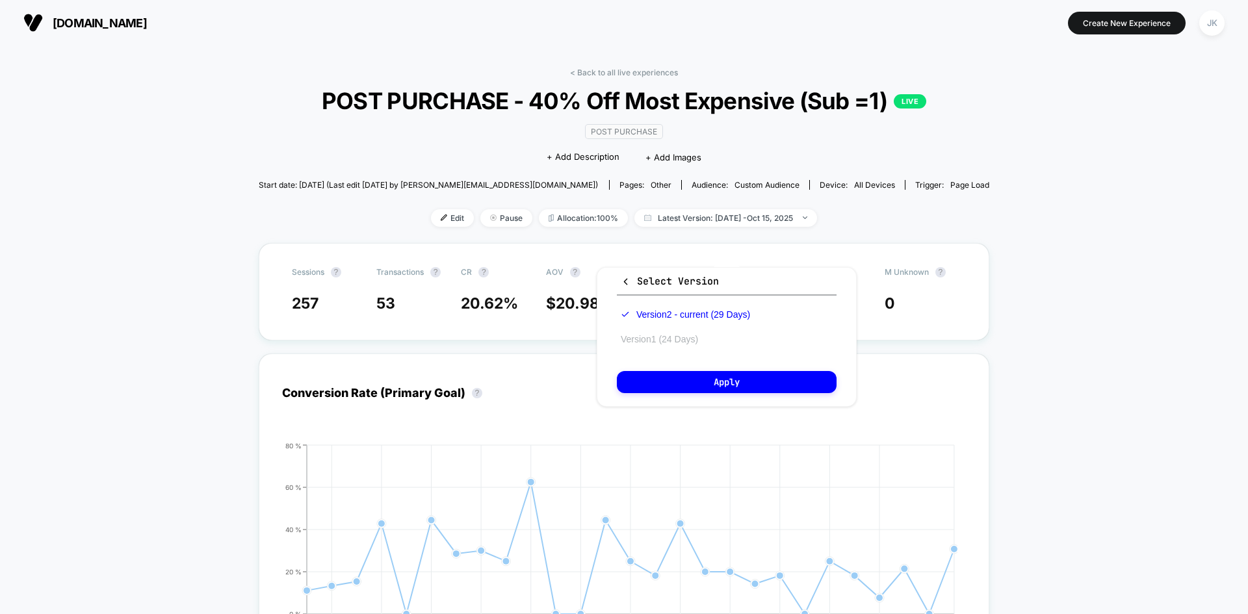
click at [694, 336] on button "Version 1 (24 Days)" at bounding box center [659, 339] width 85 height 12
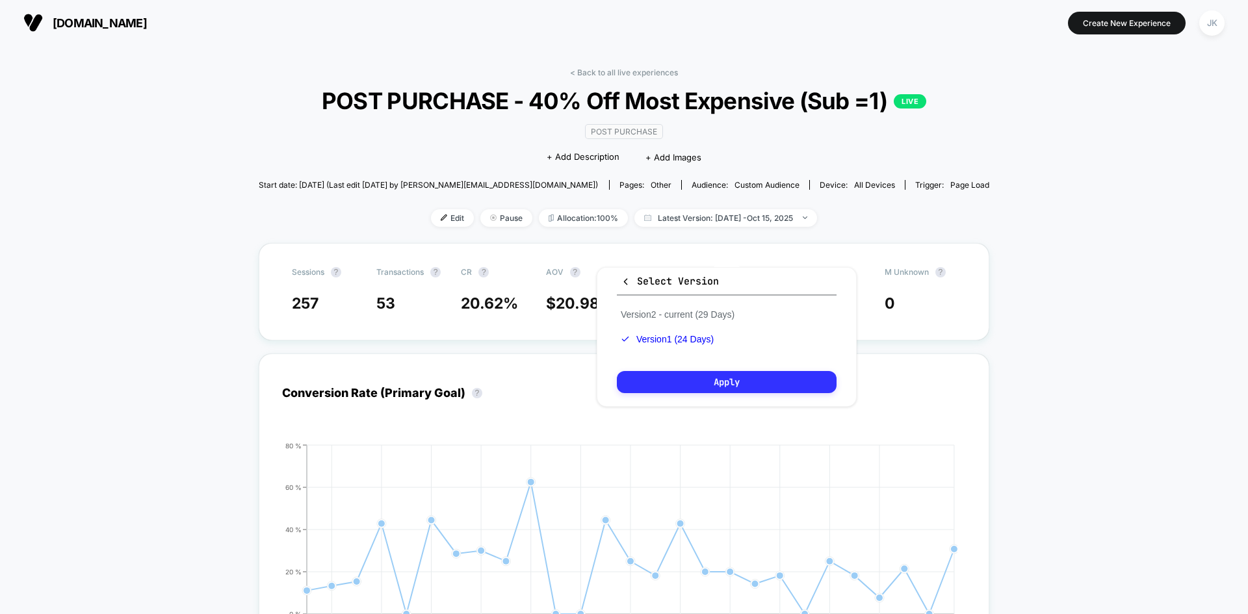
click at [710, 372] on button "Apply" at bounding box center [727, 382] width 220 height 22
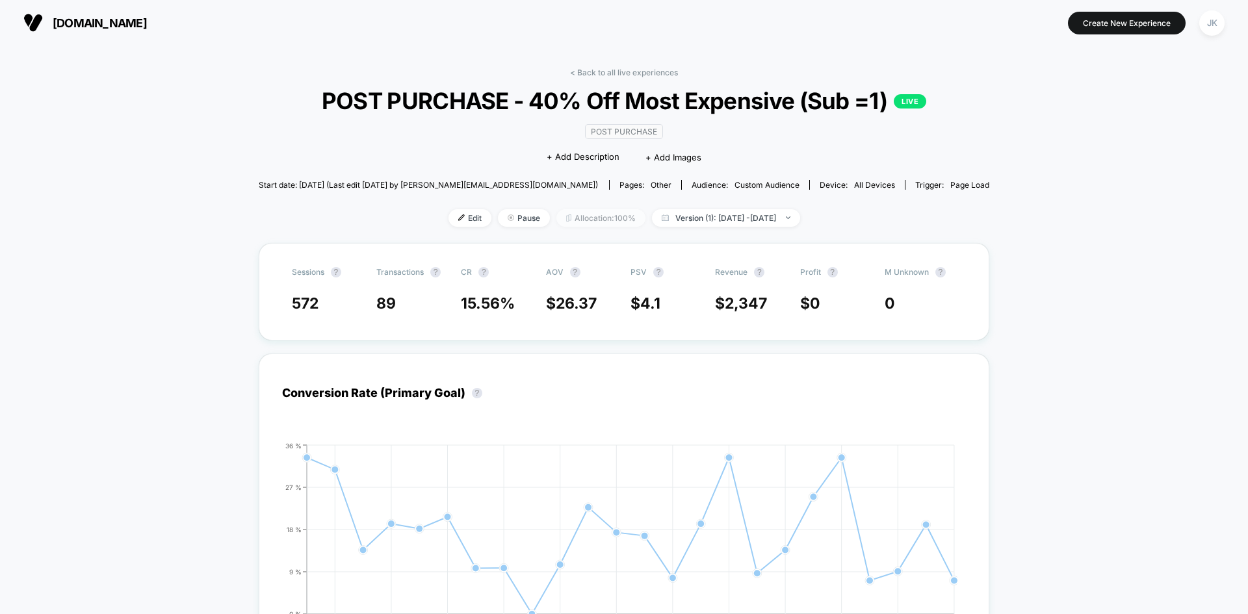
click at [586, 227] on span "Allocation: 100%" at bounding box center [600, 218] width 89 height 18
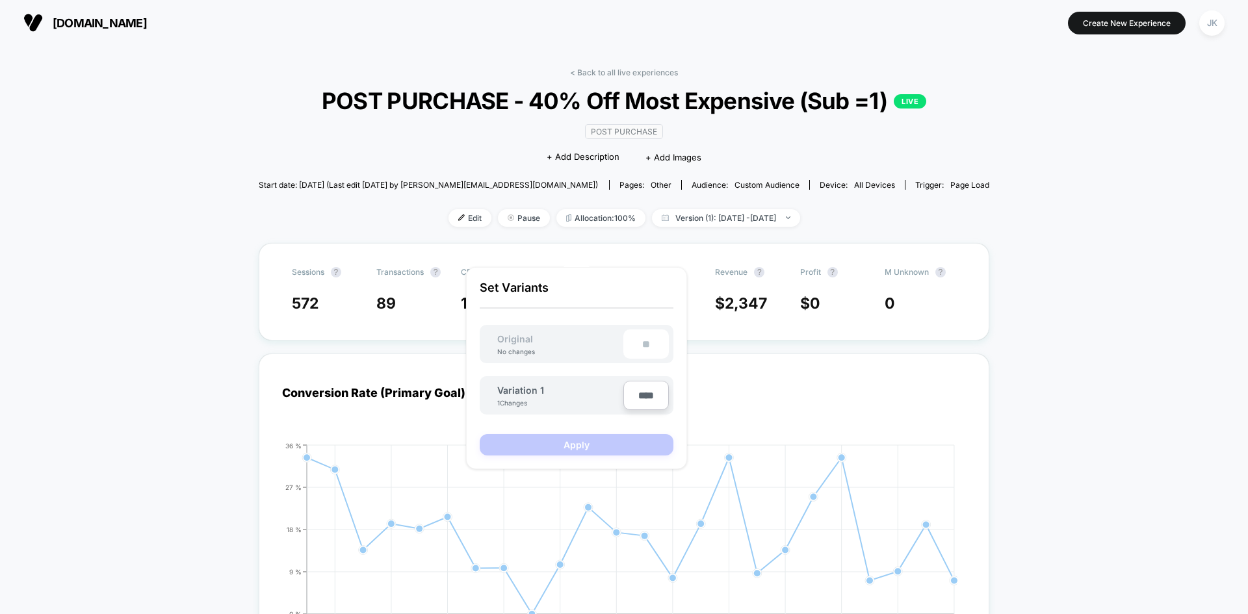
click at [744, 174] on div "Post Purchase Click to edit experience details + Add Description + Add Images" at bounding box center [624, 143] width 439 height 59
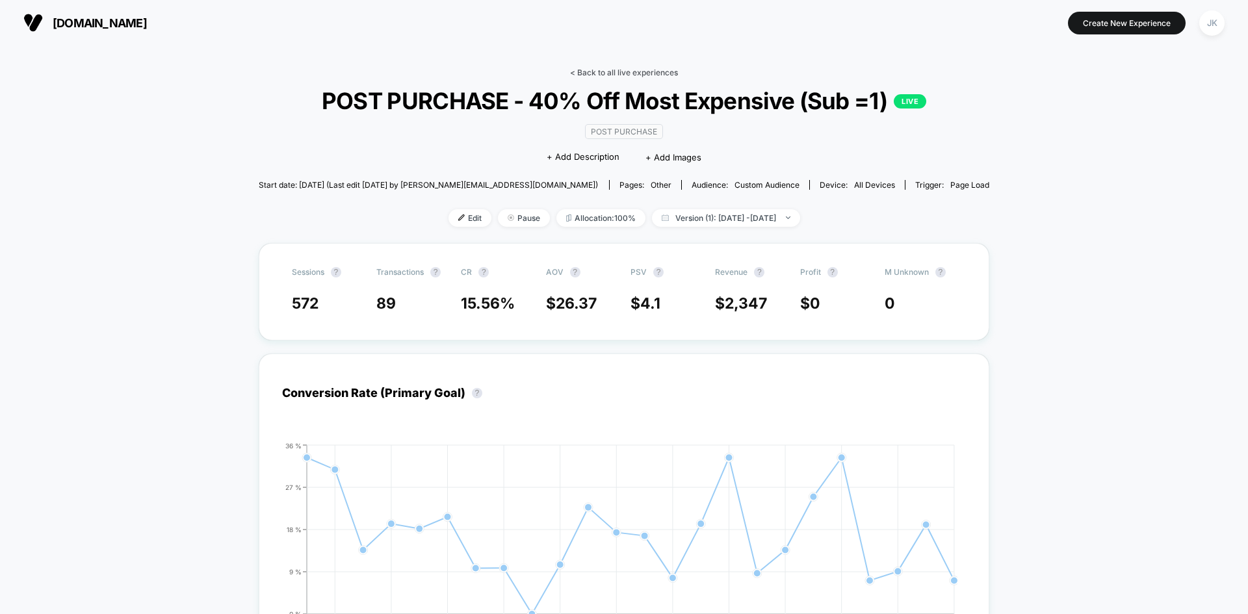
click at [655, 72] on link "< Back to all live experiences" at bounding box center [624, 73] width 108 height 10
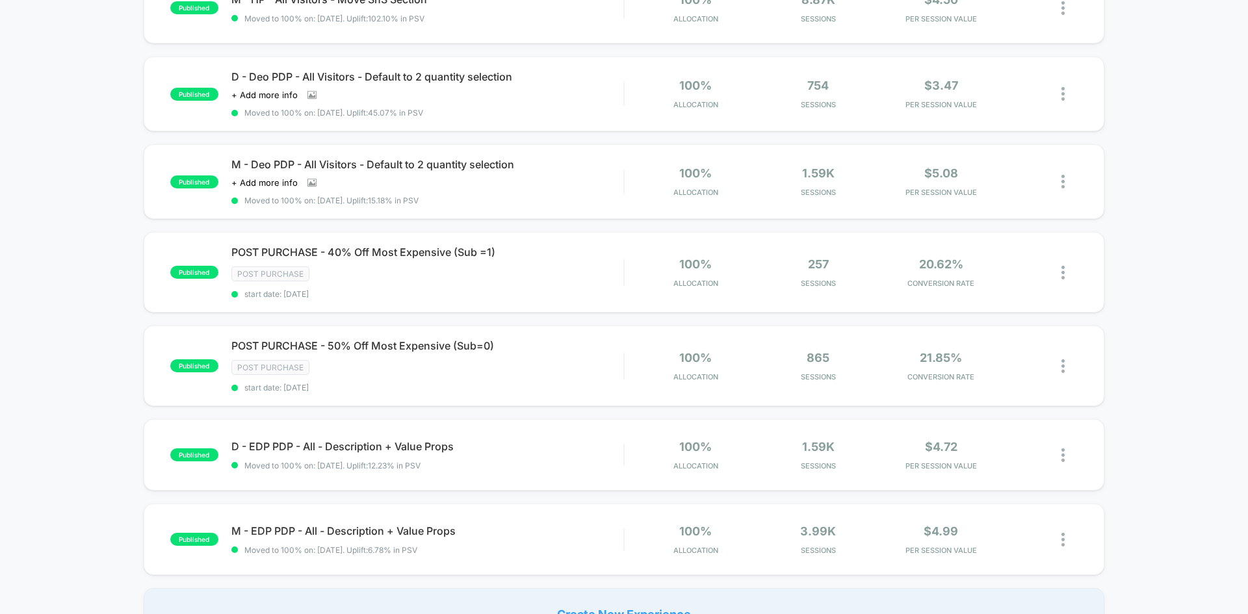
scroll to position [619, 0]
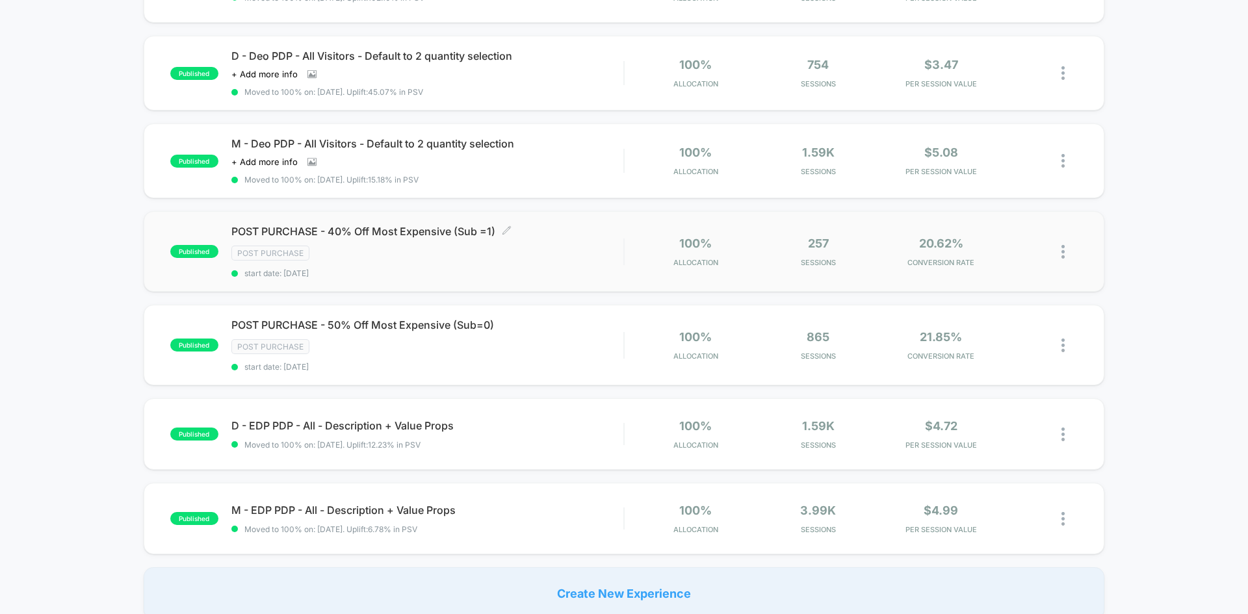
click at [413, 228] on span "POST PURCHASE - 40% Off Most Expensive (Sub =1) Click to edit experience details" at bounding box center [427, 231] width 392 height 13
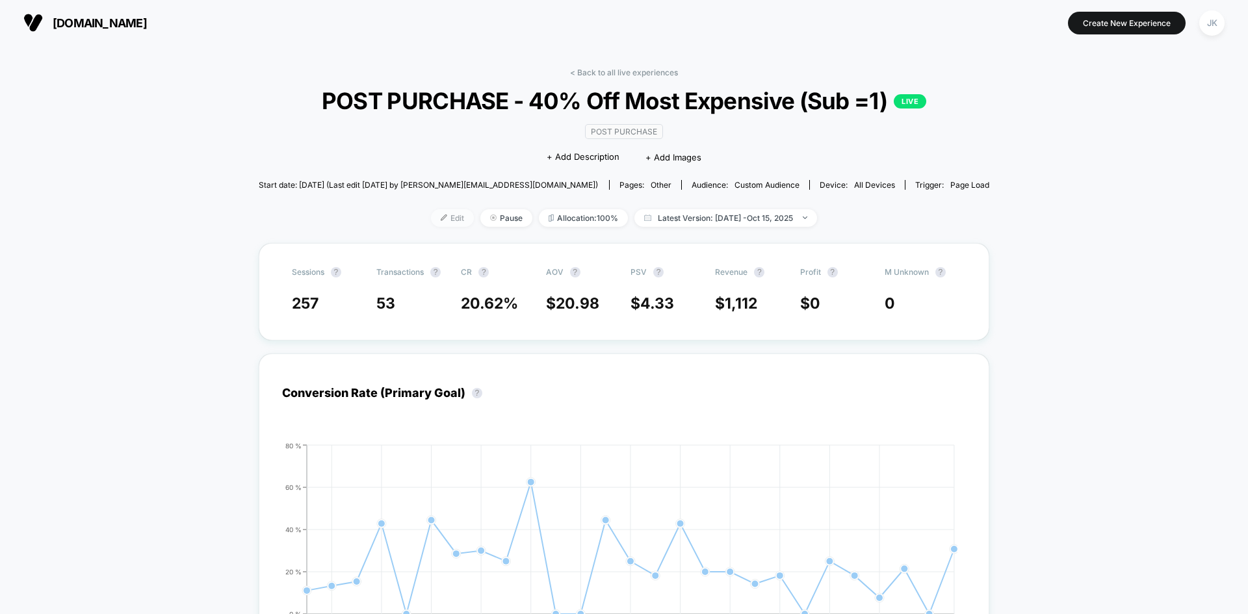
click at [441, 221] on img at bounding box center [444, 218] width 7 height 7
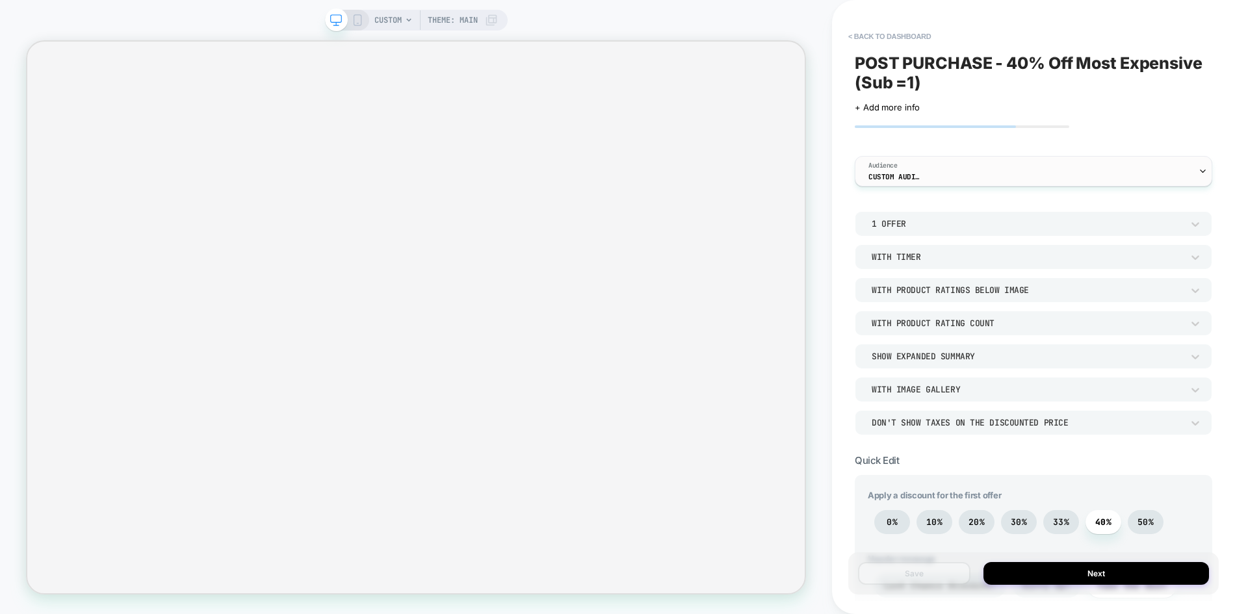
click at [969, 158] on div "Audience Custom Audience" at bounding box center [1030, 171] width 350 height 29
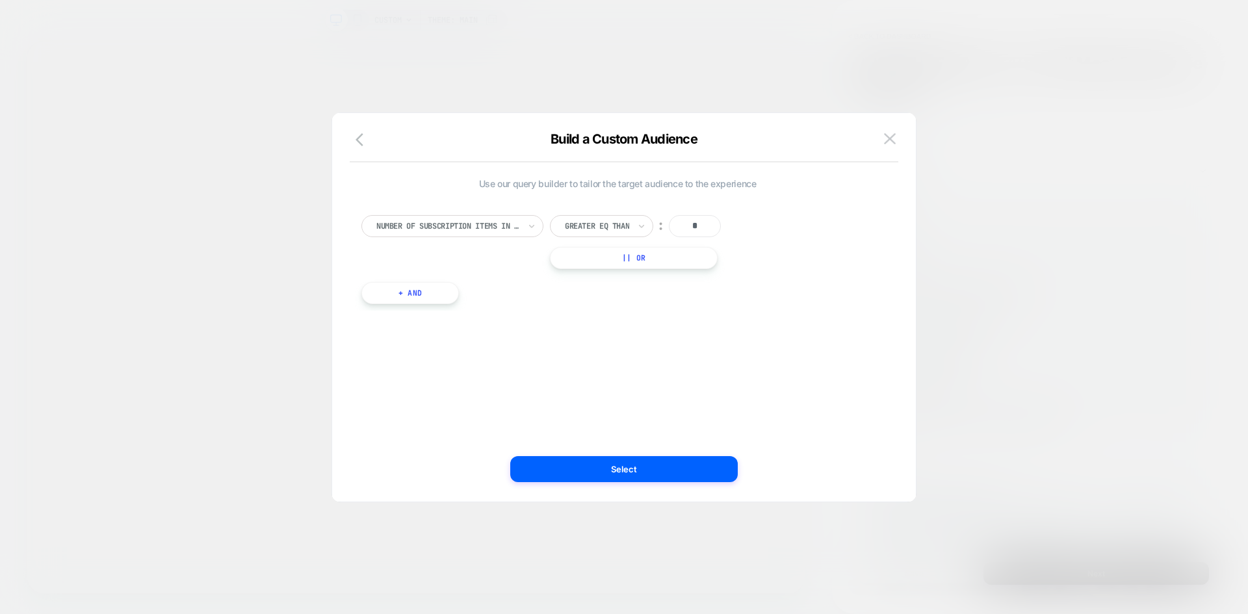
click at [501, 233] on div "Number of subscription items in the cart" at bounding box center [448, 226] width 146 height 14
click at [886, 144] on img at bounding box center [890, 138] width 12 height 11
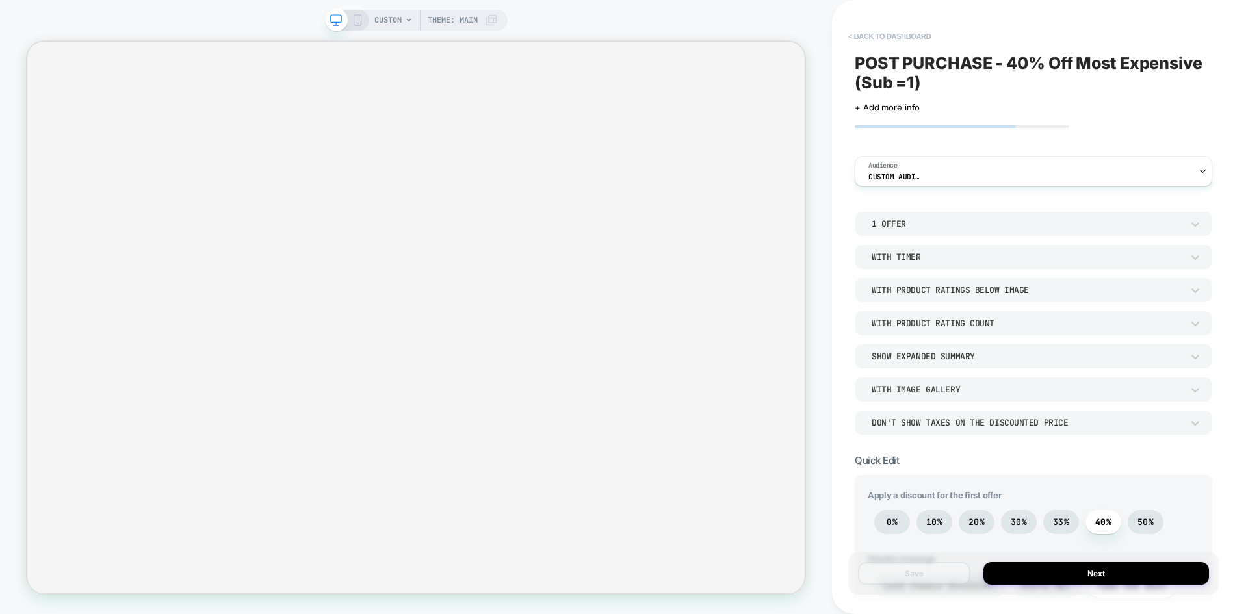
click at [895, 40] on button "< back to dashboard" at bounding box center [890, 36] width 96 height 21
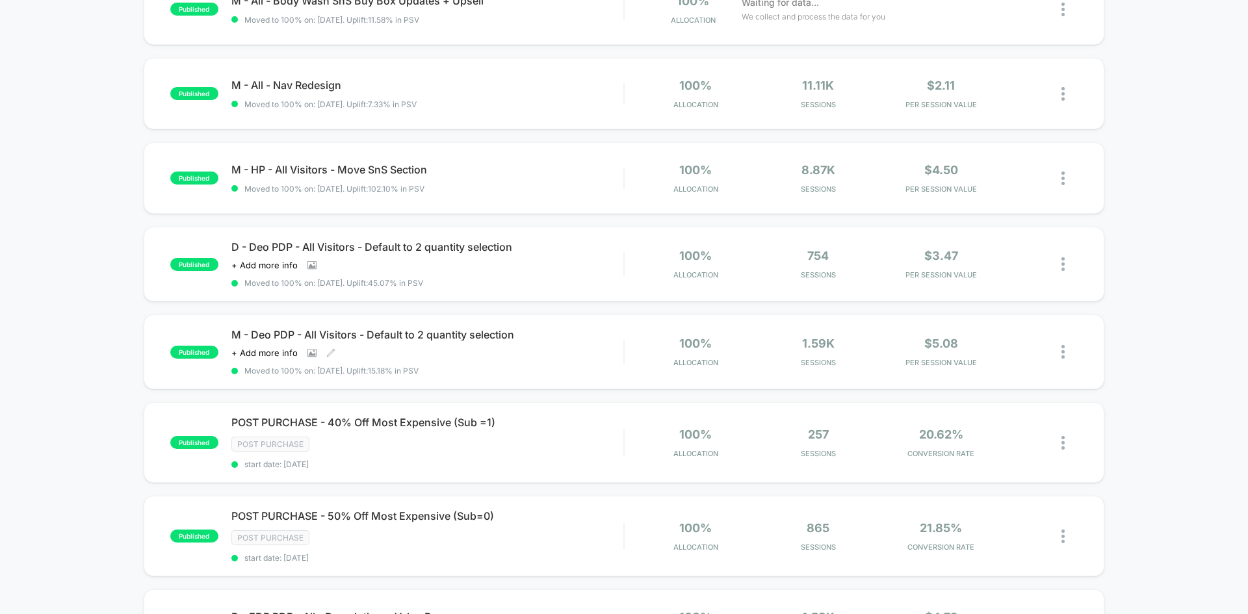
scroll to position [432, 0]
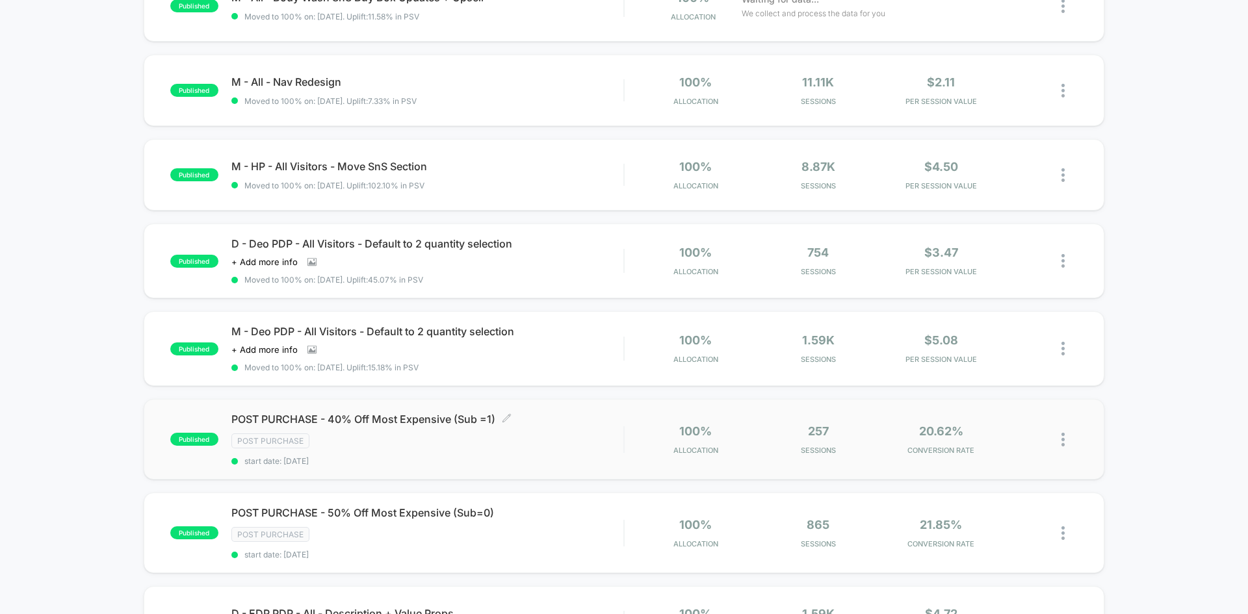
click at [448, 417] on span "POST PURCHASE - 40% Off Most Expensive (Sub =1) Click to edit experience details" at bounding box center [427, 419] width 392 height 13
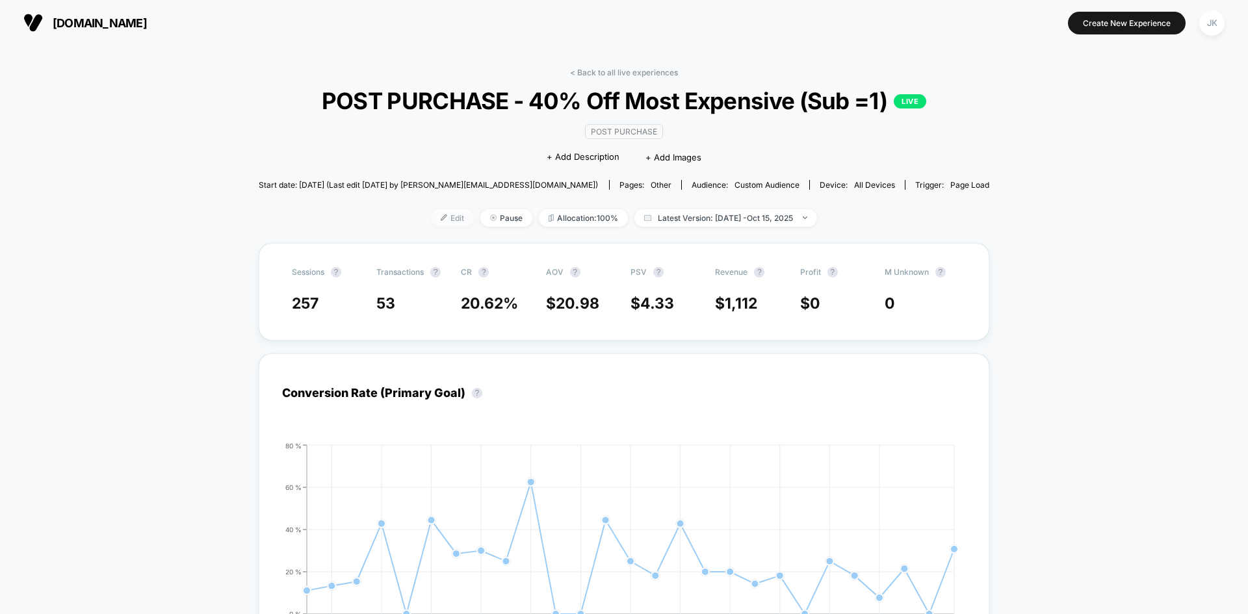
click at [434, 227] on span "Edit" at bounding box center [452, 218] width 43 height 18
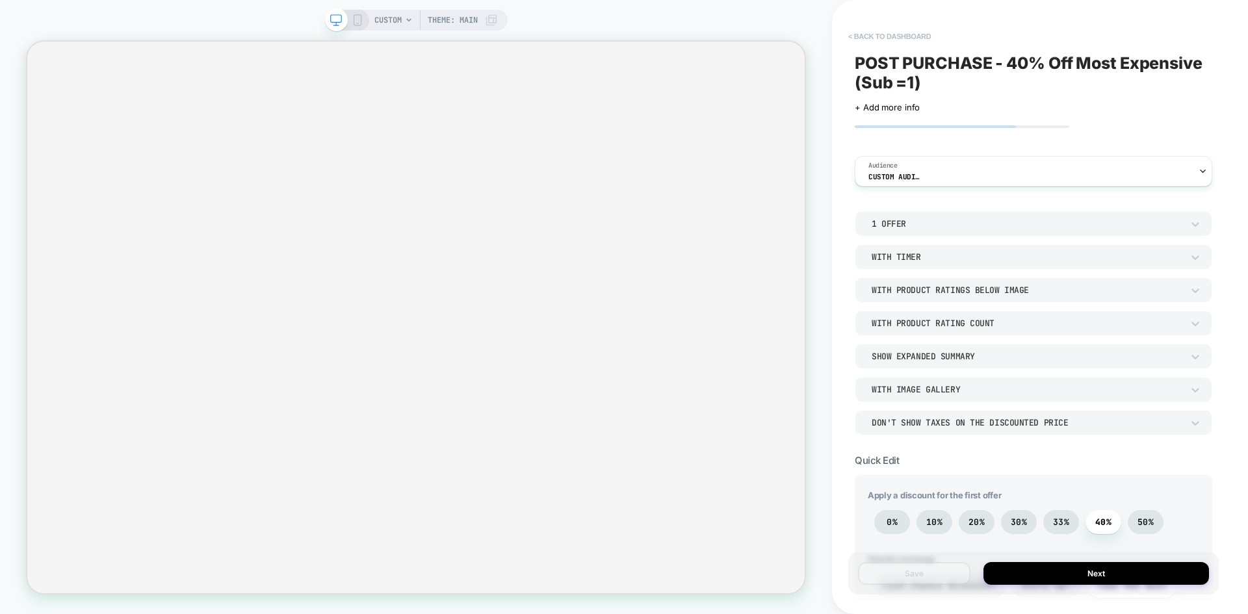
click at [869, 36] on button "< back to dashboard" at bounding box center [890, 36] width 96 height 21
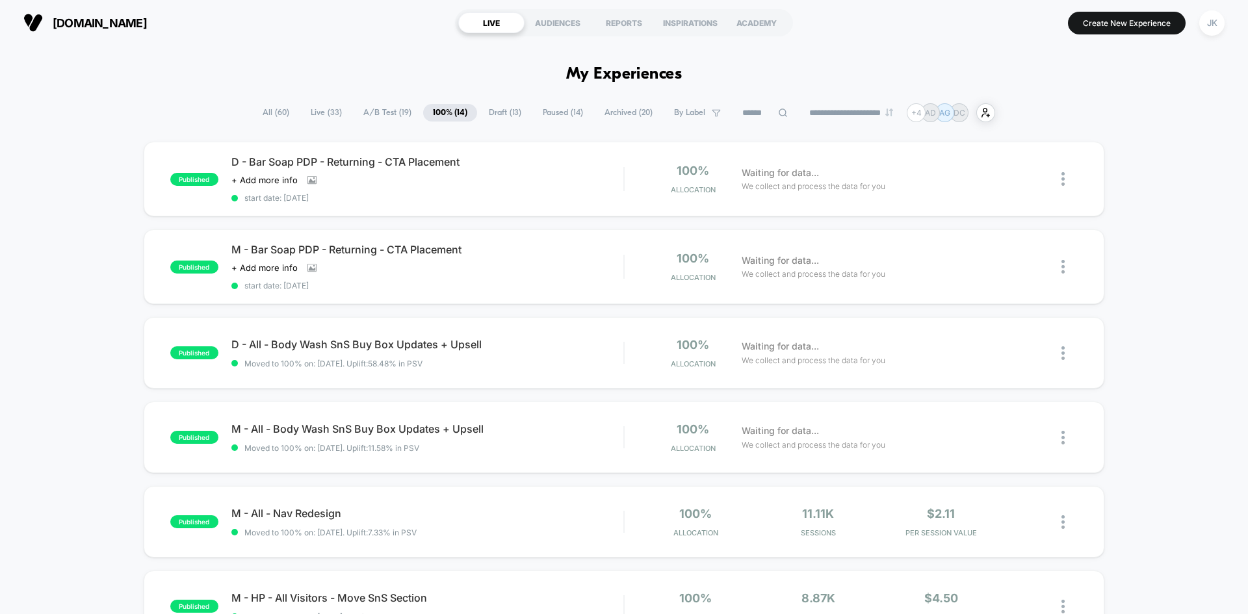
click at [385, 109] on span "A/B Test ( 19 )" at bounding box center [388, 113] width 68 height 18
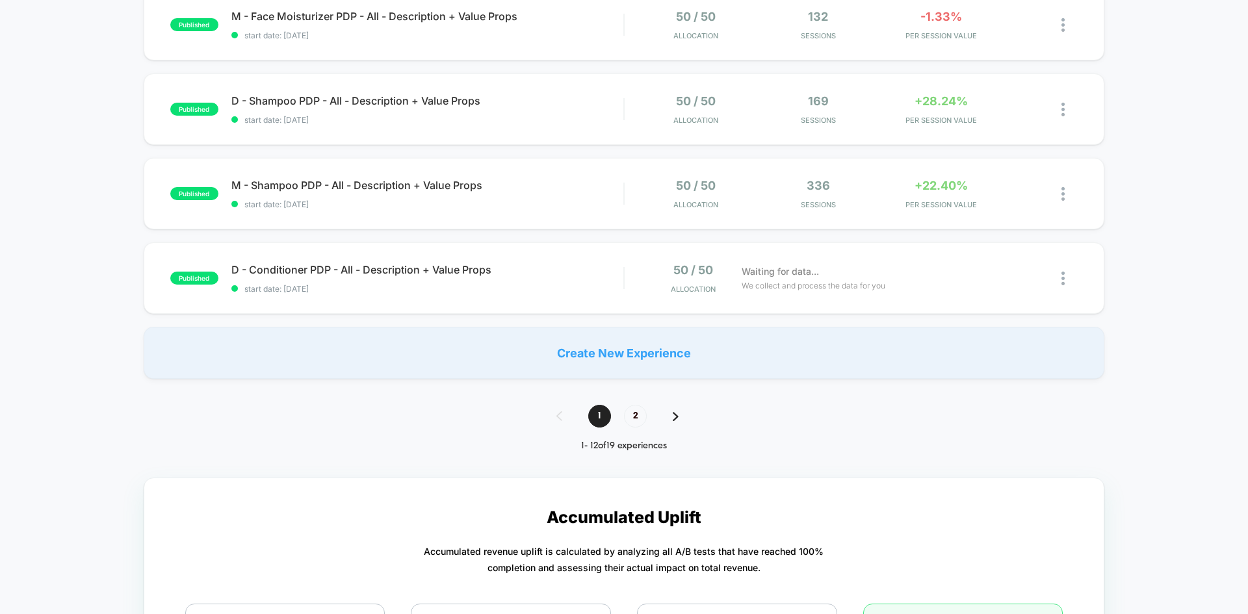
scroll to position [867, 0]
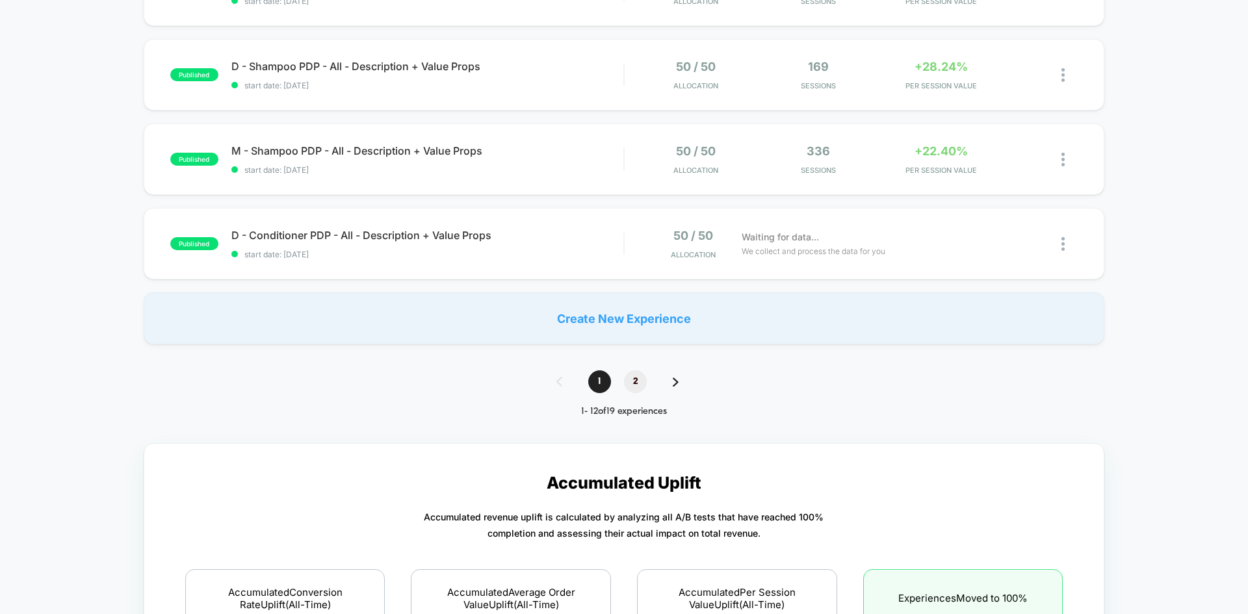
click at [636, 385] on span "2" at bounding box center [635, 382] width 23 height 23
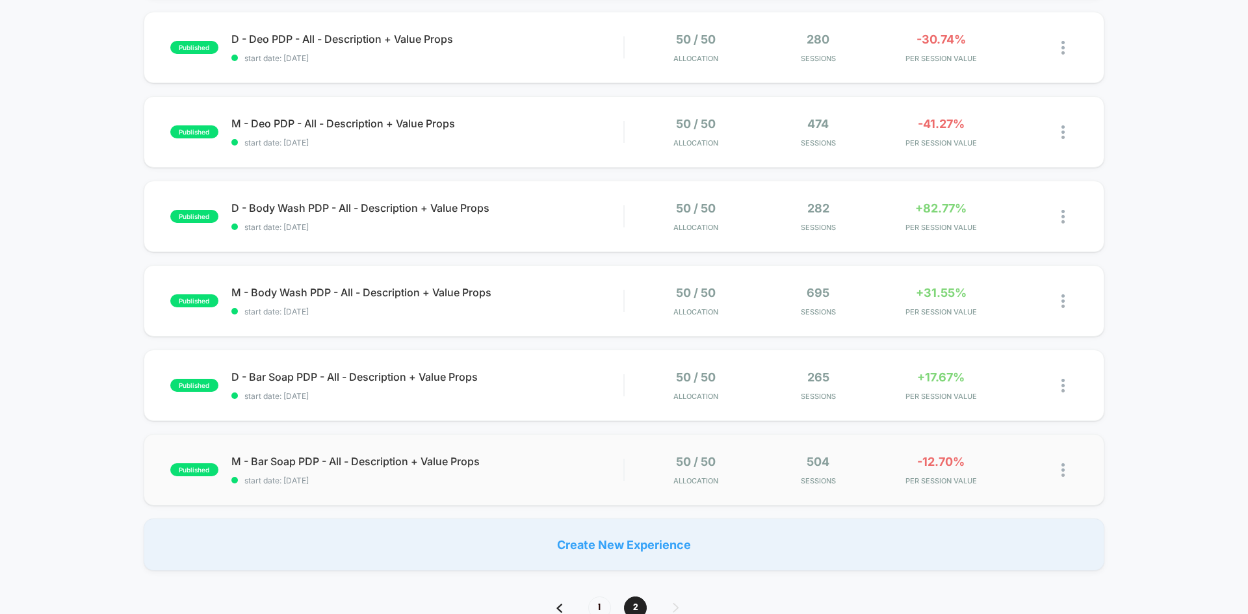
scroll to position [183, 0]
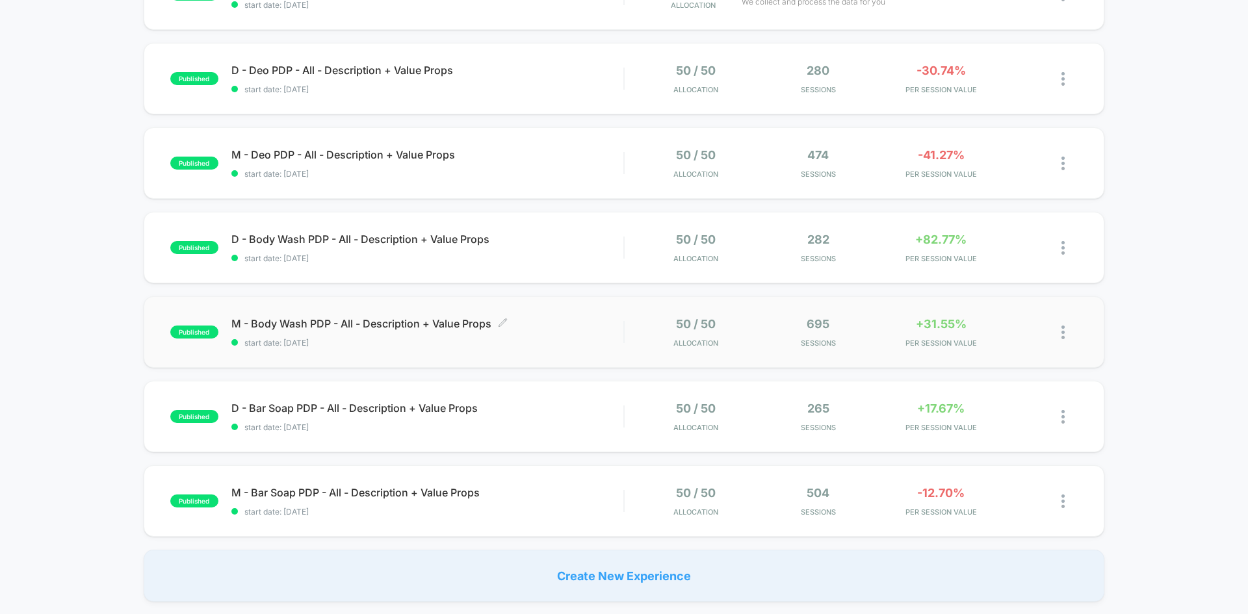
click at [378, 319] on span "M - Body Wash PDP - All - Description + Value Props Click to edit experience de…" at bounding box center [427, 323] width 392 height 13
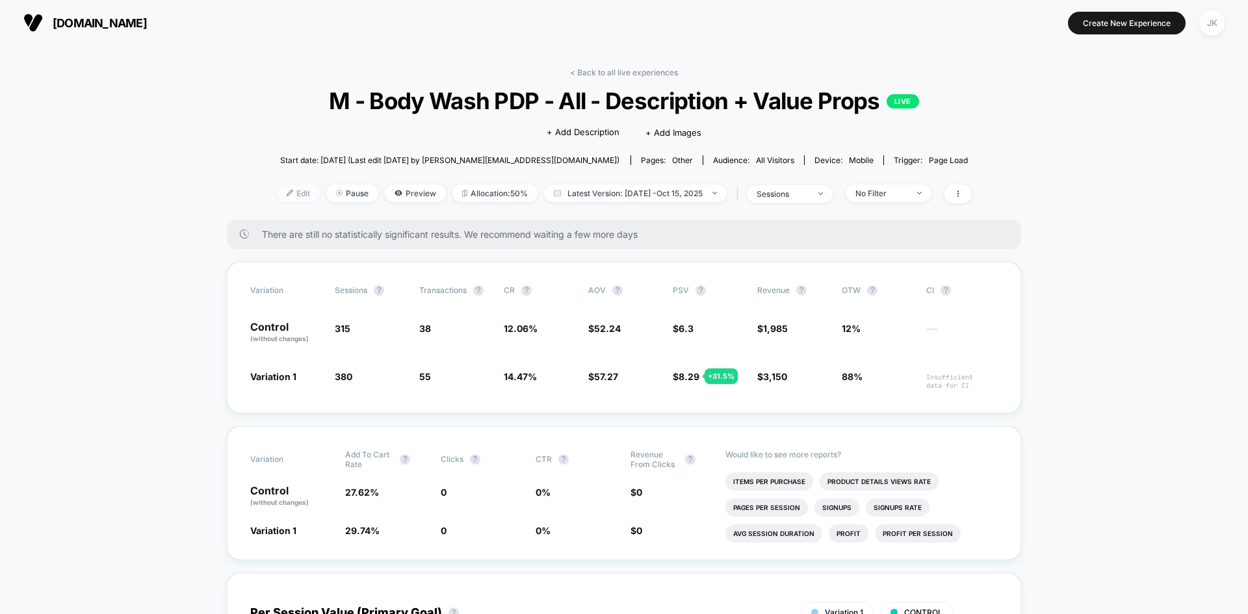
click at [296, 195] on span "Edit" at bounding box center [298, 194] width 43 height 18
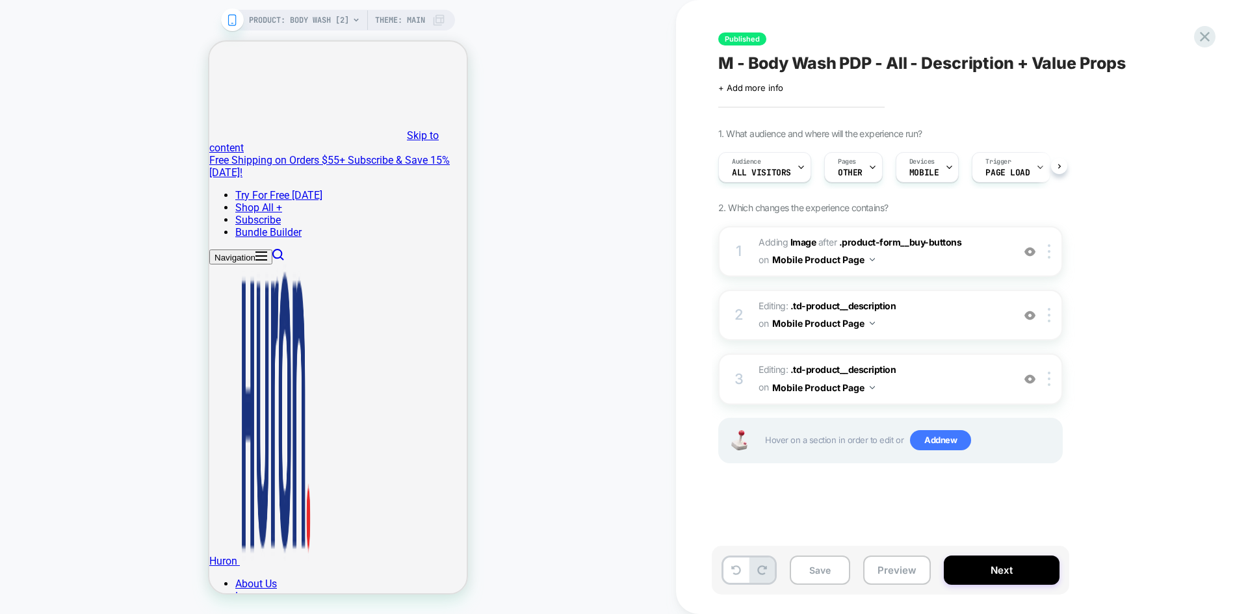
scroll to position [0, 1]
click at [826, 571] on button "Save" at bounding box center [820, 570] width 60 height 29
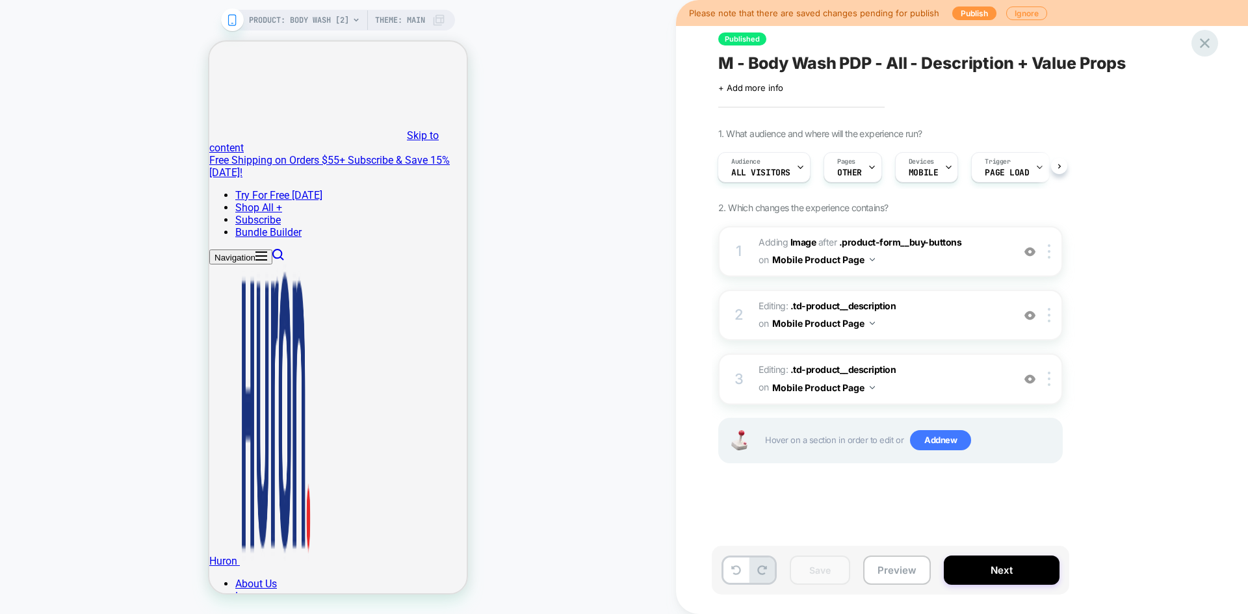
click at [1201, 44] on icon at bounding box center [1205, 43] width 18 height 18
